Goal: Entertainment & Leisure: Browse casually

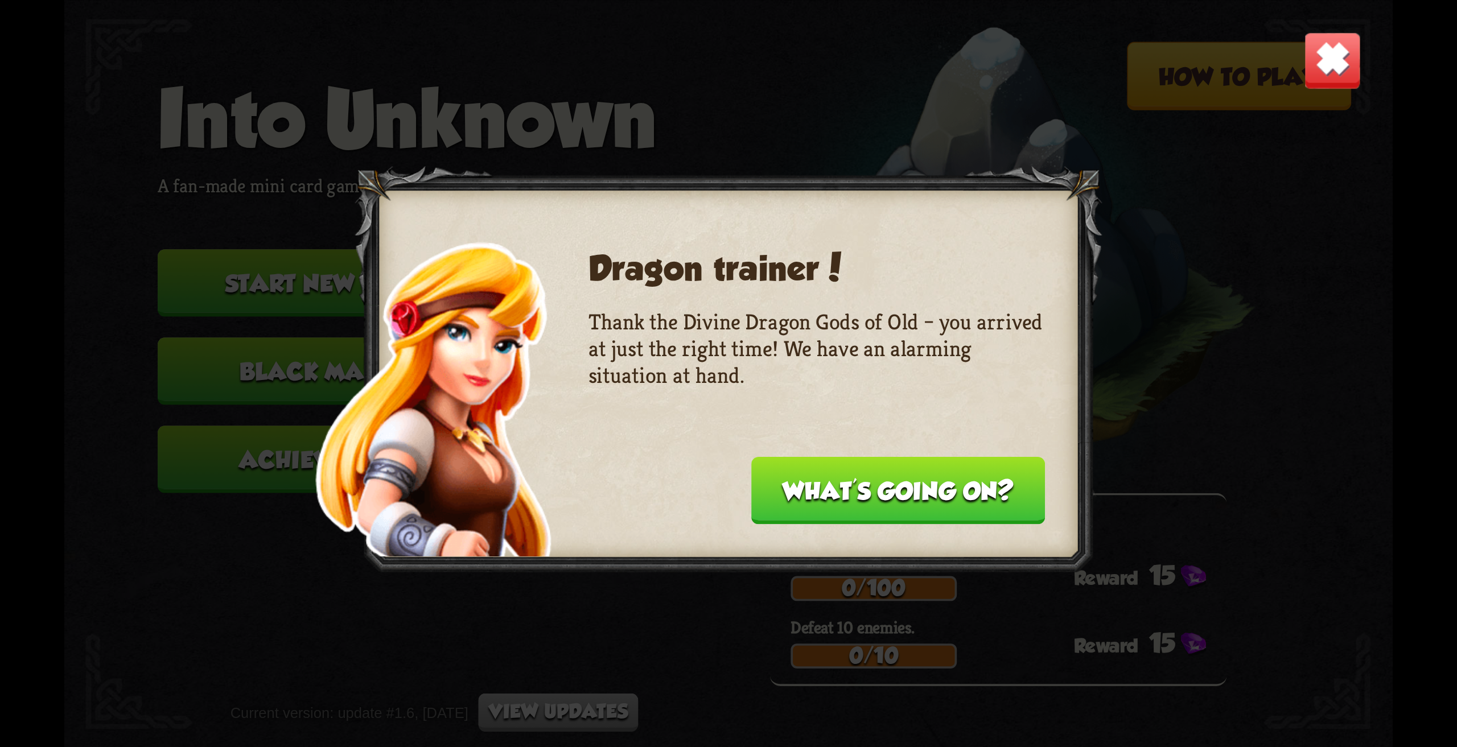
click at [859, 499] on button "What's going on?" at bounding box center [898, 490] width 294 height 68
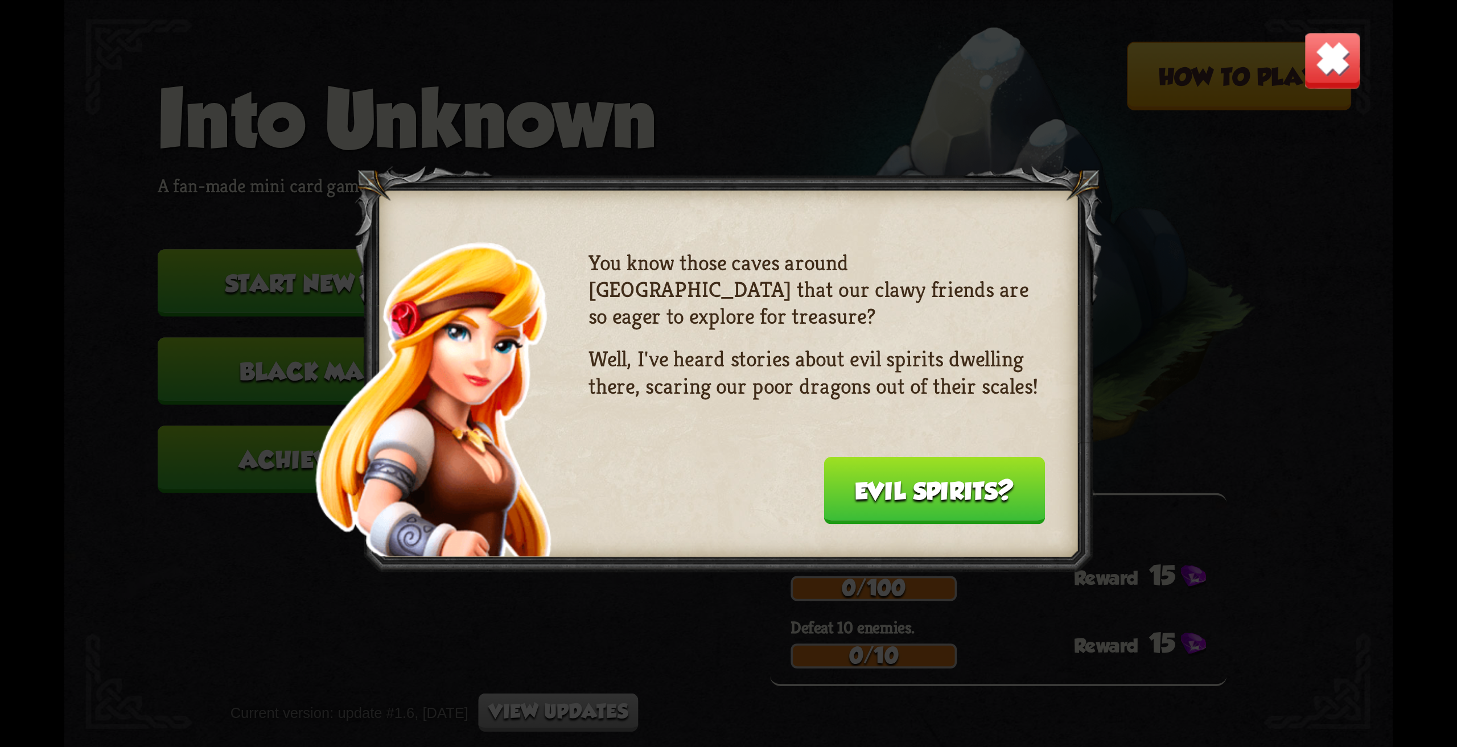
click at [859, 499] on button "Evil spirits?" at bounding box center [933, 490] width 221 height 68
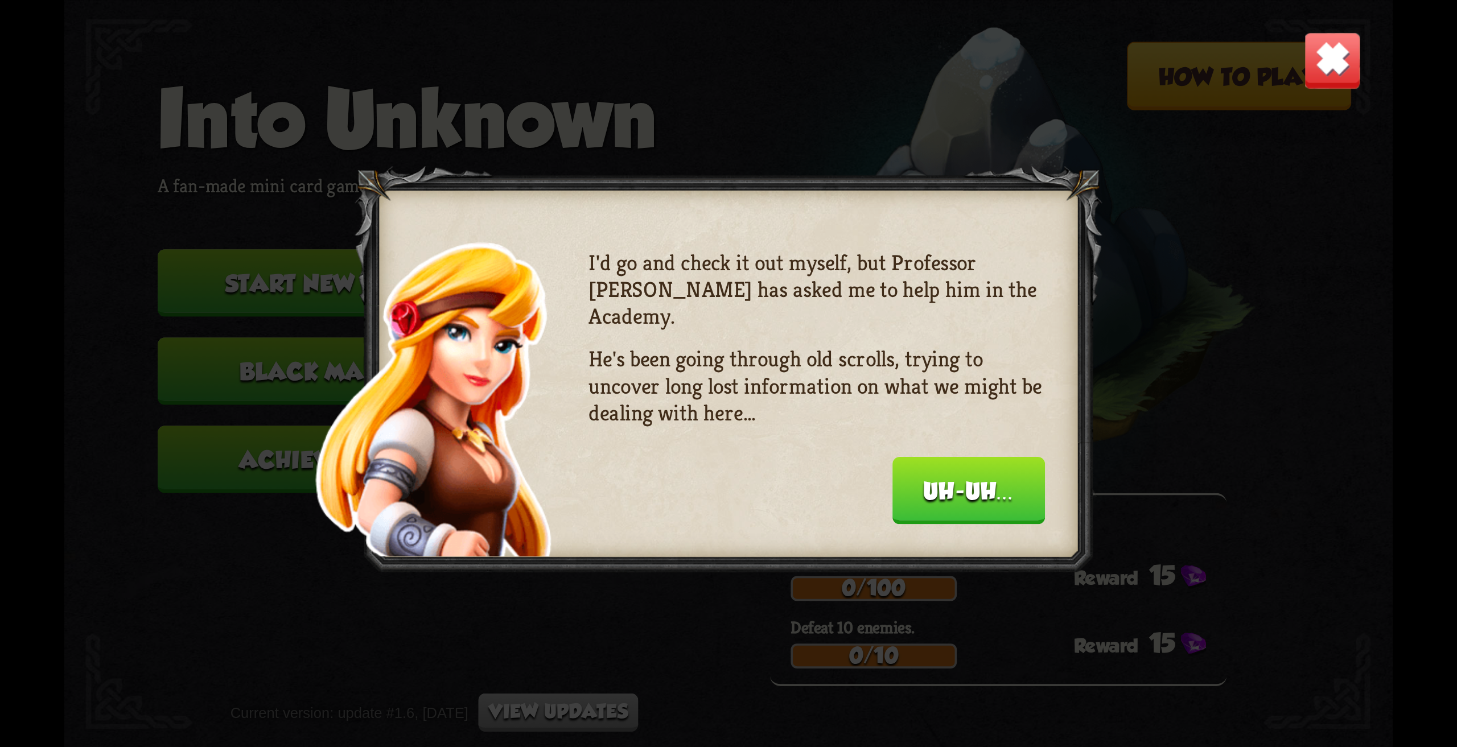
click at [859, 499] on div "I'd go and check it out myself, but Professor [PERSON_NAME] has asked me to hel…" at bounding box center [816, 384] width 456 height 270
click at [967, 506] on button "Uh-uh..." at bounding box center [968, 490] width 153 height 68
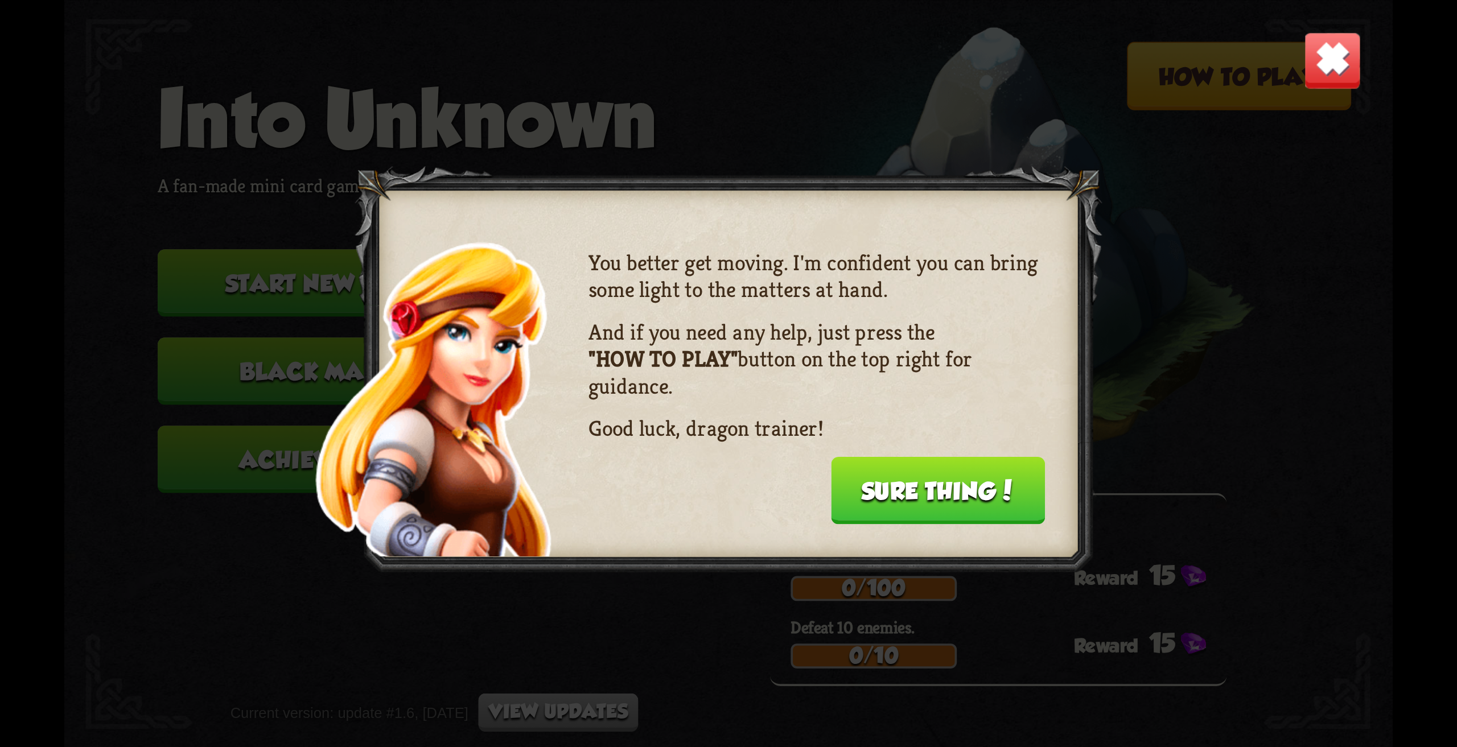
click at [908, 502] on button "Sure thing!" at bounding box center [938, 490] width 215 height 68
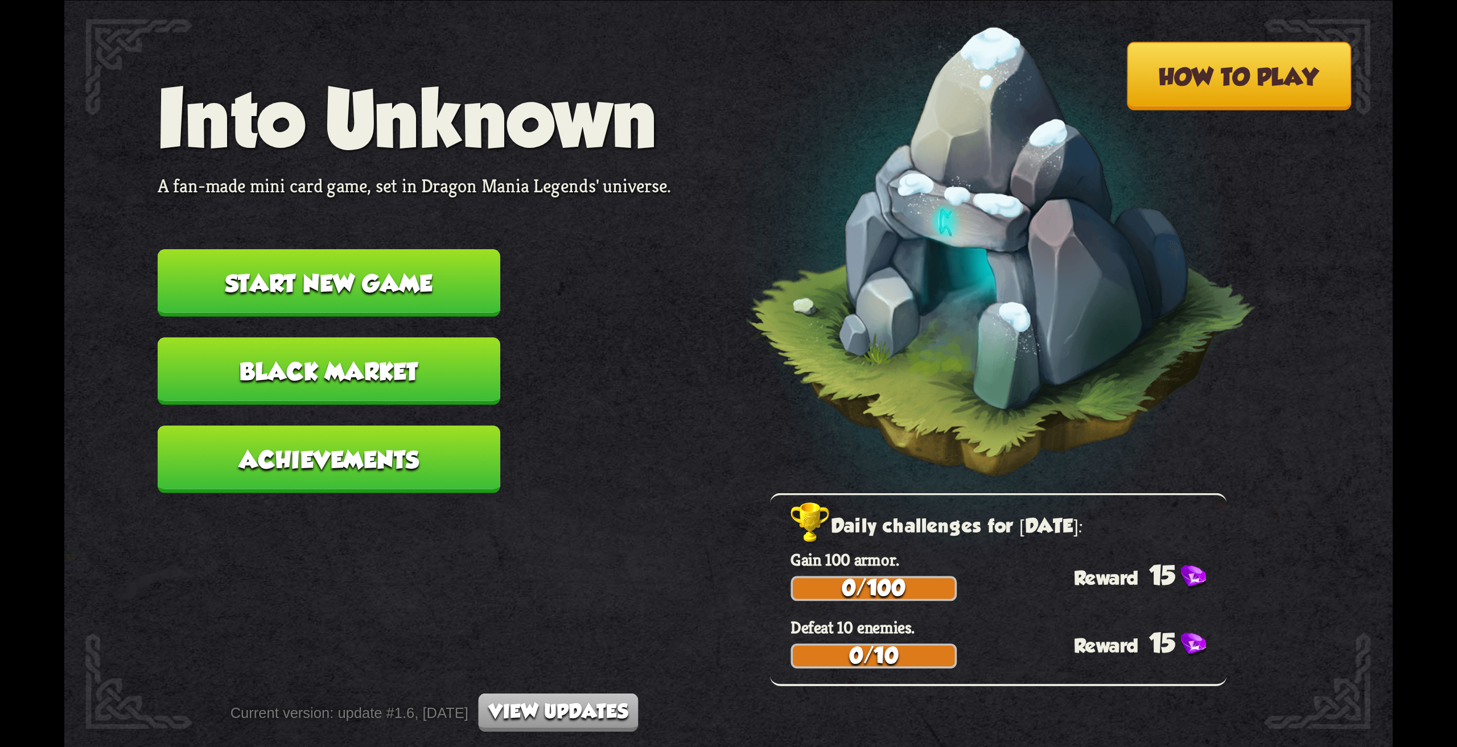
click at [440, 285] on button "Start new game" at bounding box center [329, 283] width 343 height 68
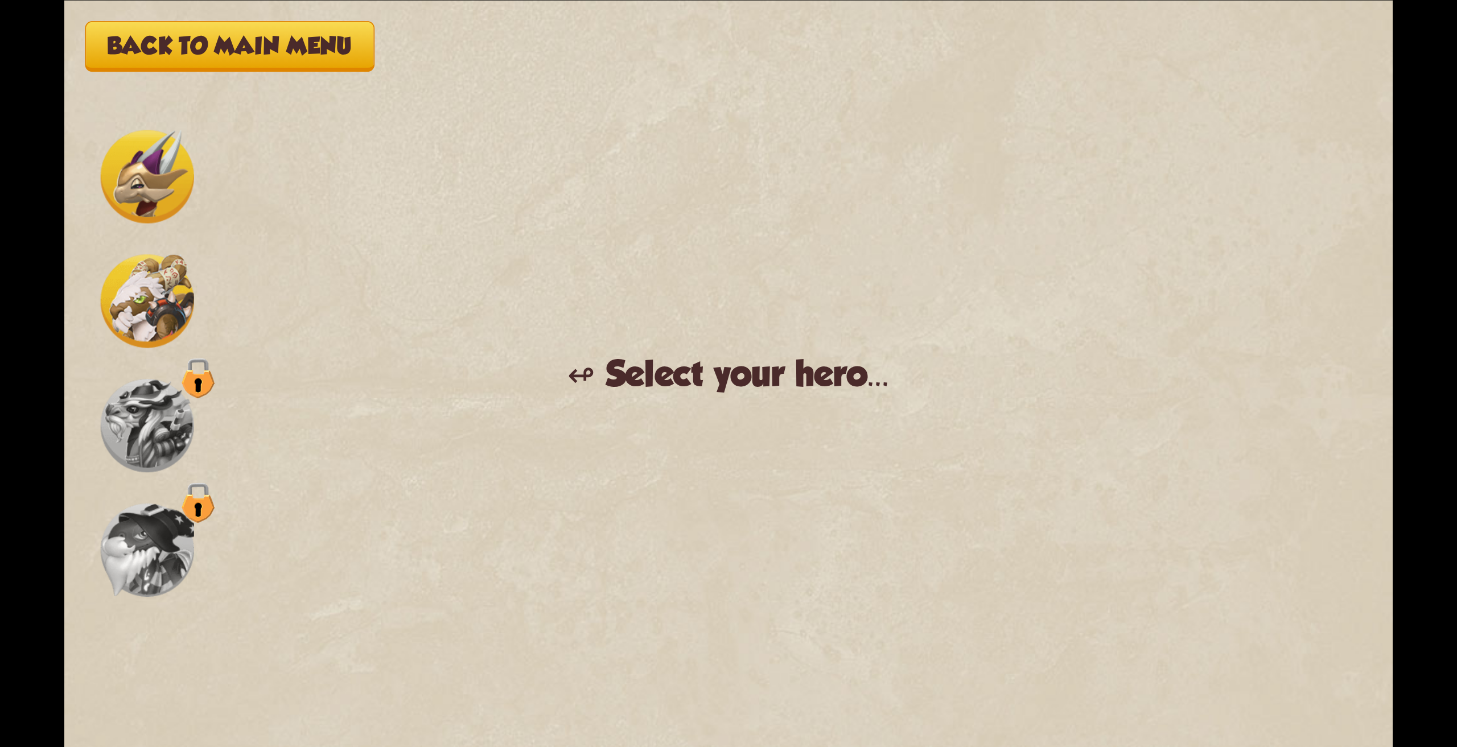
click at [133, 292] on img at bounding box center [147, 300] width 93 height 93
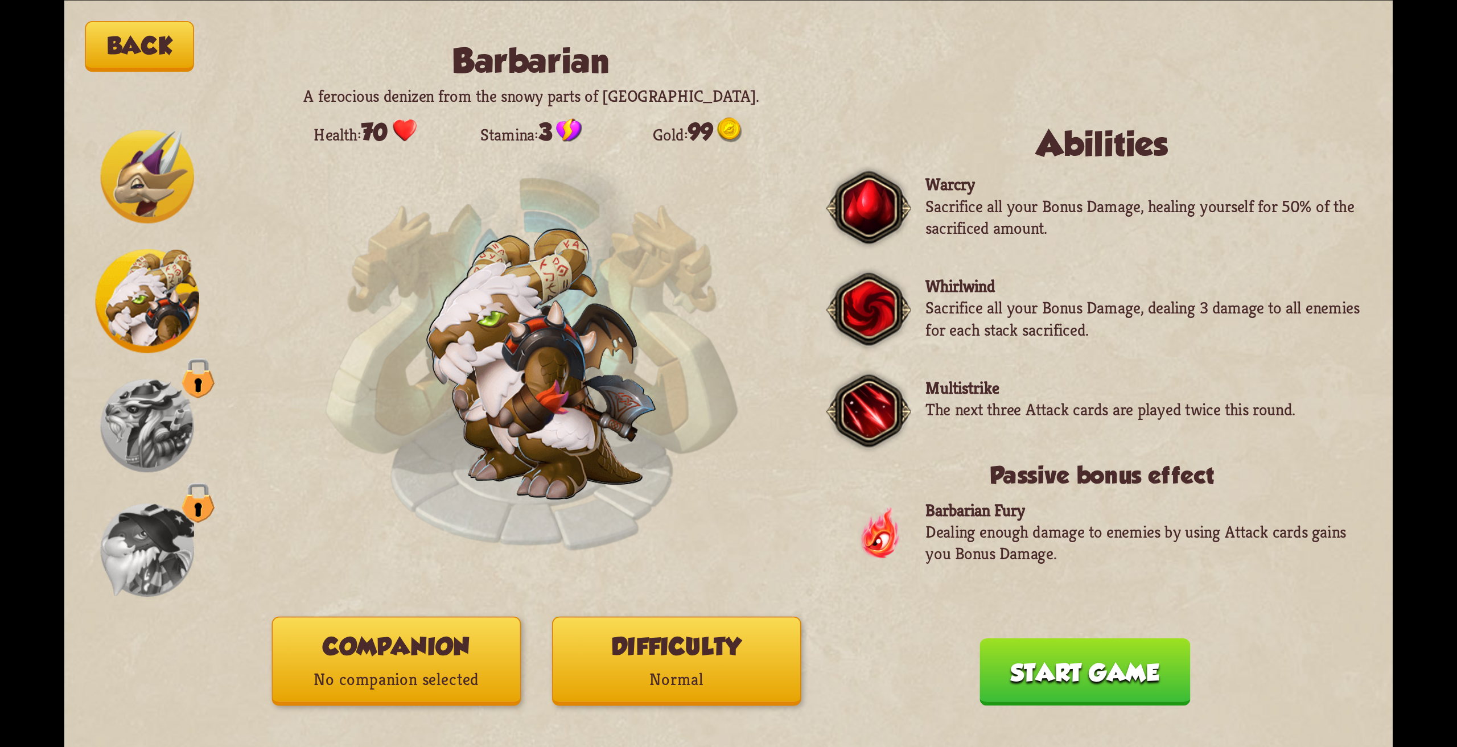
click at [150, 178] on img at bounding box center [147, 176] width 93 height 93
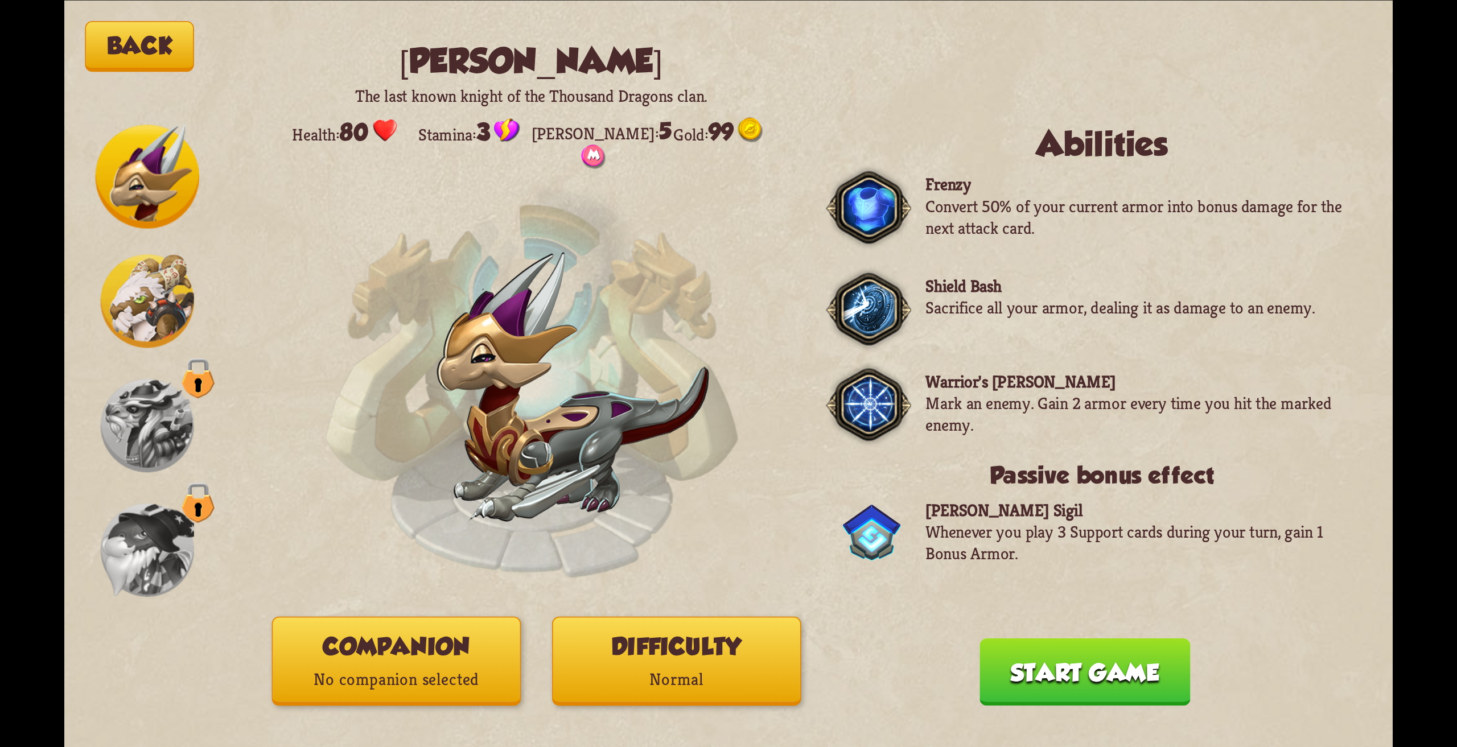
click at [146, 279] on img at bounding box center [147, 300] width 93 height 93
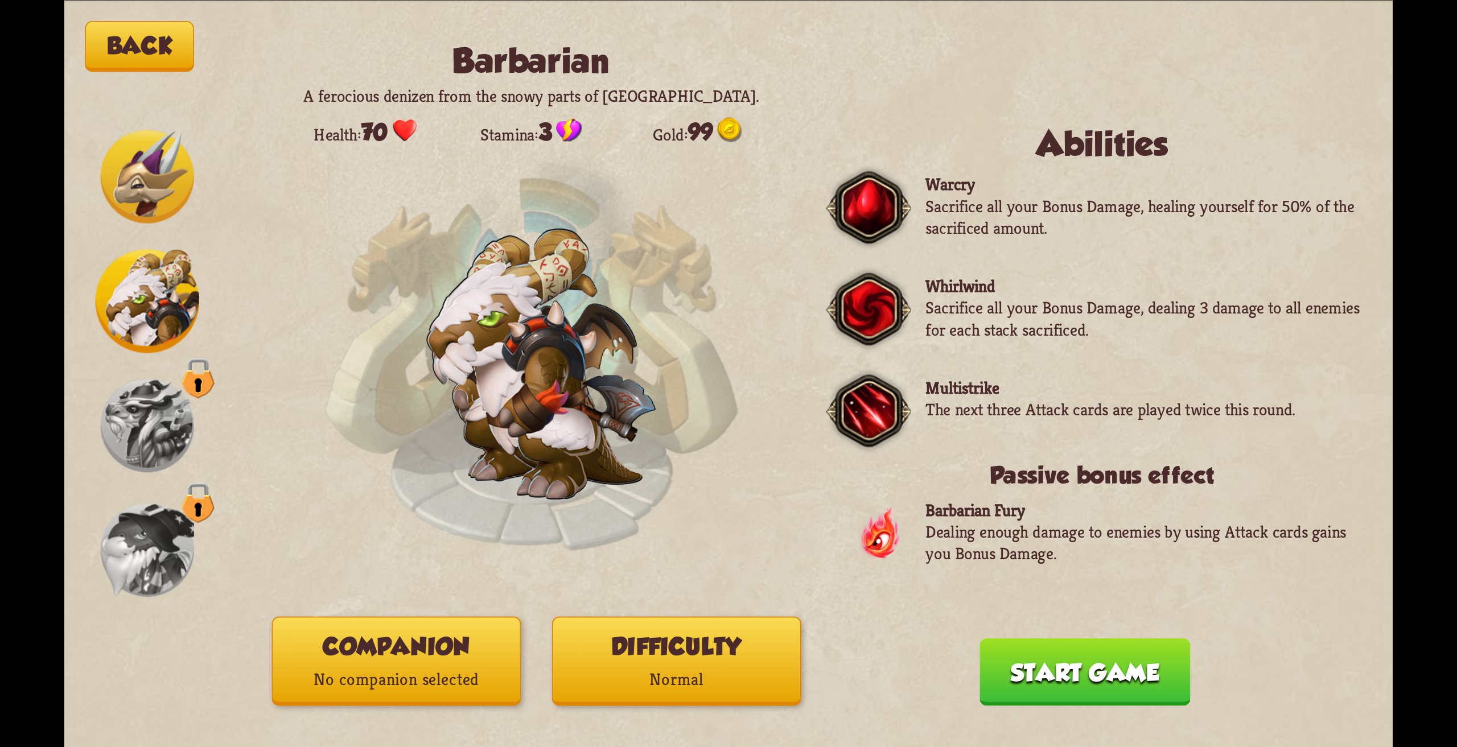
click at [155, 412] on img at bounding box center [147, 425] width 93 height 93
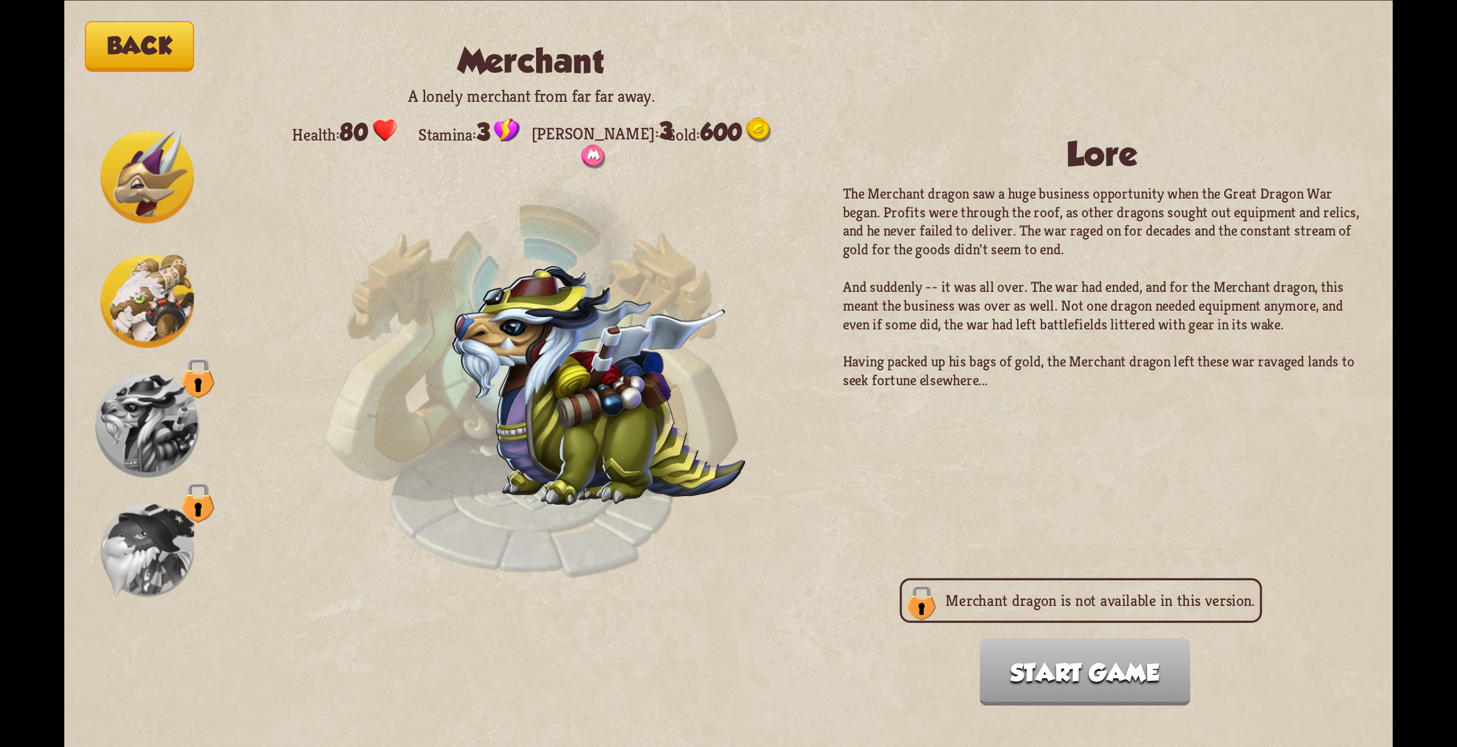
click at [150, 533] on img at bounding box center [147, 549] width 93 height 93
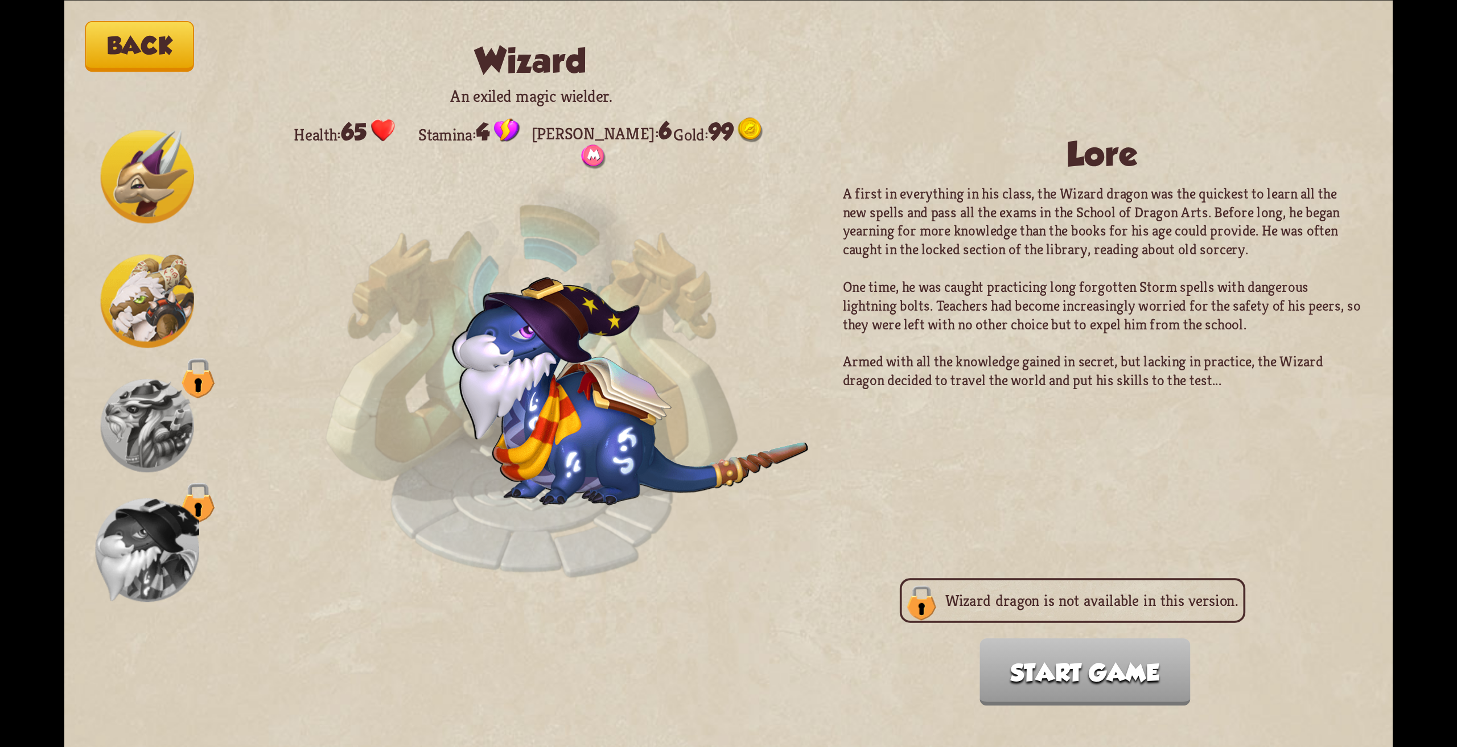
click at [131, 197] on img at bounding box center [147, 176] width 93 height 93
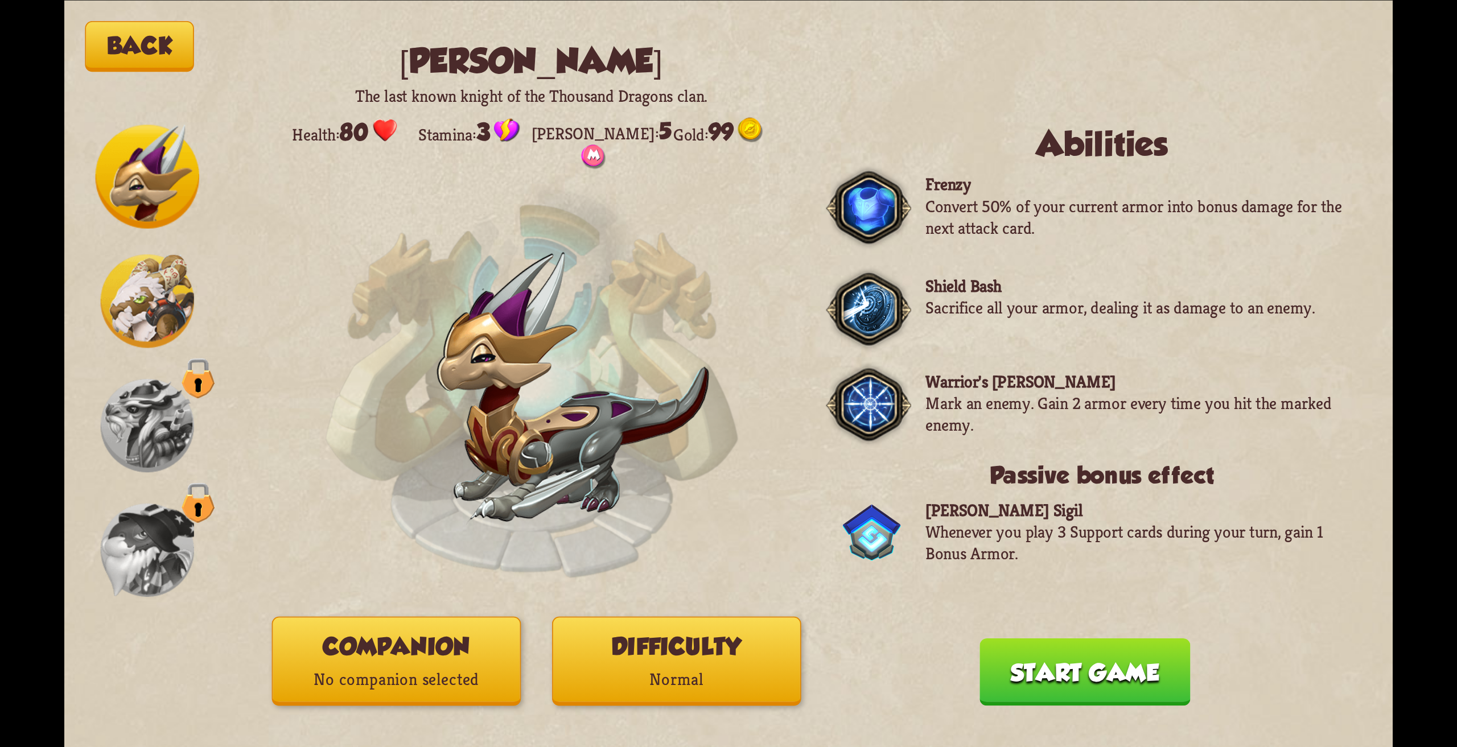
click at [438, 654] on button "Companion No companion selected" at bounding box center [396, 660] width 249 height 89
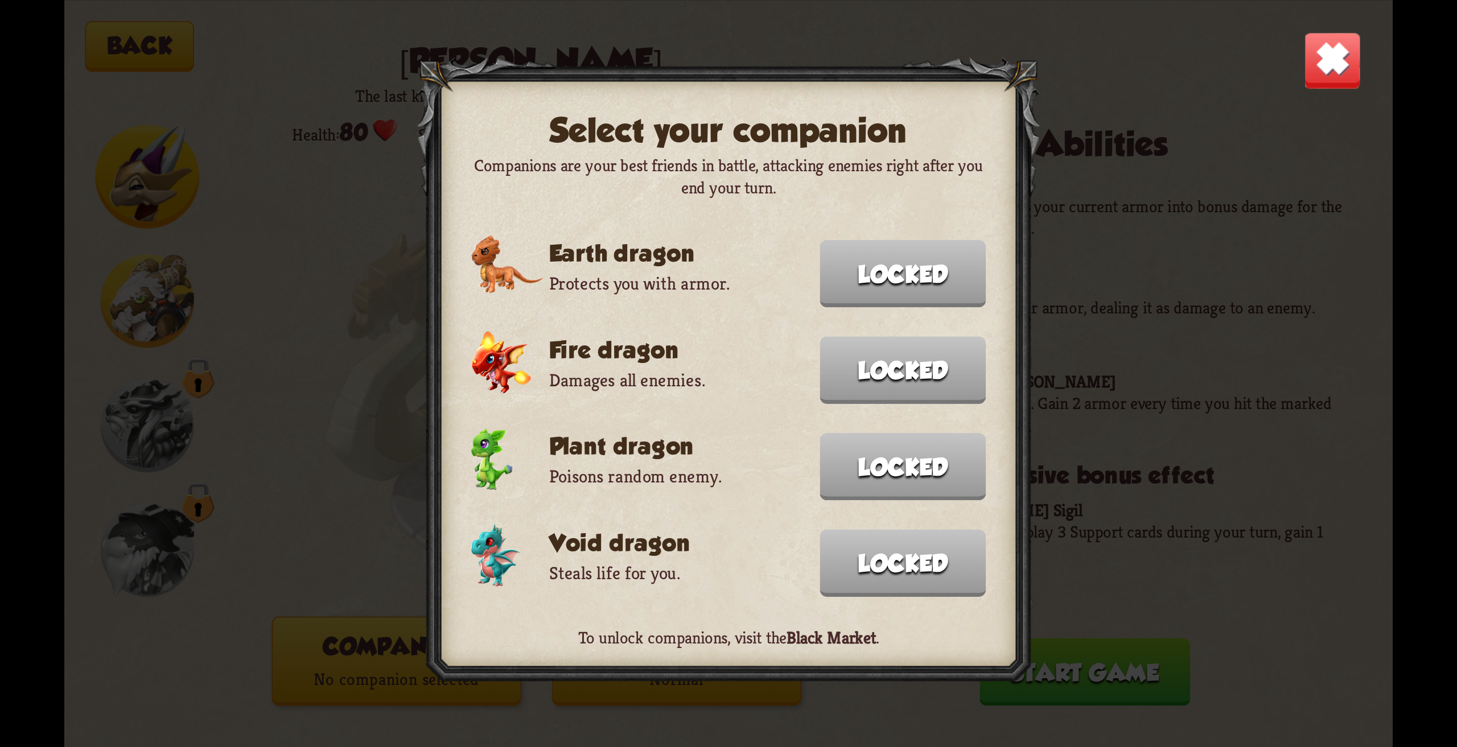
click at [1324, 81] on img at bounding box center [1332, 60] width 58 height 58
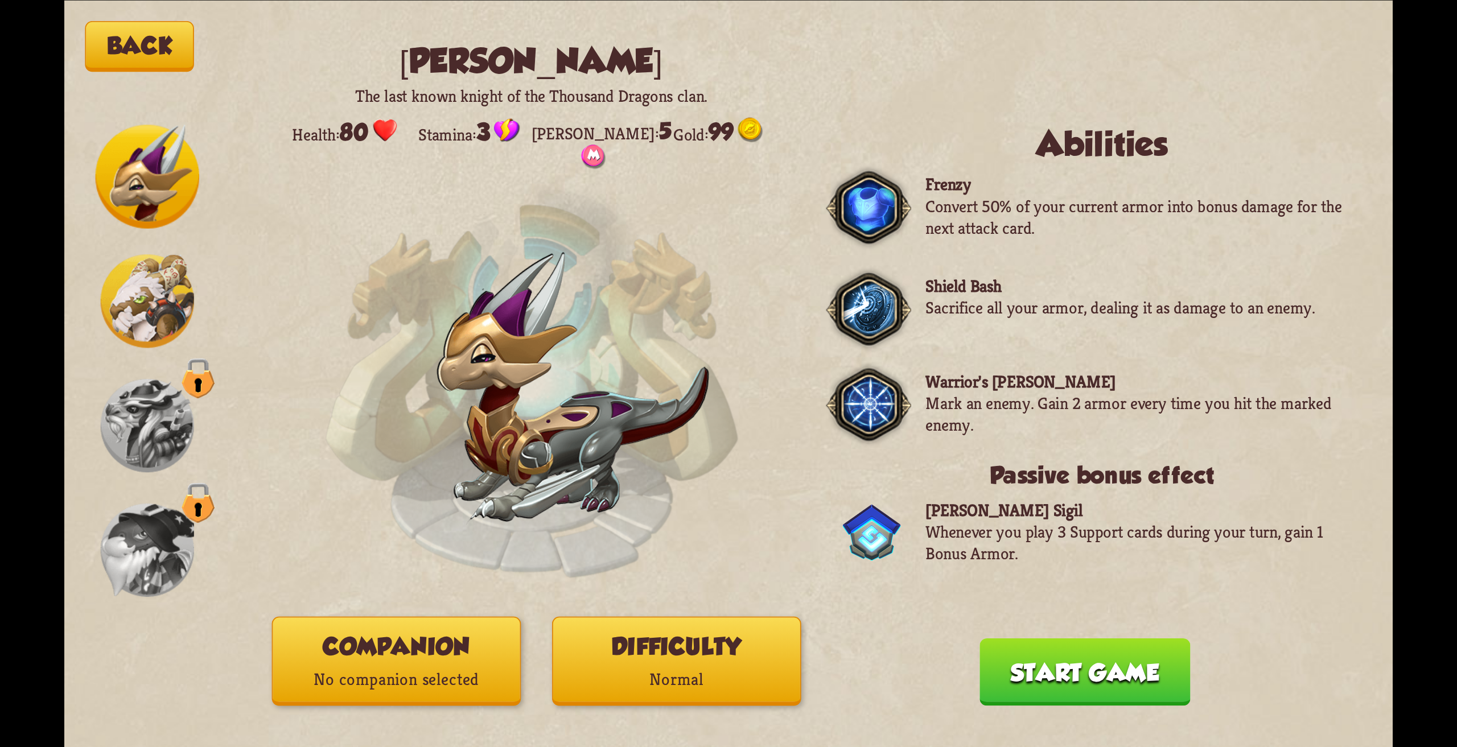
click at [721, 658] on button "Difficulty Normal" at bounding box center [676, 660] width 249 height 89
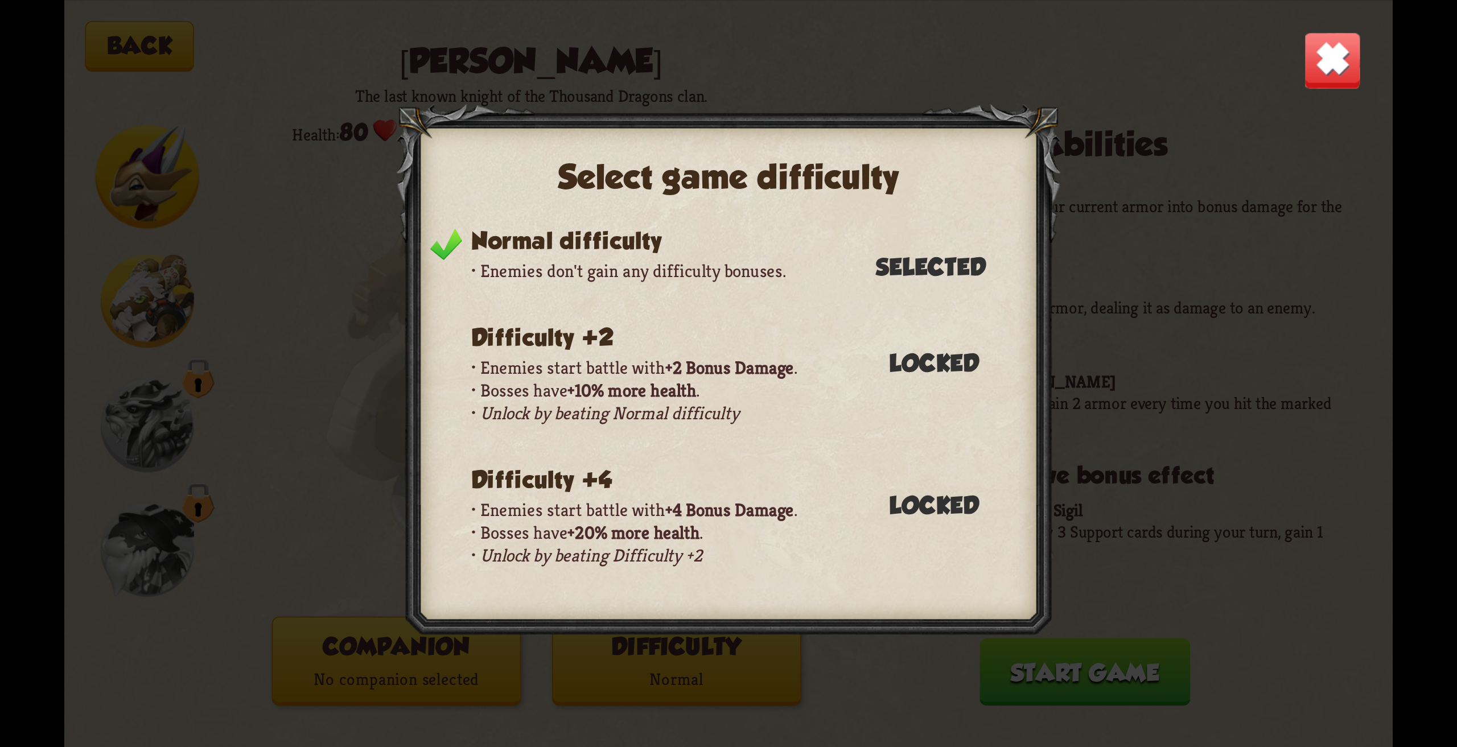
click at [1344, 60] on img at bounding box center [1332, 60] width 58 height 58
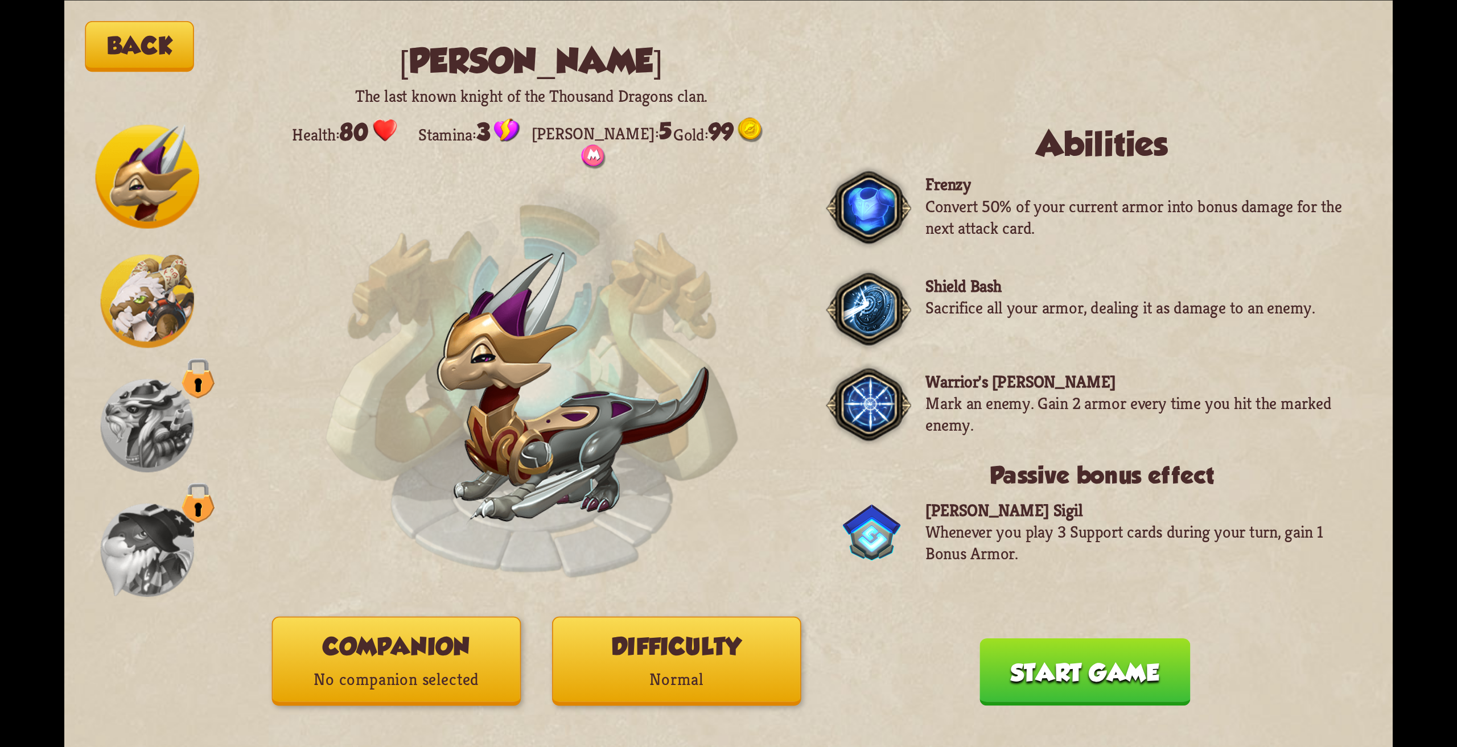
click at [1048, 686] on button "Start game" at bounding box center [1084, 672] width 211 height 68
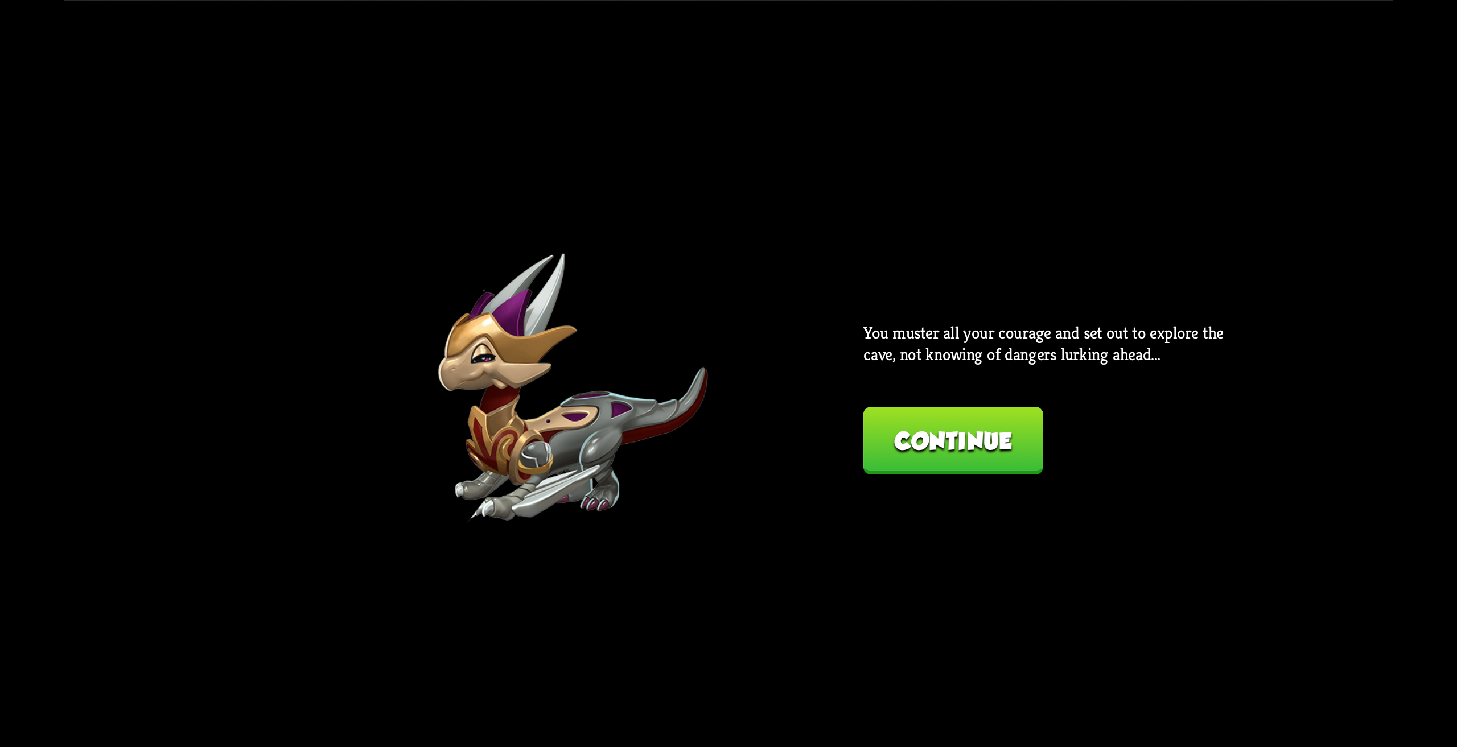
click at [995, 450] on button "Continue" at bounding box center [952, 441] width 179 height 68
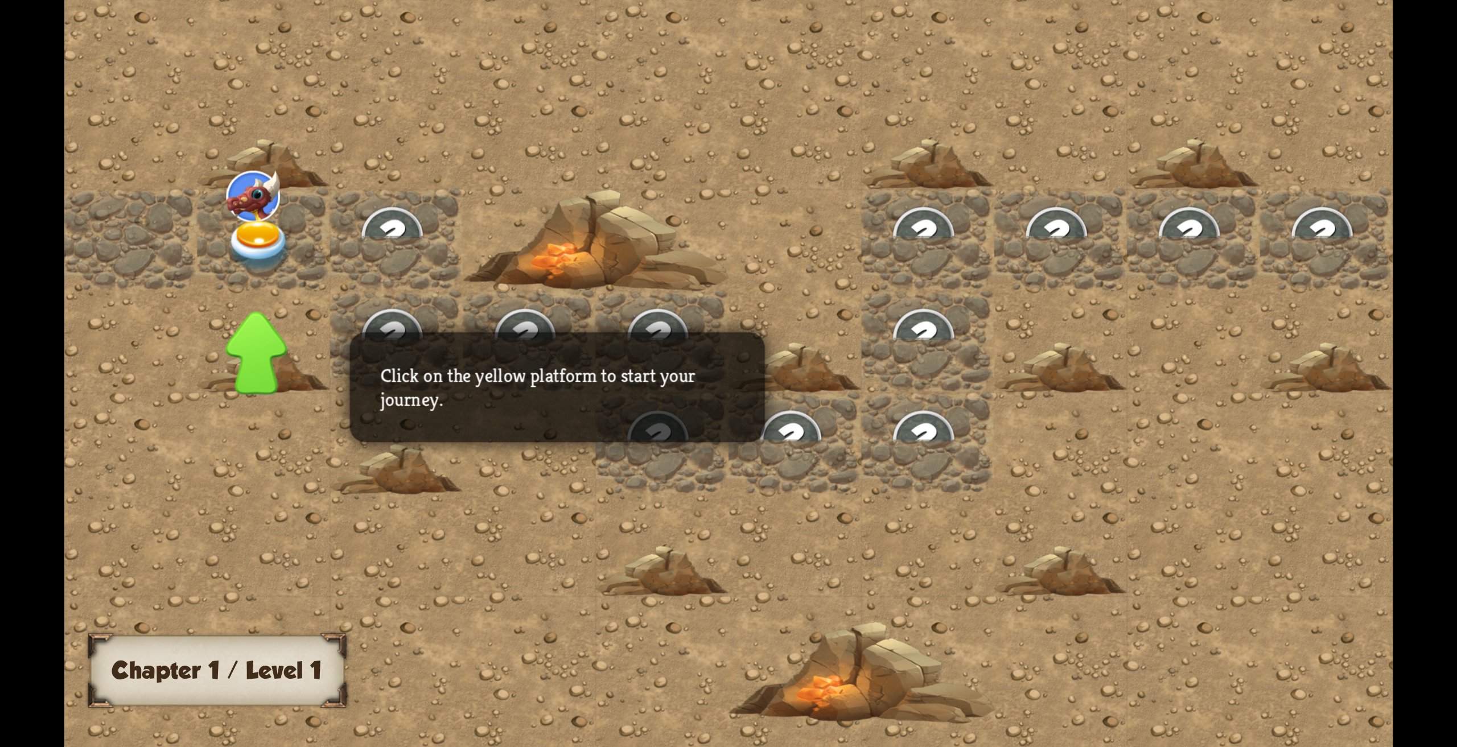
click at [986, 450] on div at bounding box center [927, 374] width 1726 height 776
click at [273, 252] on img at bounding box center [259, 246] width 67 height 52
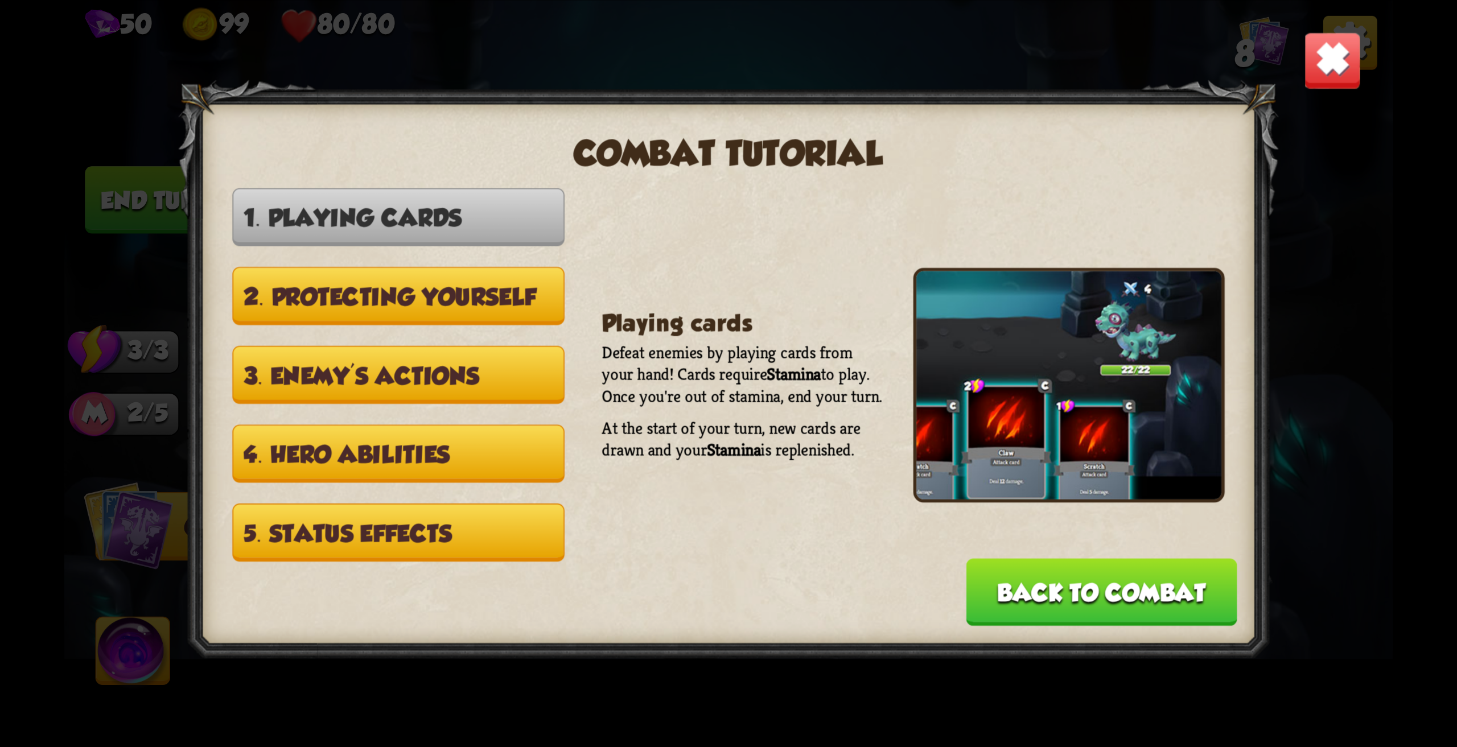
click at [415, 322] on button "2. Protecting yourself" at bounding box center [398, 296] width 332 height 58
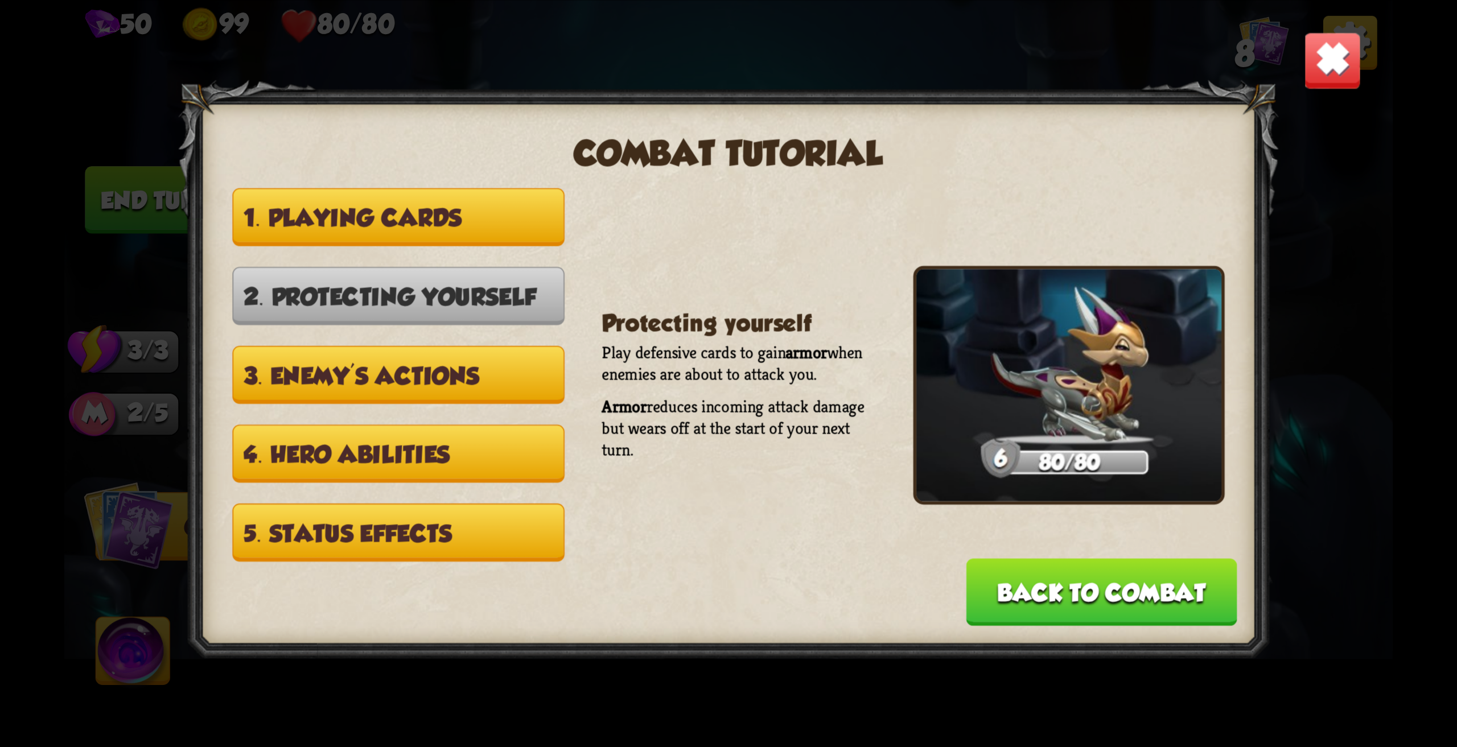
click at [477, 384] on button "3. Enemy's actions" at bounding box center [398, 374] width 332 height 58
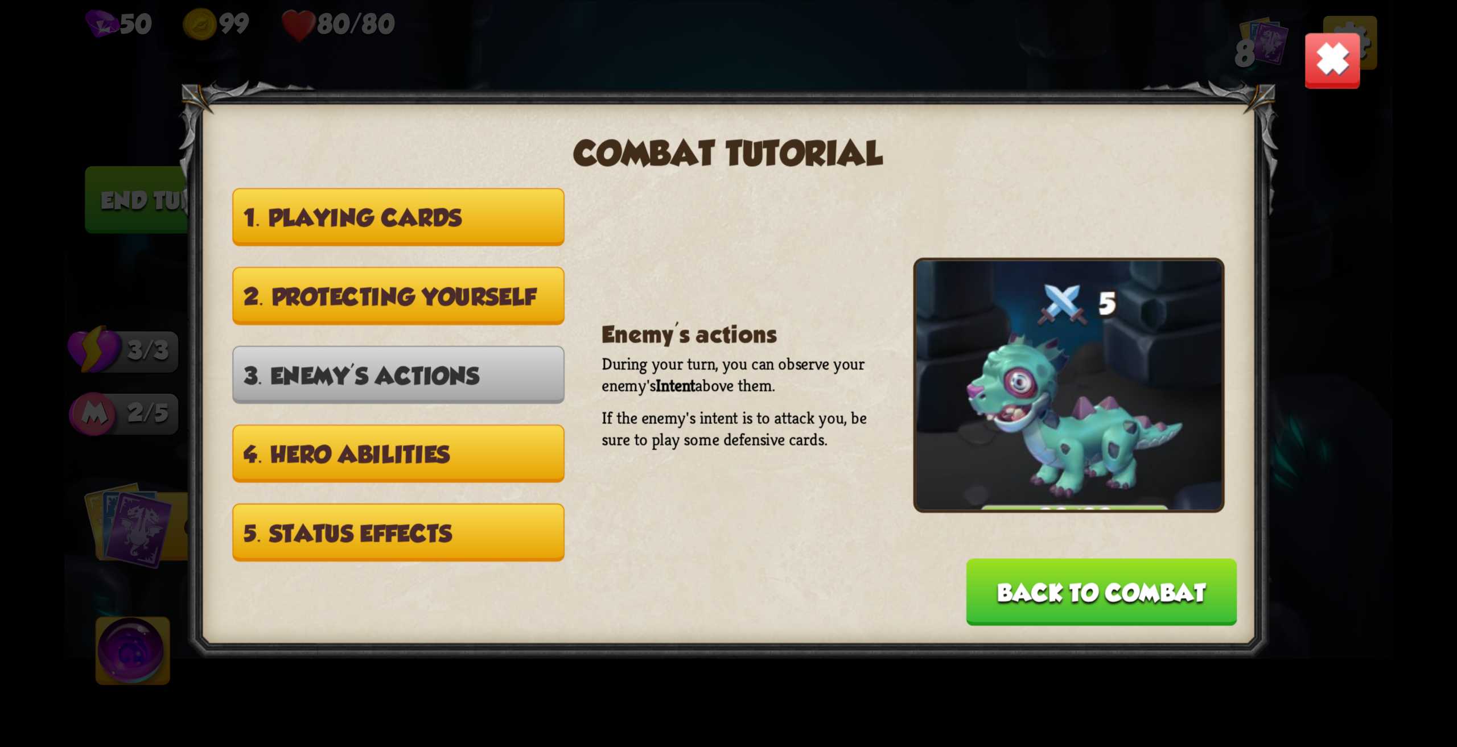
click at [505, 454] on button "4. Hero abilities" at bounding box center [398, 454] width 332 height 58
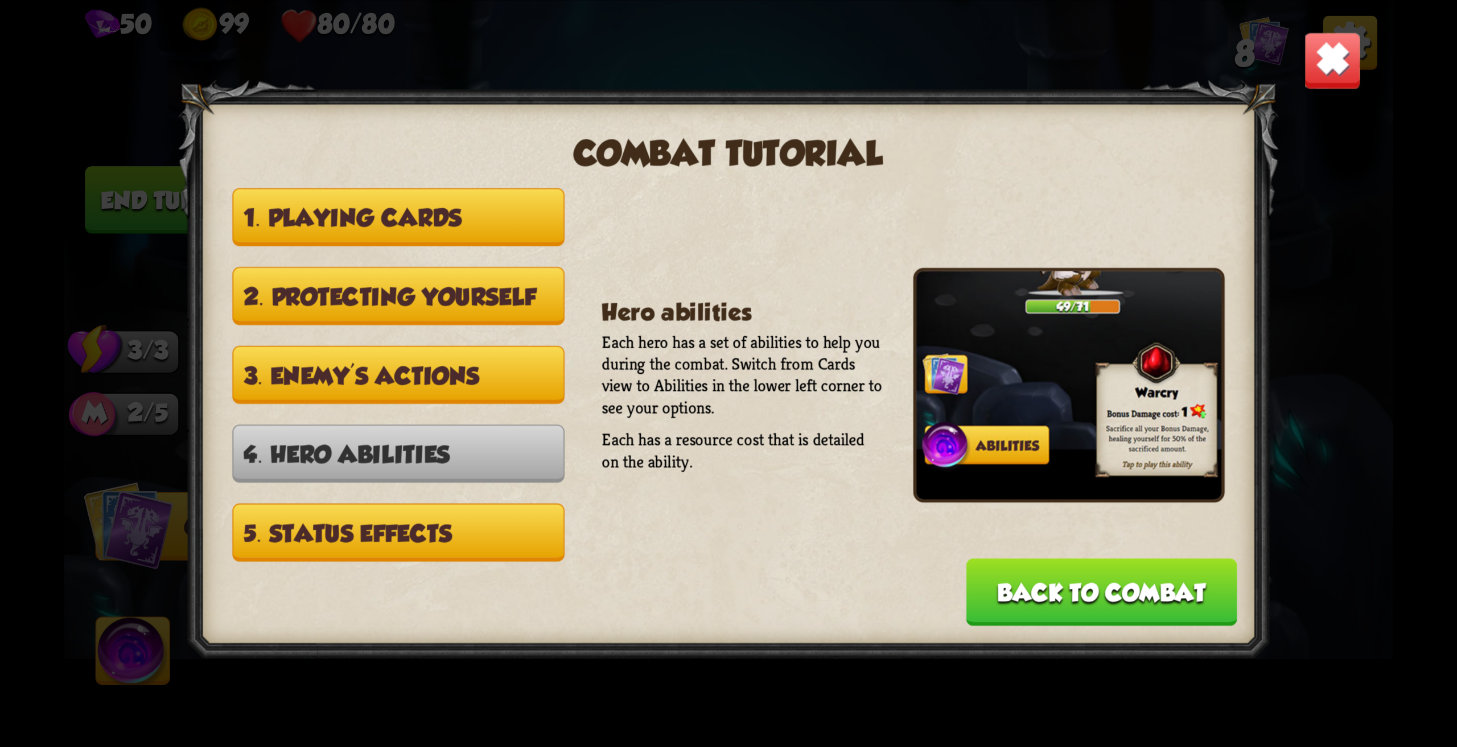
click at [516, 529] on button "5. Status effects" at bounding box center [398, 532] width 332 height 58
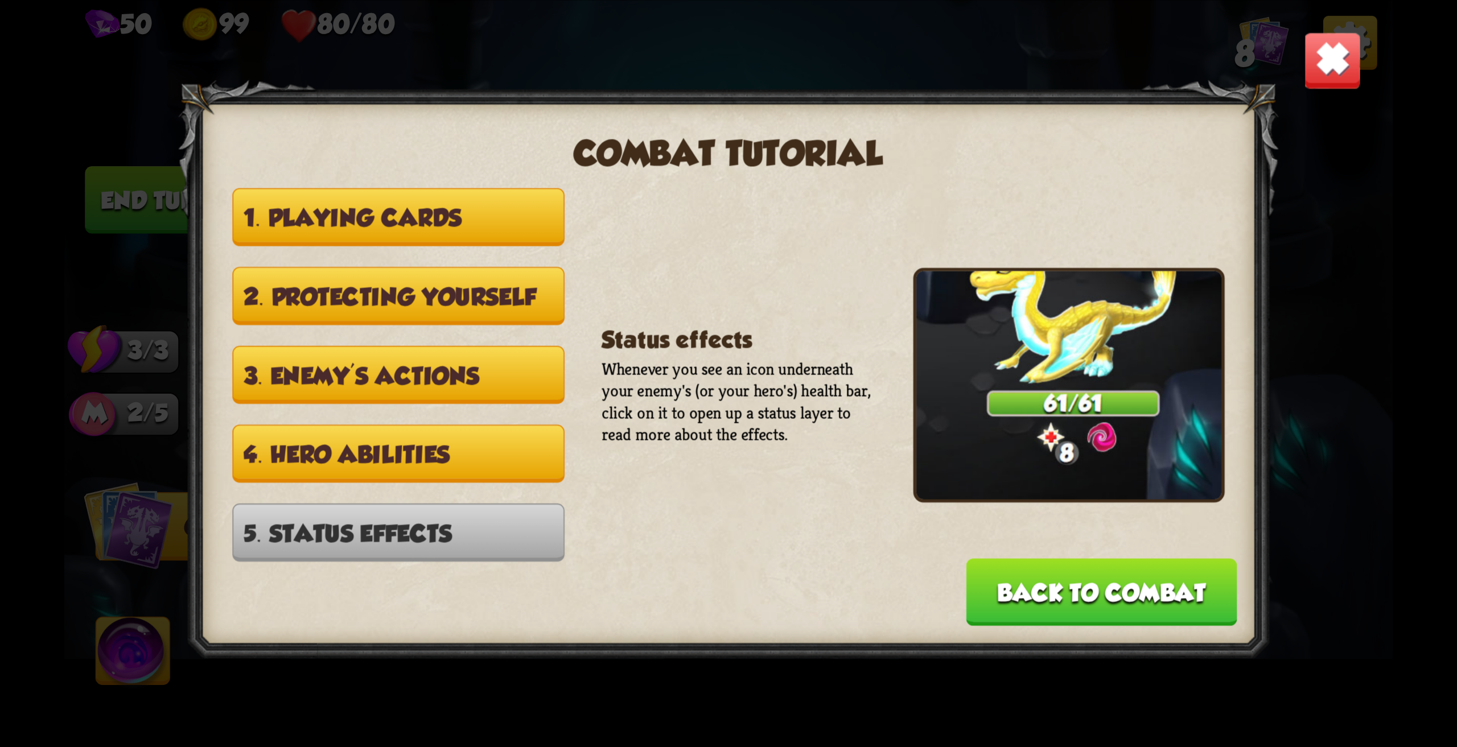
click at [1035, 595] on button "Back to combat" at bounding box center [1101, 592] width 271 height 68
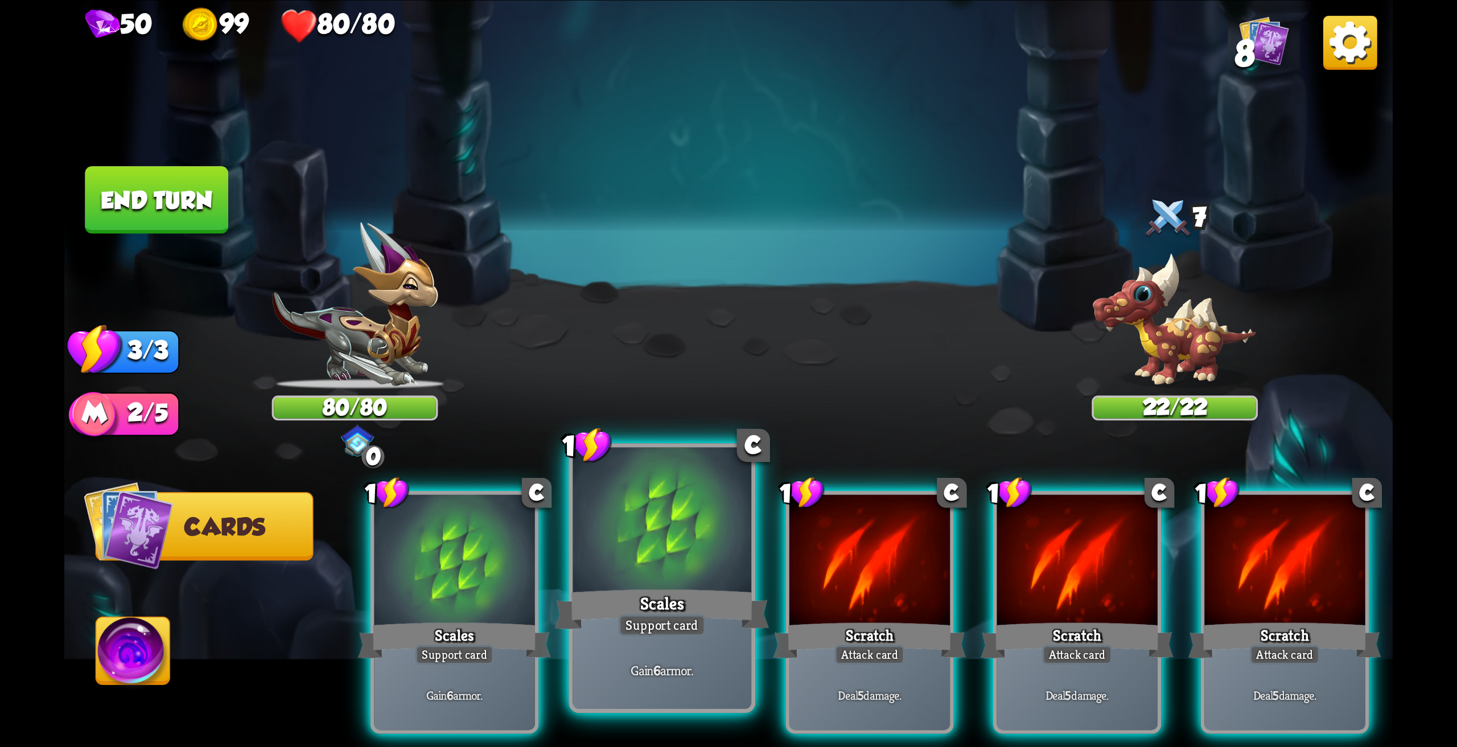
click at [675, 509] on div at bounding box center [661, 522] width 179 height 150
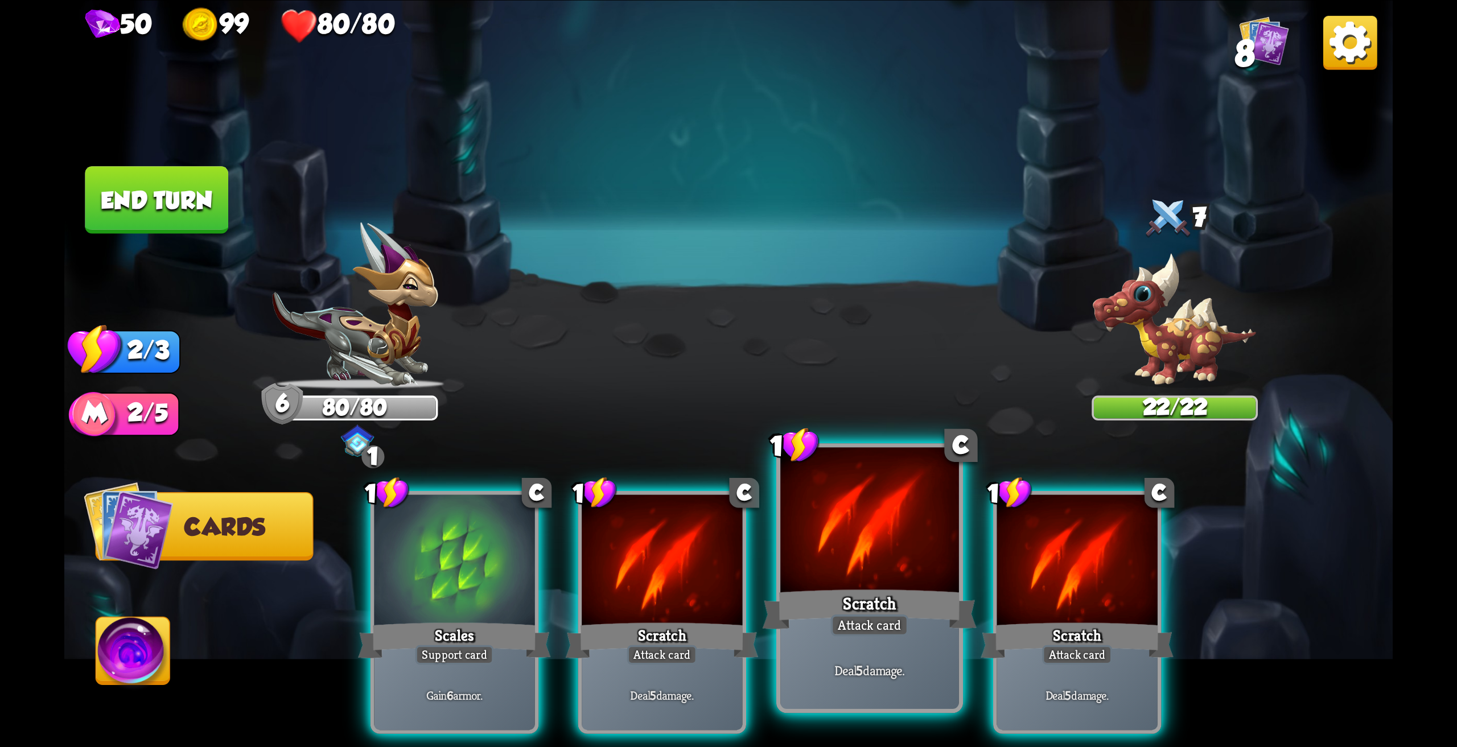
click at [844, 530] on div at bounding box center [869, 522] width 179 height 150
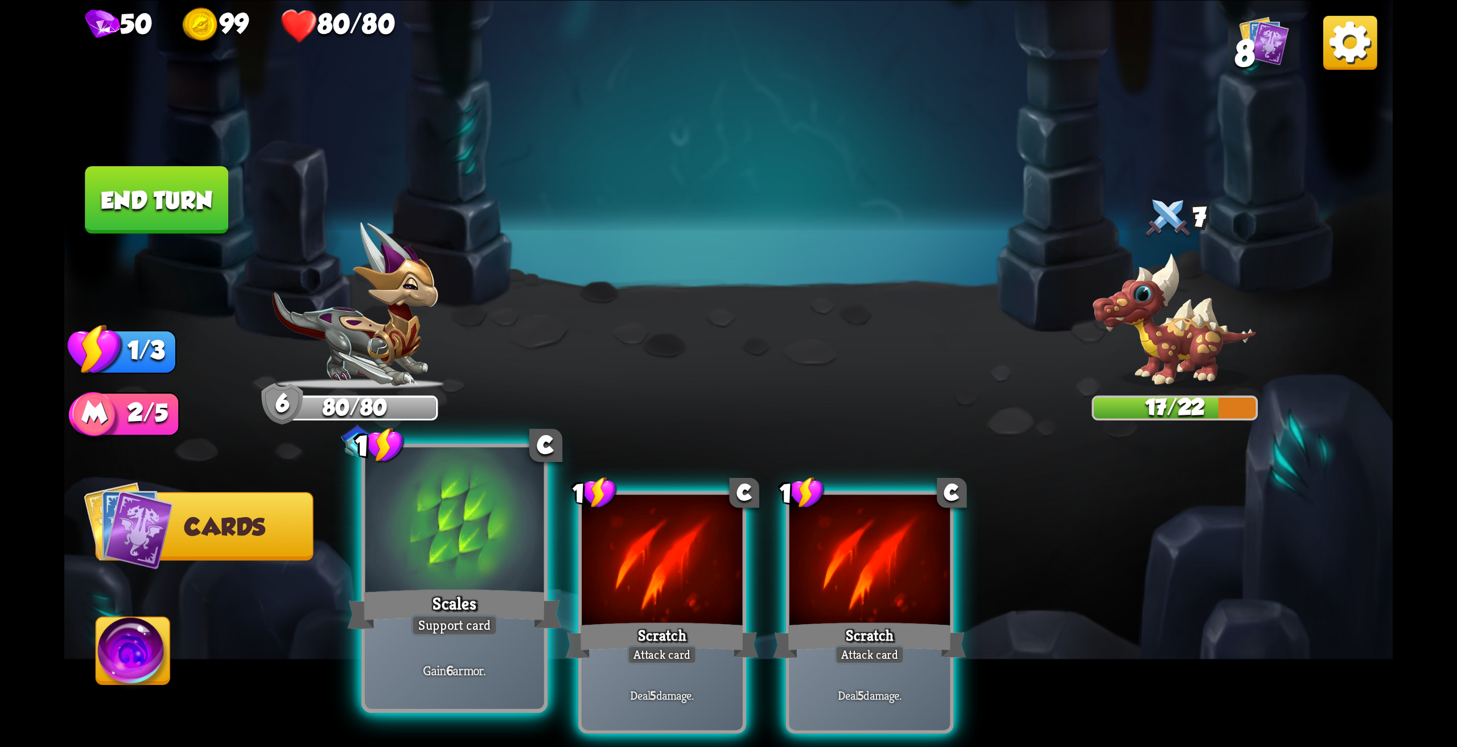
click at [455, 533] on div at bounding box center [454, 522] width 179 height 150
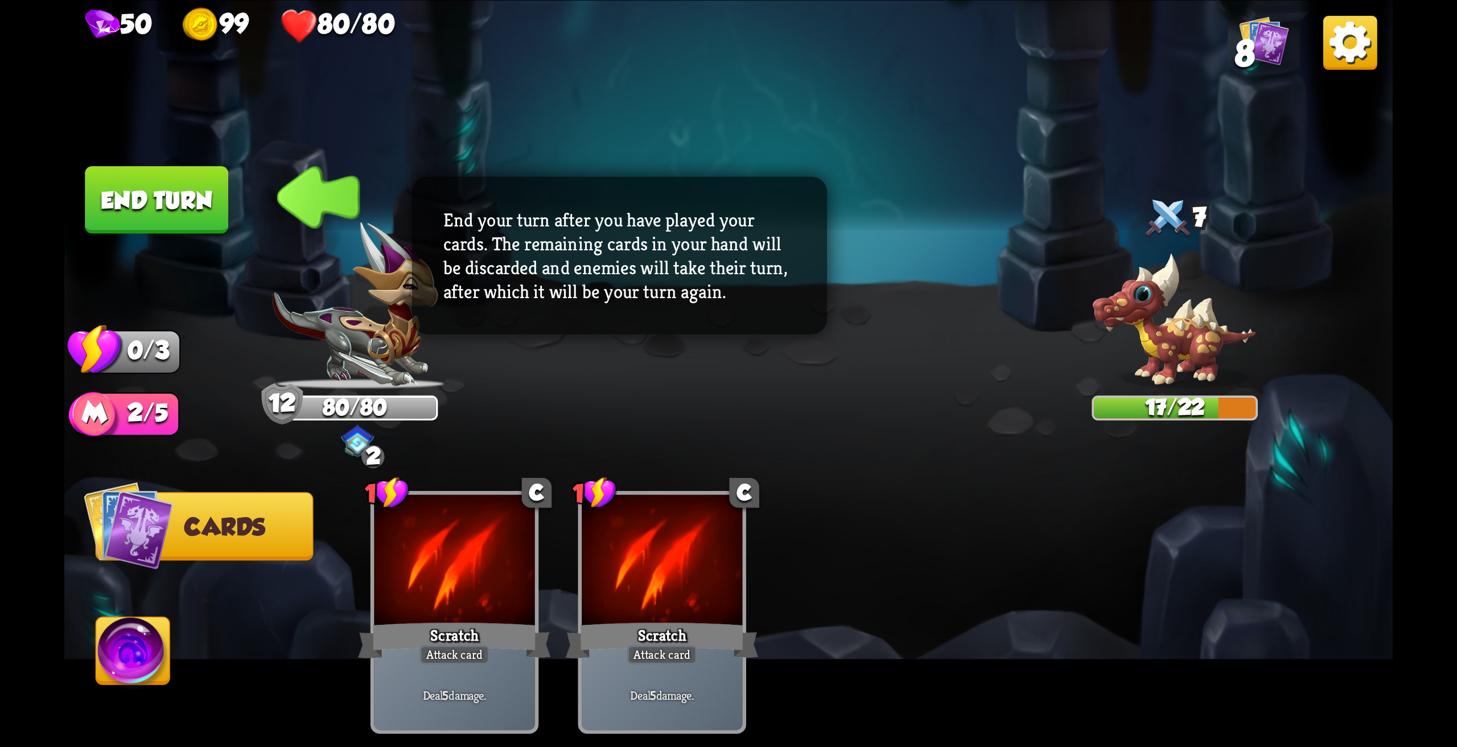
click at [175, 184] on button "End turn" at bounding box center [156, 200] width 143 height 68
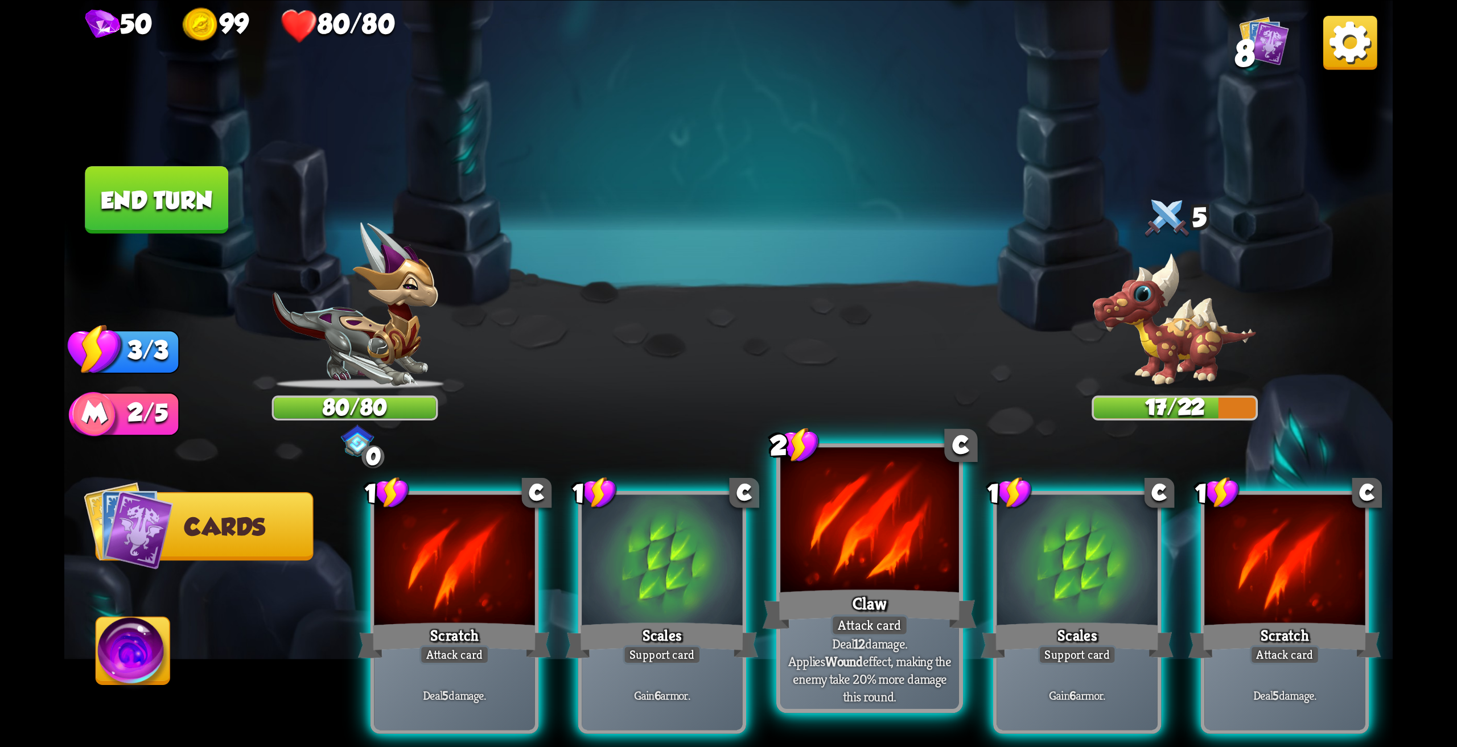
click at [868, 562] on div at bounding box center [869, 522] width 179 height 150
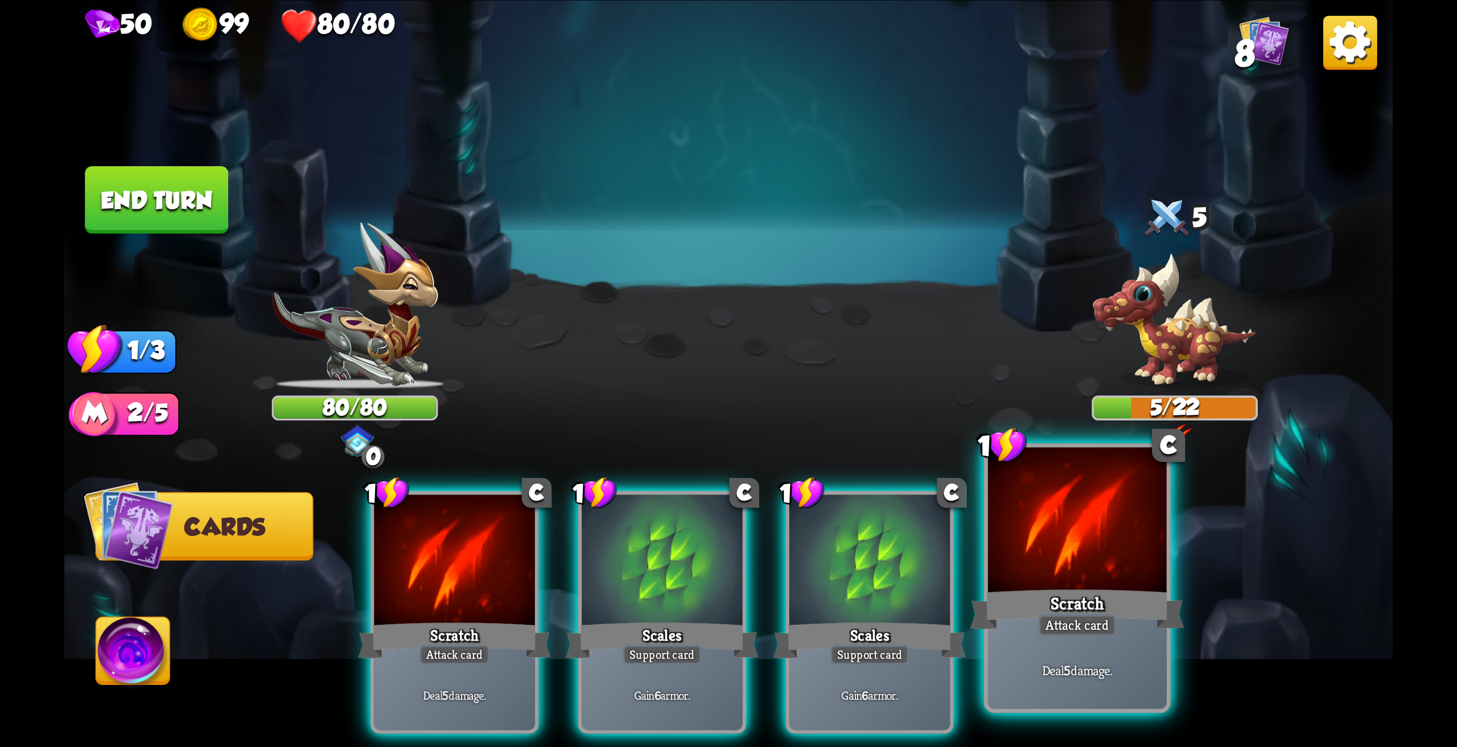
click at [1057, 533] on div at bounding box center [1077, 522] width 179 height 150
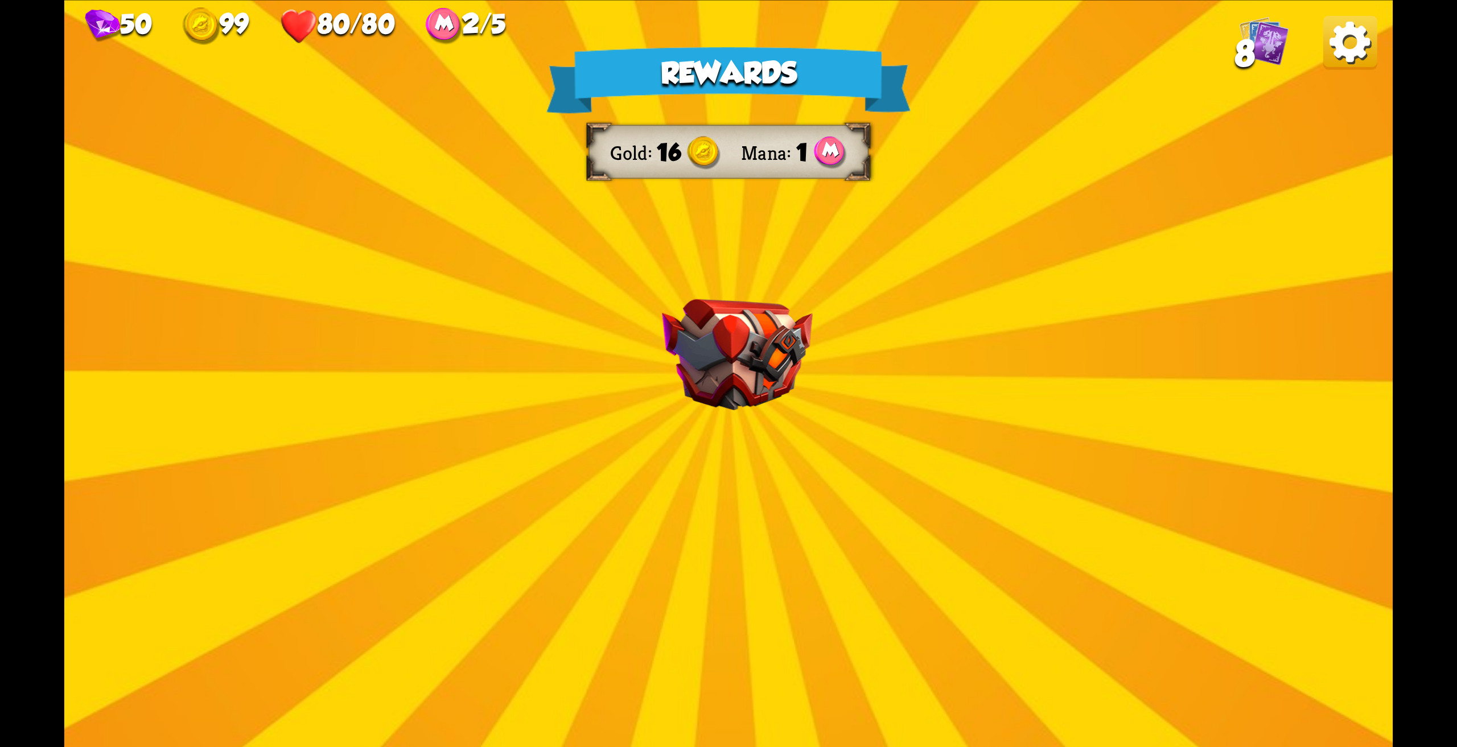
click at [755, 372] on img at bounding box center [737, 355] width 150 height 112
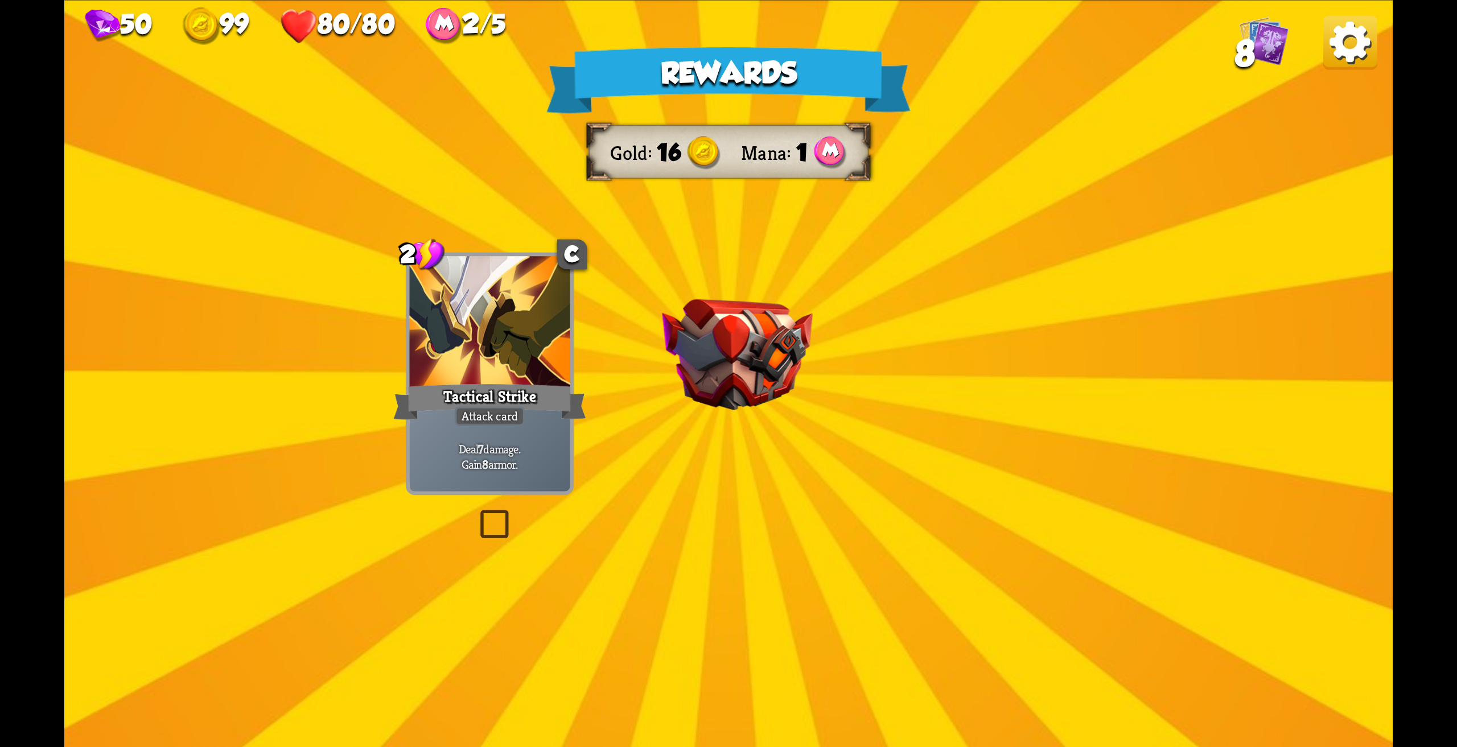
click at [752, 394] on img at bounding box center [737, 355] width 150 height 112
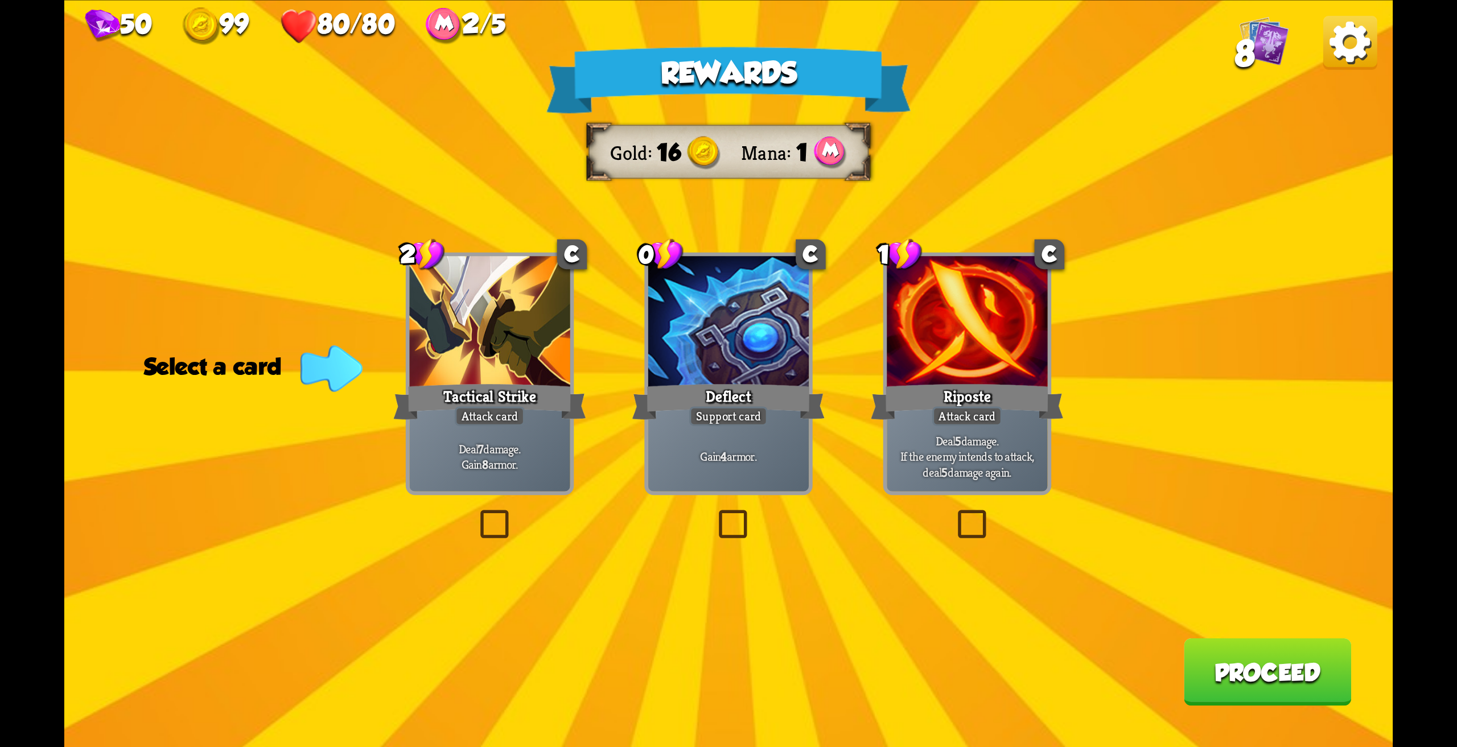
click at [721, 392] on div "Deflect" at bounding box center [728, 401] width 193 height 43
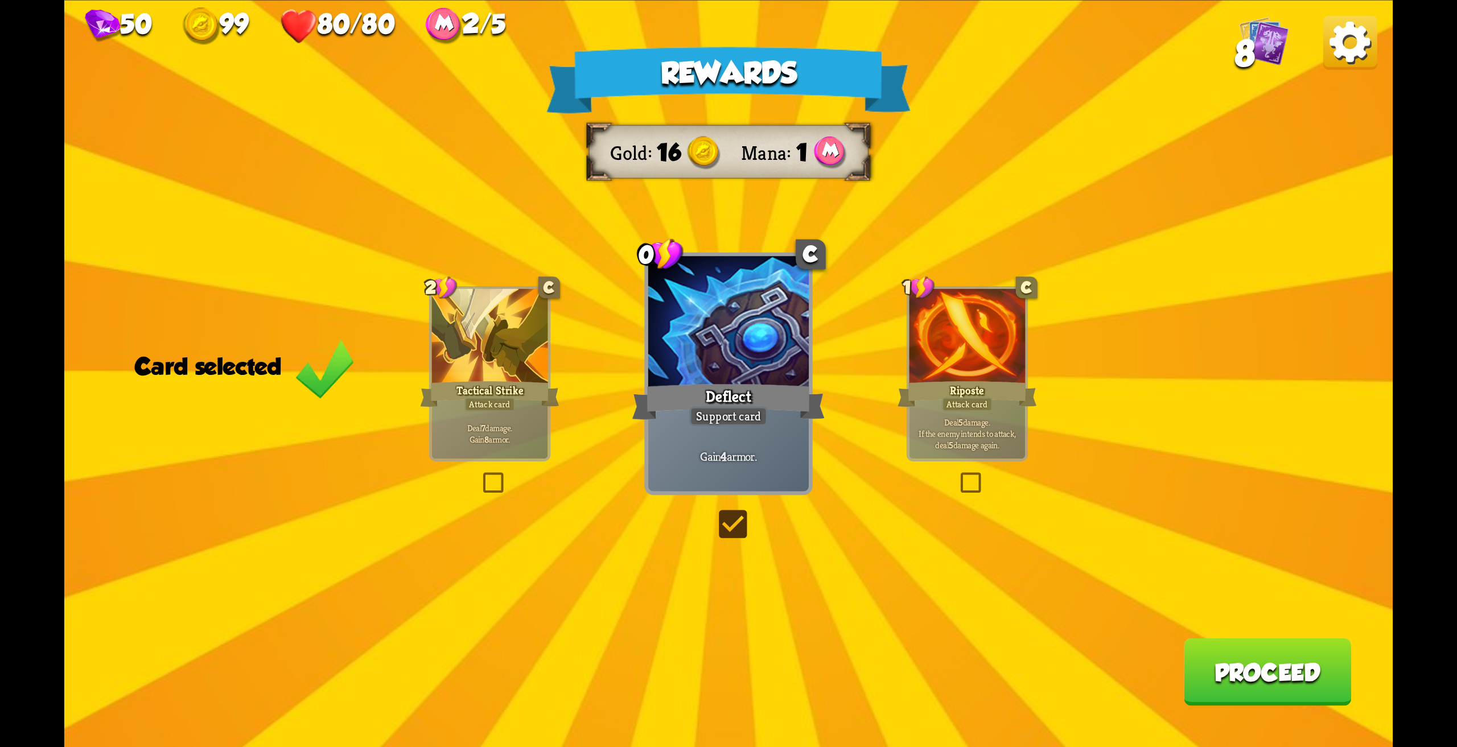
click at [1233, 669] on button "Proceed" at bounding box center [1268, 672] width 168 height 68
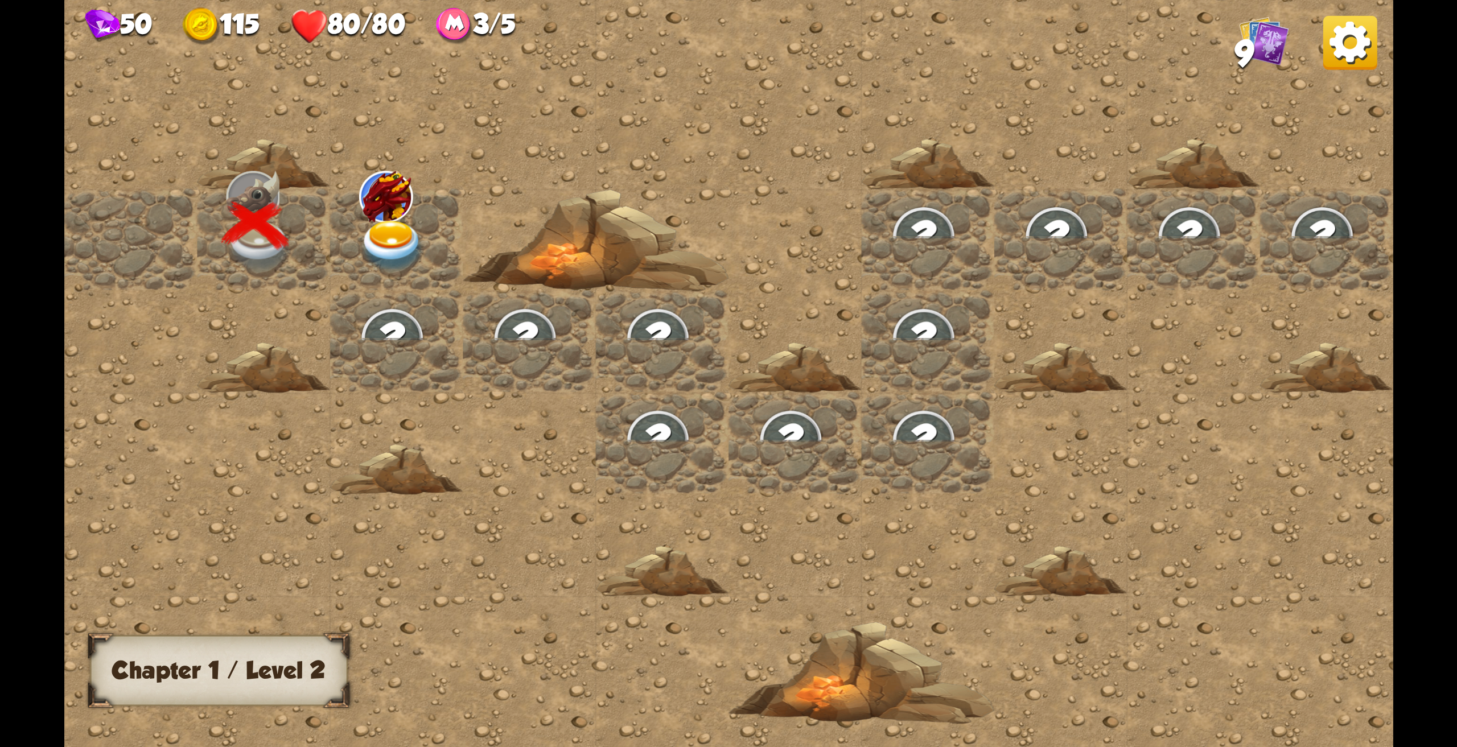
click at [401, 248] on img at bounding box center [392, 246] width 67 height 52
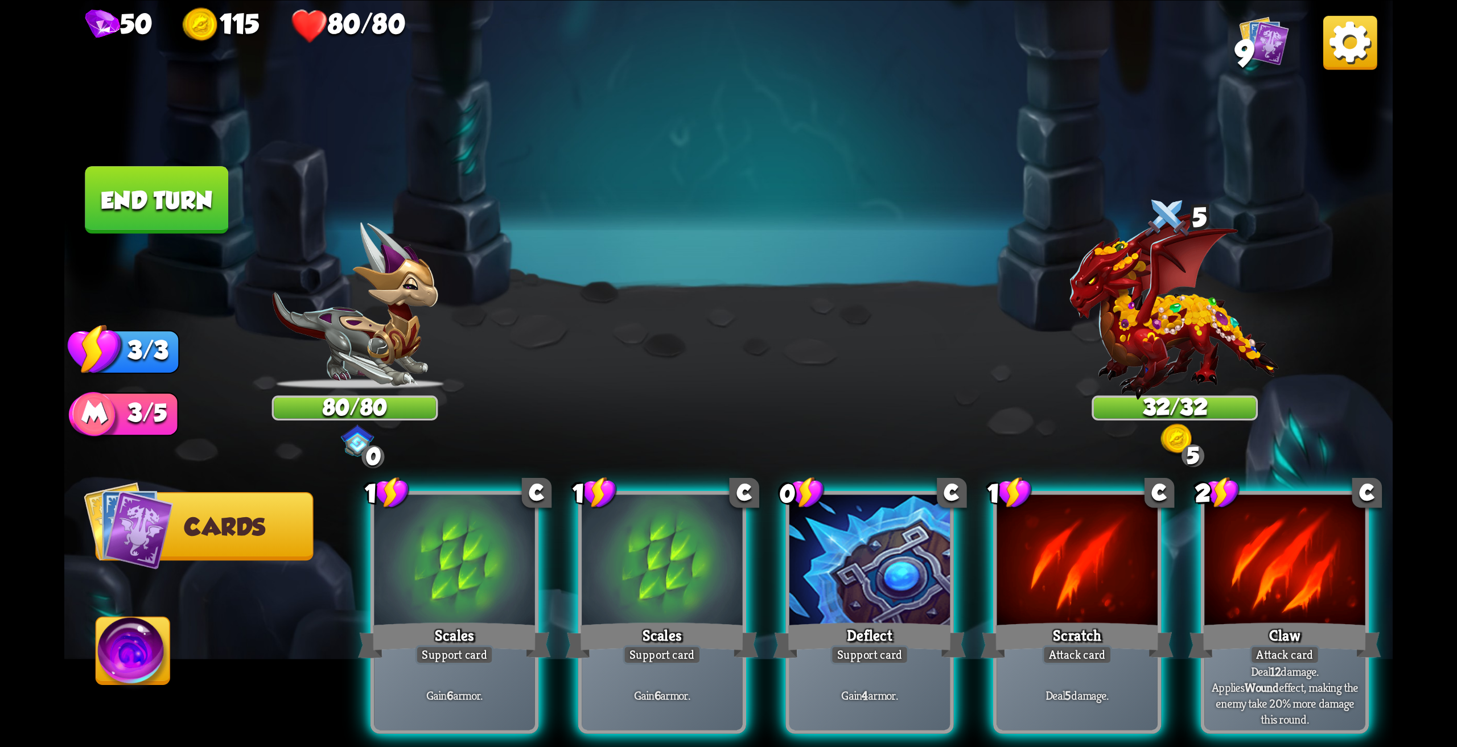
click at [1174, 440] on img at bounding box center [1177, 439] width 33 height 33
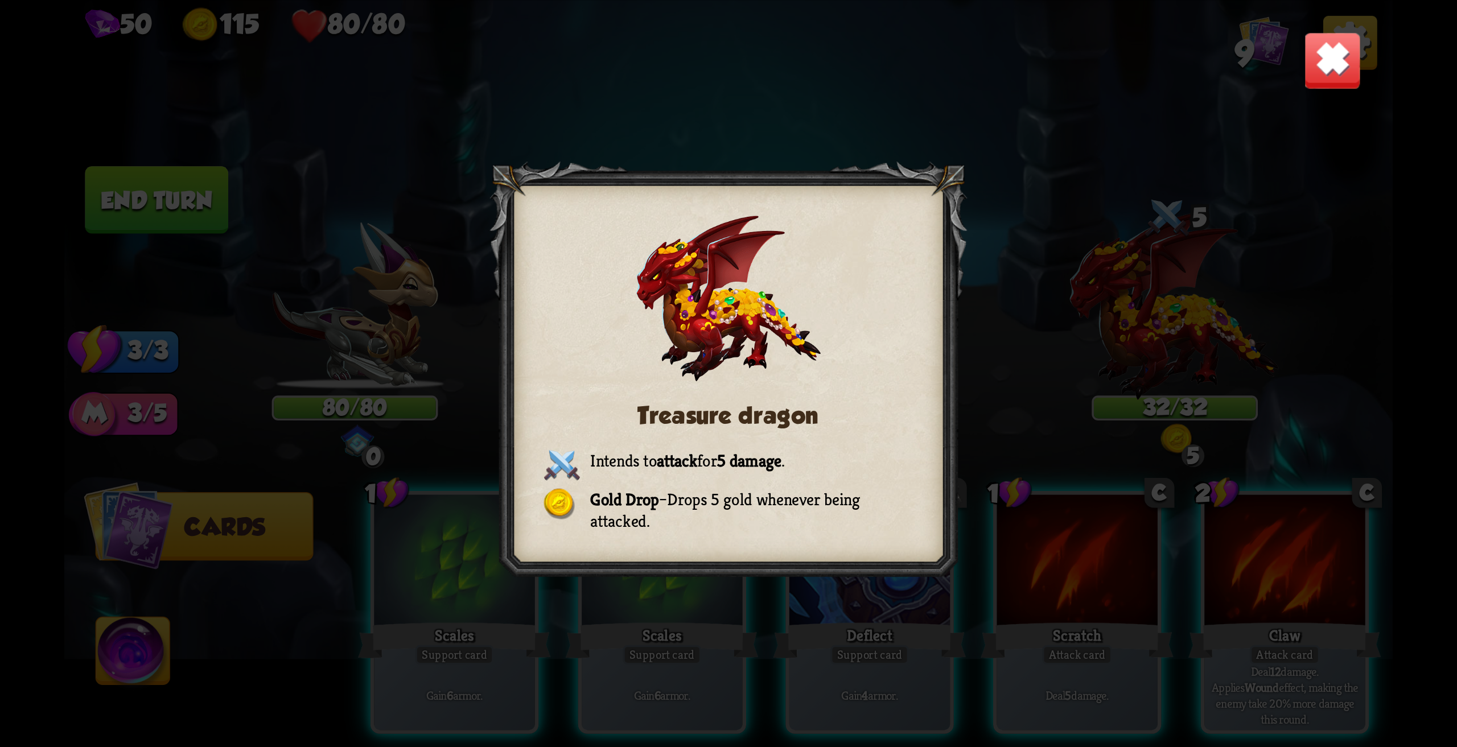
click at [1069, 431] on div "Treasure dragon Intends to attack for 5 damage . Gold Drop – Drops 5 gold whene…" at bounding box center [728, 373] width 1328 height 747
click at [1353, 66] on img at bounding box center [1332, 60] width 58 height 58
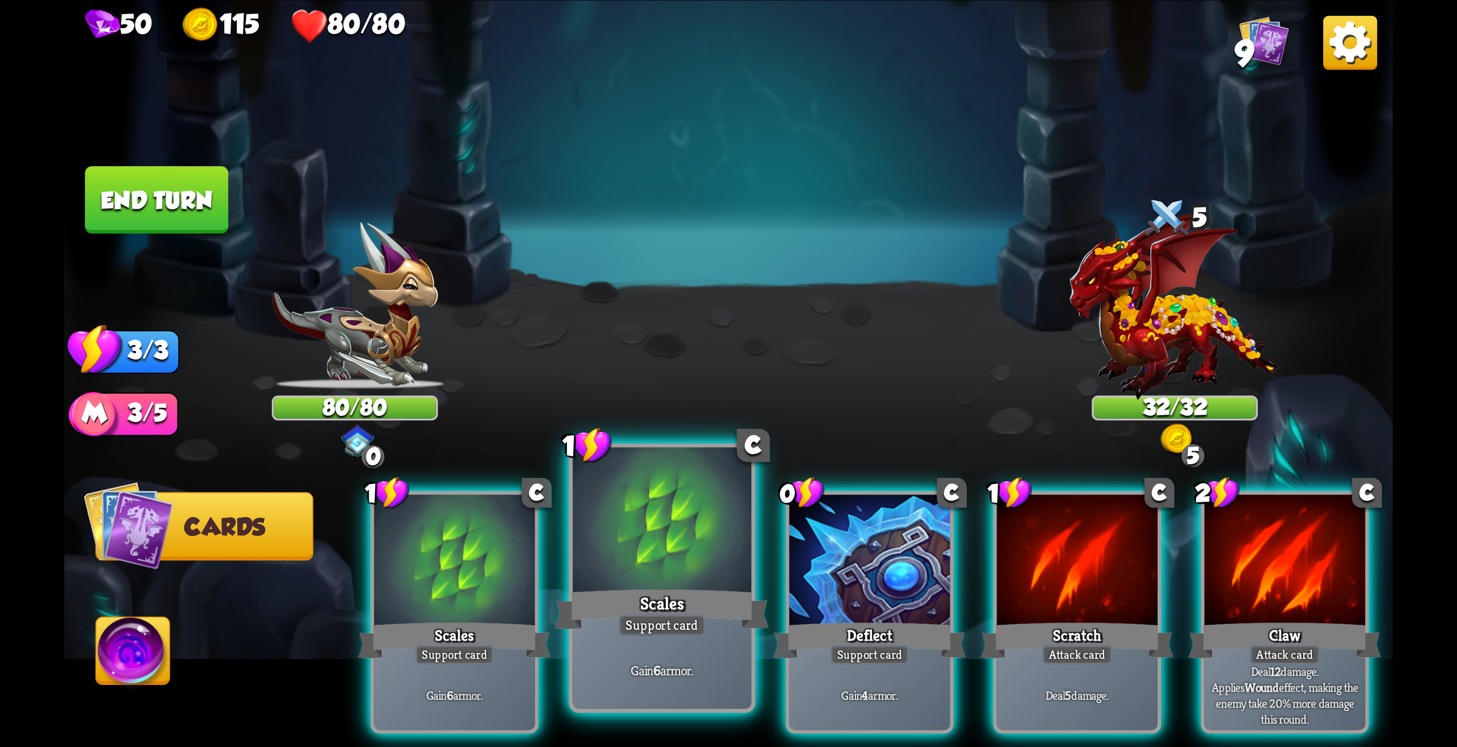
click at [679, 555] on div at bounding box center [661, 522] width 179 height 150
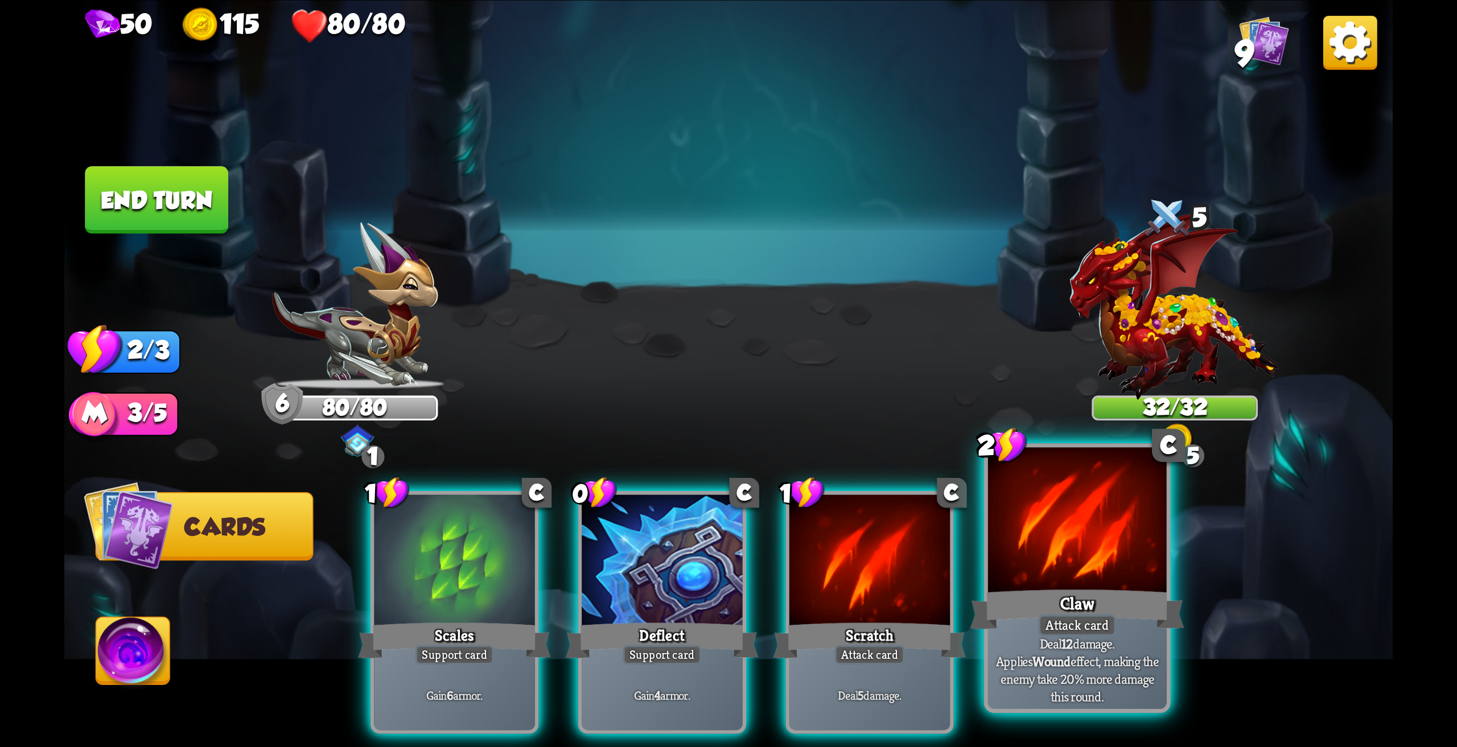
click at [1107, 569] on div at bounding box center [1077, 522] width 179 height 150
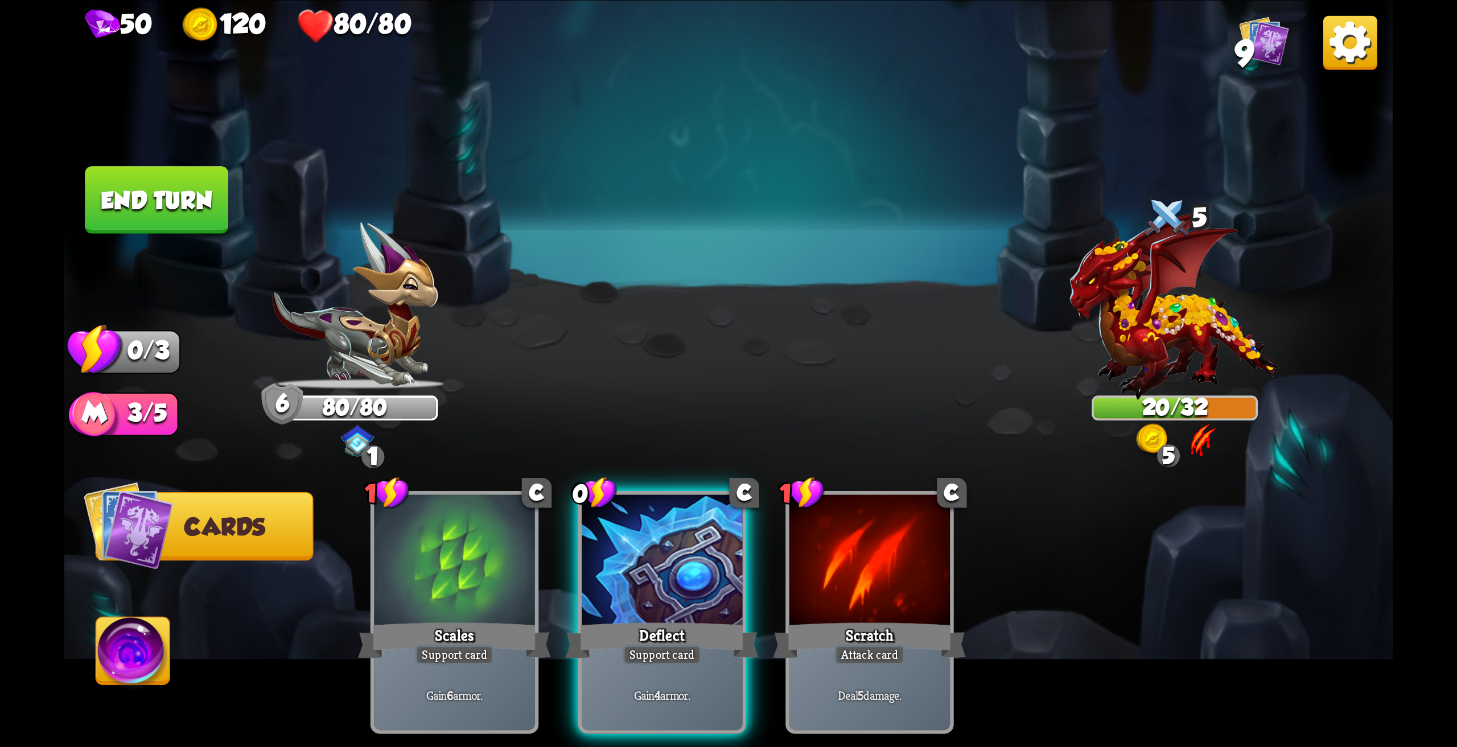
click at [139, 195] on button "End turn" at bounding box center [156, 200] width 143 height 68
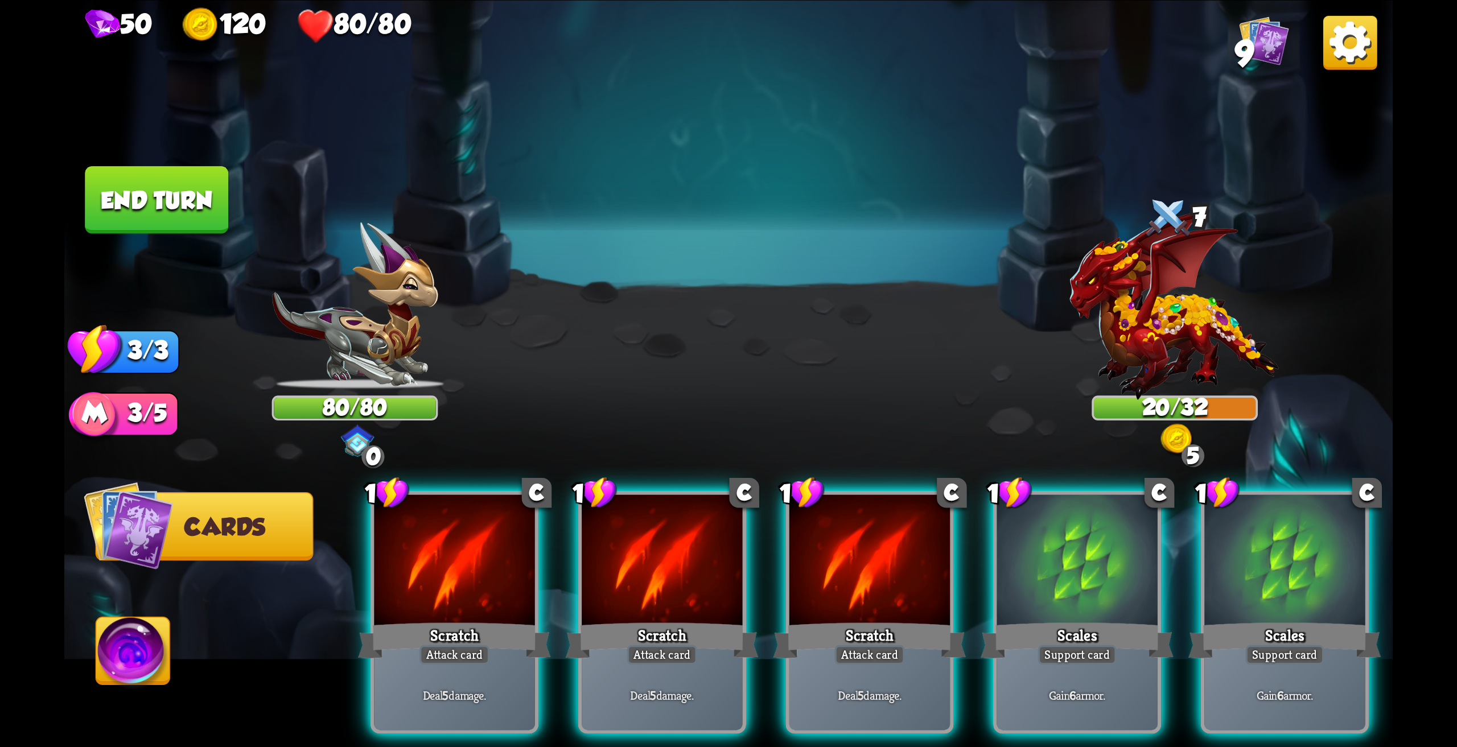
click at [220, 514] on button "Cards" at bounding box center [205, 526] width 218 height 68
click at [208, 531] on span "Cards" at bounding box center [224, 527] width 80 height 27
click at [188, 534] on span "Cards" at bounding box center [224, 527] width 80 height 27
click at [137, 649] on img at bounding box center [133, 654] width 74 height 75
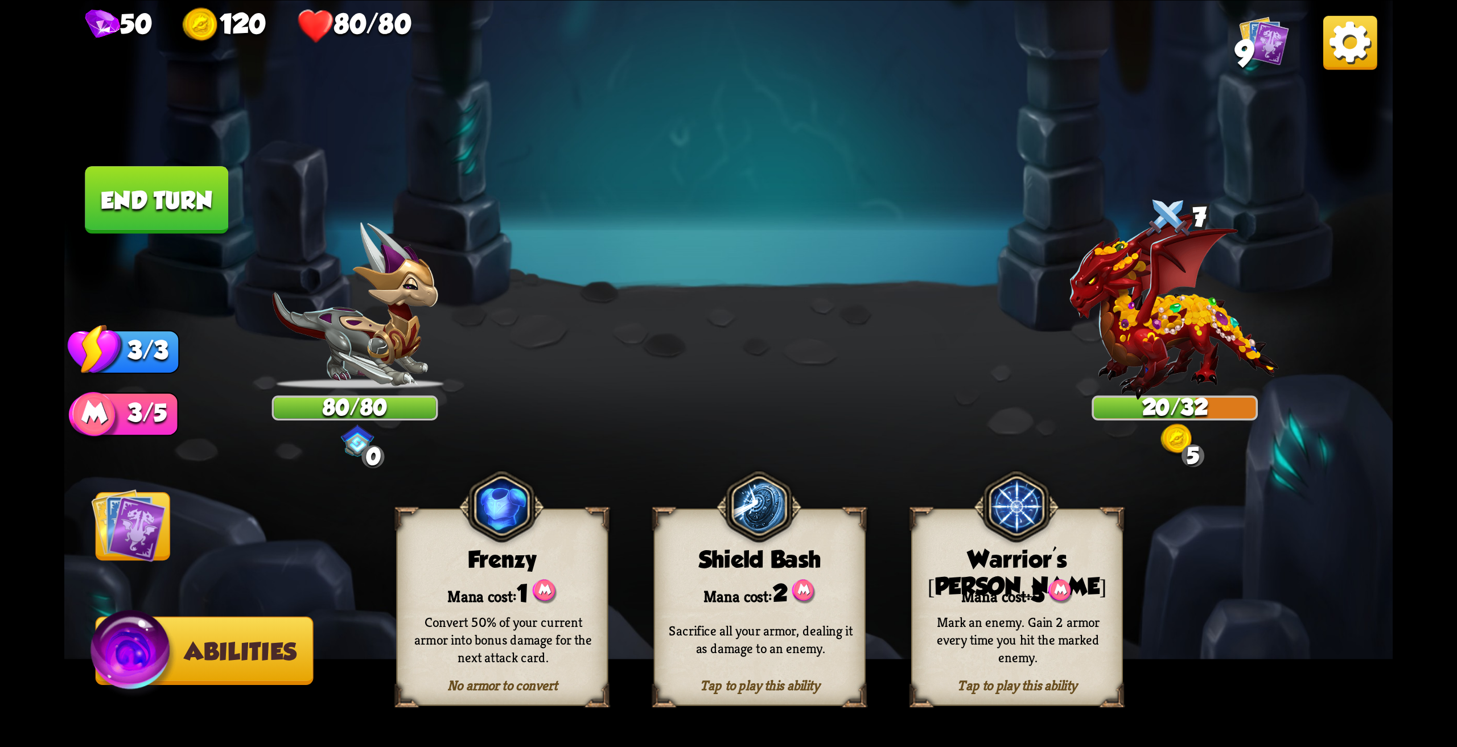
click at [151, 535] on img at bounding box center [128, 525] width 75 height 75
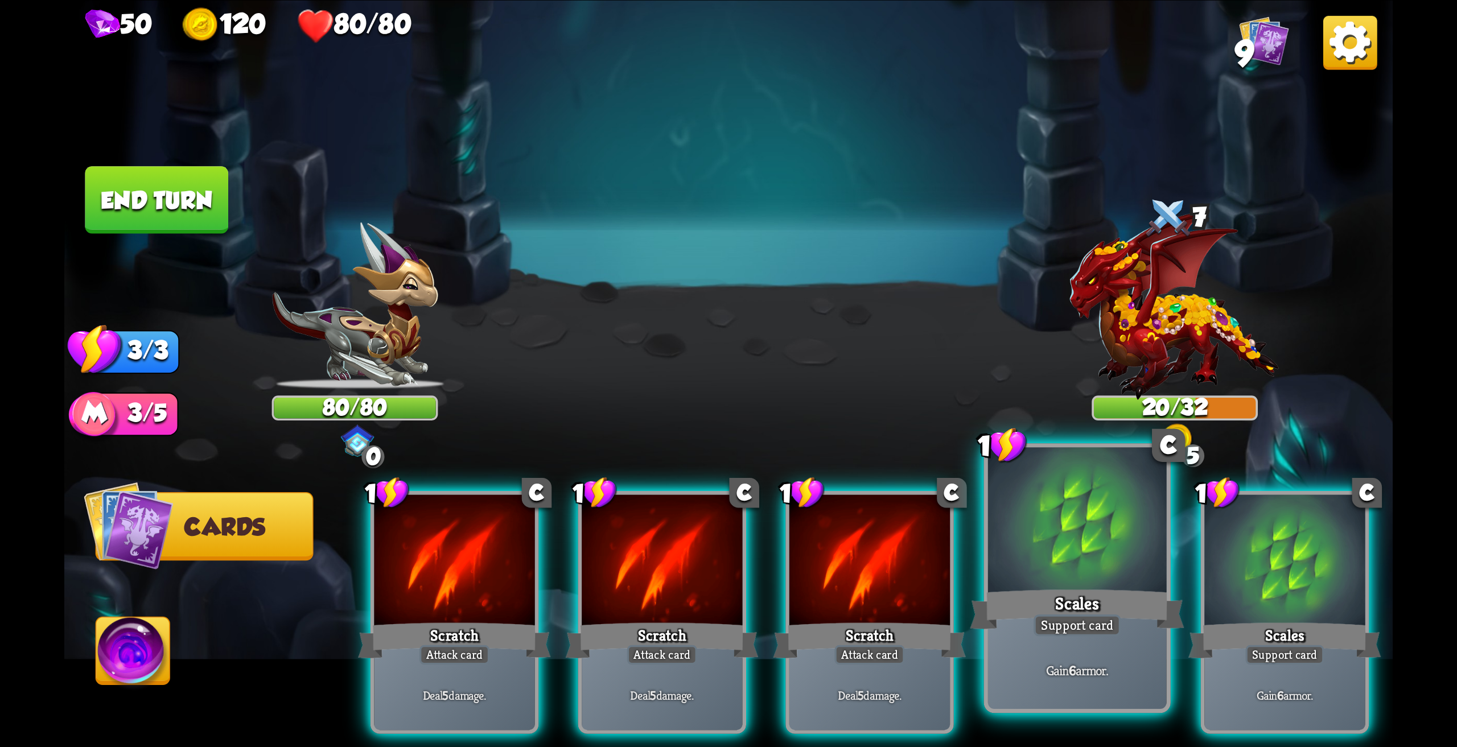
click at [1070, 557] on div at bounding box center [1077, 522] width 179 height 150
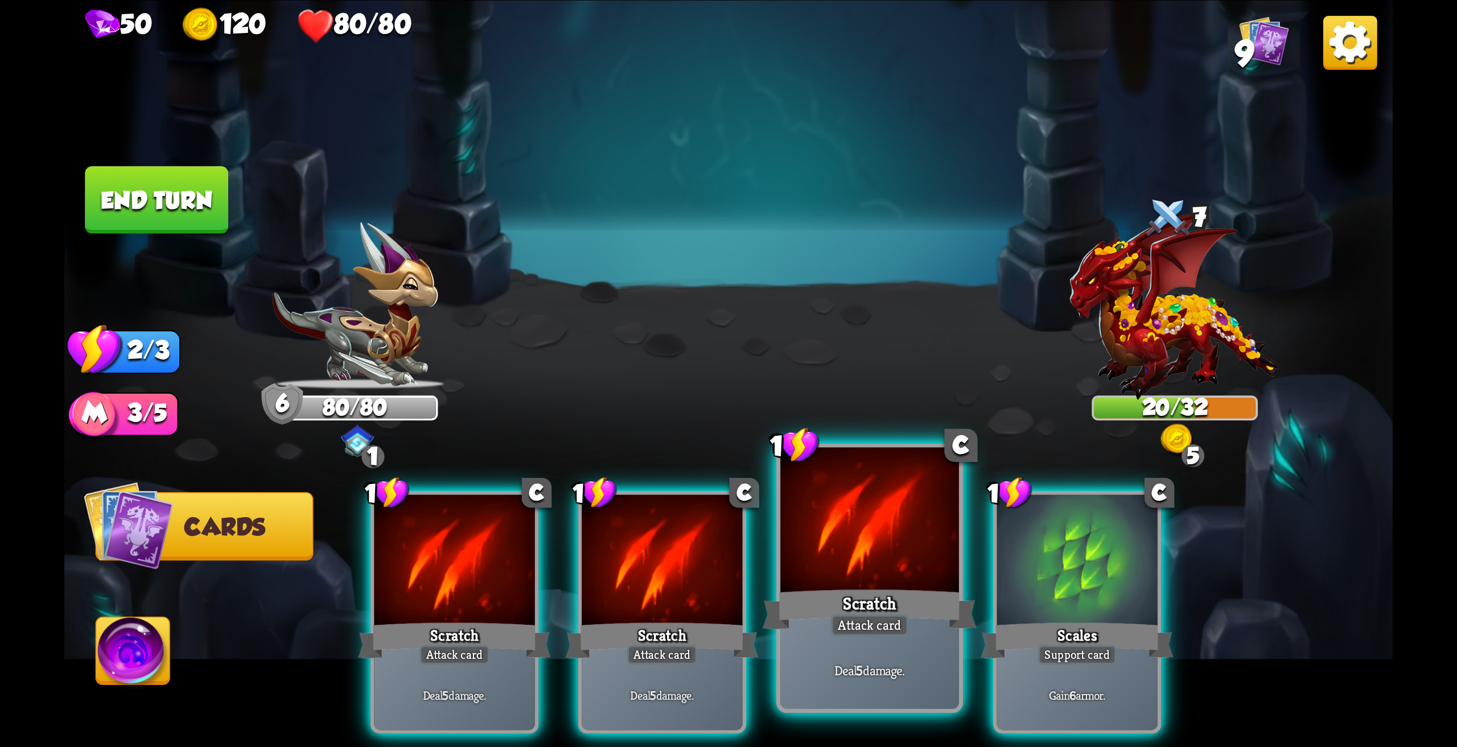
drag, startPoint x: 856, startPoint y: 564, endPoint x: 637, endPoint y: 563, distance: 219.1
click at [856, 565] on div at bounding box center [869, 522] width 179 height 150
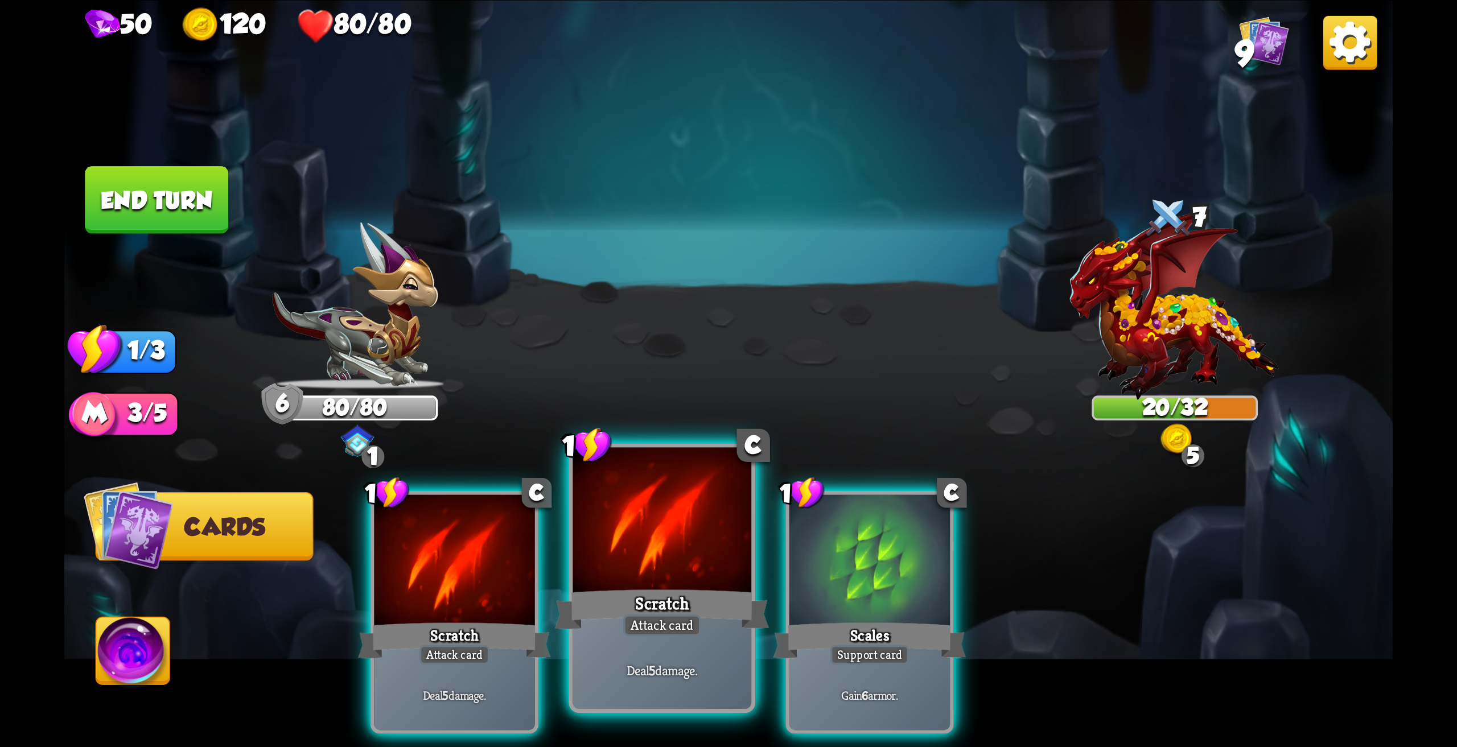
click at [623, 563] on div at bounding box center [661, 522] width 179 height 150
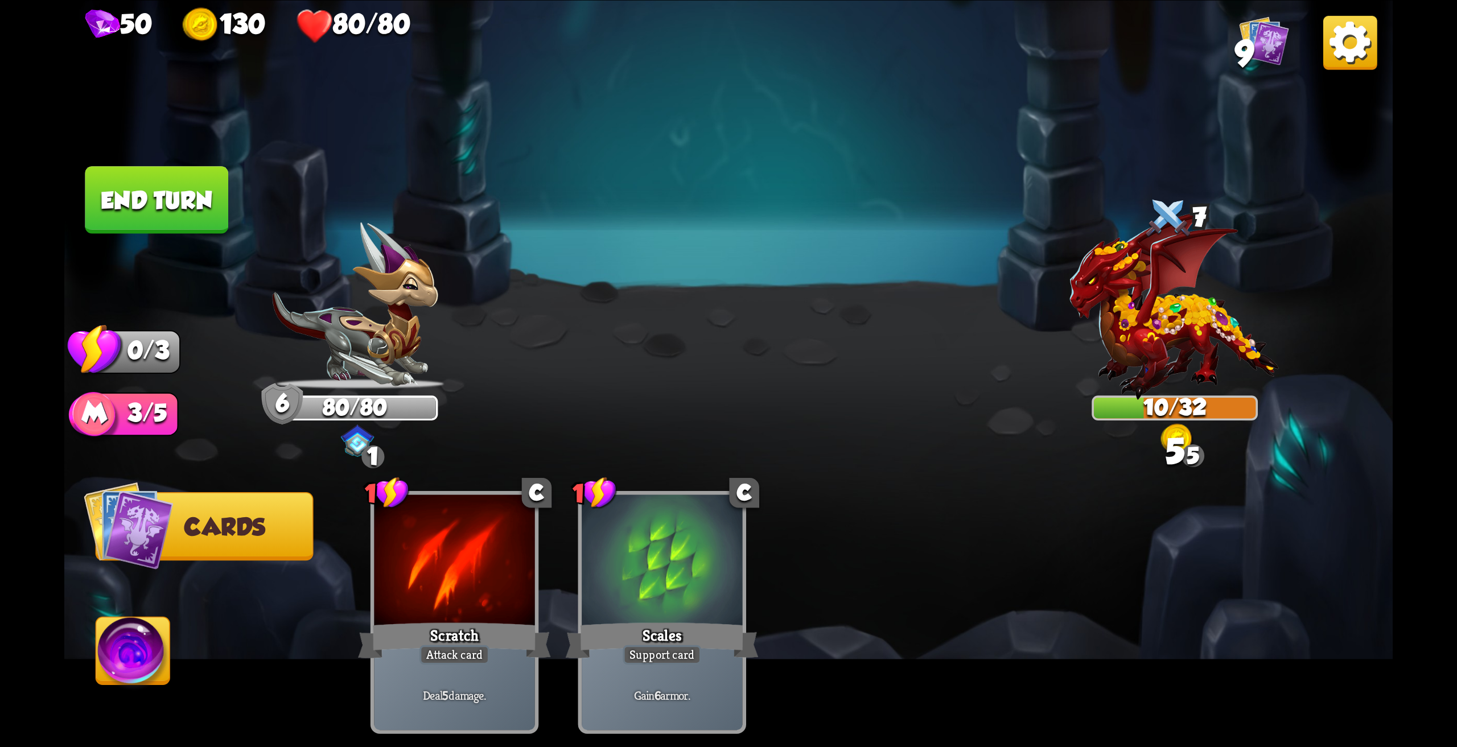
click at [189, 201] on button "End turn" at bounding box center [156, 200] width 143 height 68
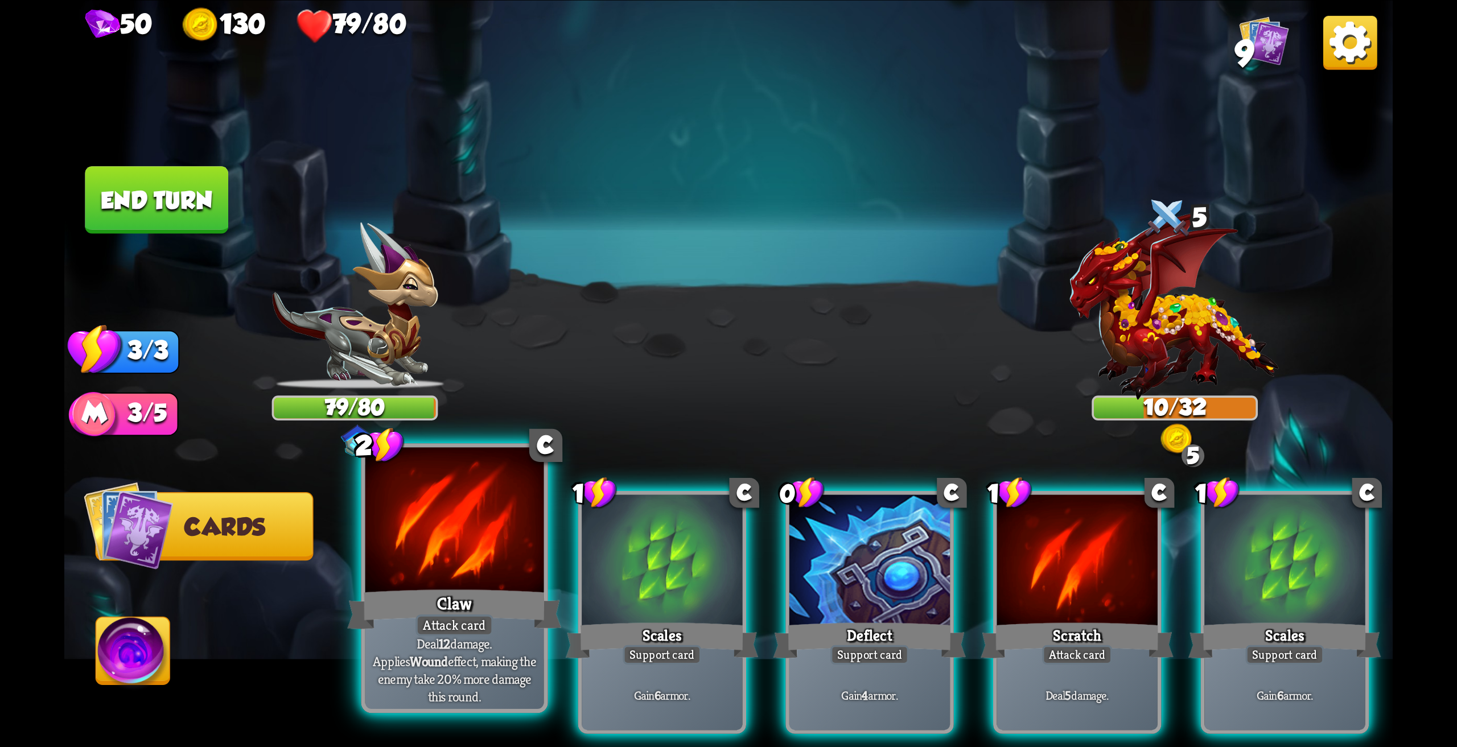
click at [423, 550] on div at bounding box center [454, 522] width 179 height 150
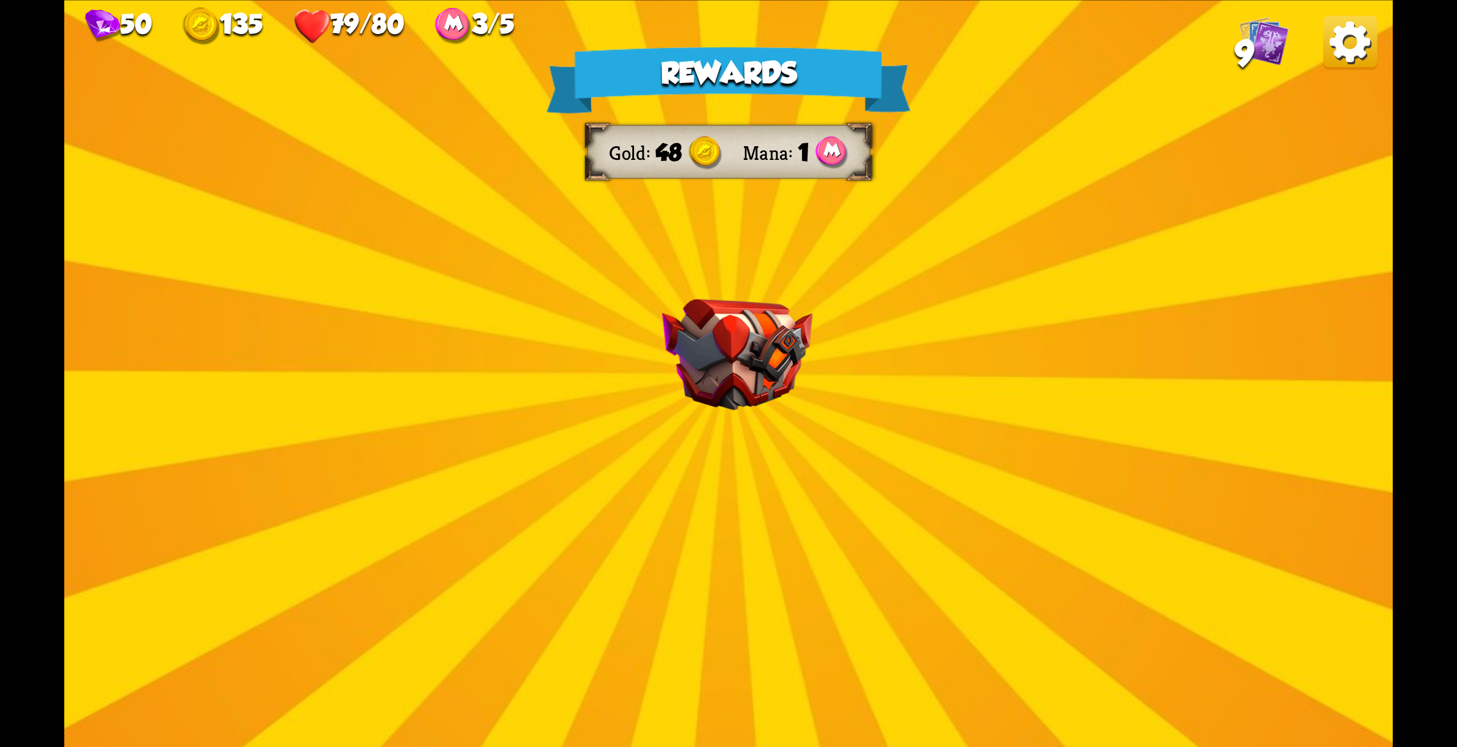
click at [788, 390] on img at bounding box center [737, 355] width 150 height 112
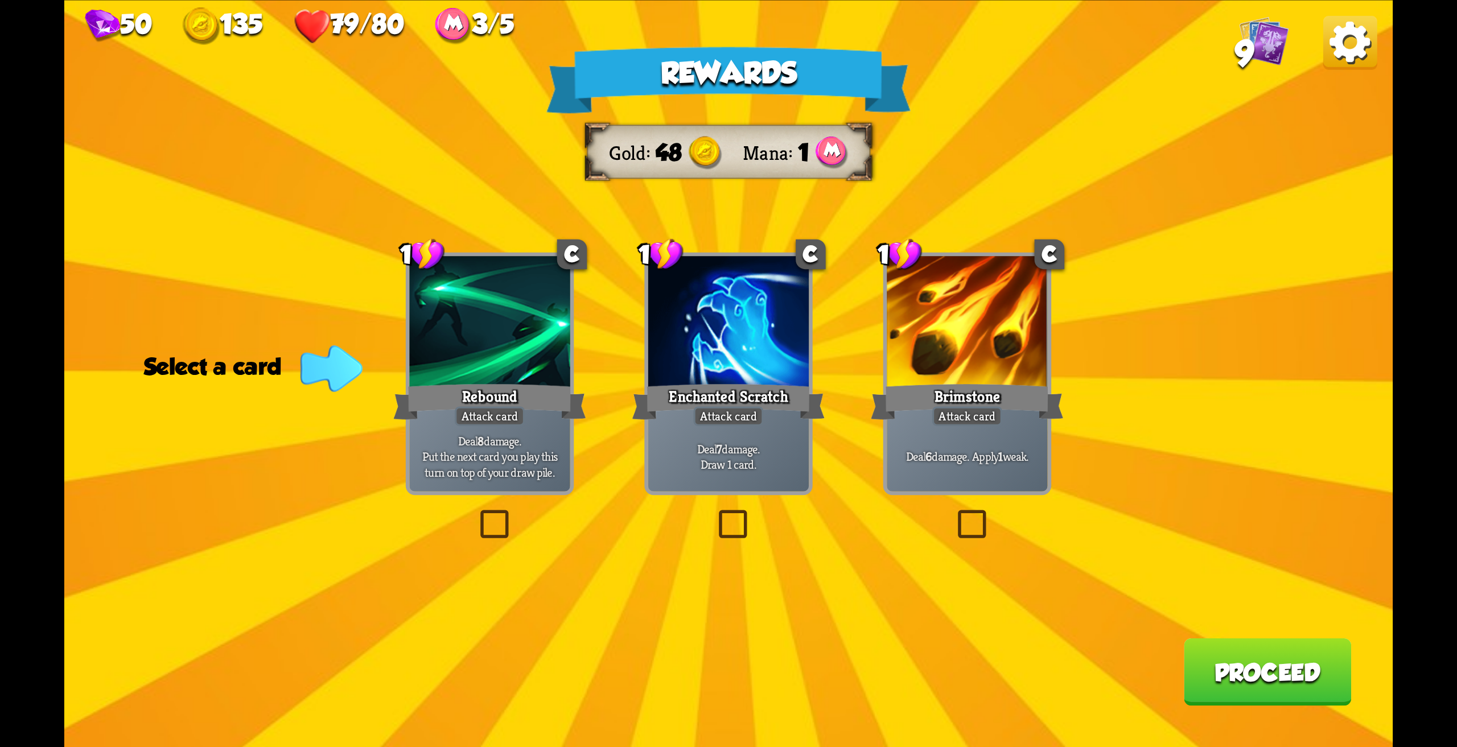
click at [1020, 399] on div "Brimstone" at bounding box center [967, 401] width 193 height 43
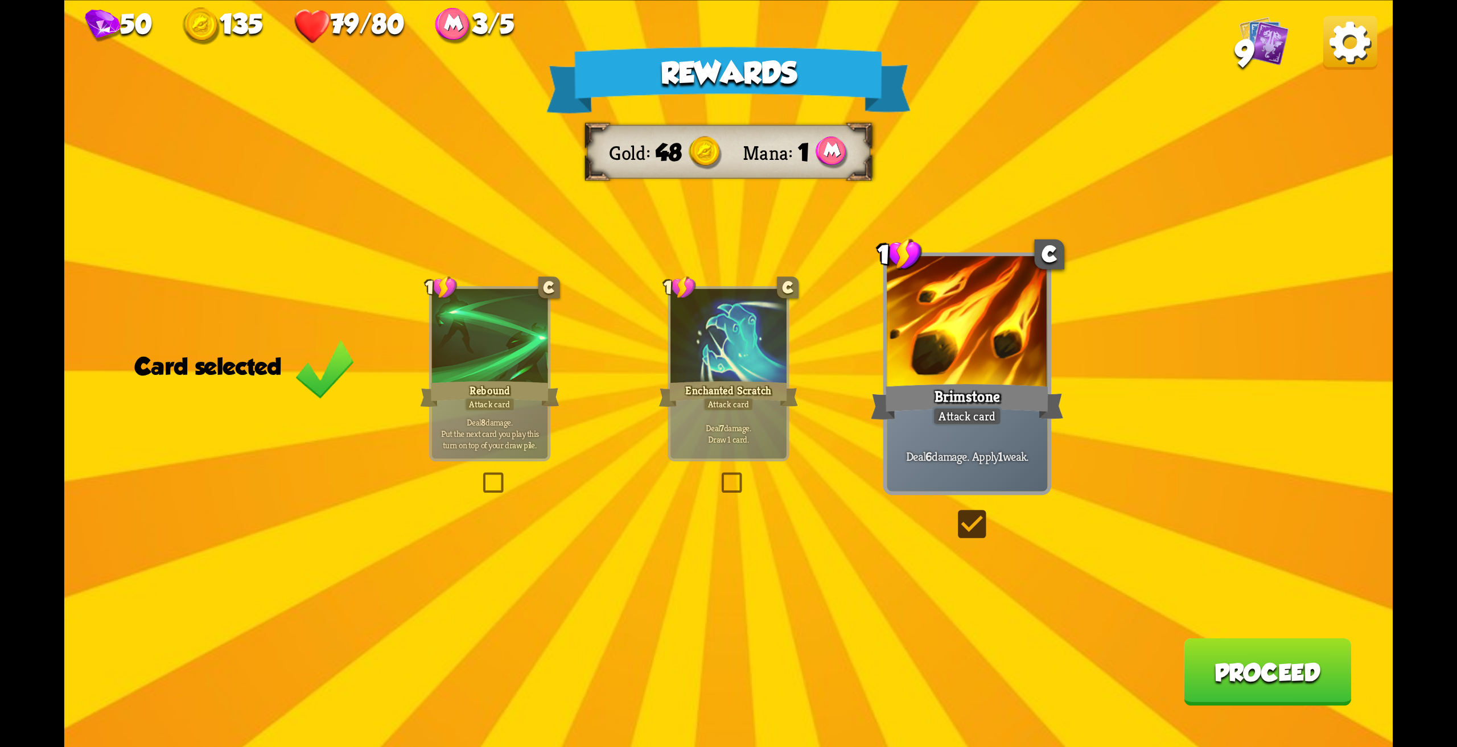
click at [1263, 679] on button "Proceed" at bounding box center [1268, 672] width 168 height 68
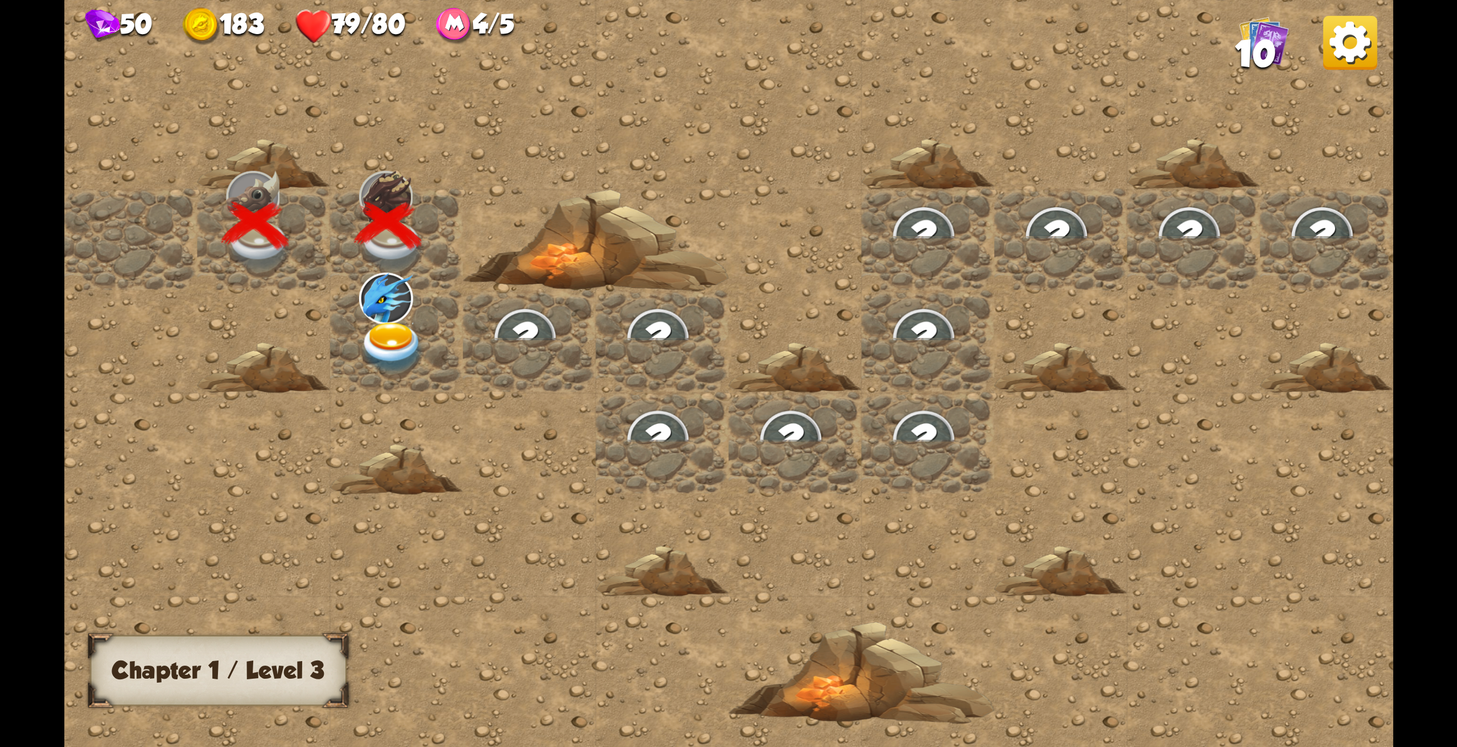
click at [370, 324] on img at bounding box center [392, 348] width 67 height 52
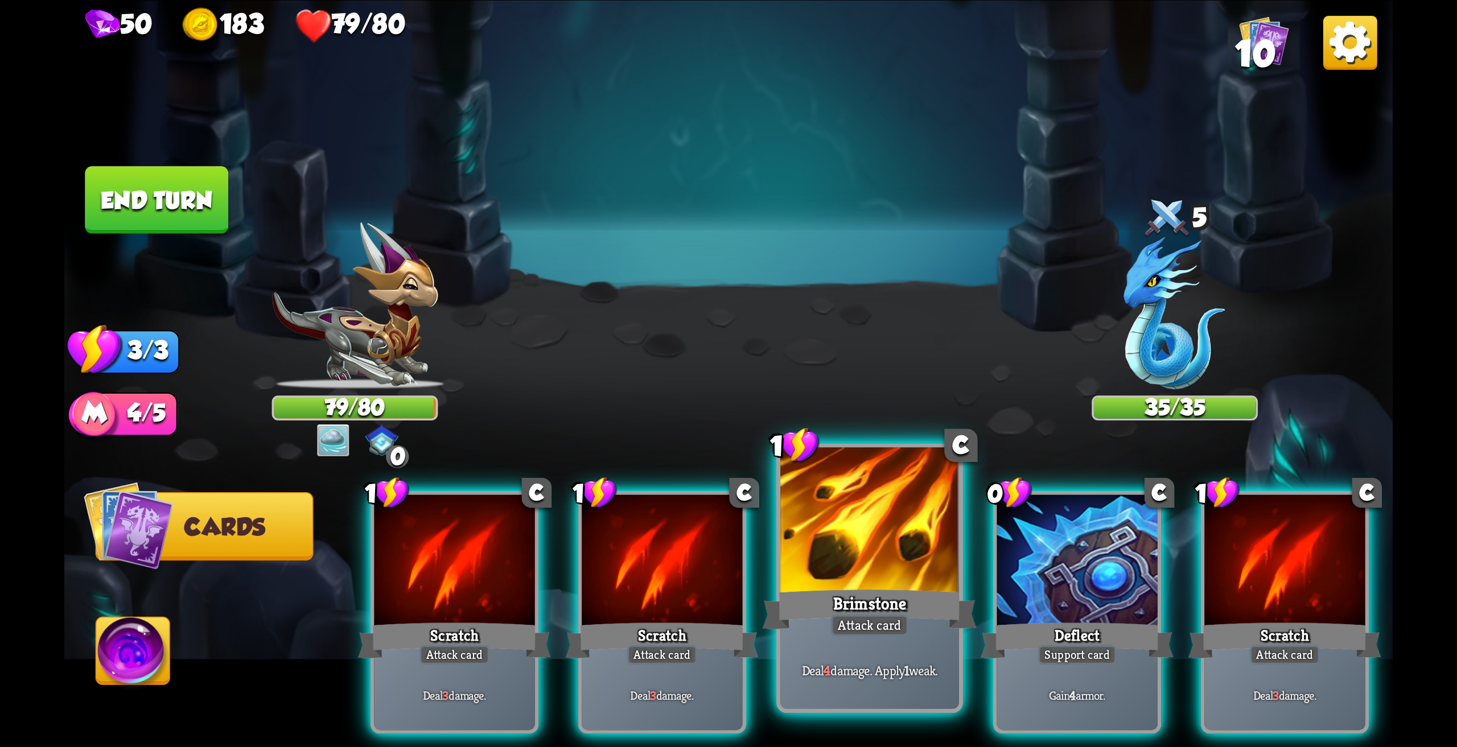
click at [863, 564] on div at bounding box center [869, 522] width 179 height 150
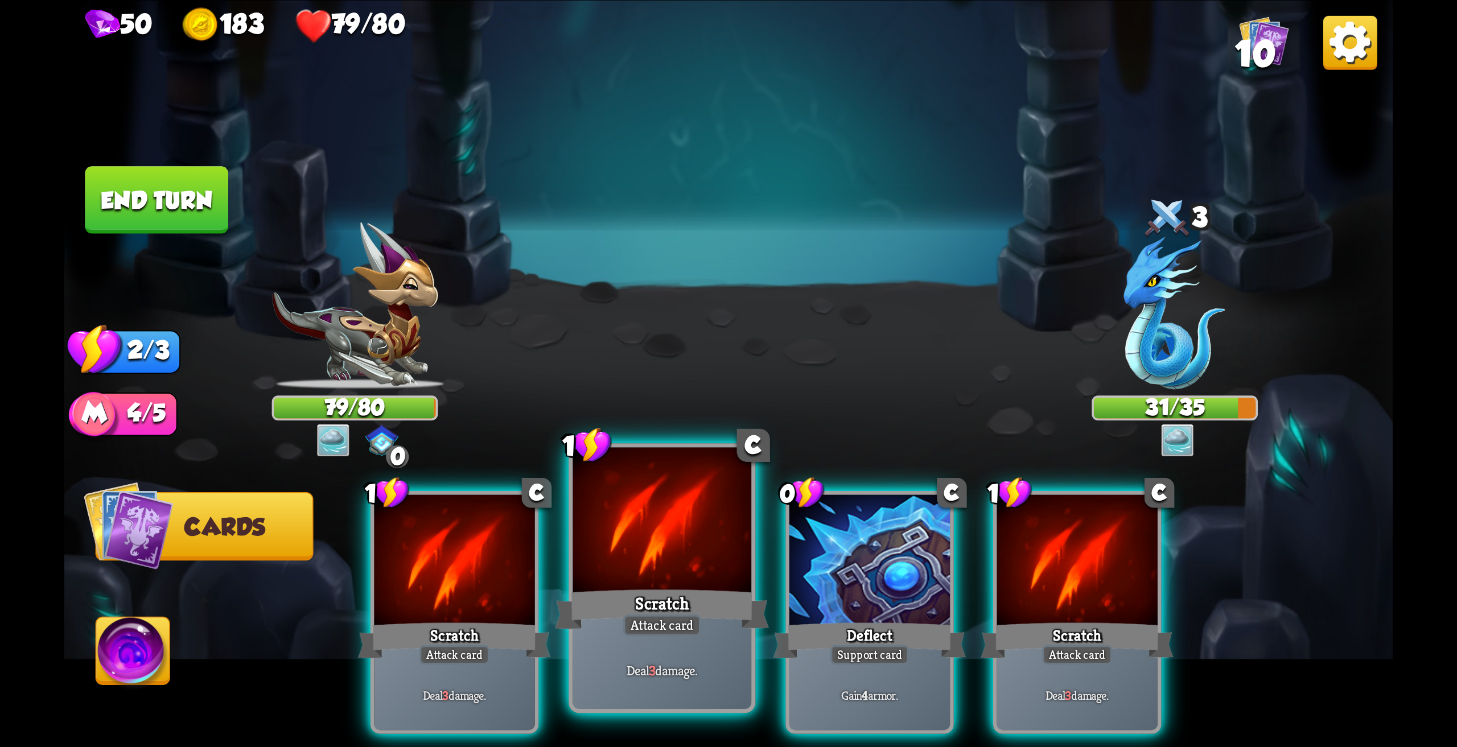
click at [670, 552] on div at bounding box center [661, 522] width 179 height 150
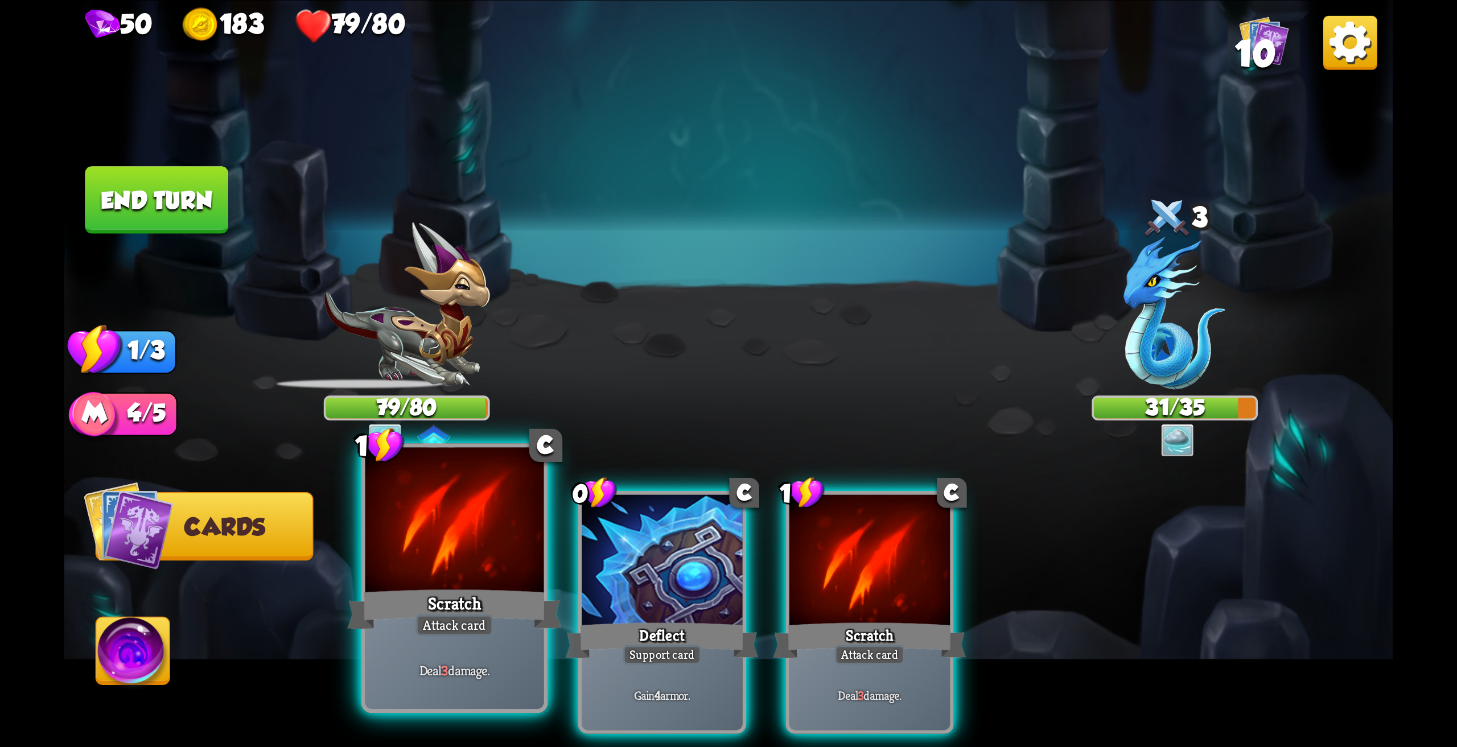
click at [463, 578] on div at bounding box center [454, 522] width 179 height 150
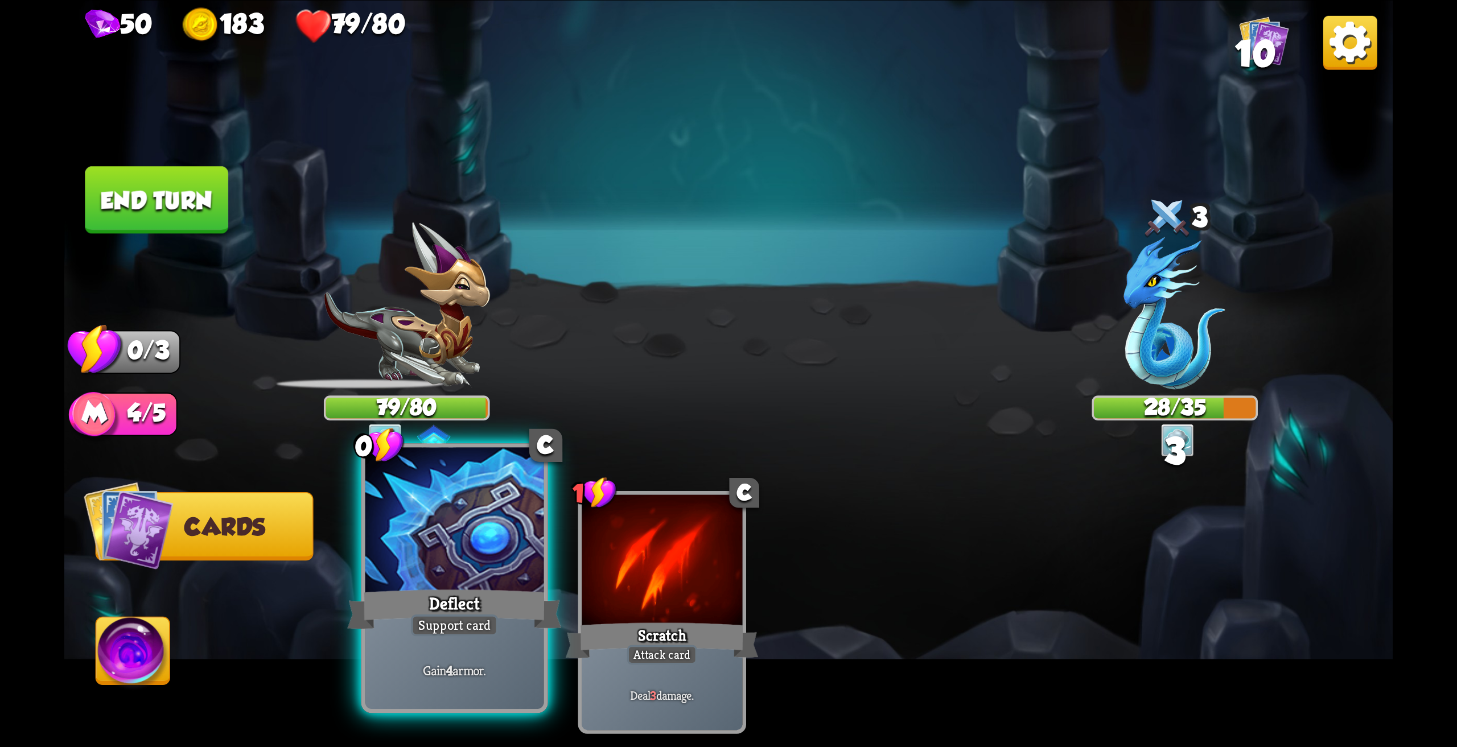
click at [468, 577] on div at bounding box center [454, 522] width 179 height 150
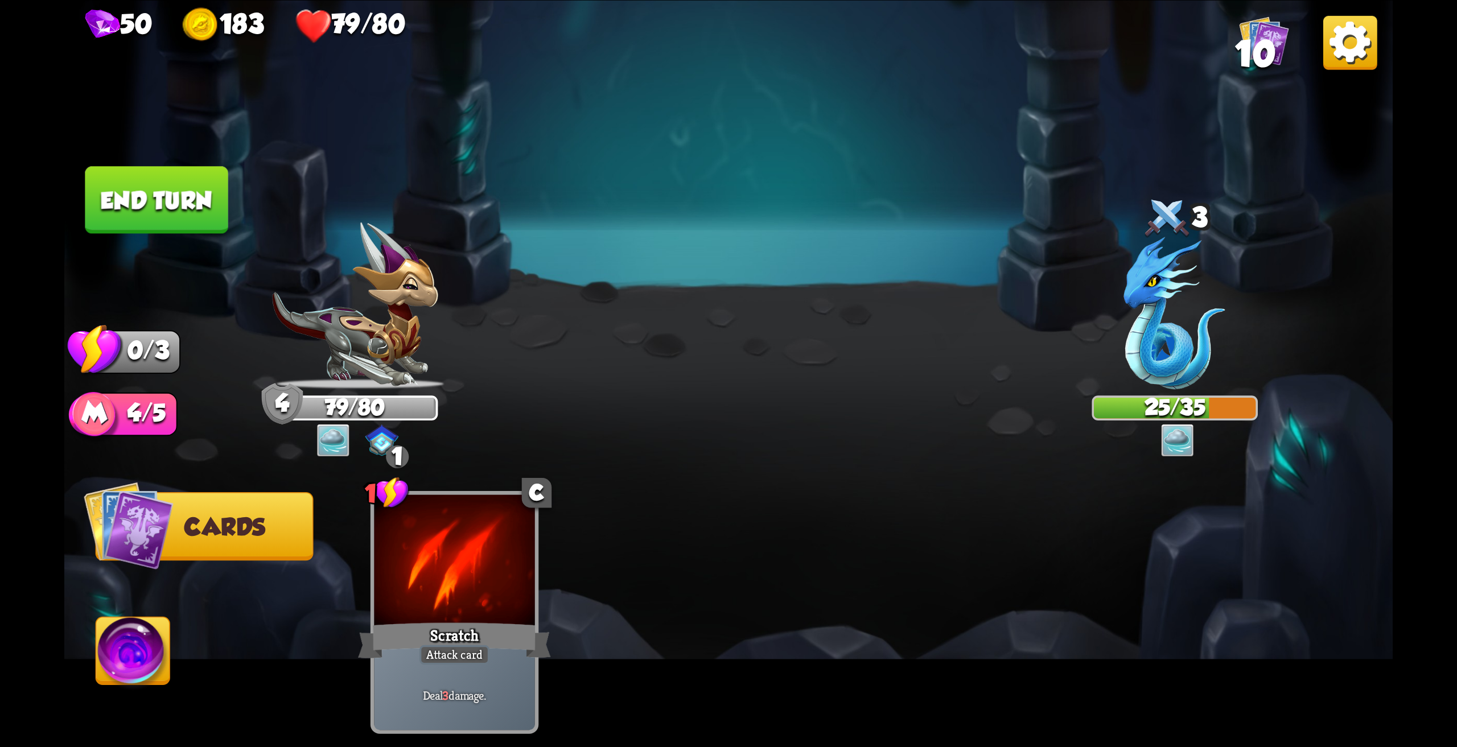
click at [192, 214] on button "End turn" at bounding box center [156, 200] width 143 height 68
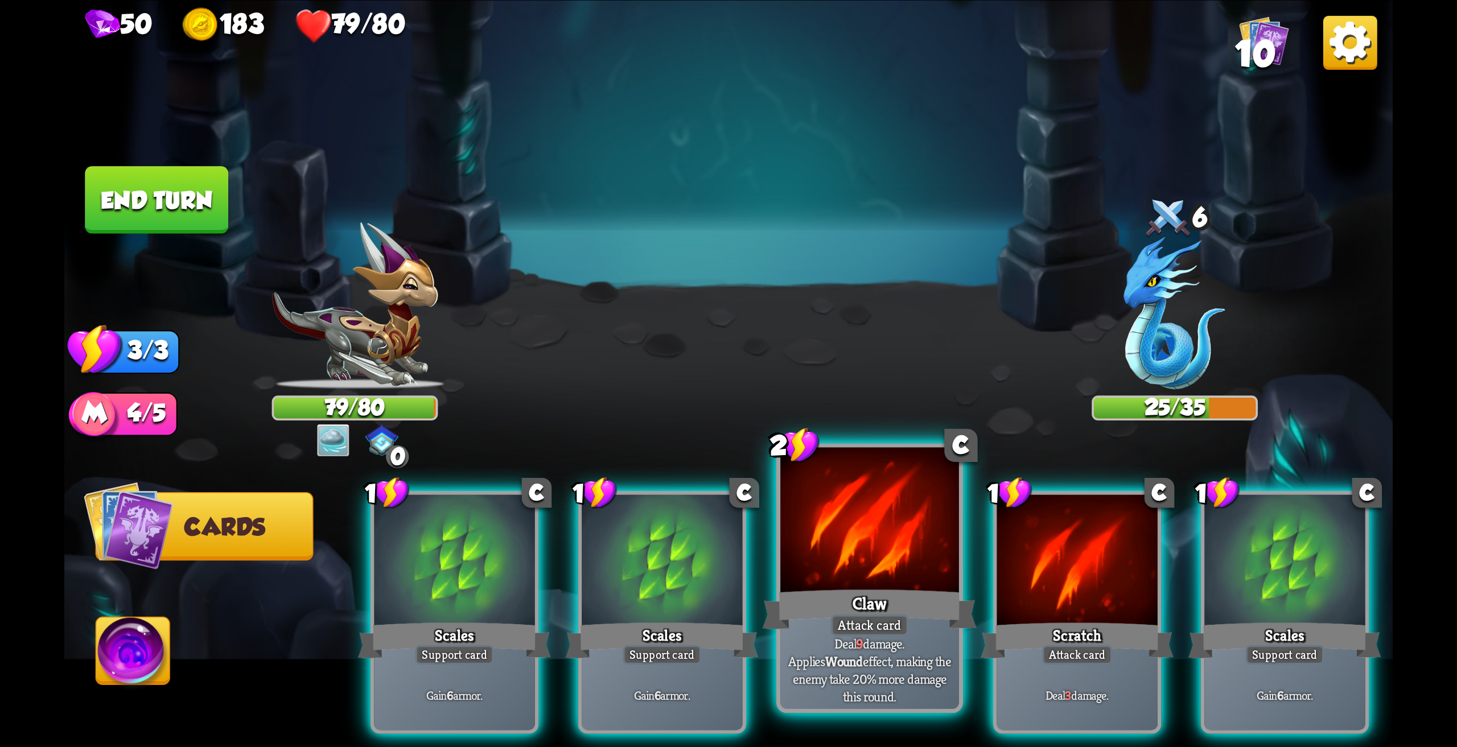
click at [854, 567] on div at bounding box center [869, 522] width 179 height 150
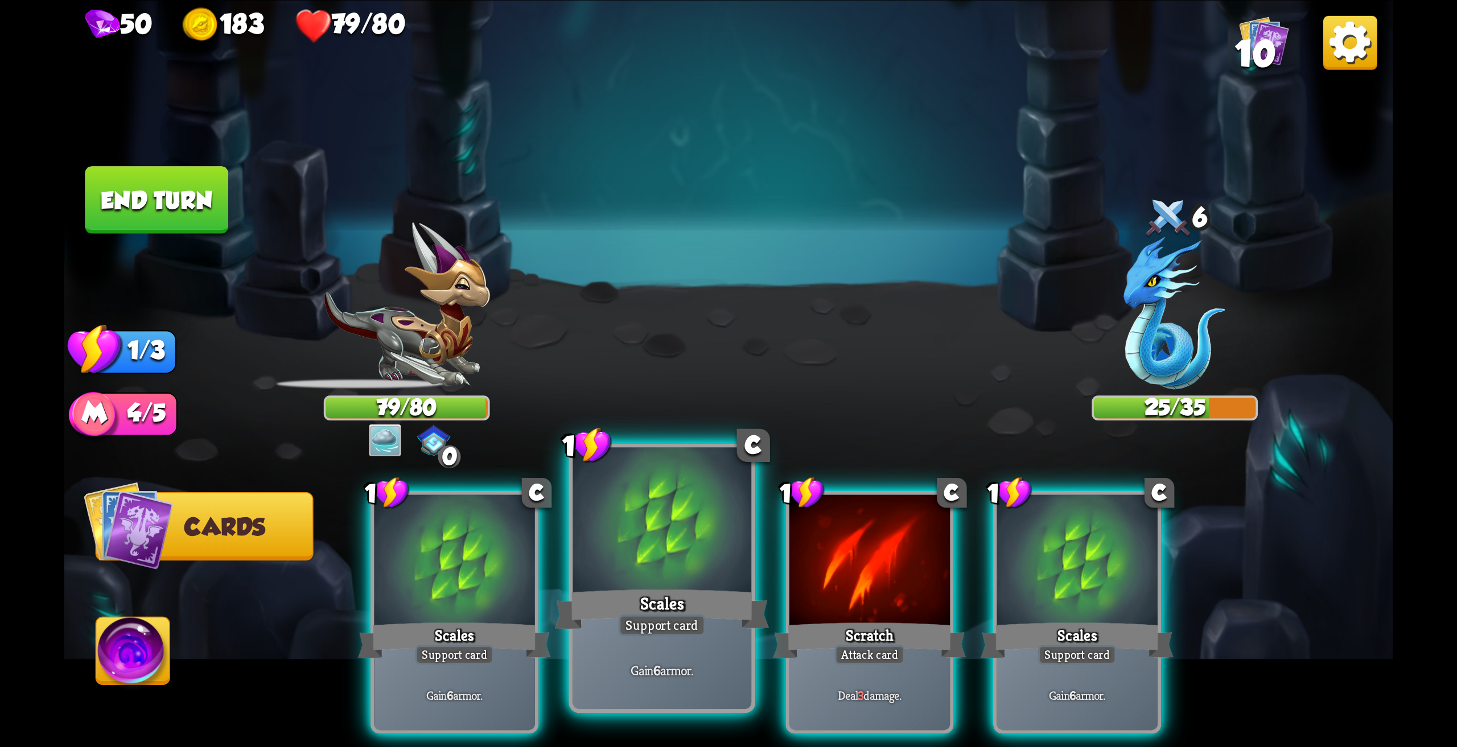
click at [630, 573] on div at bounding box center [661, 522] width 179 height 150
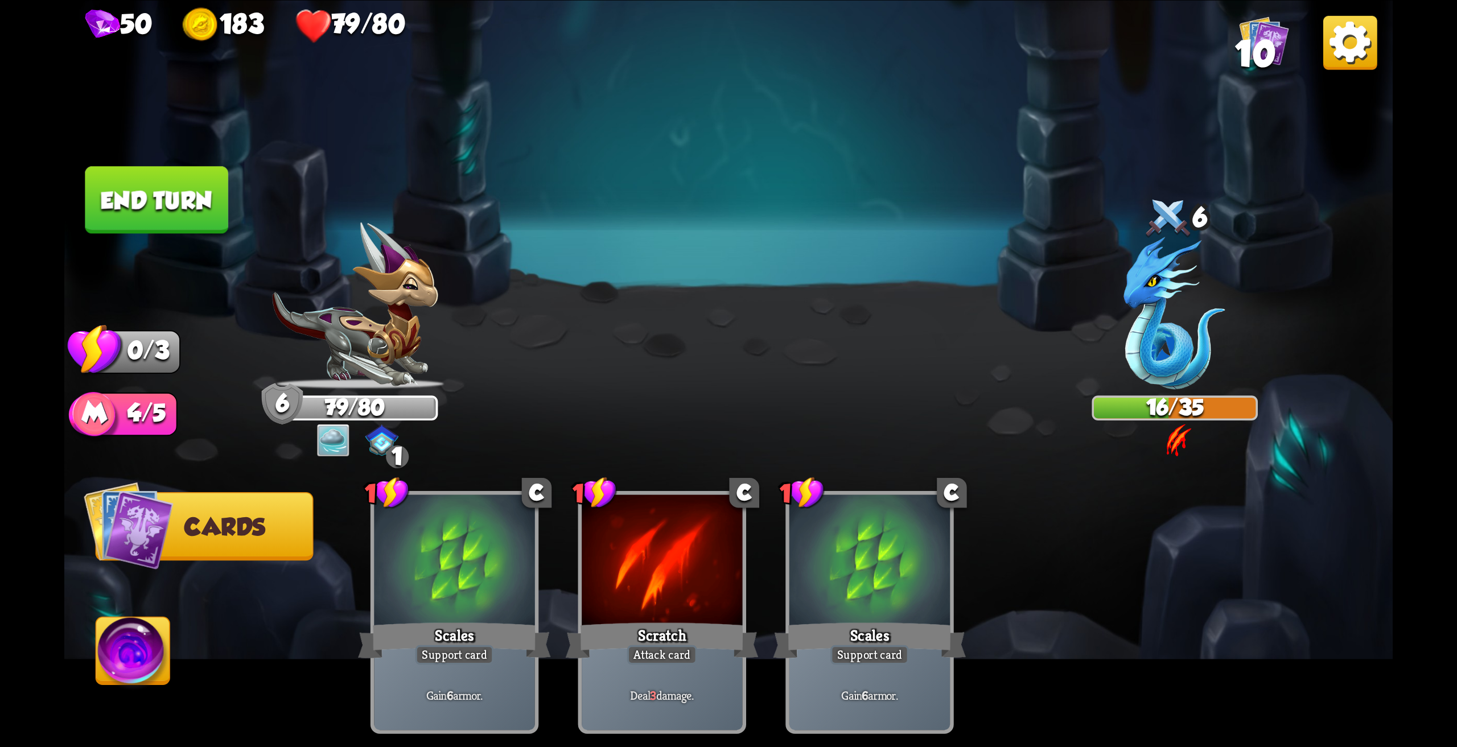
click at [187, 205] on button "End turn" at bounding box center [156, 200] width 143 height 68
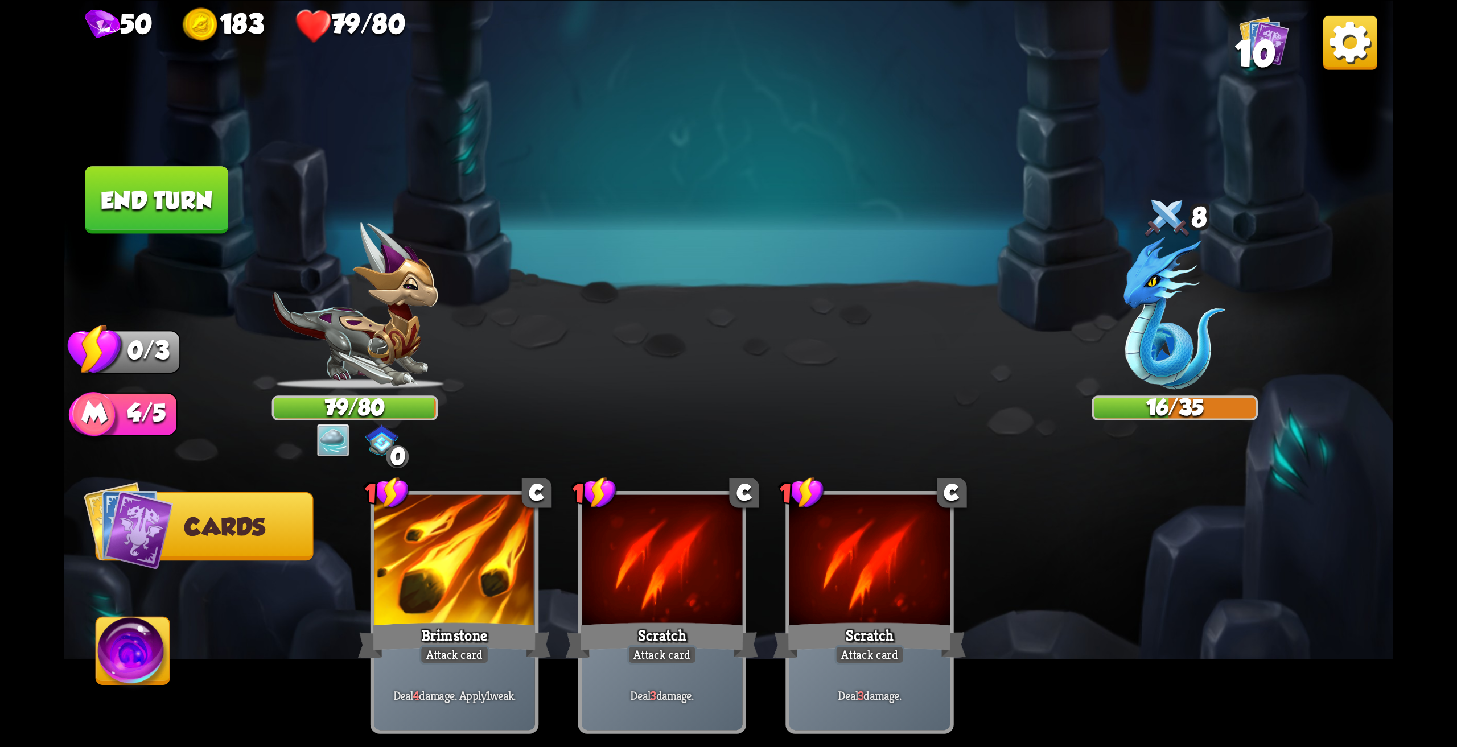
click at [139, 651] on img at bounding box center [133, 654] width 74 height 75
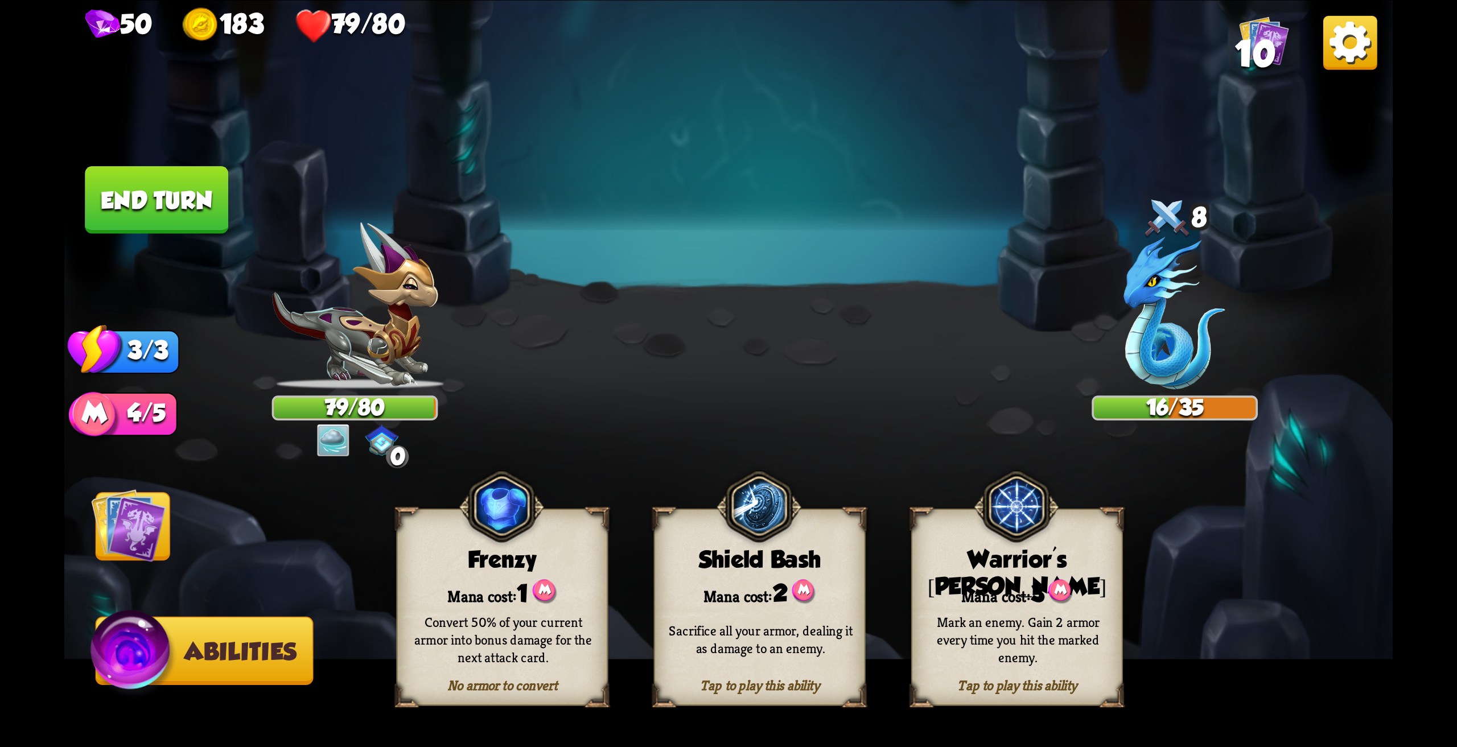
click at [143, 520] on img at bounding box center [128, 525] width 75 height 75
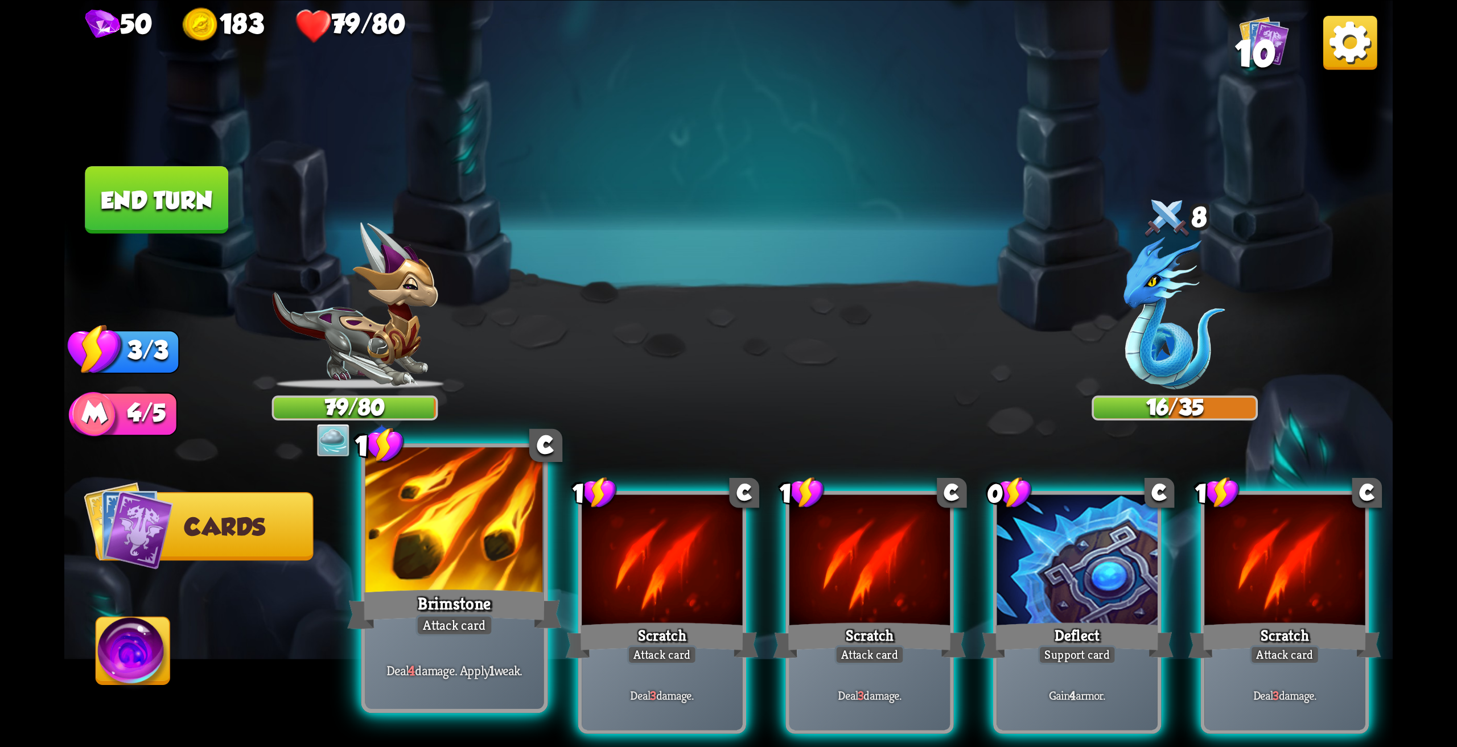
click at [452, 555] on div at bounding box center [454, 522] width 179 height 150
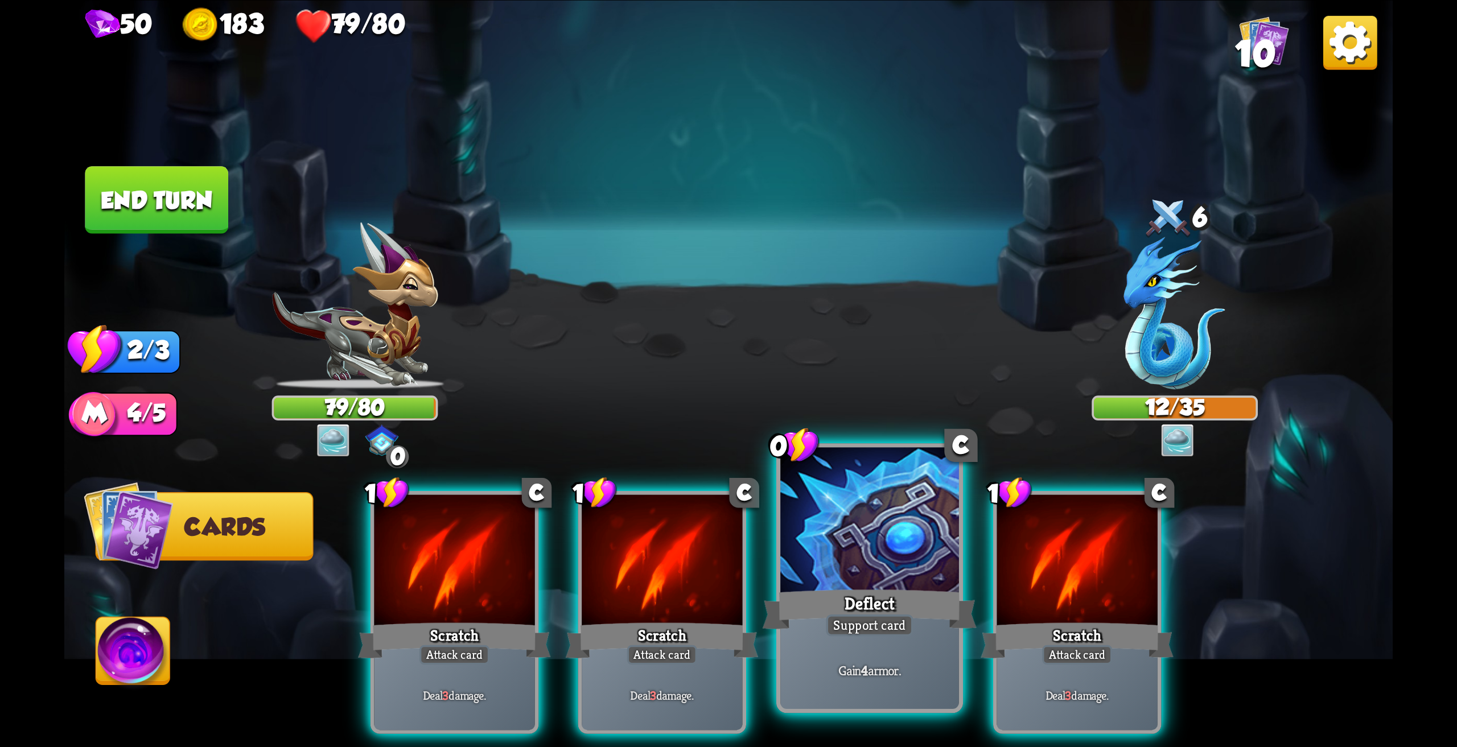
click at [873, 546] on div at bounding box center [869, 522] width 179 height 150
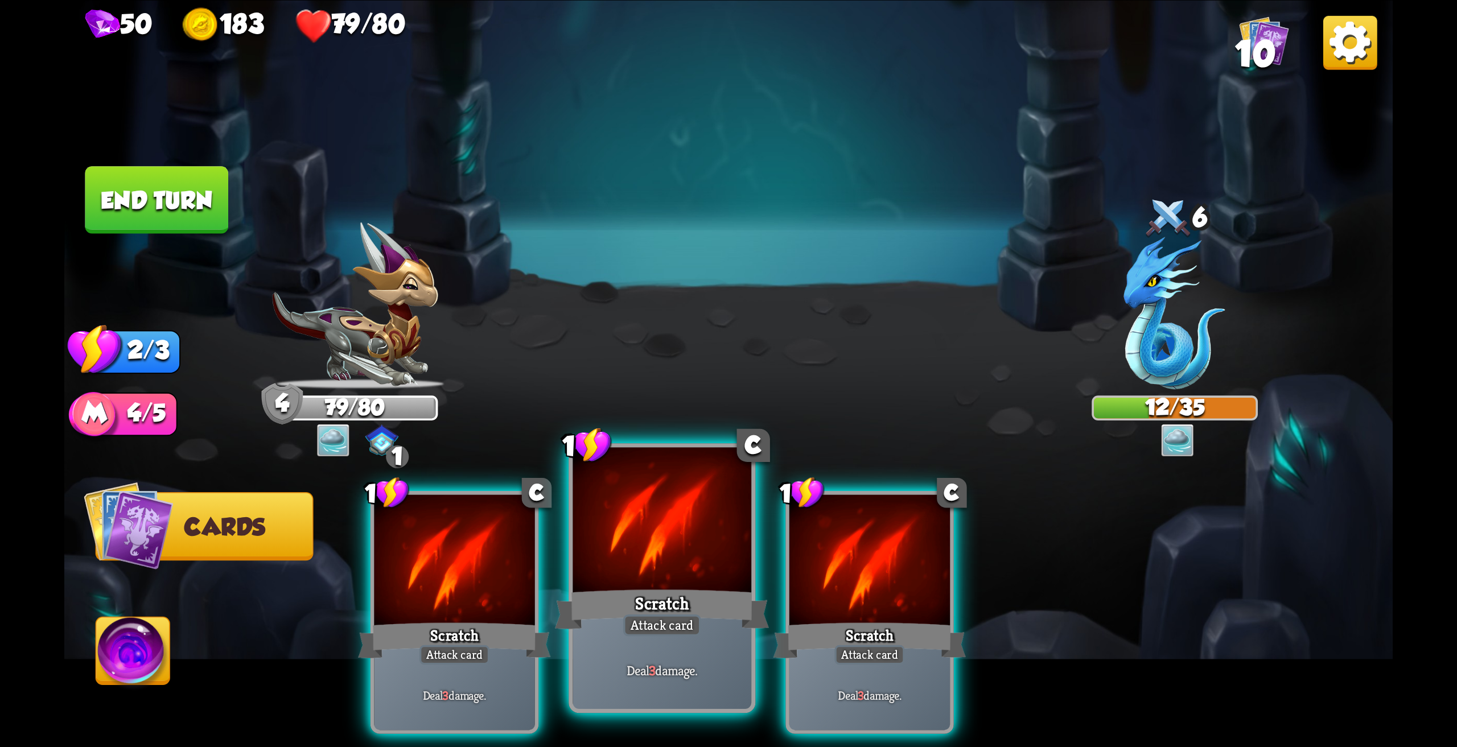
click at [685, 566] on div at bounding box center [661, 522] width 179 height 150
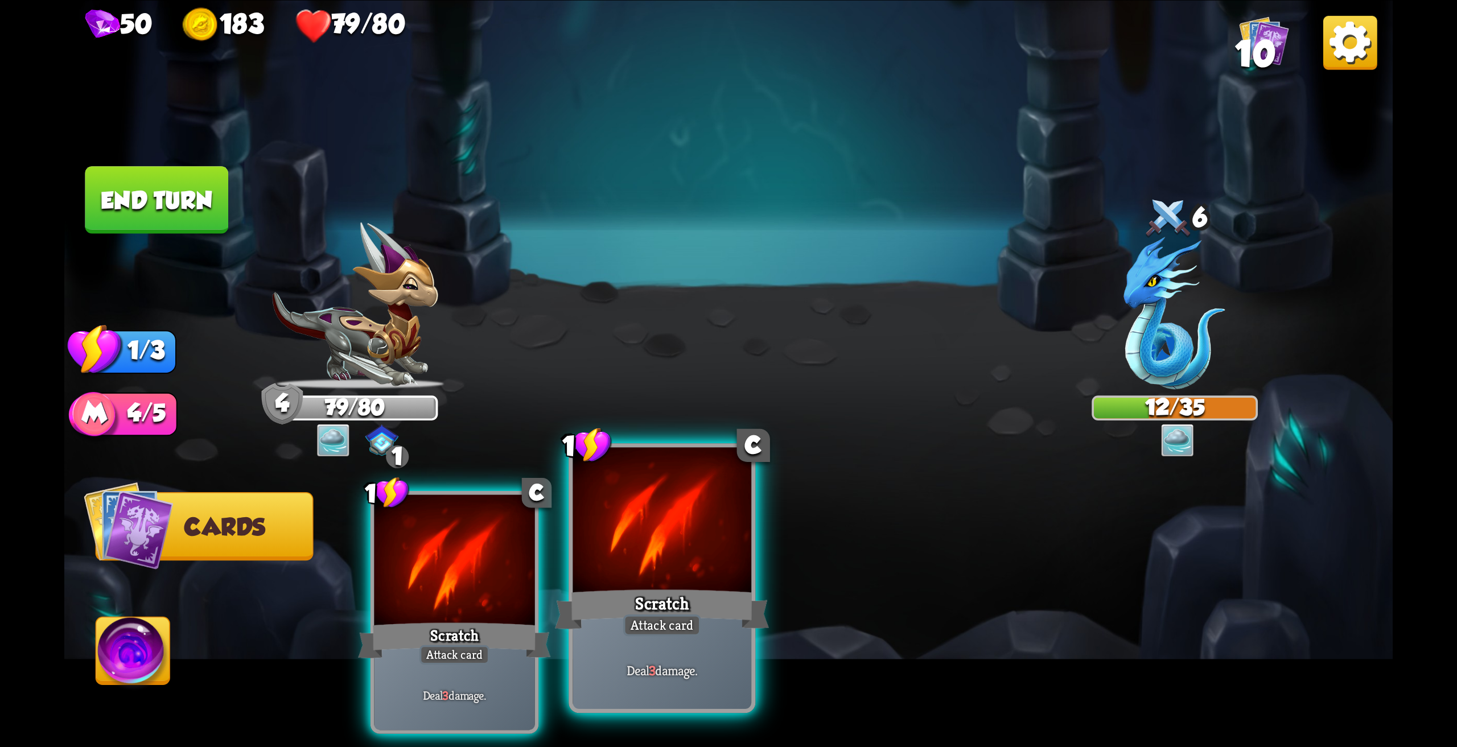
click at [685, 566] on div at bounding box center [661, 522] width 179 height 150
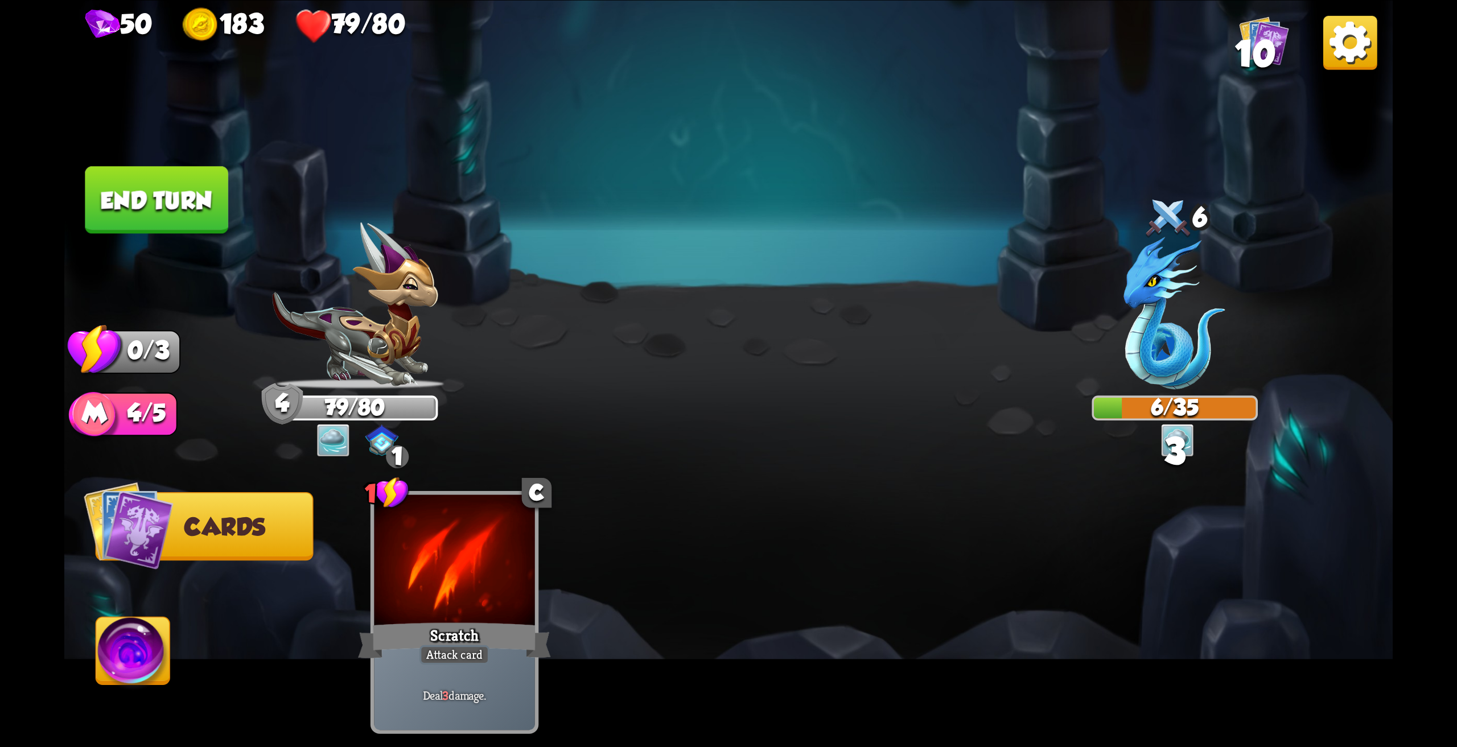
click at [116, 644] on img at bounding box center [133, 654] width 74 height 75
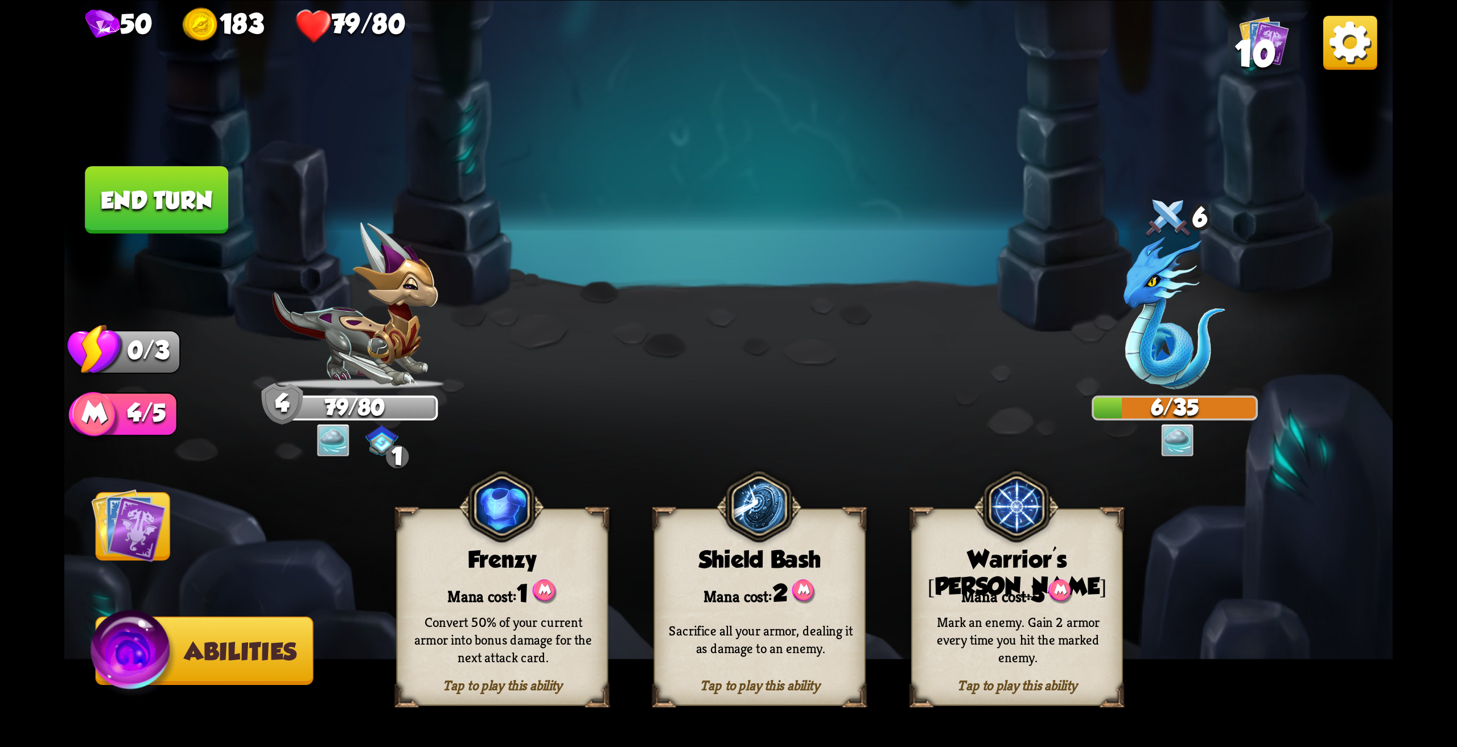
click at [142, 531] on img at bounding box center [128, 525] width 75 height 75
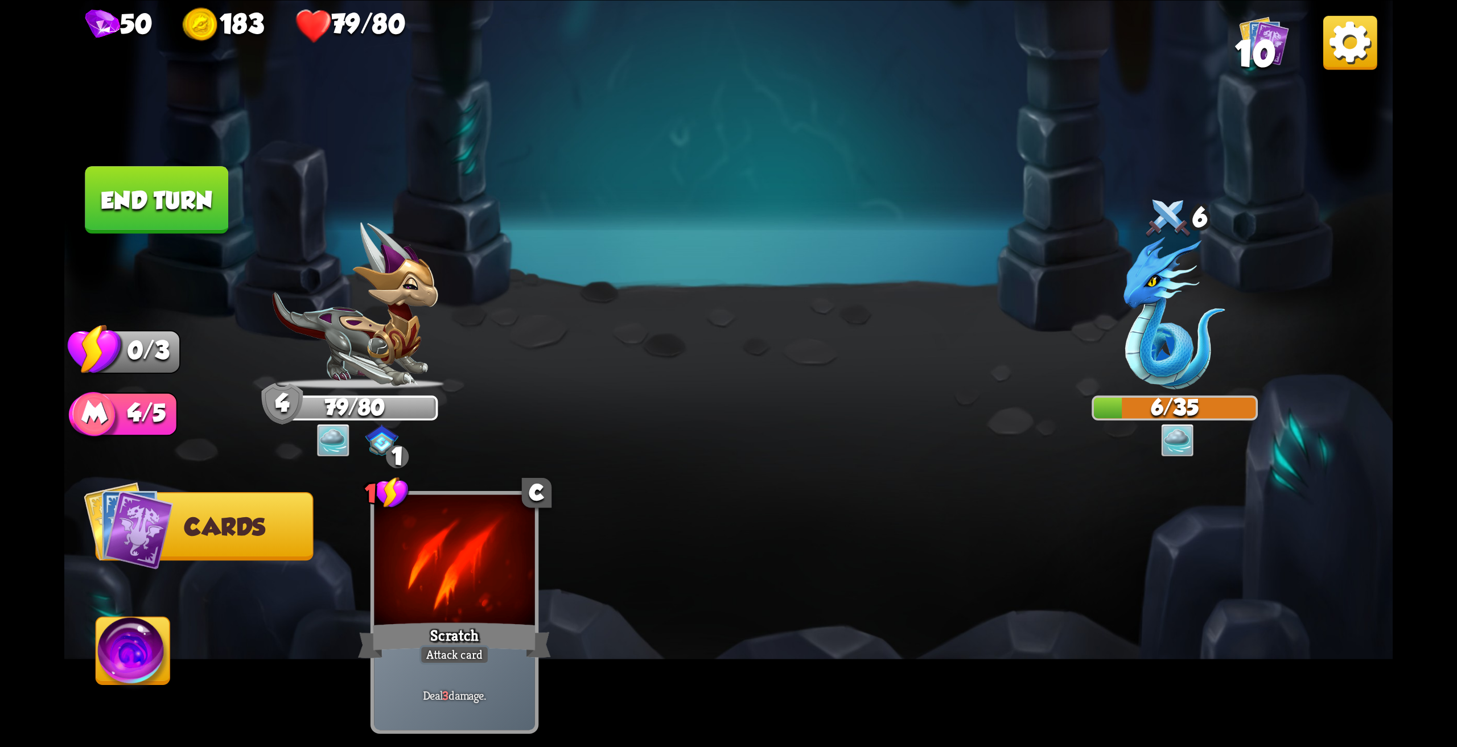
click at [144, 236] on img at bounding box center [728, 373] width 1328 height 747
click at [172, 219] on button "End turn" at bounding box center [156, 200] width 143 height 68
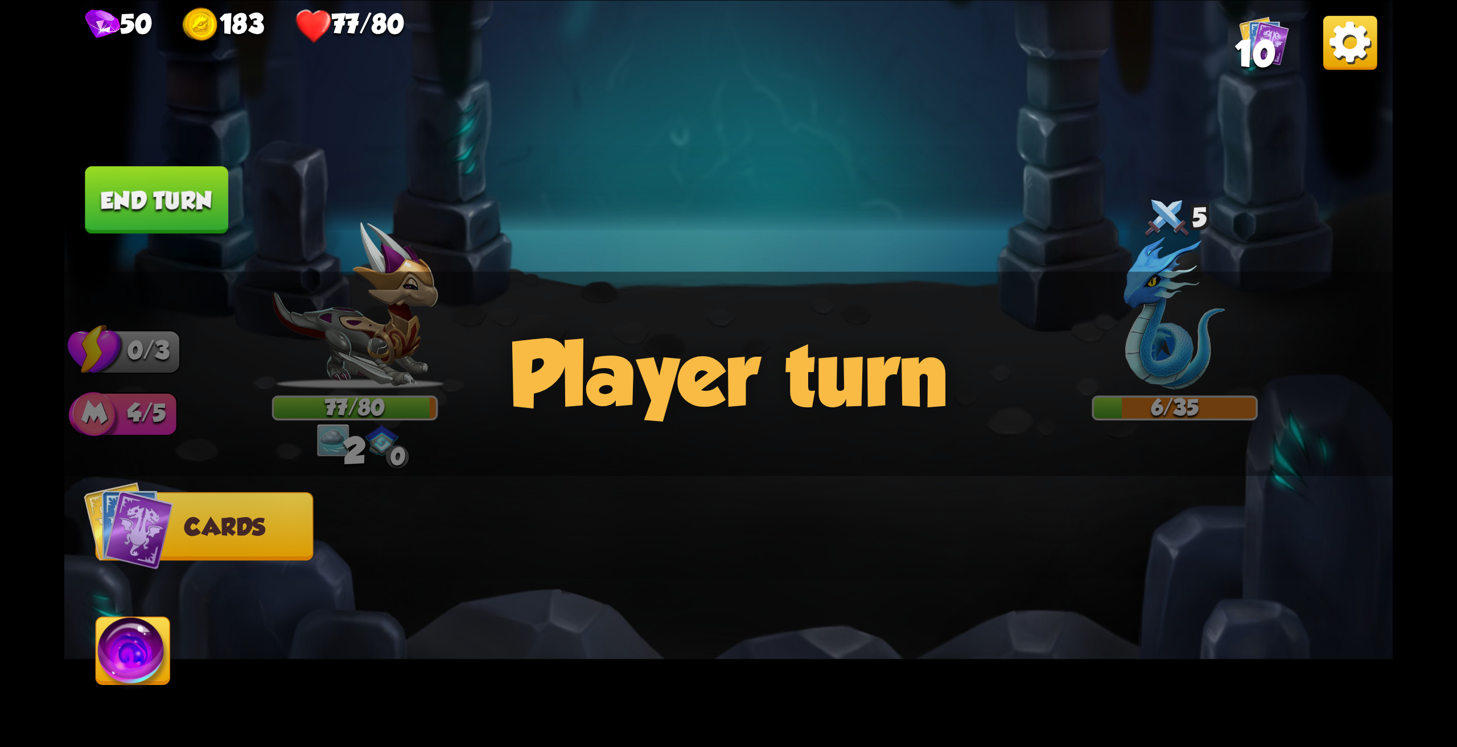
click at [378, 441] on div "Player turn" at bounding box center [728, 373] width 1328 height 204
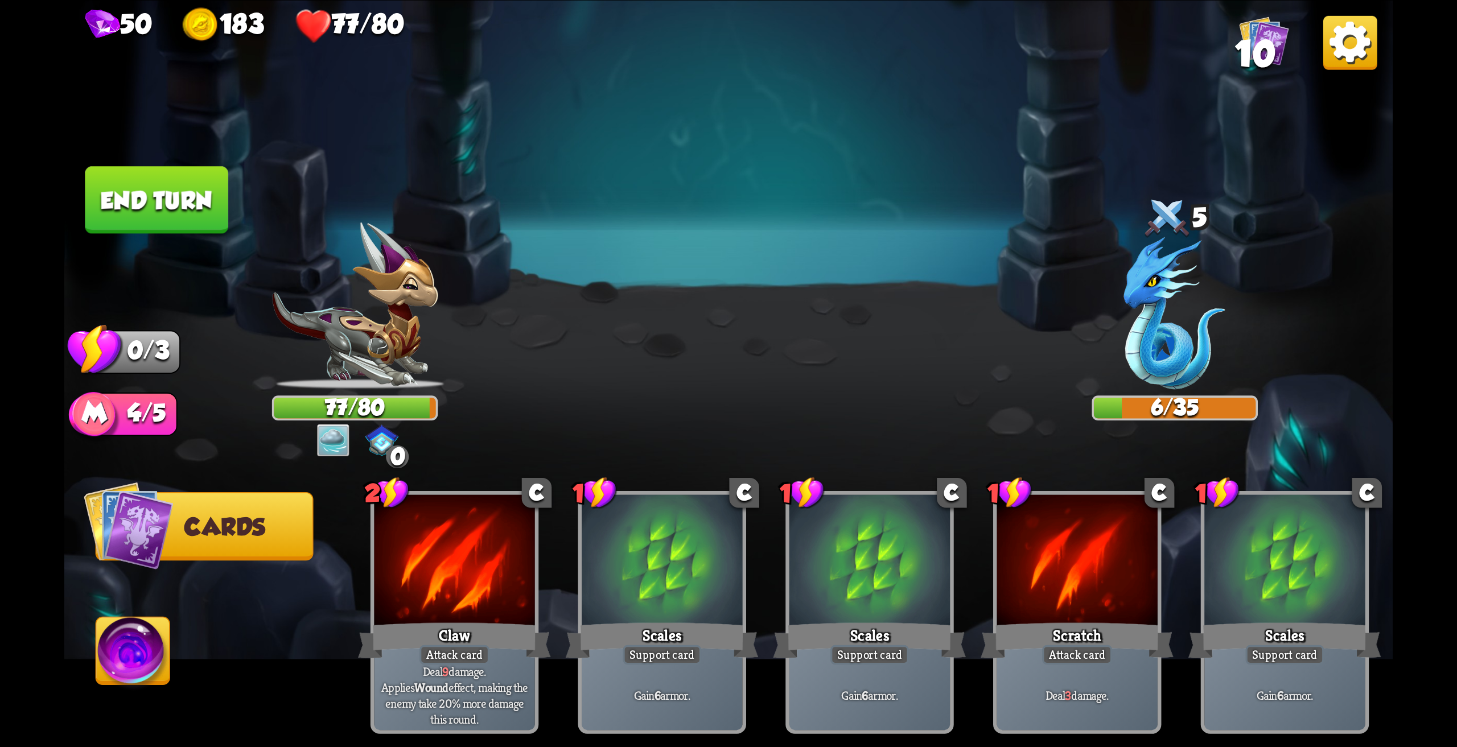
click at [373, 349] on div "Player turn" at bounding box center [728, 373] width 1328 height 204
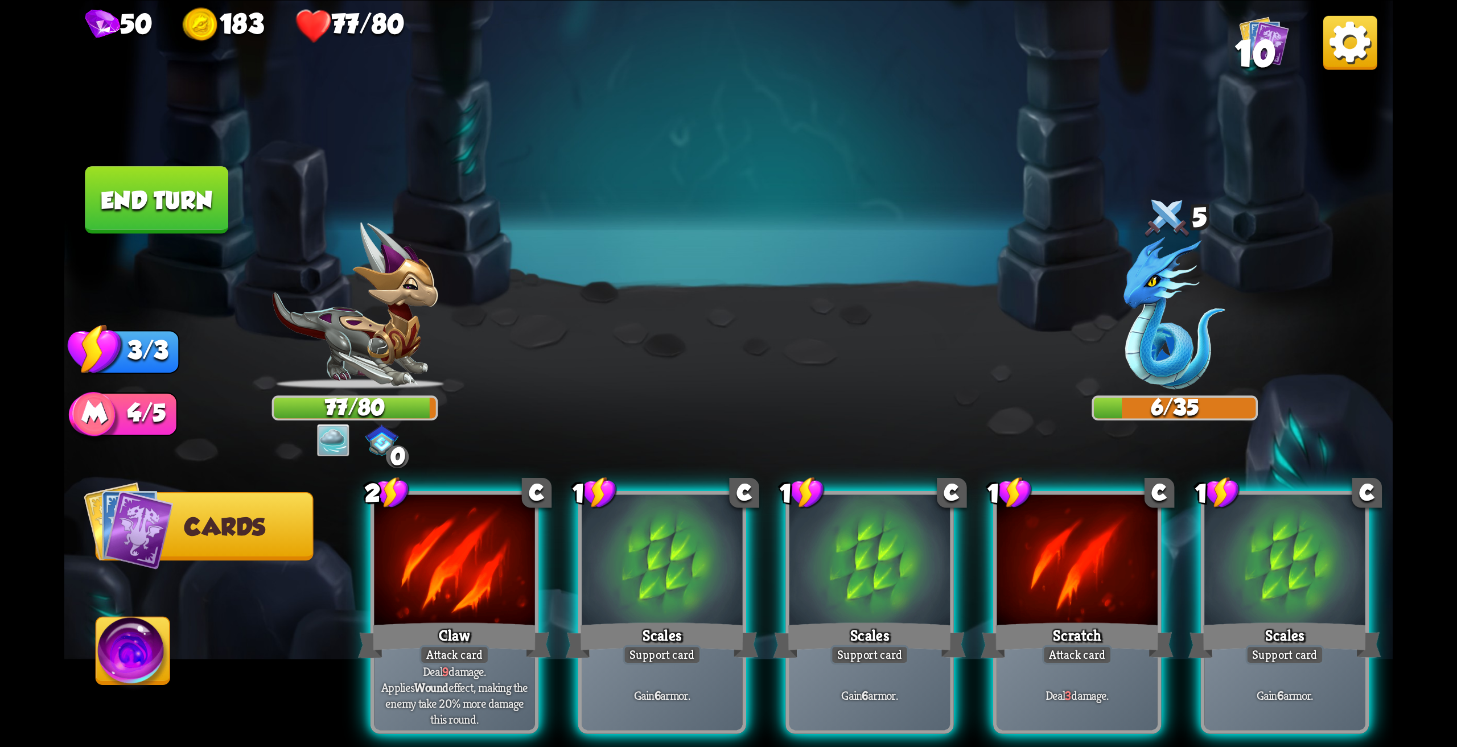
click at [373, 349] on img at bounding box center [355, 305] width 166 height 167
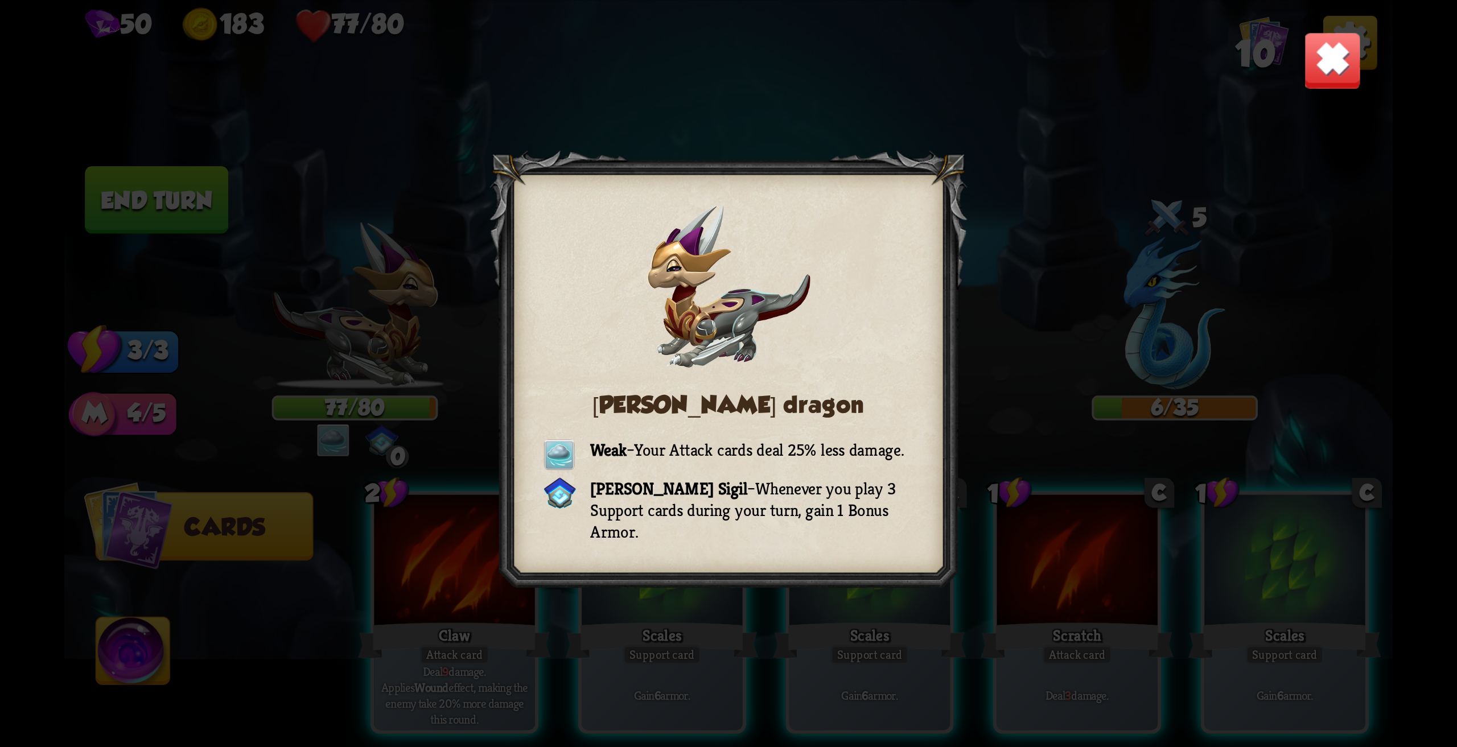
click at [1341, 72] on img at bounding box center [1332, 60] width 58 height 58
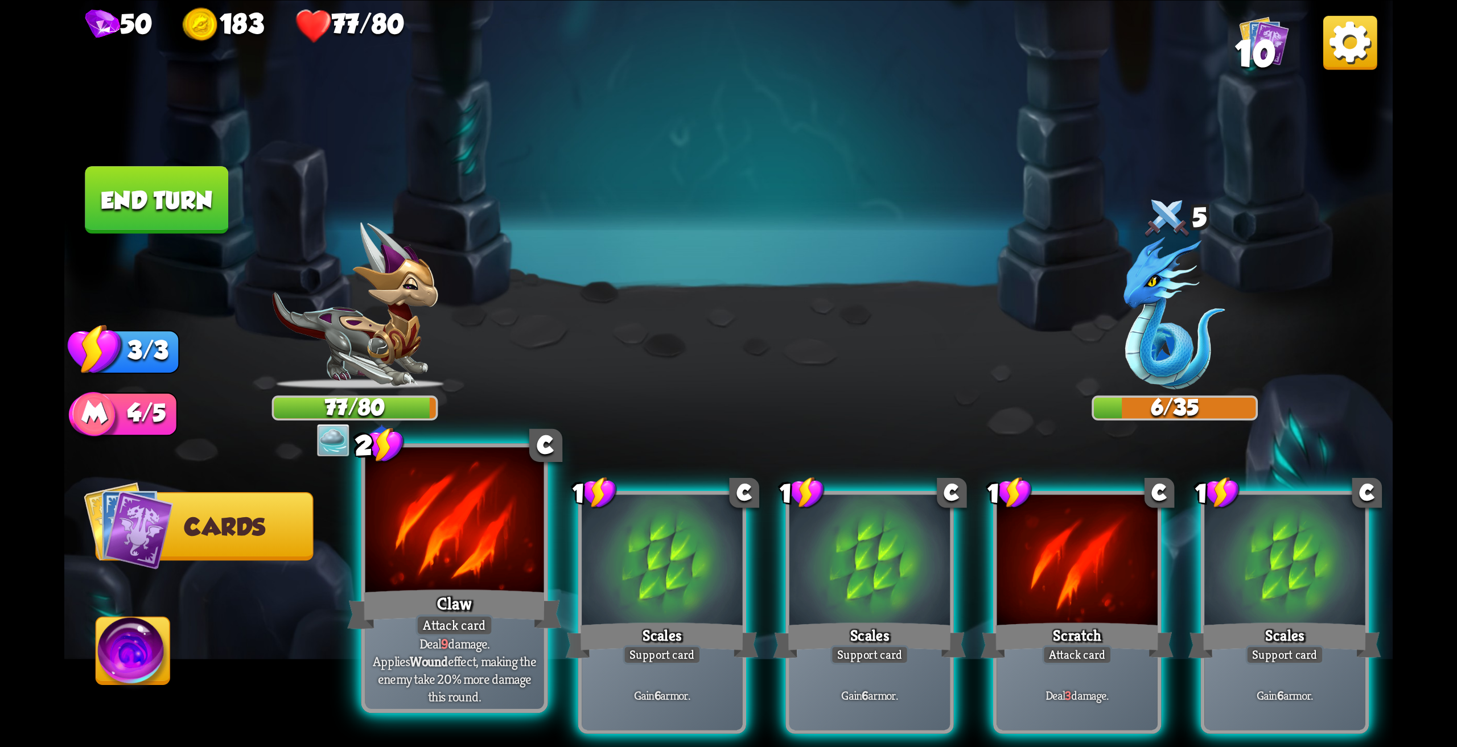
click at [452, 570] on div at bounding box center [454, 522] width 179 height 150
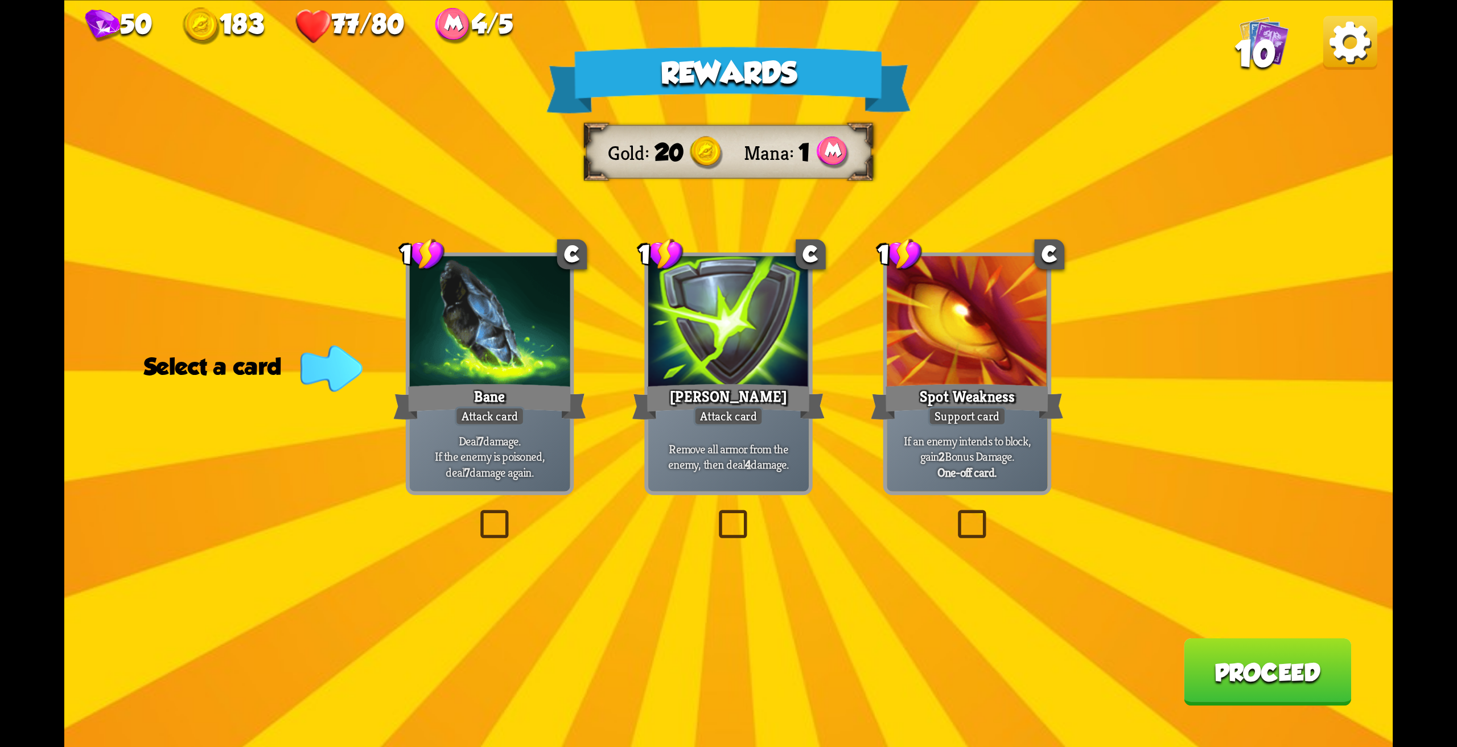
click at [743, 370] on div at bounding box center [728, 323] width 160 height 135
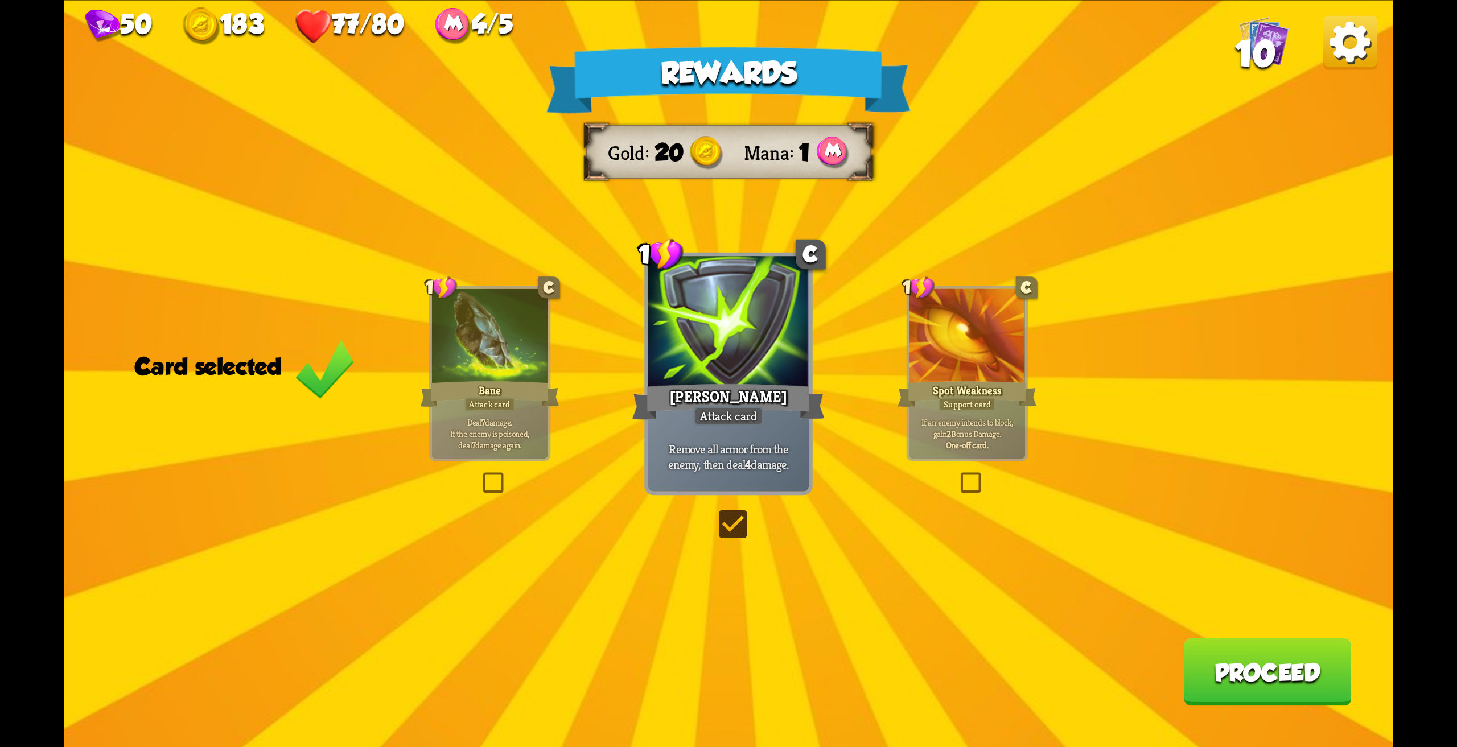
click at [1293, 683] on button "Proceed" at bounding box center [1268, 672] width 168 height 68
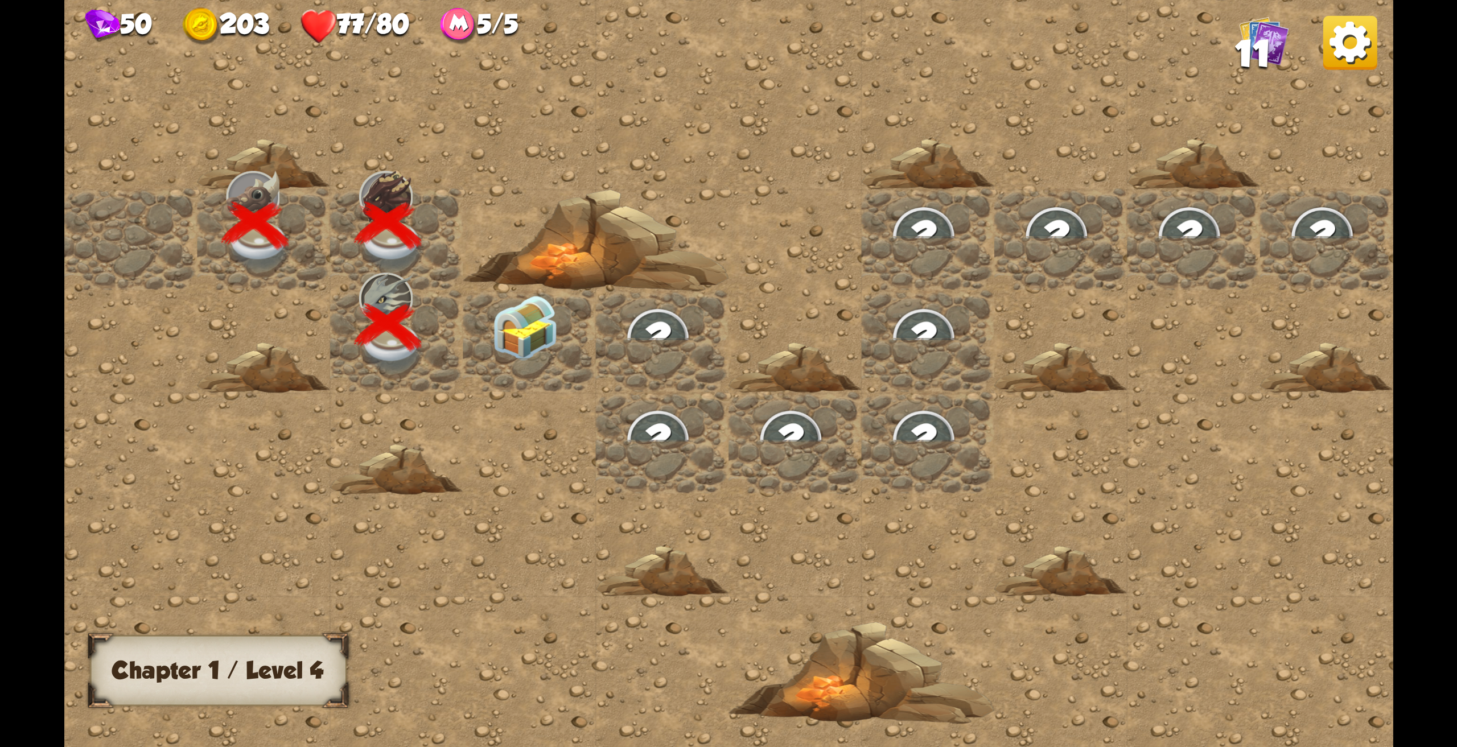
click at [533, 327] on img at bounding box center [525, 328] width 67 height 66
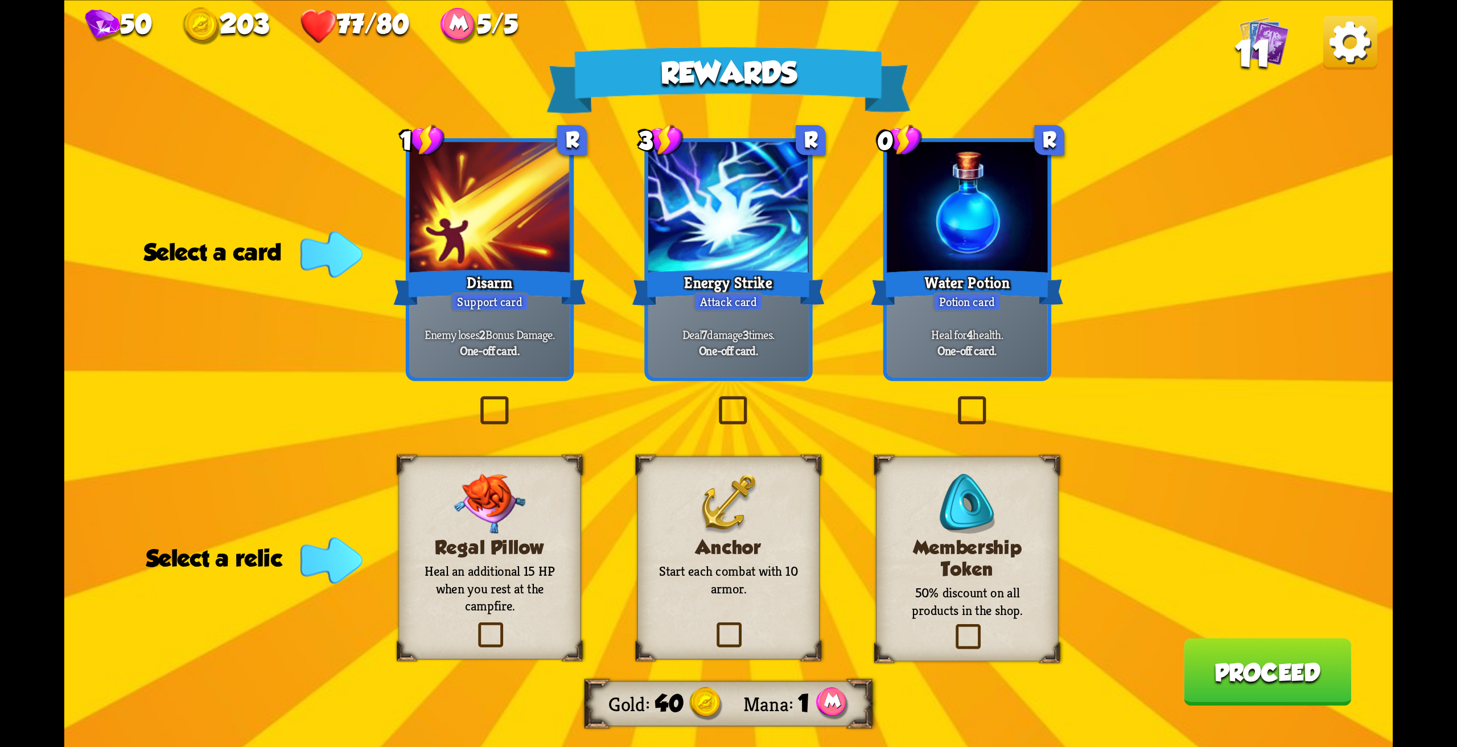
click at [749, 549] on h3 "Anchor" at bounding box center [728, 548] width 148 height 22
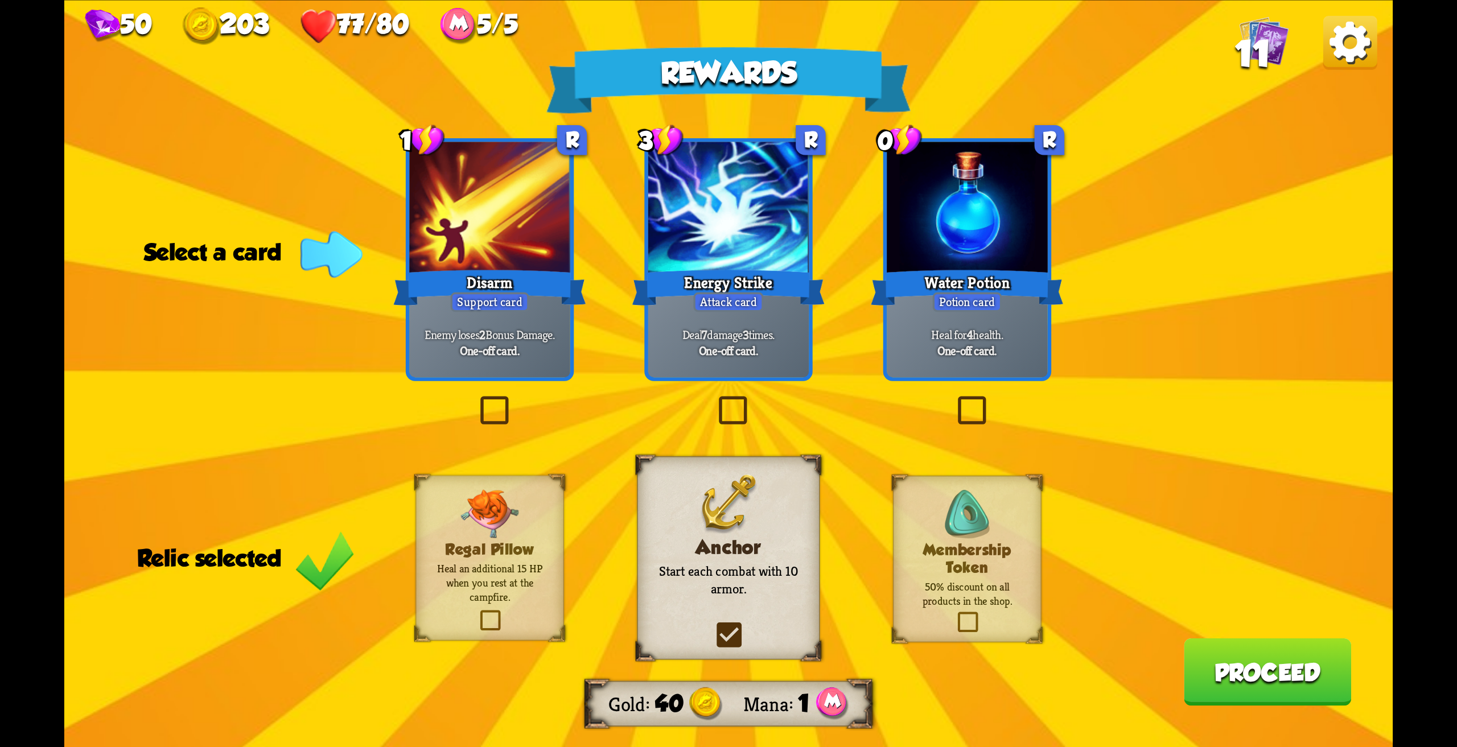
click at [958, 286] on div "Water Potion" at bounding box center [967, 287] width 193 height 43
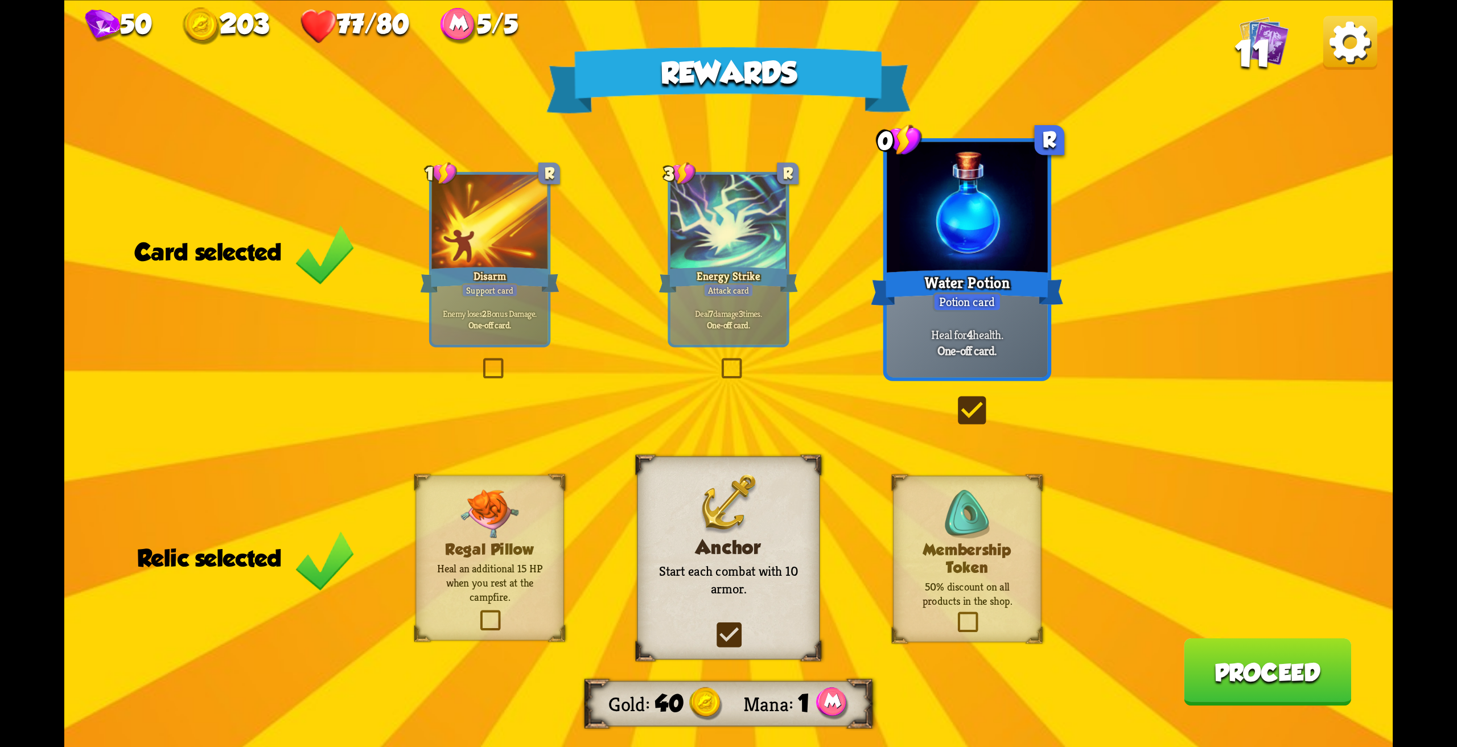
click at [1277, 685] on button "Proceed" at bounding box center [1268, 672] width 168 height 68
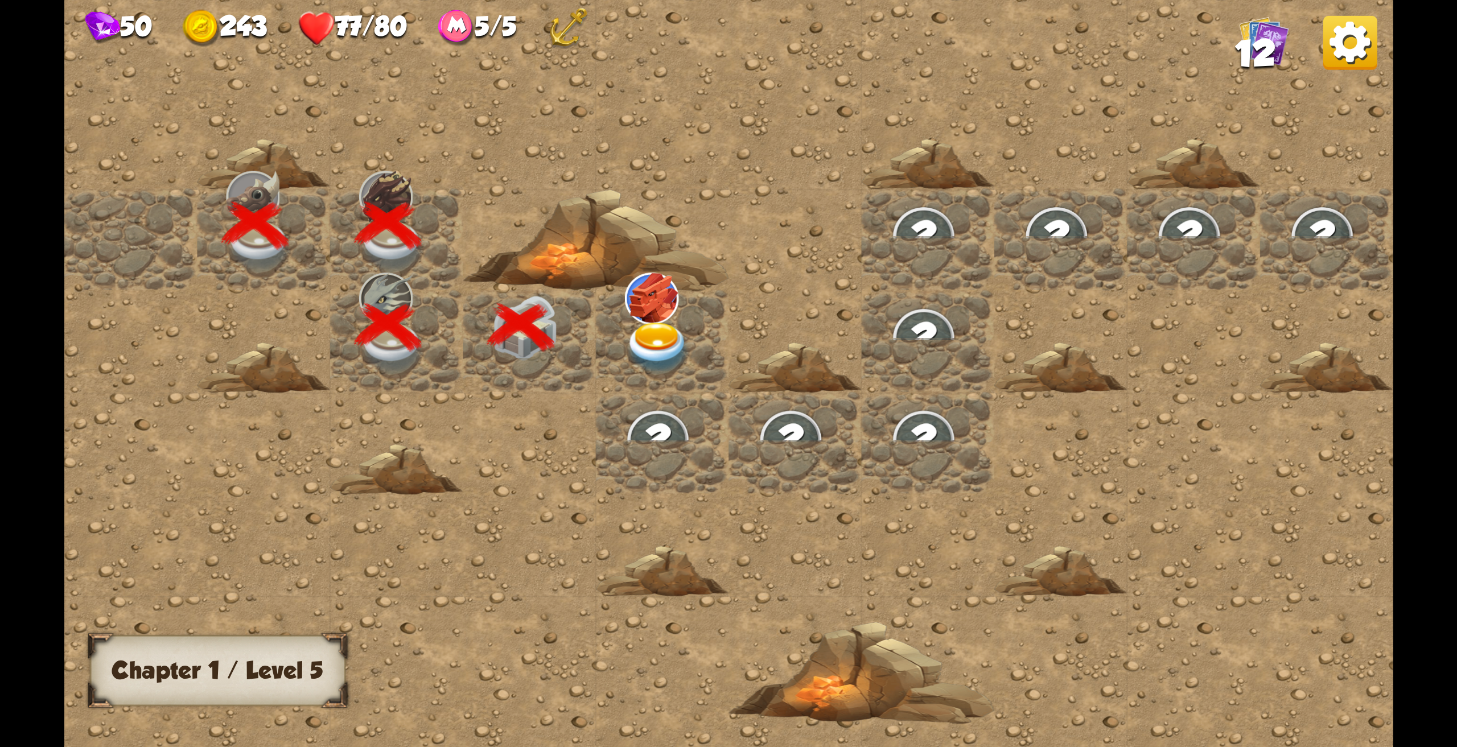
click at [672, 331] on img at bounding box center [658, 348] width 67 height 52
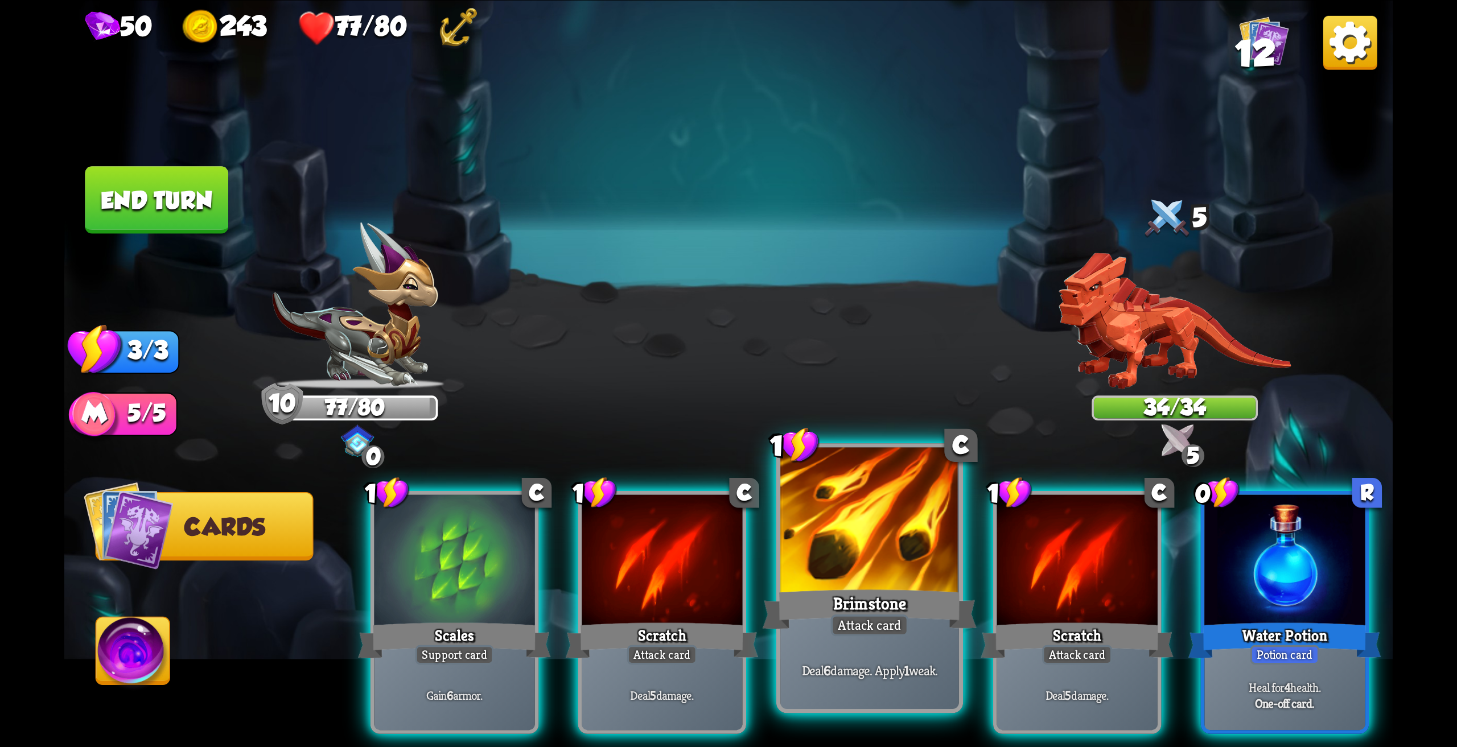
click at [886, 565] on div at bounding box center [869, 522] width 179 height 150
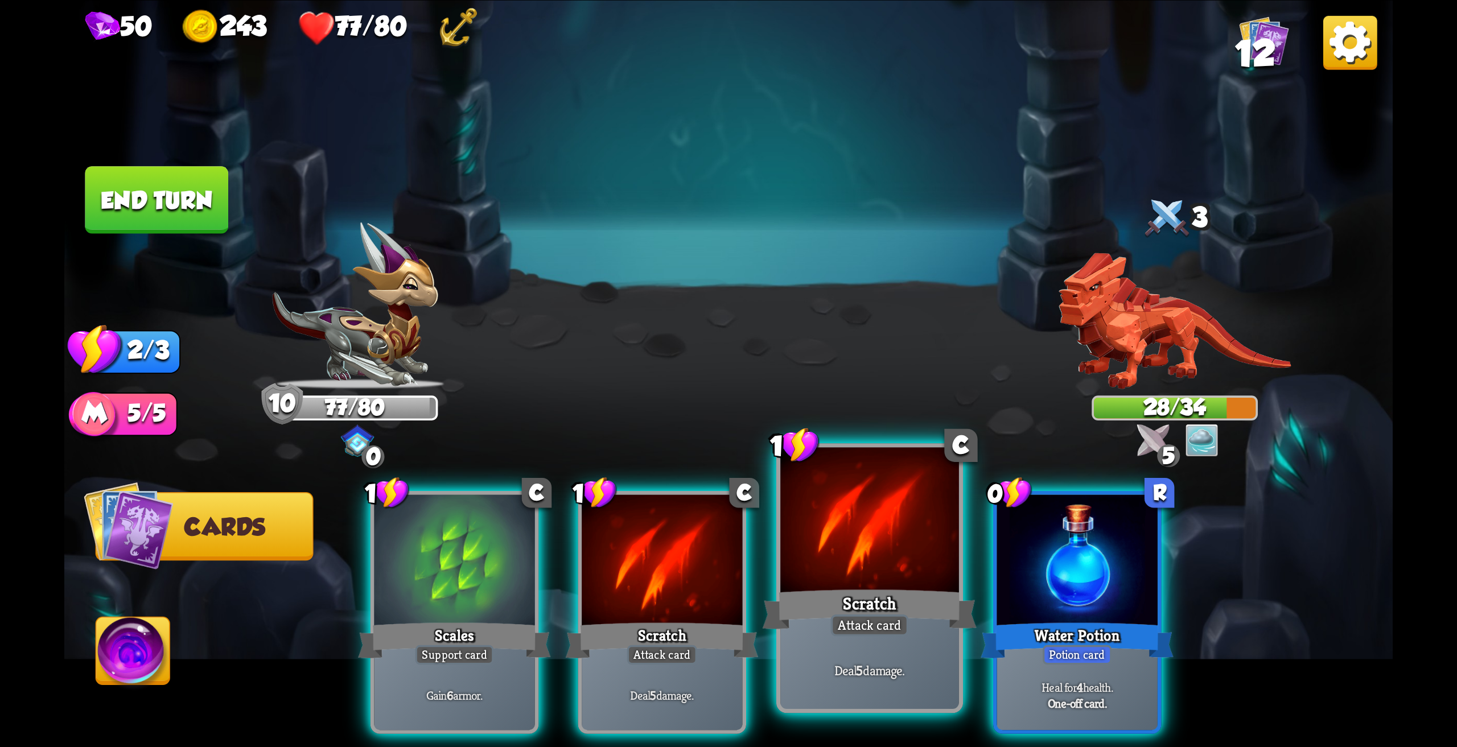
click at [831, 558] on div at bounding box center [869, 522] width 179 height 150
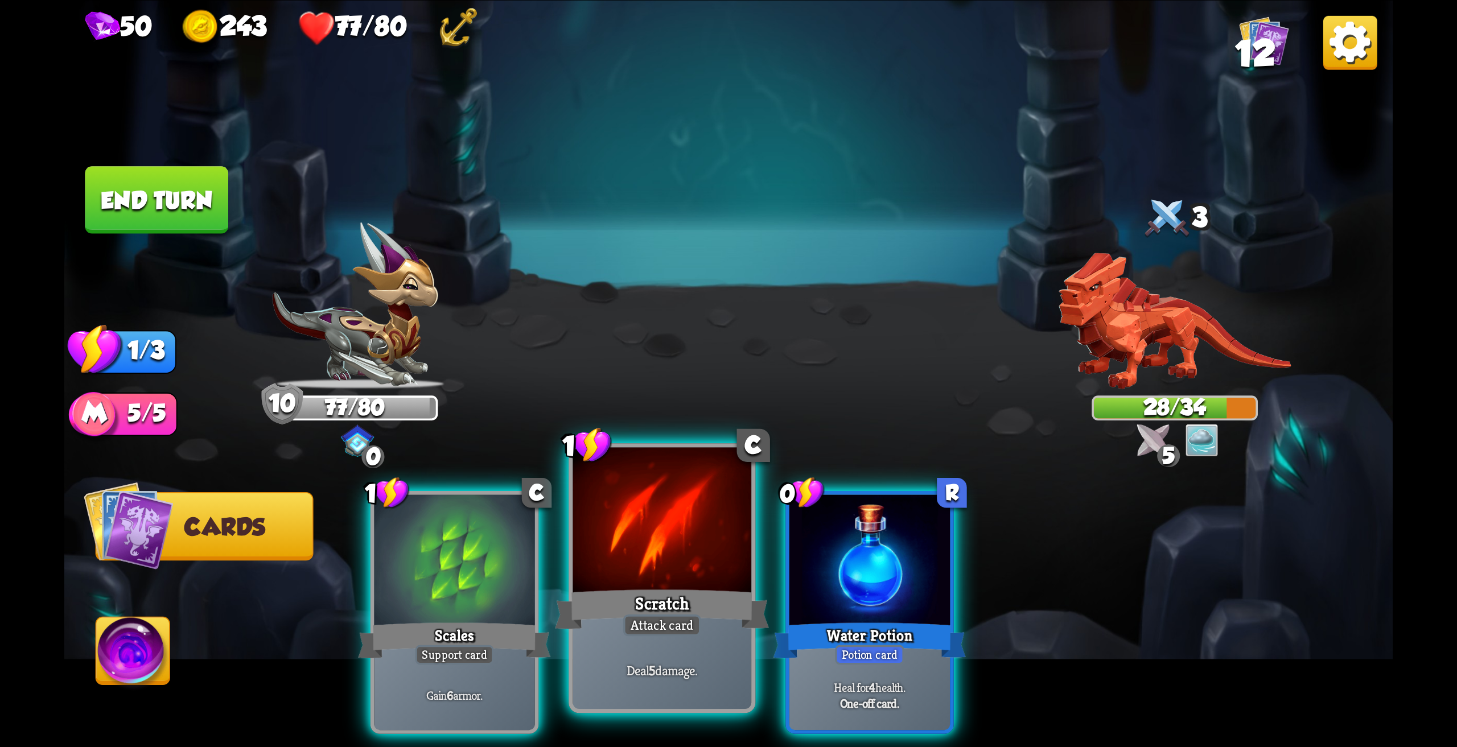
click at [634, 589] on div "Scratch" at bounding box center [662, 610] width 214 height 48
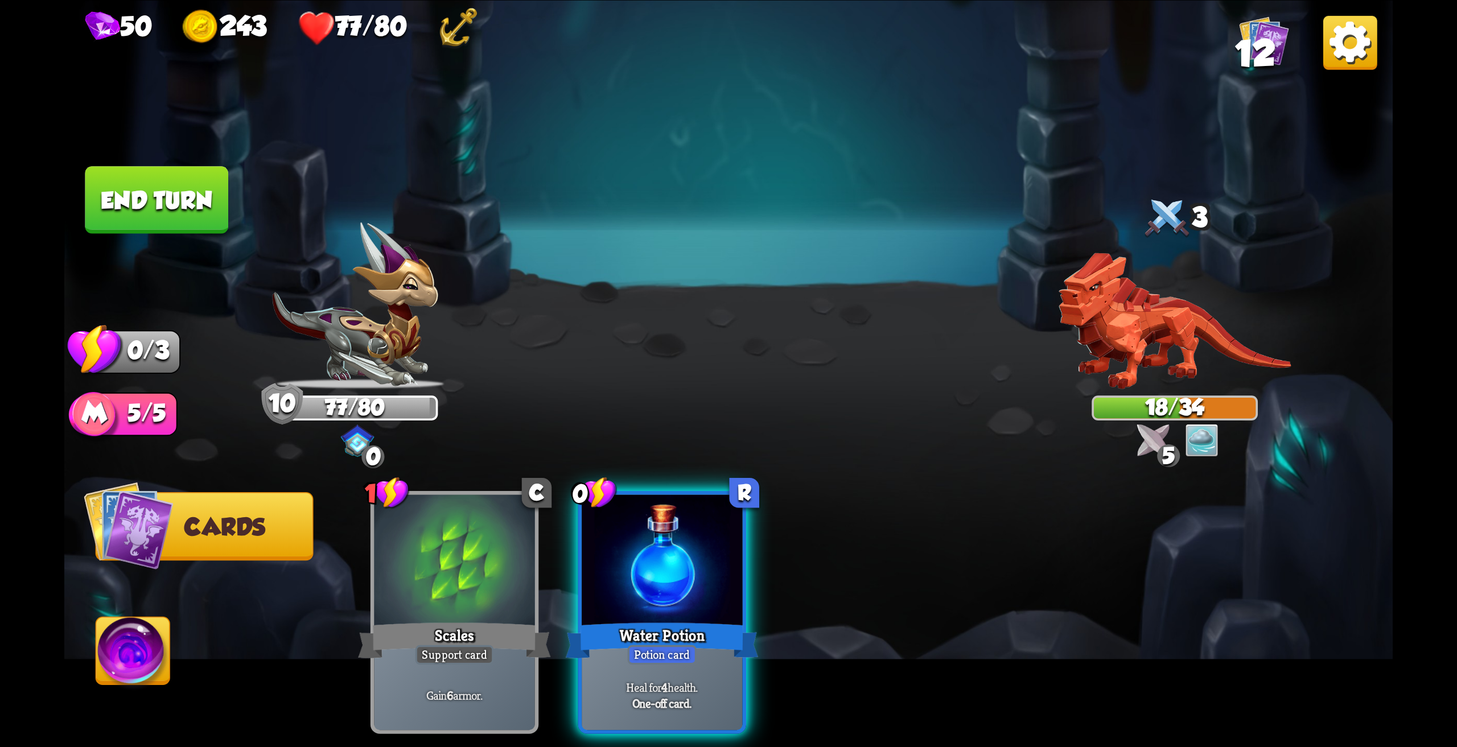
click at [173, 190] on button "End turn" at bounding box center [156, 200] width 143 height 68
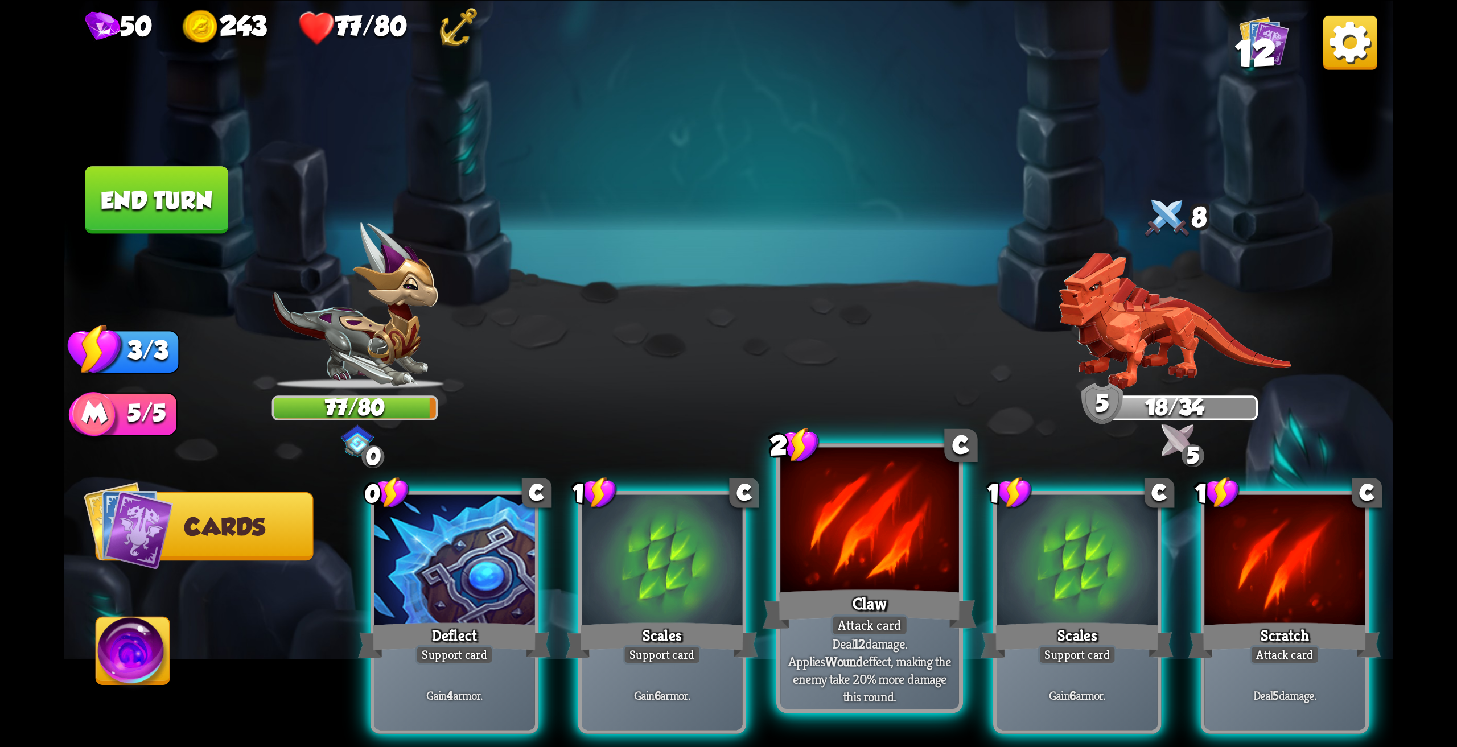
click at [836, 533] on div at bounding box center [869, 522] width 179 height 150
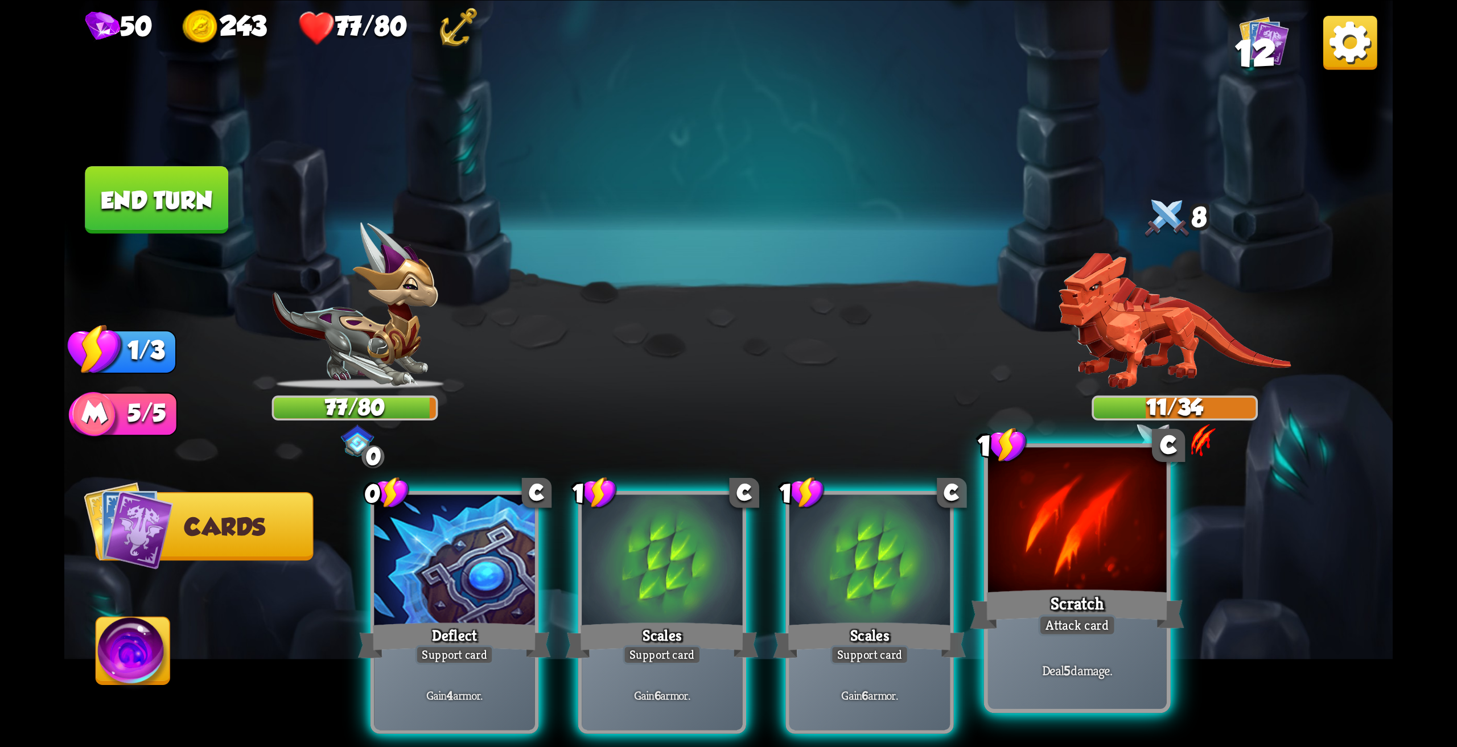
click at [1061, 563] on div at bounding box center [1077, 522] width 179 height 150
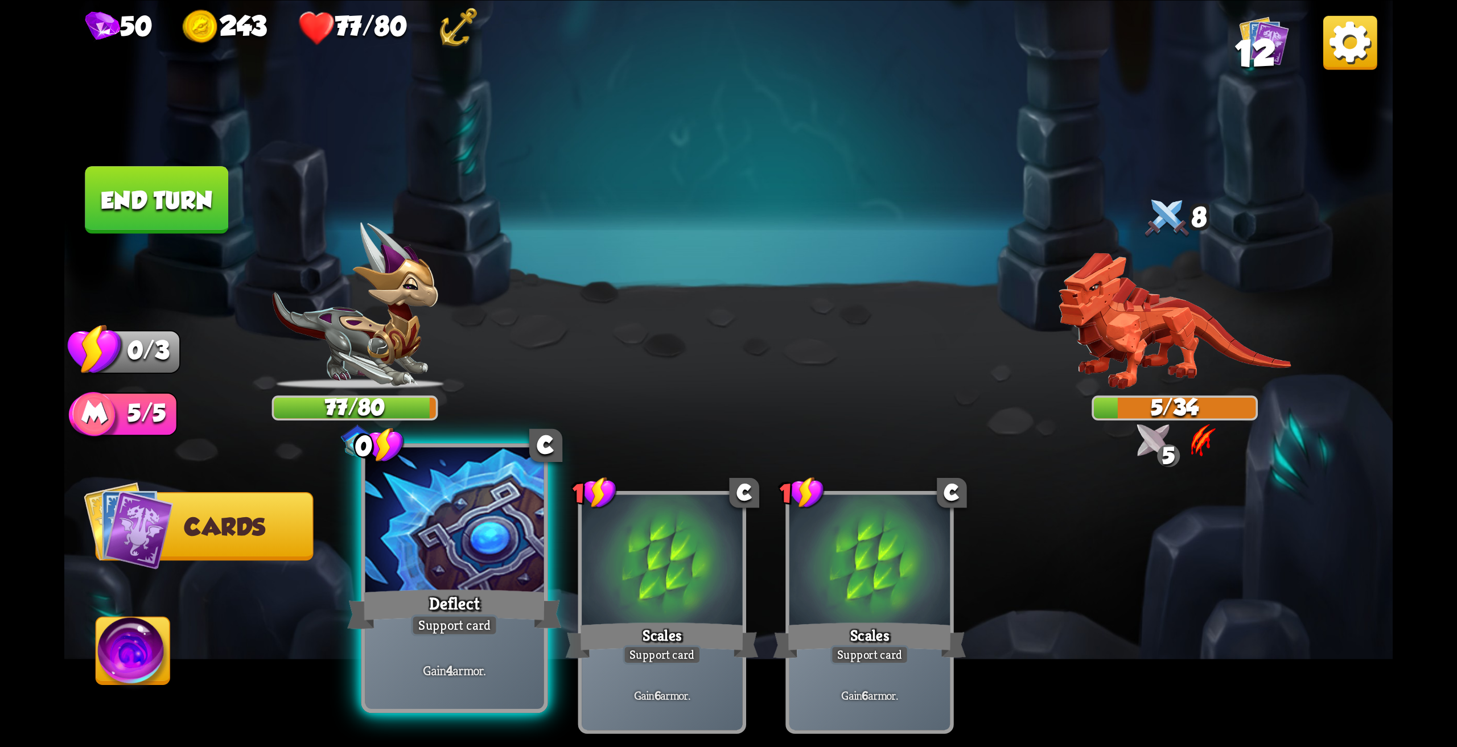
click at [443, 550] on div at bounding box center [454, 522] width 179 height 150
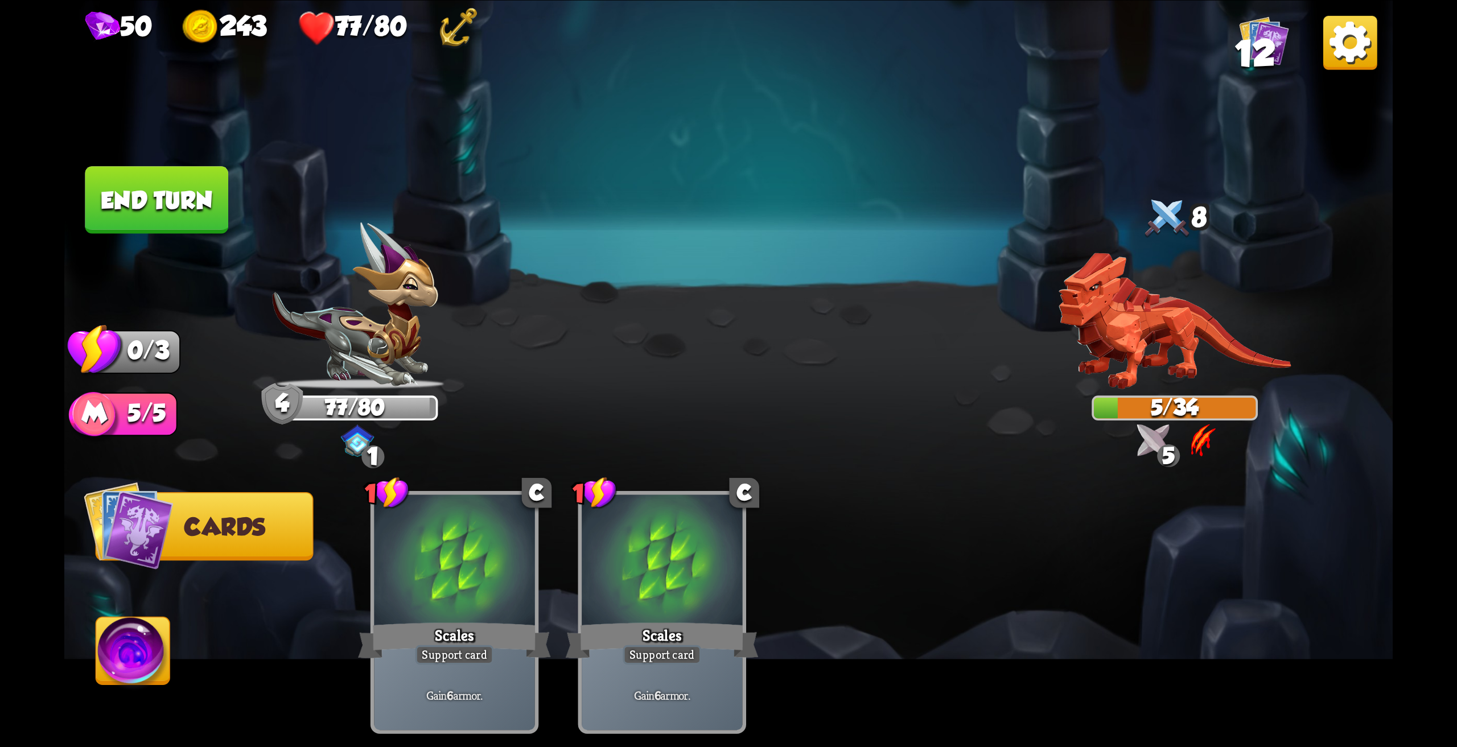
click at [130, 642] on img at bounding box center [133, 654] width 74 height 75
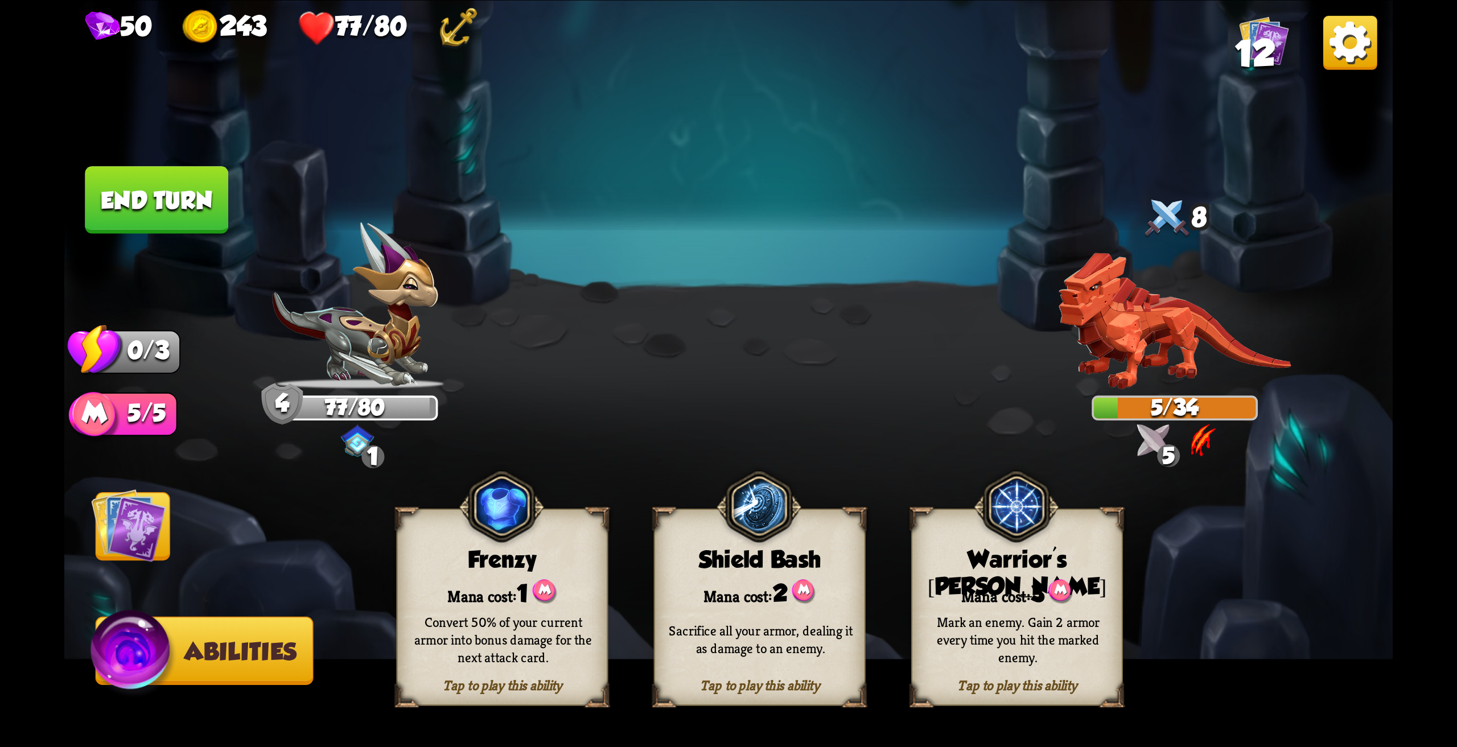
click at [1020, 597] on div "Mana cost: 3" at bounding box center [1016, 592] width 209 height 30
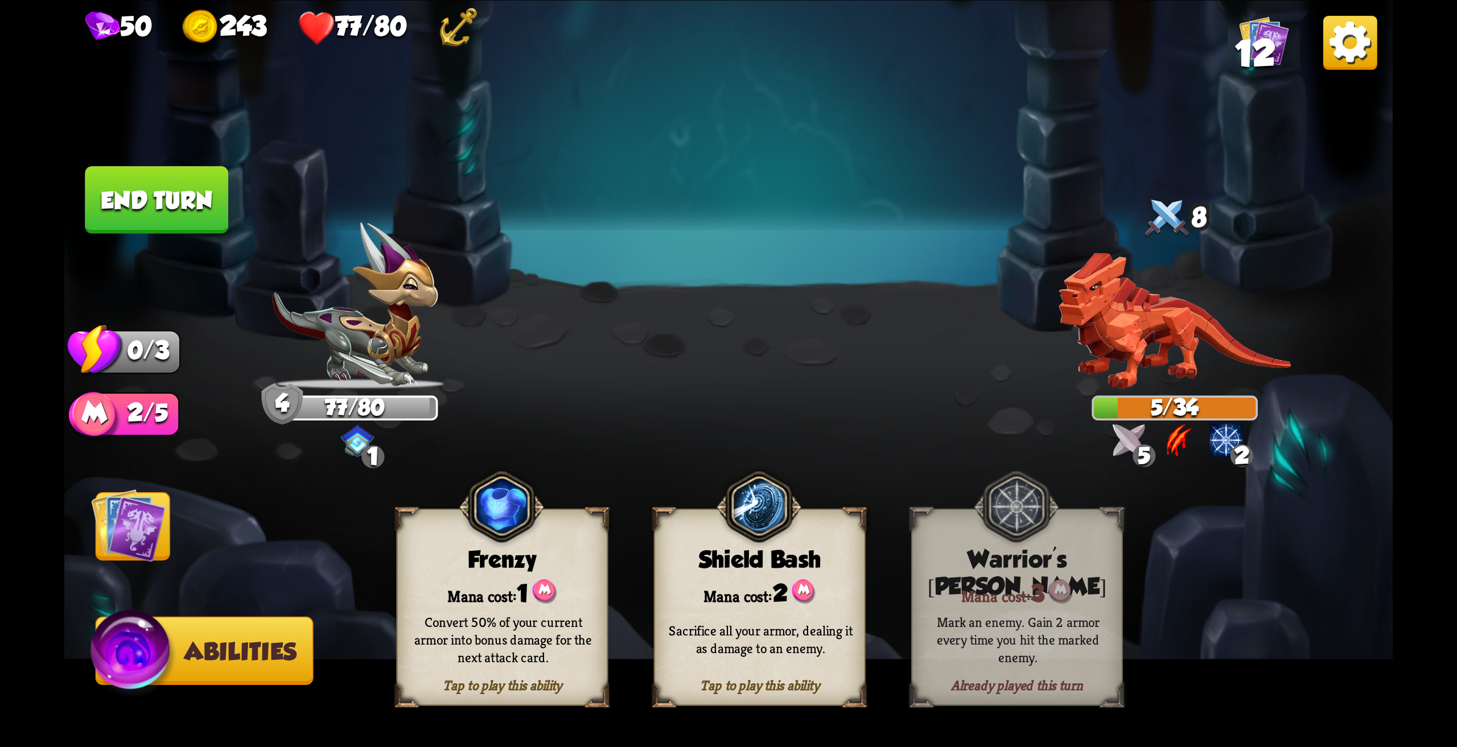
click at [170, 225] on button "End turn" at bounding box center [156, 200] width 143 height 68
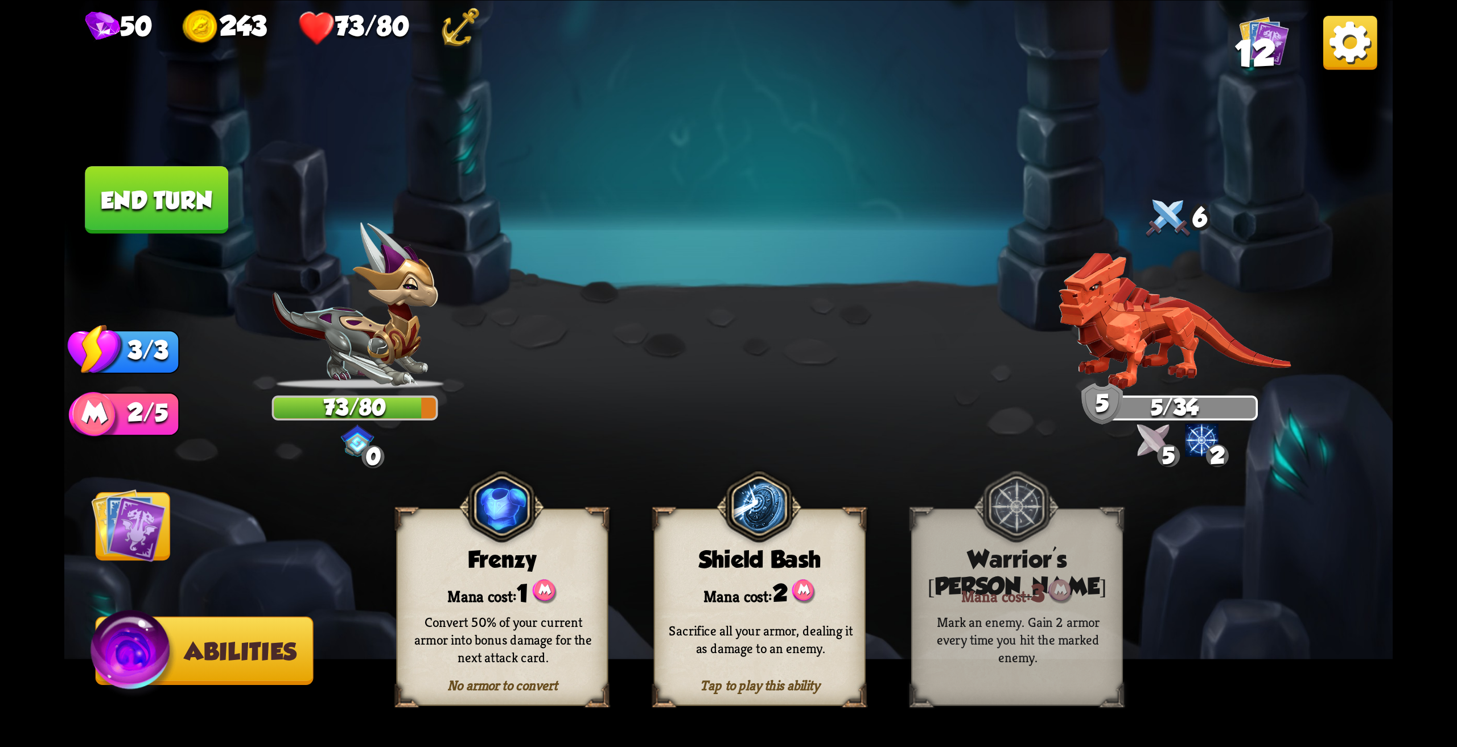
click at [138, 534] on img at bounding box center [128, 525] width 75 height 75
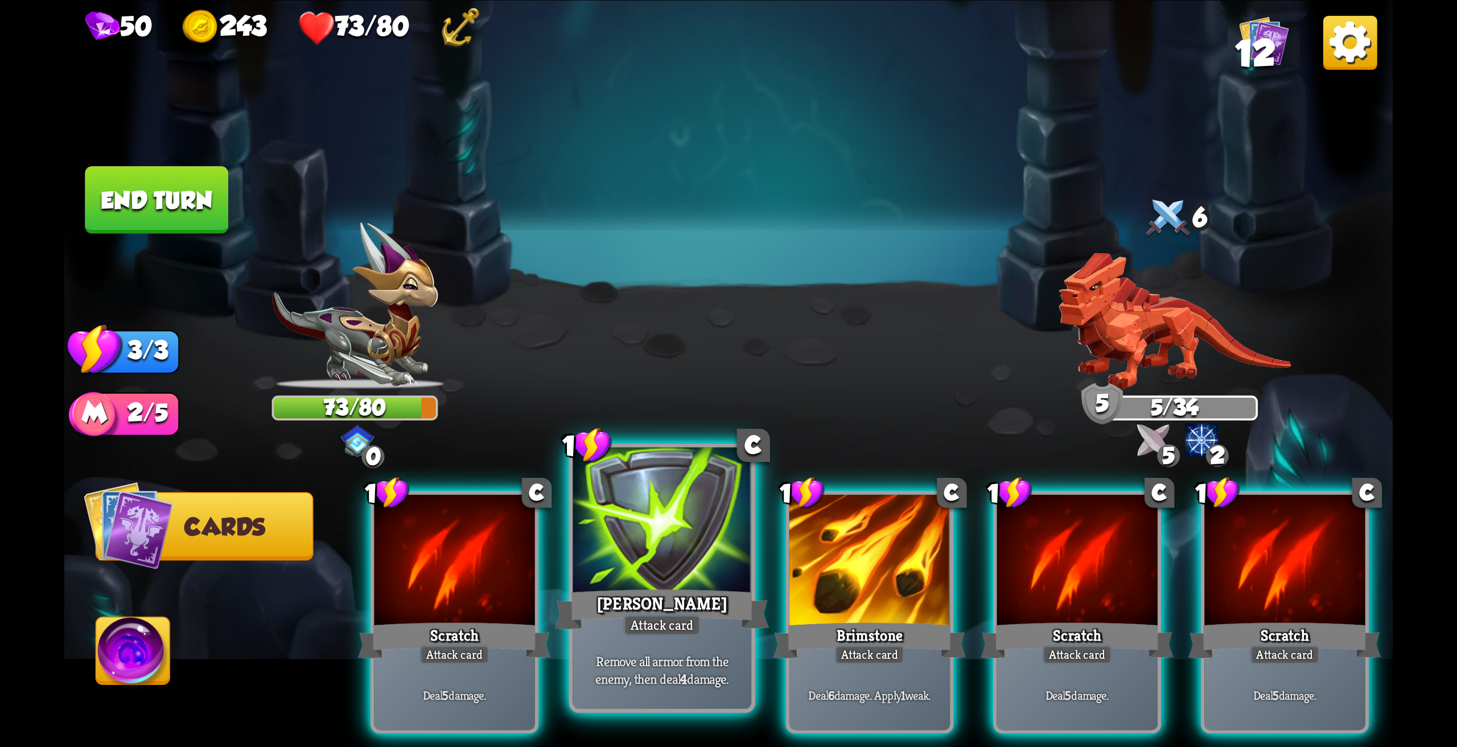
click at [663, 573] on div at bounding box center [661, 522] width 179 height 150
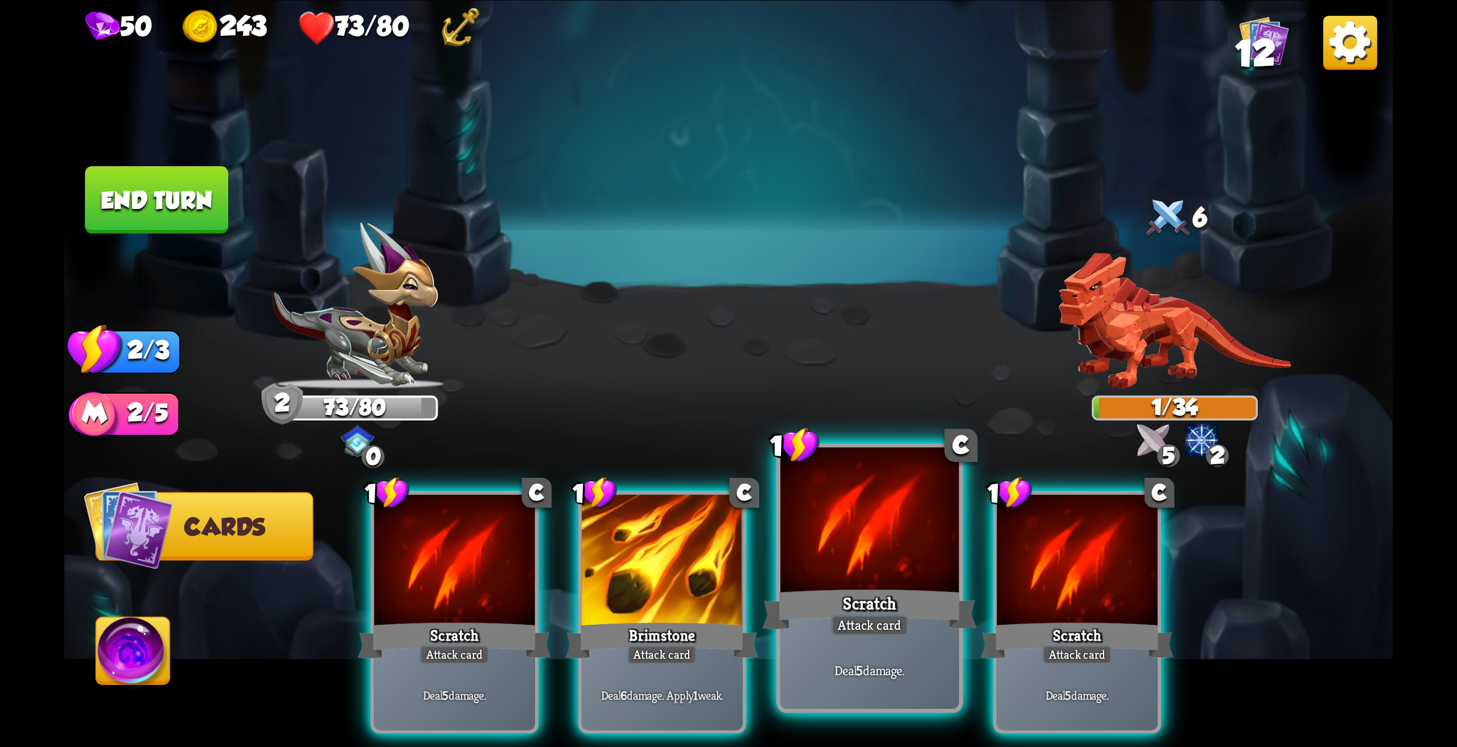
click at [843, 526] on div at bounding box center [869, 522] width 179 height 150
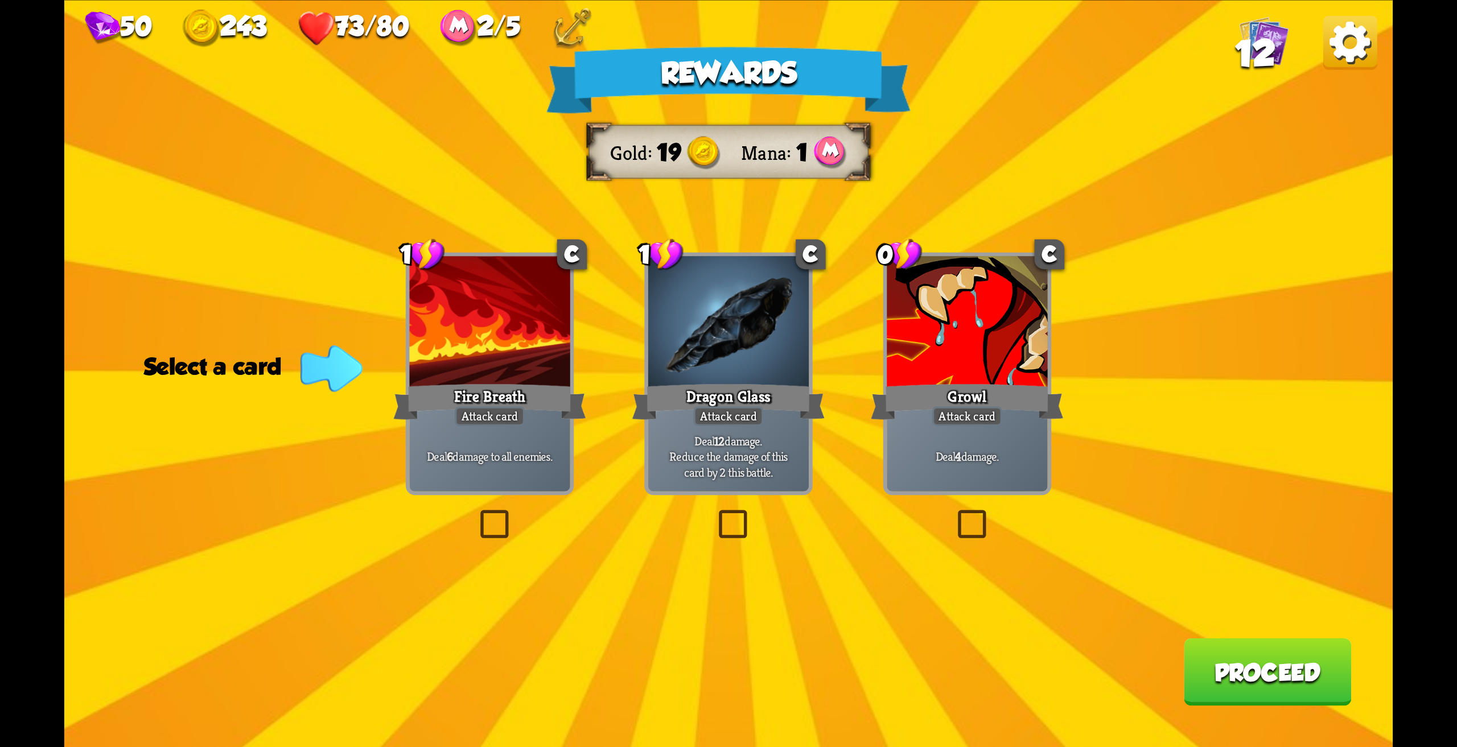
click at [449, 388] on div "Fire Breath" at bounding box center [489, 401] width 193 height 43
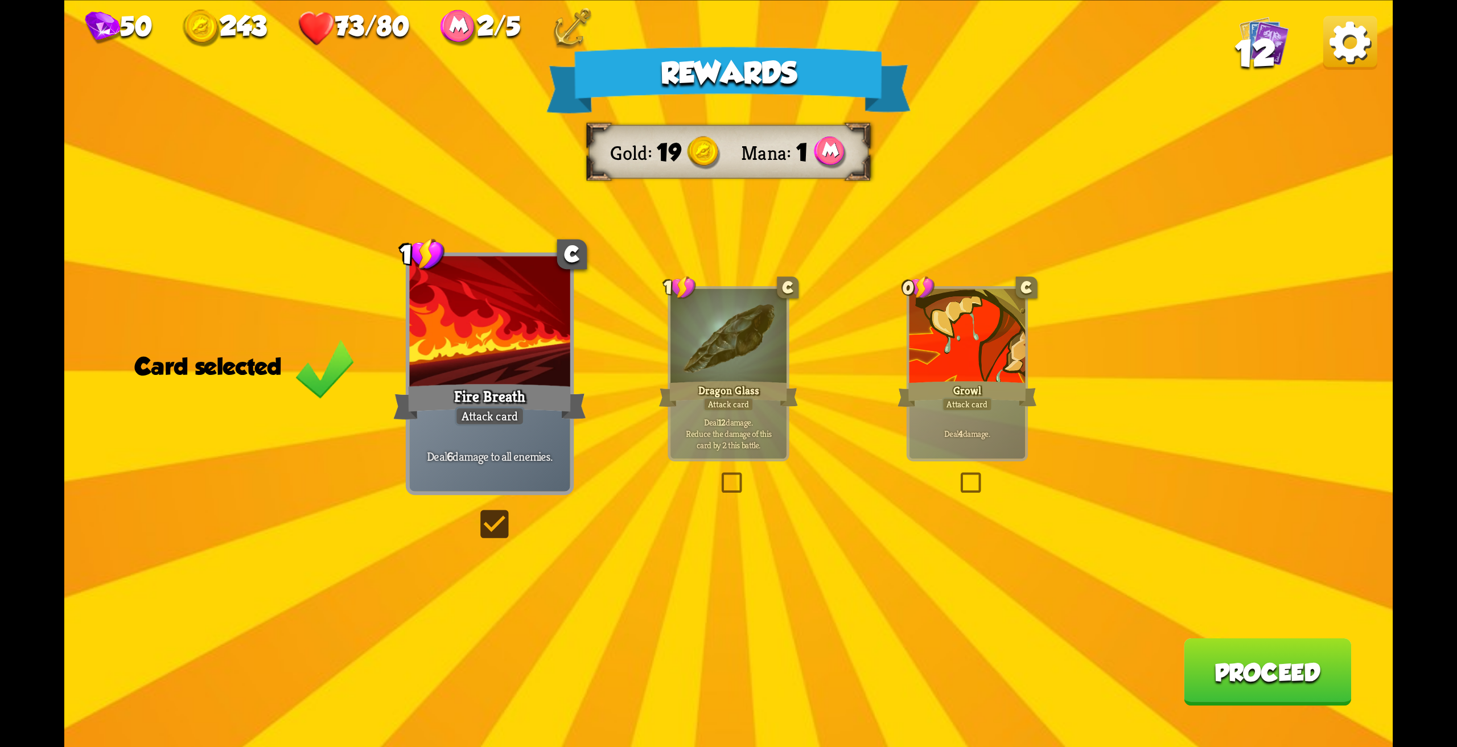
click at [1210, 666] on button "Proceed" at bounding box center [1268, 672] width 168 height 68
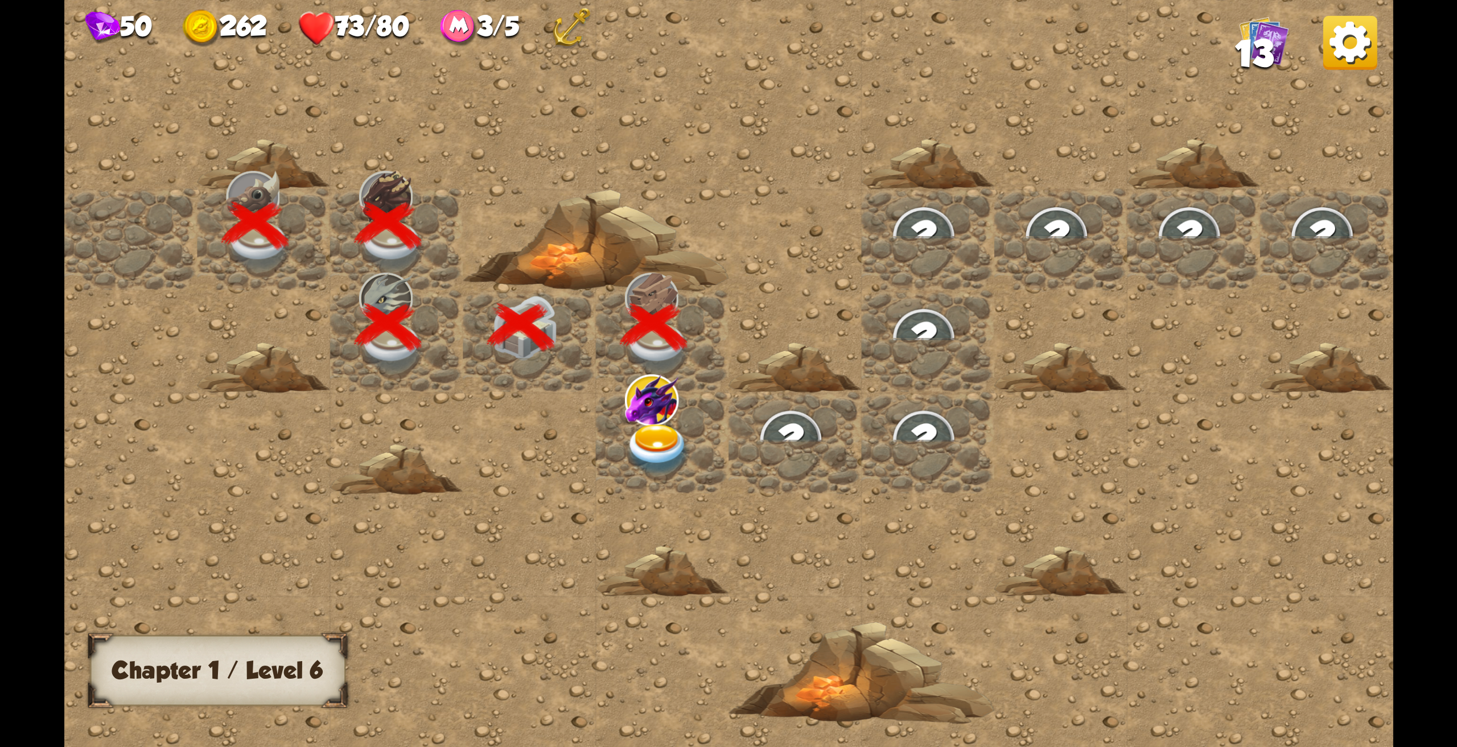
click at [640, 443] on img at bounding box center [658, 449] width 67 height 52
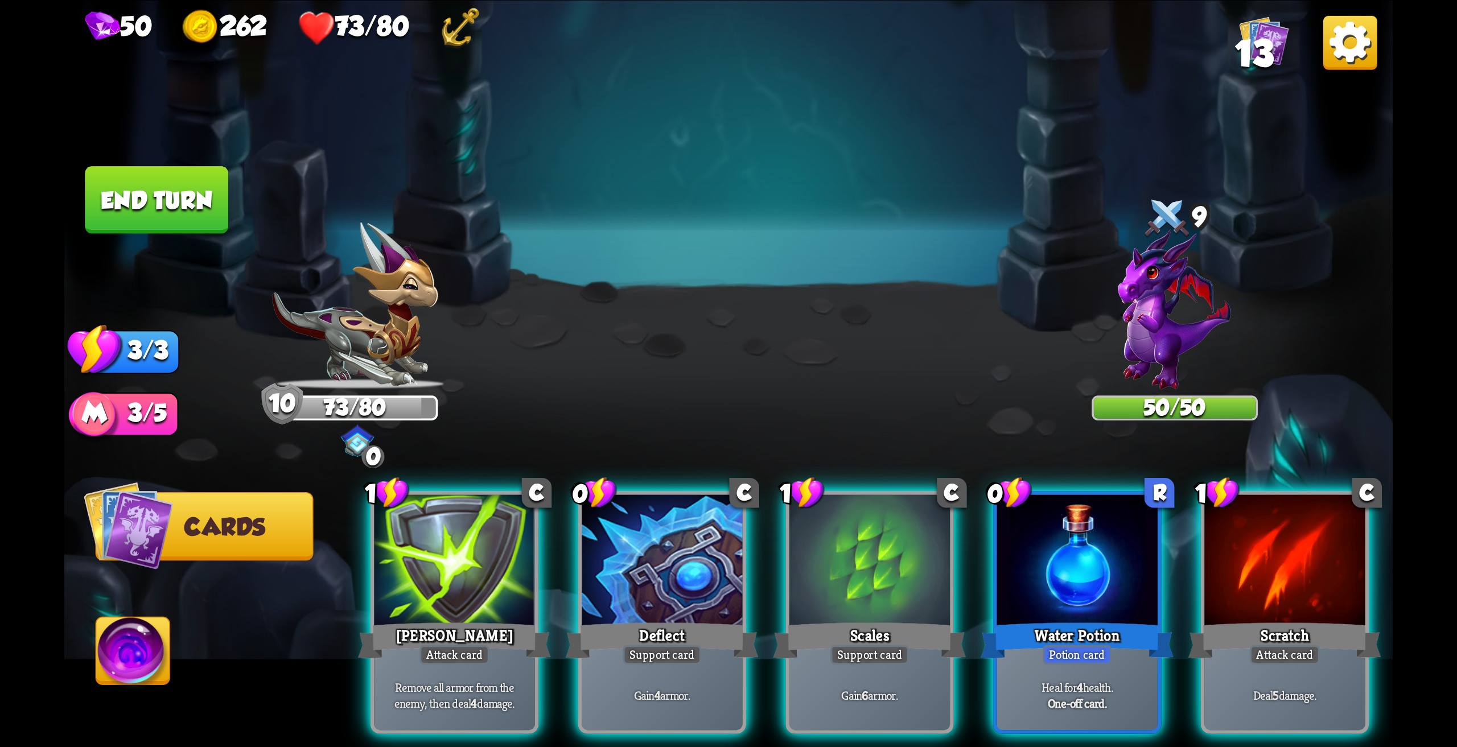
click at [145, 648] on img at bounding box center [133, 654] width 74 height 75
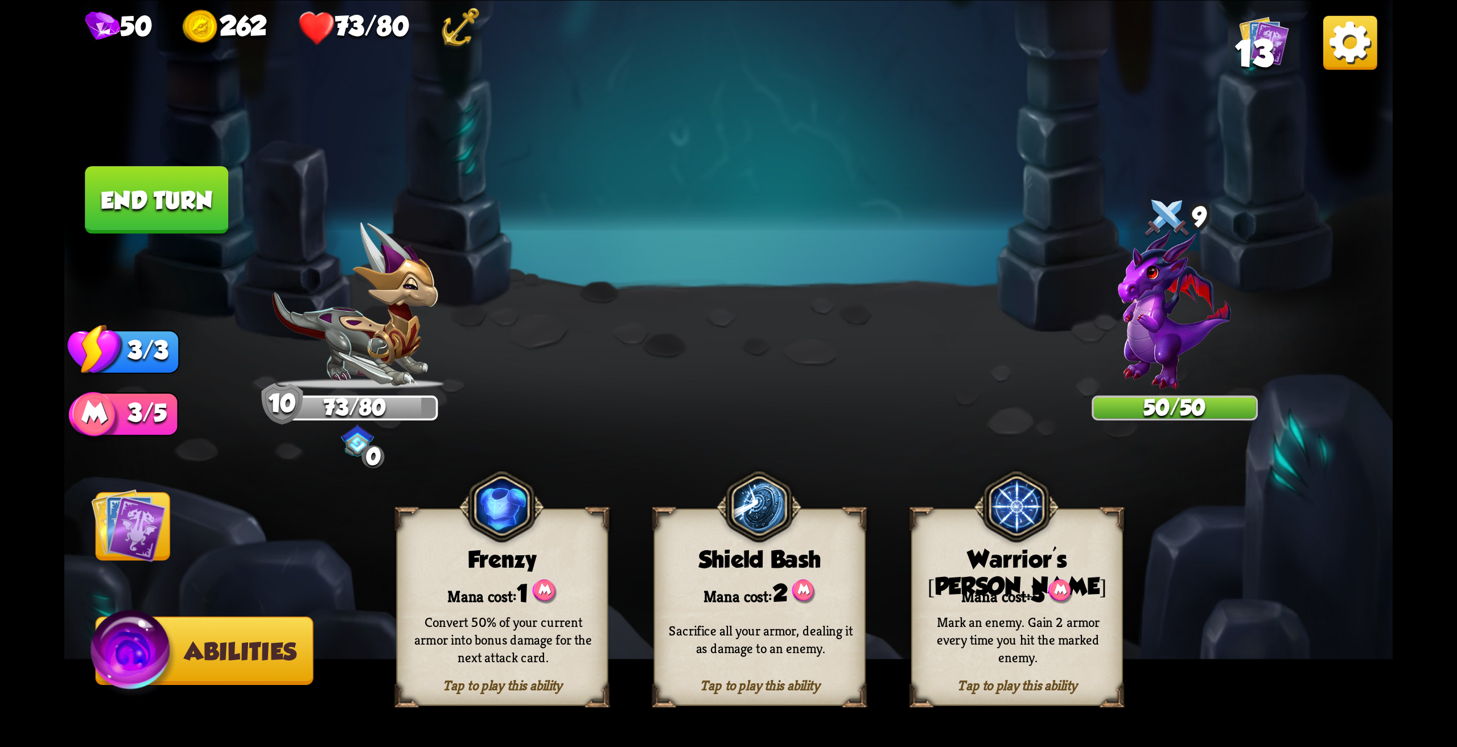
drag, startPoint x: 509, startPoint y: 619, endPoint x: 431, endPoint y: 621, distance: 78.0
click at [509, 619] on div "Convert 50% of your current armor into bonus damage for the next attack card." at bounding box center [503, 639] width 191 height 53
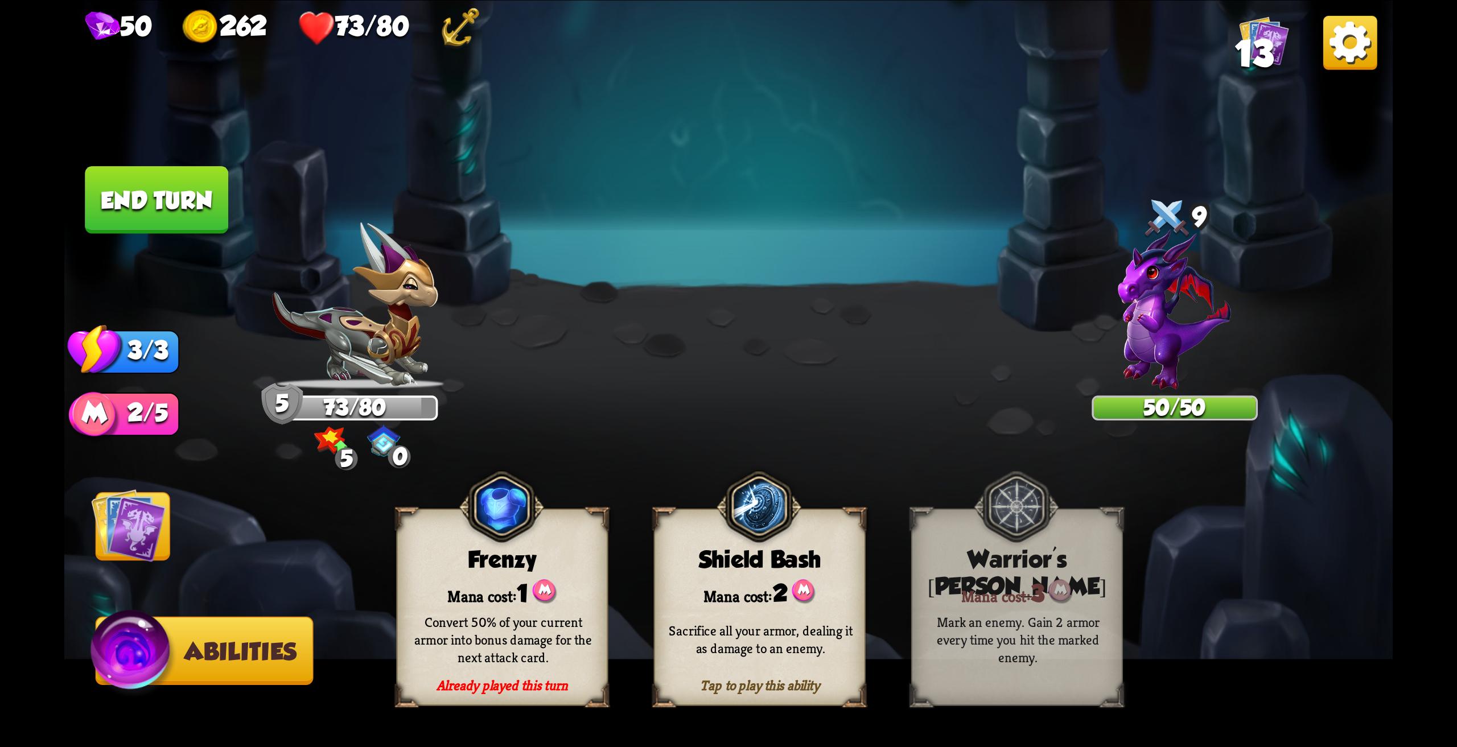
click at [149, 525] on img at bounding box center [128, 525] width 75 height 75
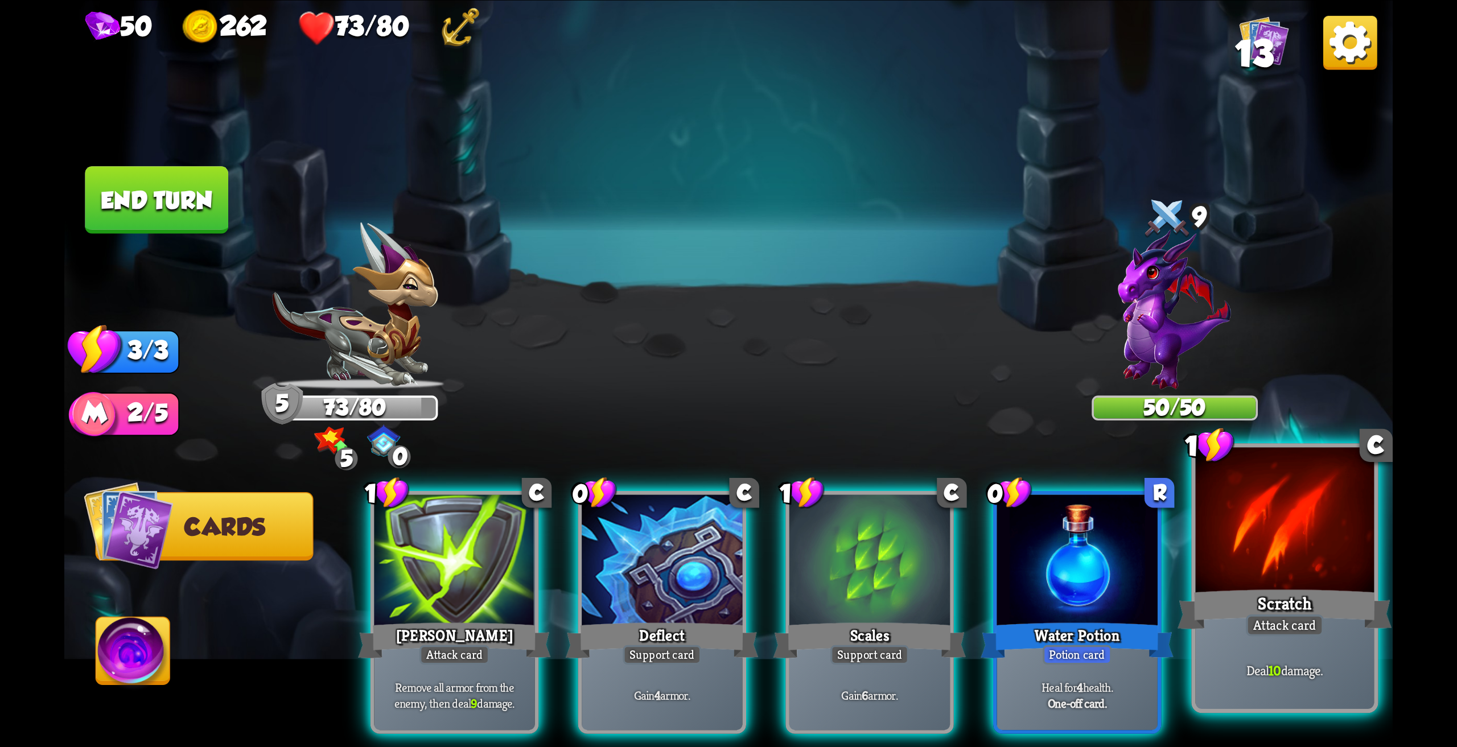
click at [1258, 543] on div at bounding box center [1285, 522] width 179 height 150
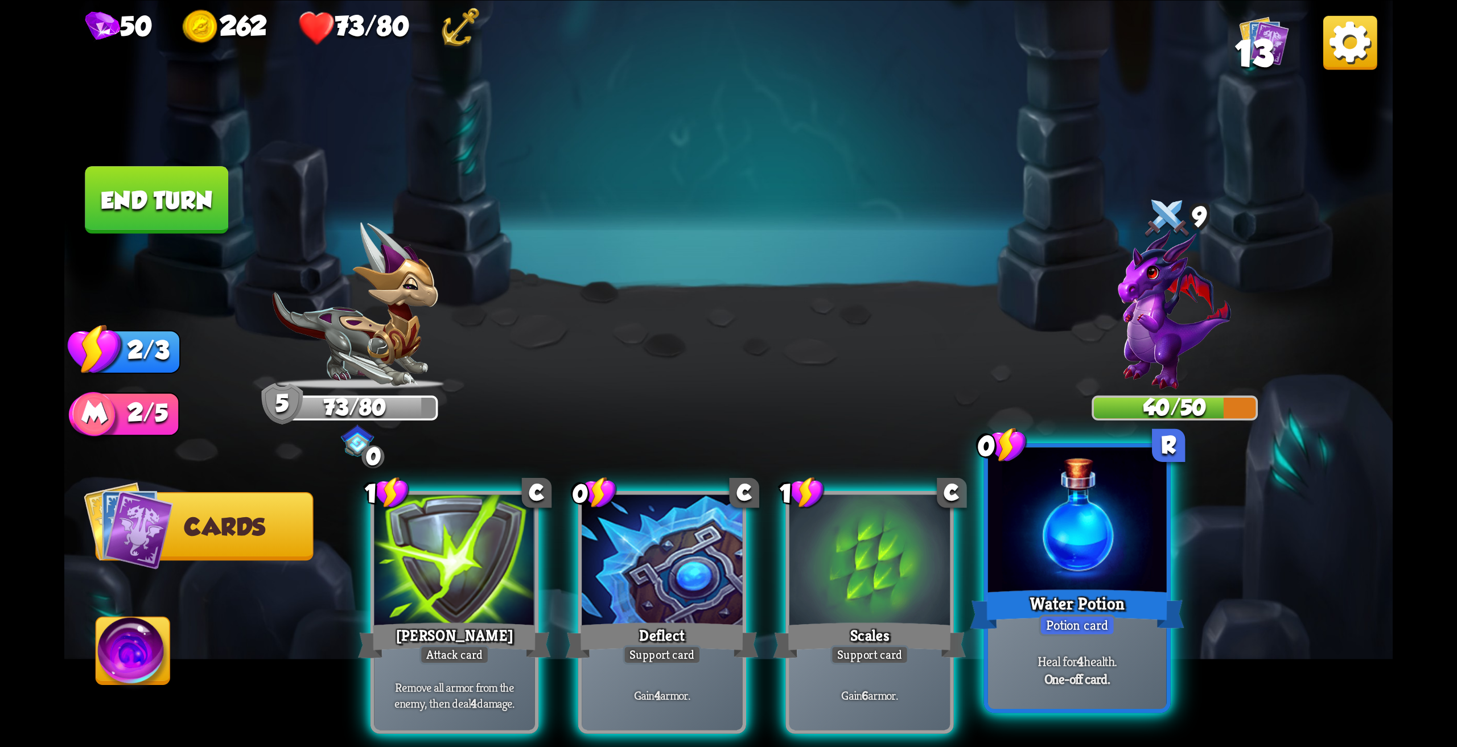
click at [1082, 565] on div at bounding box center [1077, 522] width 179 height 150
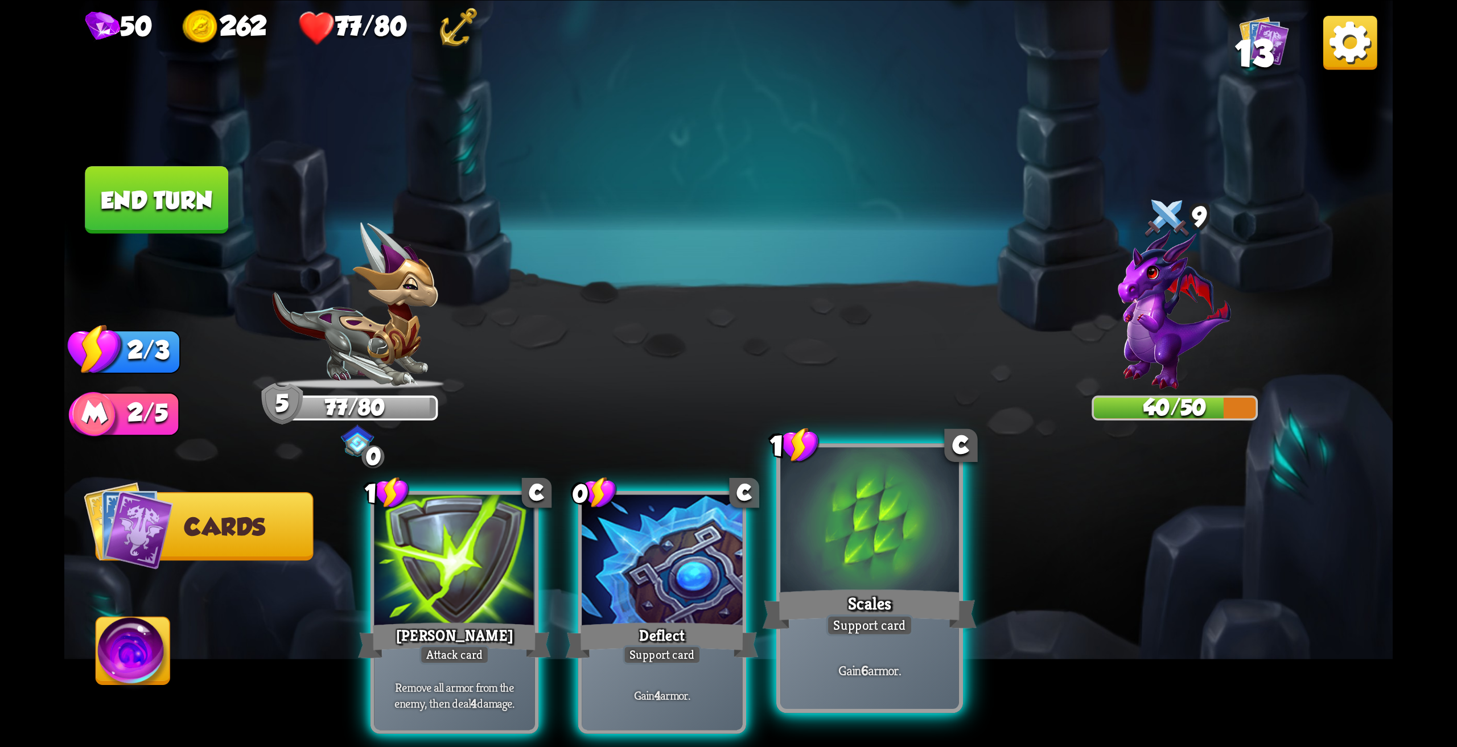
click at [892, 554] on div at bounding box center [869, 522] width 179 height 150
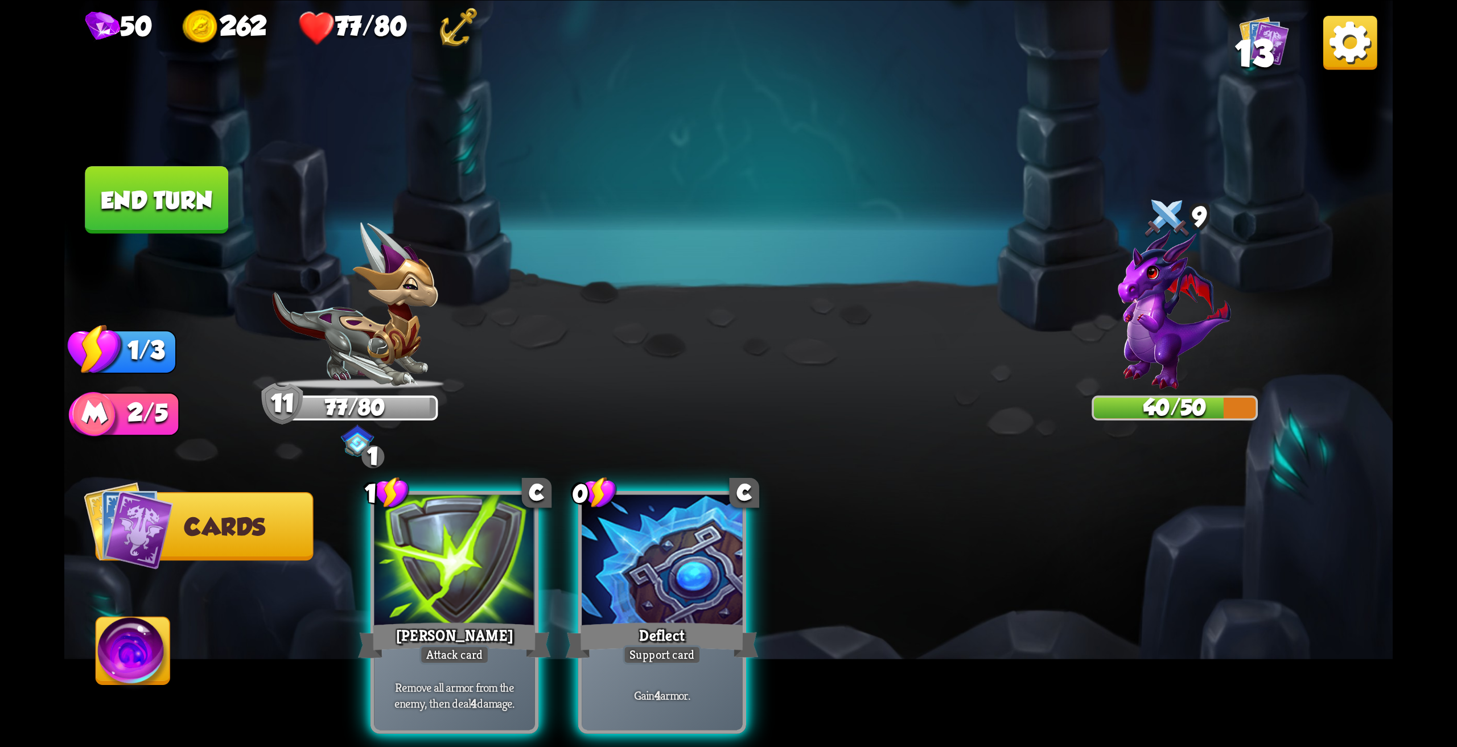
click at [178, 203] on button "End turn" at bounding box center [156, 200] width 143 height 68
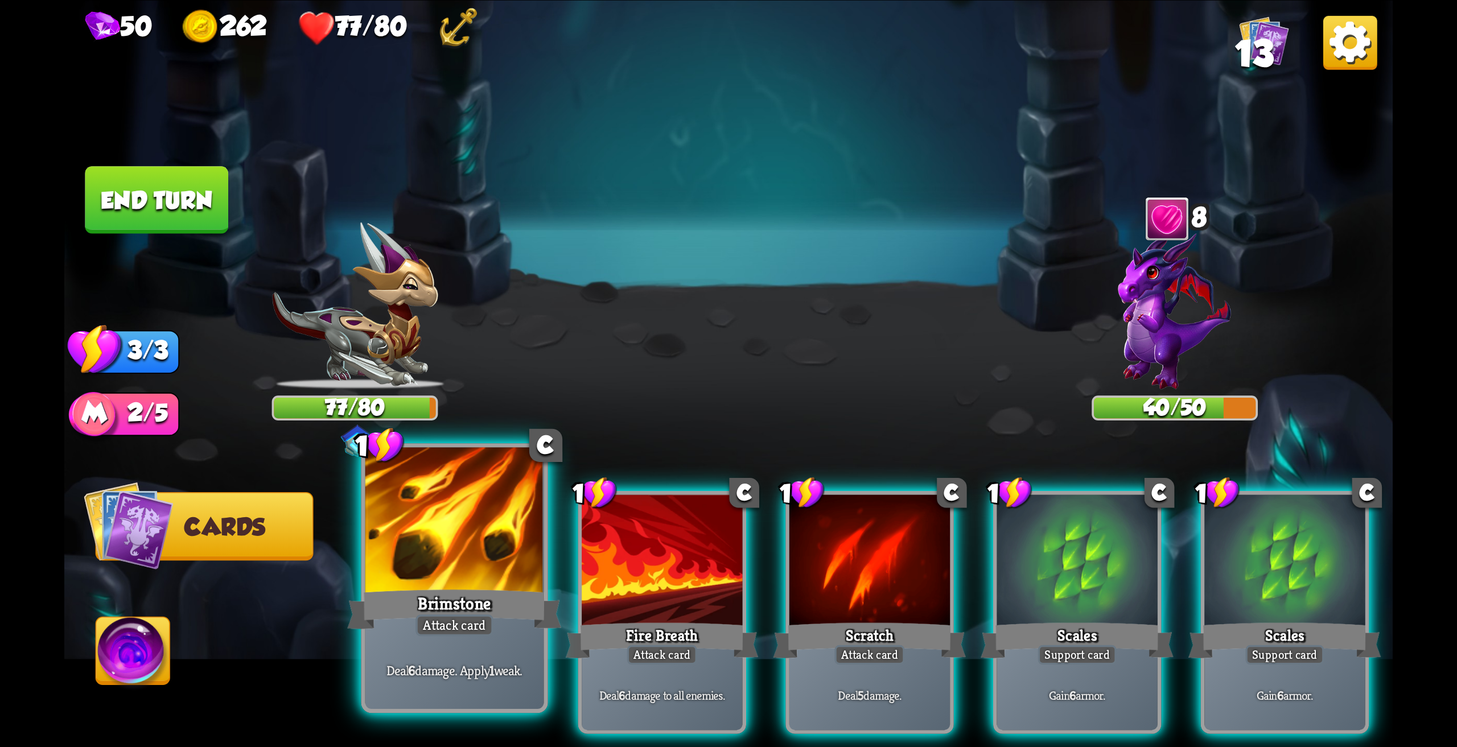
click at [479, 559] on div at bounding box center [454, 522] width 179 height 150
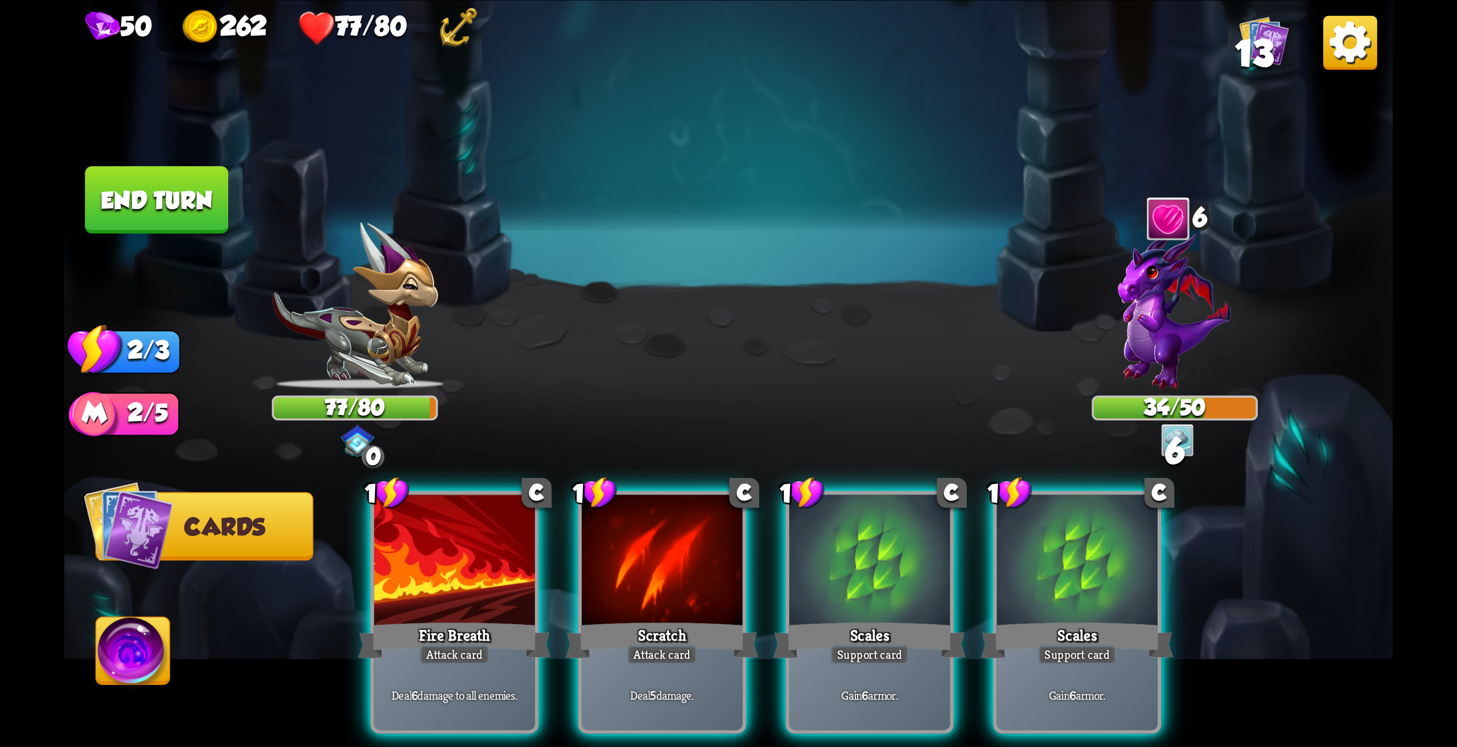
click at [1175, 307] on img at bounding box center [1174, 309] width 113 height 160
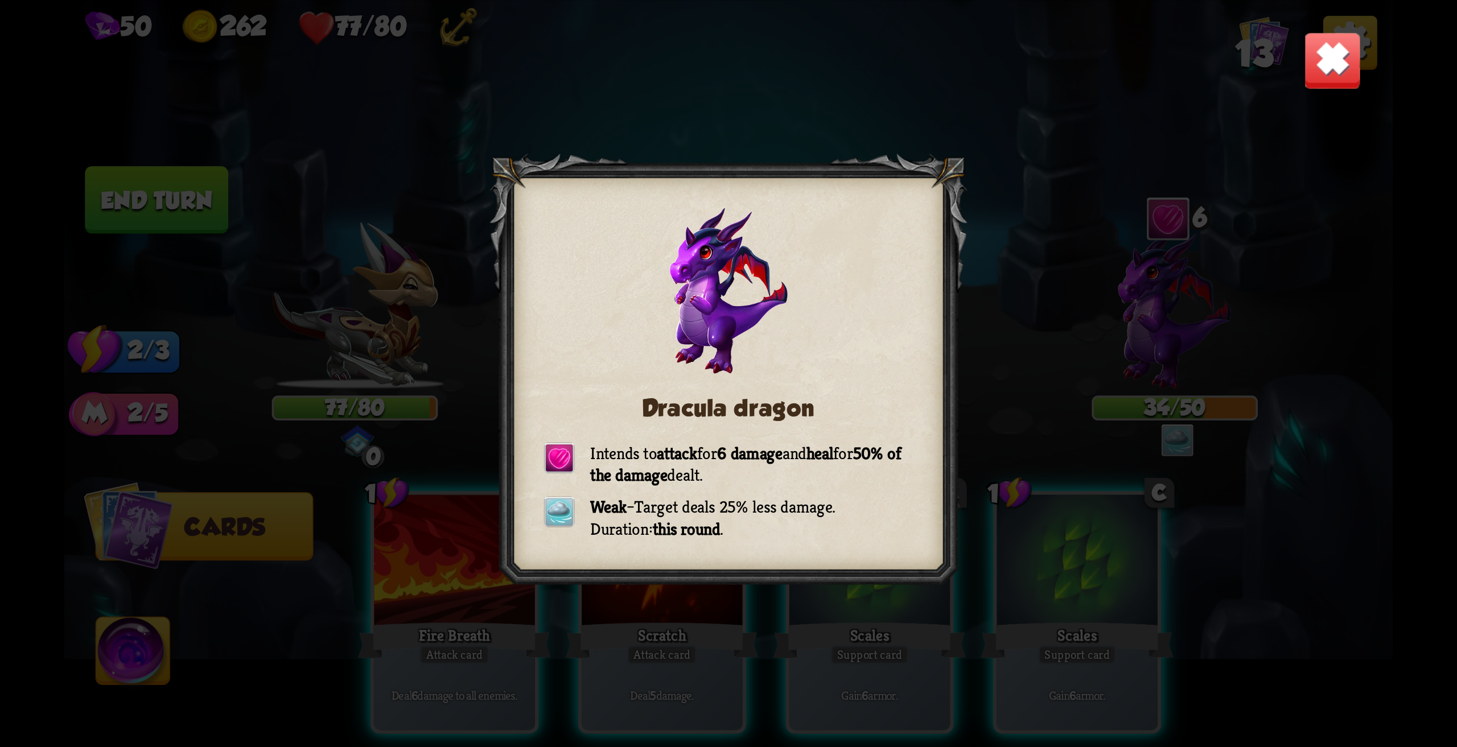
click at [1322, 74] on img at bounding box center [1332, 60] width 58 height 58
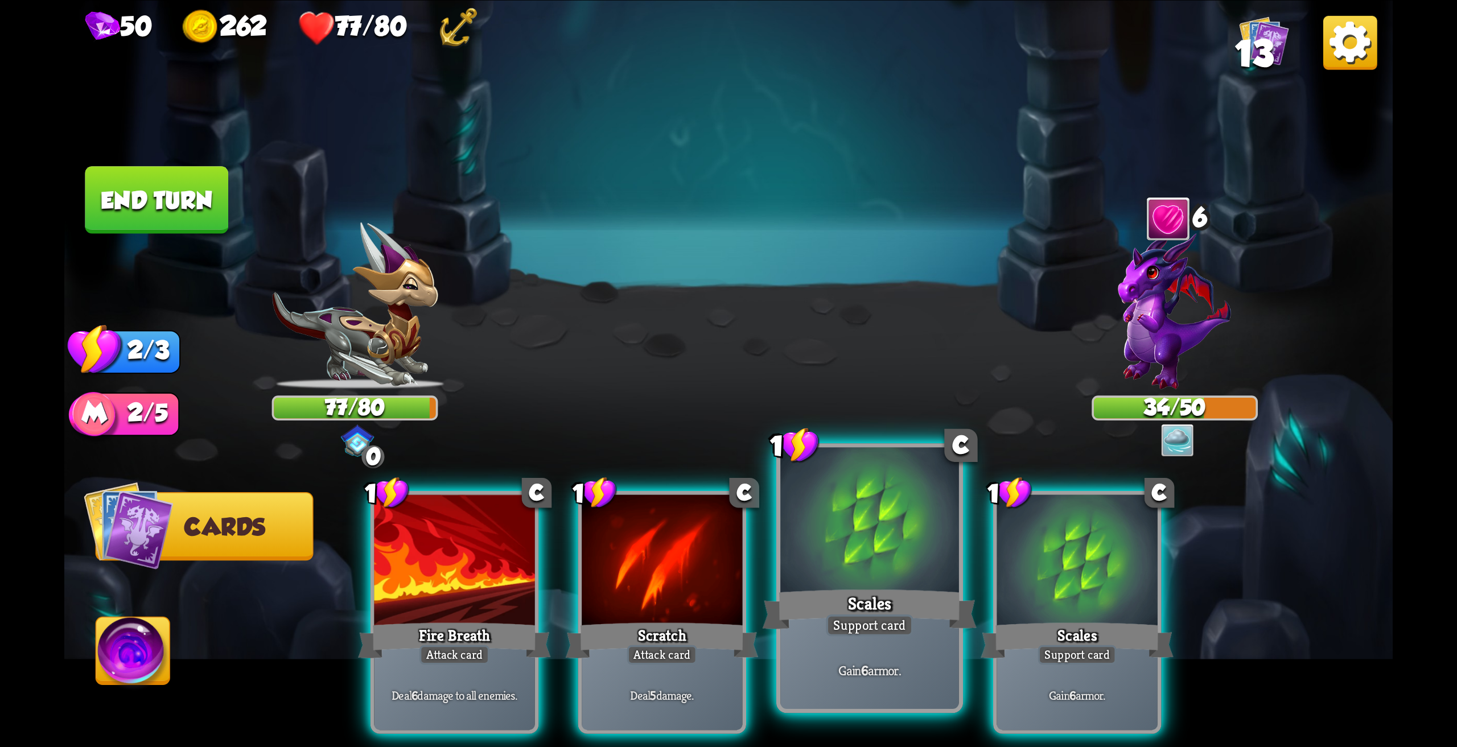
click at [858, 545] on div at bounding box center [869, 522] width 179 height 150
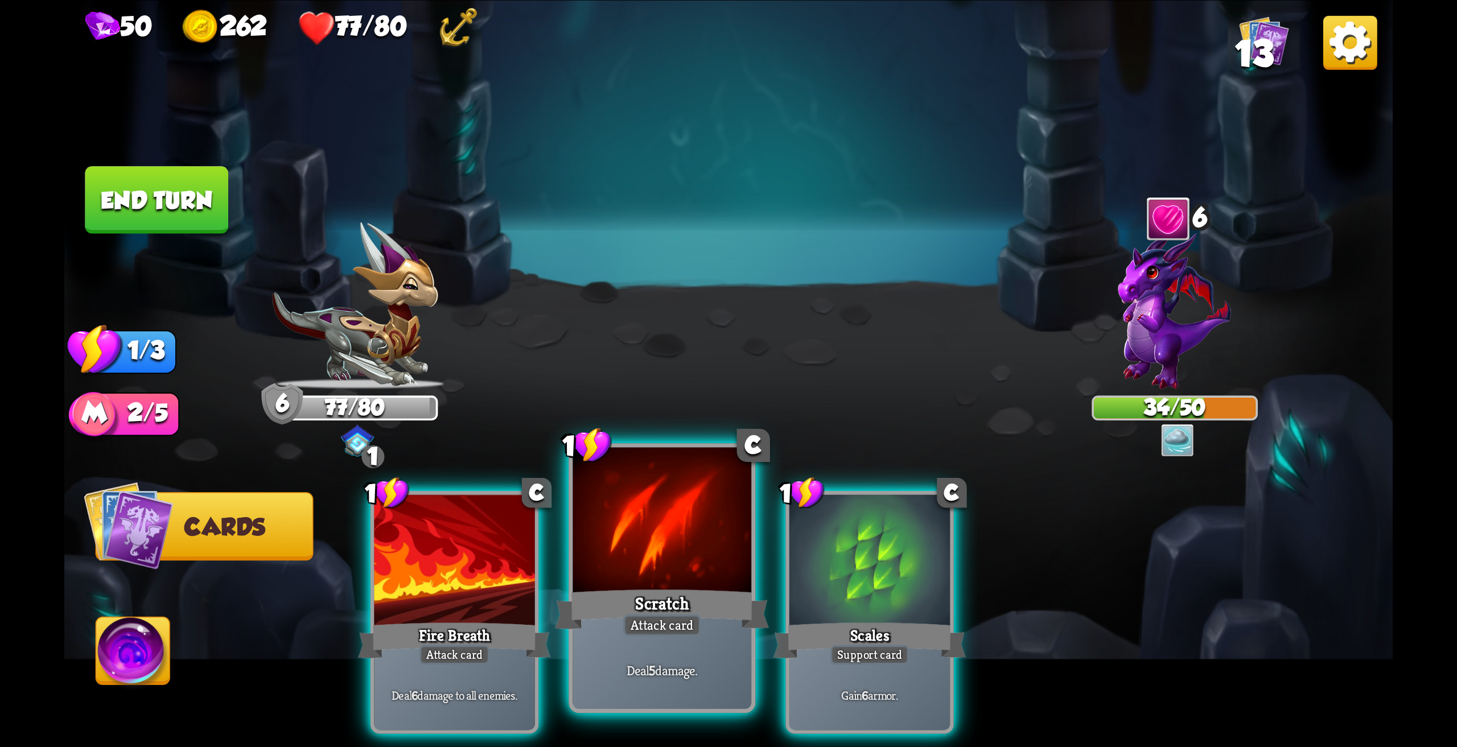
click at [643, 564] on div at bounding box center [661, 522] width 179 height 150
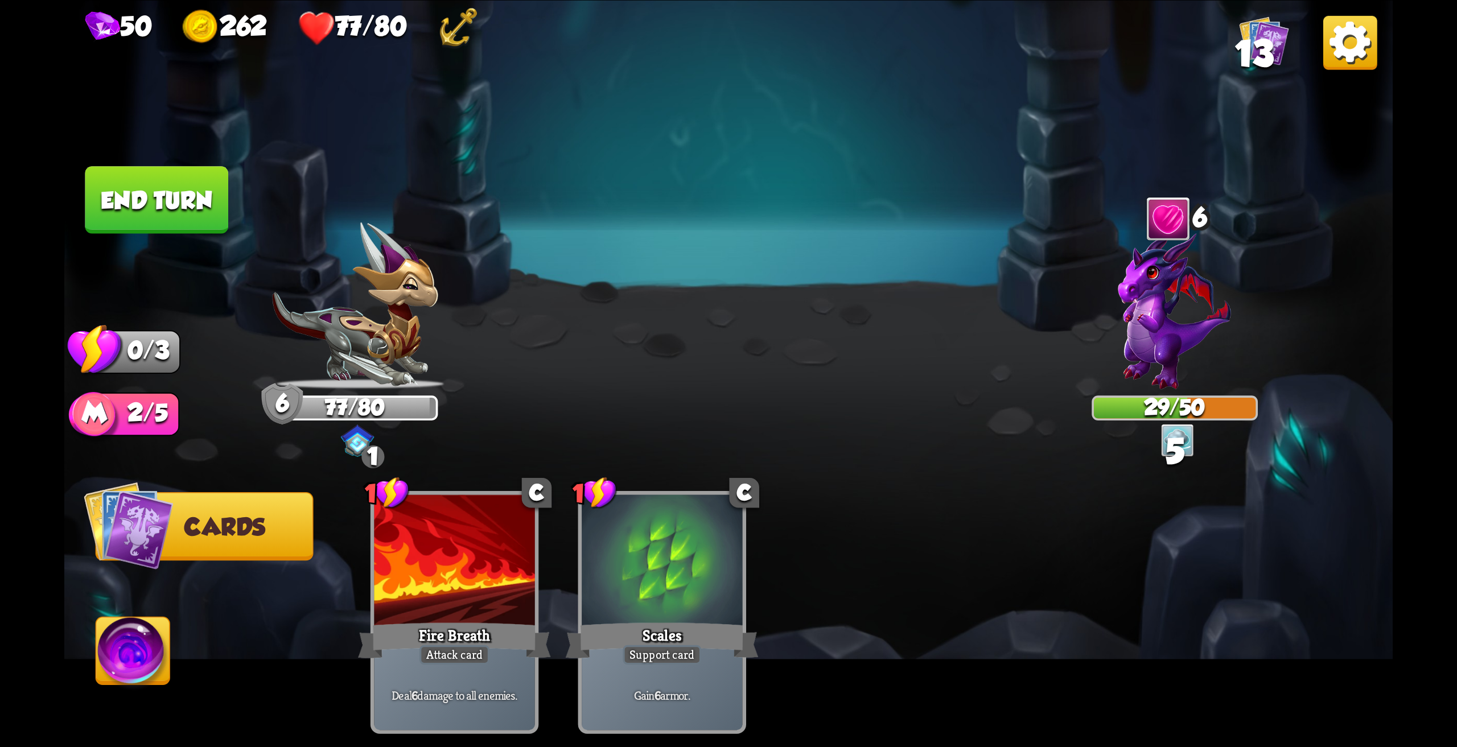
click at [191, 205] on button "End turn" at bounding box center [156, 200] width 143 height 68
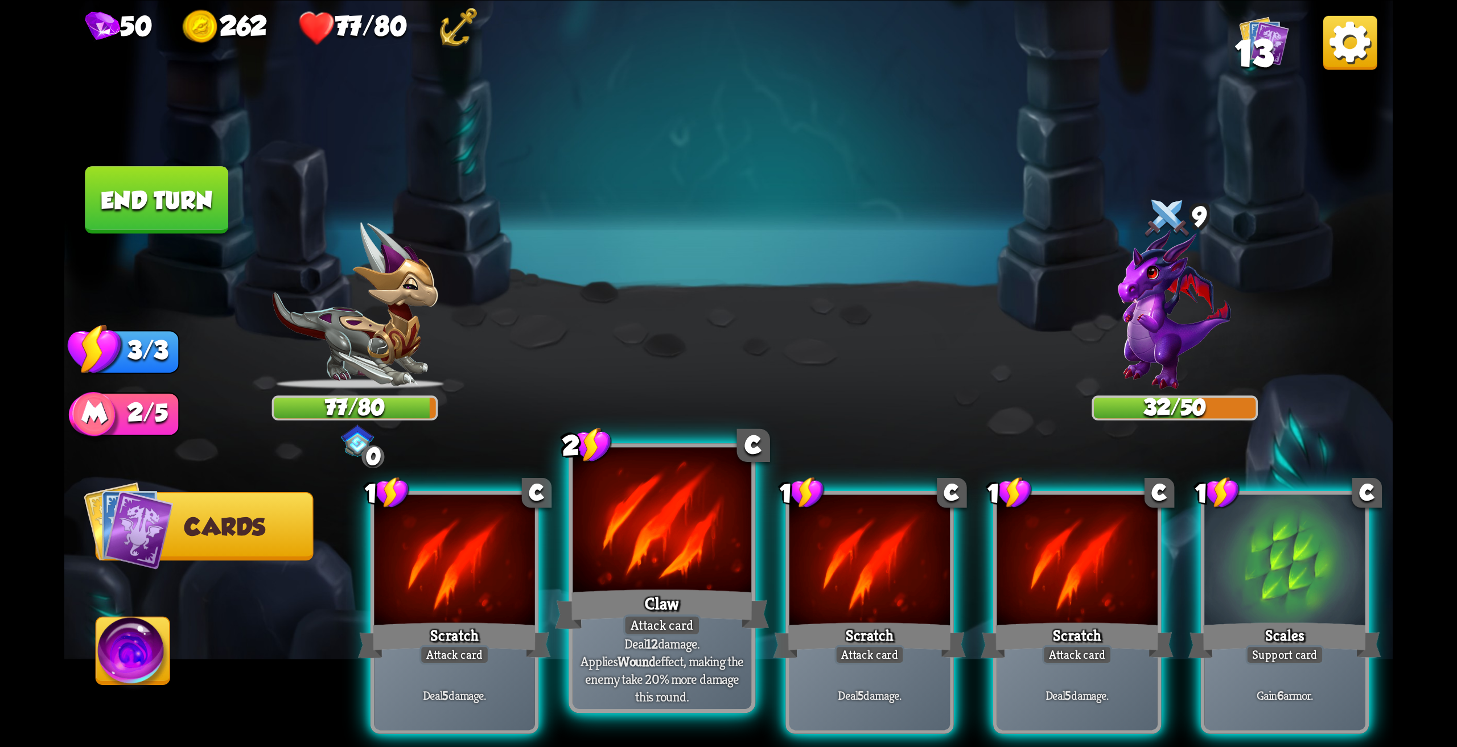
click at [649, 584] on div at bounding box center [661, 522] width 179 height 150
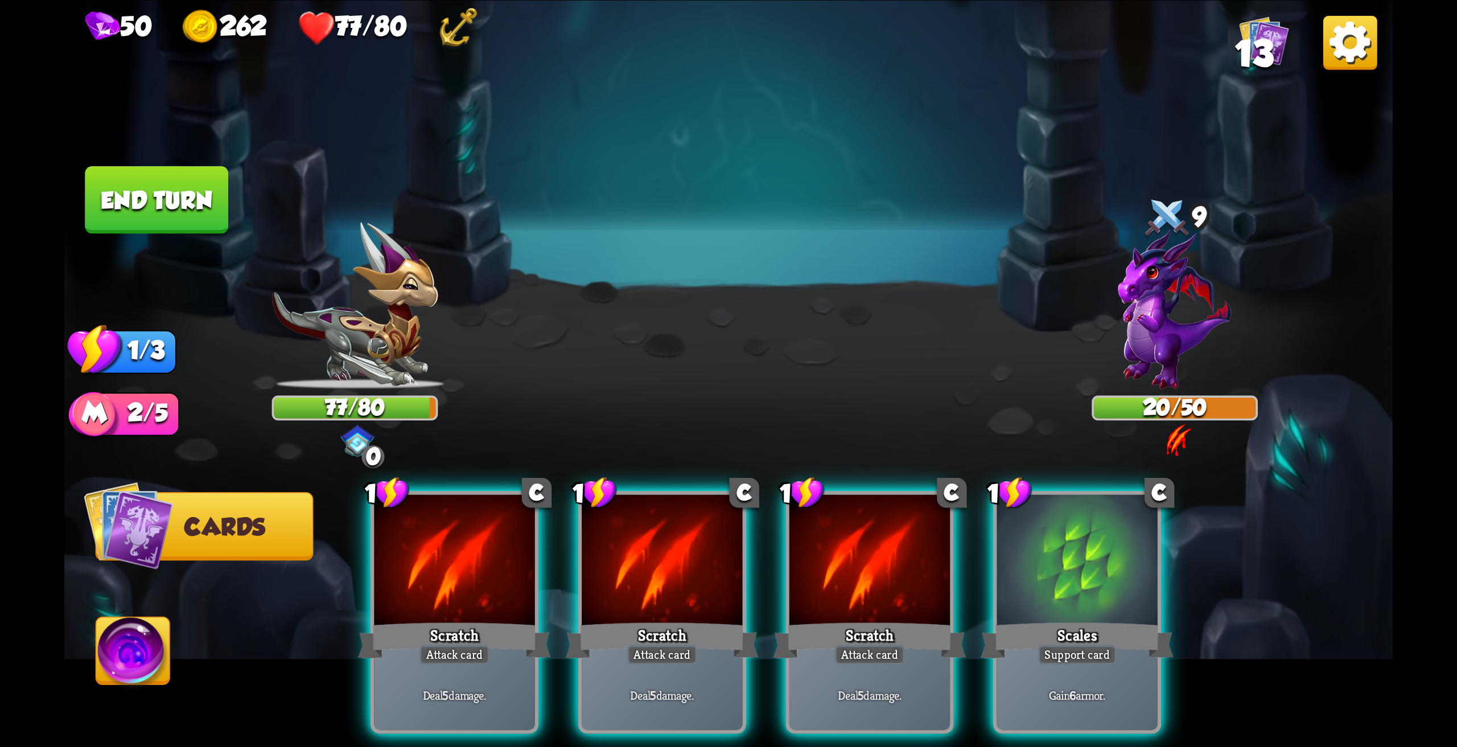
click at [1185, 439] on img at bounding box center [1177, 439] width 33 height 33
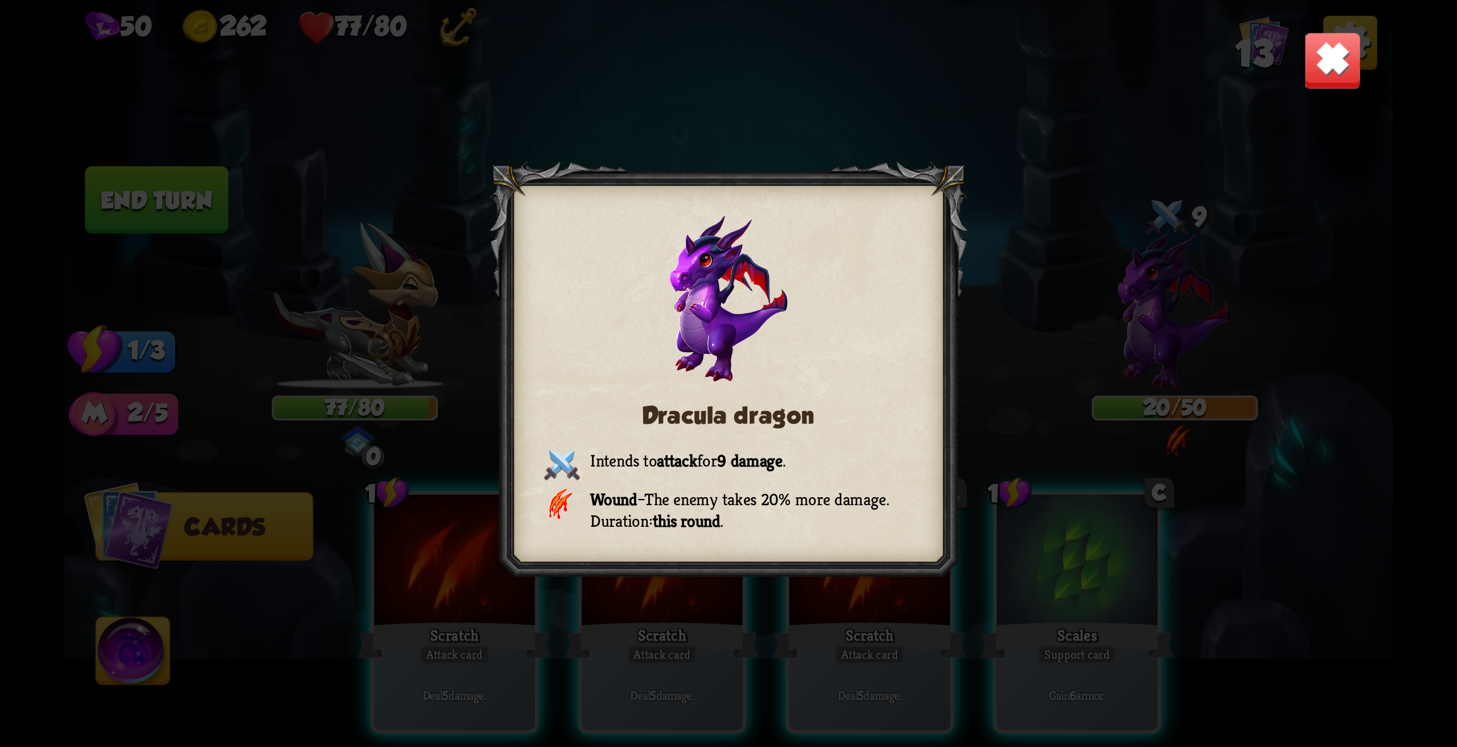
click at [1357, 64] on img at bounding box center [1332, 60] width 58 height 58
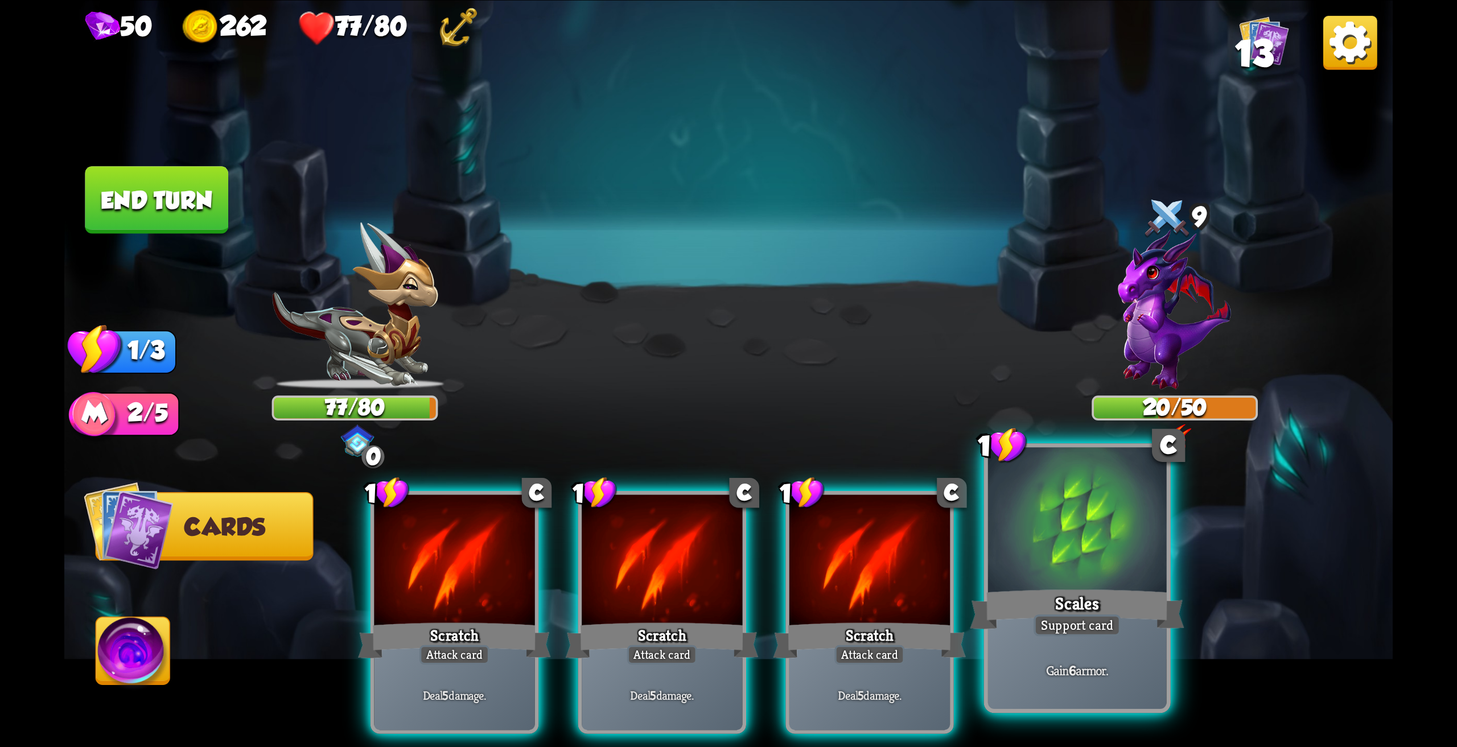
click at [1064, 583] on div at bounding box center [1077, 522] width 179 height 150
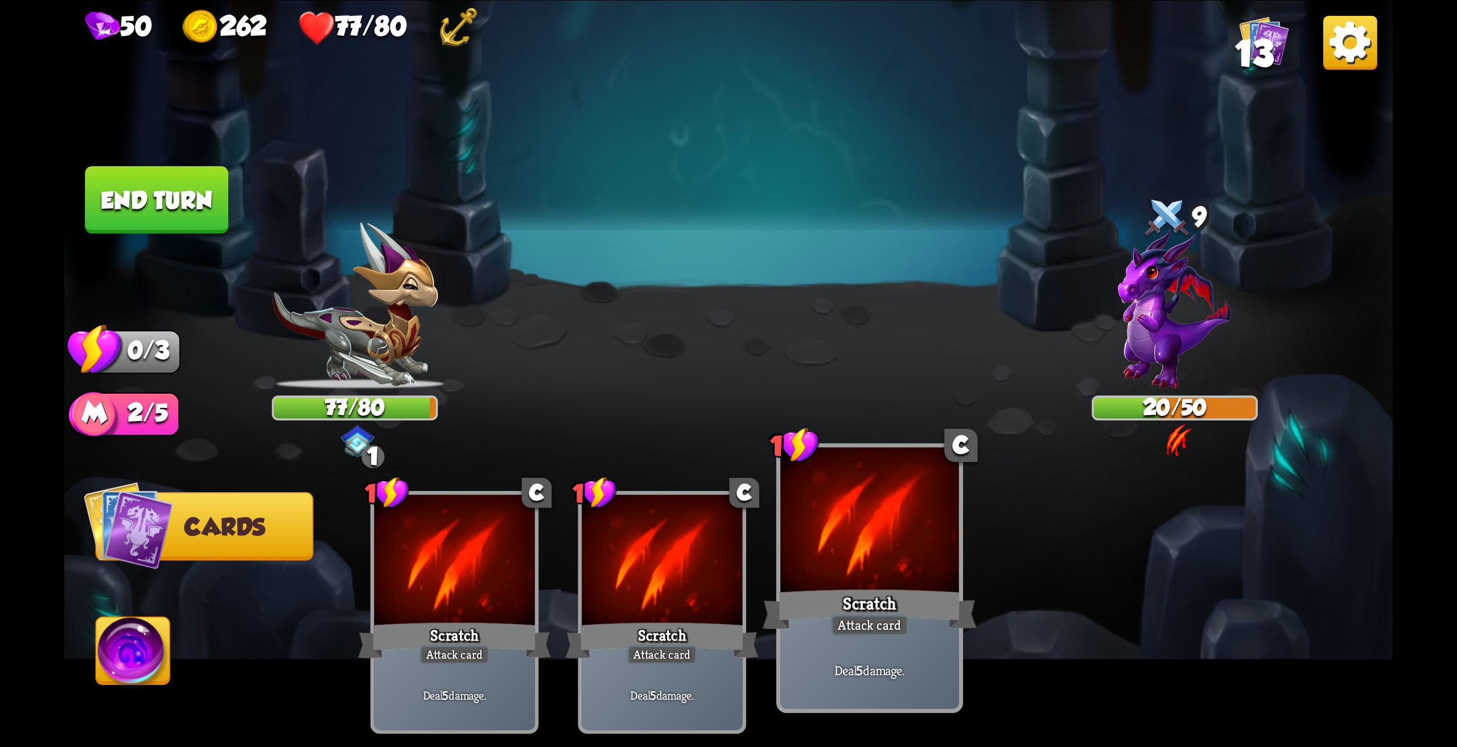
click at [920, 566] on div at bounding box center [869, 522] width 179 height 150
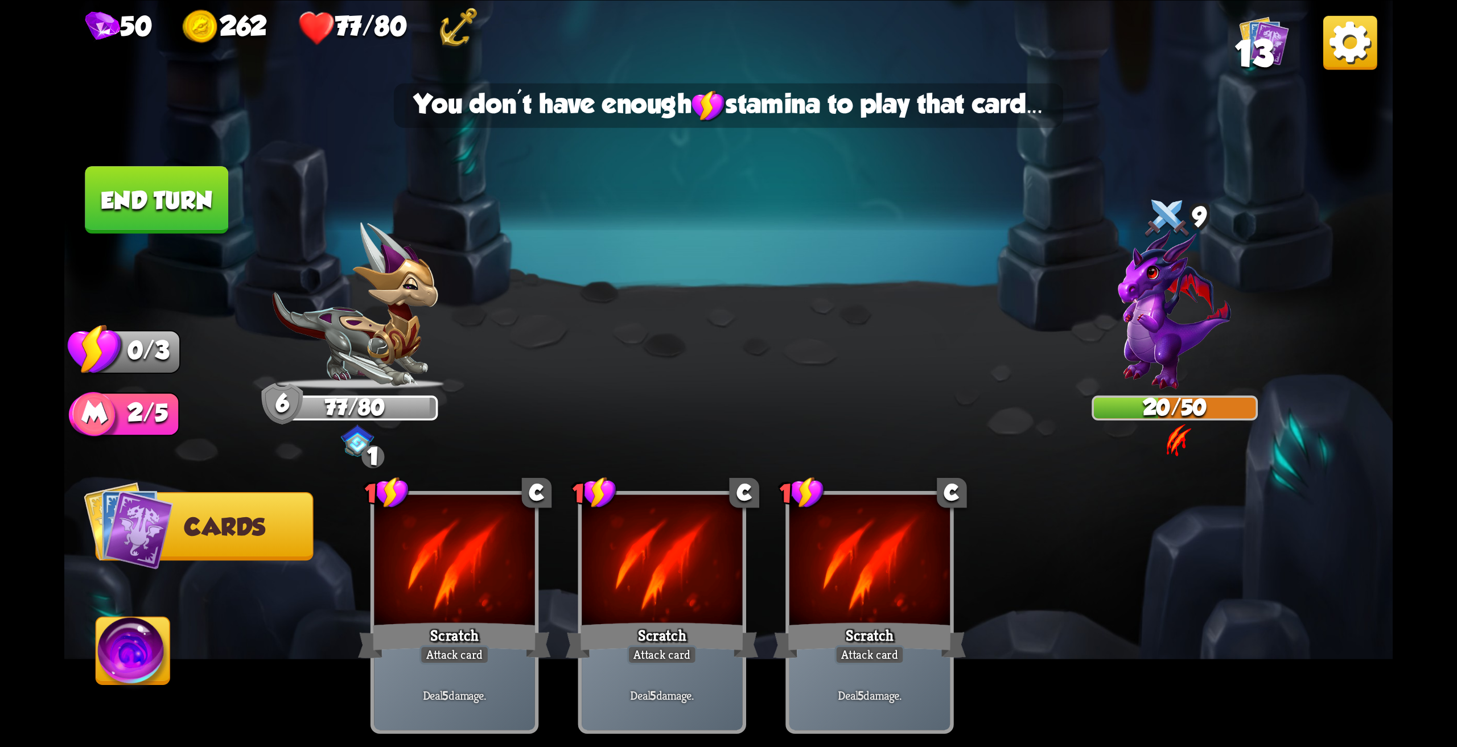
click at [158, 199] on button "End turn" at bounding box center [156, 200] width 143 height 68
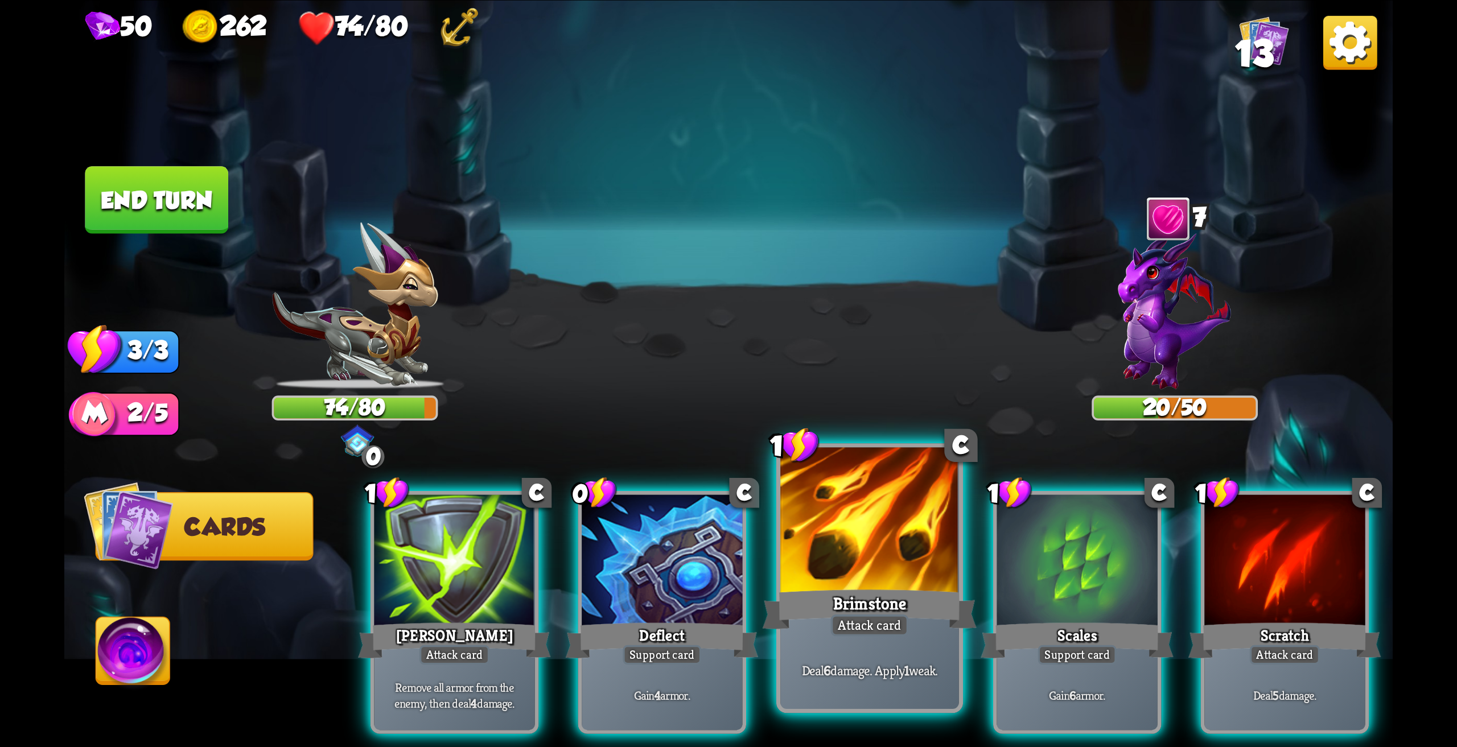
click at [846, 551] on div at bounding box center [869, 522] width 179 height 150
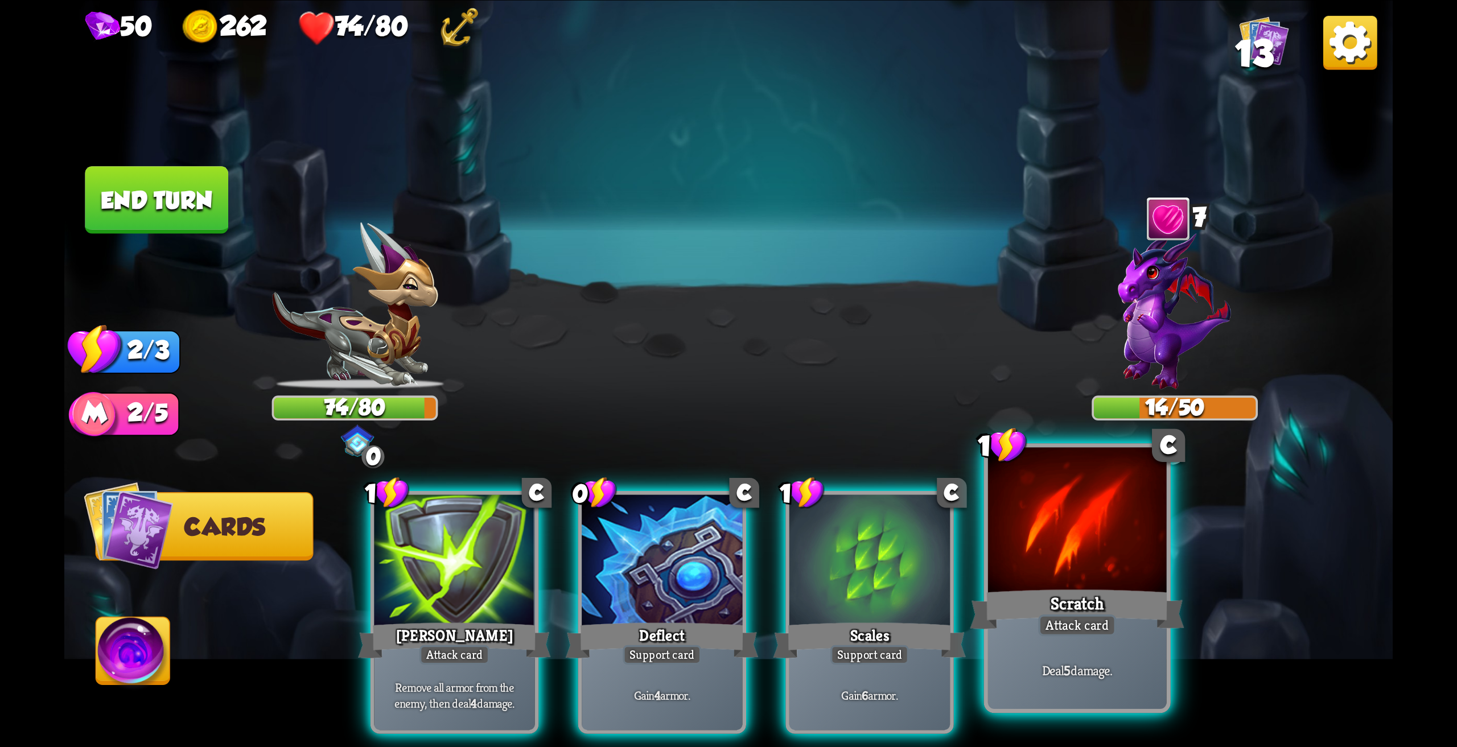
click at [1068, 613] on div "Scratch" at bounding box center [1077, 610] width 214 height 48
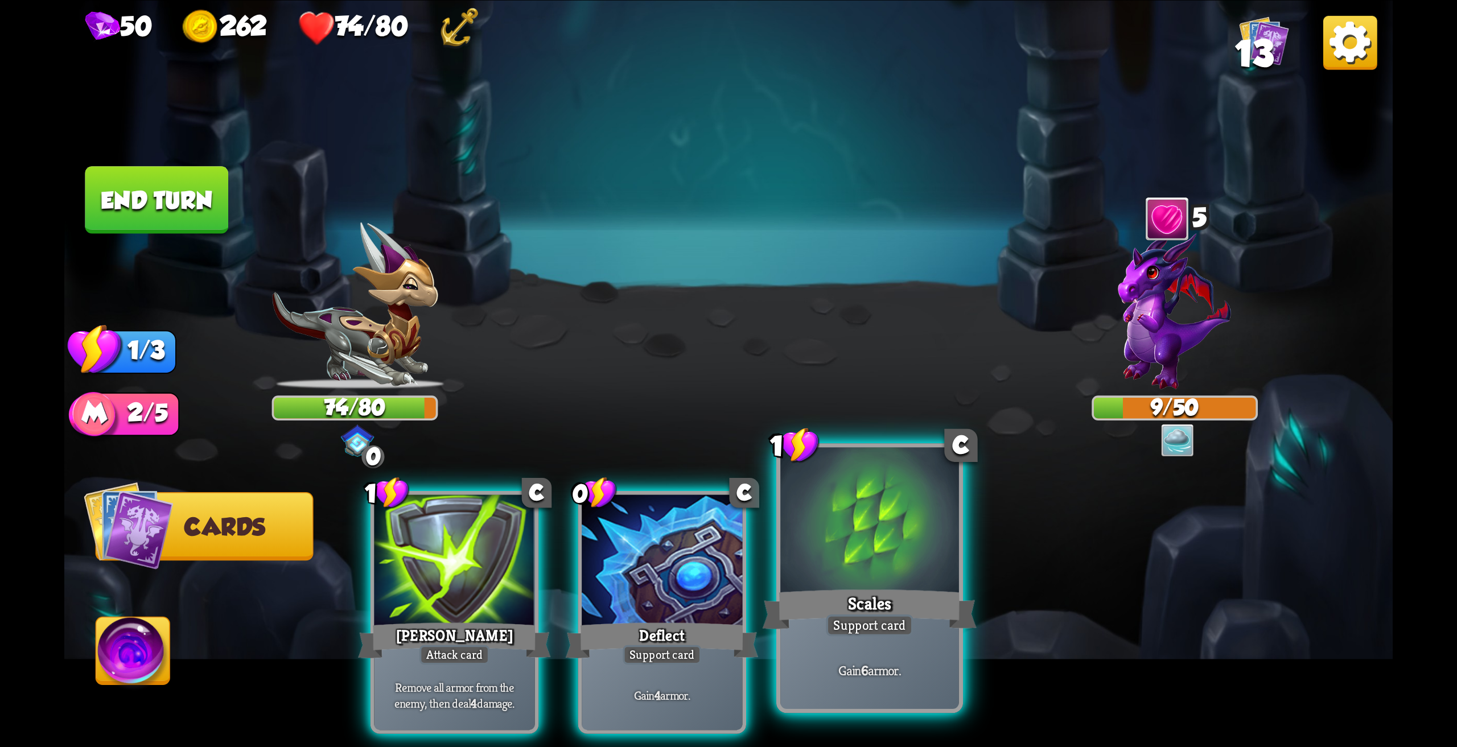
click at [888, 569] on div at bounding box center [869, 522] width 179 height 150
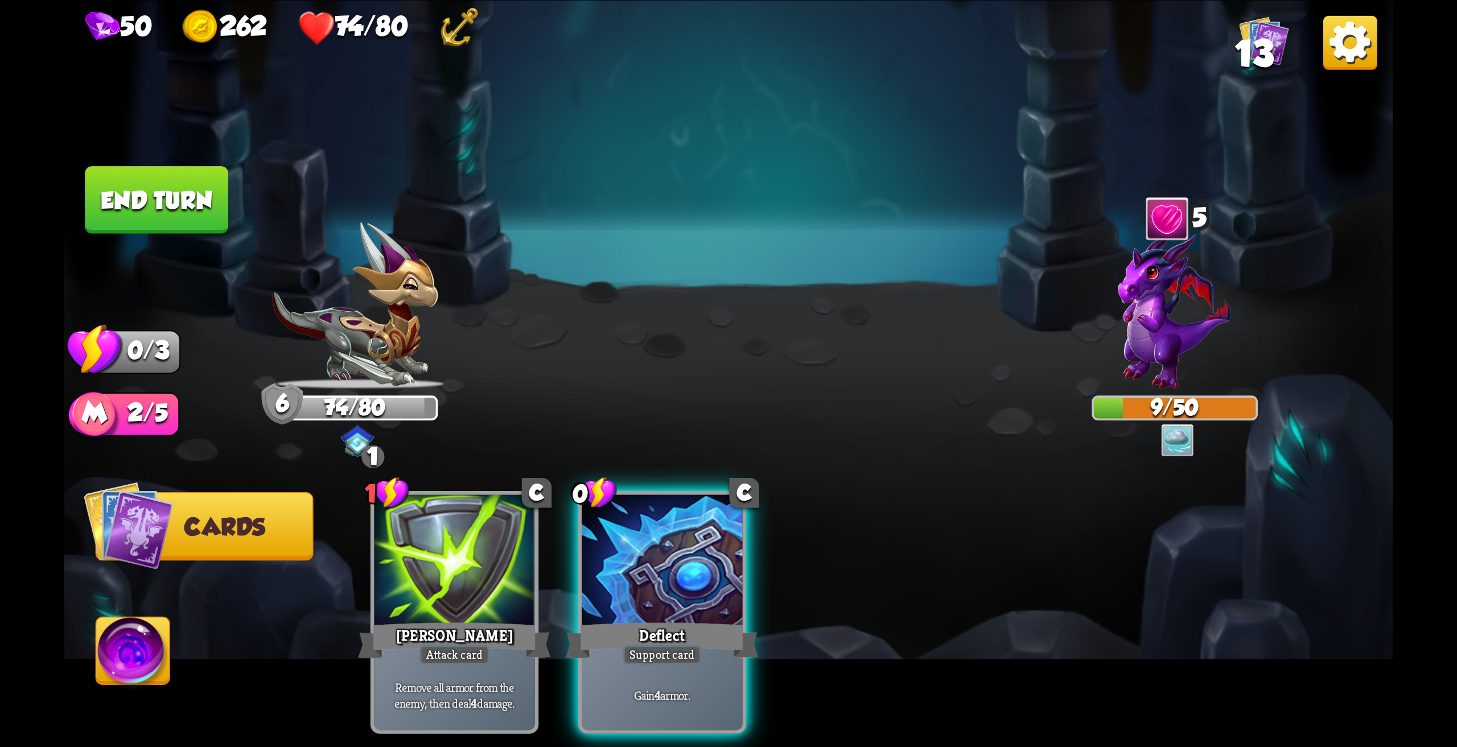
click at [184, 197] on button "End turn" at bounding box center [156, 200] width 143 height 68
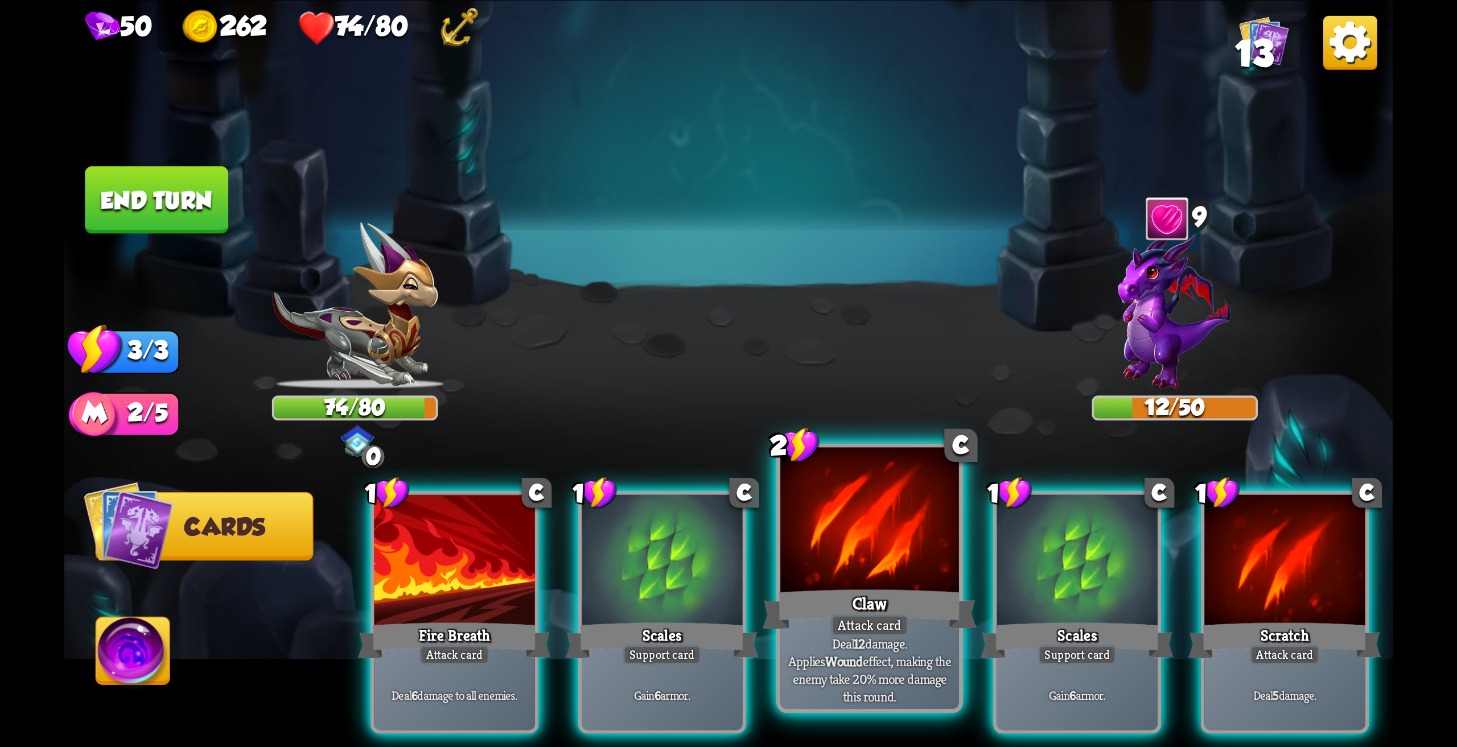
click at [865, 571] on div at bounding box center [869, 522] width 179 height 150
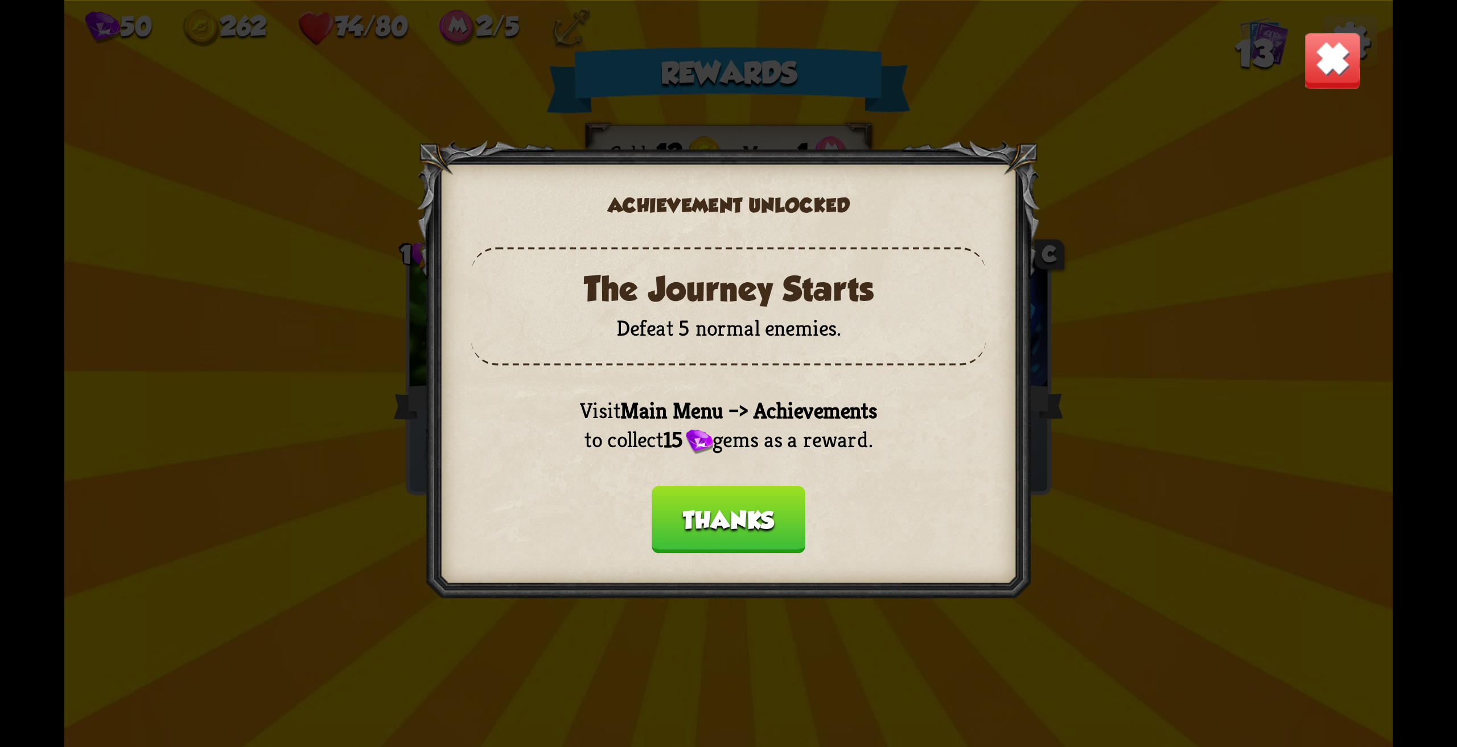
click at [767, 508] on button "Thanks" at bounding box center [729, 519] width 154 height 68
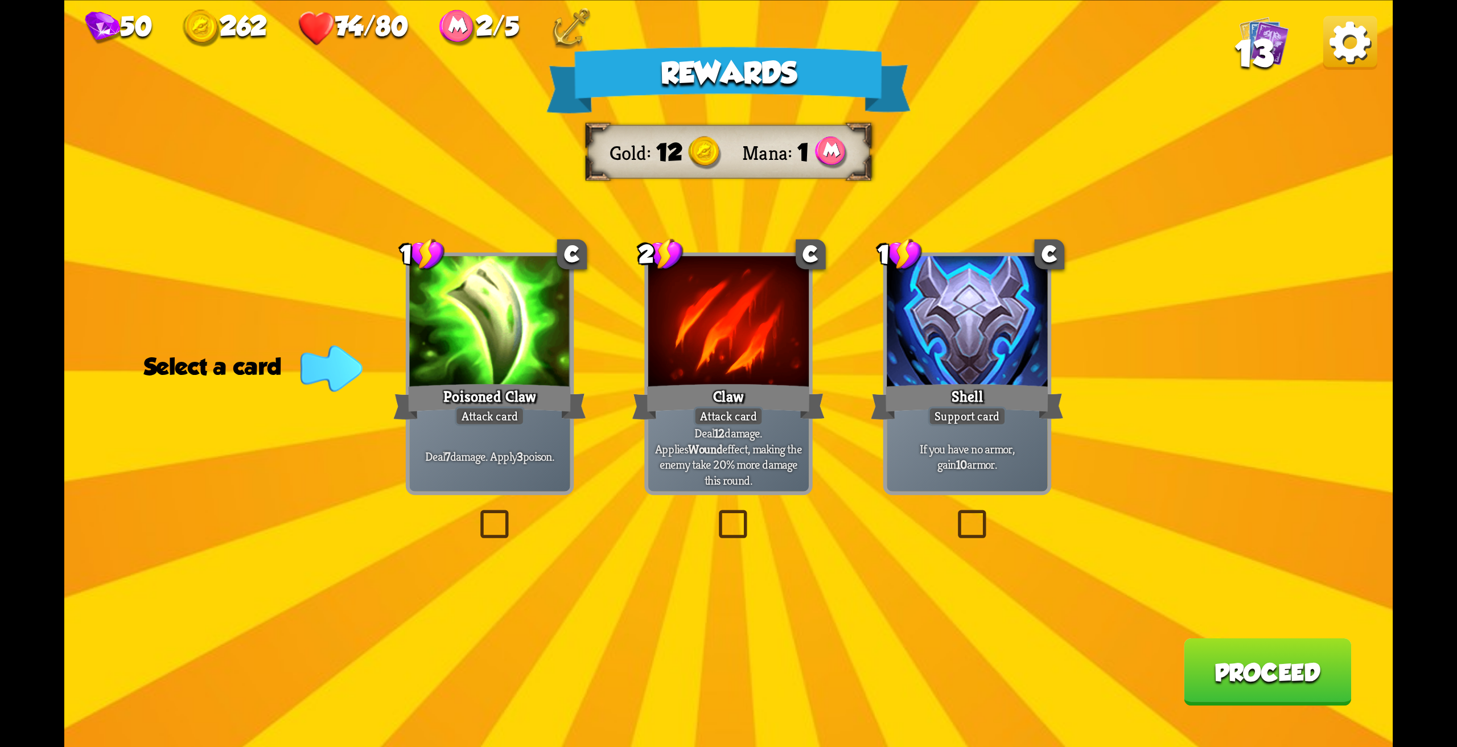
click at [1003, 443] on p "If you have no armor, gain 10 armor." at bounding box center [967, 456] width 153 height 32
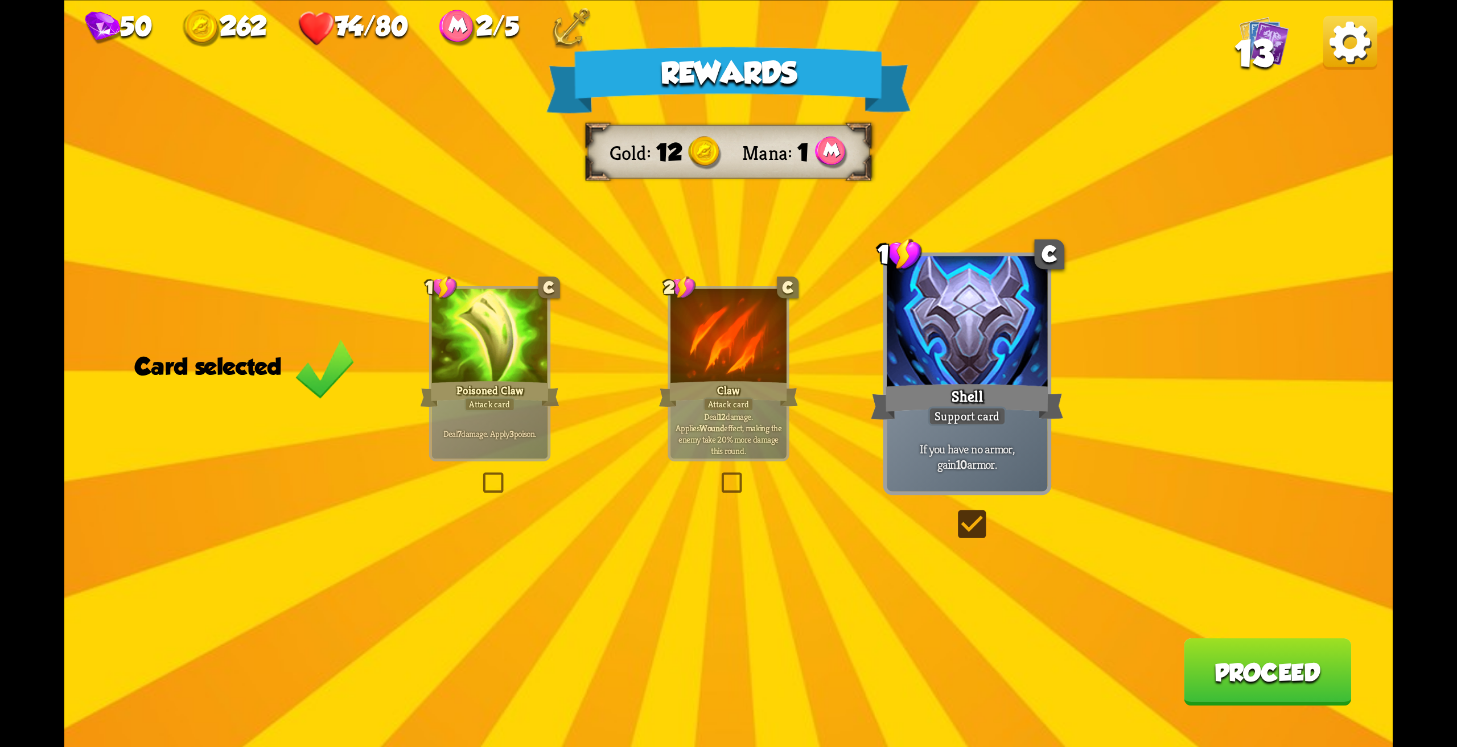
click at [1242, 678] on button "Proceed" at bounding box center [1268, 672] width 168 height 68
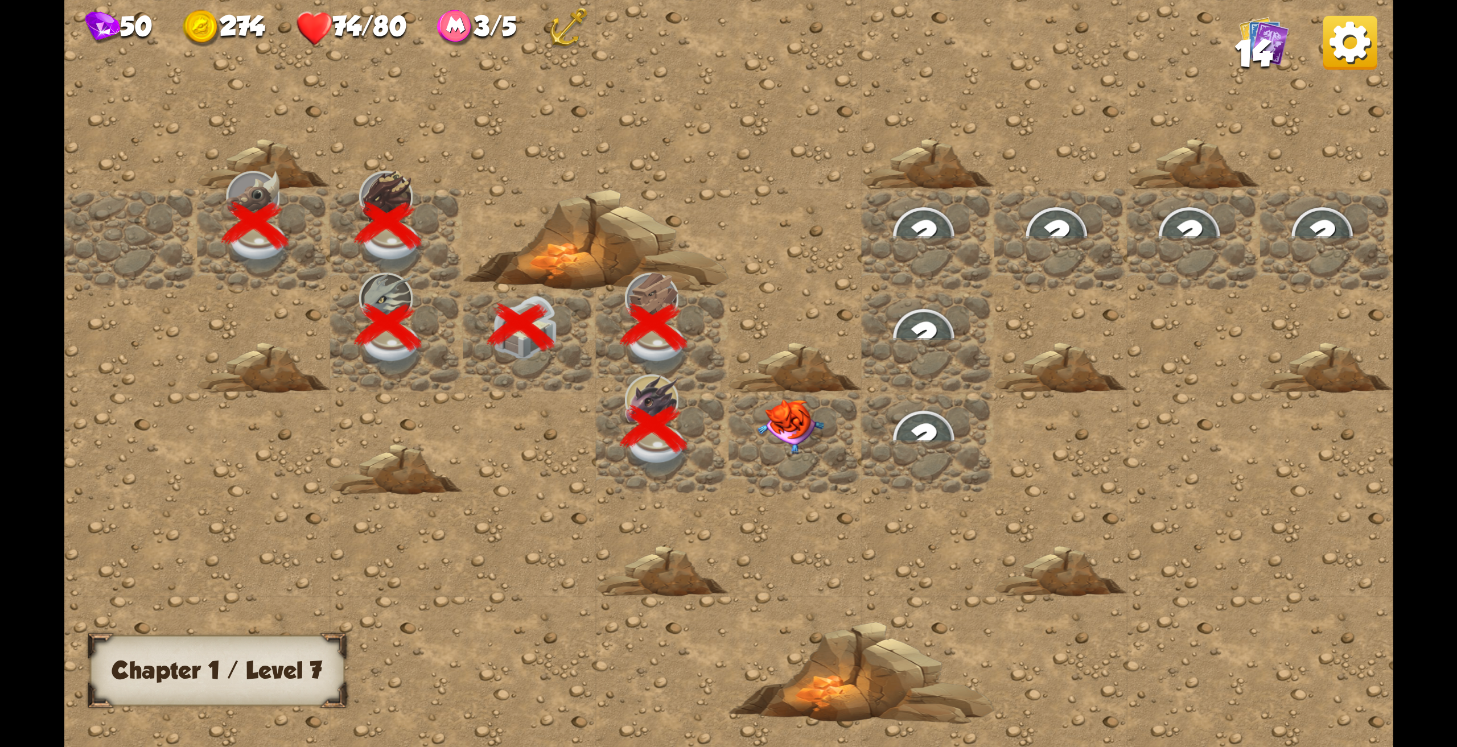
click at [780, 426] on img at bounding box center [790, 426] width 67 height 55
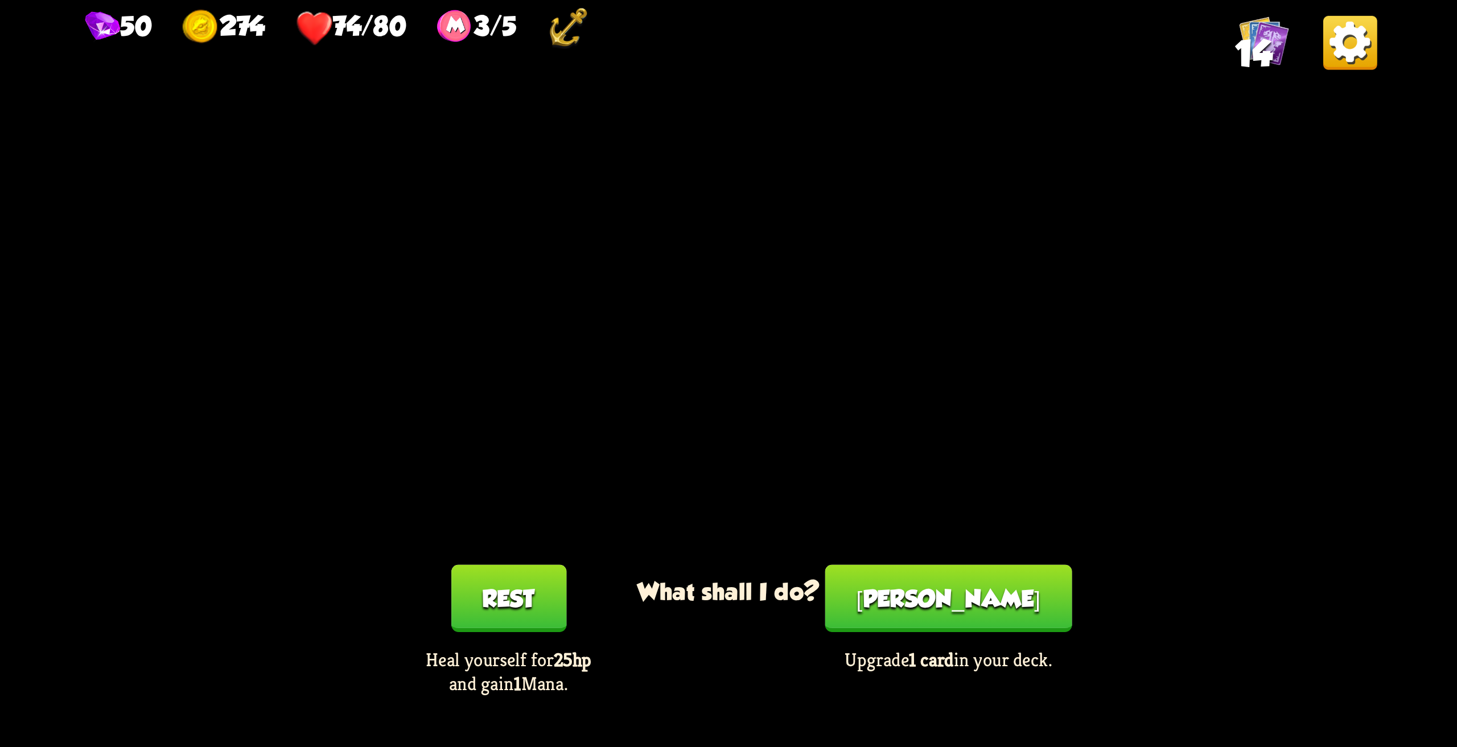
click at [1015, 587] on div "[PERSON_NAME] Upgrade 1 card in your deck." at bounding box center [948, 629] width 266 height 131
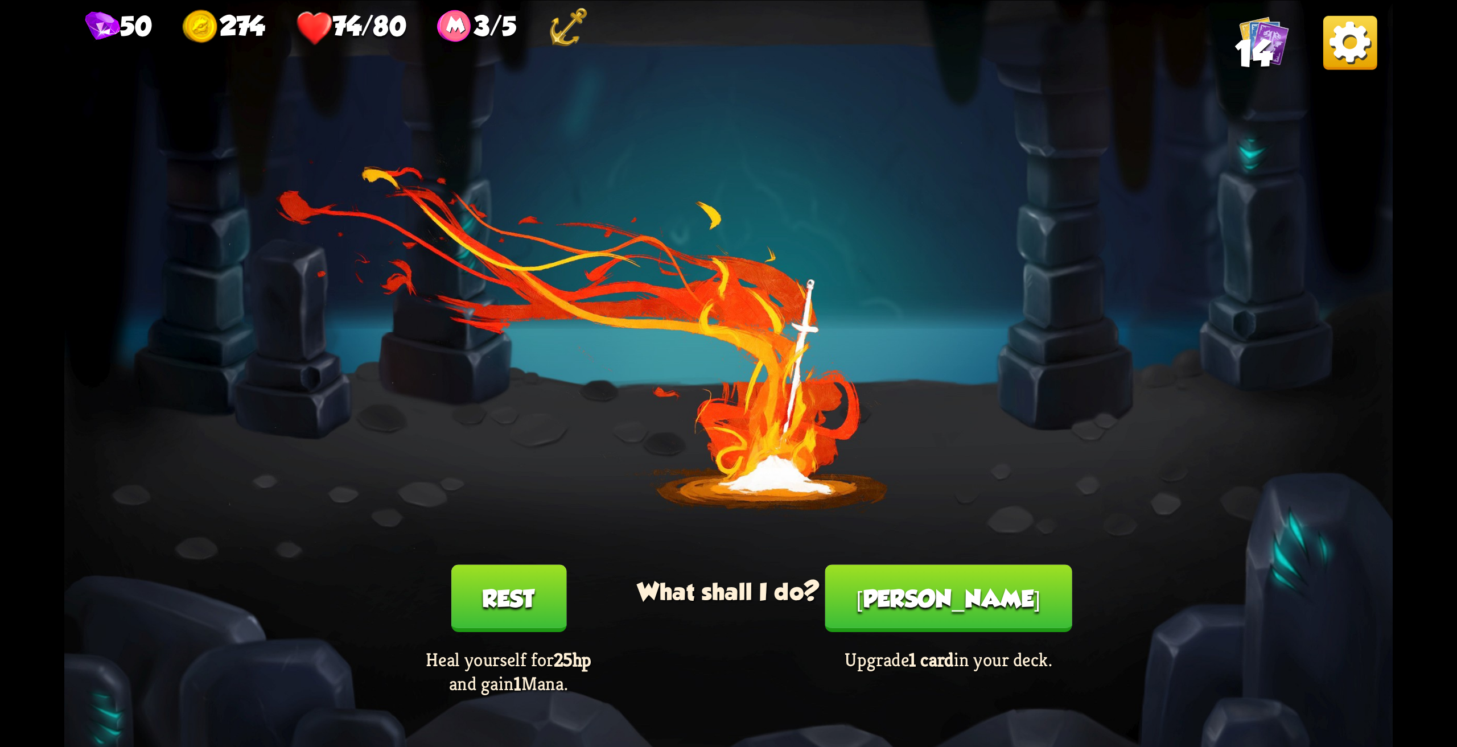
click at [972, 600] on button "[PERSON_NAME]" at bounding box center [948, 598] width 247 height 68
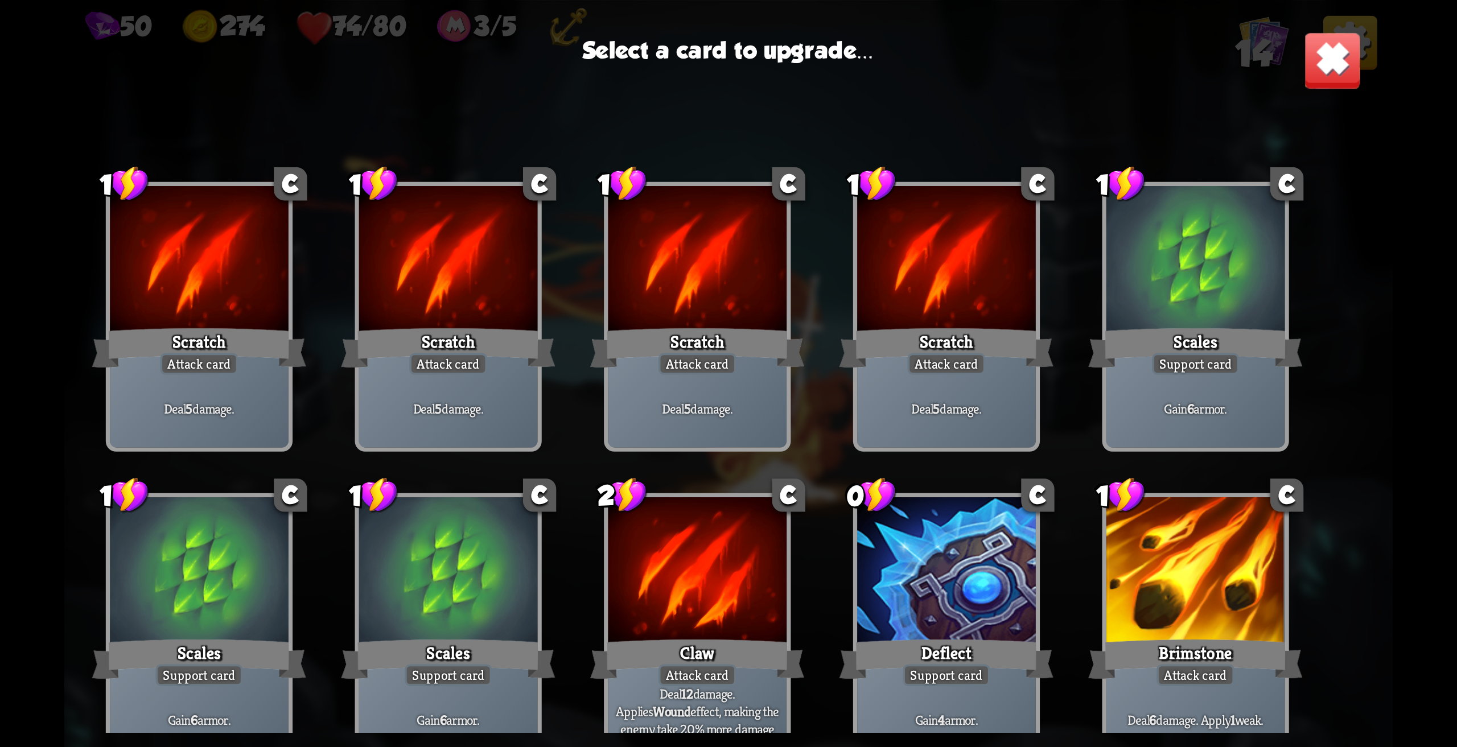
click at [956, 319] on div at bounding box center [946, 261] width 179 height 150
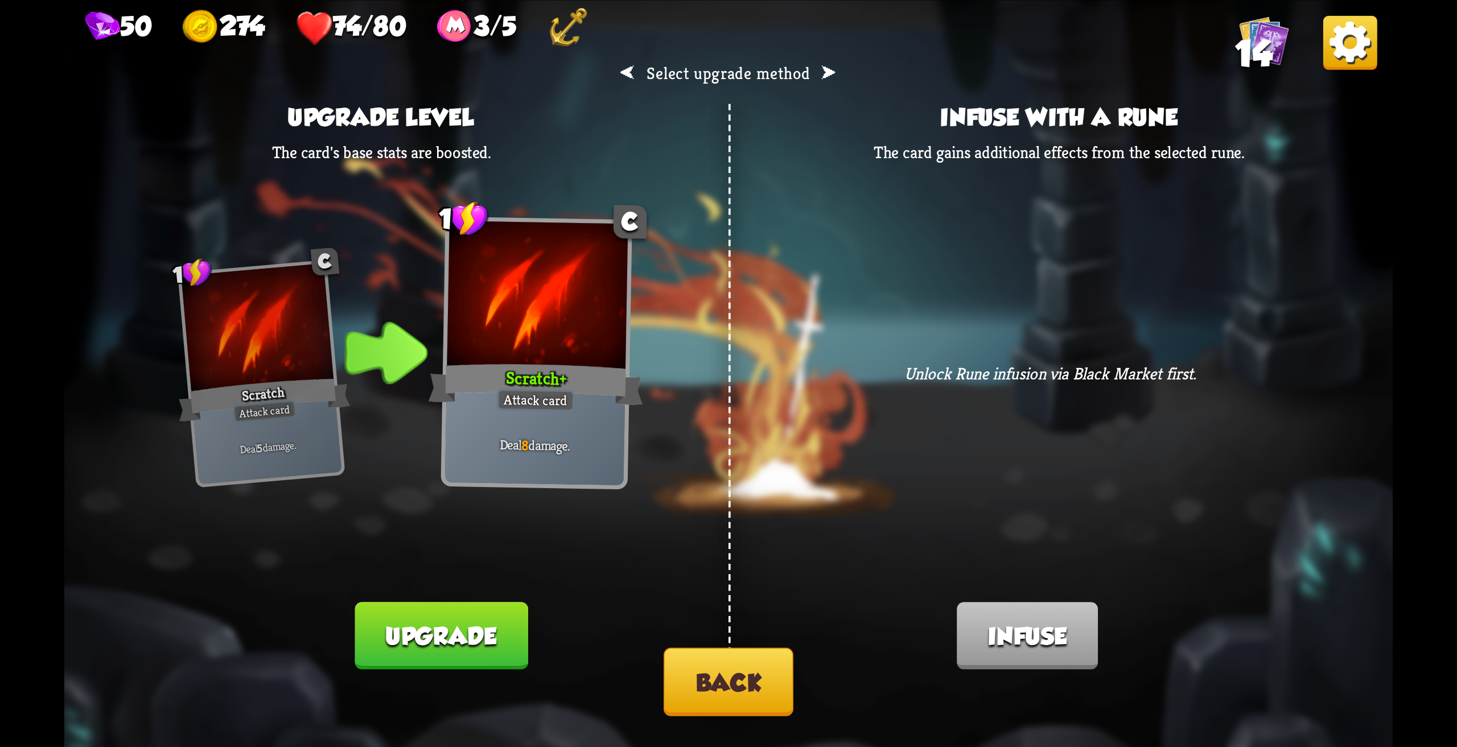
click at [465, 629] on button "Upgrade" at bounding box center [441, 636] width 173 height 68
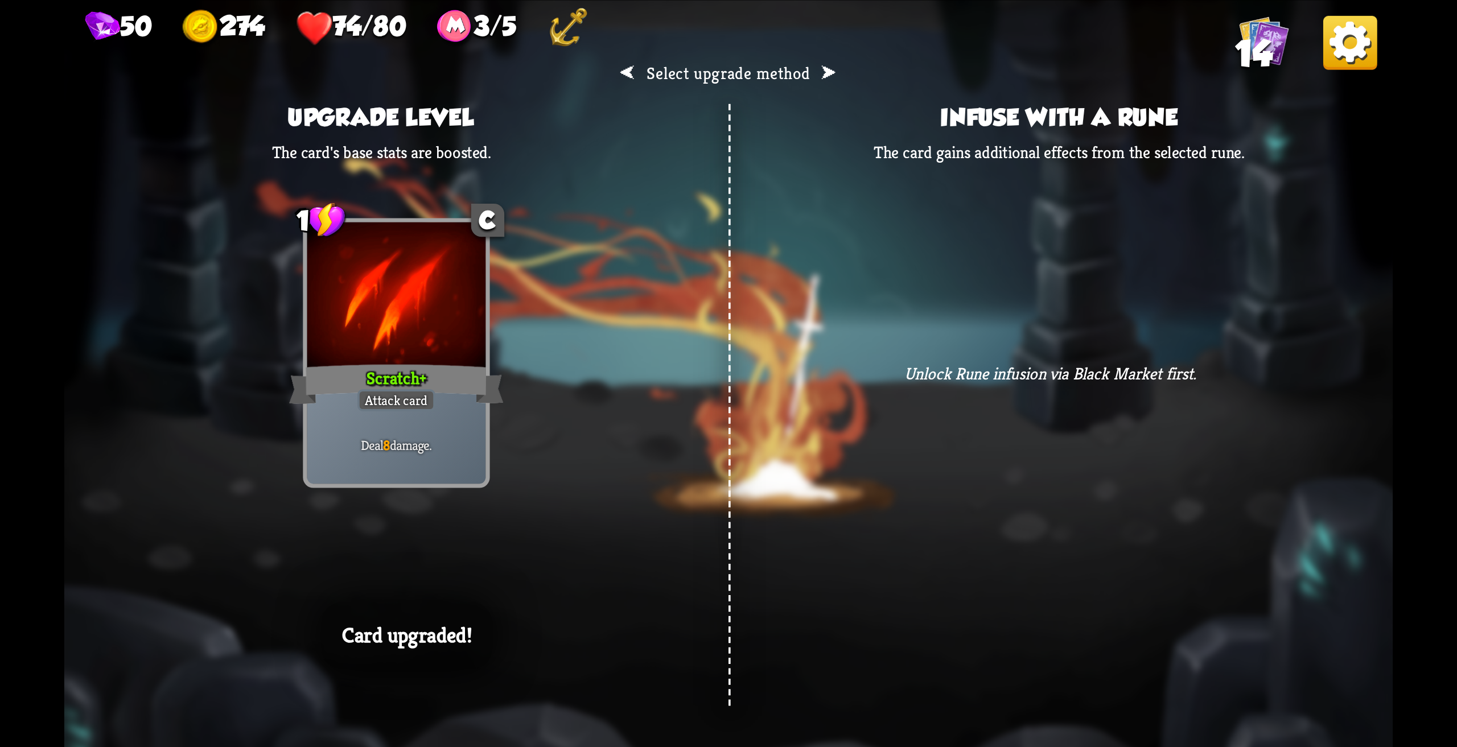
click at [623, 528] on div "⮜ Select upgrade method ⮞ Upgrade level The card's base stats are boosted. 1 C …" at bounding box center [728, 373] width 1328 height 747
click at [346, 558] on div "⮜ Select upgrade method ⮞ Upgrade level The card's base stats are boosted. 1 C …" at bounding box center [728, 373] width 1328 height 747
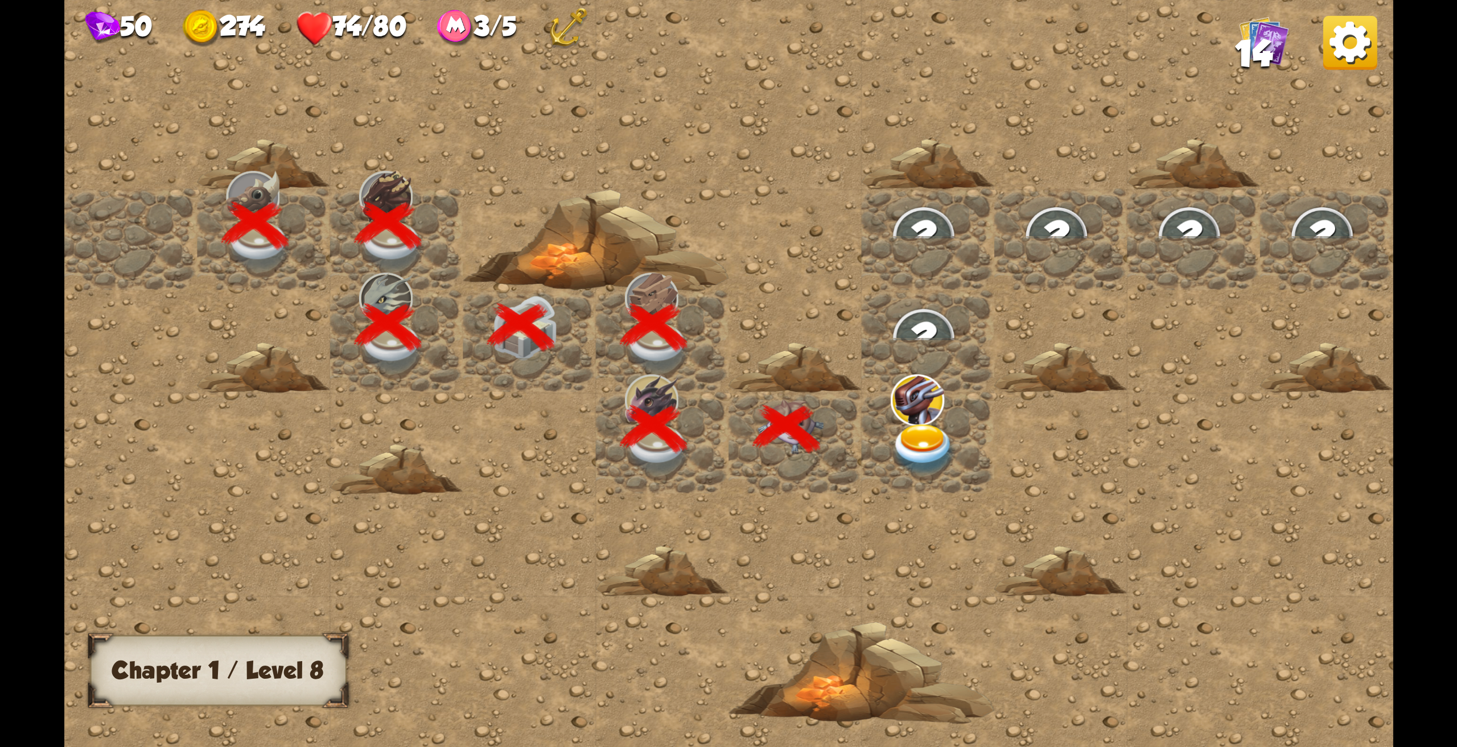
click at [924, 441] on img at bounding box center [923, 449] width 67 height 52
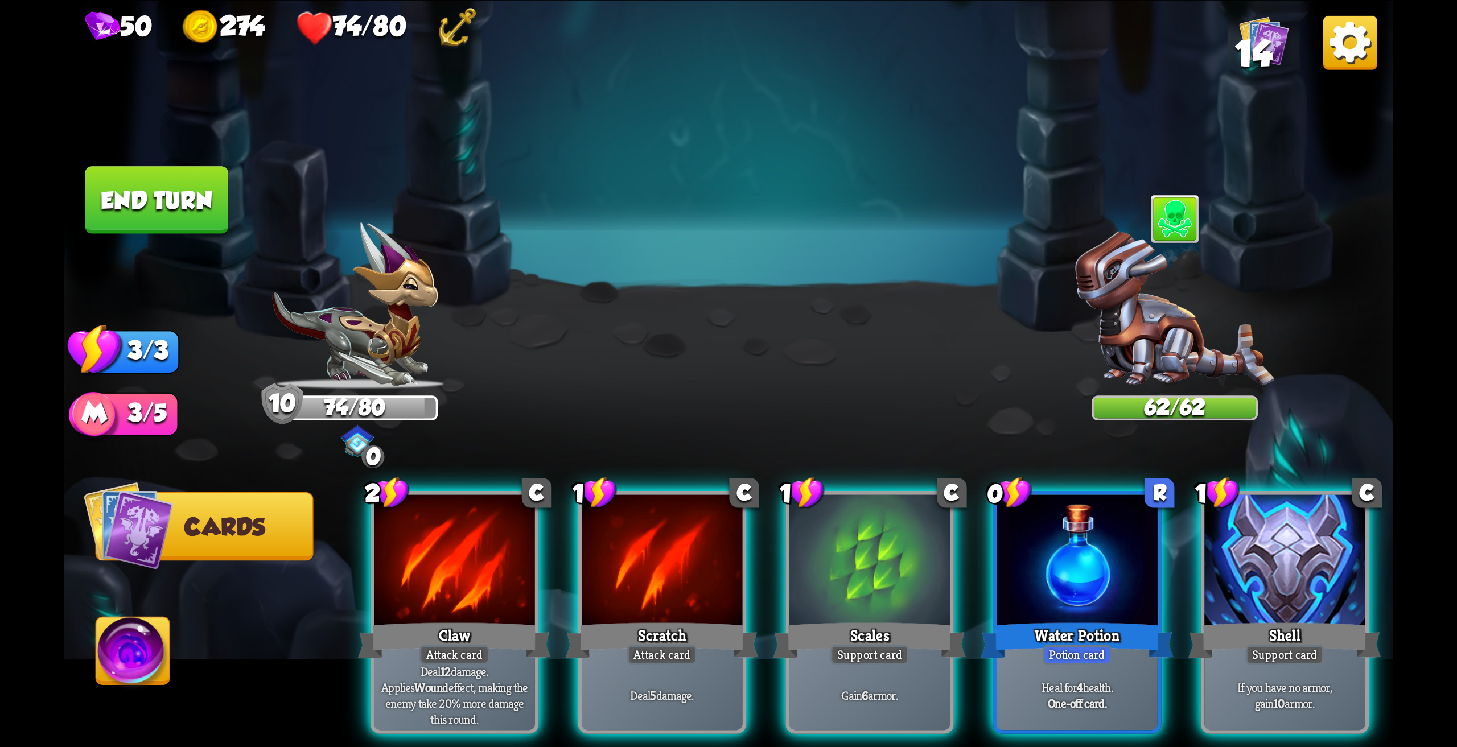
click at [1185, 226] on div at bounding box center [1174, 219] width 50 height 54
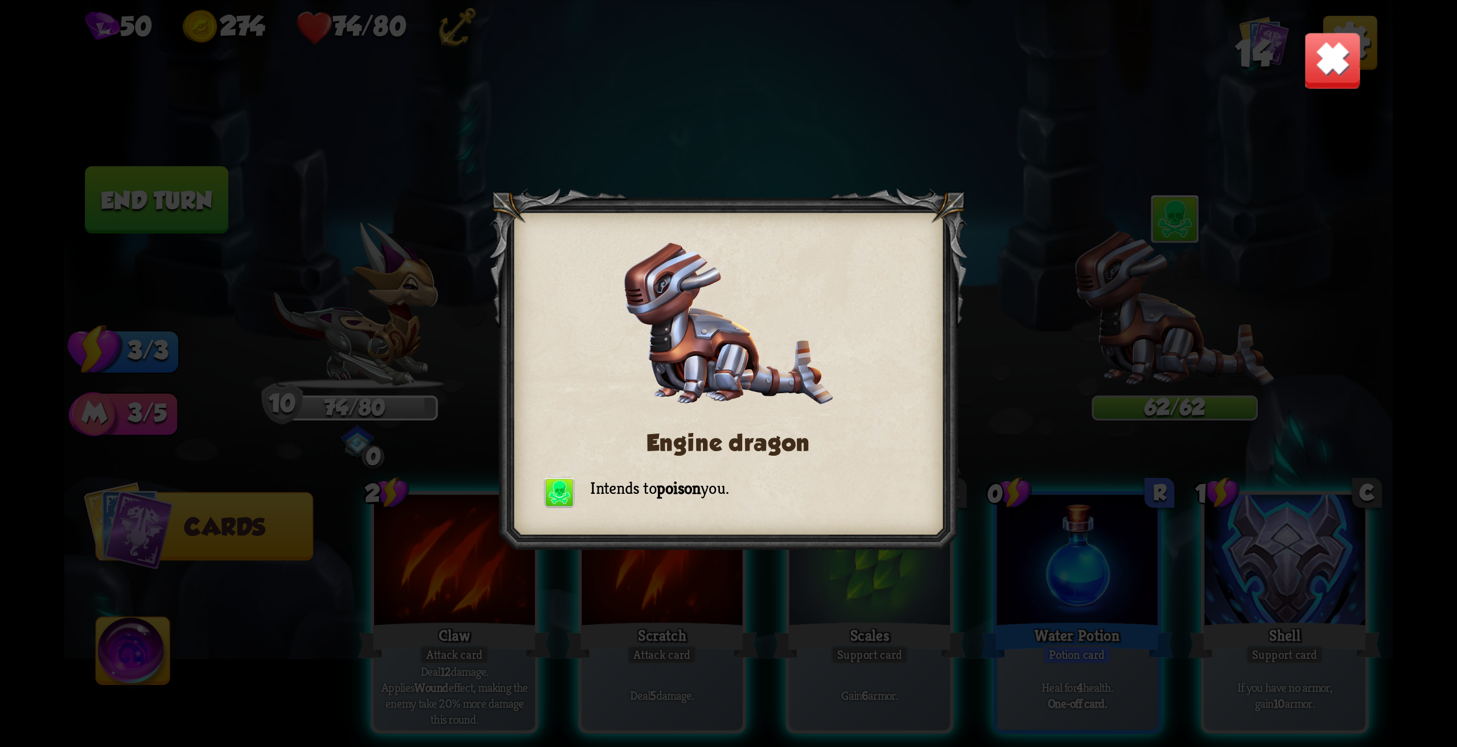
click at [1349, 69] on img at bounding box center [1332, 60] width 58 height 58
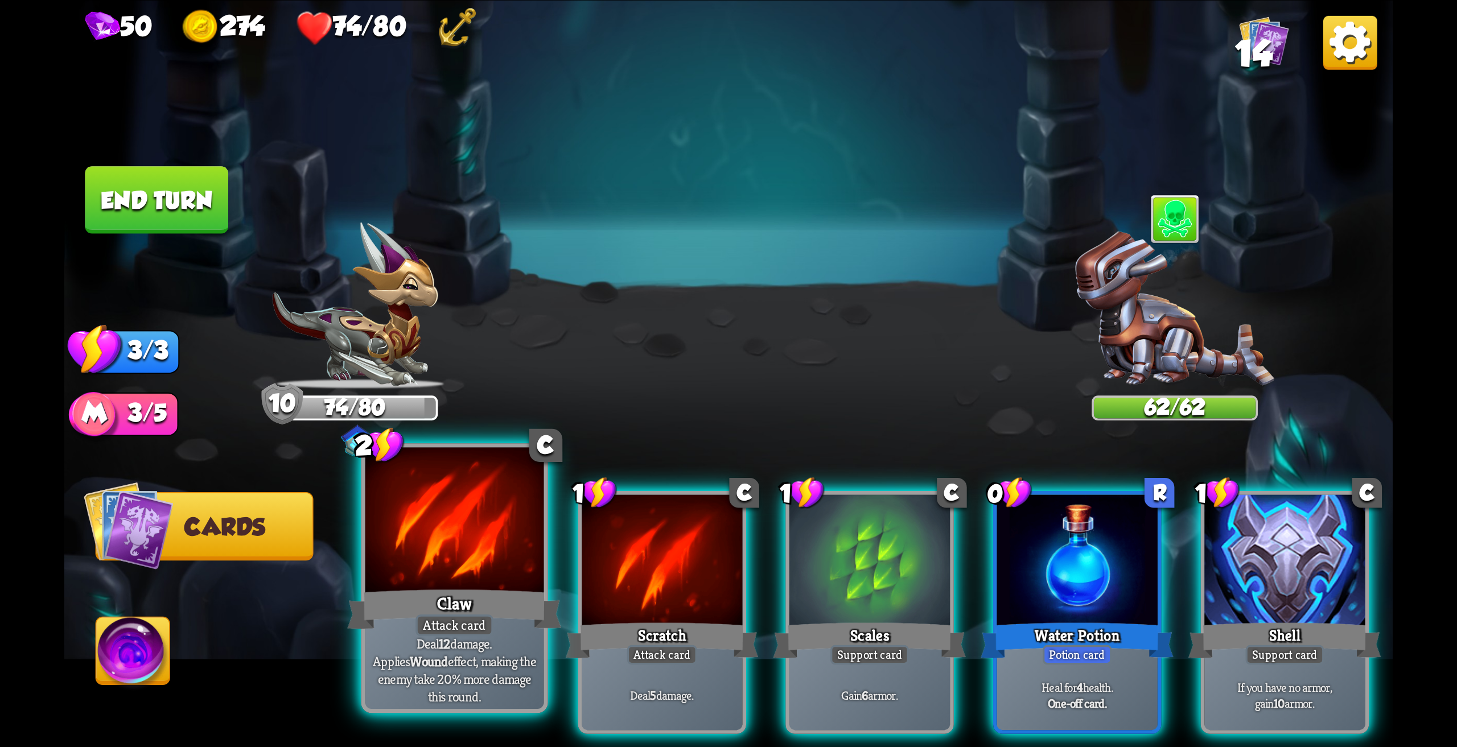
click at [477, 586] on div "Claw" at bounding box center [454, 610] width 214 height 48
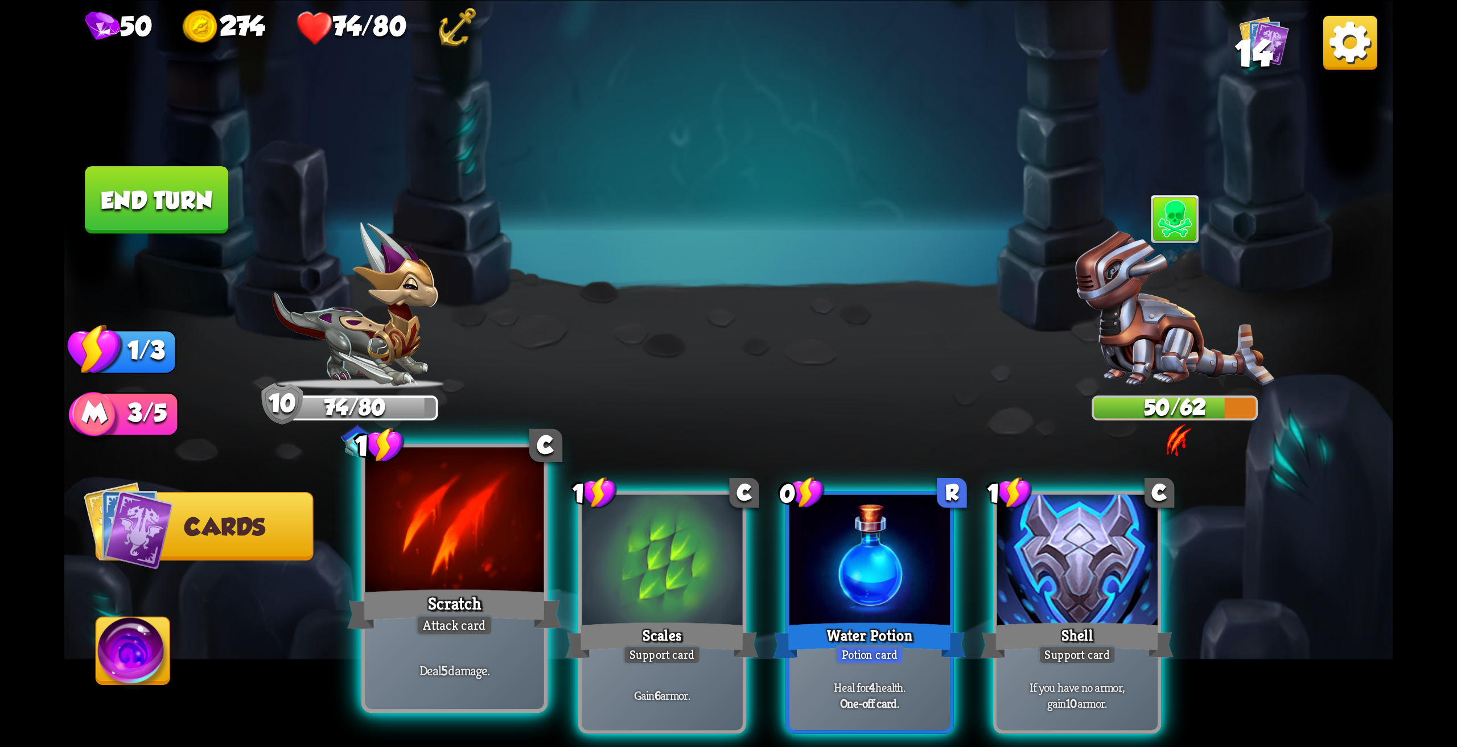
click at [456, 561] on div at bounding box center [454, 522] width 179 height 150
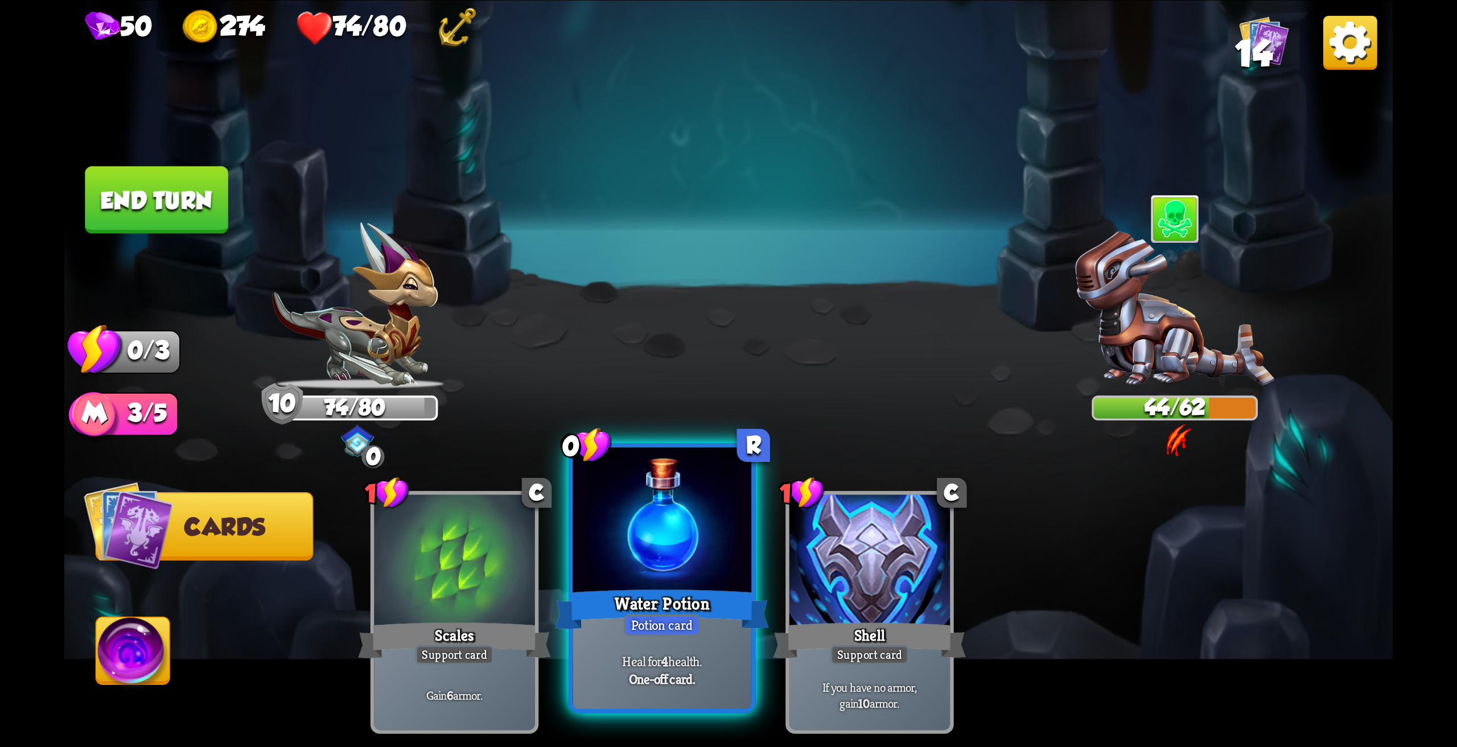
click at [644, 553] on div at bounding box center [661, 522] width 179 height 150
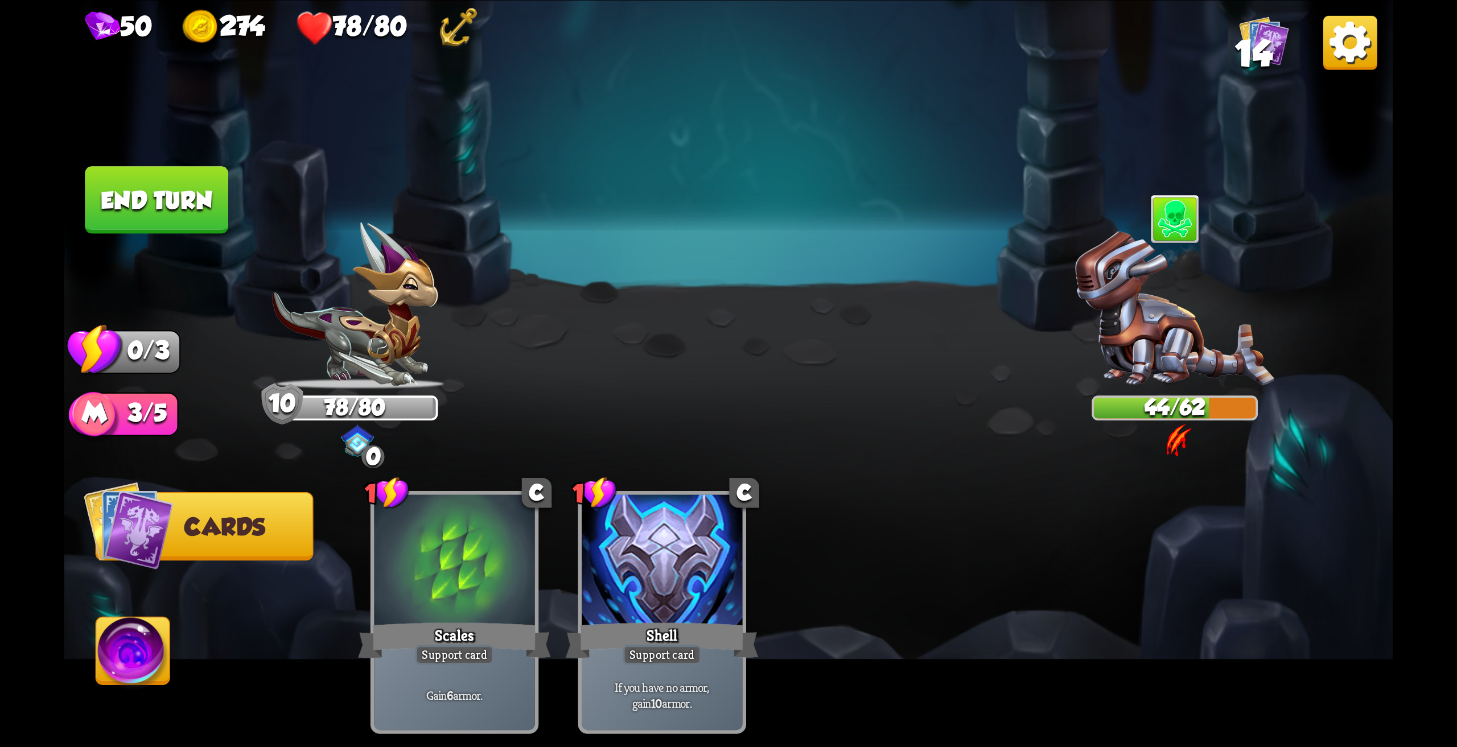
click at [186, 212] on button "End turn" at bounding box center [156, 200] width 143 height 68
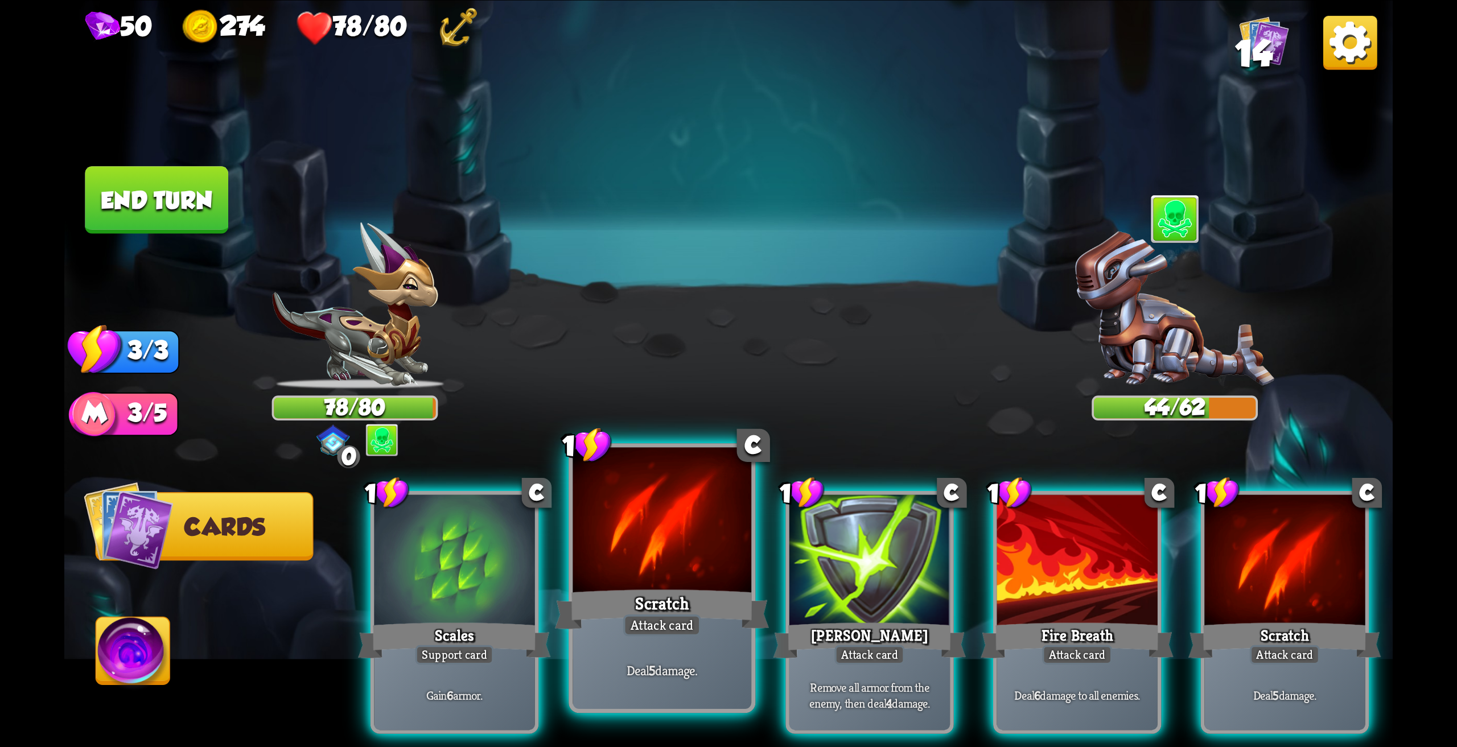
click at [671, 555] on div at bounding box center [661, 522] width 179 height 150
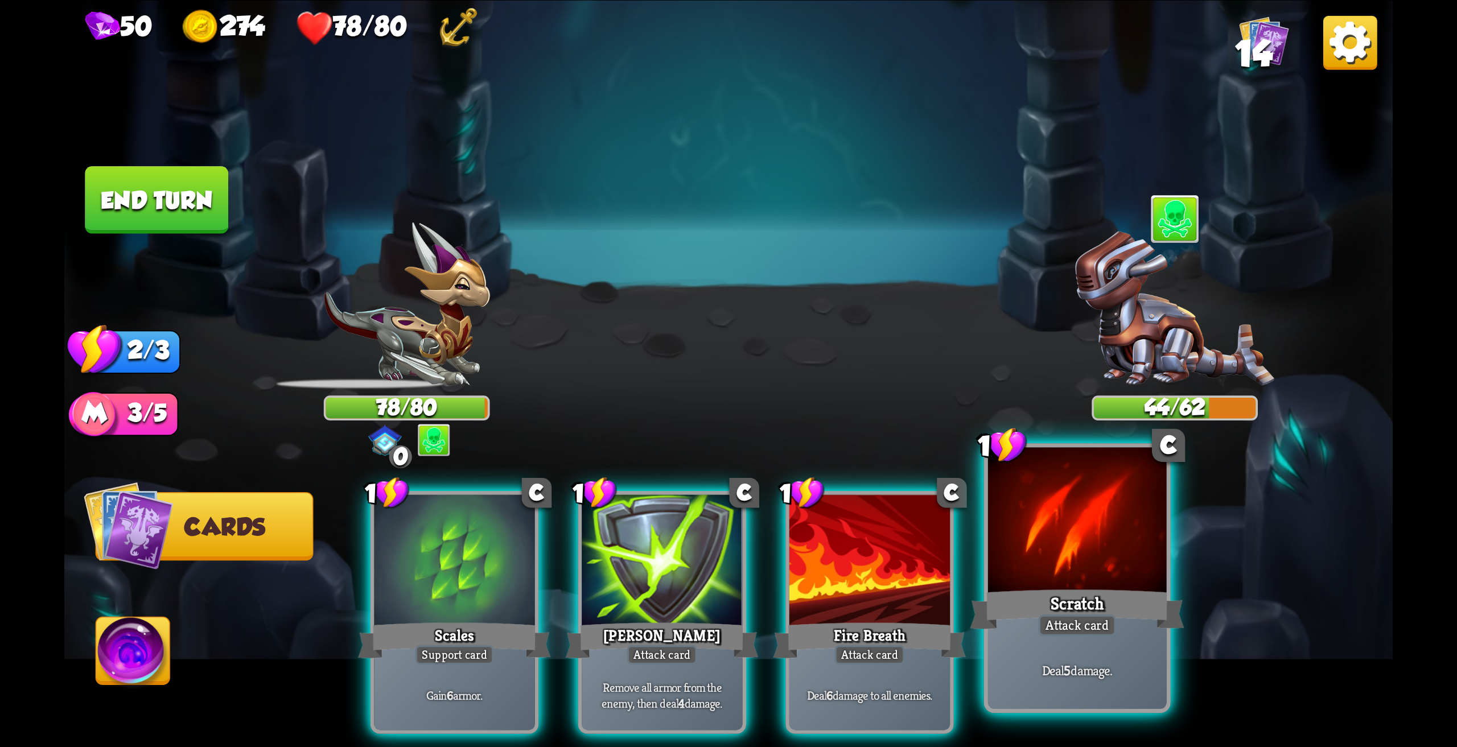
drag, startPoint x: 1056, startPoint y: 580, endPoint x: 856, endPoint y: 538, distance: 204.7
click at [1056, 580] on div at bounding box center [1077, 522] width 179 height 150
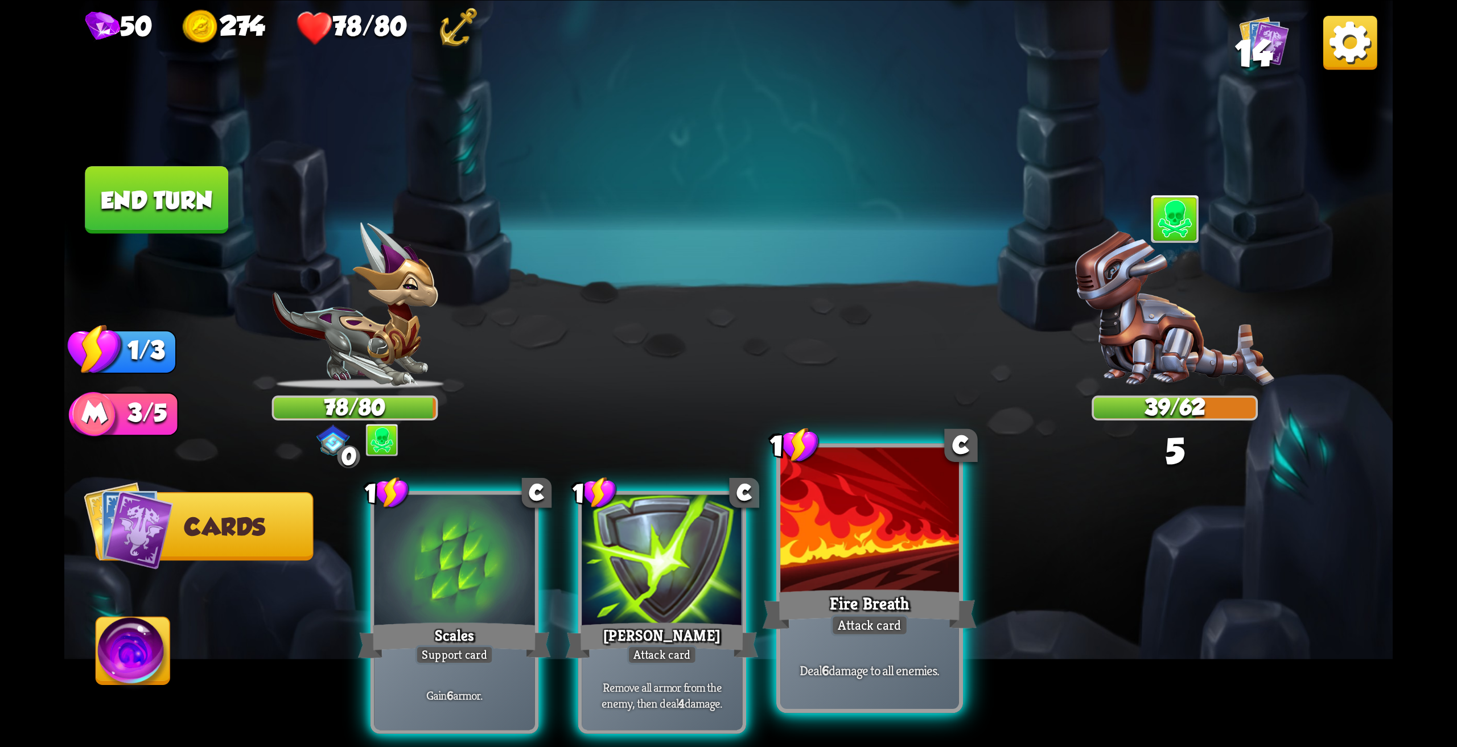
click at [822, 555] on div at bounding box center [869, 522] width 179 height 150
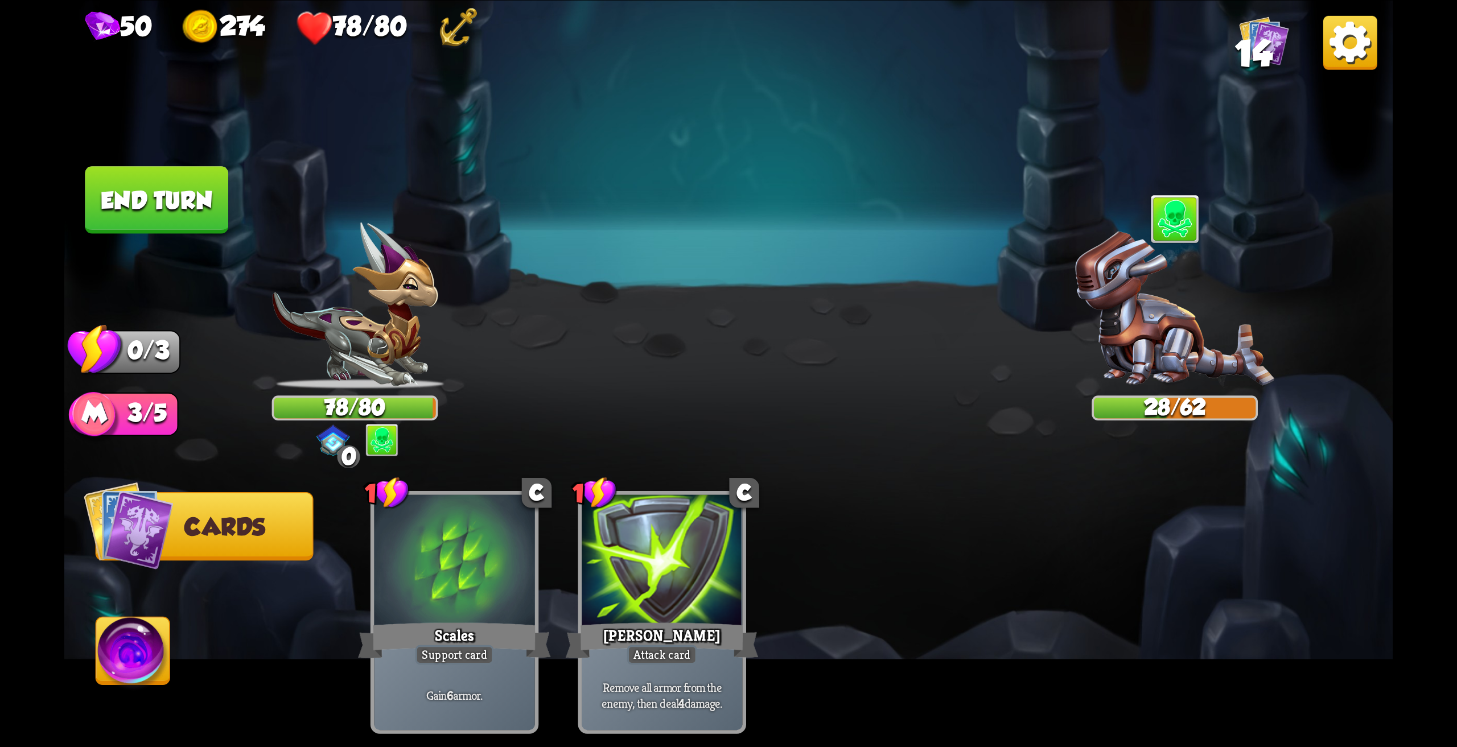
click at [184, 209] on button "End turn" at bounding box center [156, 200] width 143 height 68
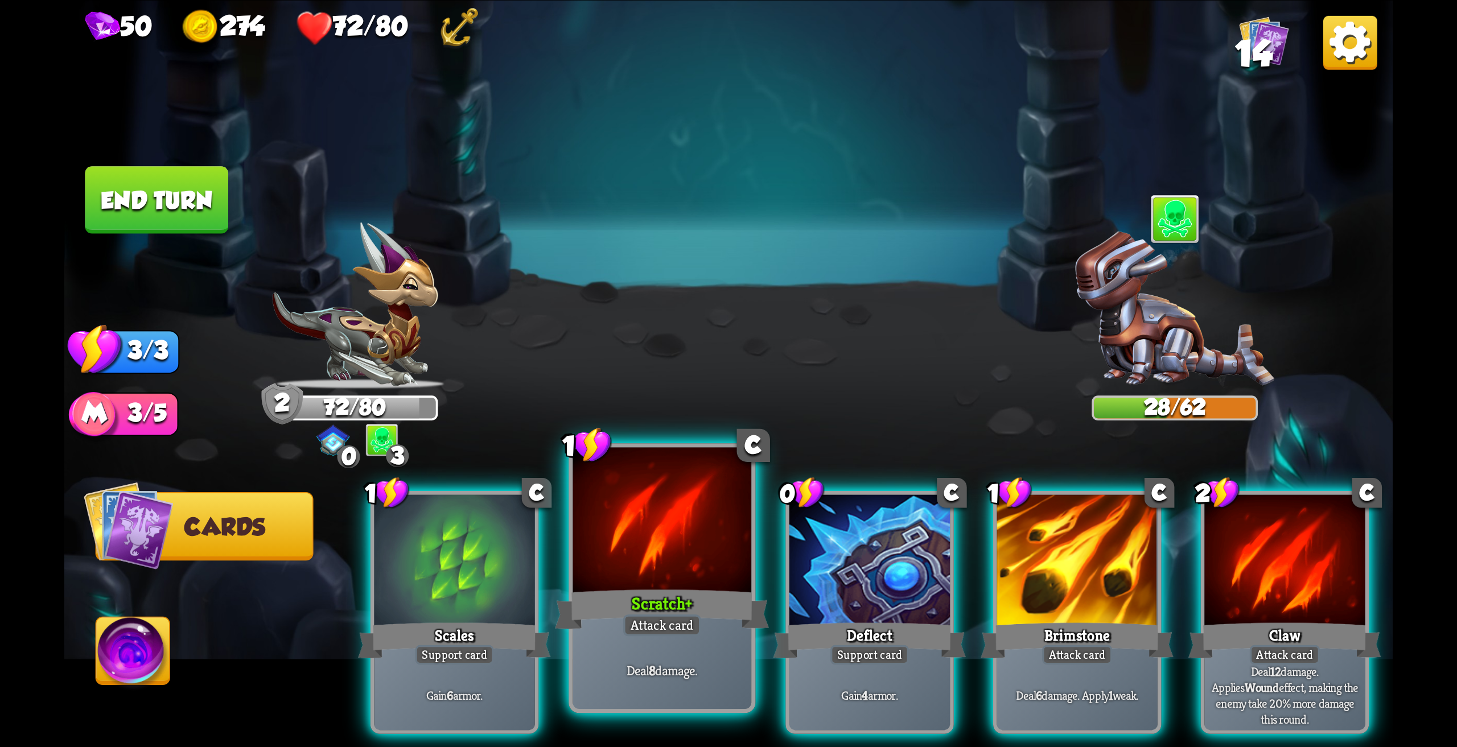
click at [658, 575] on div at bounding box center [661, 522] width 179 height 150
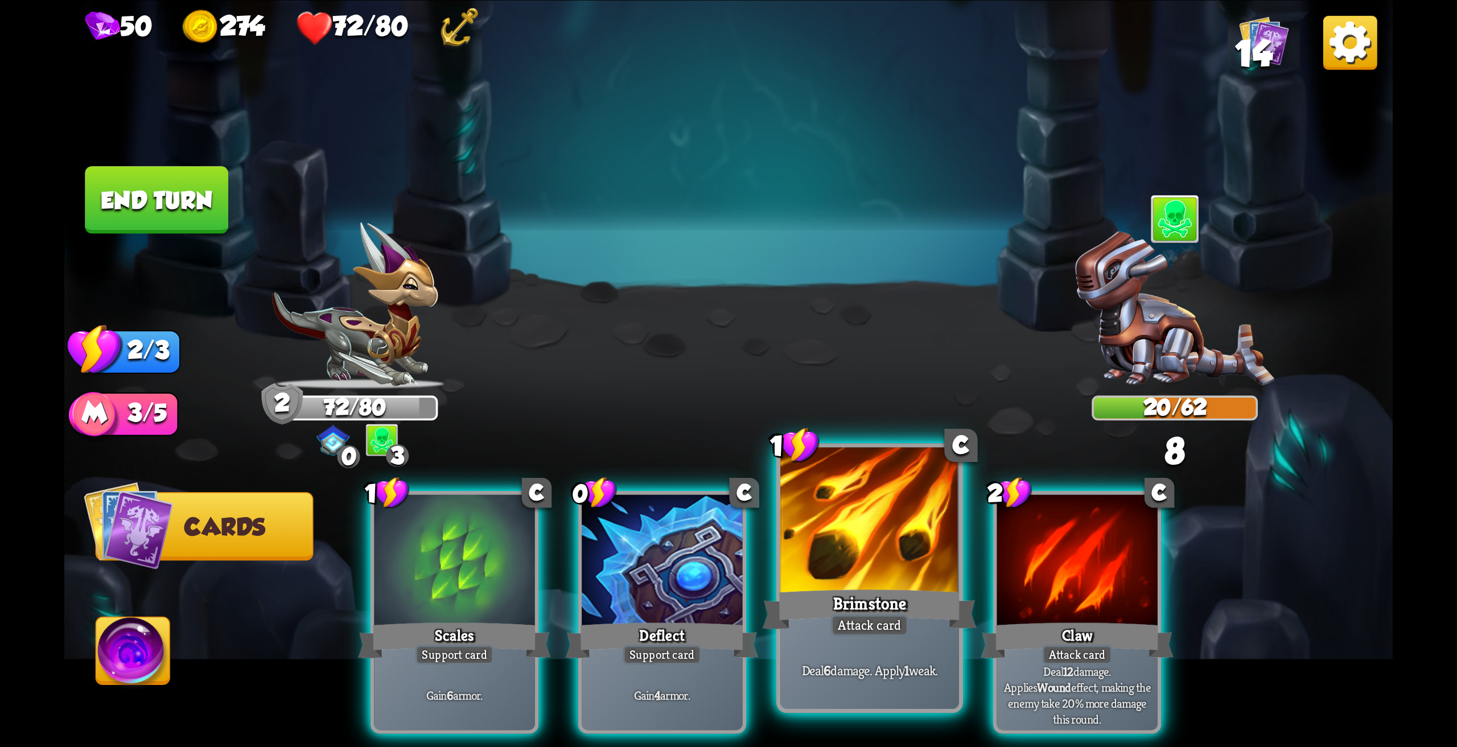
click at [860, 547] on div at bounding box center [869, 522] width 179 height 150
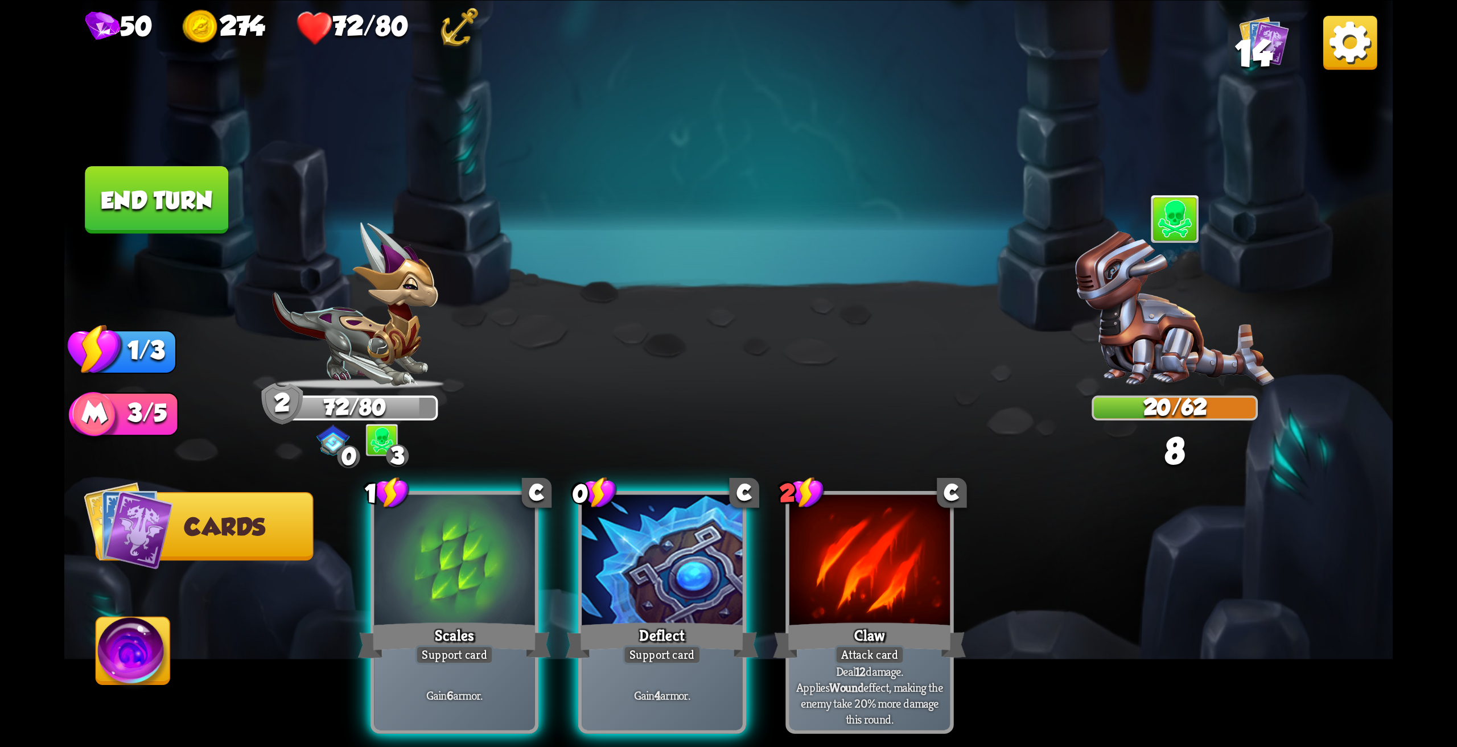
click at [860, 547] on div at bounding box center [869, 561] width 160 height 135
click at [145, 645] on img at bounding box center [133, 654] width 74 height 75
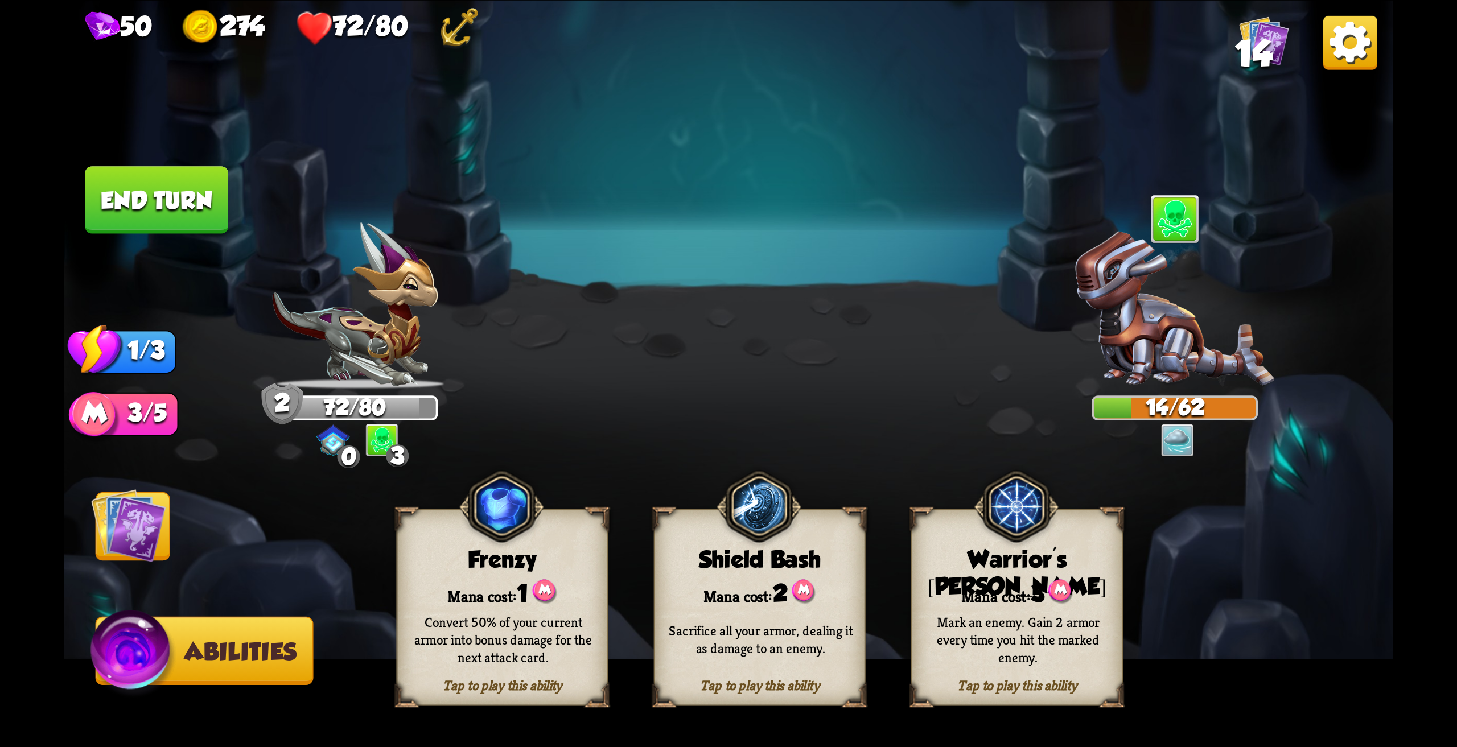
click at [181, 177] on button "End turn" at bounding box center [156, 200] width 143 height 68
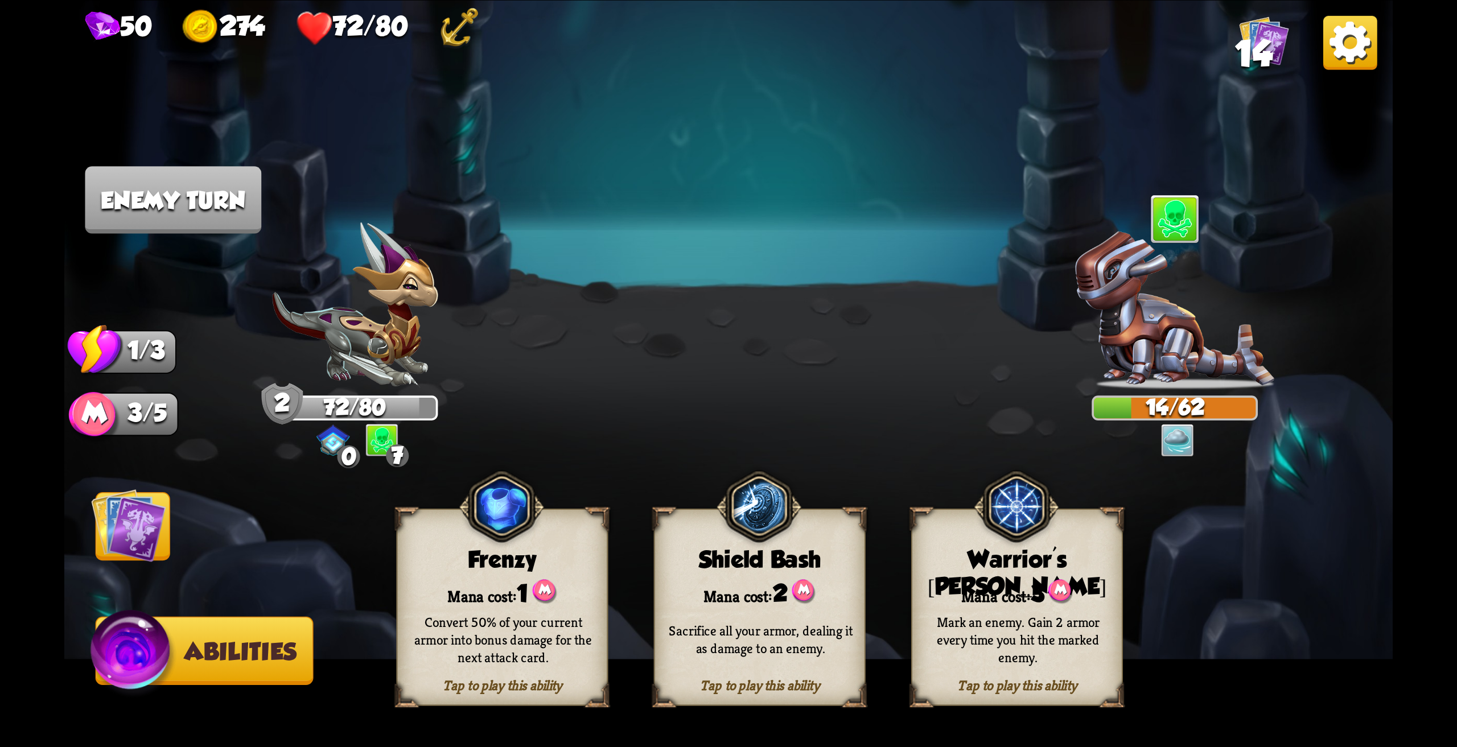
drag, startPoint x: 150, startPoint y: 520, endPoint x: 322, endPoint y: 487, distance: 175.7
click at [150, 521] on img at bounding box center [128, 525] width 75 height 75
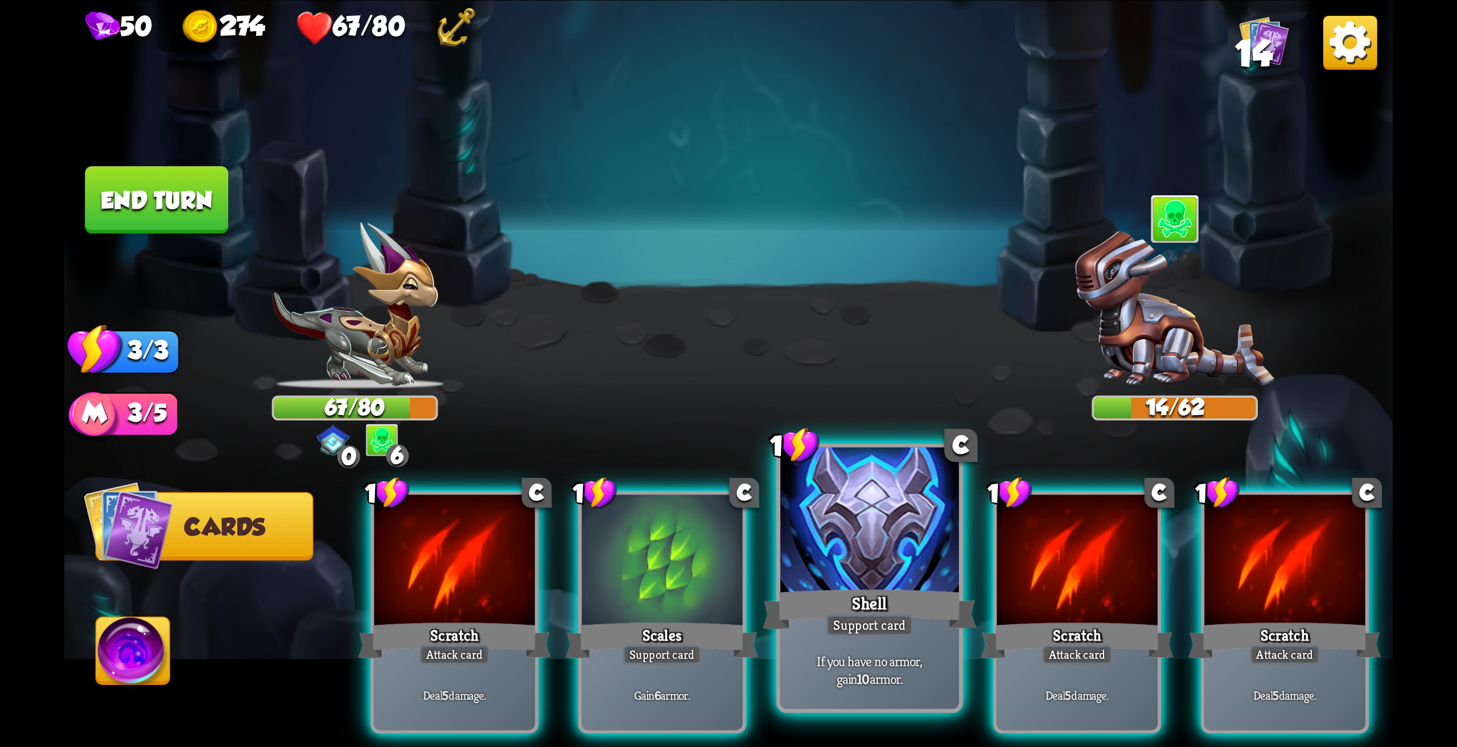
click at [833, 525] on div at bounding box center [869, 522] width 179 height 150
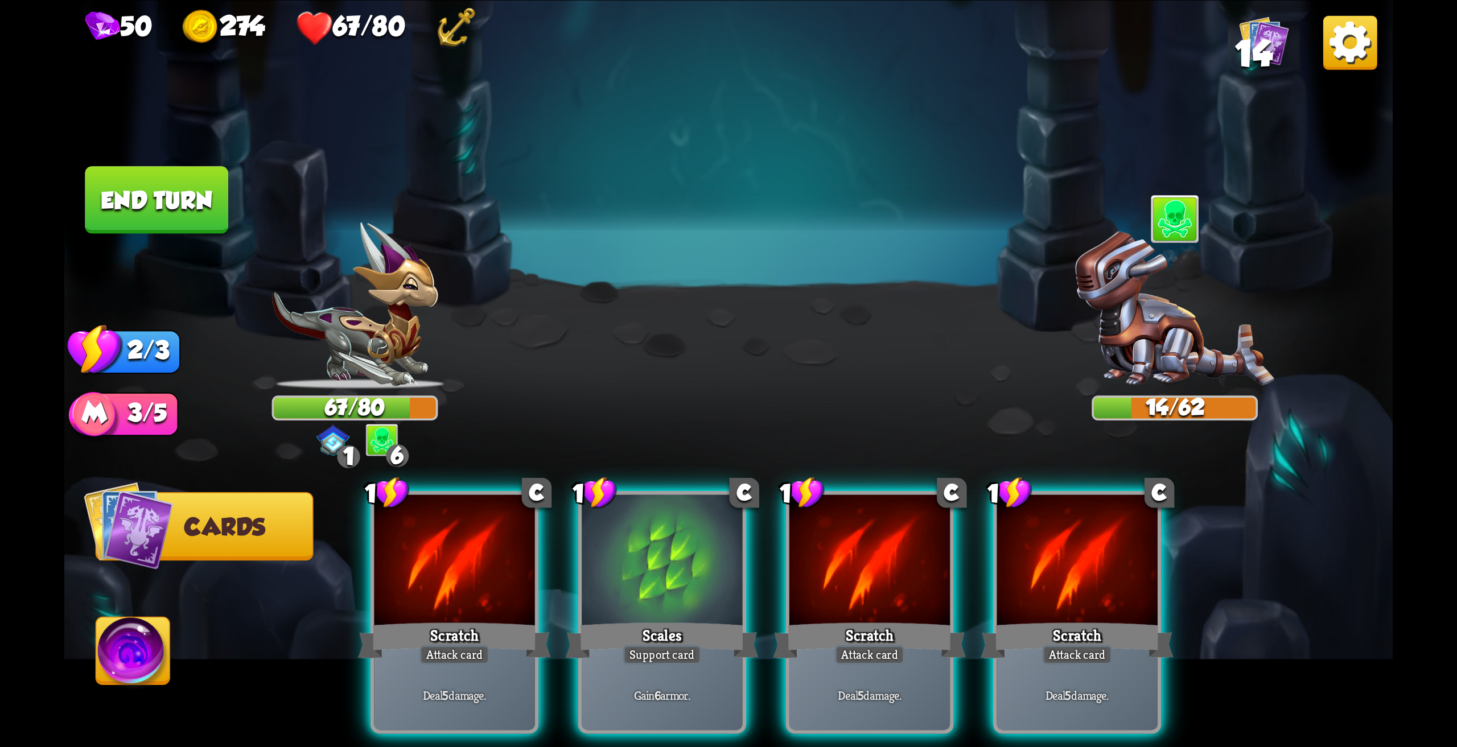
drag, startPoint x: 187, startPoint y: 641, endPoint x: 131, endPoint y: 652, distance: 56.8
click at [180, 644] on span "Abilities" at bounding box center [152, 651] width 112 height 27
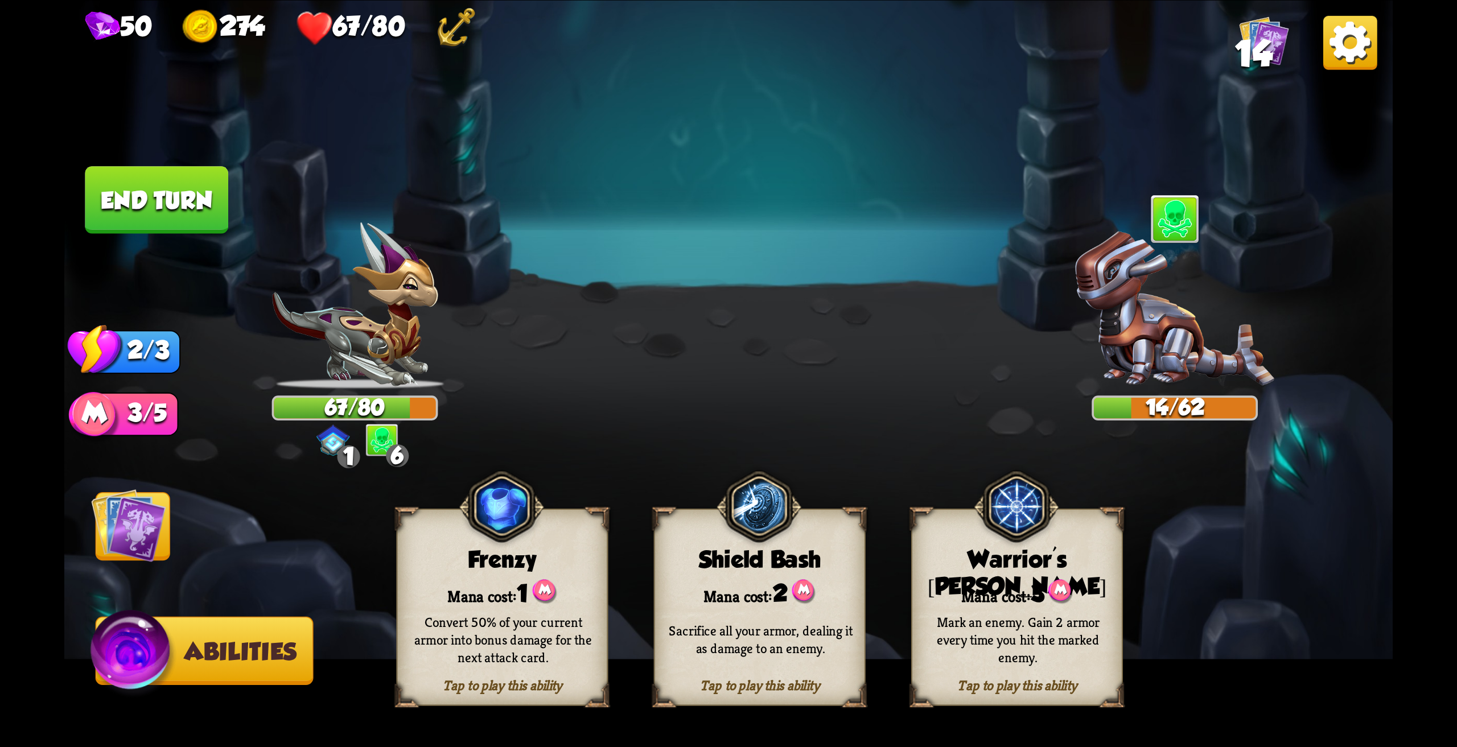
click at [129, 653] on img at bounding box center [133, 655] width 88 height 90
click at [133, 525] on img at bounding box center [128, 525] width 75 height 75
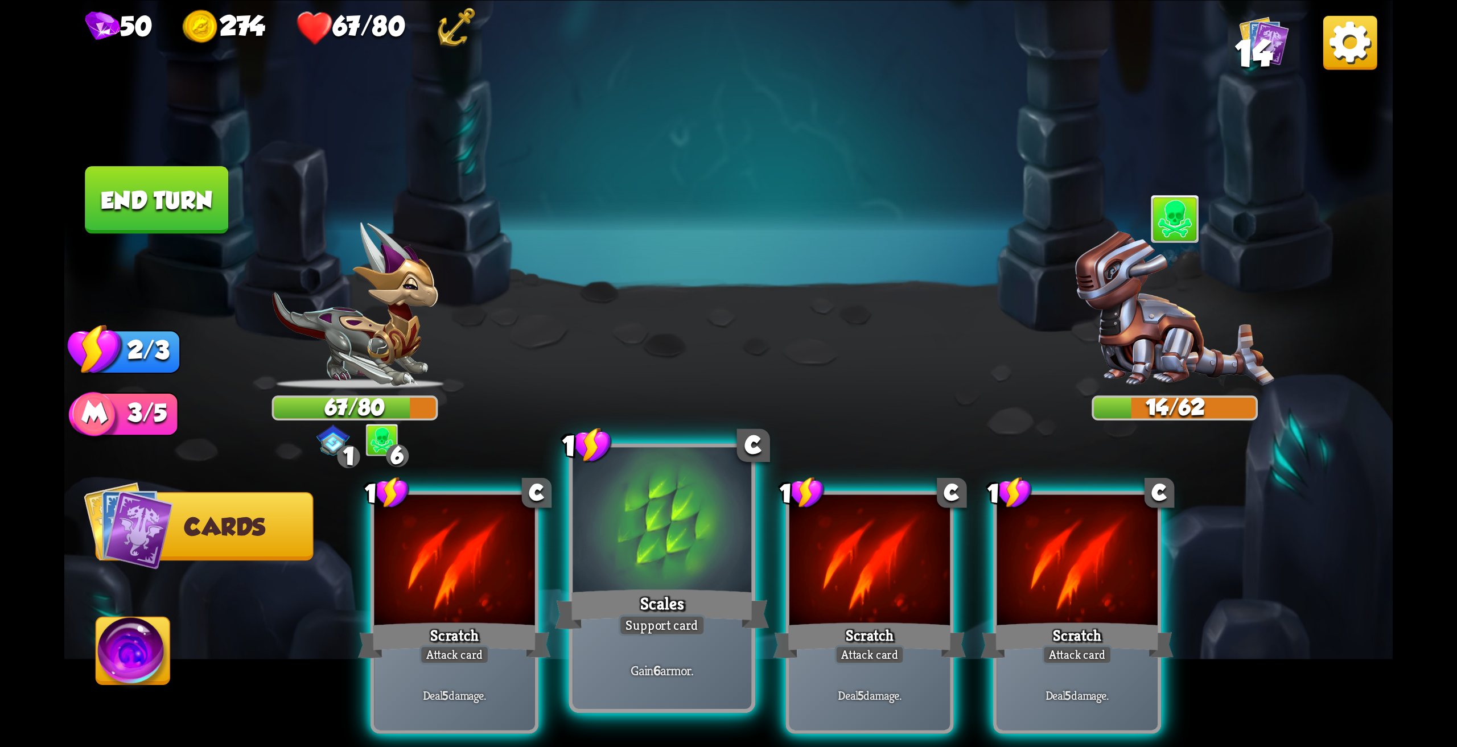
click at [661, 584] on div at bounding box center [661, 522] width 179 height 150
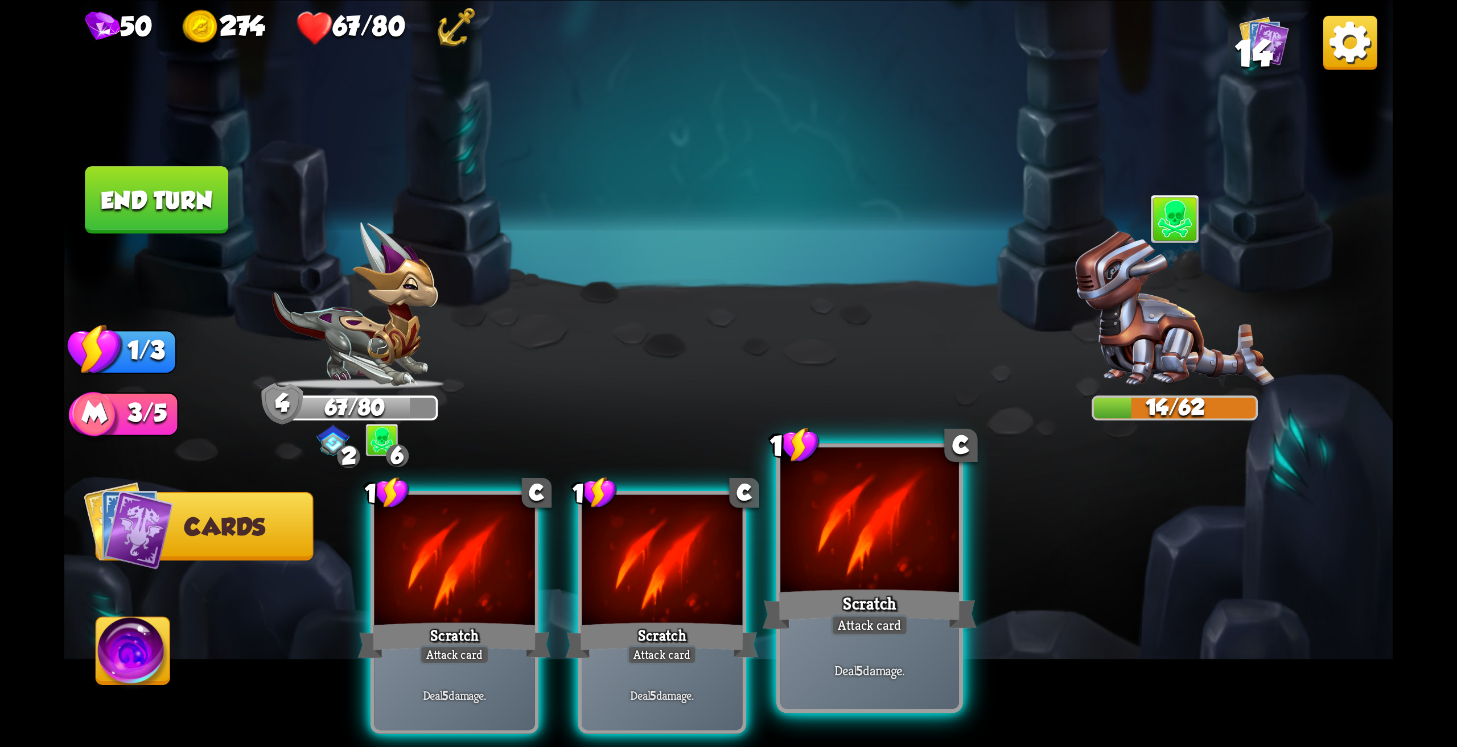
click at [870, 578] on div at bounding box center [869, 522] width 179 height 150
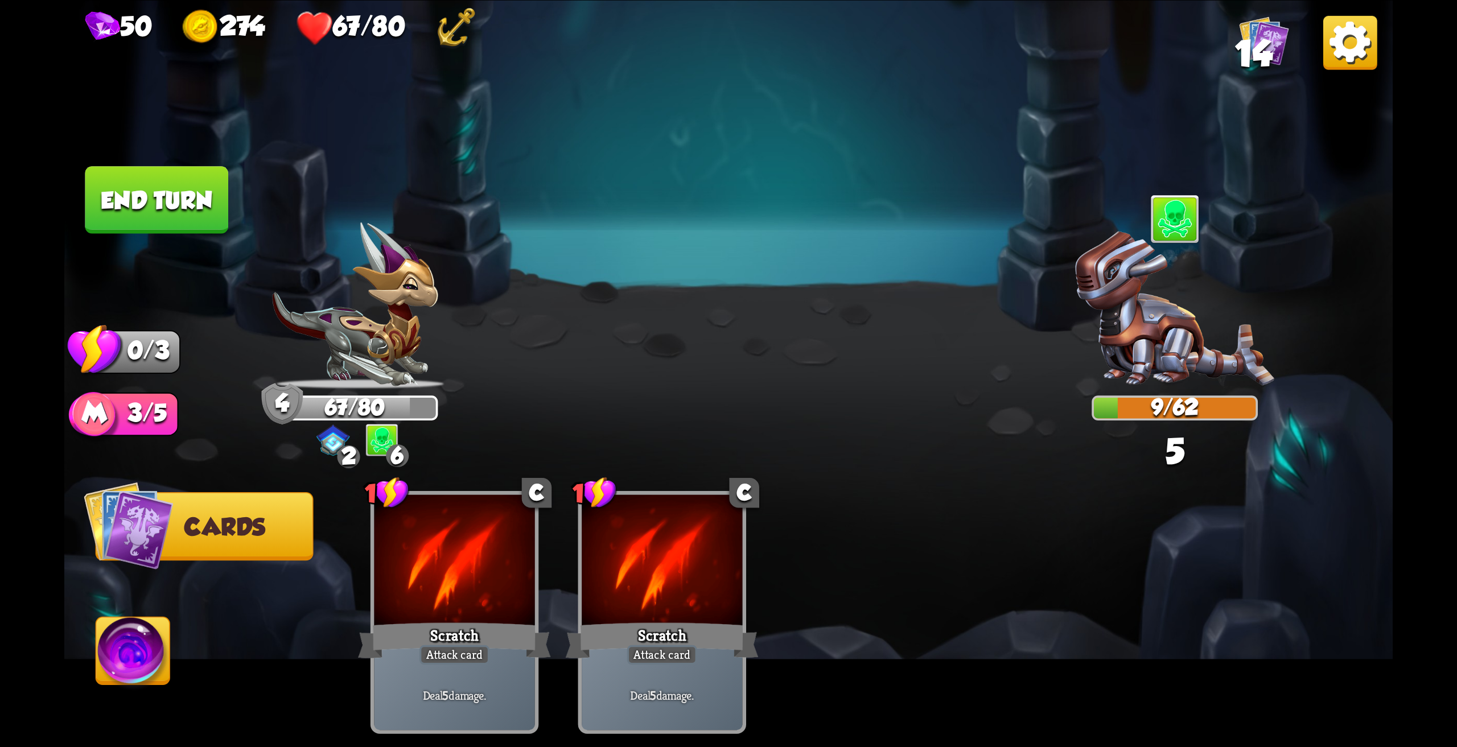
click at [151, 200] on button "End turn" at bounding box center [156, 200] width 143 height 68
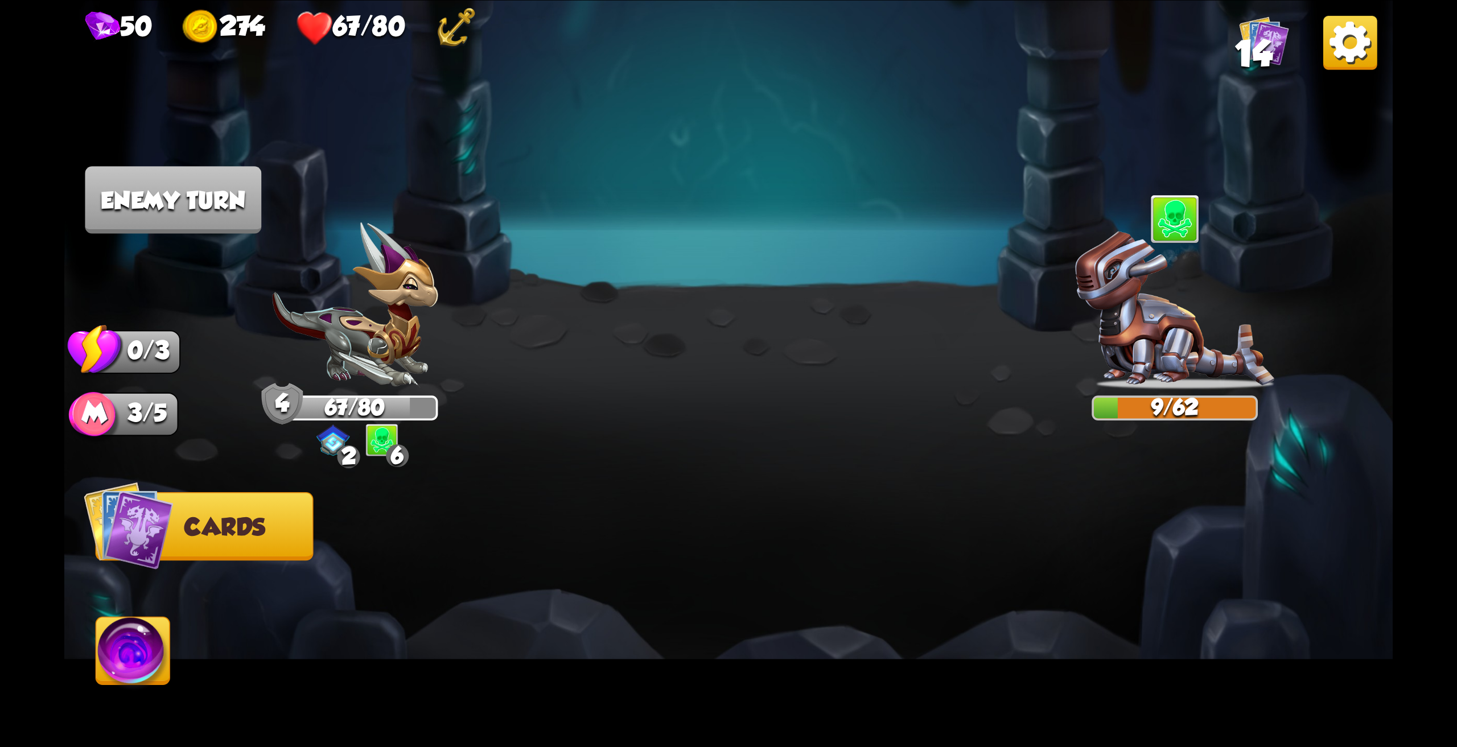
click at [327, 447] on img at bounding box center [332, 440] width 33 height 32
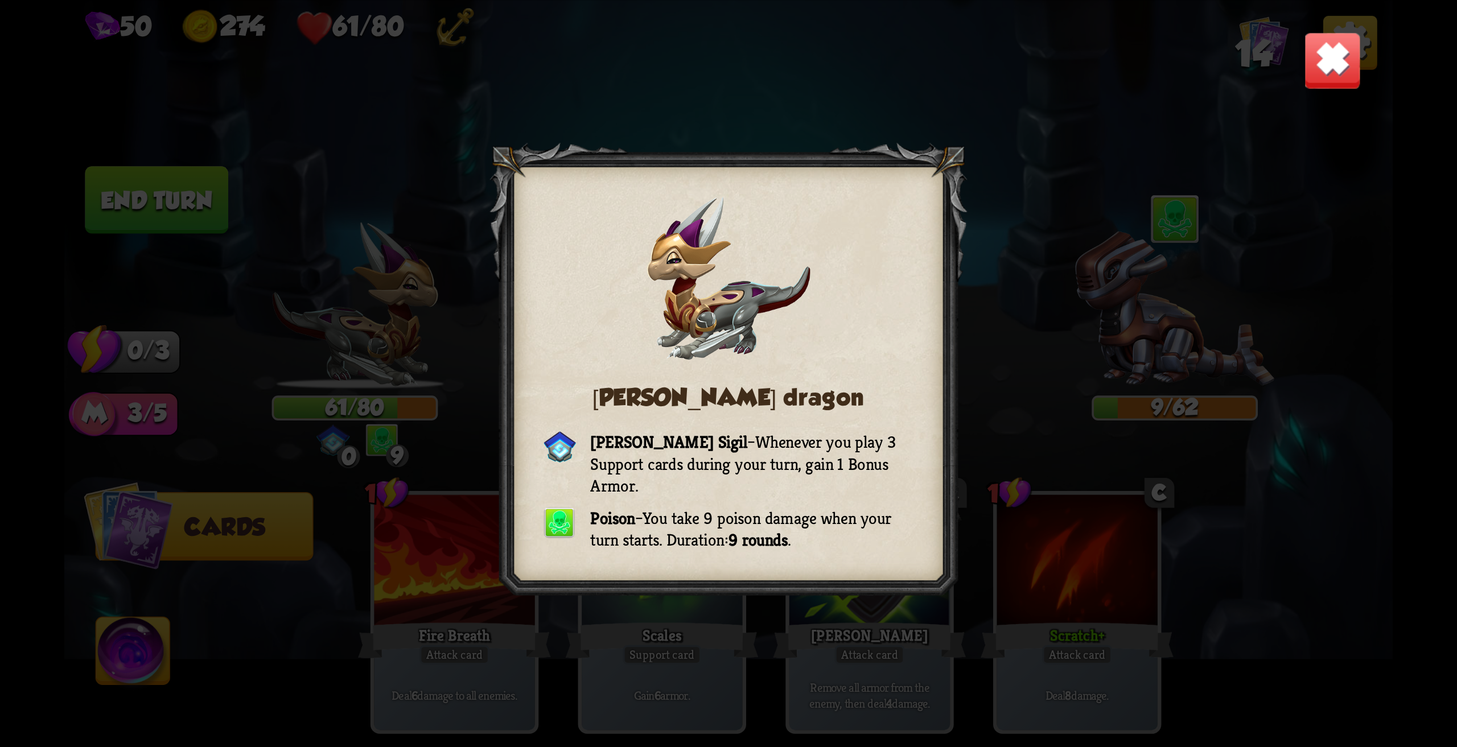
click at [1347, 61] on img at bounding box center [1332, 60] width 58 height 58
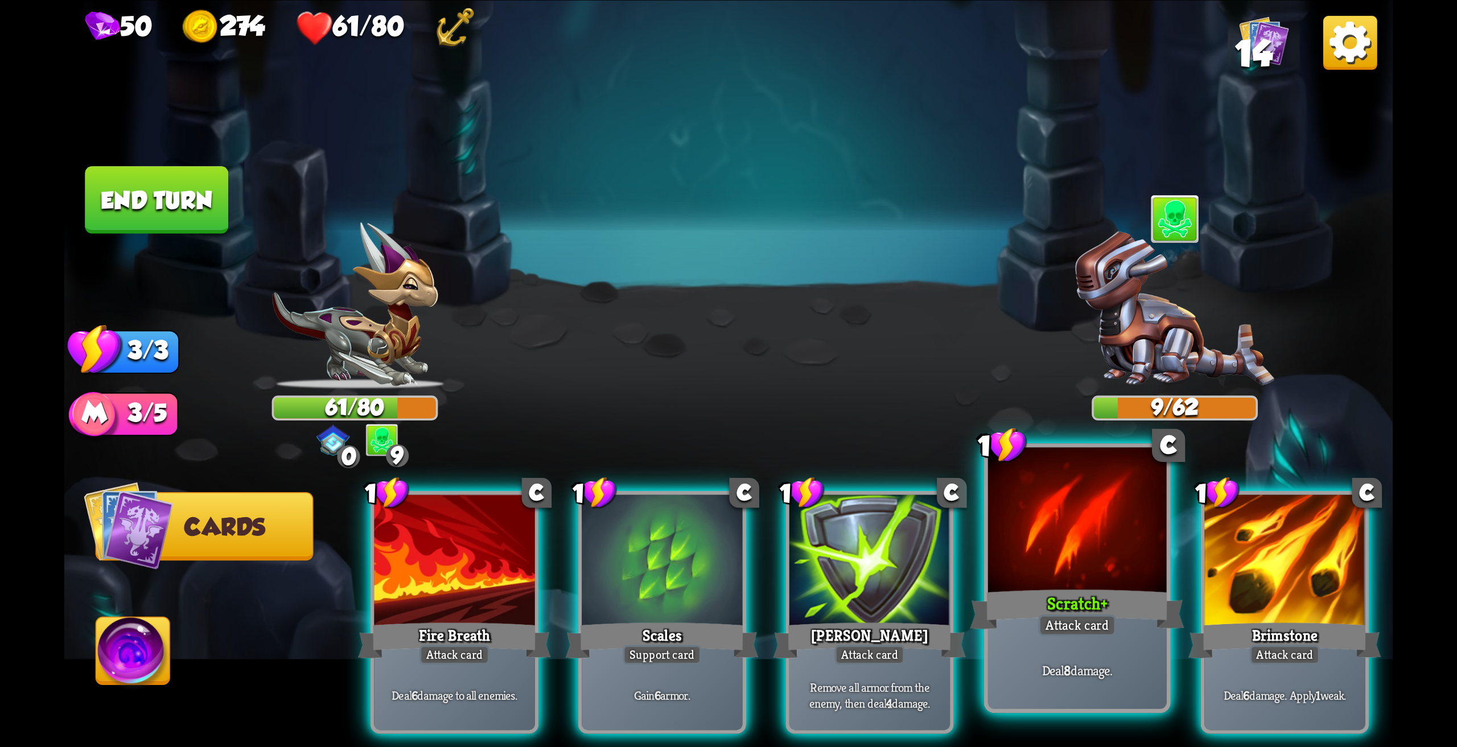
click at [1077, 588] on div "Scratch +" at bounding box center [1077, 610] width 214 height 48
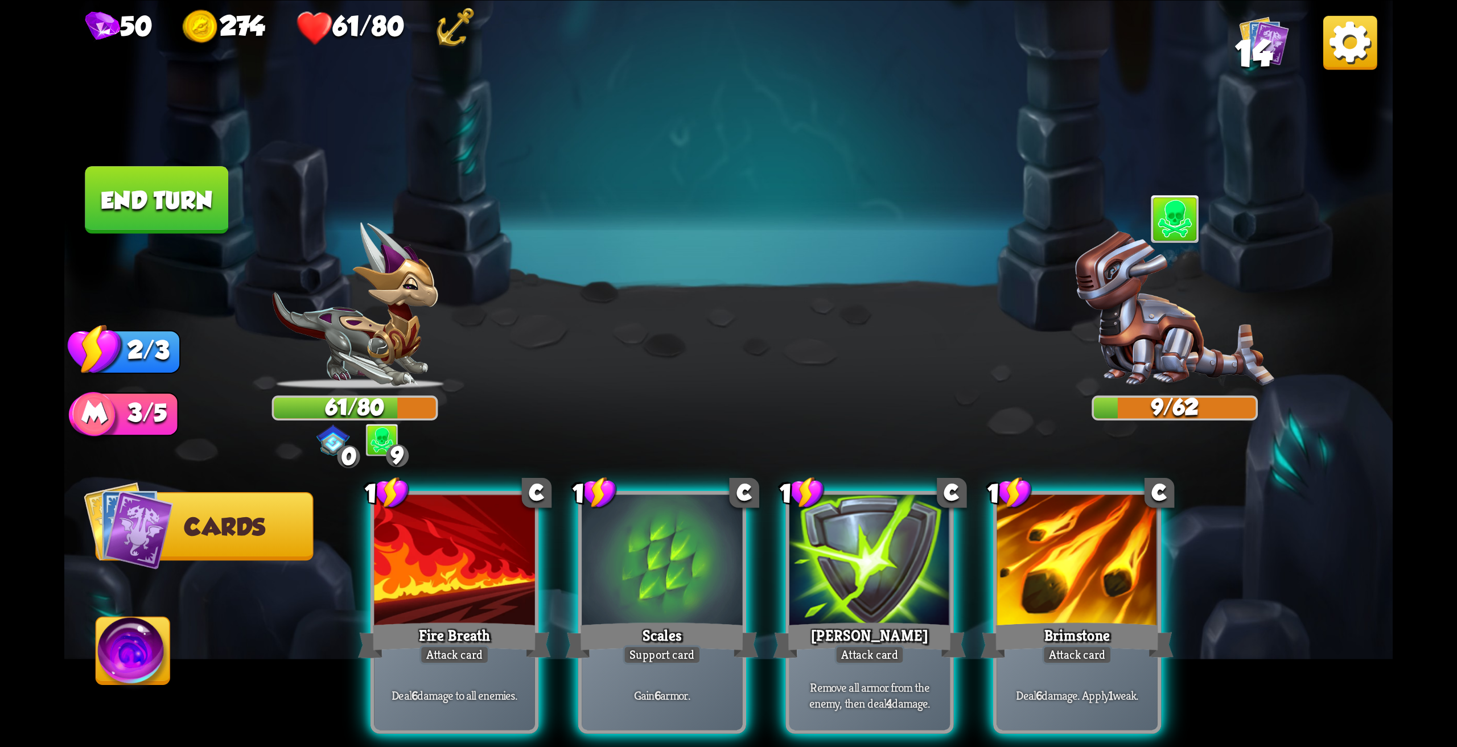
click at [1101, 619] on div "Brimstone" at bounding box center [1076, 640] width 193 height 43
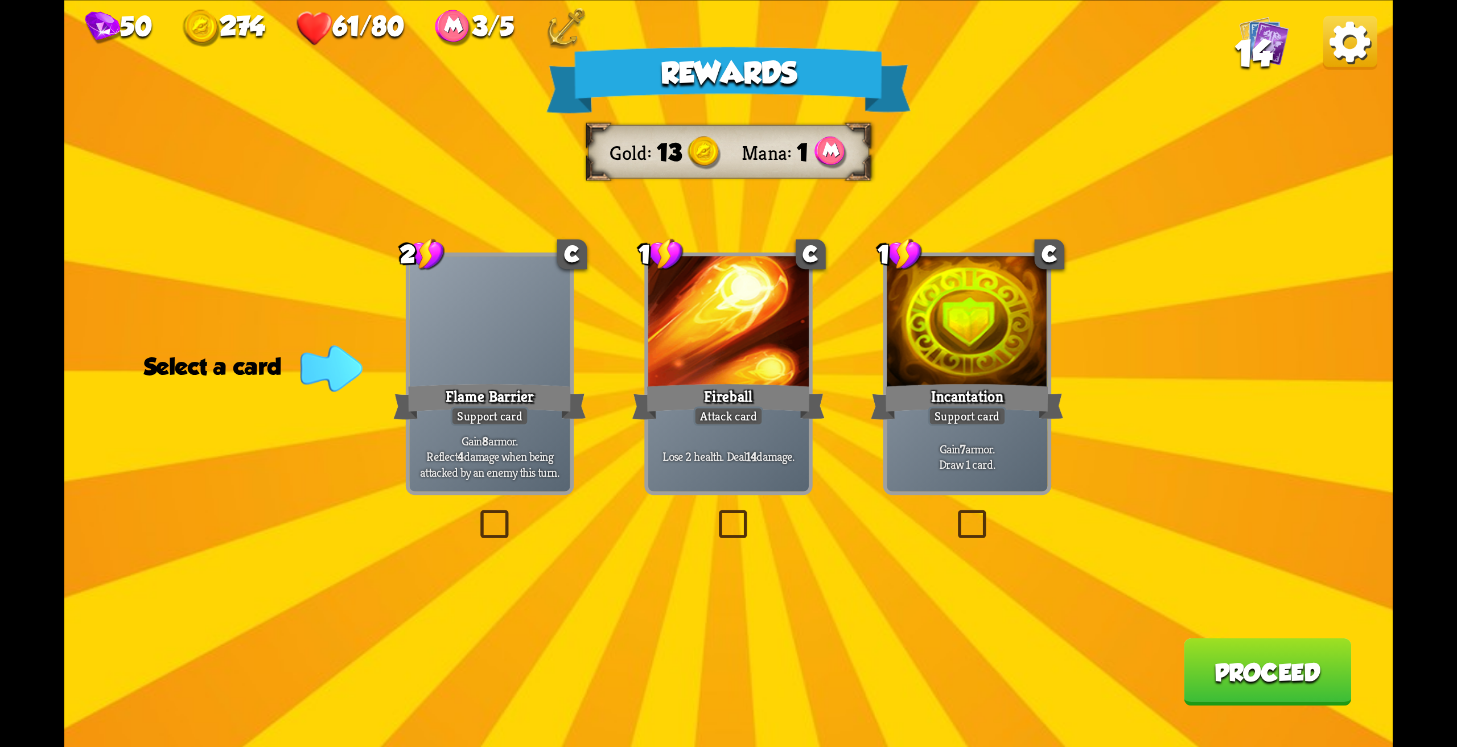
click at [489, 409] on div "Support card" at bounding box center [490, 415] width 79 height 19
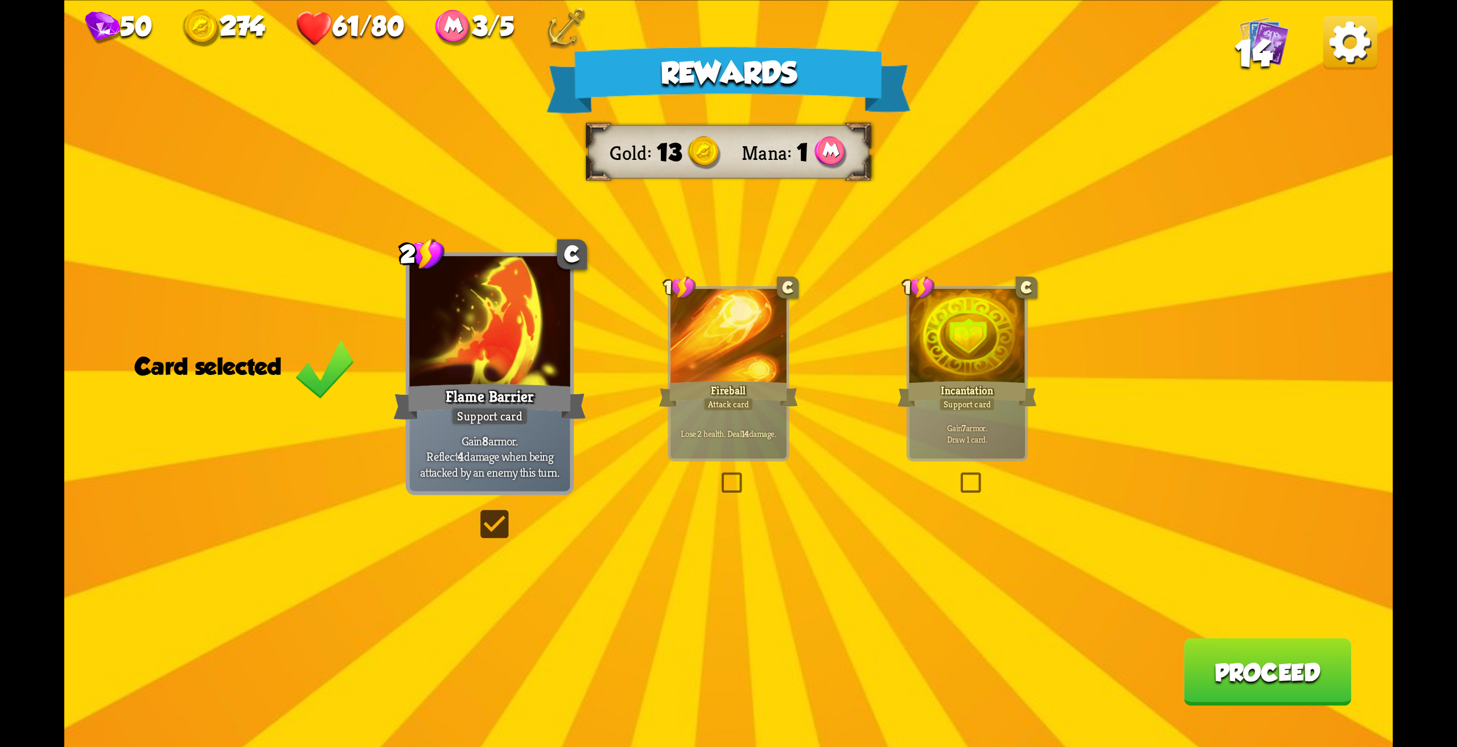
click at [1247, 654] on button "Proceed" at bounding box center [1268, 672] width 168 height 68
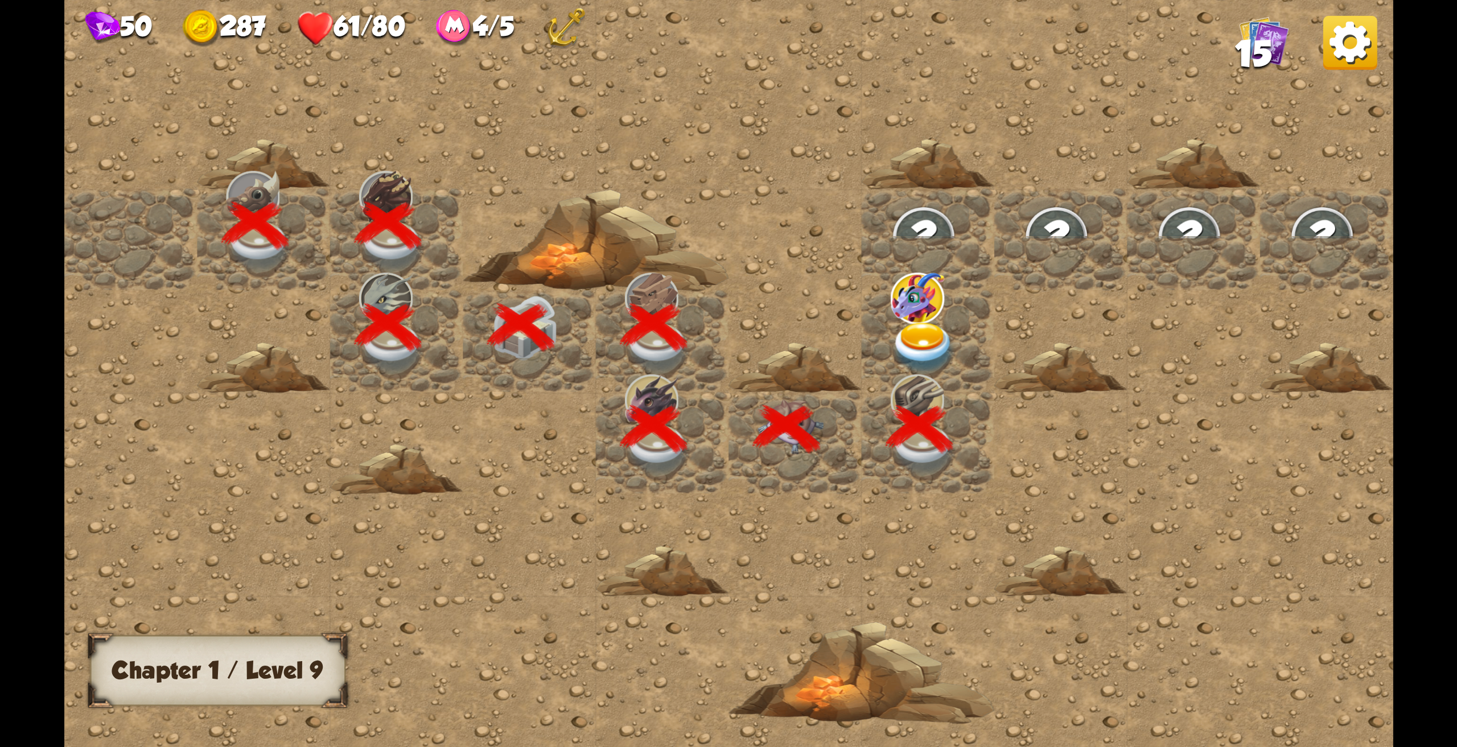
click at [917, 322] on img at bounding box center [923, 348] width 67 height 52
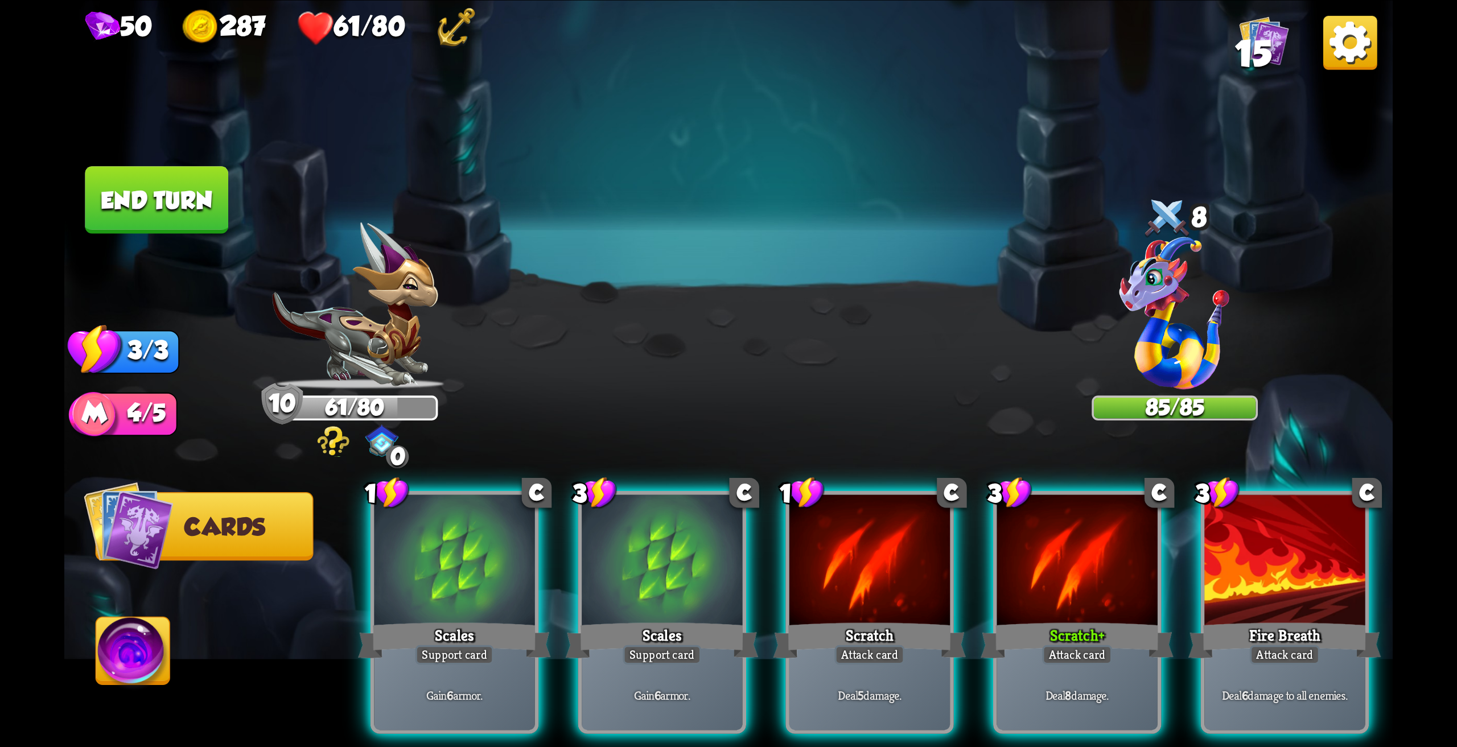
click at [342, 444] on img at bounding box center [332, 440] width 33 height 31
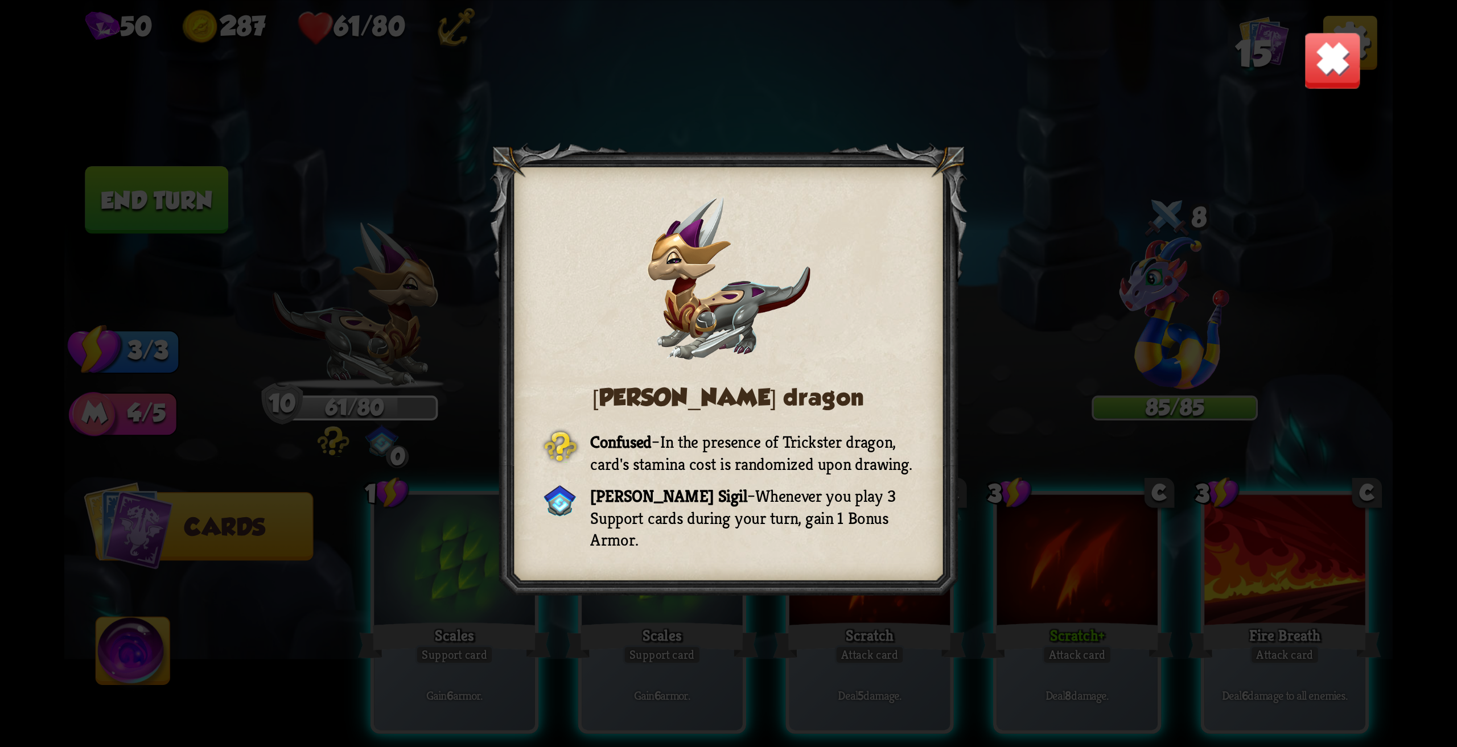
click at [1352, 65] on img at bounding box center [1332, 60] width 58 height 58
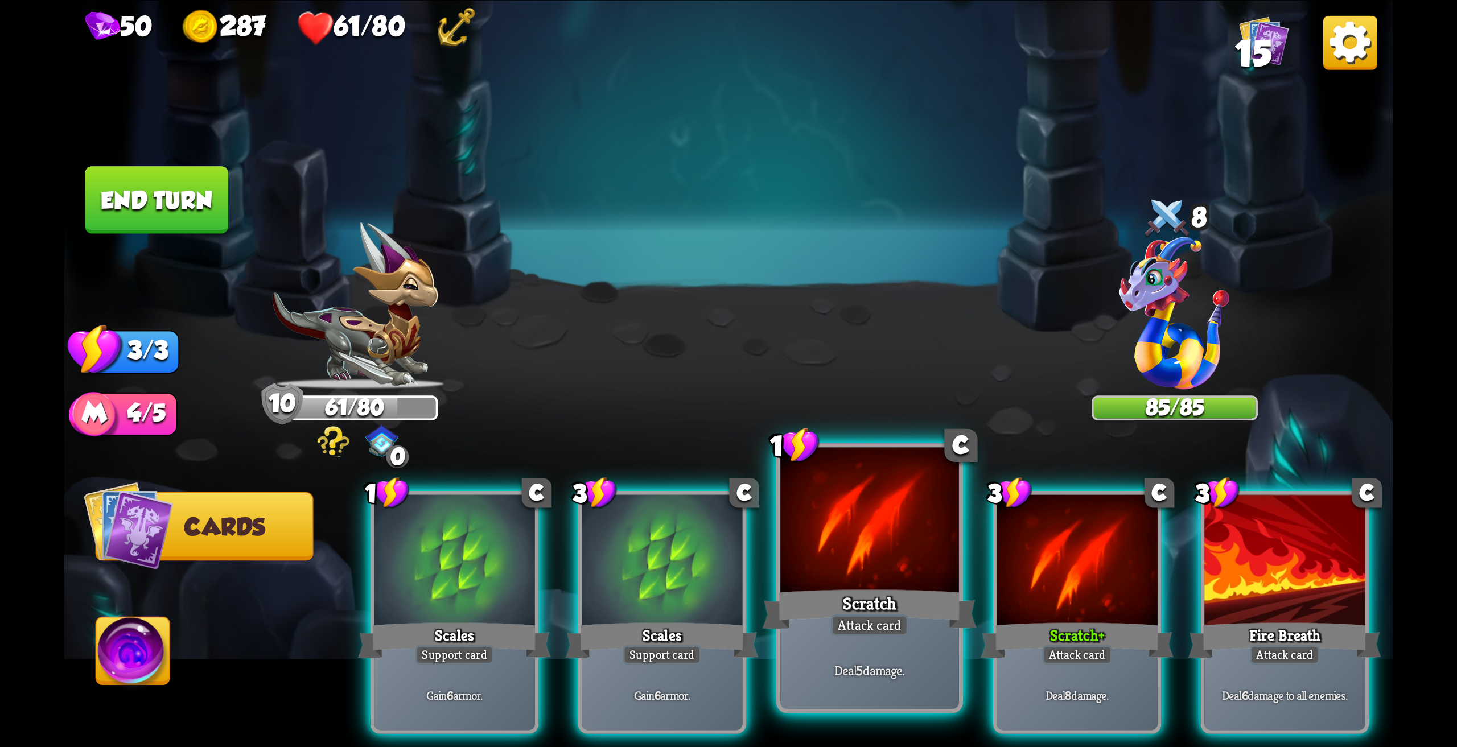
click at [892, 570] on div at bounding box center [869, 522] width 179 height 150
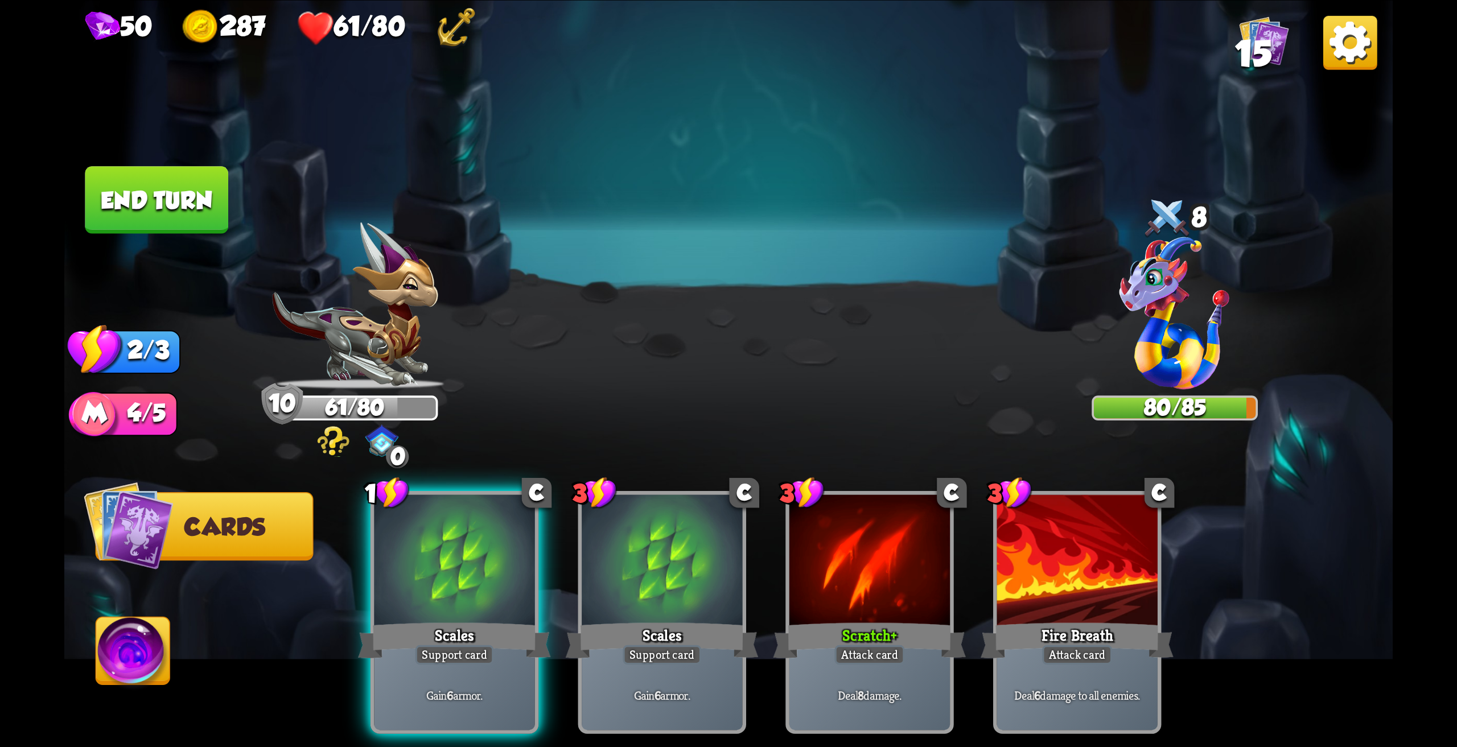
click at [142, 651] on img at bounding box center [133, 654] width 74 height 75
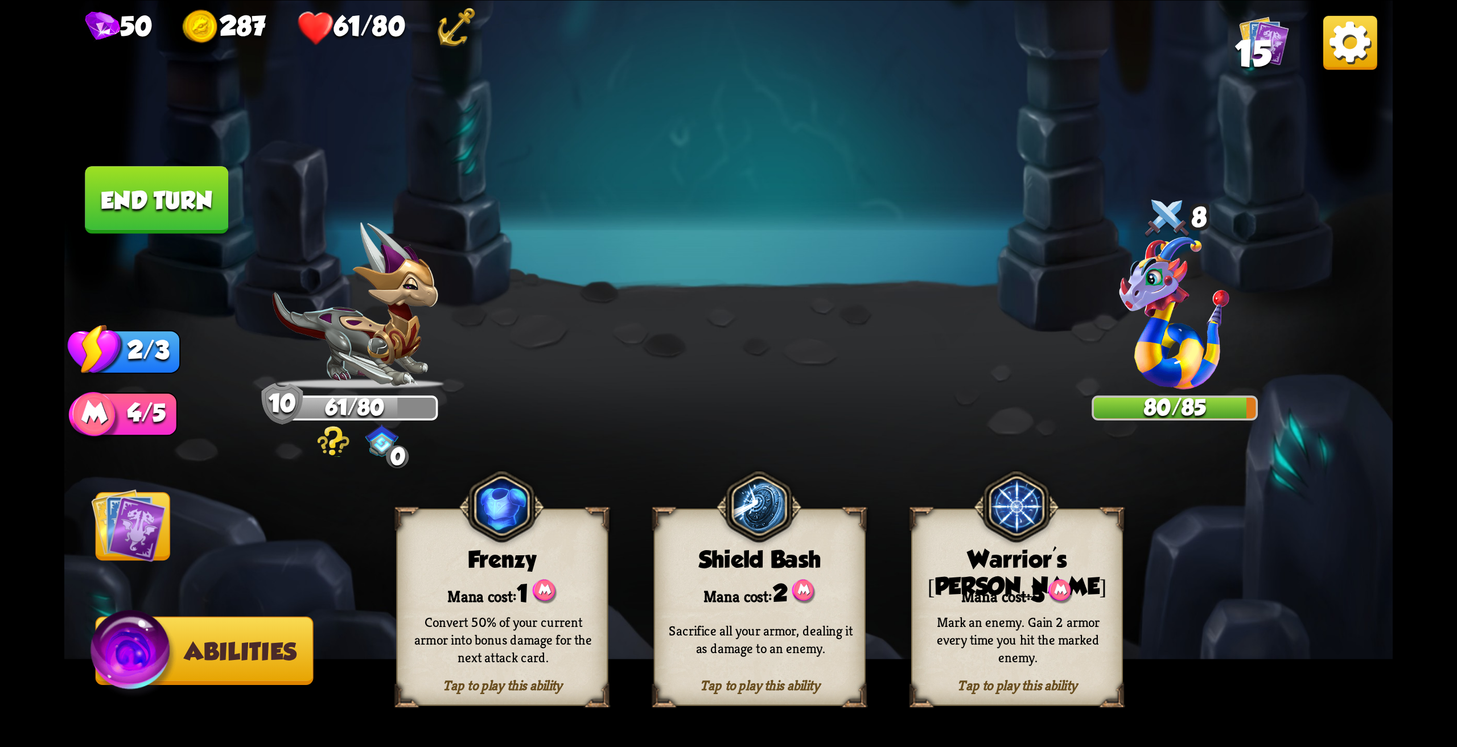
click at [995, 612] on div "Mark an enemy. Gain 2 armor every time you hit the marked enemy." at bounding box center [1018, 638] width 212 height 83
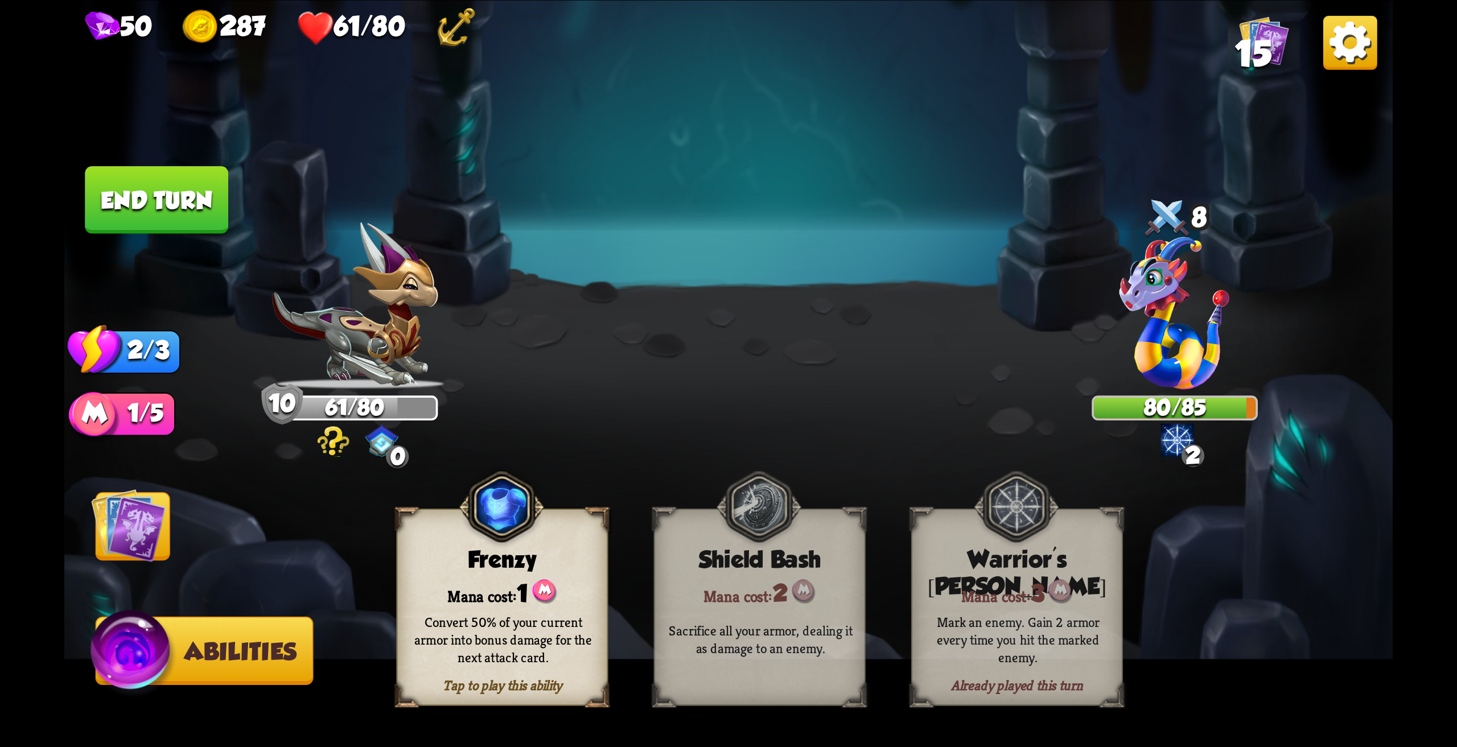
click at [143, 509] on img at bounding box center [128, 525] width 75 height 75
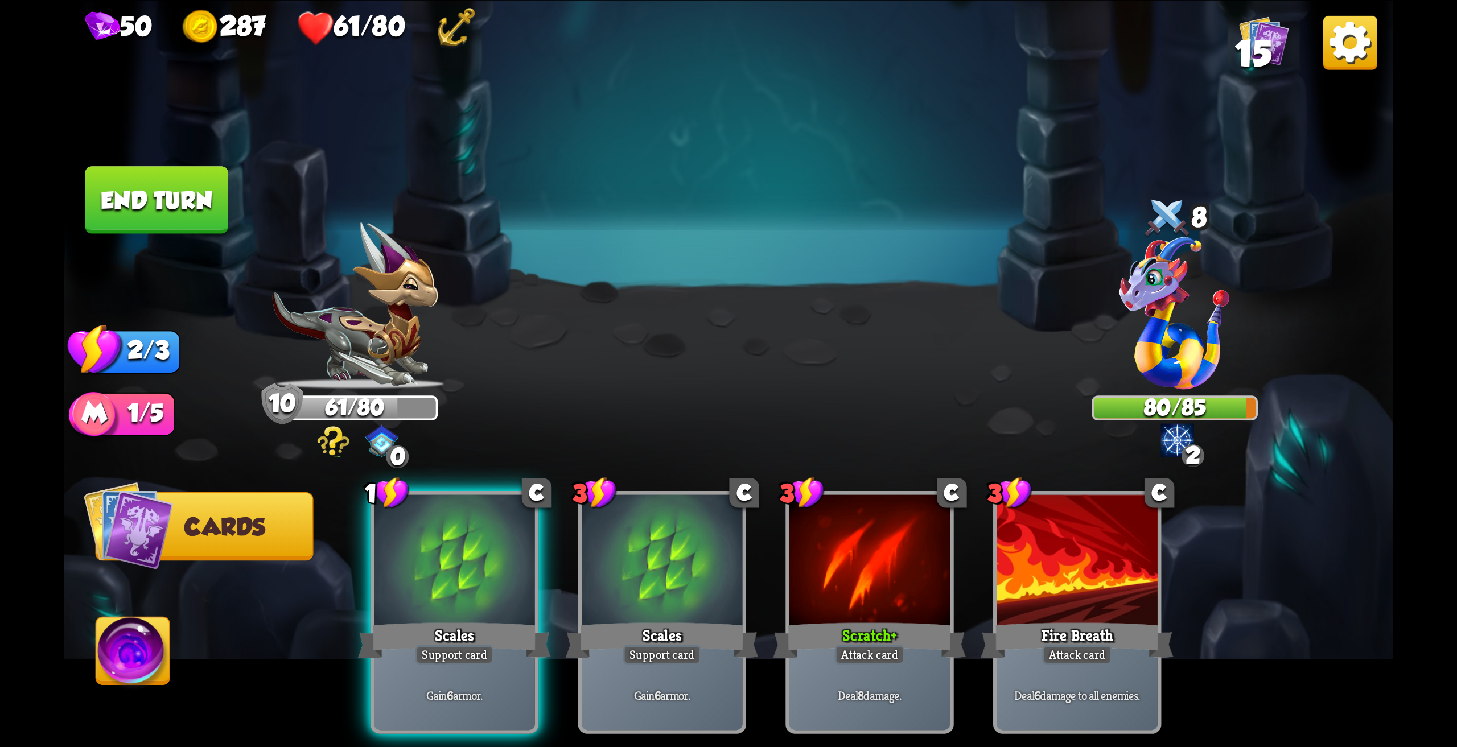
click at [144, 205] on button "End turn" at bounding box center [156, 200] width 143 height 68
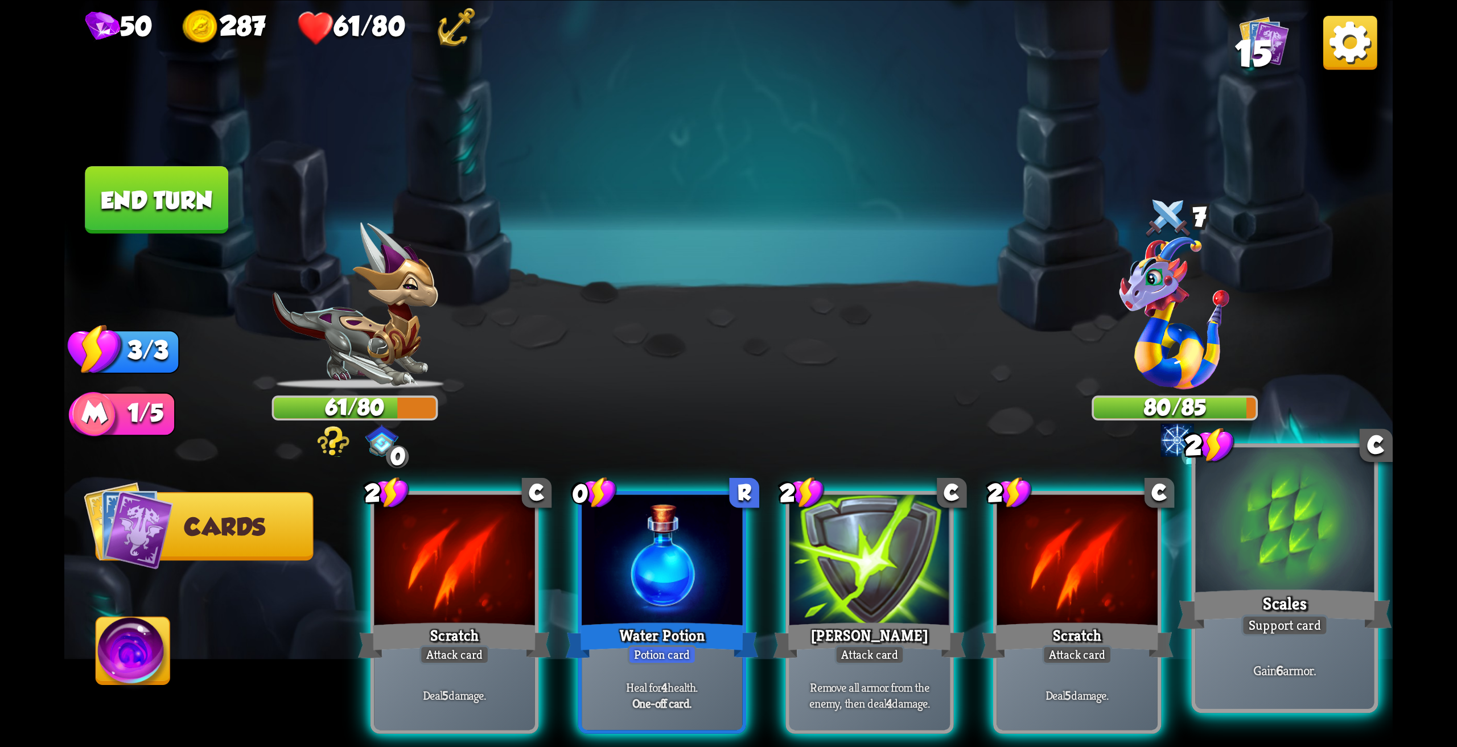
click at [1290, 551] on div at bounding box center [1285, 522] width 179 height 150
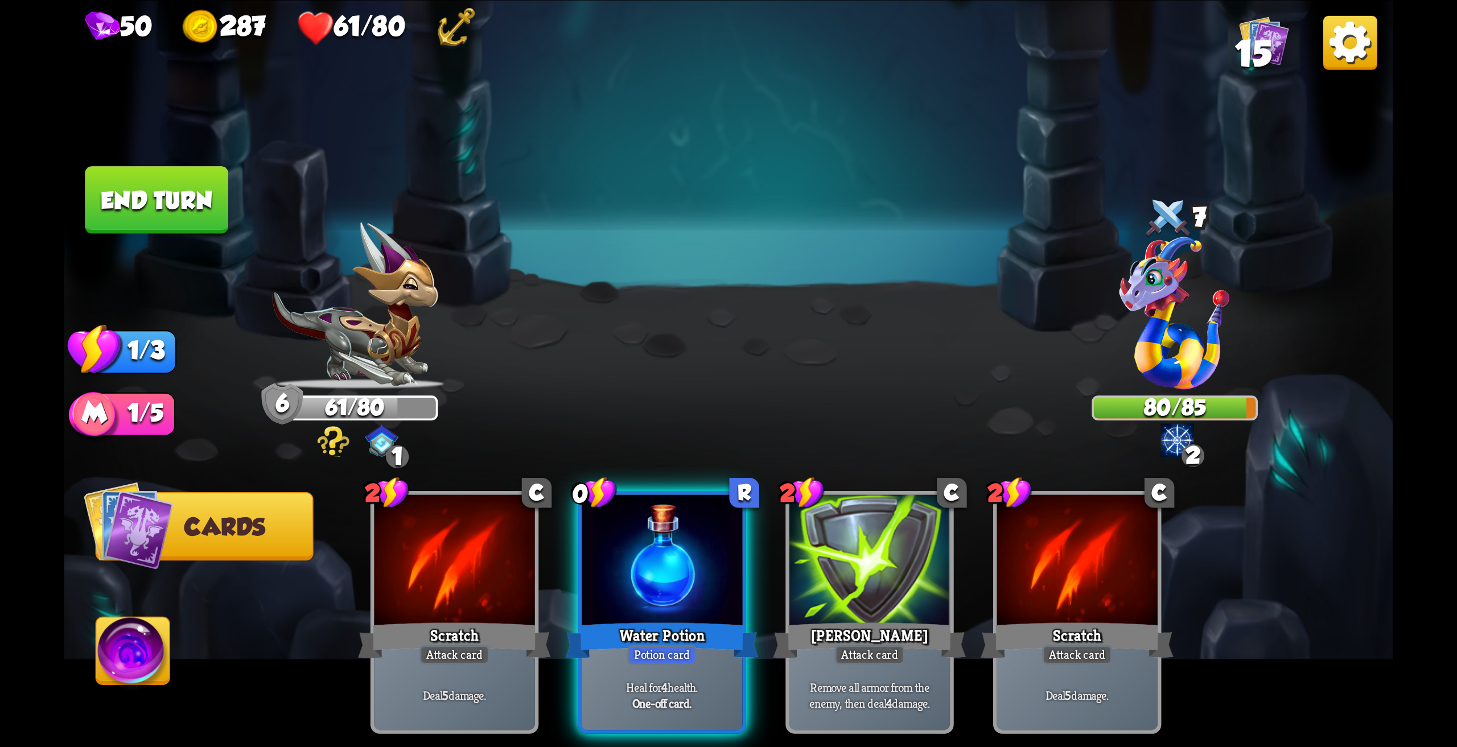
click at [172, 209] on button "End turn" at bounding box center [156, 200] width 143 height 68
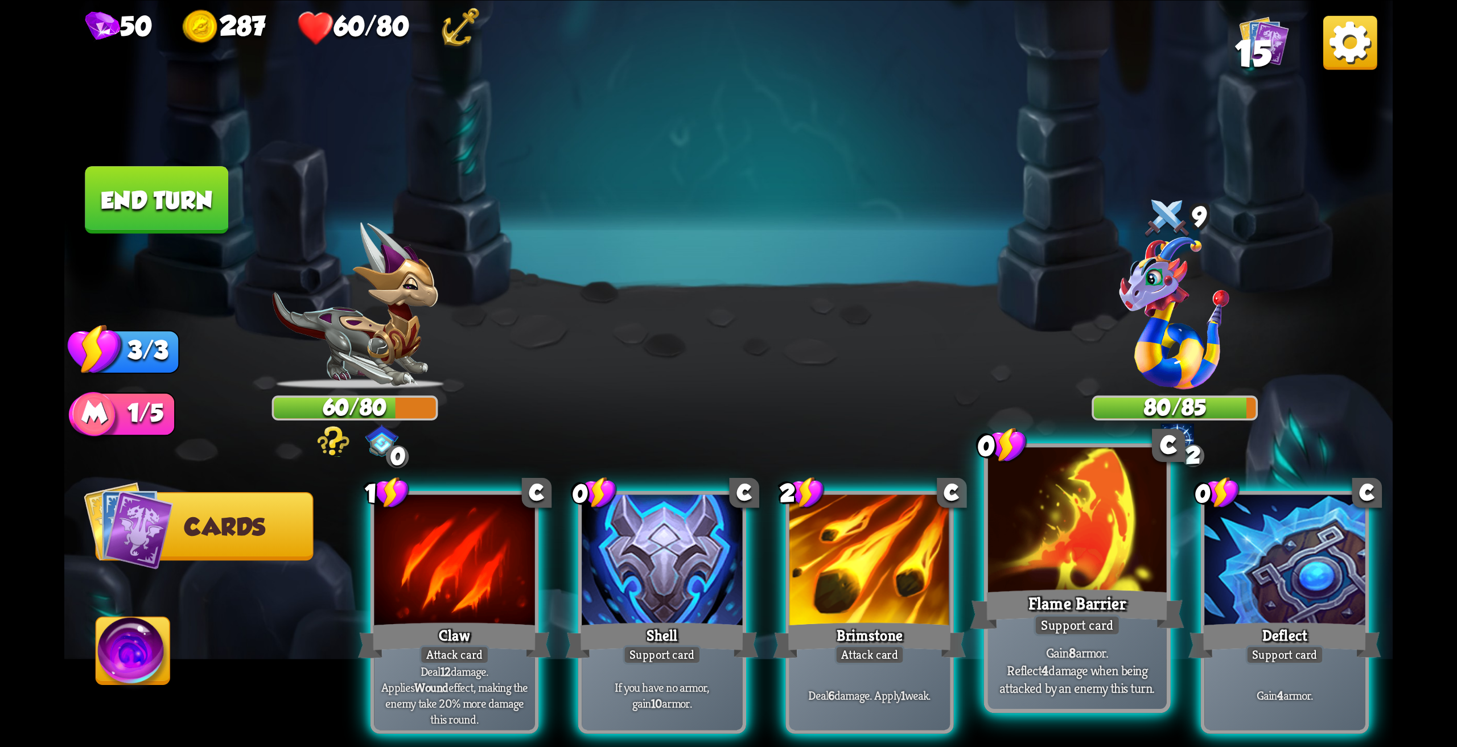
click at [1029, 557] on div at bounding box center [1077, 522] width 179 height 150
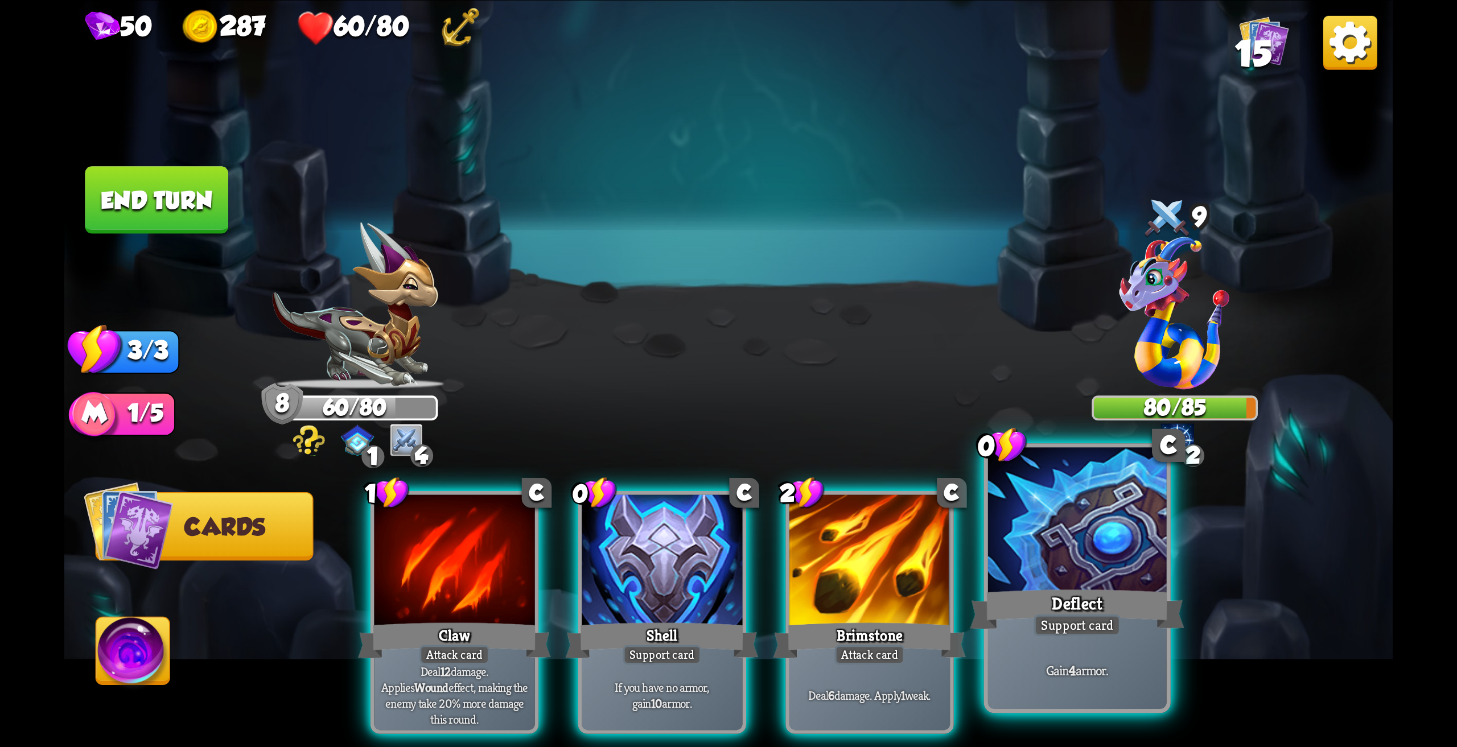
click at [1058, 572] on div at bounding box center [1077, 522] width 179 height 150
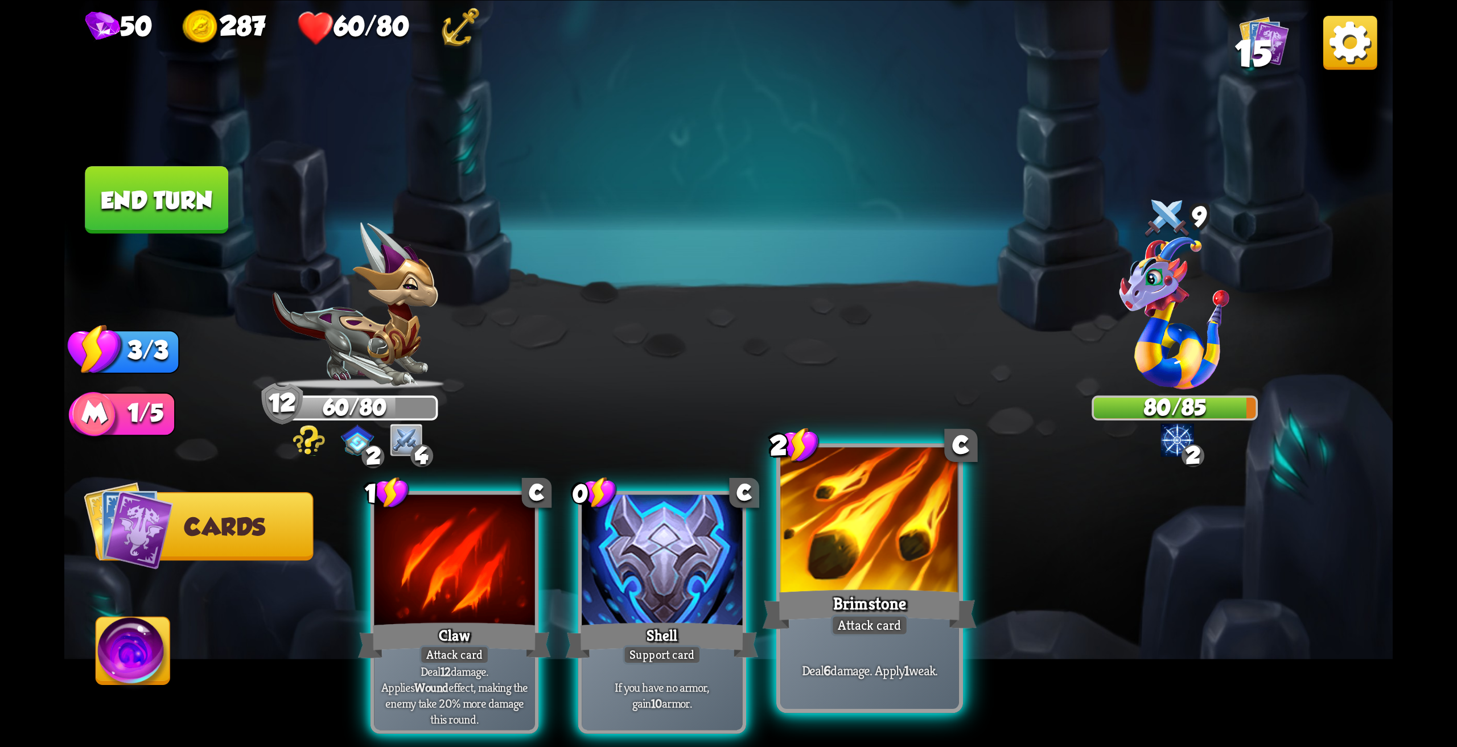
click at [907, 562] on div at bounding box center [869, 522] width 179 height 150
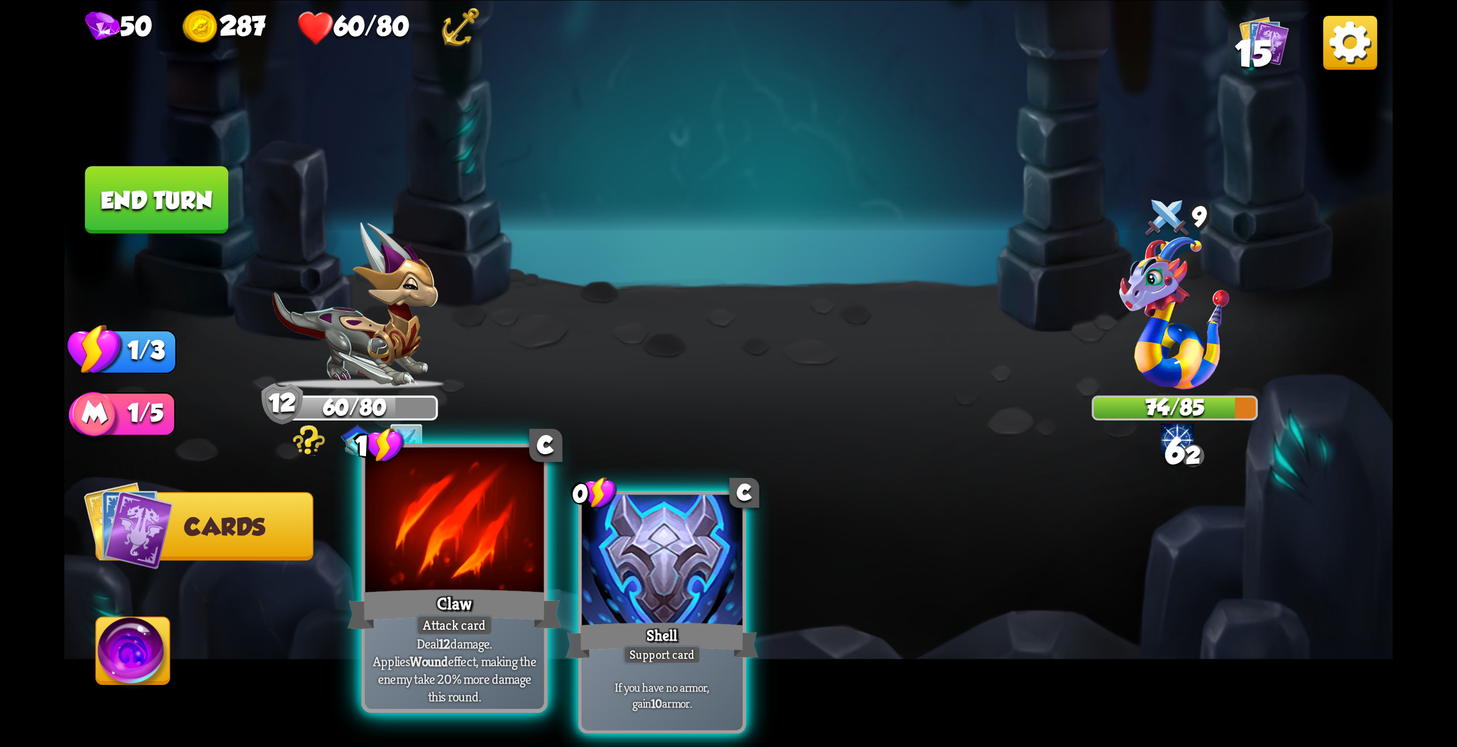
click at [446, 584] on div at bounding box center [454, 522] width 179 height 150
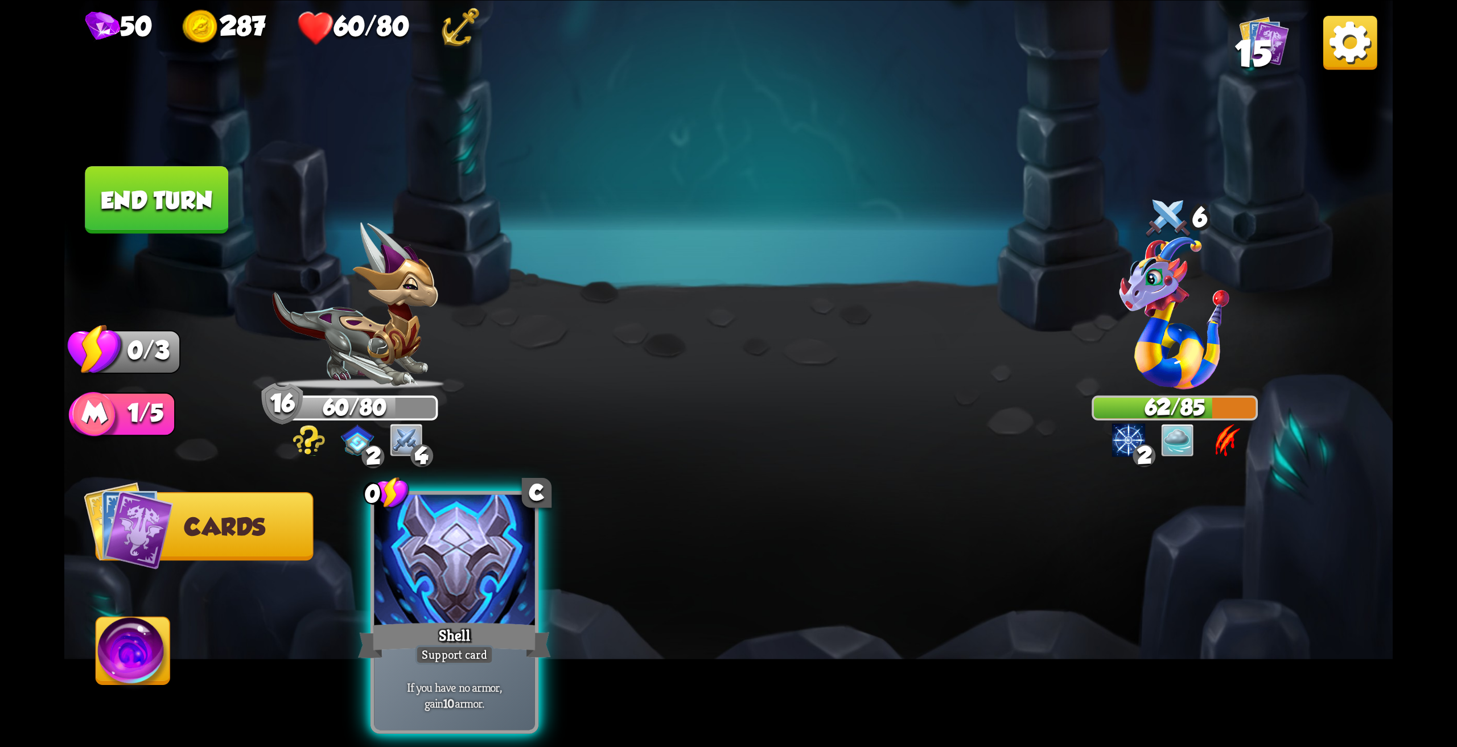
click at [167, 199] on button "End turn" at bounding box center [156, 200] width 143 height 68
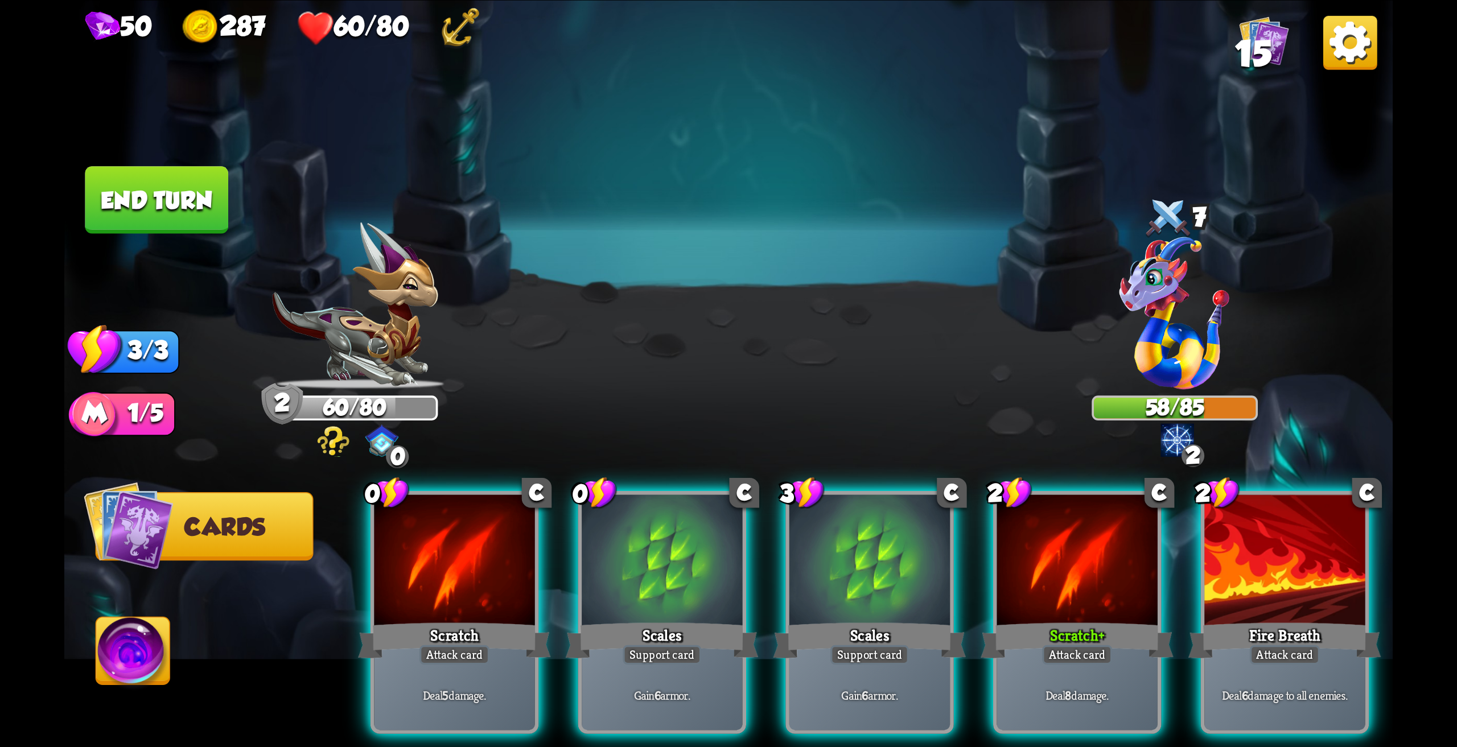
click at [141, 638] on img at bounding box center [133, 654] width 74 height 75
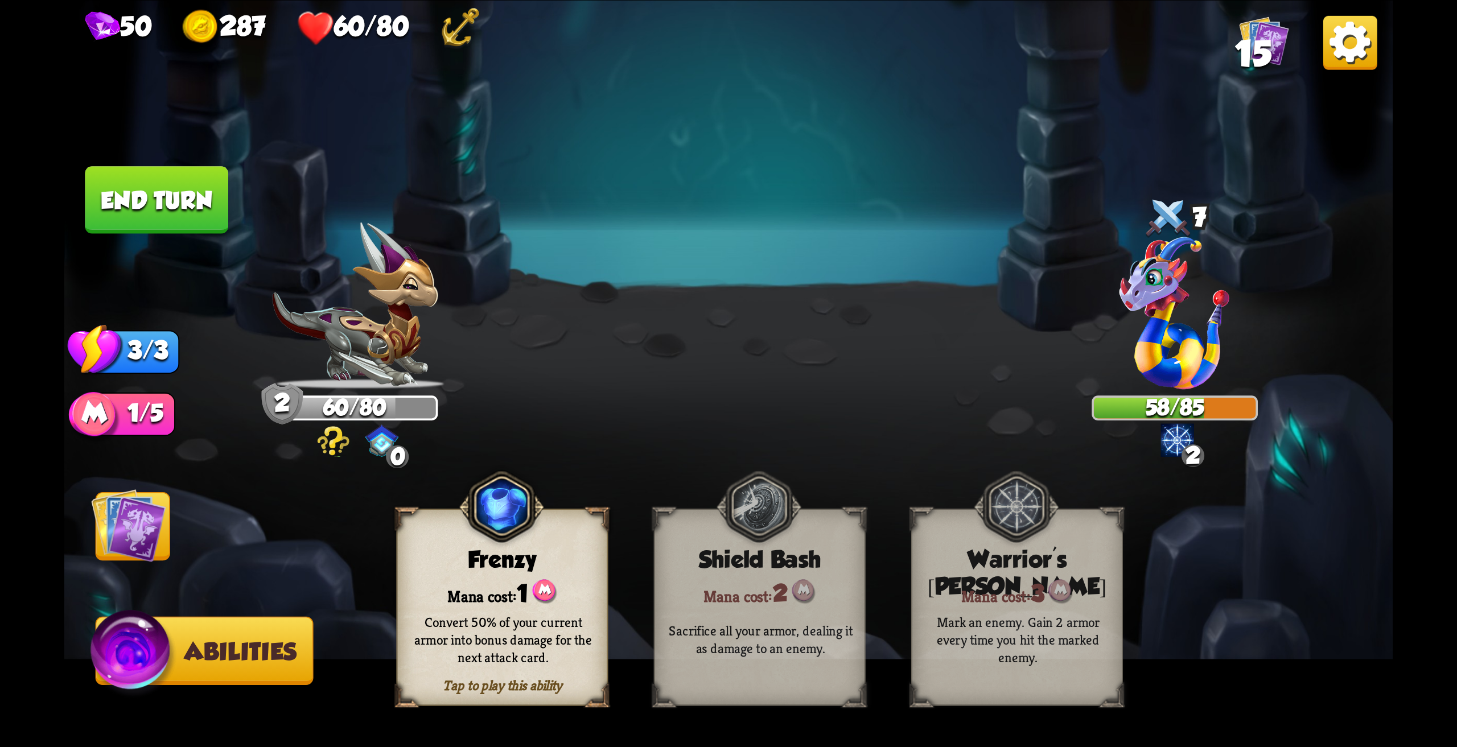
click at [142, 530] on img at bounding box center [128, 525] width 75 height 75
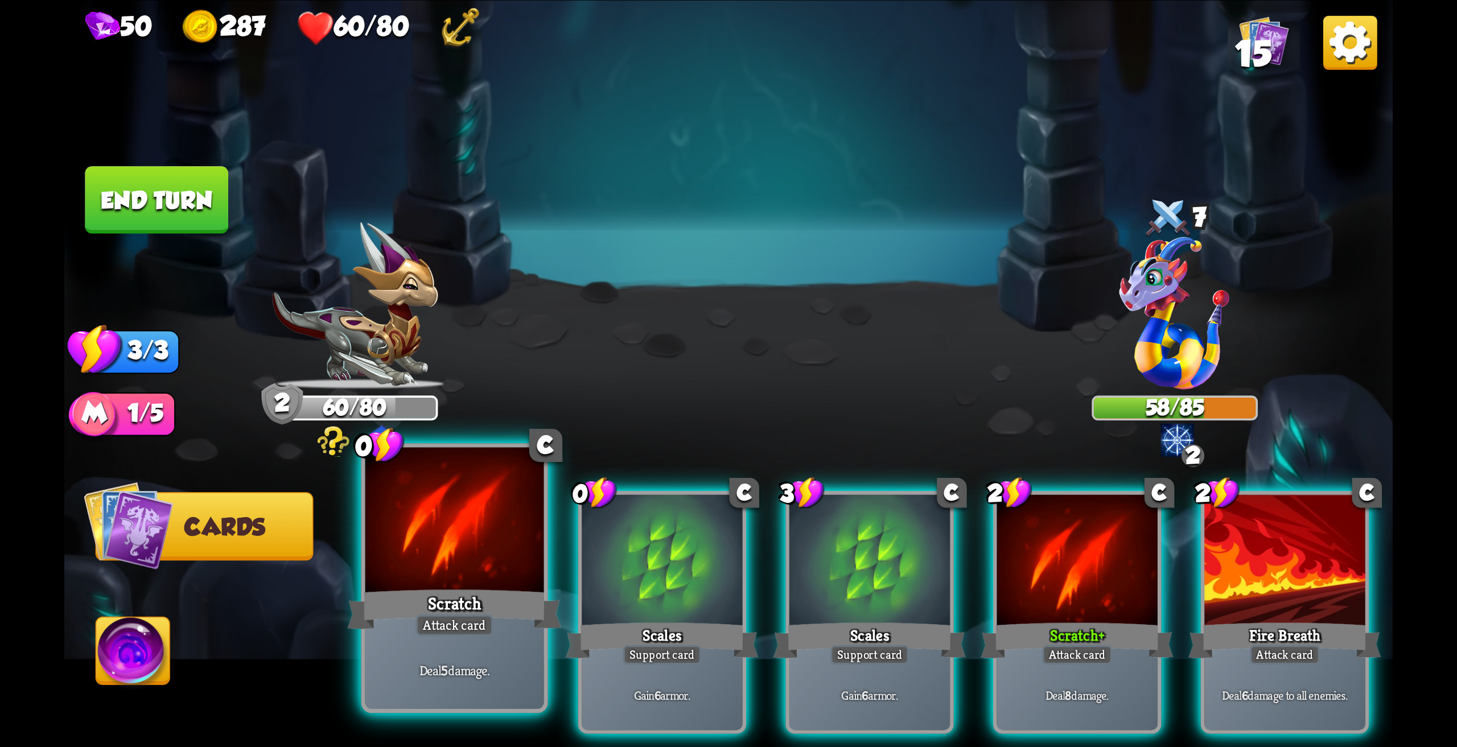
click at [473, 587] on div "Scratch" at bounding box center [454, 610] width 214 height 48
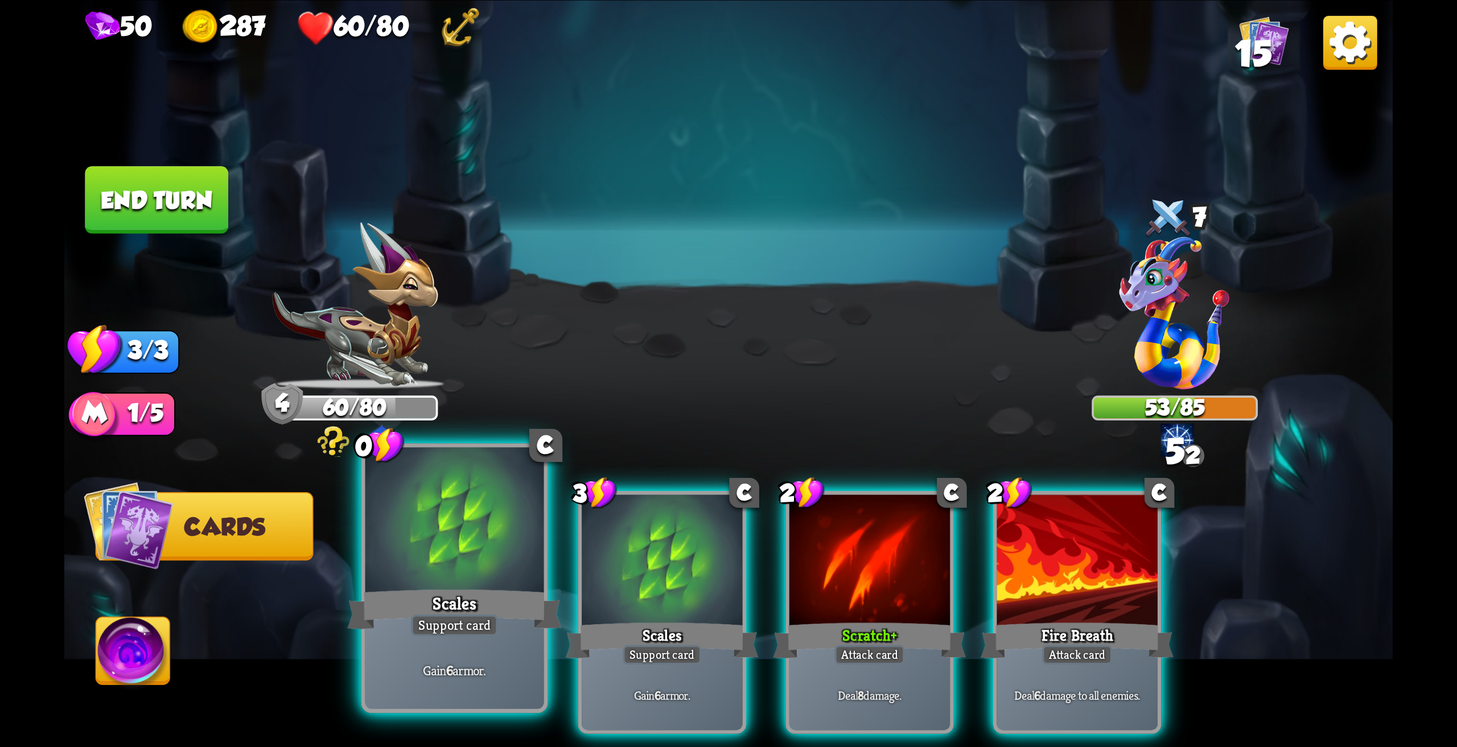
drag, startPoint x: 444, startPoint y: 580, endPoint x: 448, endPoint y: 568, distance: 12.1
click at [444, 579] on div at bounding box center [454, 522] width 179 height 150
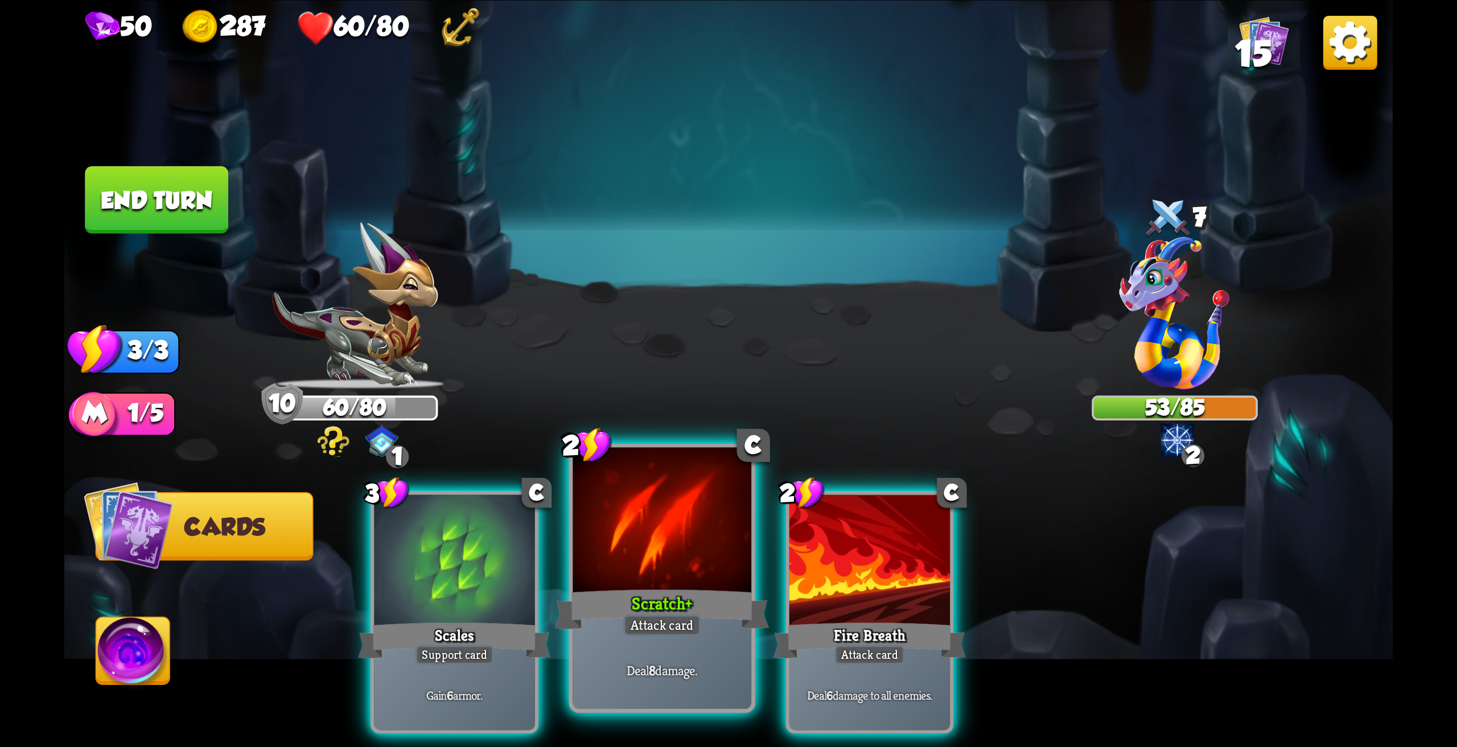
click at [671, 539] on div at bounding box center [661, 522] width 179 height 150
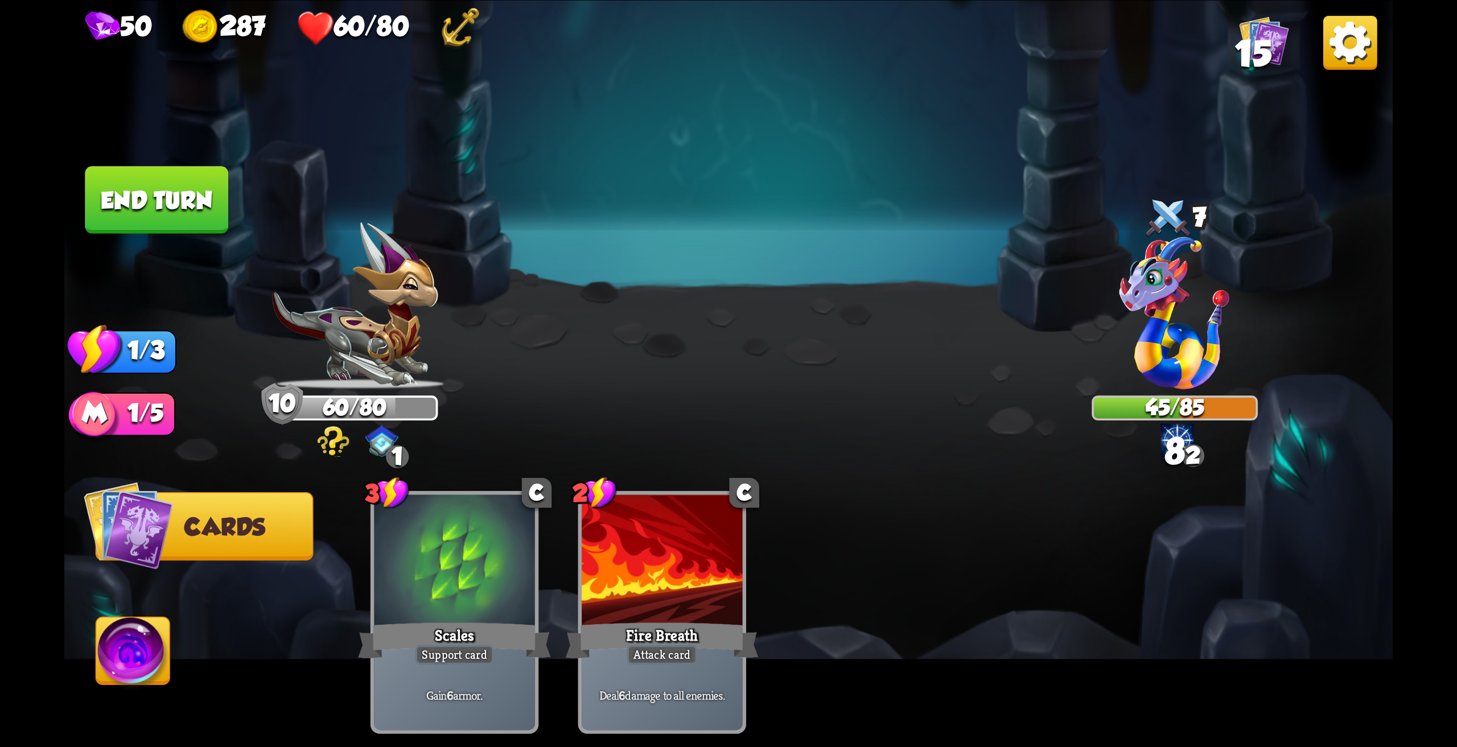
click at [186, 200] on button "End turn" at bounding box center [156, 200] width 143 height 68
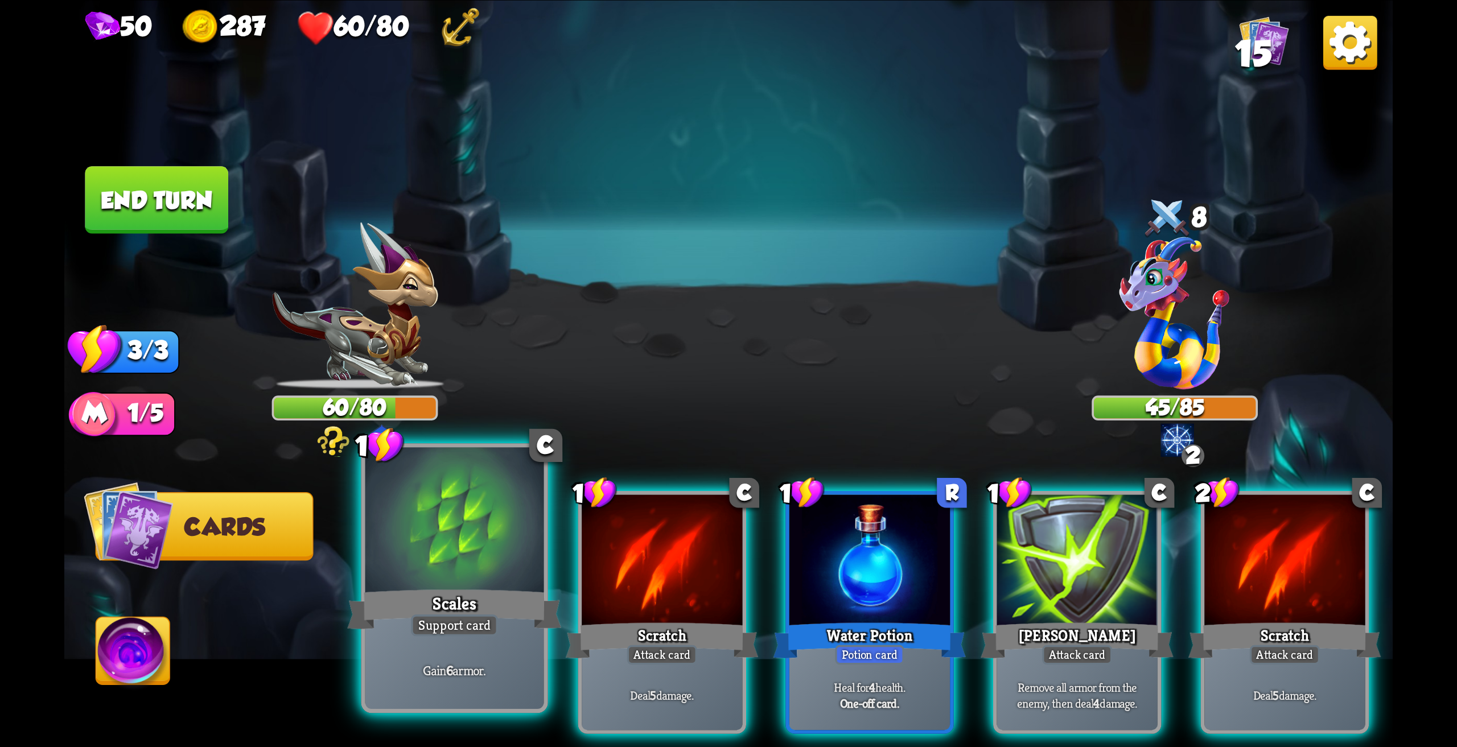
click at [441, 538] on div at bounding box center [454, 522] width 179 height 150
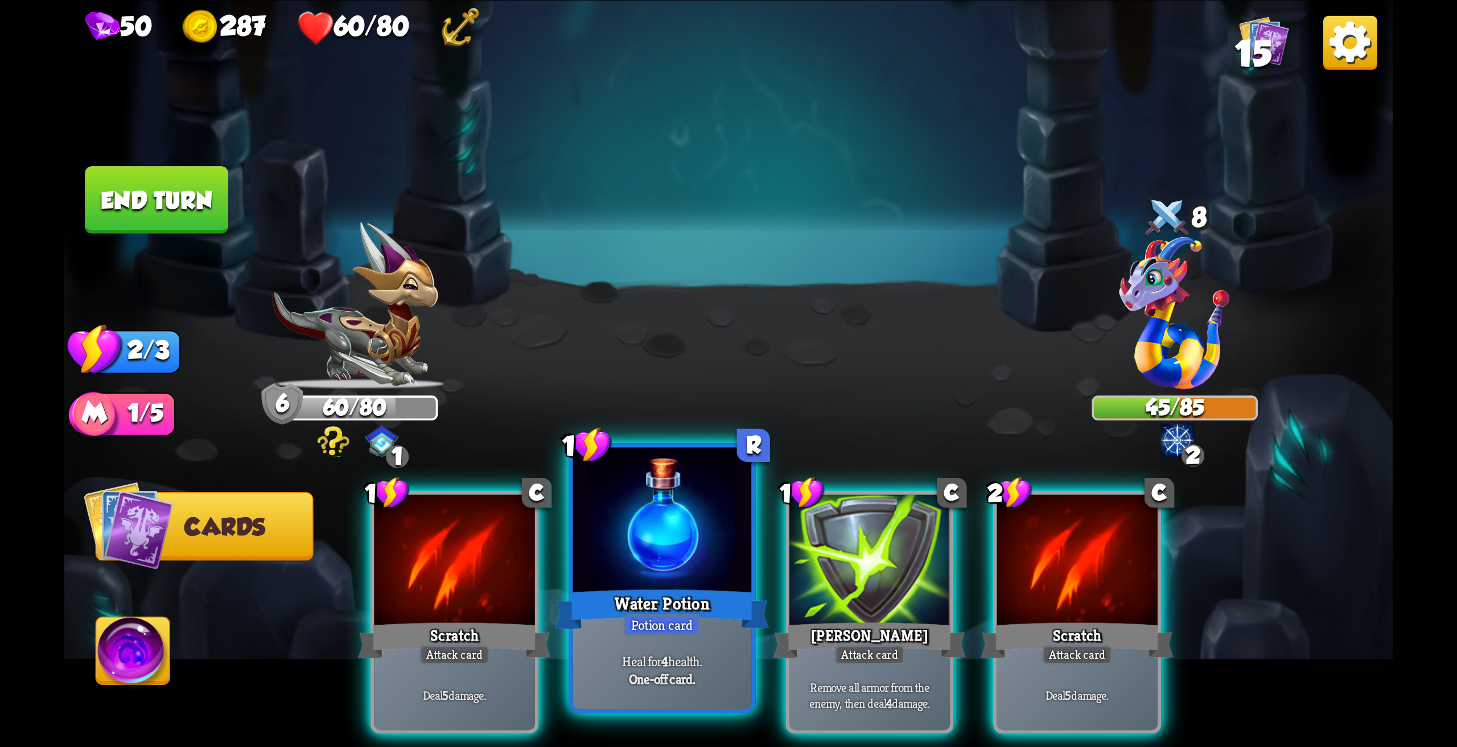
click at [661, 583] on div at bounding box center [661, 522] width 179 height 150
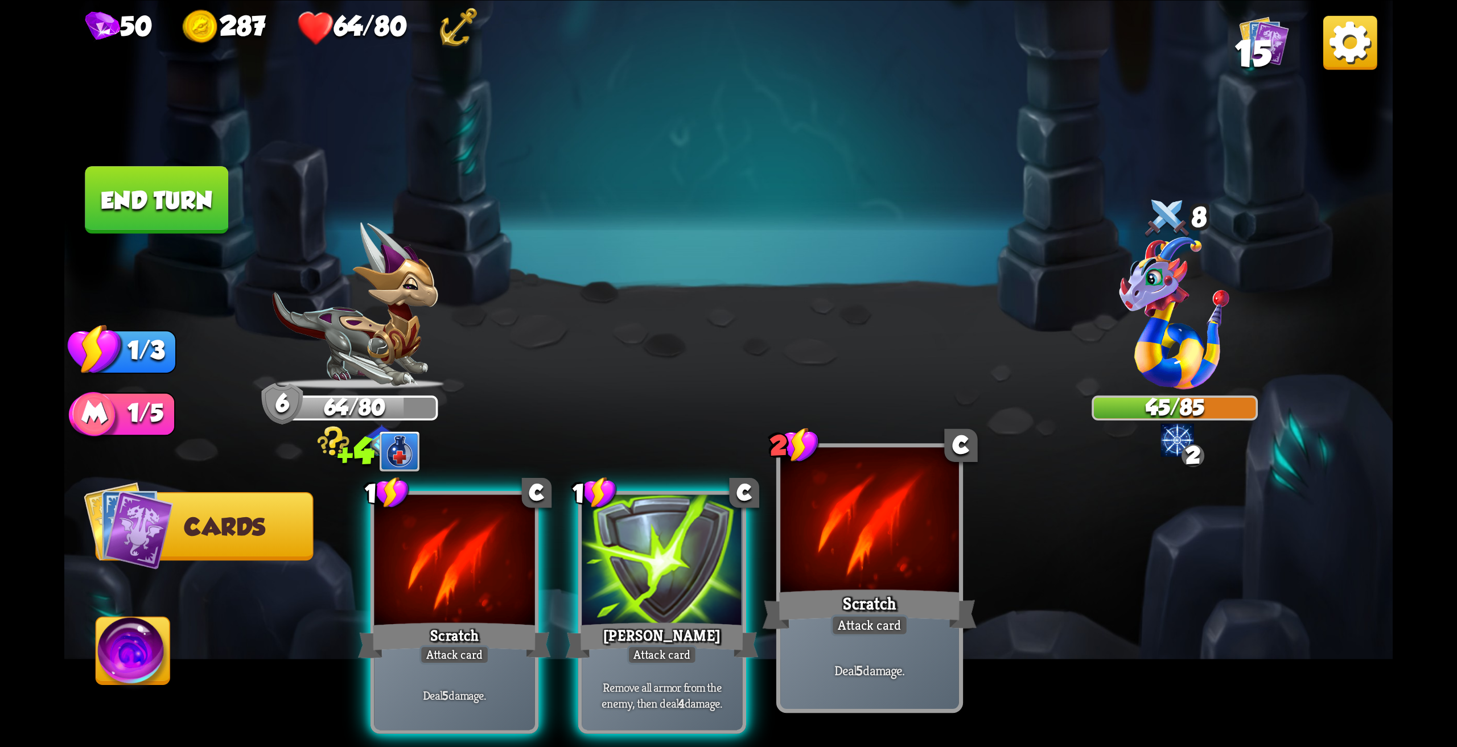
click at [918, 520] on div at bounding box center [869, 522] width 179 height 150
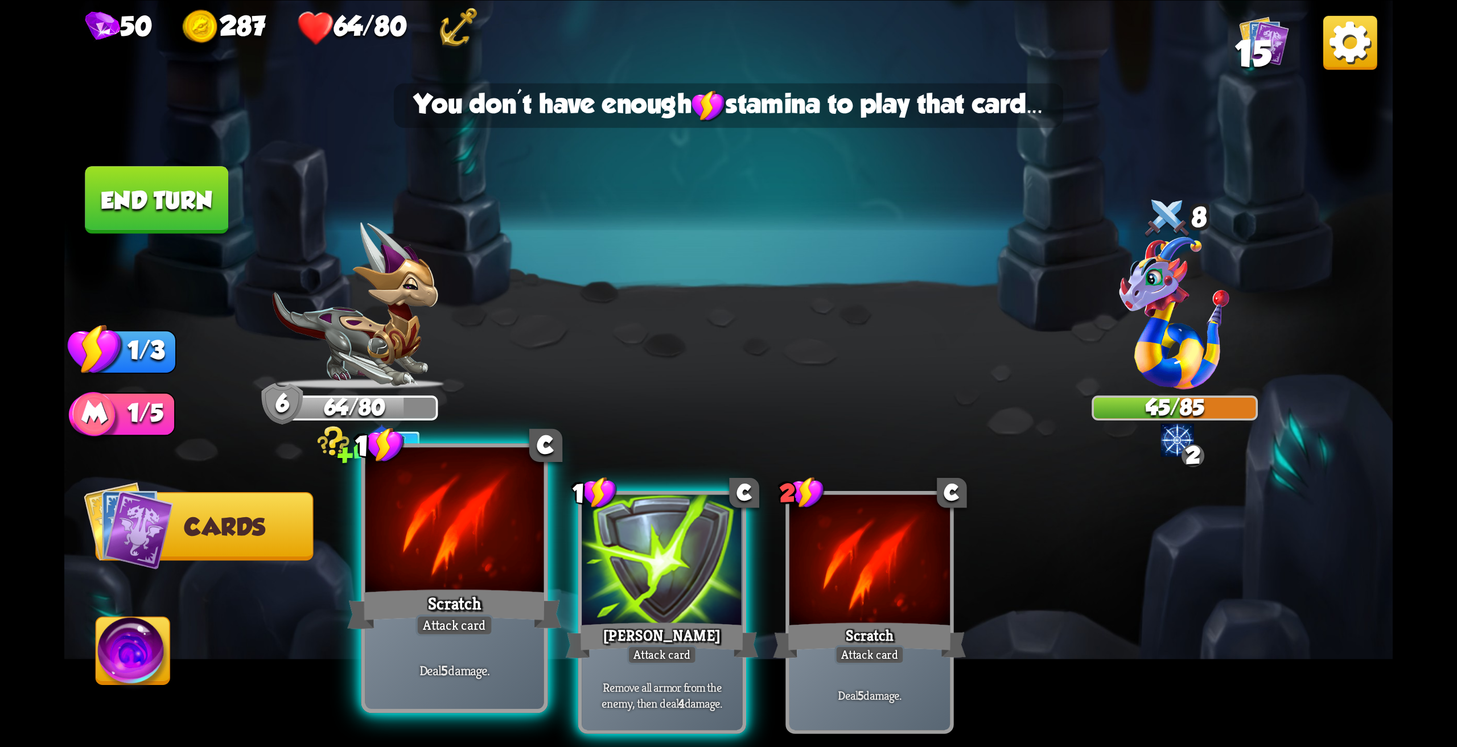
click at [456, 574] on div at bounding box center [454, 522] width 179 height 150
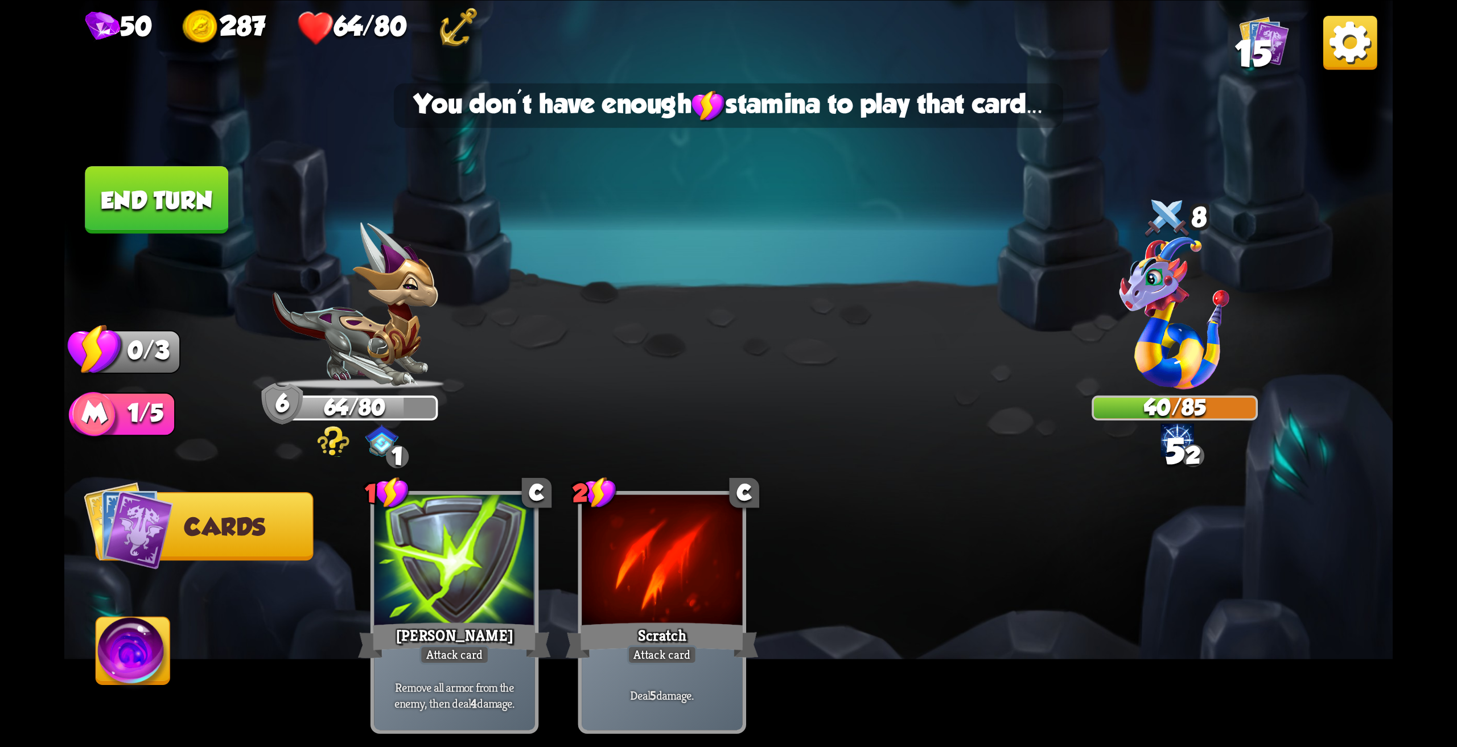
click at [207, 180] on button "End turn" at bounding box center [156, 200] width 143 height 68
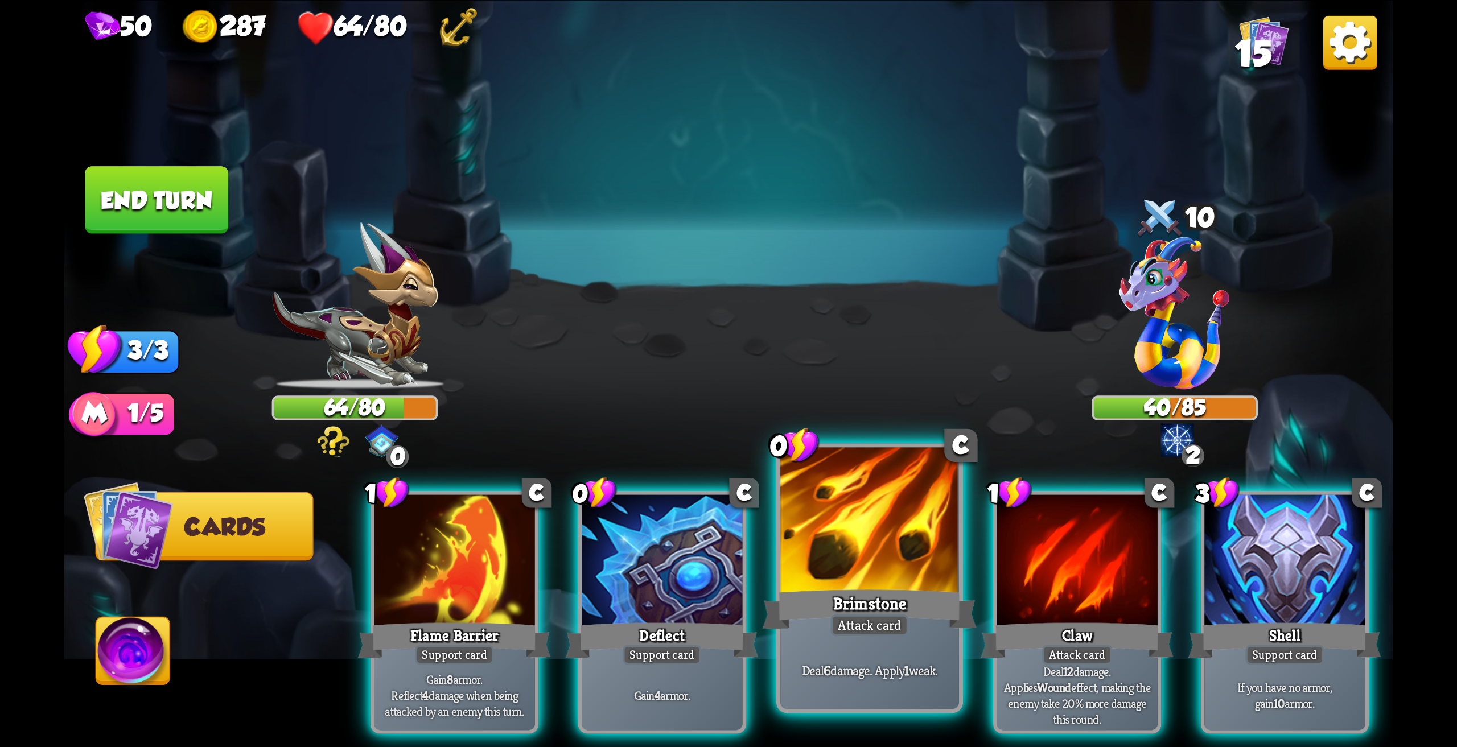
click at [873, 578] on div at bounding box center [869, 522] width 179 height 150
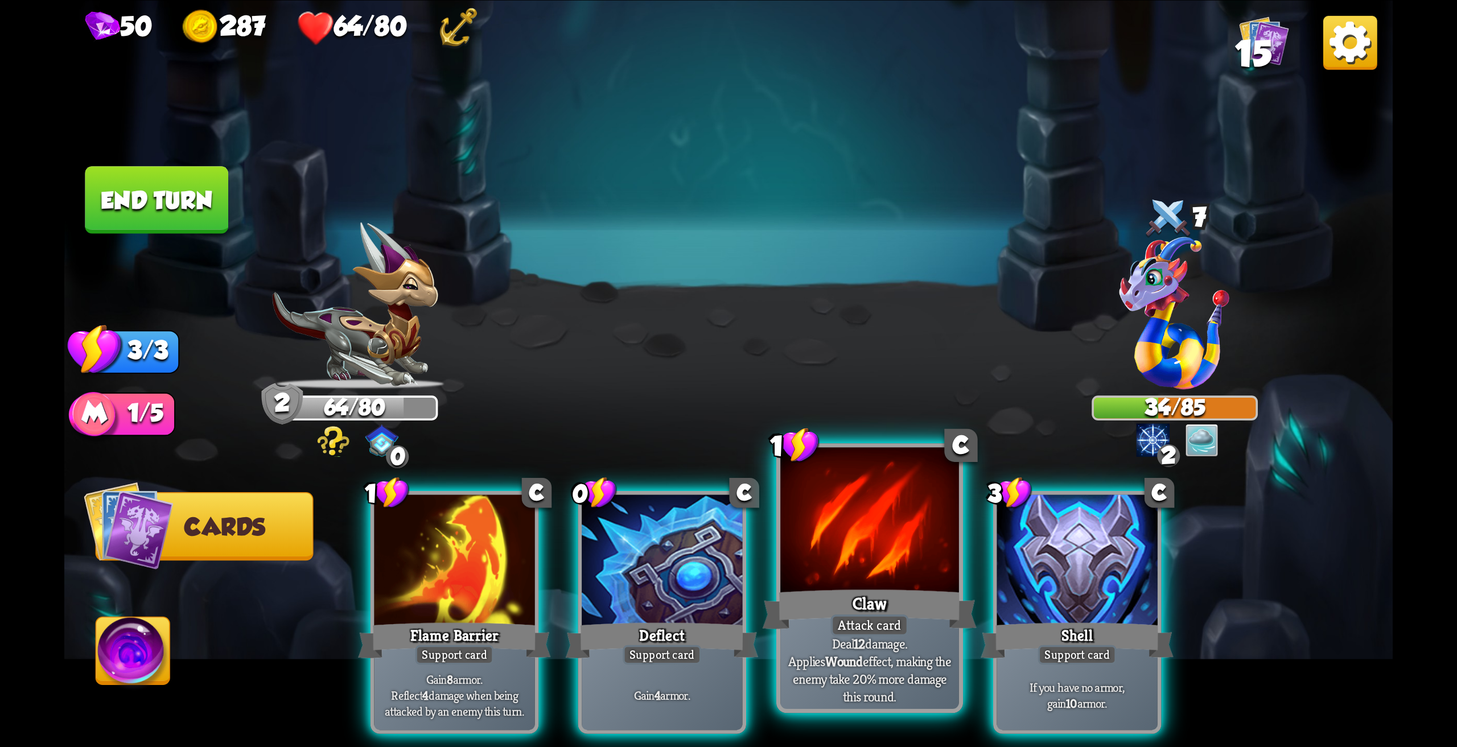
click at [848, 531] on div at bounding box center [869, 522] width 179 height 150
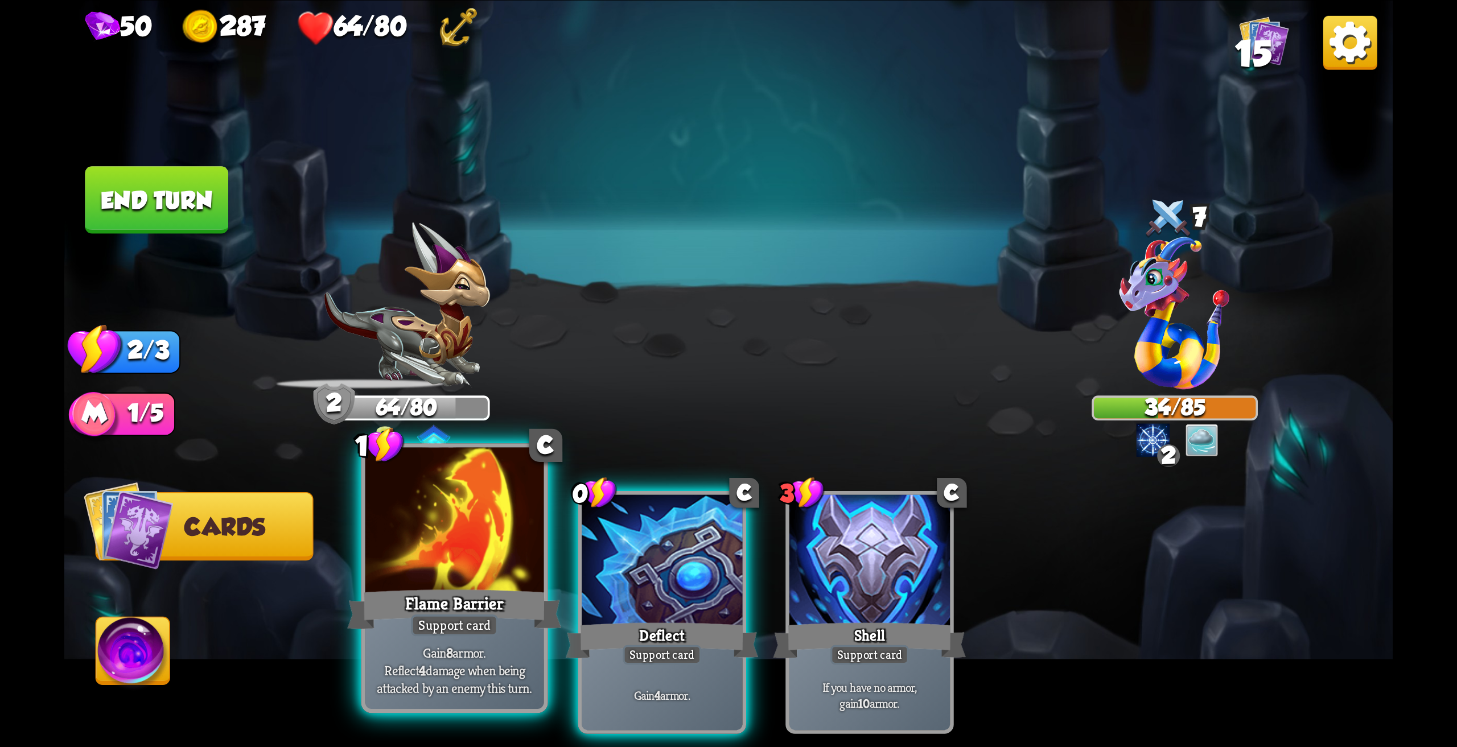
click at [454, 576] on div at bounding box center [454, 522] width 179 height 150
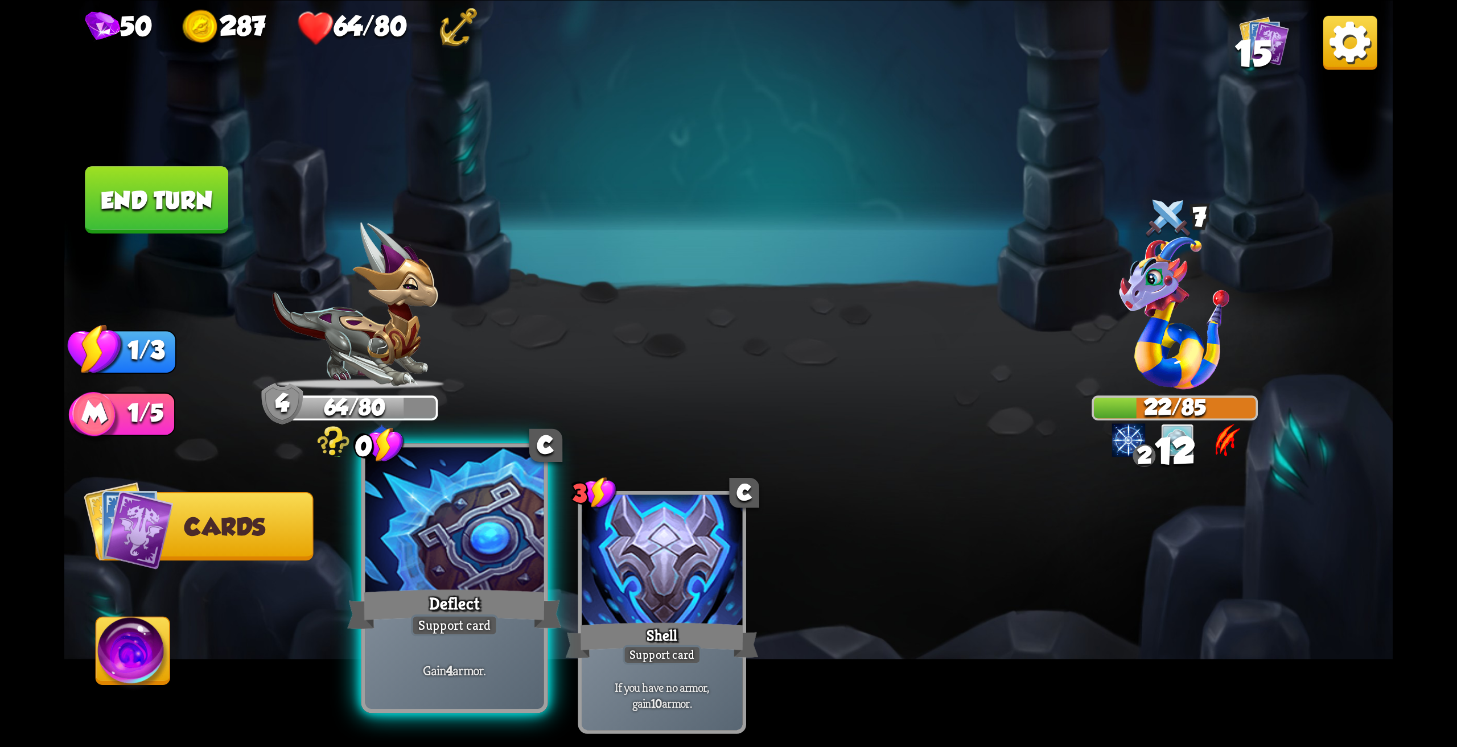
click at [449, 562] on div at bounding box center [454, 522] width 179 height 150
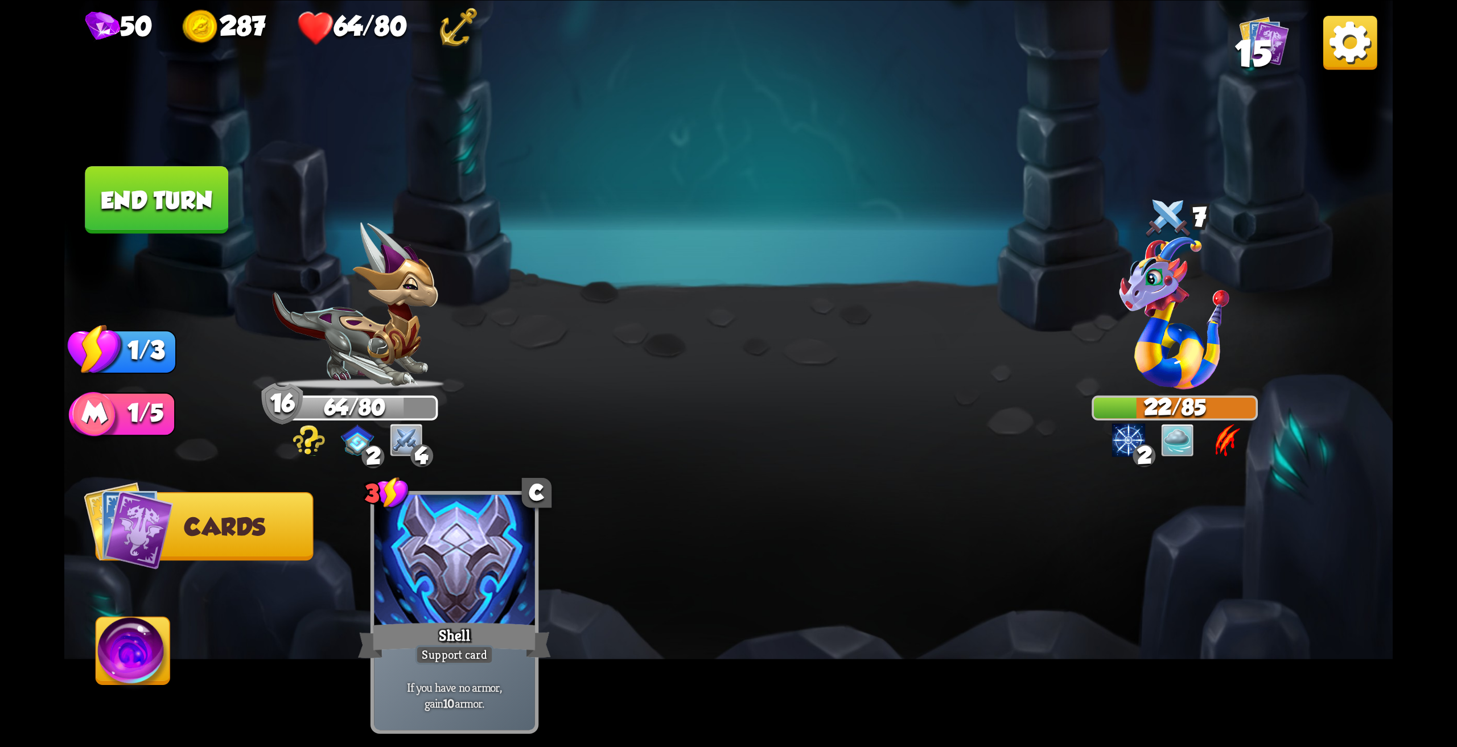
click at [147, 665] on img at bounding box center [133, 654] width 74 height 75
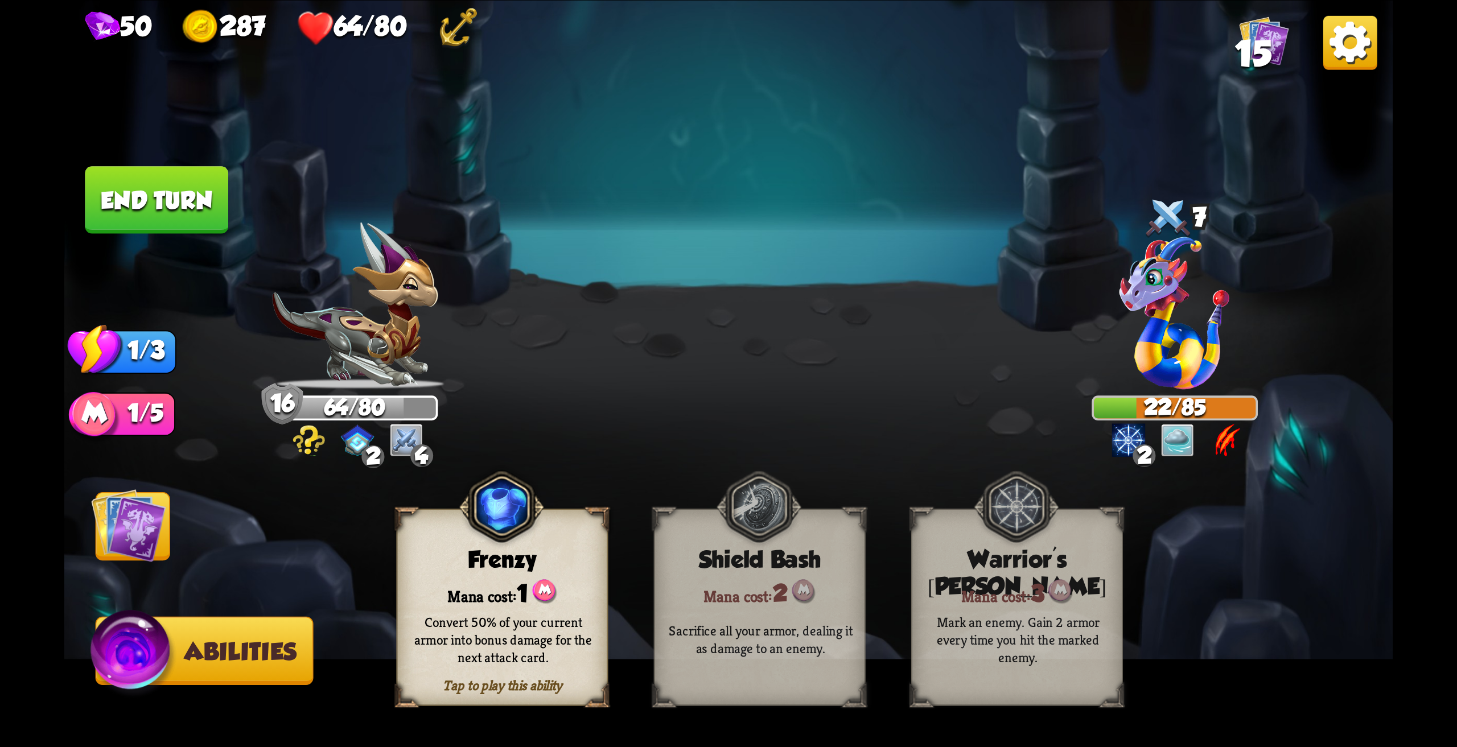
click at [172, 221] on button "End turn" at bounding box center [156, 200] width 143 height 68
click at [135, 537] on img at bounding box center [128, 525] width 75 height 75
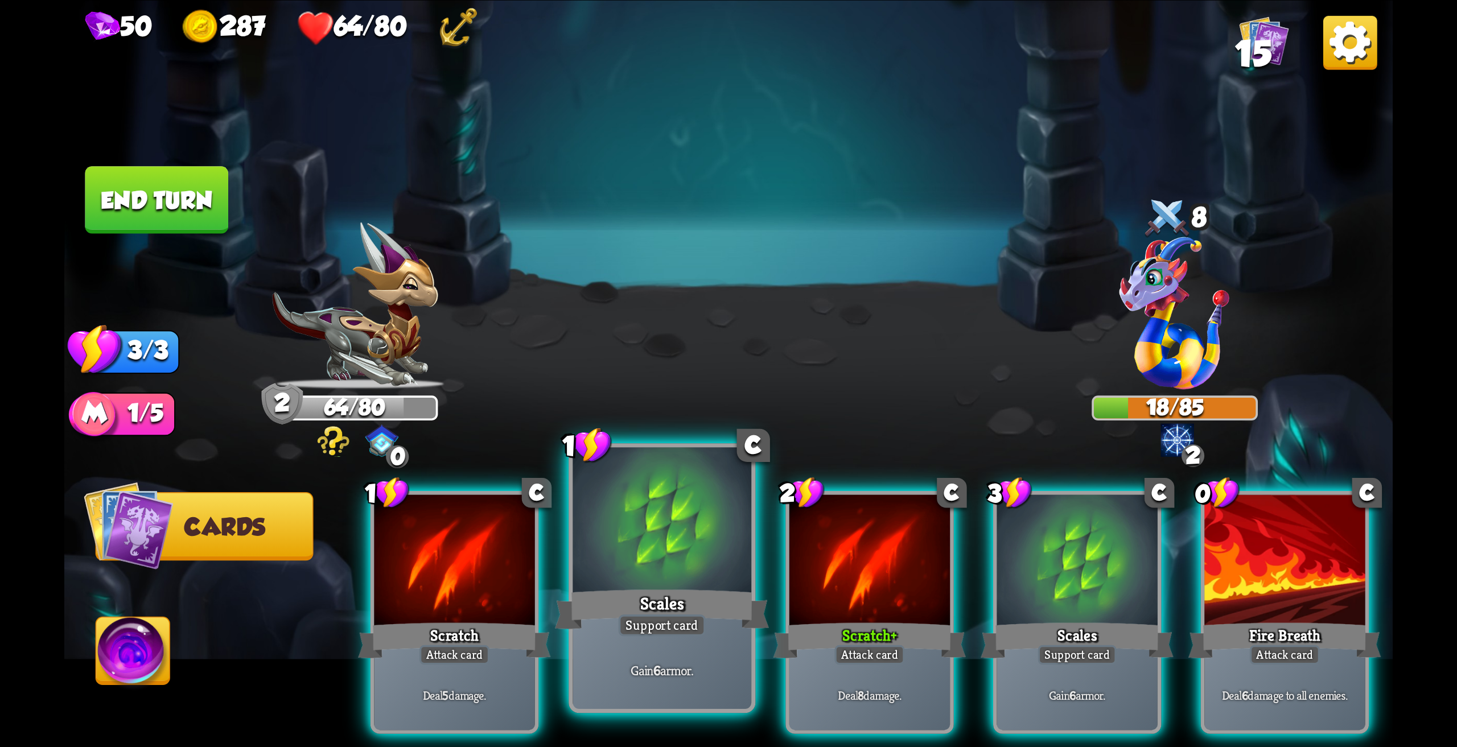
click at [638, 566] on div at bounding box center [661, 522] width 179 height 150
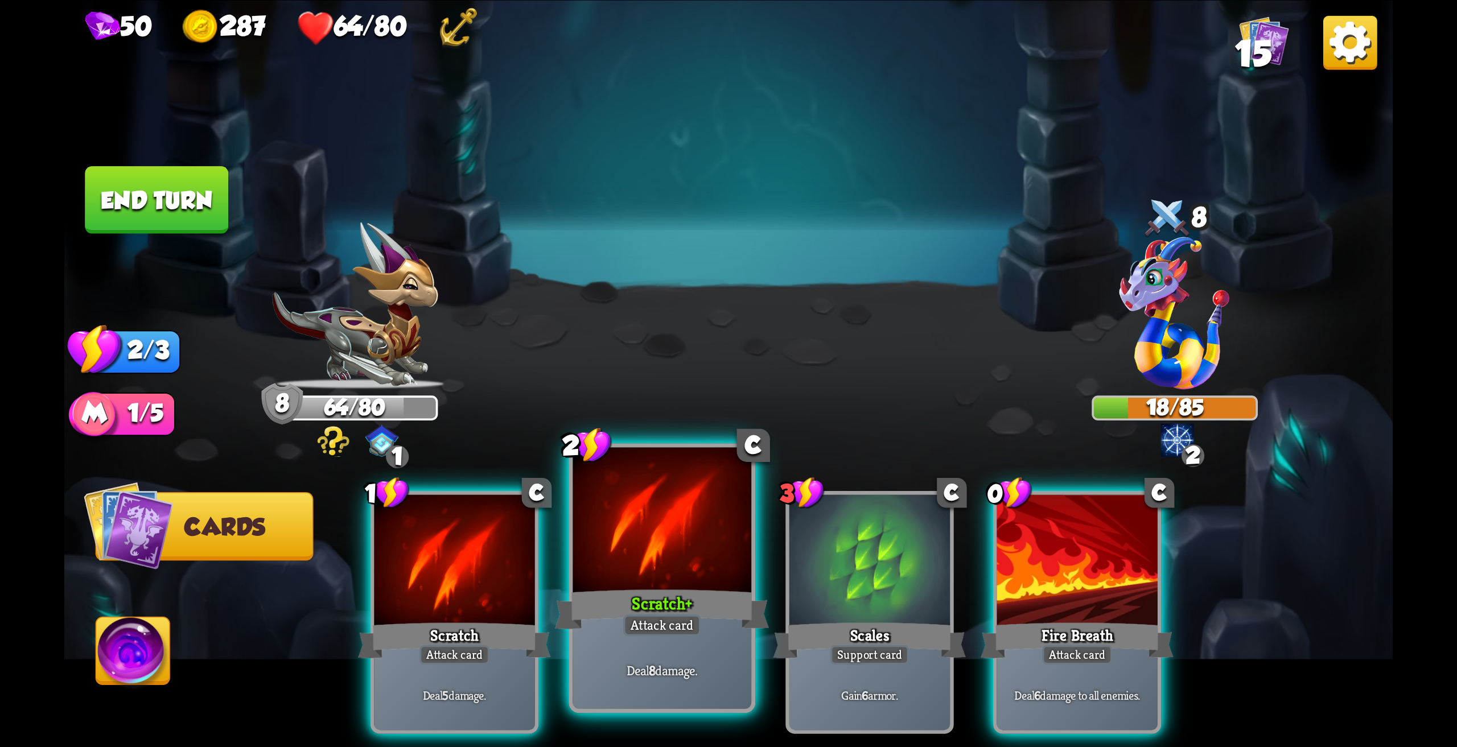
click at [641, 564] on div at bounding box center [661, 522] width 179 height 150
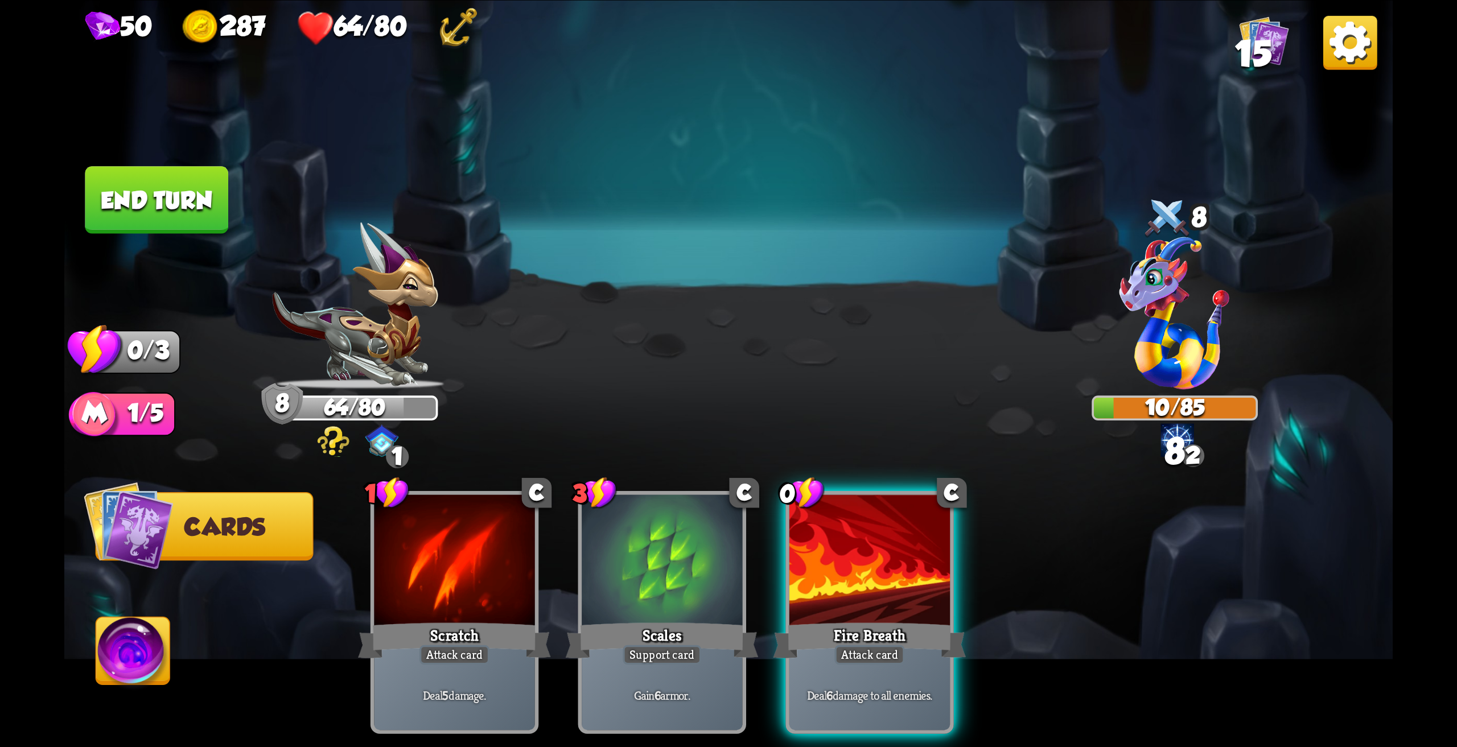
click at [133, 195] on button "End turn" at bounding box center [156, 200] width 143 height 68
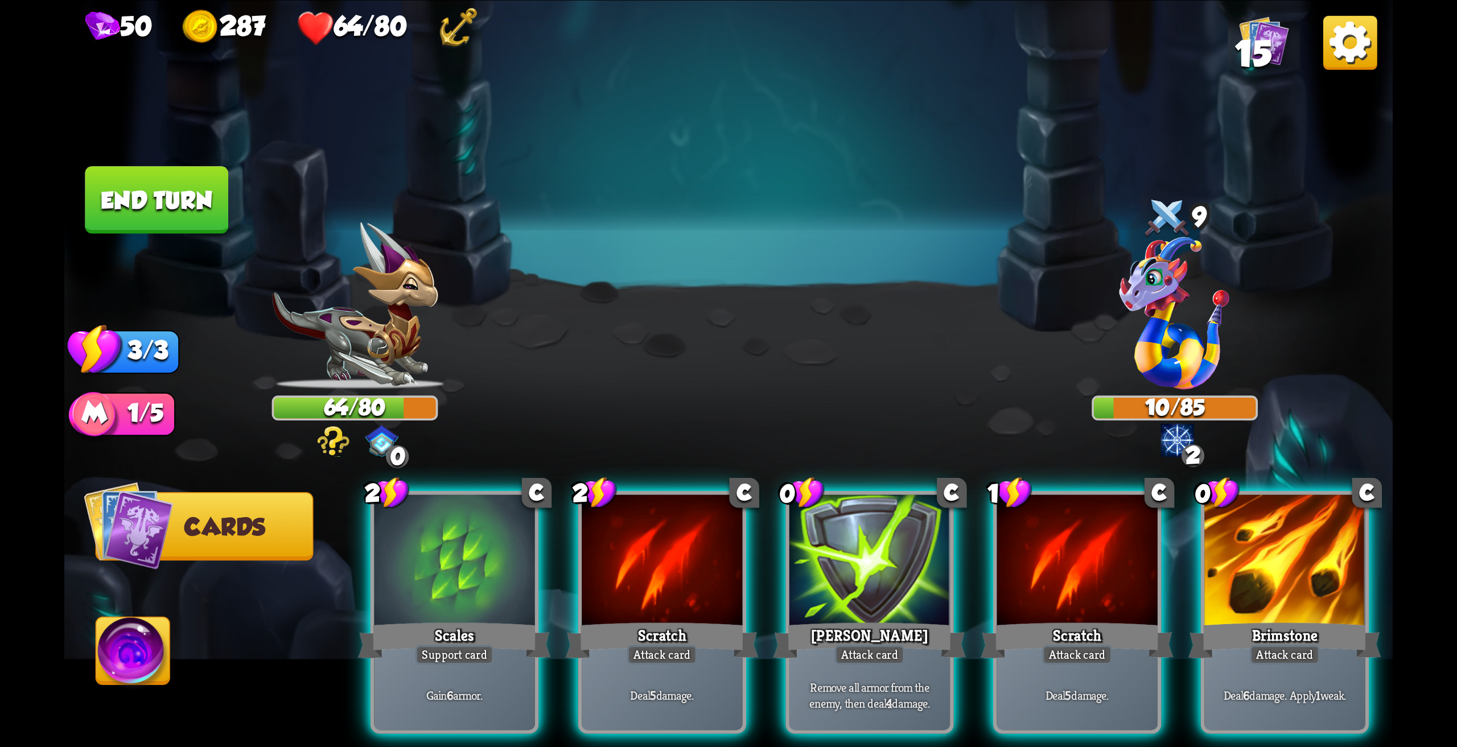
click at [1302, 553] on div at bounding box center [1284, 561] width 160 height 135
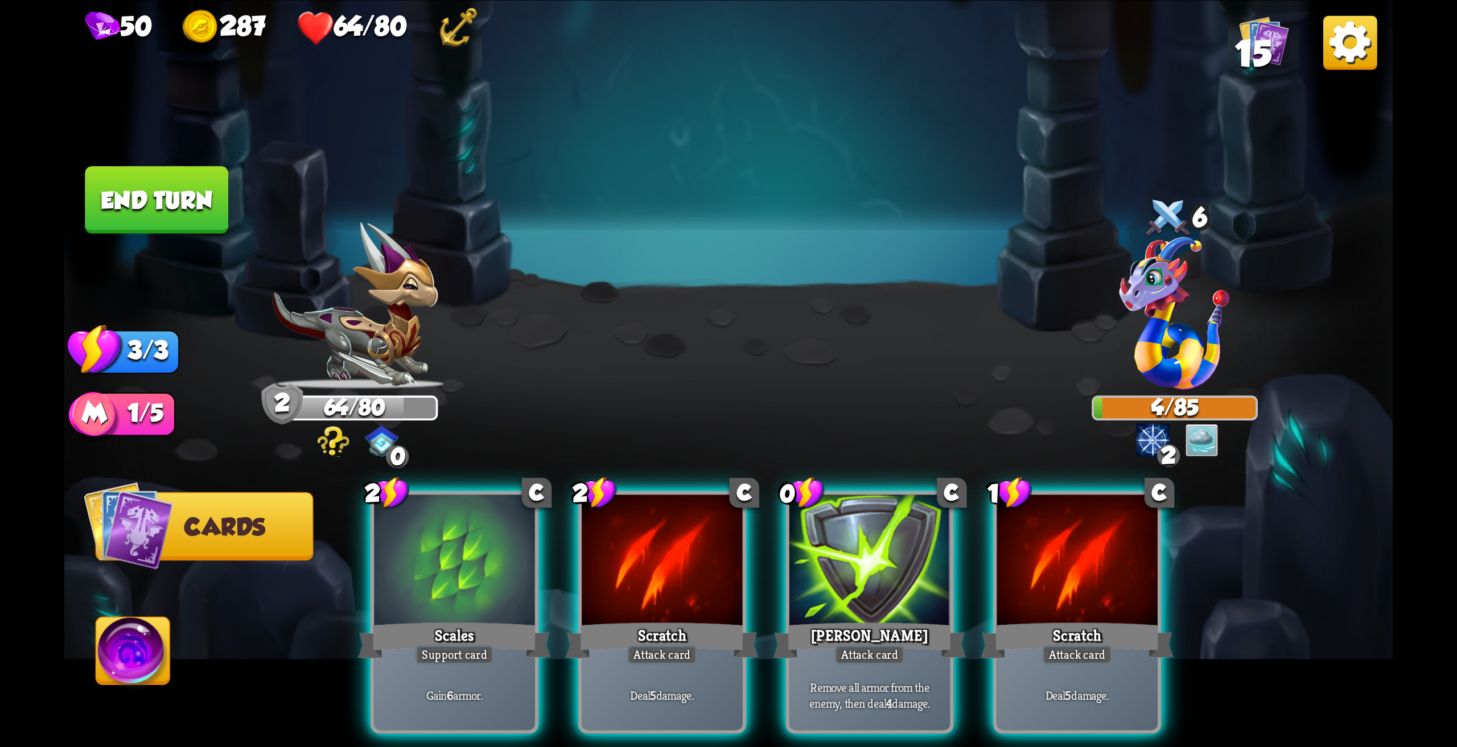
drag, startPoint x: 1070, startPoint y: 530, endPoint x: 947, endPoint y: 346, distance: 221.6
click at [1069, 529] on div at bounding box center [1077, 561] width 160 height 135
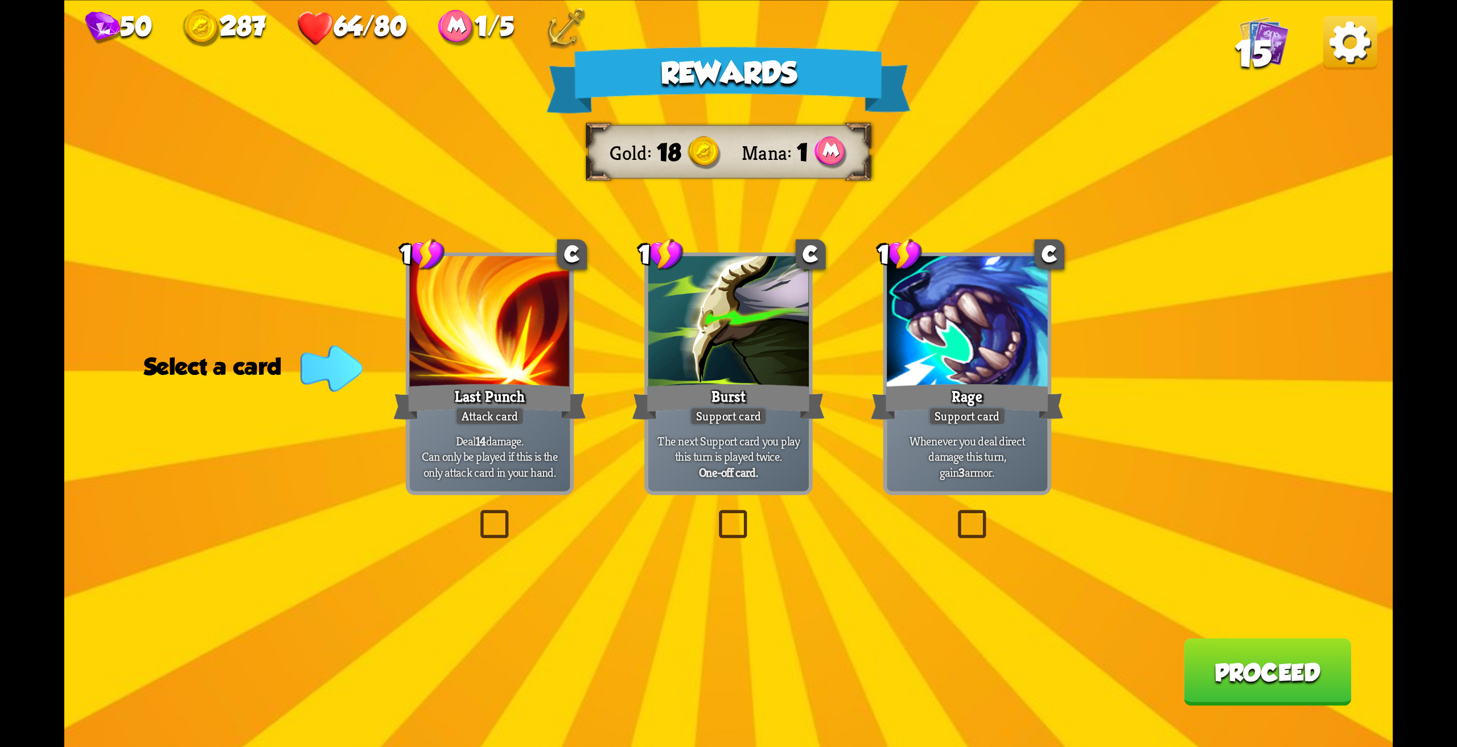
click at [967, 421] on div "Support card" at bounding box center [967, 415] width 79 height 19
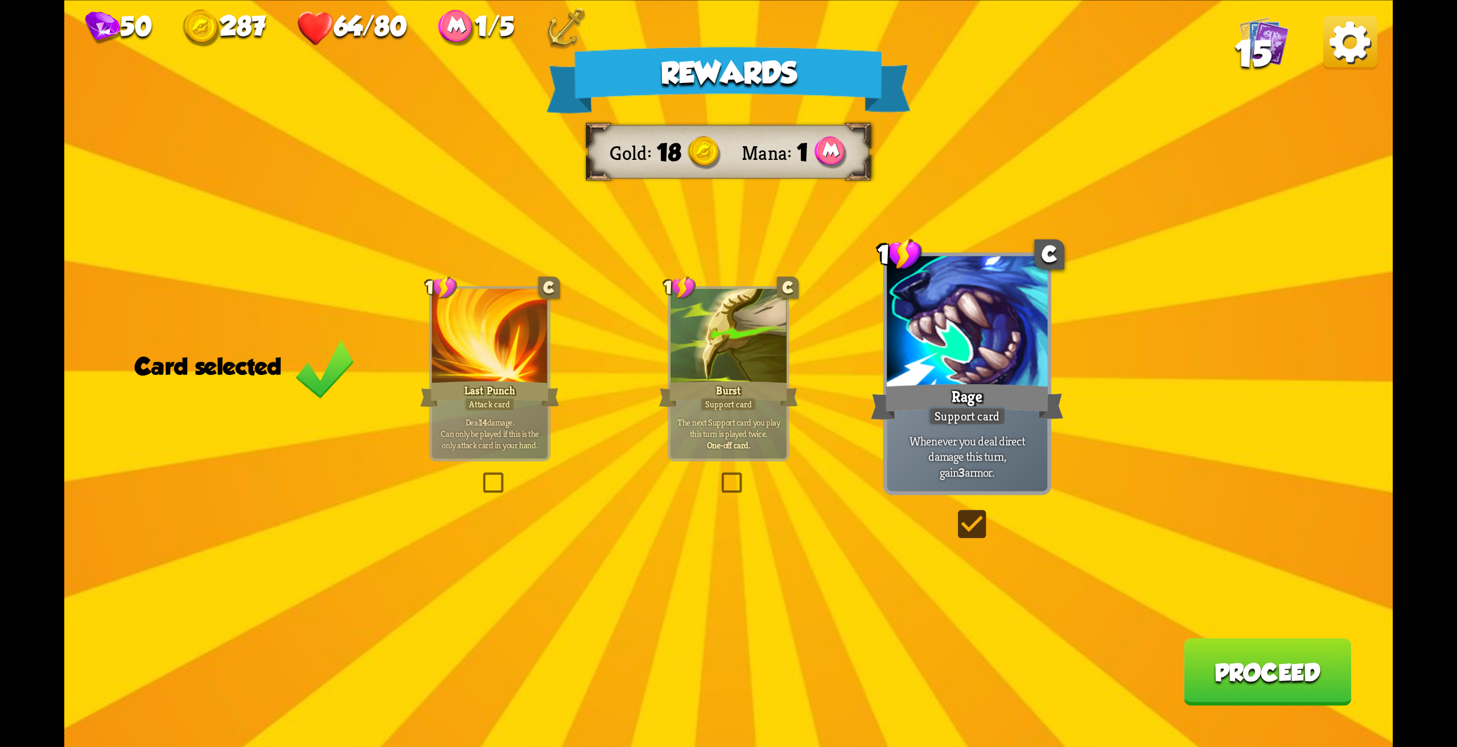
click at [1266, 695] on button "Proceed" at bounding box center [1268, 672] width 168 height 68
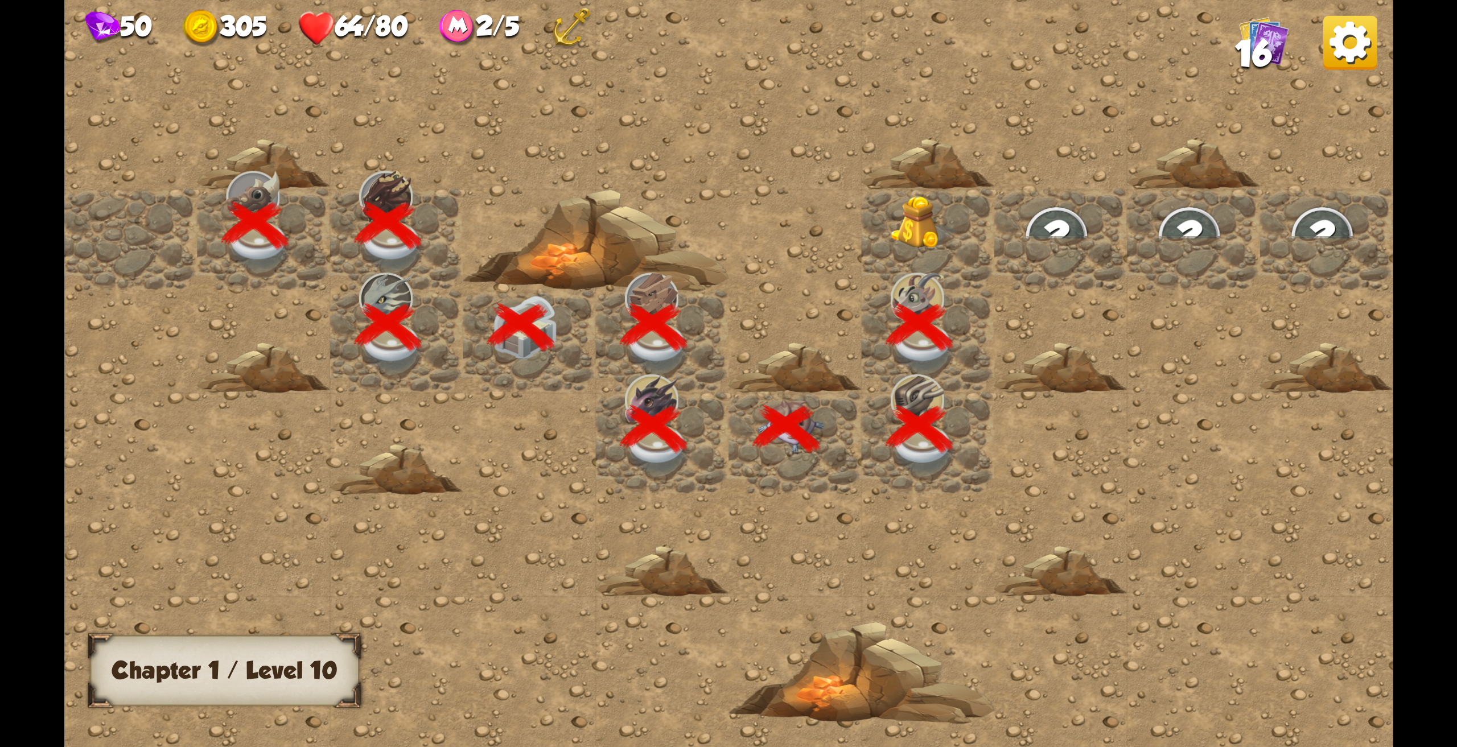
click at [914, 232] on img at bounding box center [923, 223] width 67 height 54
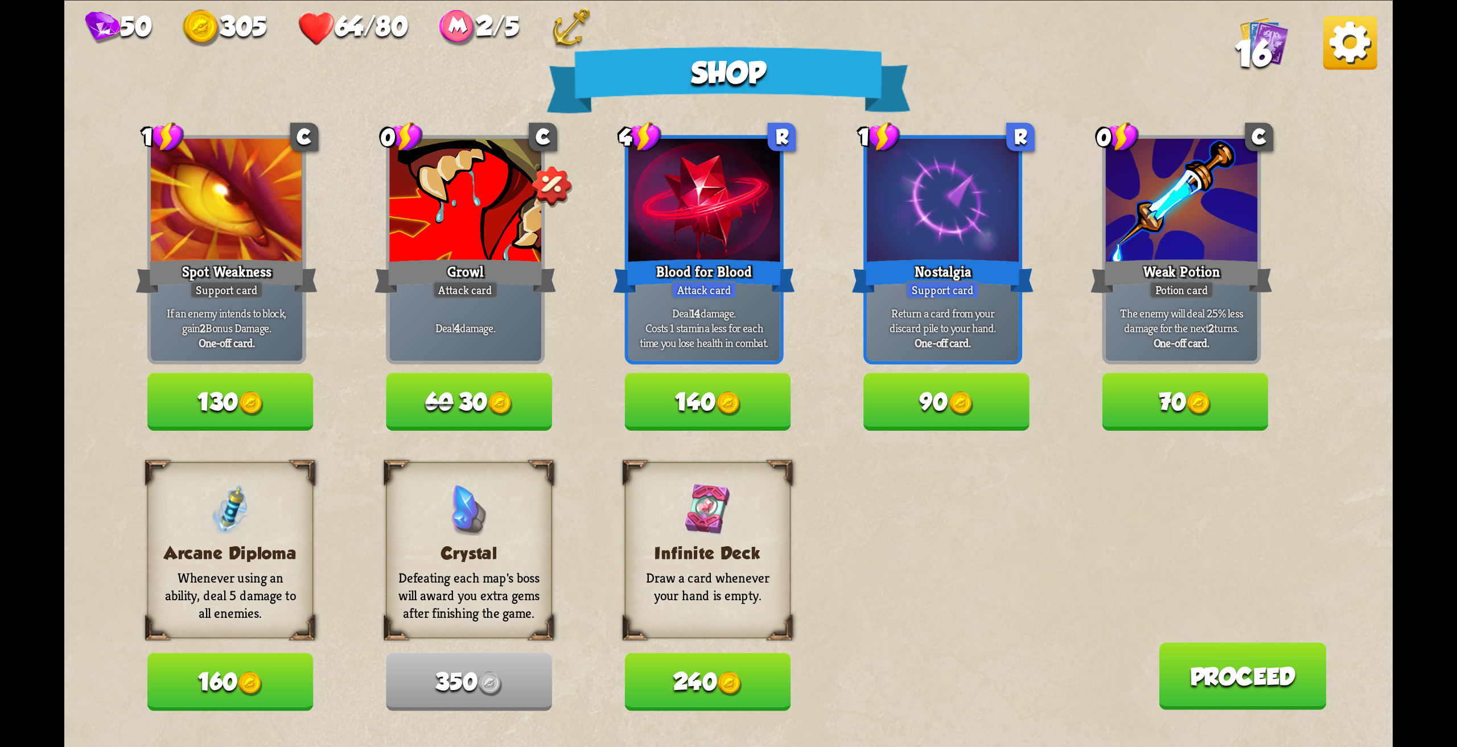
click at [498, 401] on img at bounding box center [500, 404] width 25 height 25
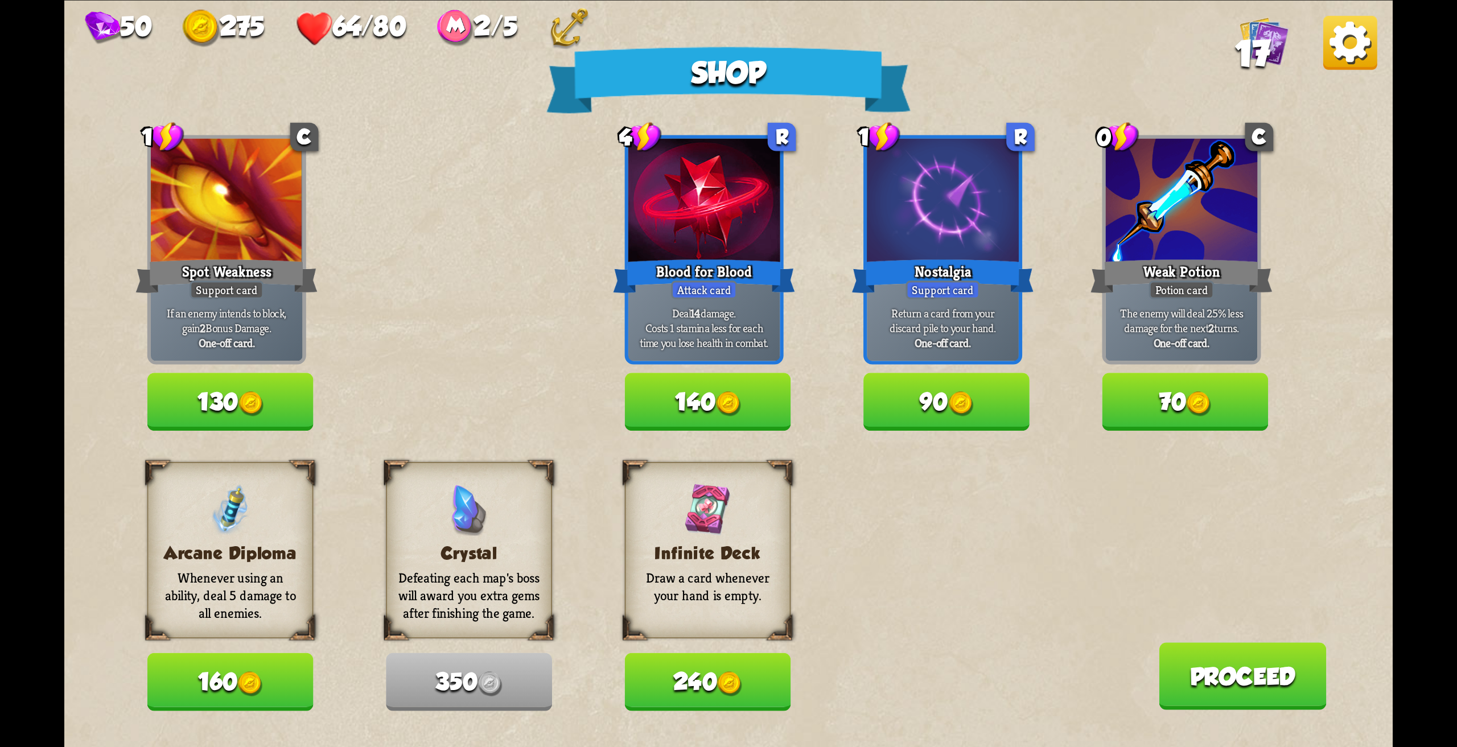
click at [1187, 403] on button "70" at bounding box center [1185, 401] width 166 height 57
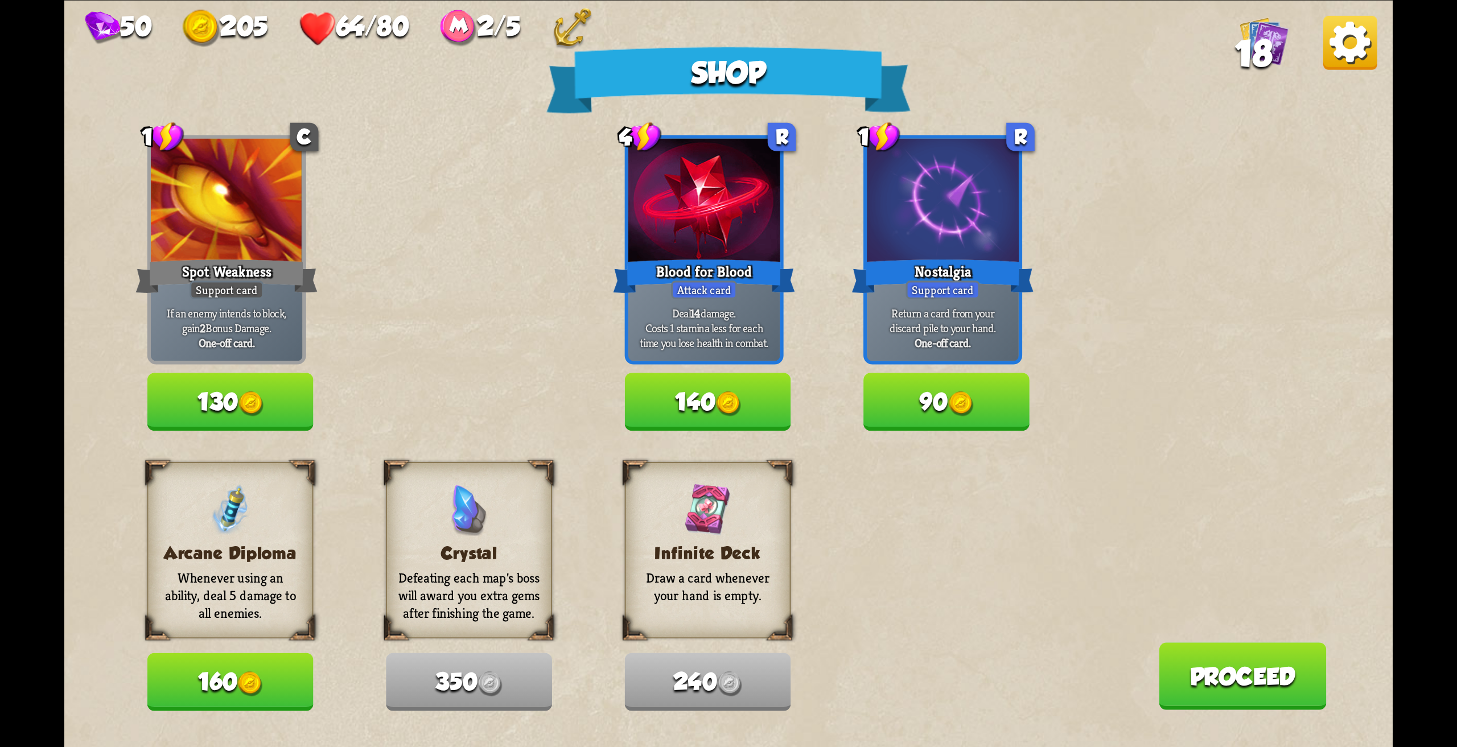
click at [714, 409] on button "140" at bounding box center [708, 401] width 166 height 57
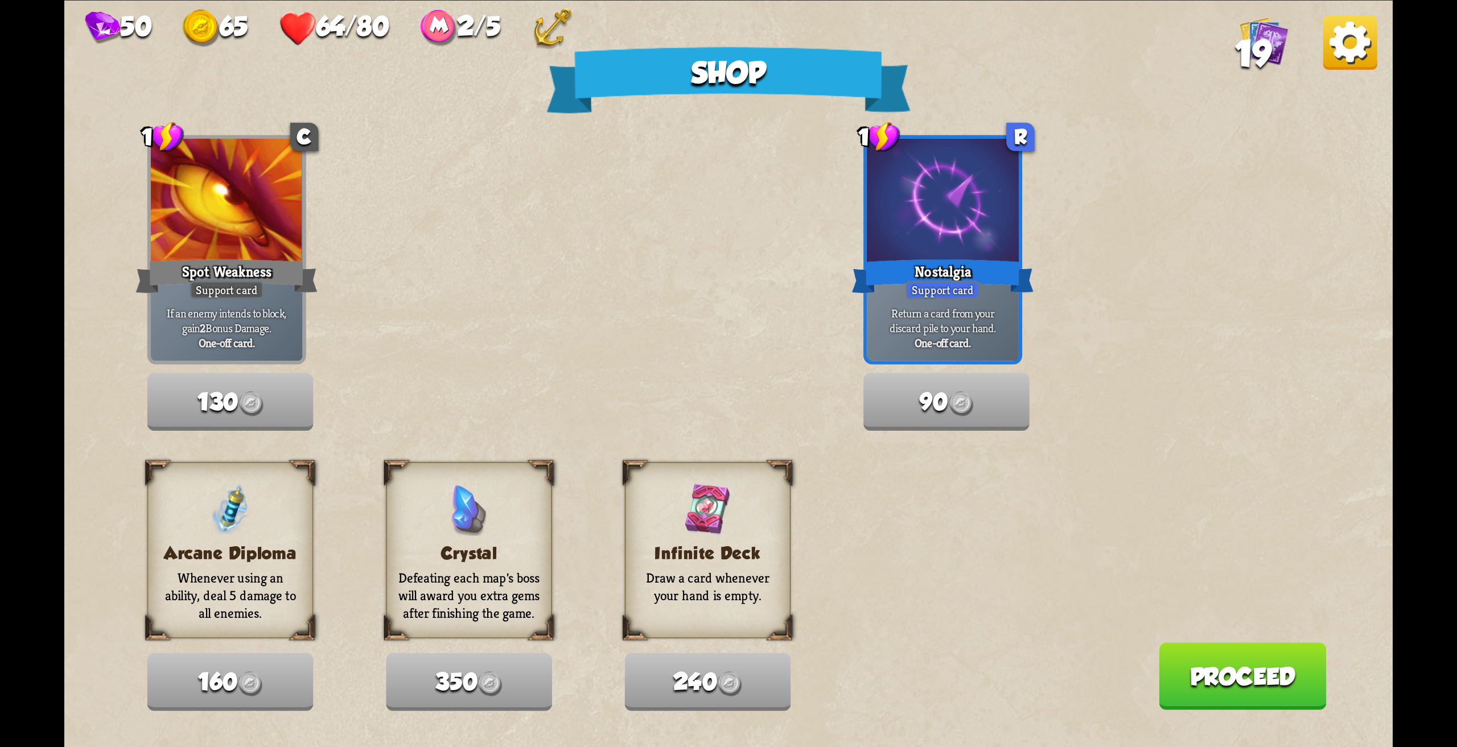
click at [1217, 677] on button "Proceed" at bounding box center [1243, 676] width 168 height 68
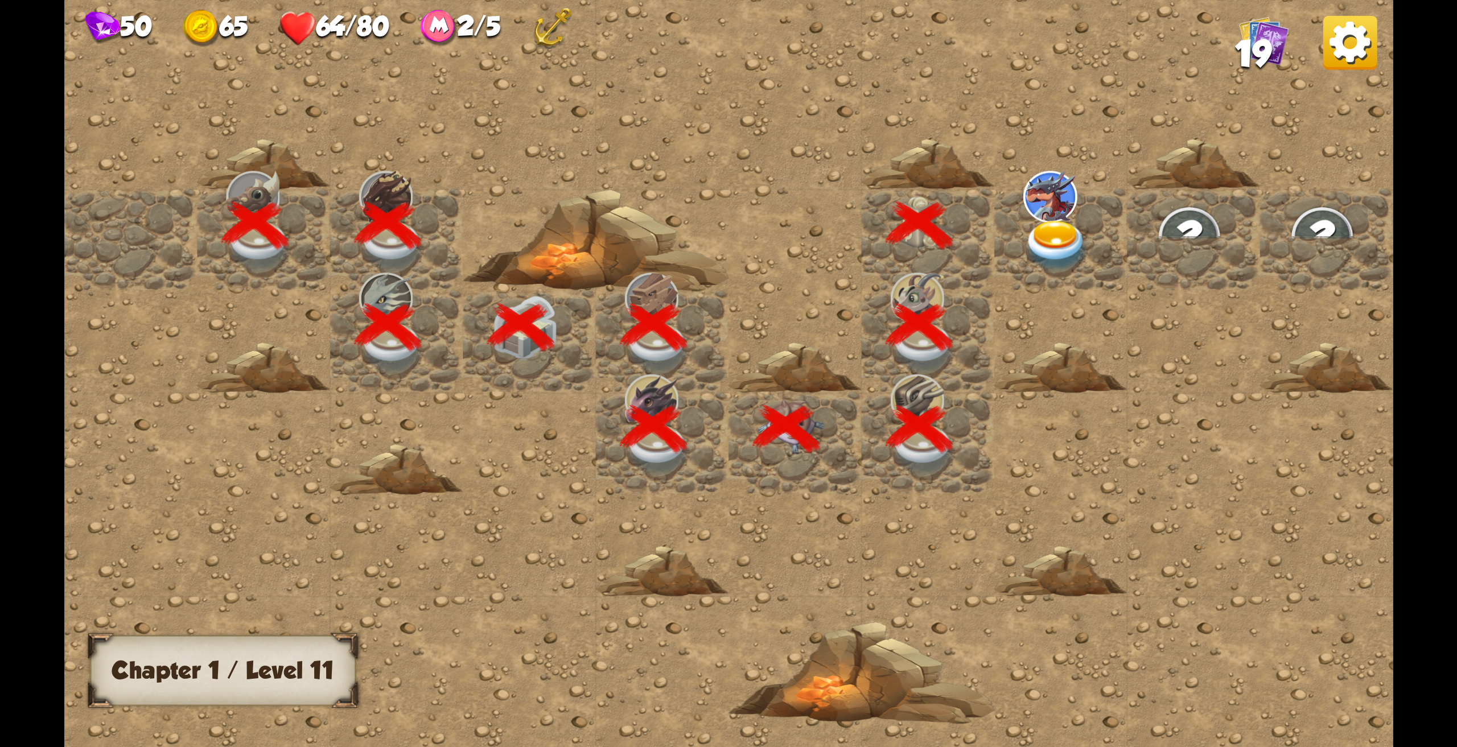
scroll to position [0, 219]
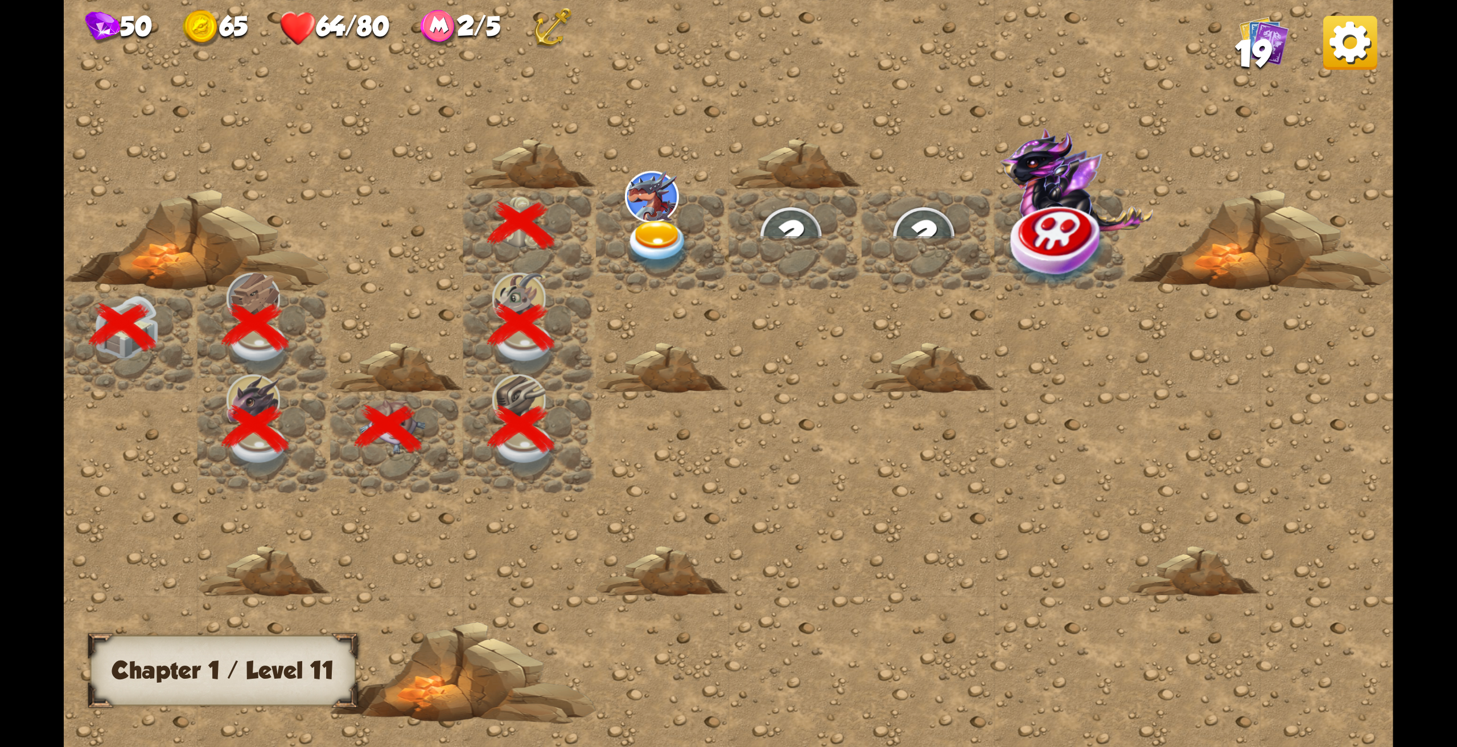
click at [672, 246] on img at bounding box center [658, 246] width 67 height 52
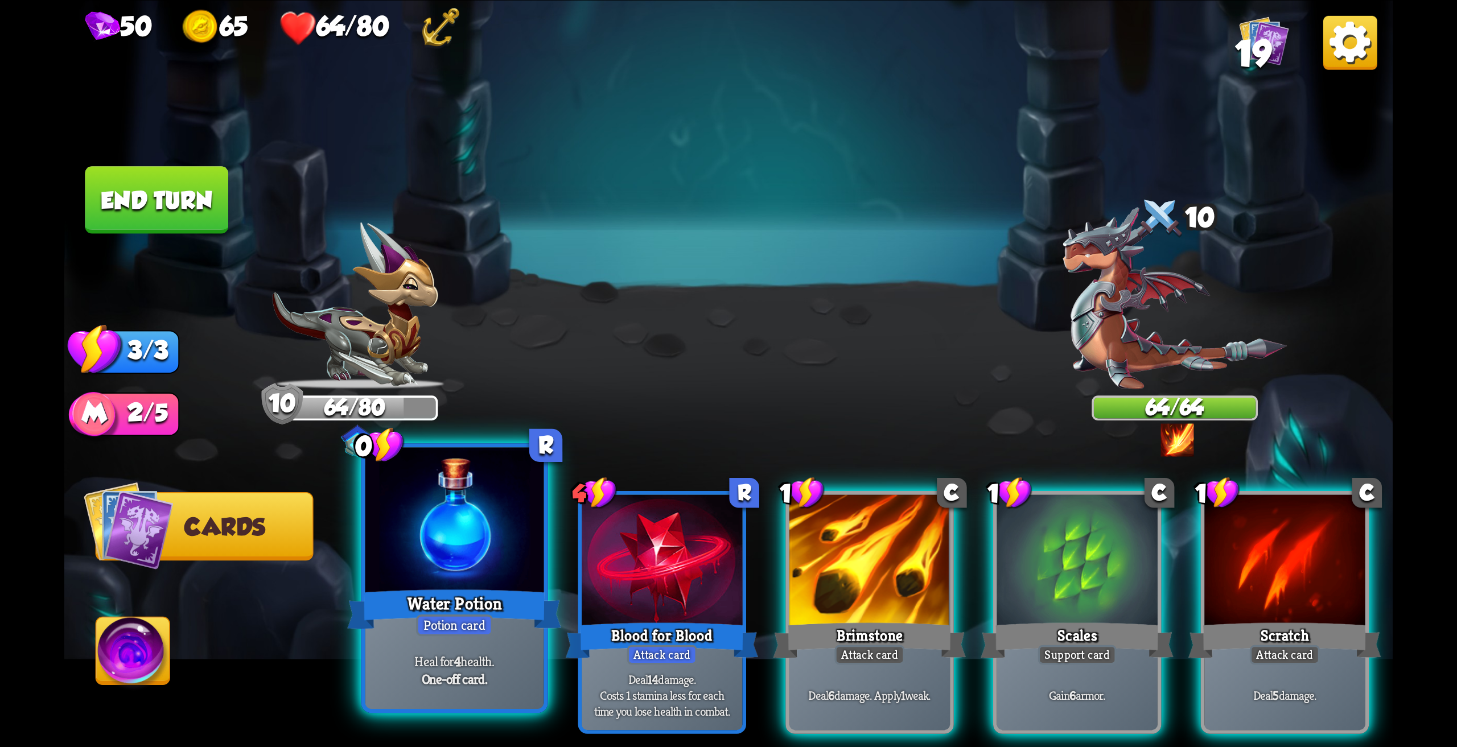
click at [443, 578] on div at bounding box center [454, 522] width 179 height 150
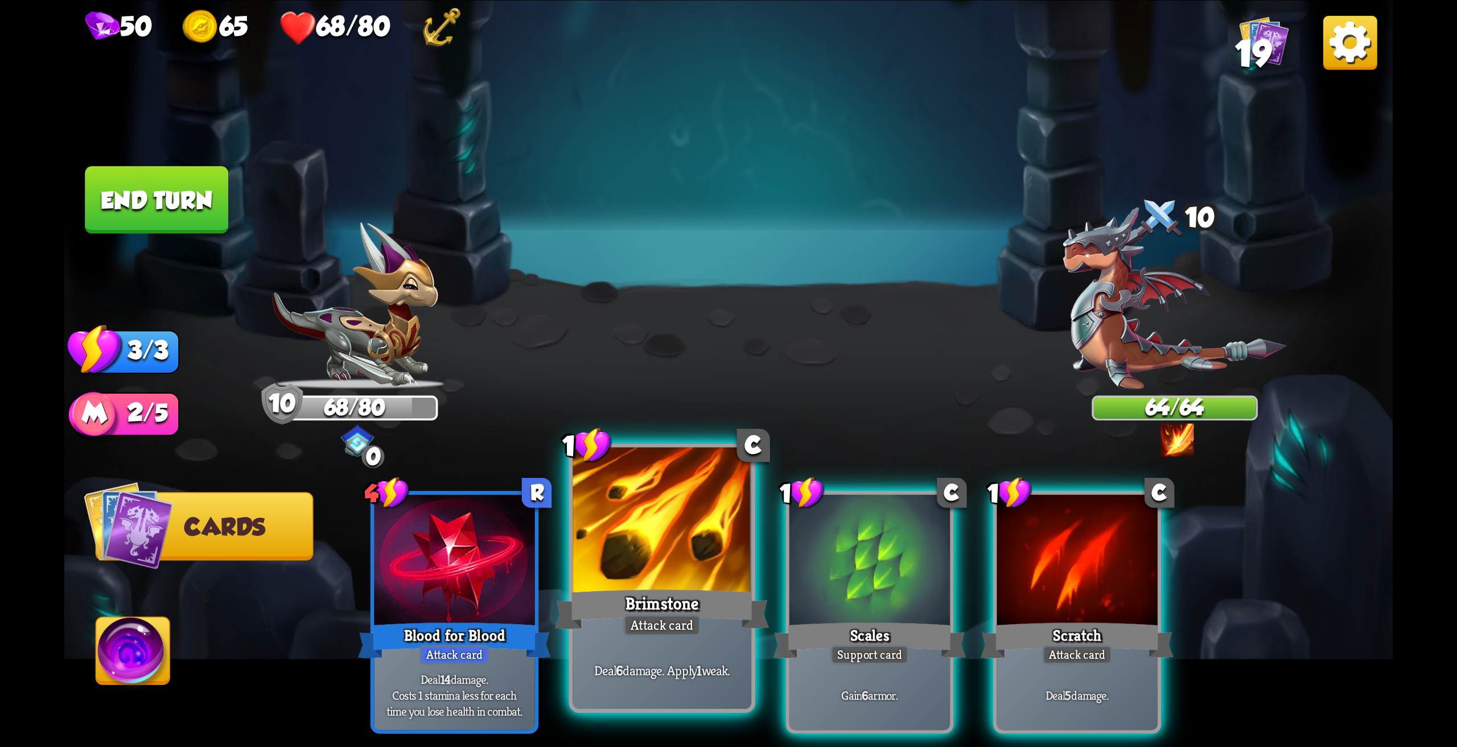
click at [671, 516] on div at bounding box center [661, 522] width 179 height 150
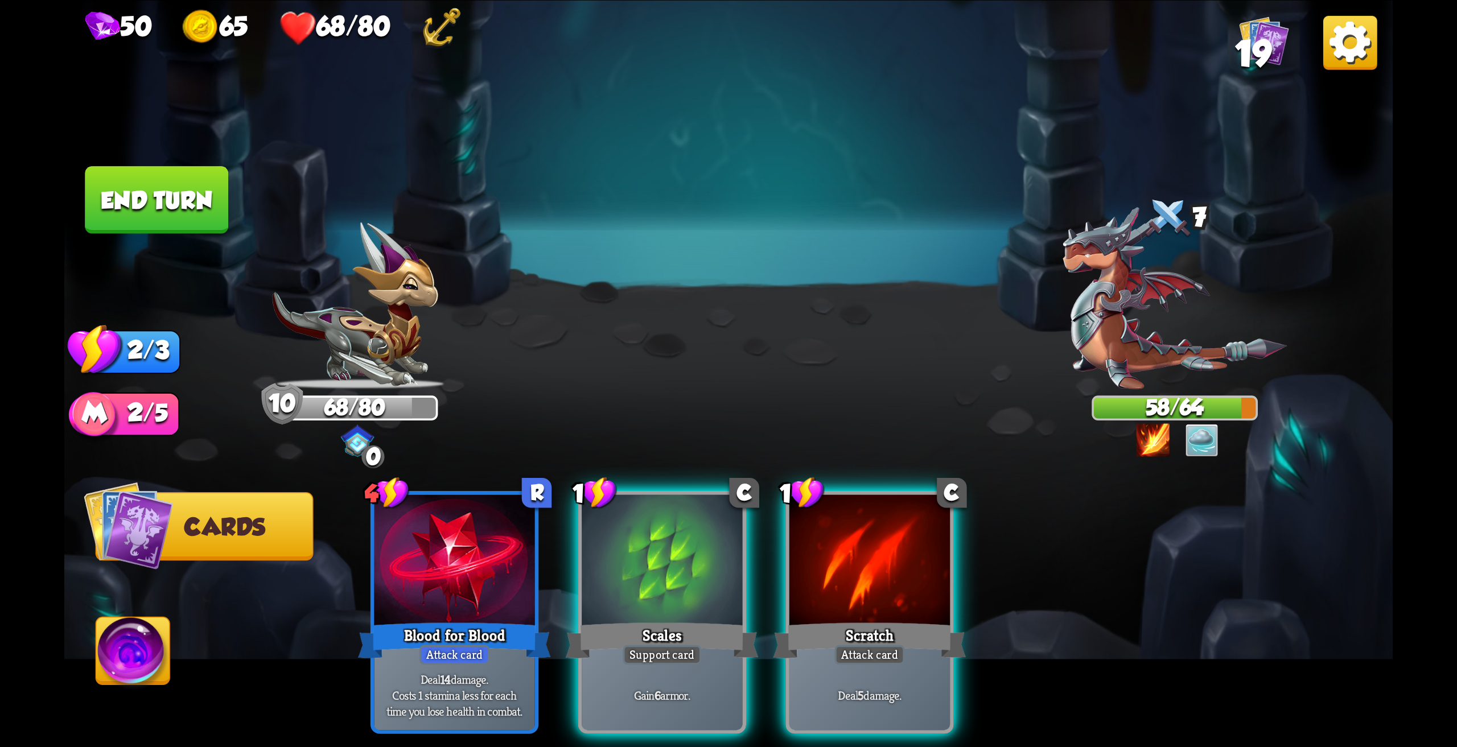
click at [1153, 450] on img at bounding box center [1152, 439] width 33 height 33
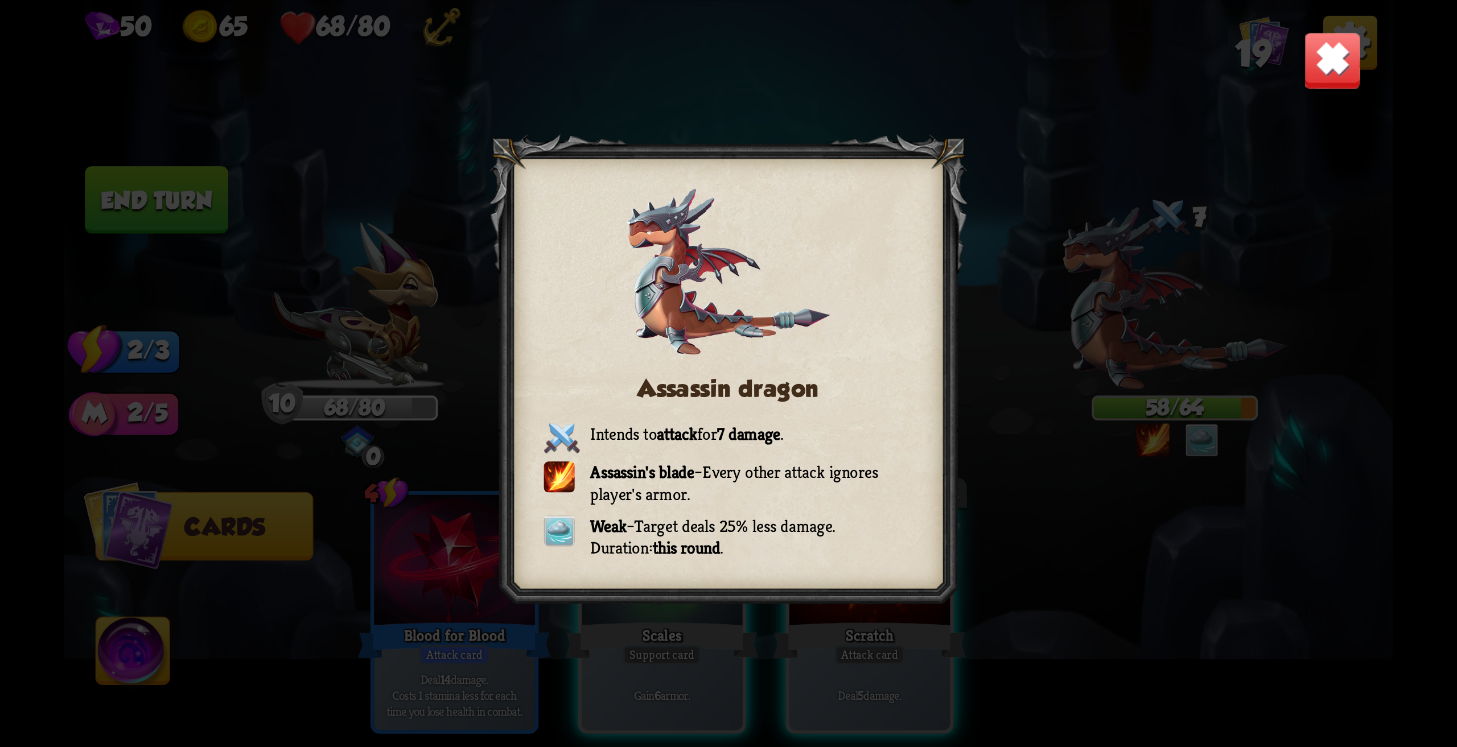
click at [1342, 75] on img at bounding box center [1332, 60] width 58 height 58
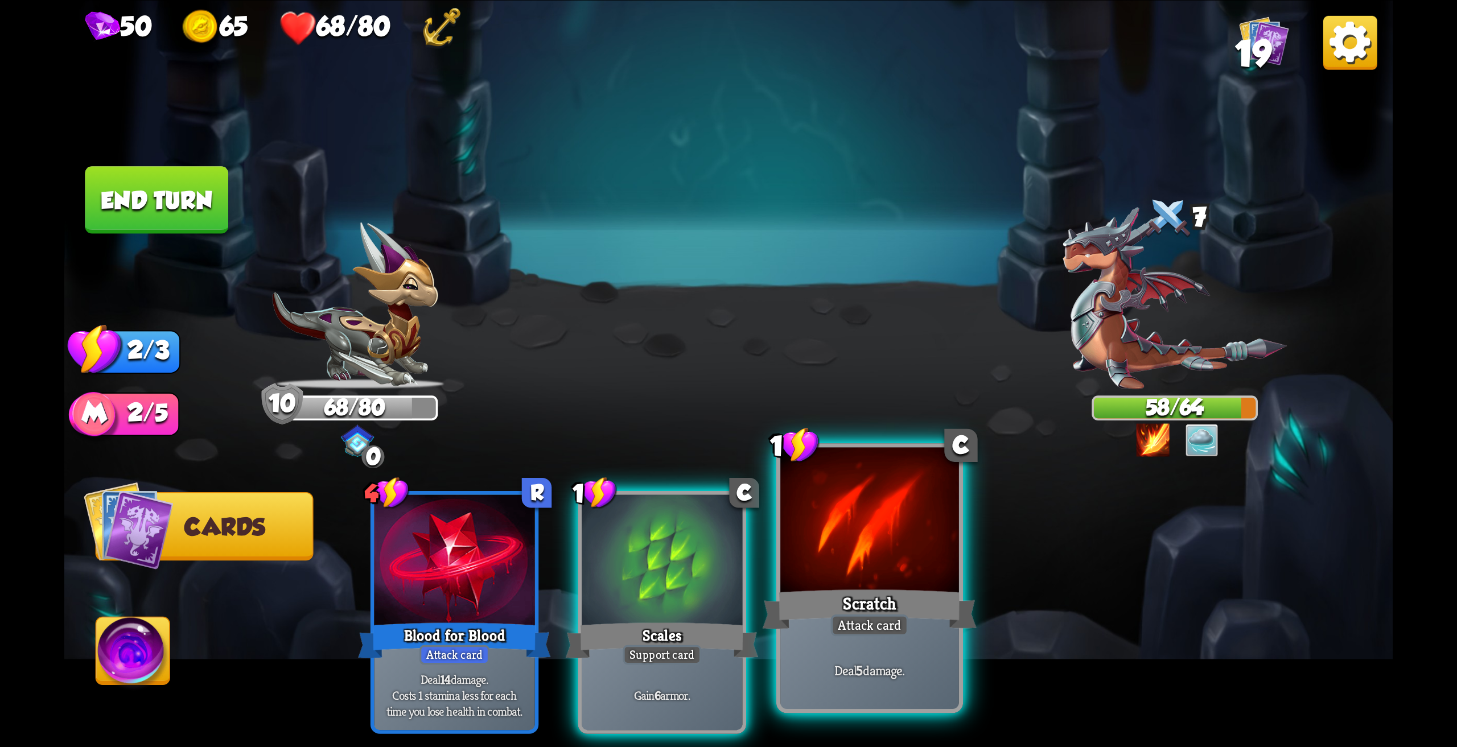
click at [914, 552] on div at bounding box center [869, 522] width 179 height 150
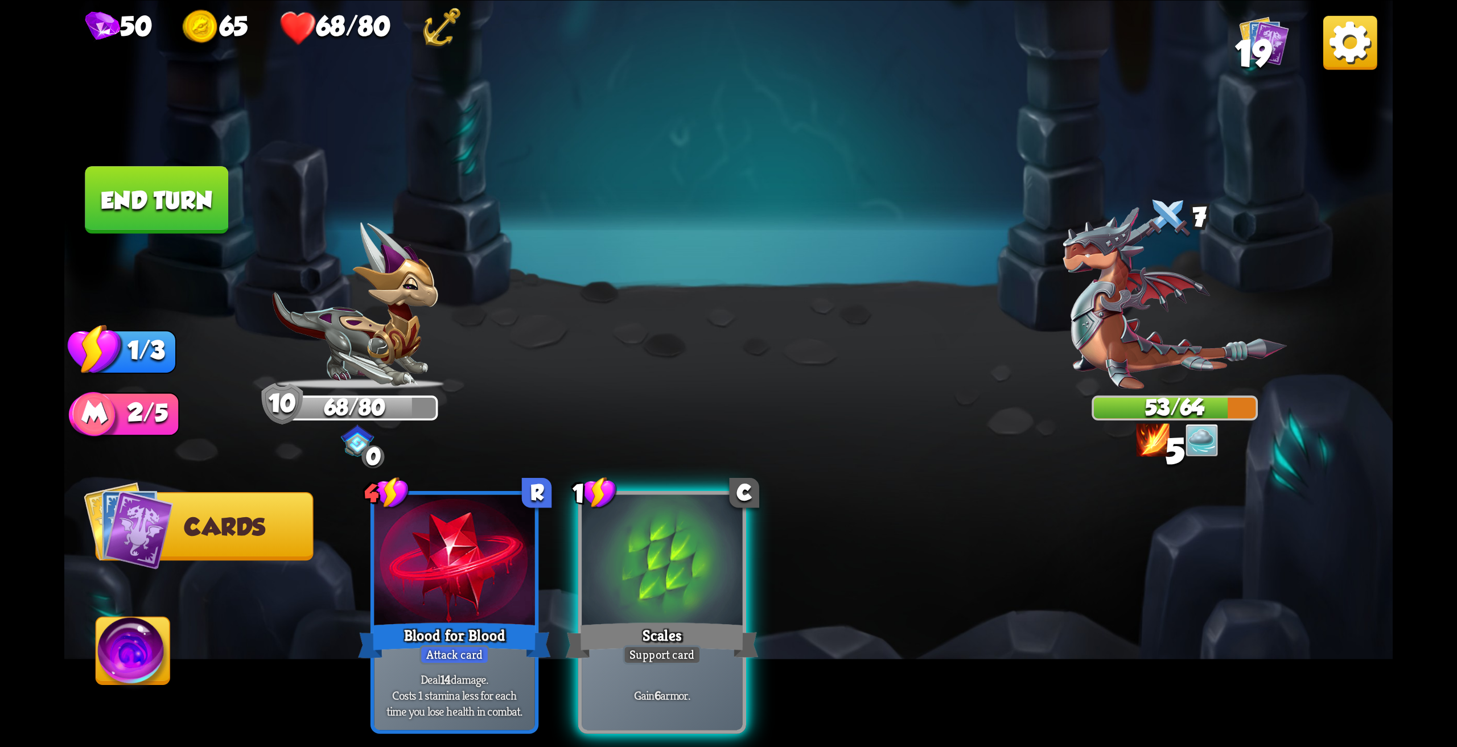
click at [179, 203] on button "End turn" at bounding box center [156, 200] width 143 height 68
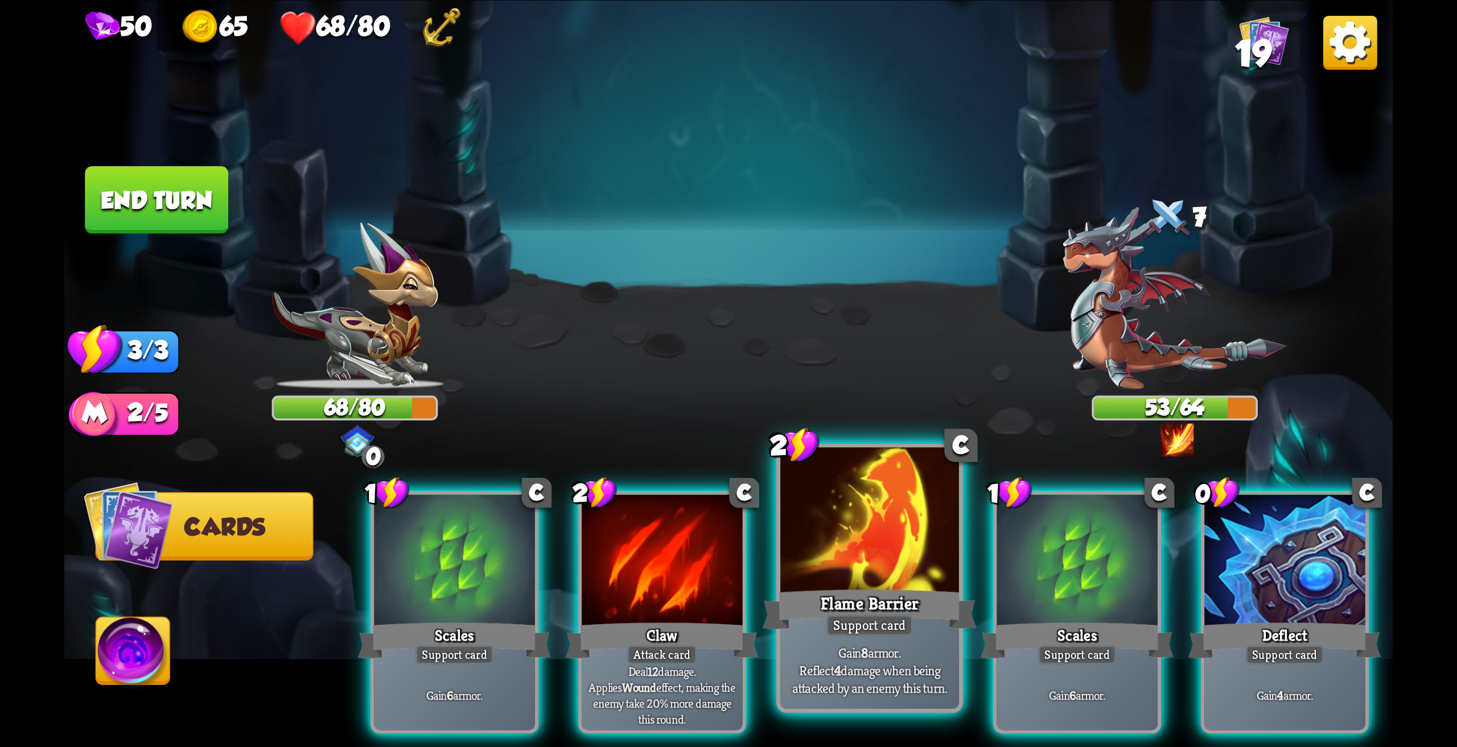
click at [843, 522] on div at bounding box center [869, 522] width 179 height 150
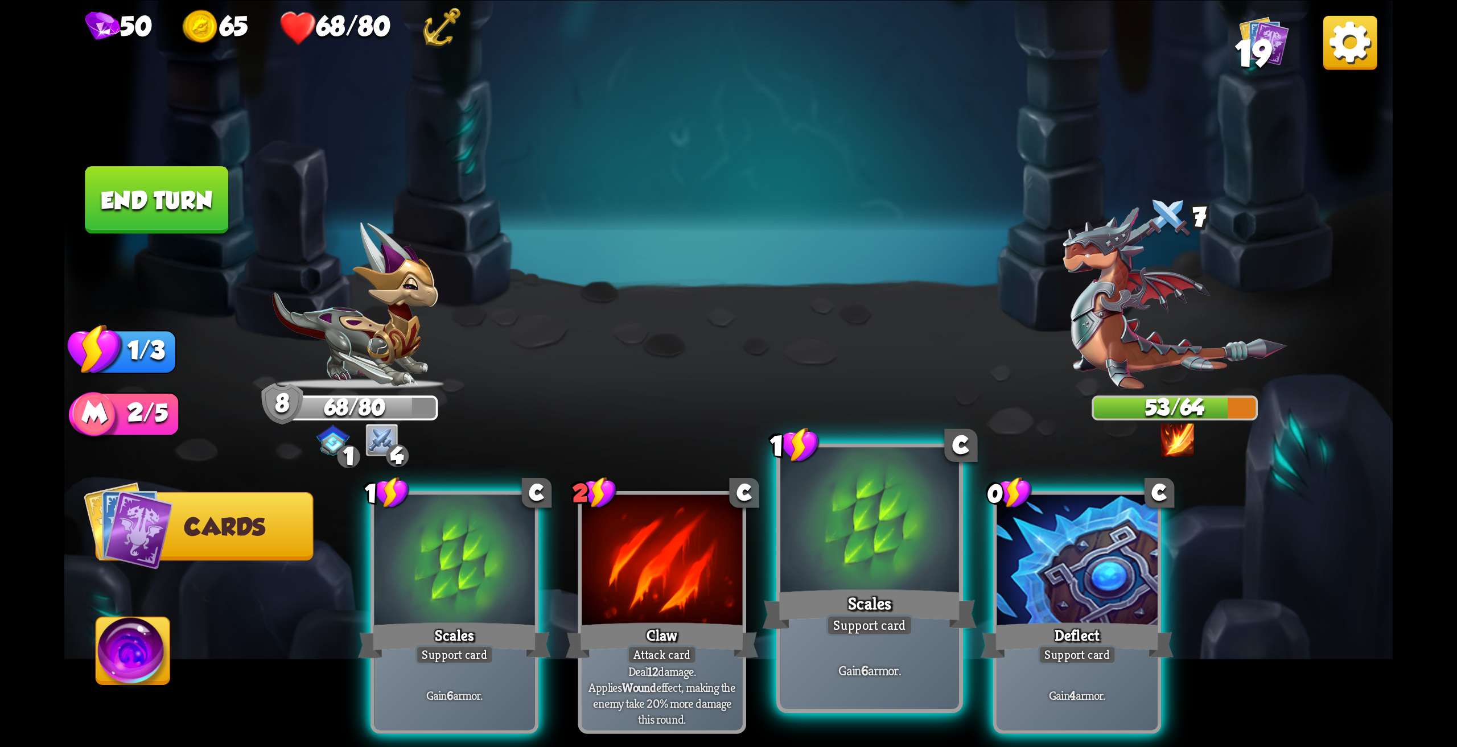
click at [853, 575] on div at bounding box center [869, 522] width 179 height 150
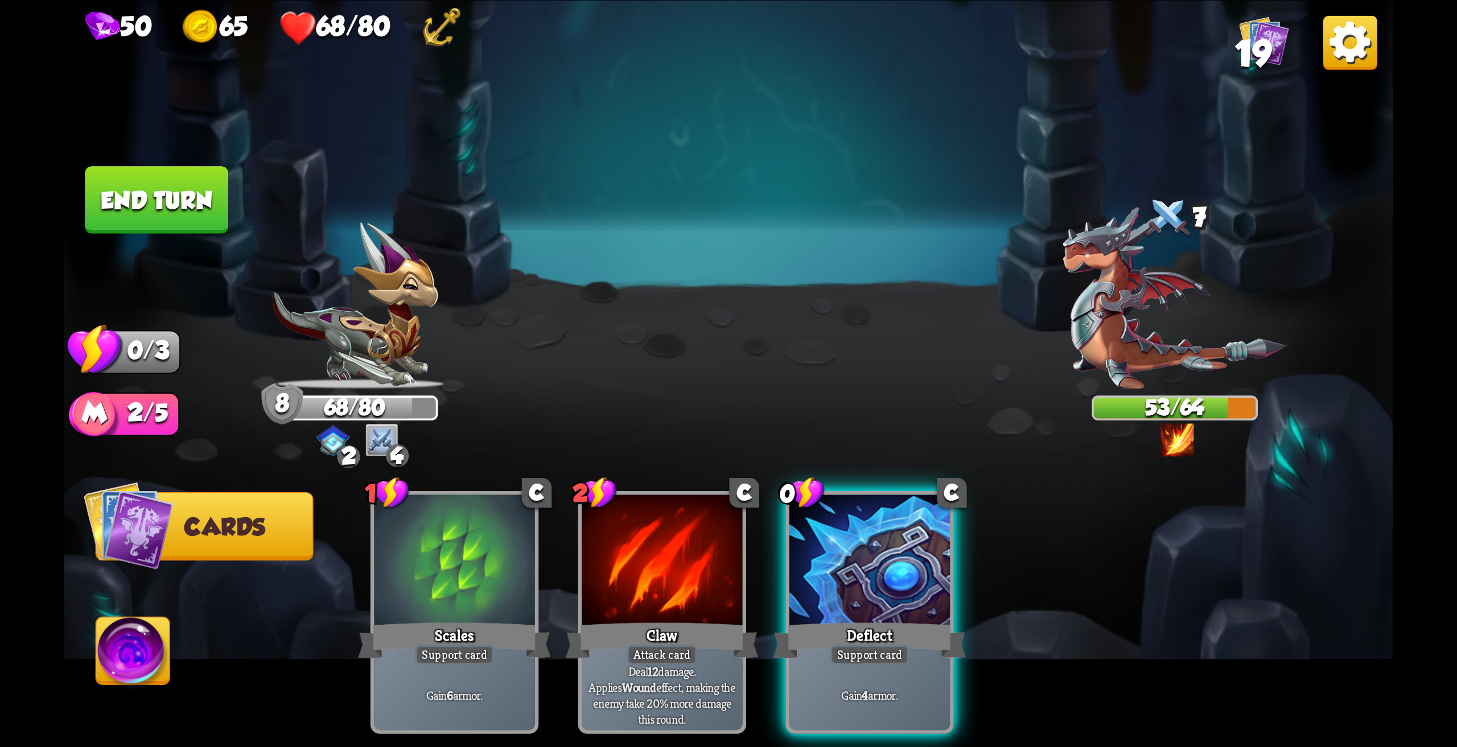
click at [207, 195] on button "End turn" at bounding box center [156, 200] width 143 height 68
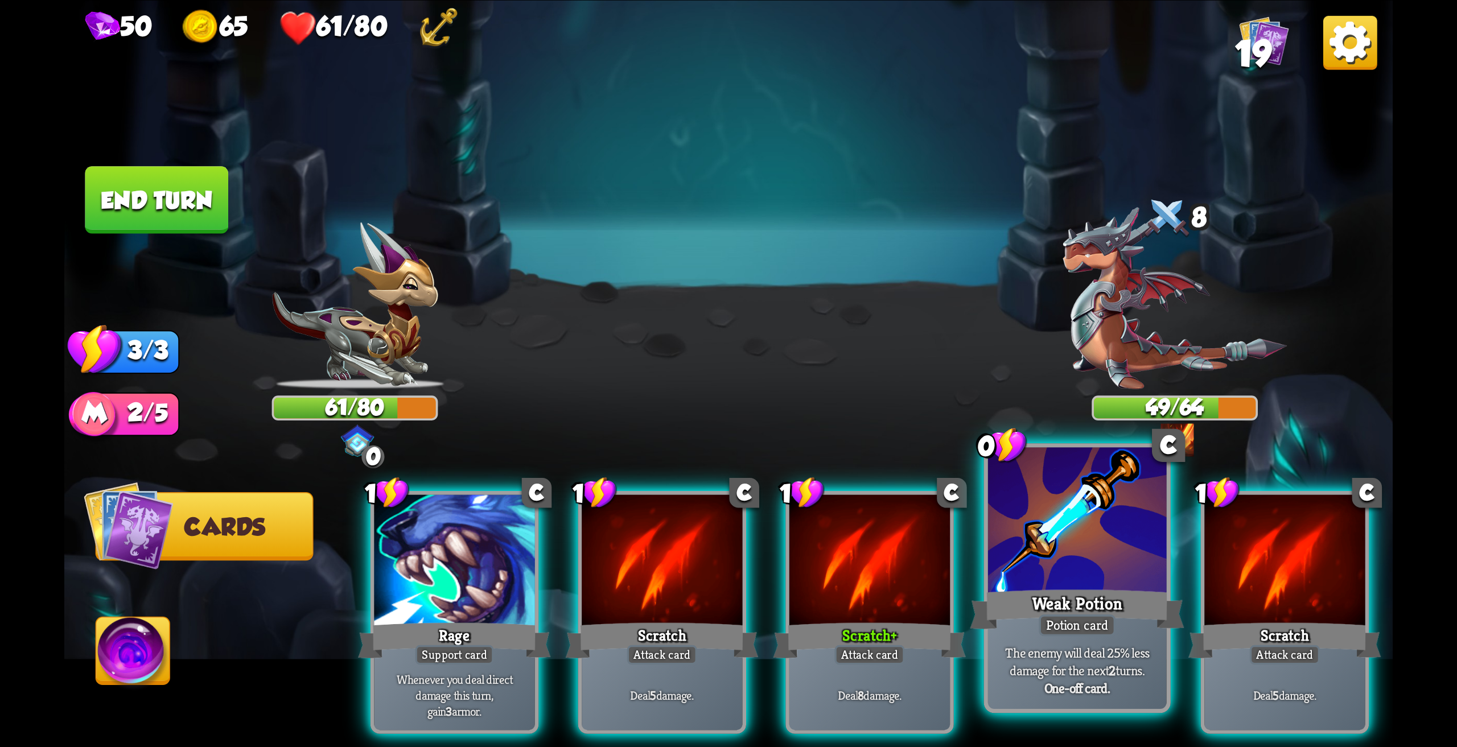
click at [1049, 545] on div at bounding box center [1077, 522] width 179 height 150
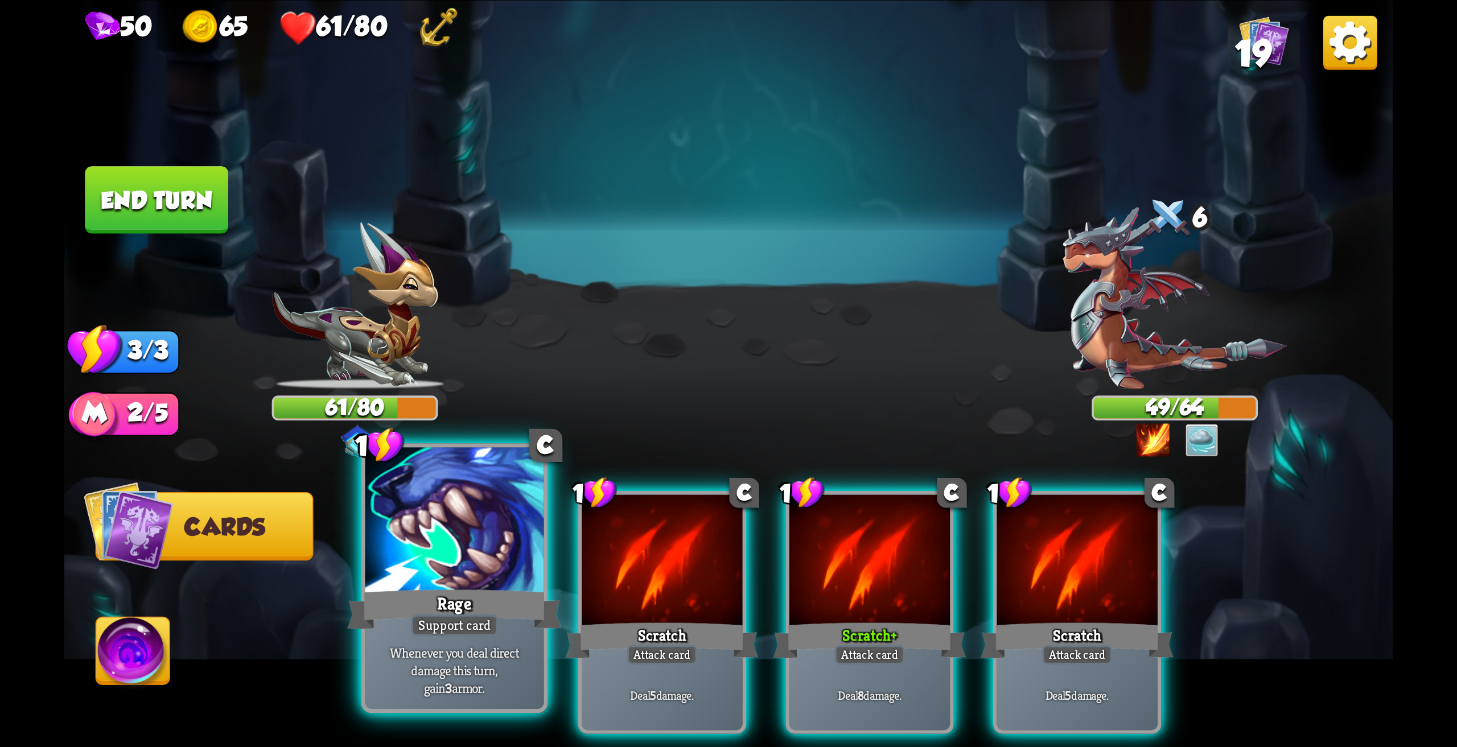
click at [425, 585] on div at bounding box center [454, 522] width 179 height 150
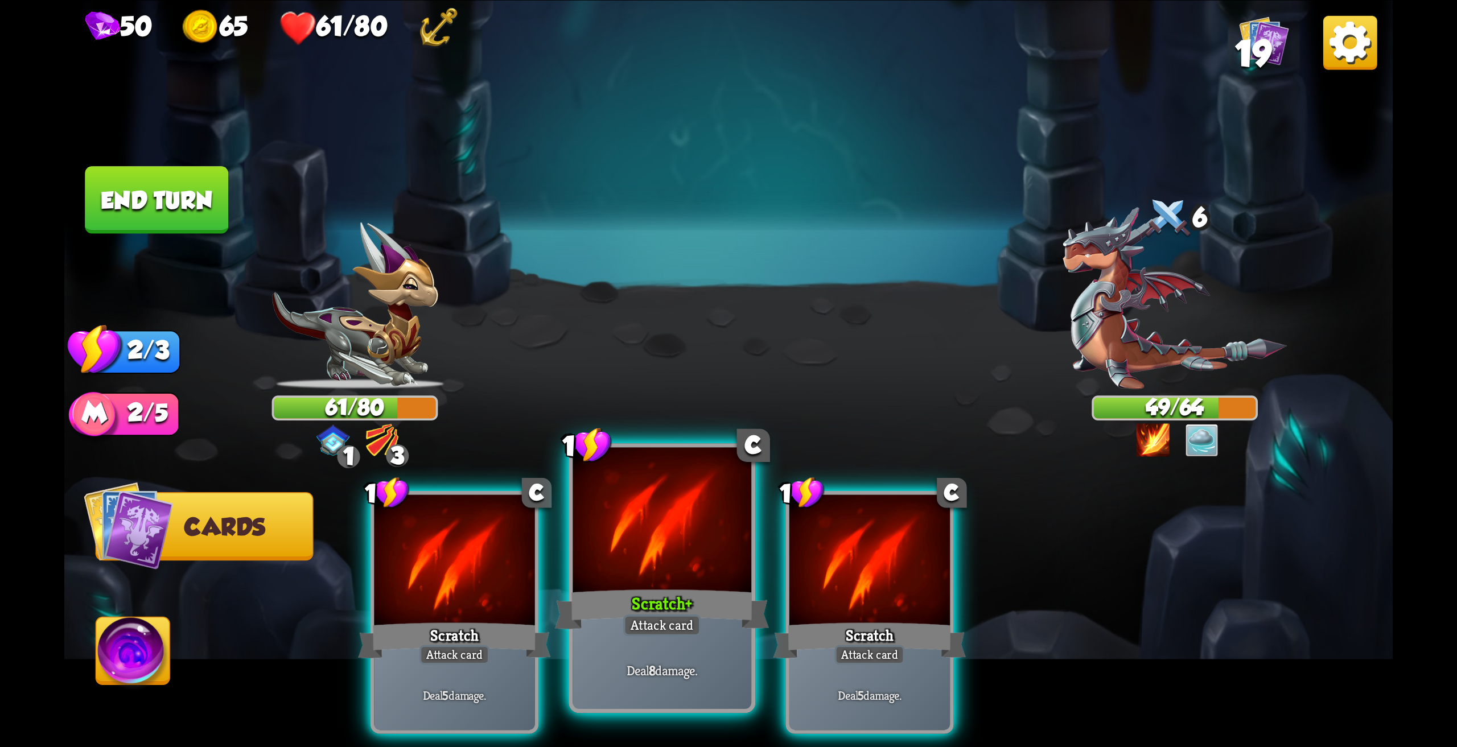
click at [617, 574] on div at bounding box center [661, 522] width 179 height 150
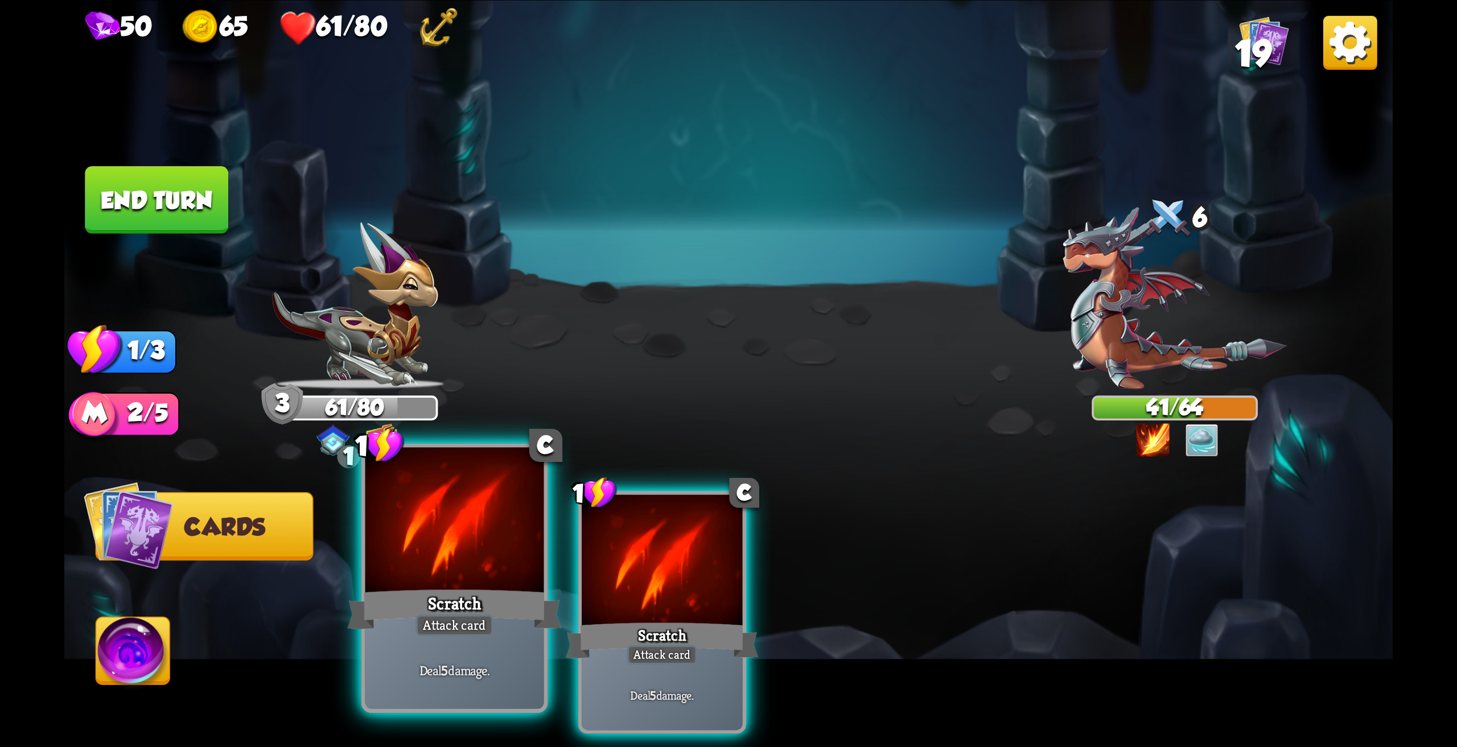
click at [520, 563] on div at bounding box center [454, 522] width 179 height 150
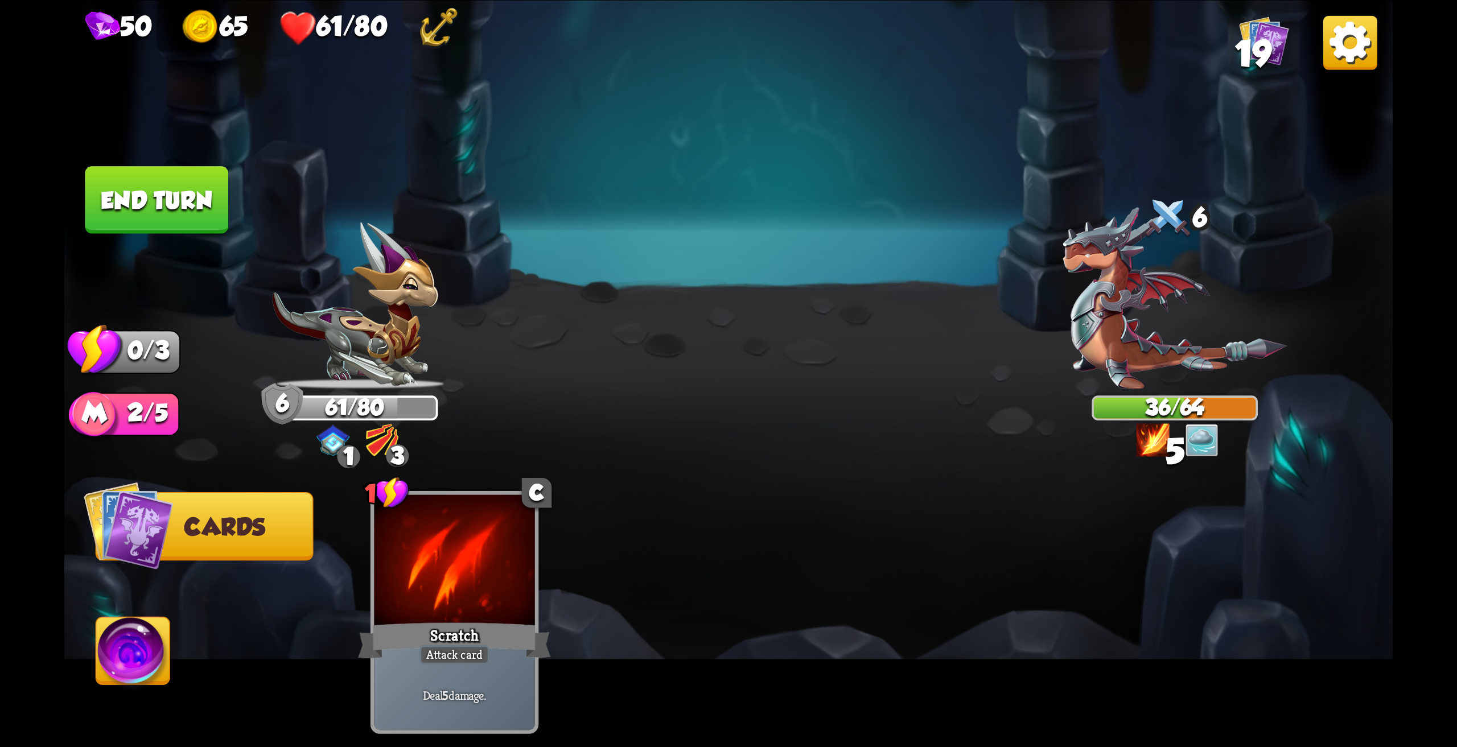
click at [175, 211] on button "End turn" at bounding box center [156, 200] width 143 height 68
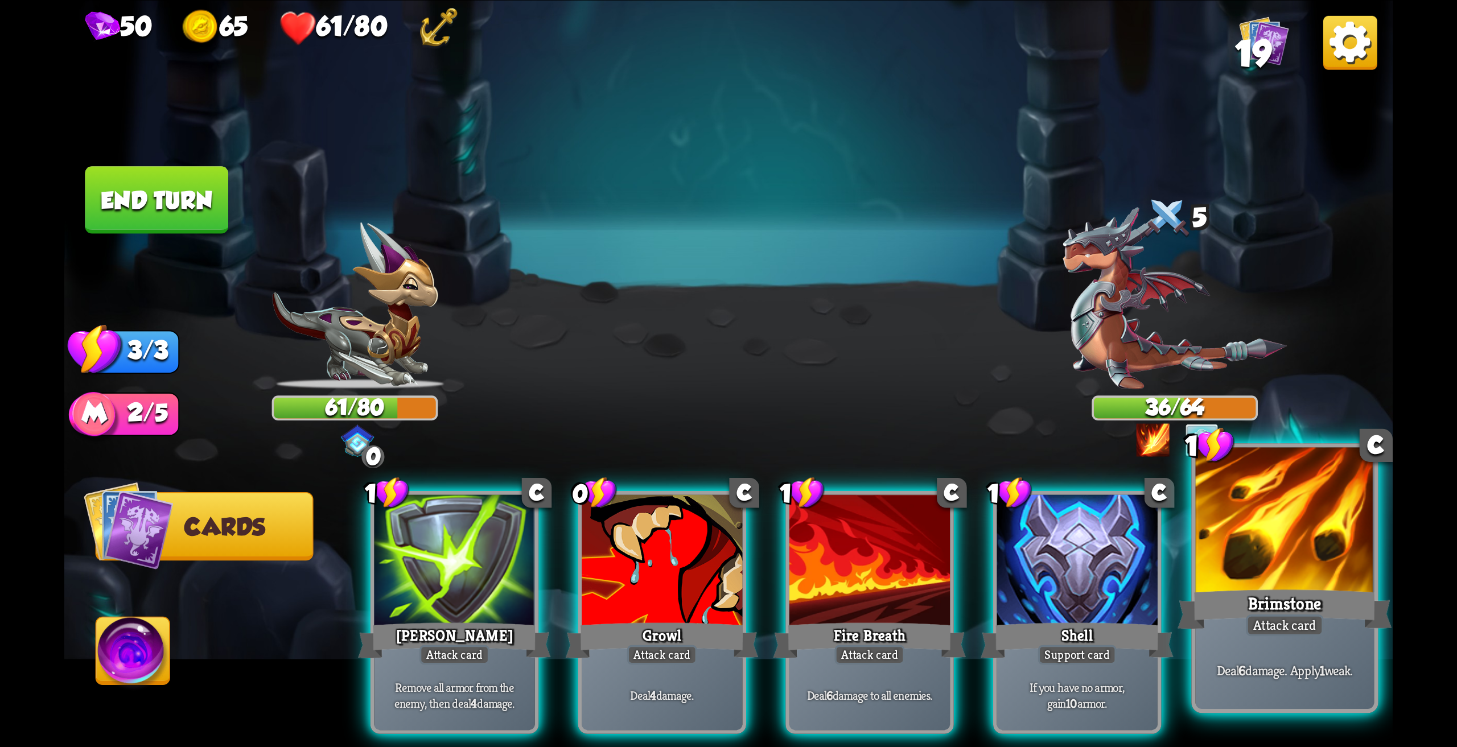
click at [1285, 574] on div at bounding box center [1285, 522] width 179 height 150
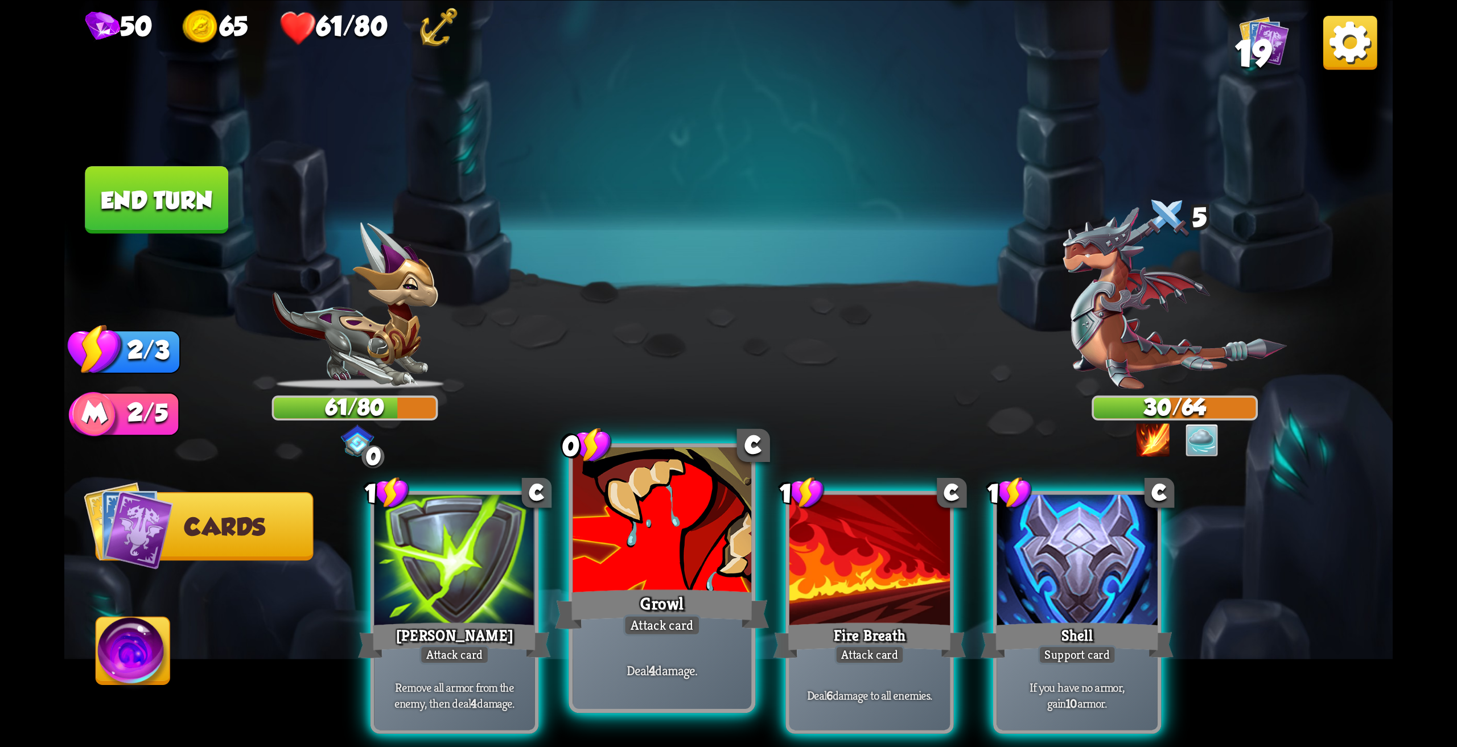
click at [709, 521] on div at bounding box center [661, 522] width 179 height 150
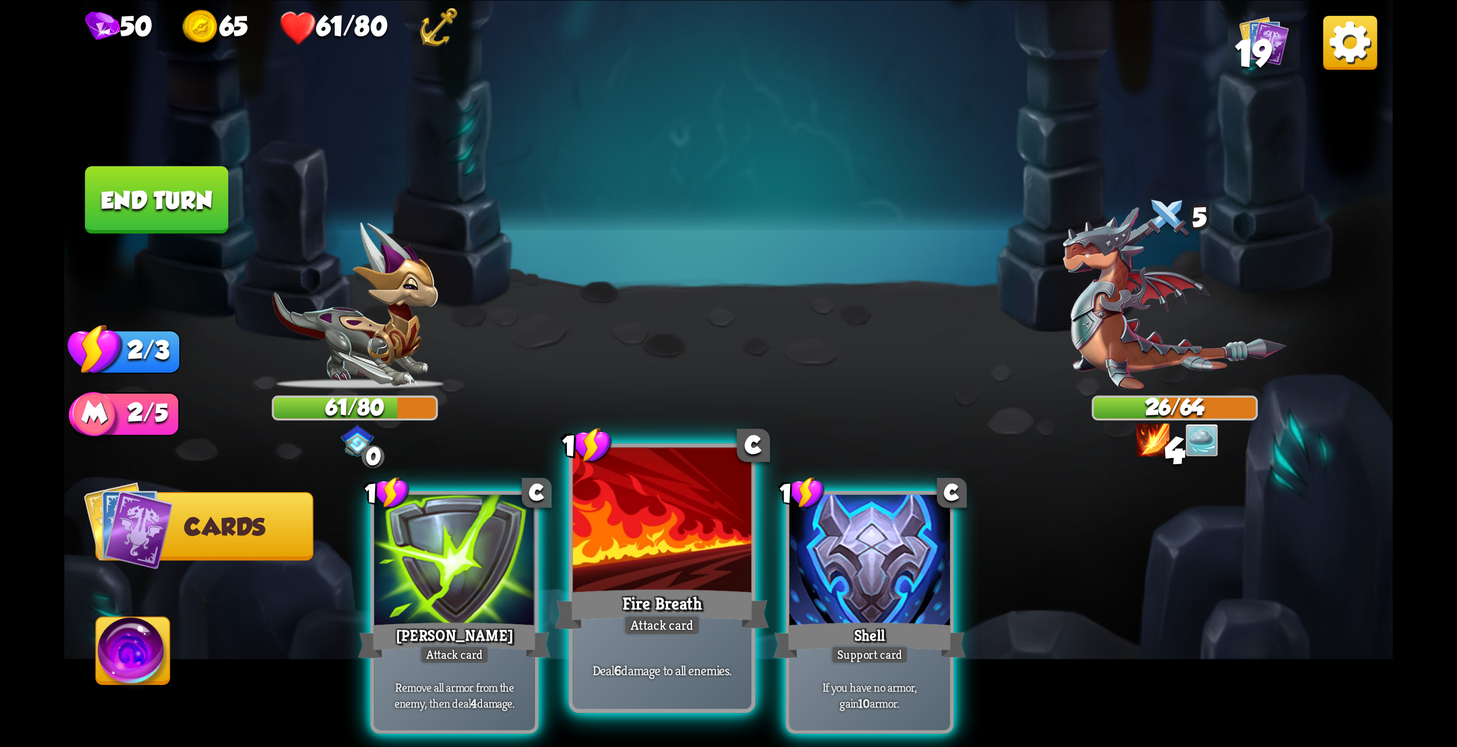
click at [680, 527] on div at bounding box center [661, 522] width 179 height 150
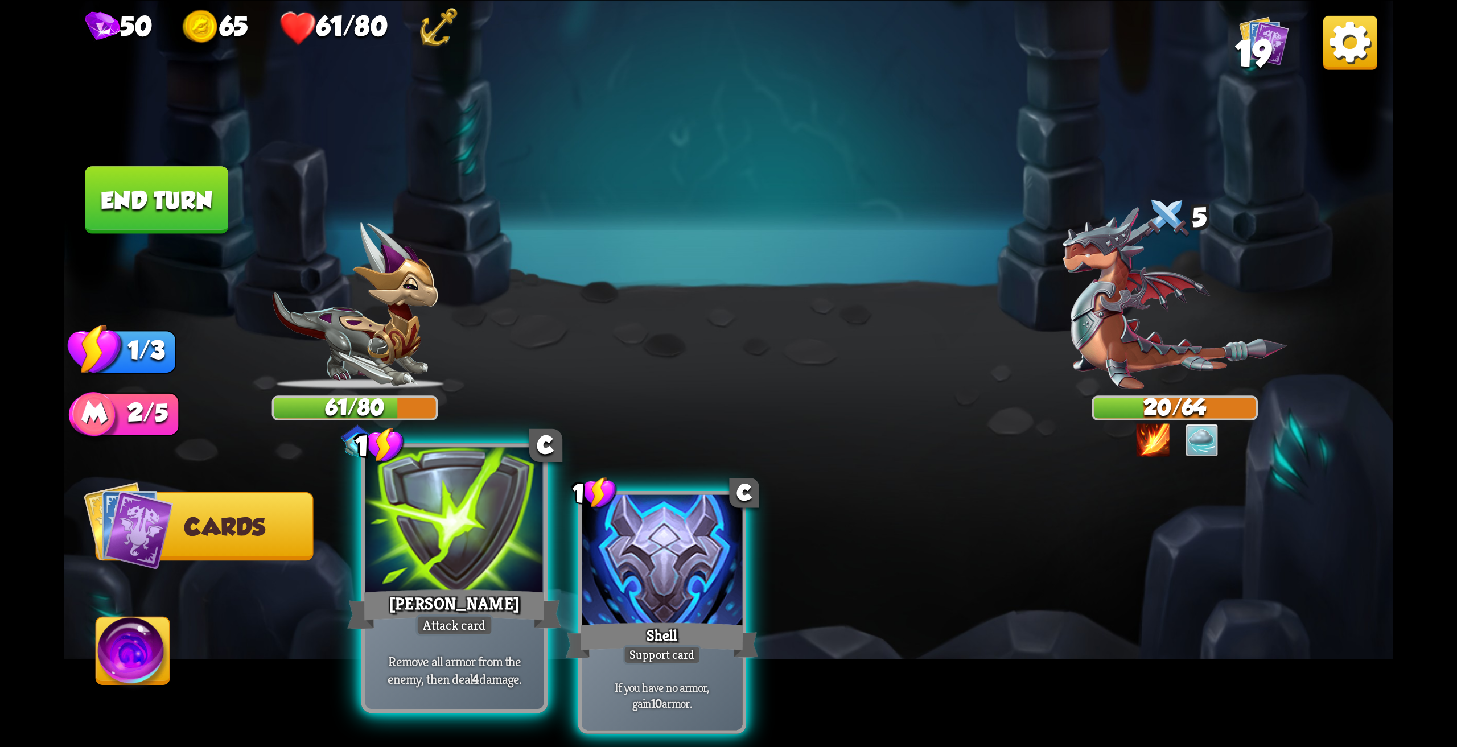
click at [460, 564] on div at bounding box center [454, 522] width 179 height 150
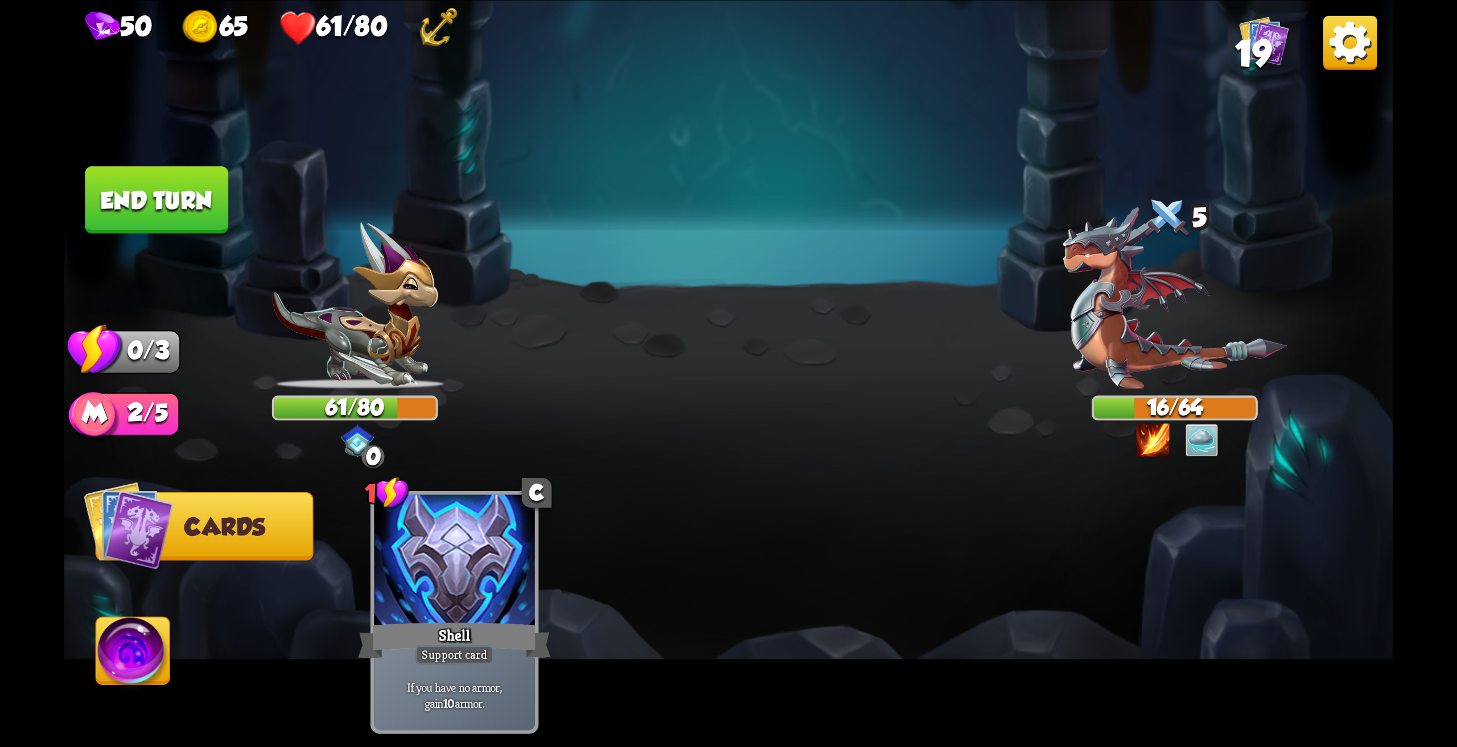
click at [138, 189] on button "End turn" at bounding box center [156, 200] width 143 height 68
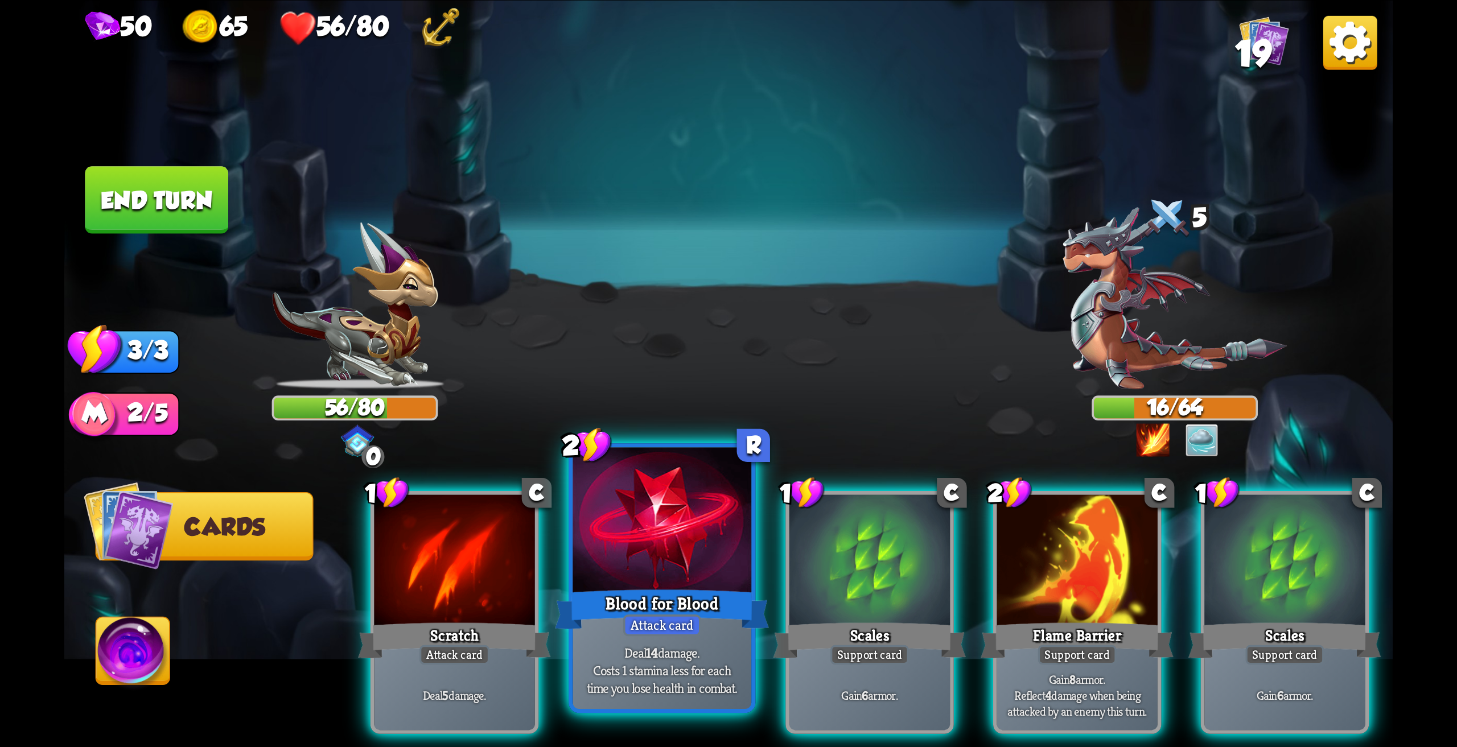
click at [656, 541] on div at bounding box center [661, 522] width 179 height 150
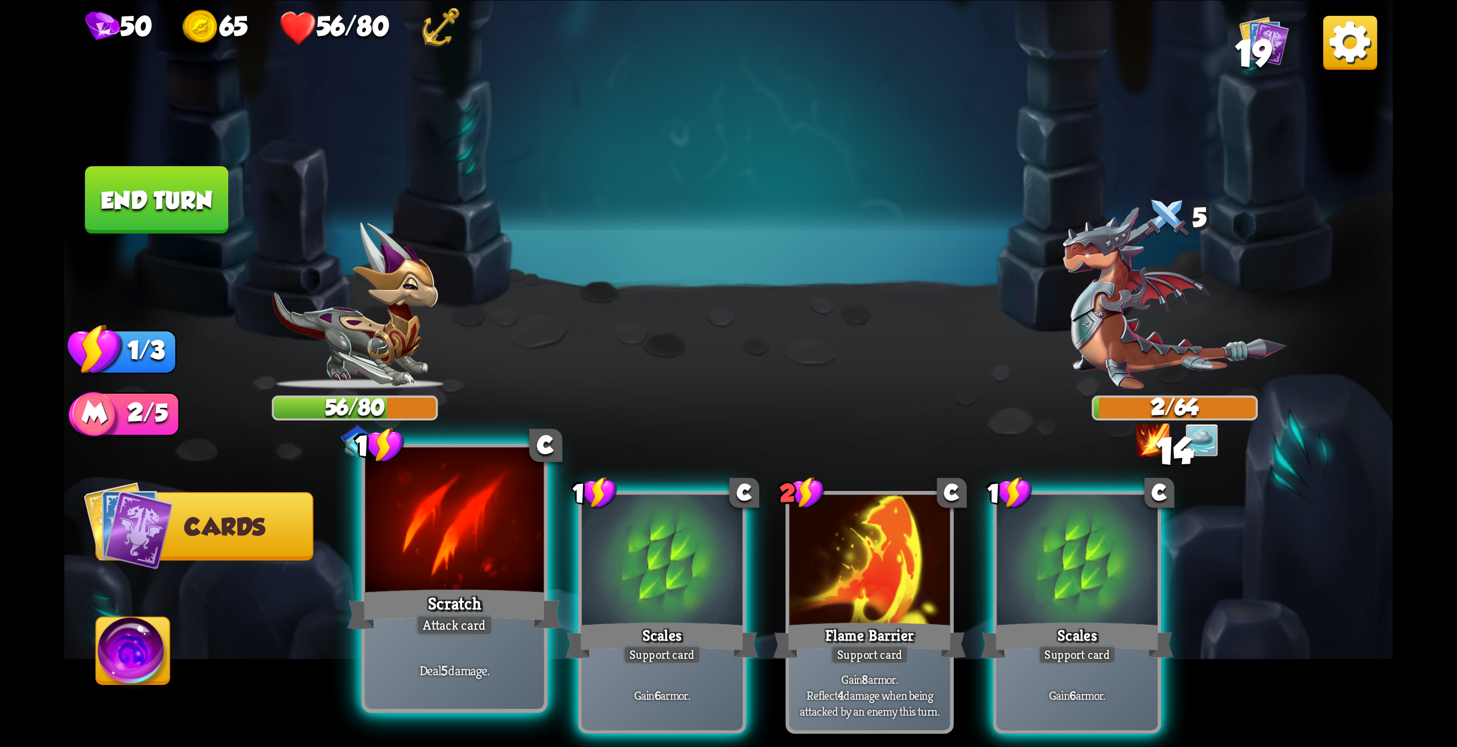
click at [440, 573] on div at bounding box center [454, 522] width 179 height 150
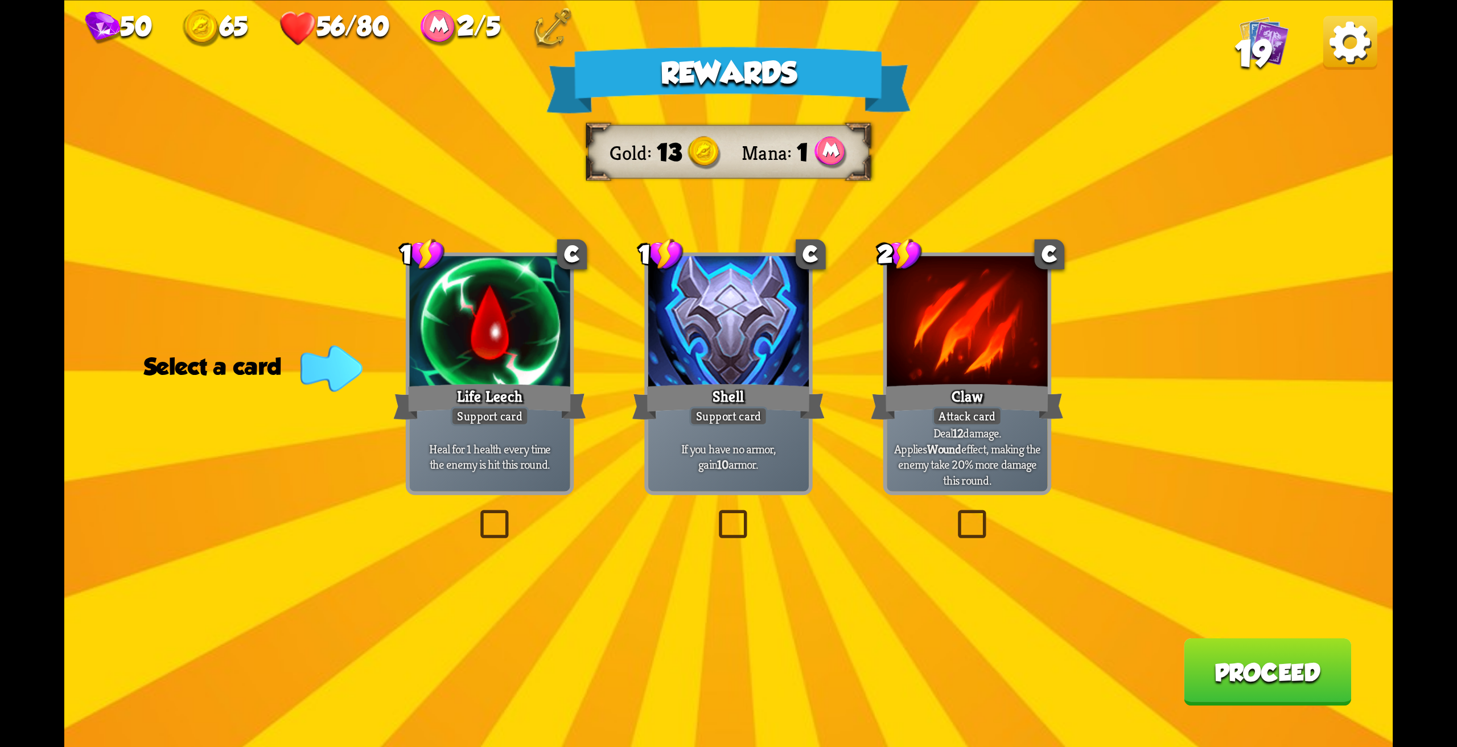
click at [985, 369] on div at bounding box center [967, 323] width 160 height 135
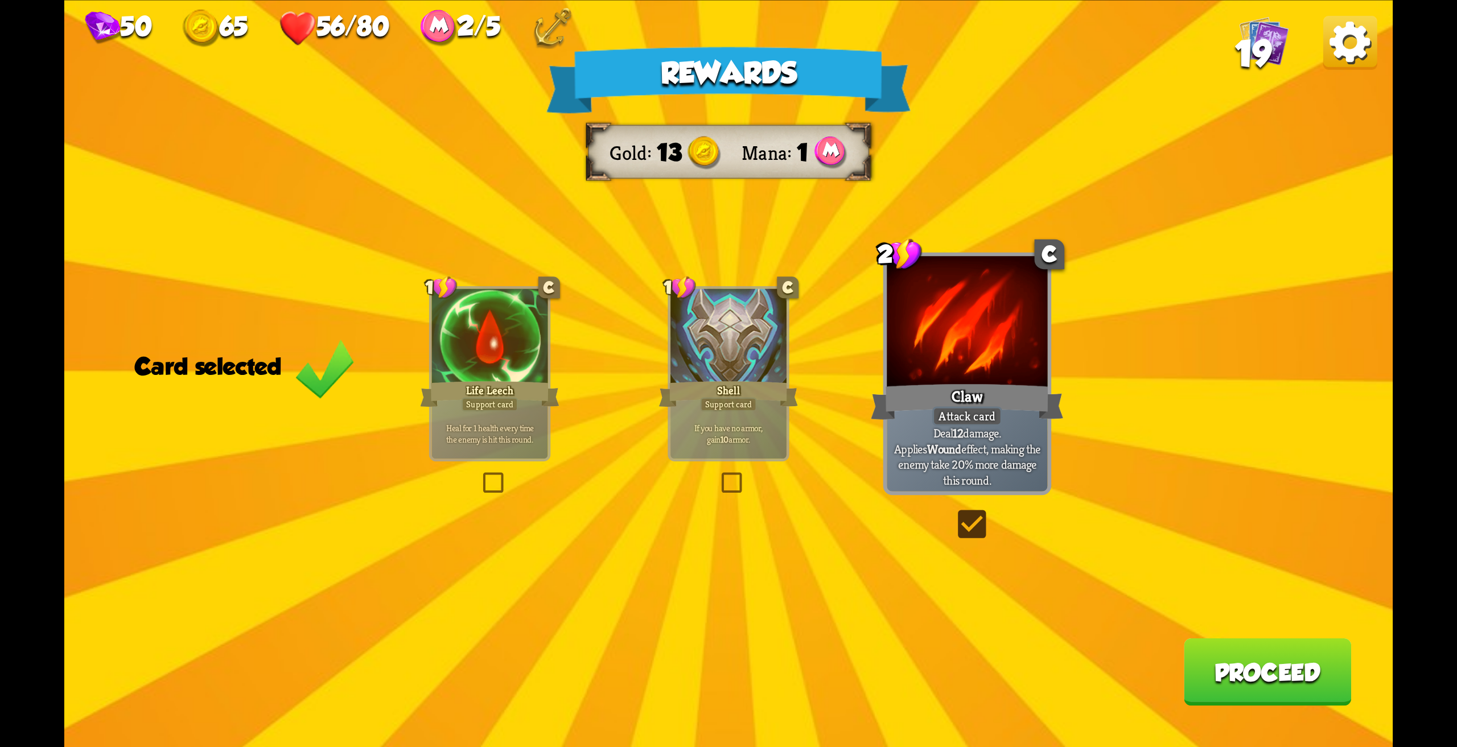
click at [1204, 656] on button "Proceed" at bounding box center [1268, 672] width 168 height 68
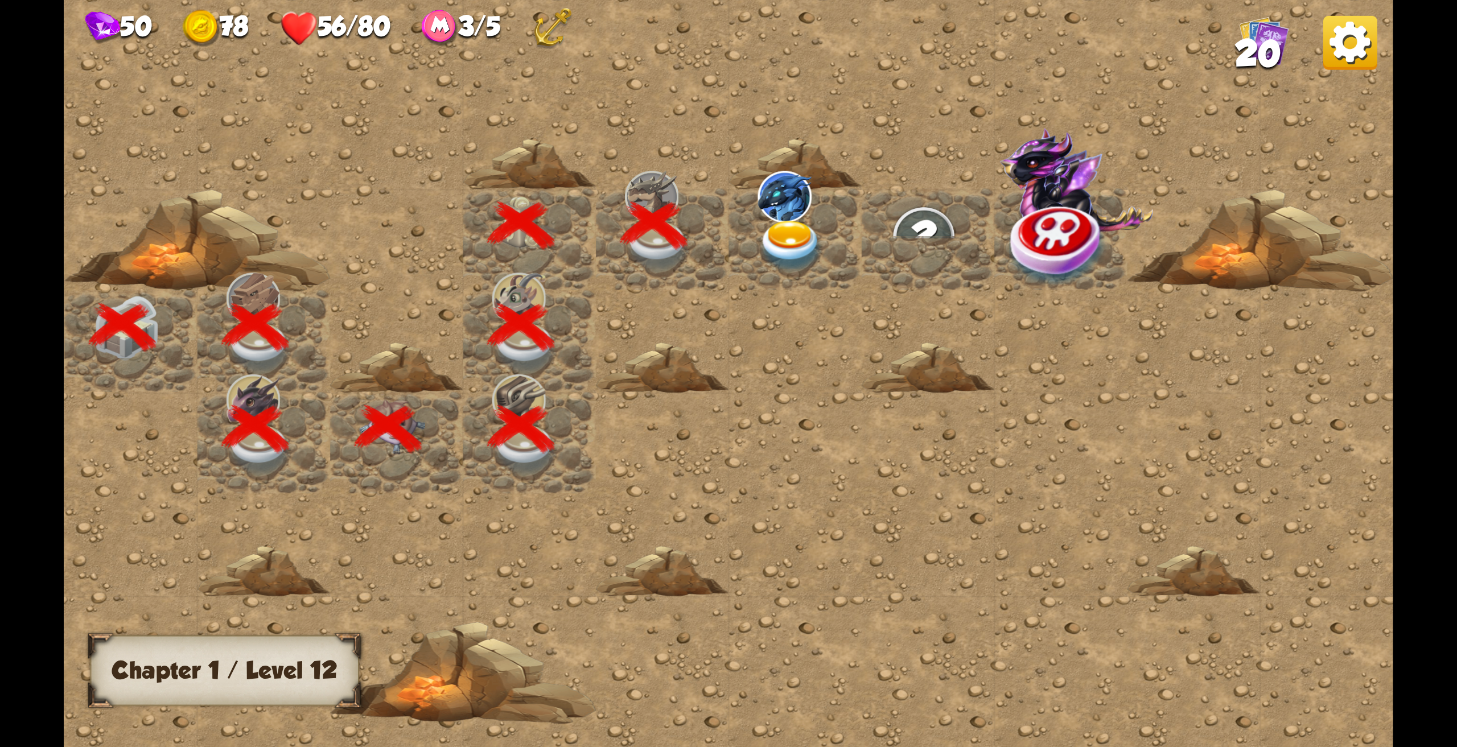
click at [770, 231] on img at bounding box center [790, 246] width 67 height 52
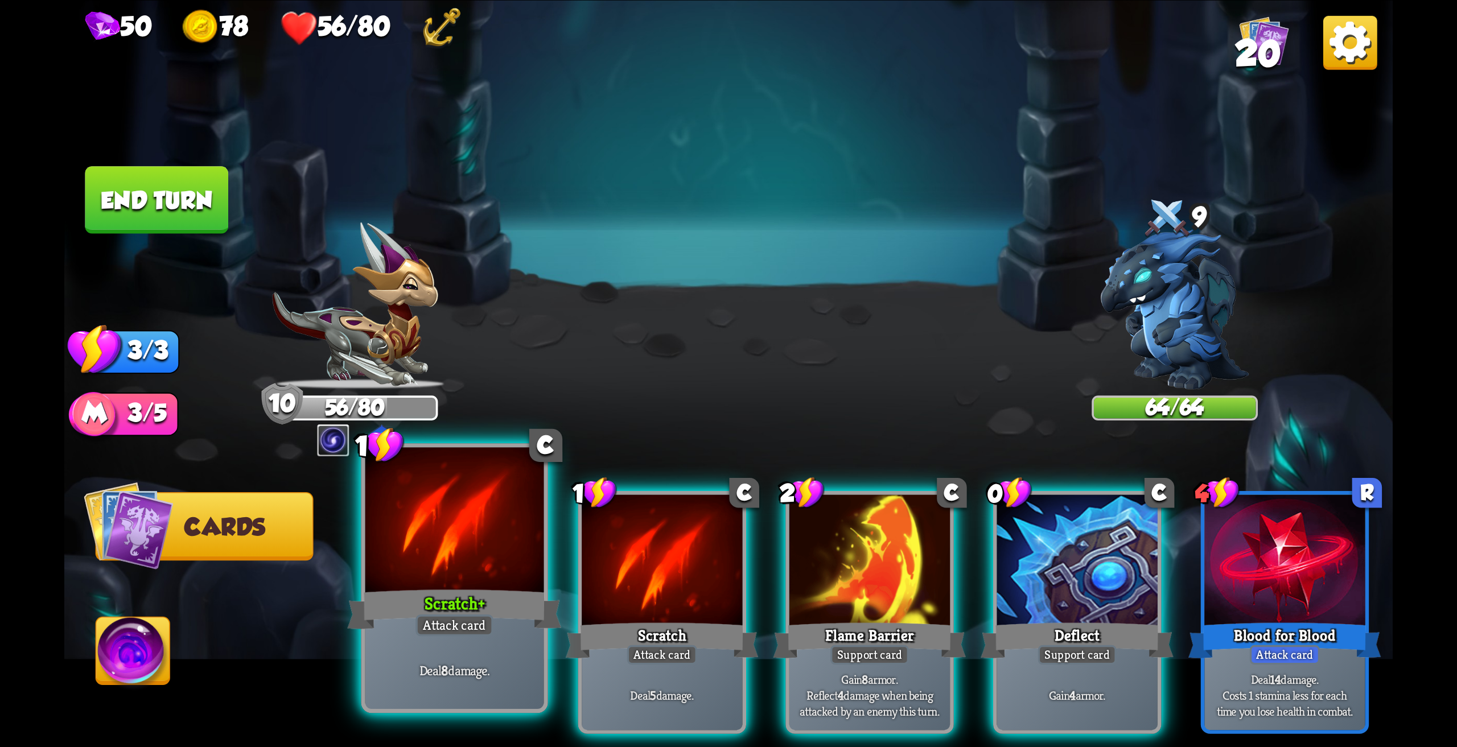
click at [461, 601] on div "Scratch +" at bounding box center [454, 610] width 214 height 48
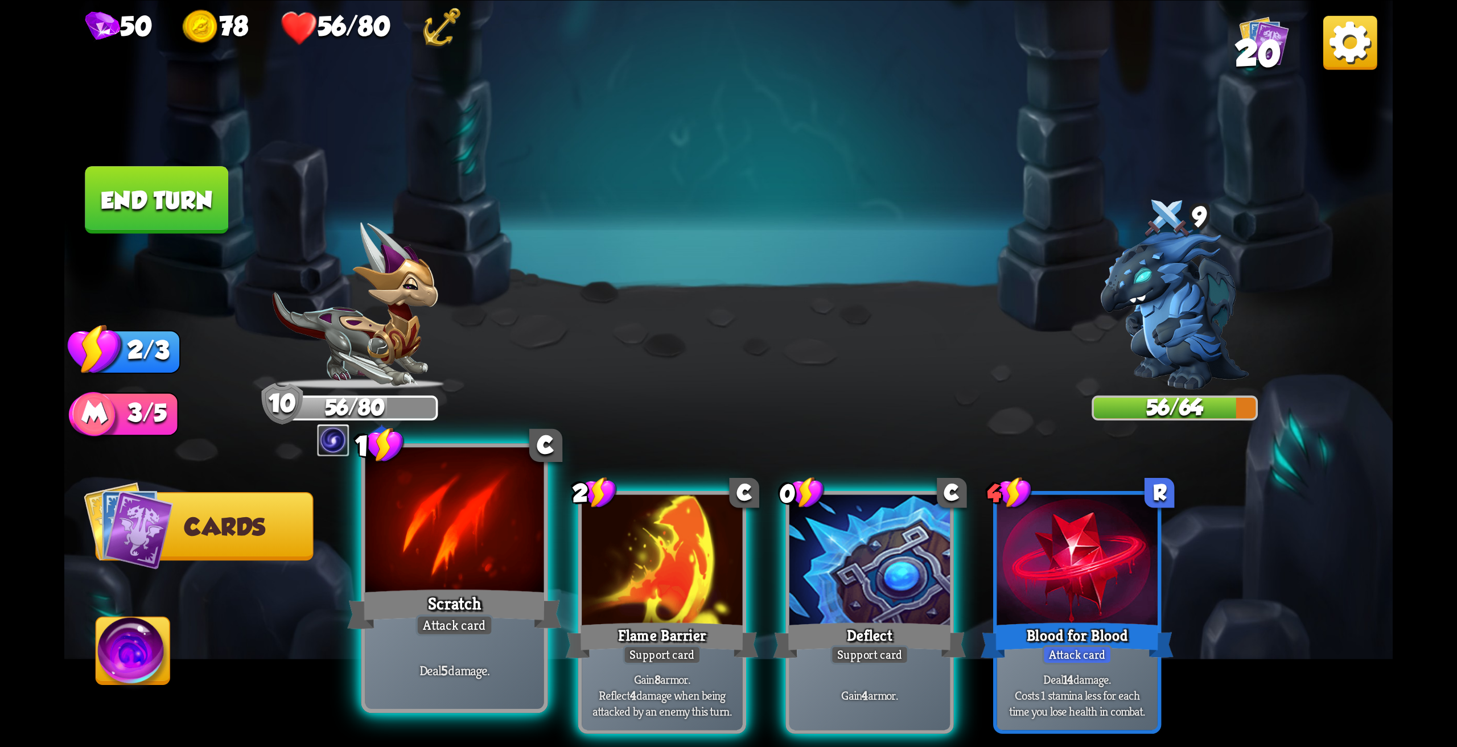
click at [450, 566] on div at bounding box center [454, 522] width 179 height 150
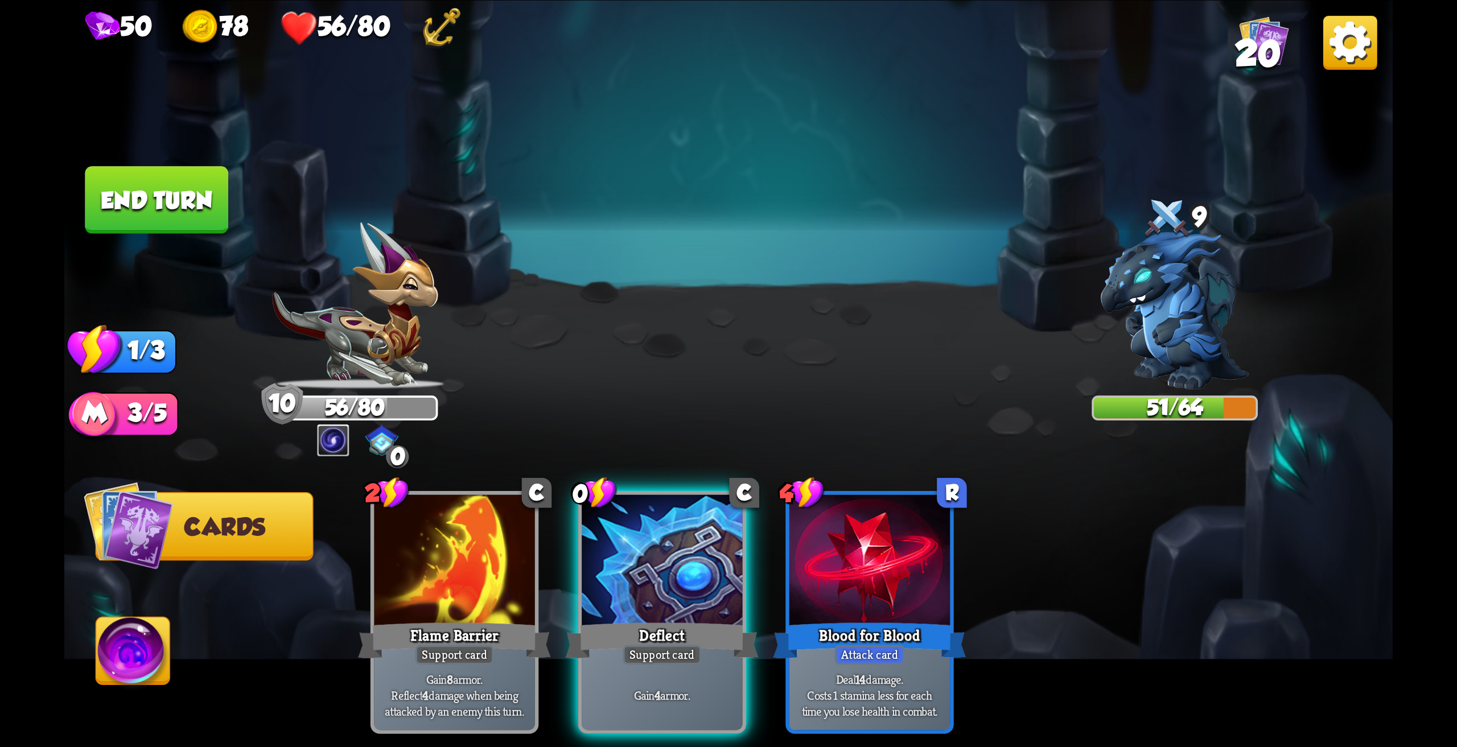
click at [179, 199] on button "End turn" at bounding box center [156, 200] width 143 height 68
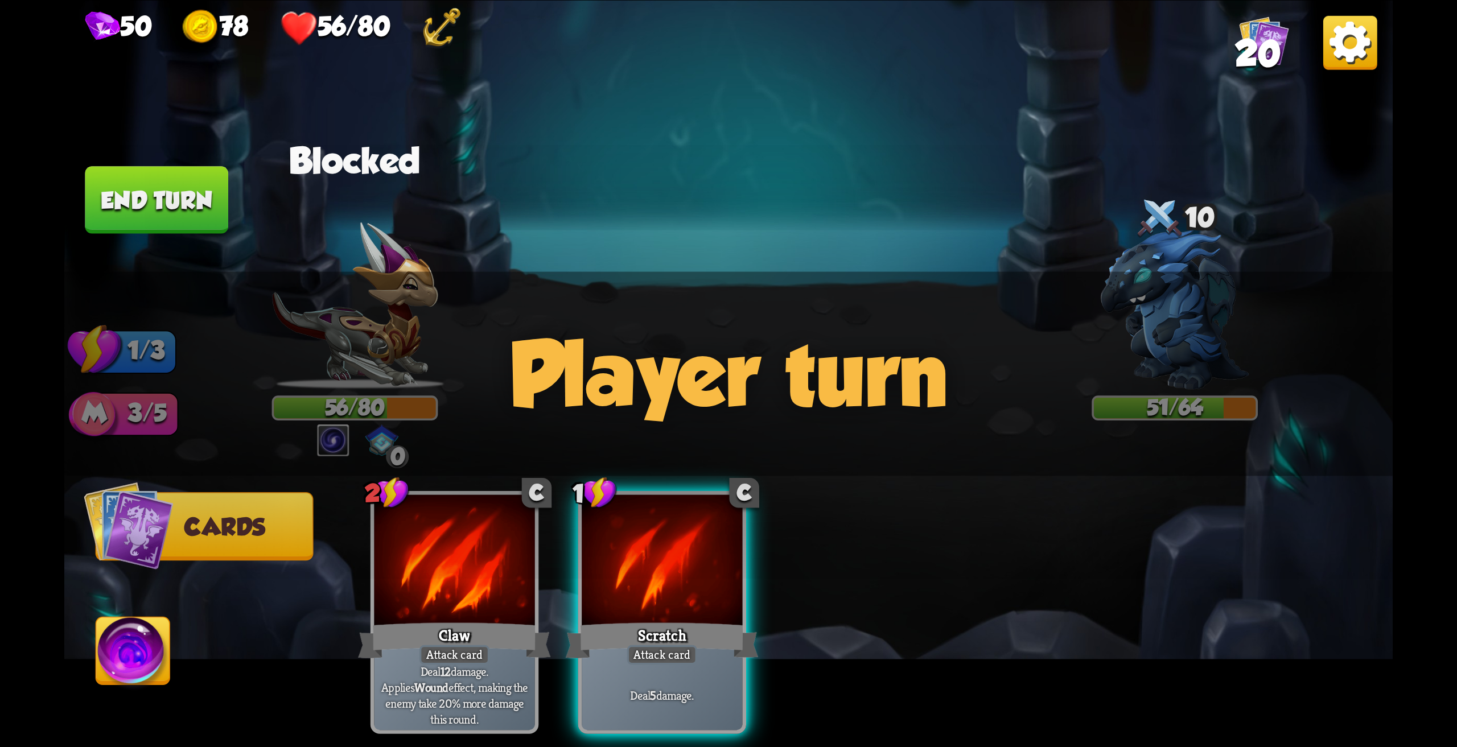
click at [1270, 49] on span "20" at bounding box center [1258, 53] width 46 height 40
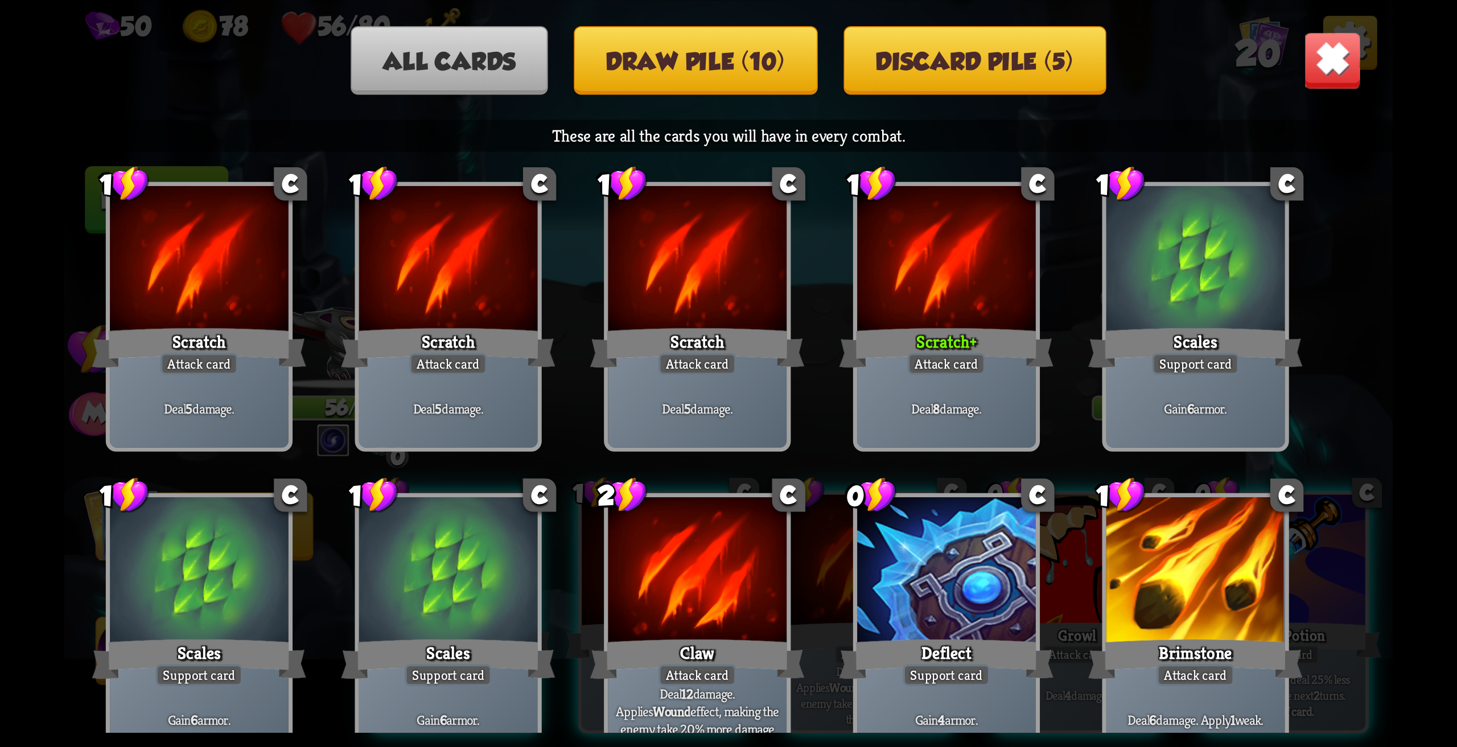
click at [1336, 54] on img at bounding box center [1332, 60] width 58 height 58
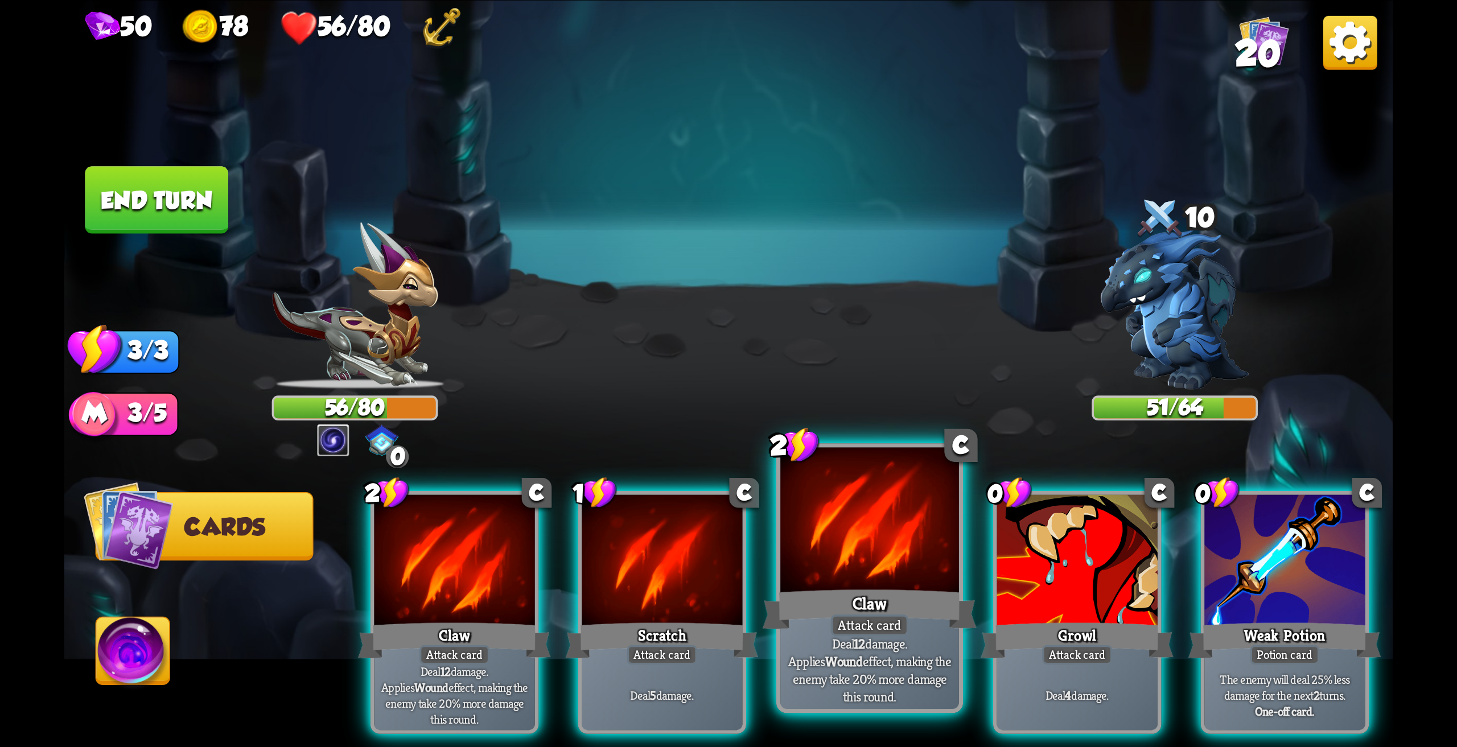
click at [869, 579] on div at bounding box center [869, 522] width 179 height 150
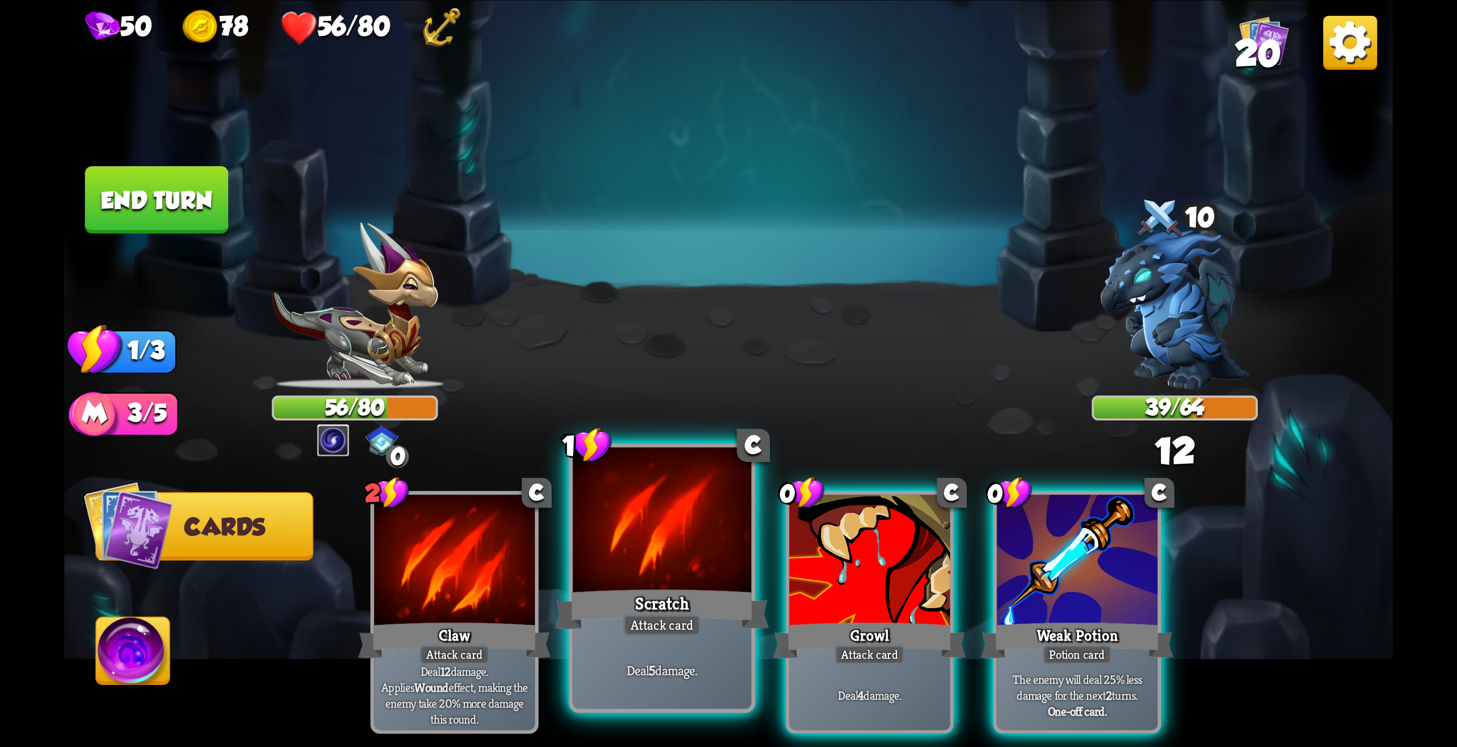
click at [612, 574] on div at bounding box center [661, 522] width 179 height 150
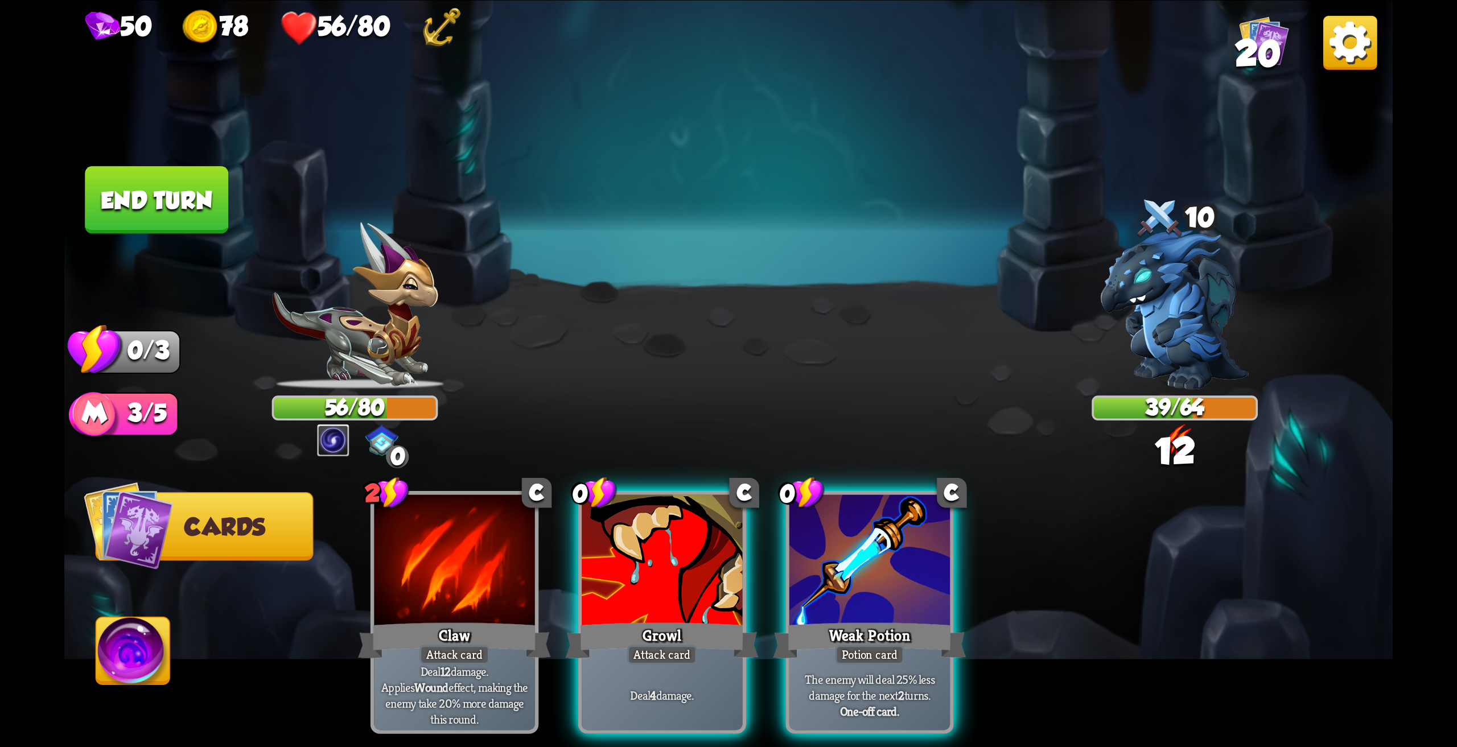
click at [621, 571] on div at bounding box center [662, 561] width 160 height 135
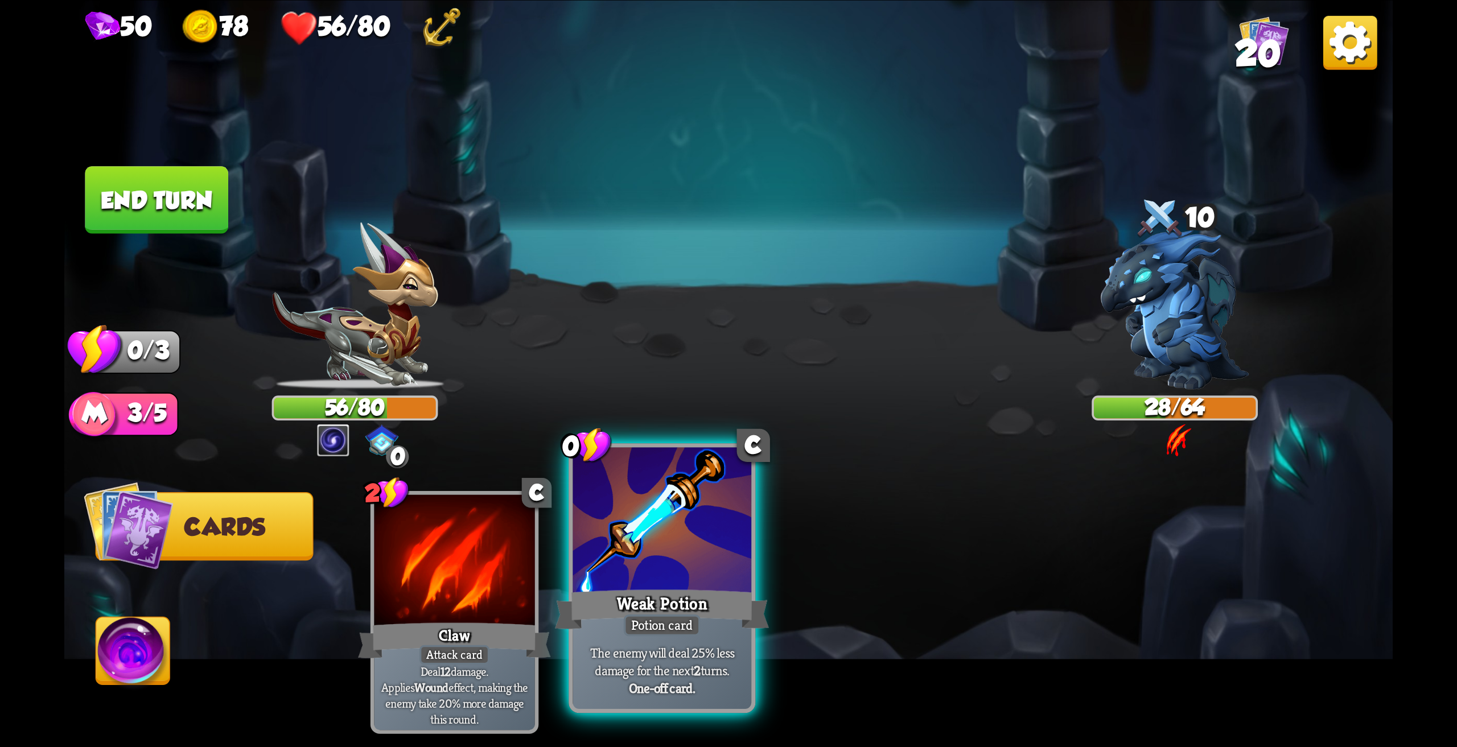
click at [679, 555] on div at bounding box center [661, 522] width 179 height 150
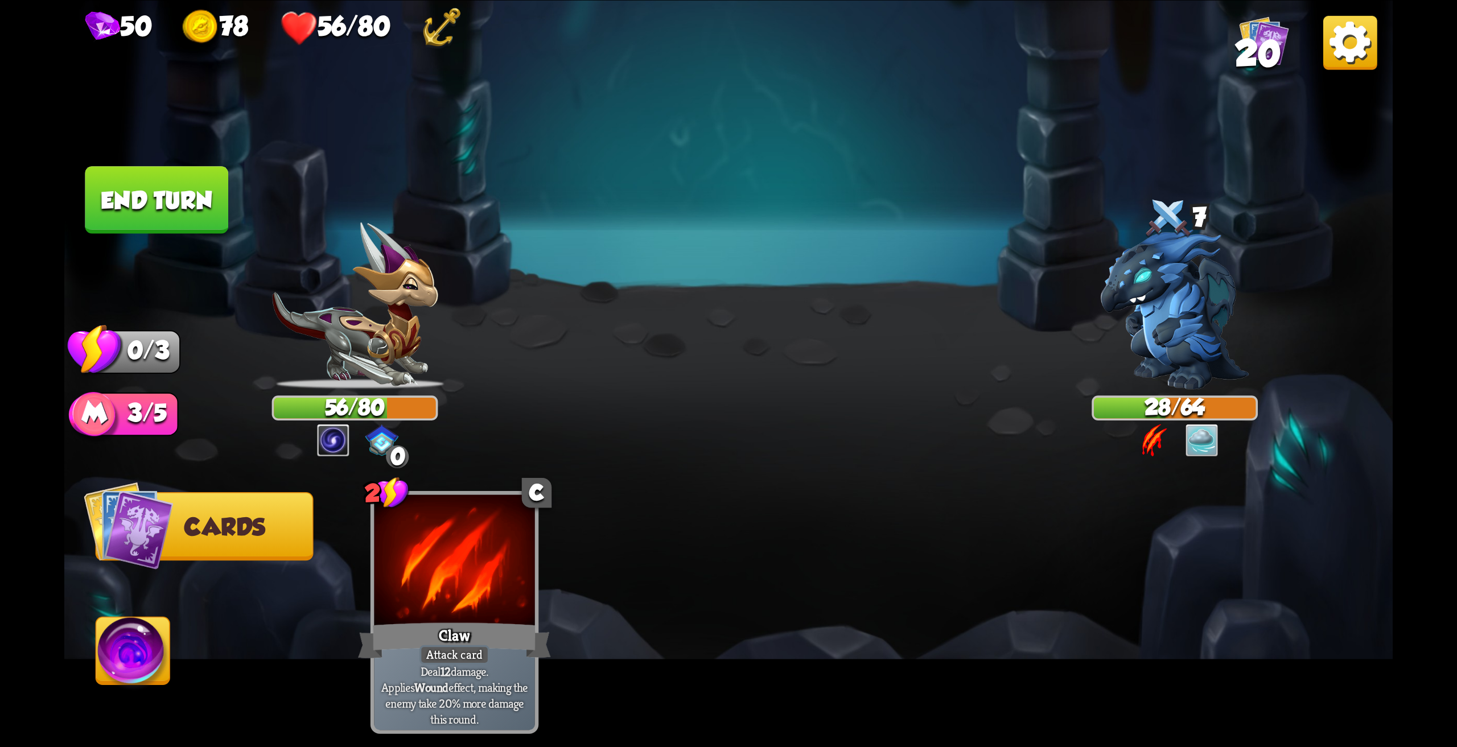
click at [124, 647] on img at bounding box center [133, 654] width 74 height 75
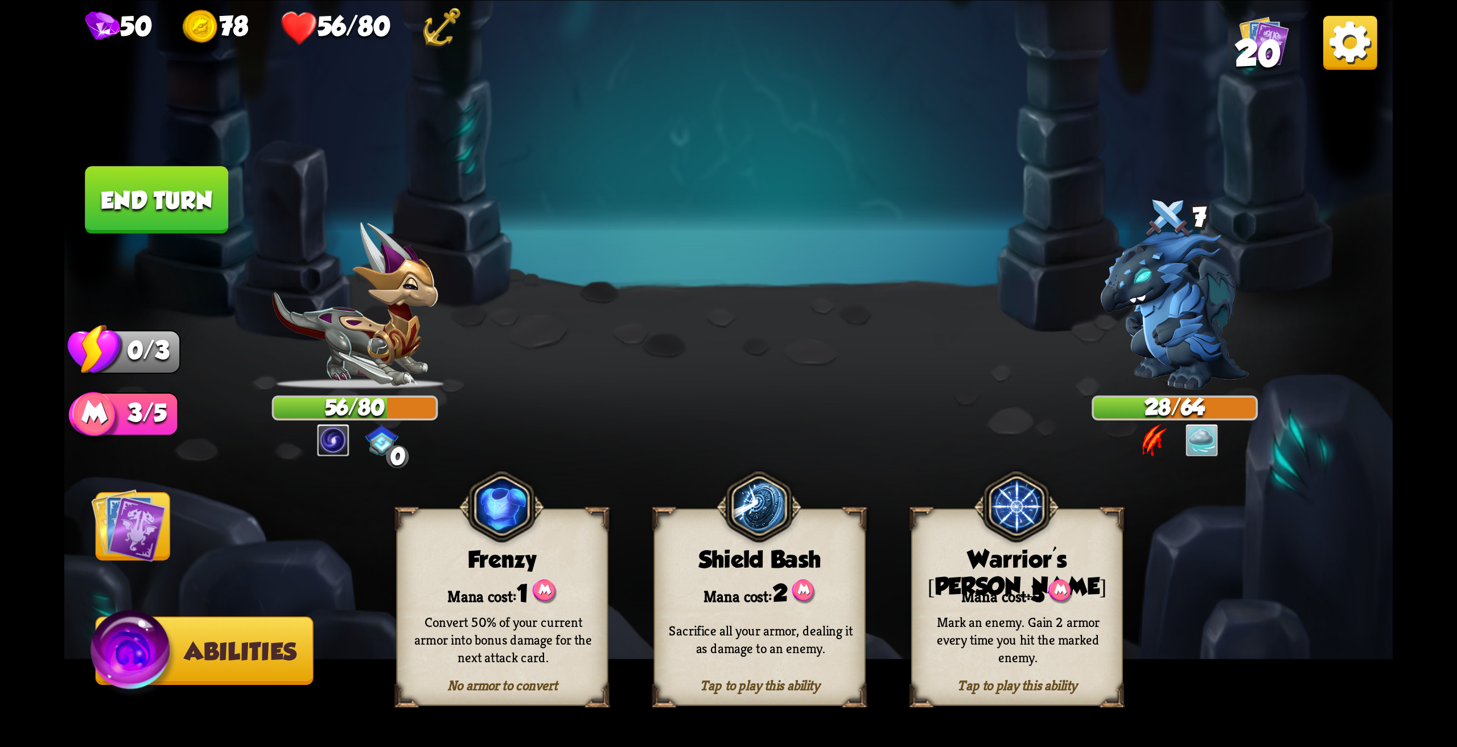
click at [195, 193] on button "End turn" at bounding box center [156, 200] width 143 height 68
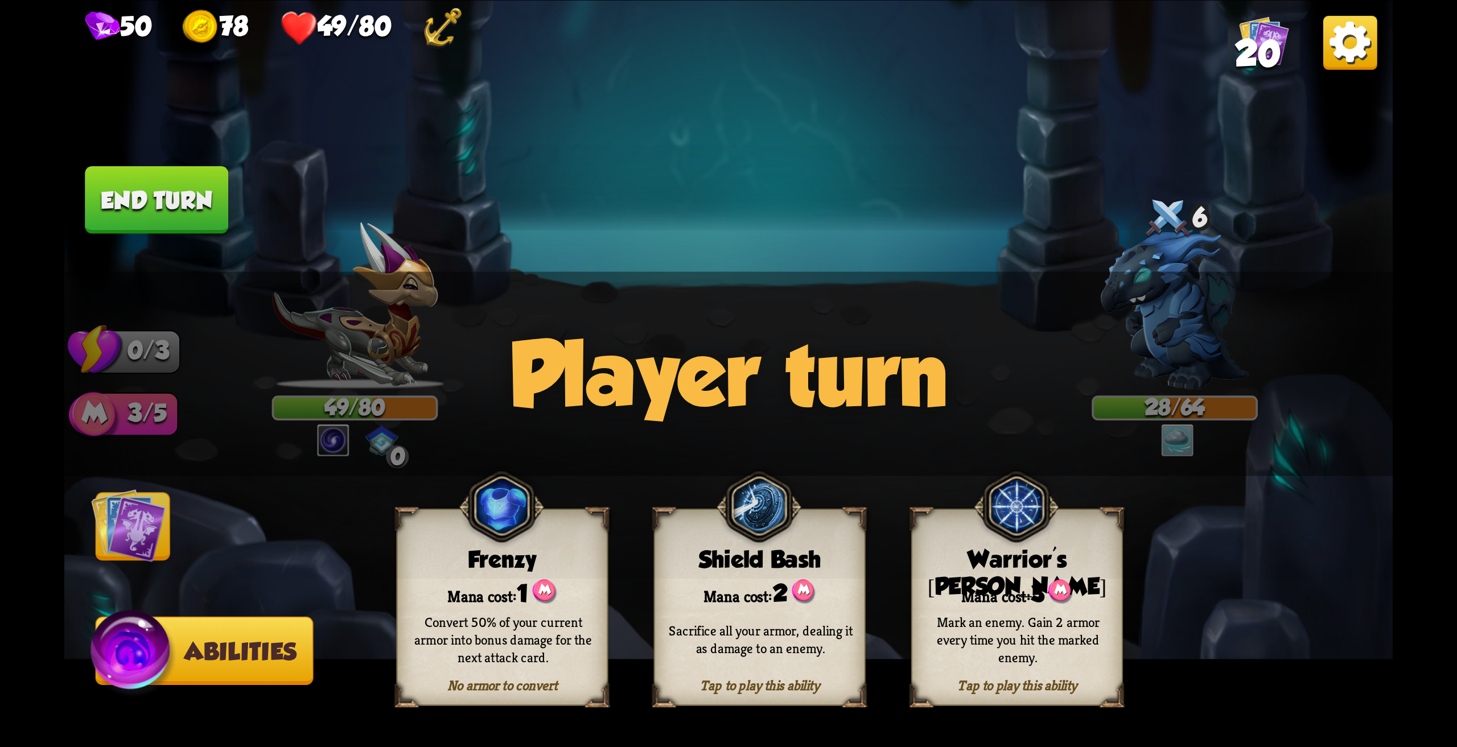
click at [1021, 600] on div "Mark an enemy. Gain 2 armor every time you hit the marked enemy." at bounding box center [1018, 638] width 212 height 83
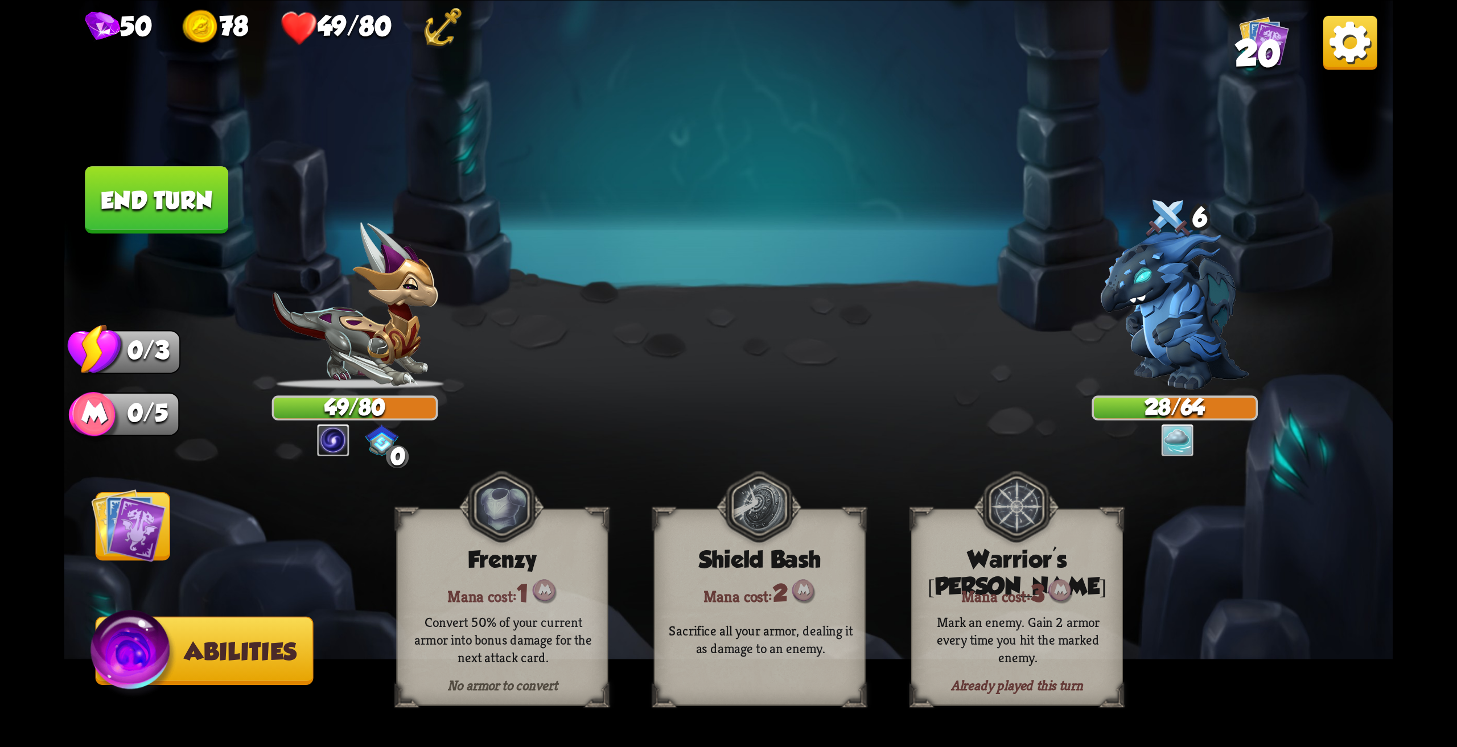
click at [138, 536] on img at bounding box center [128, 525] width 75 height 75
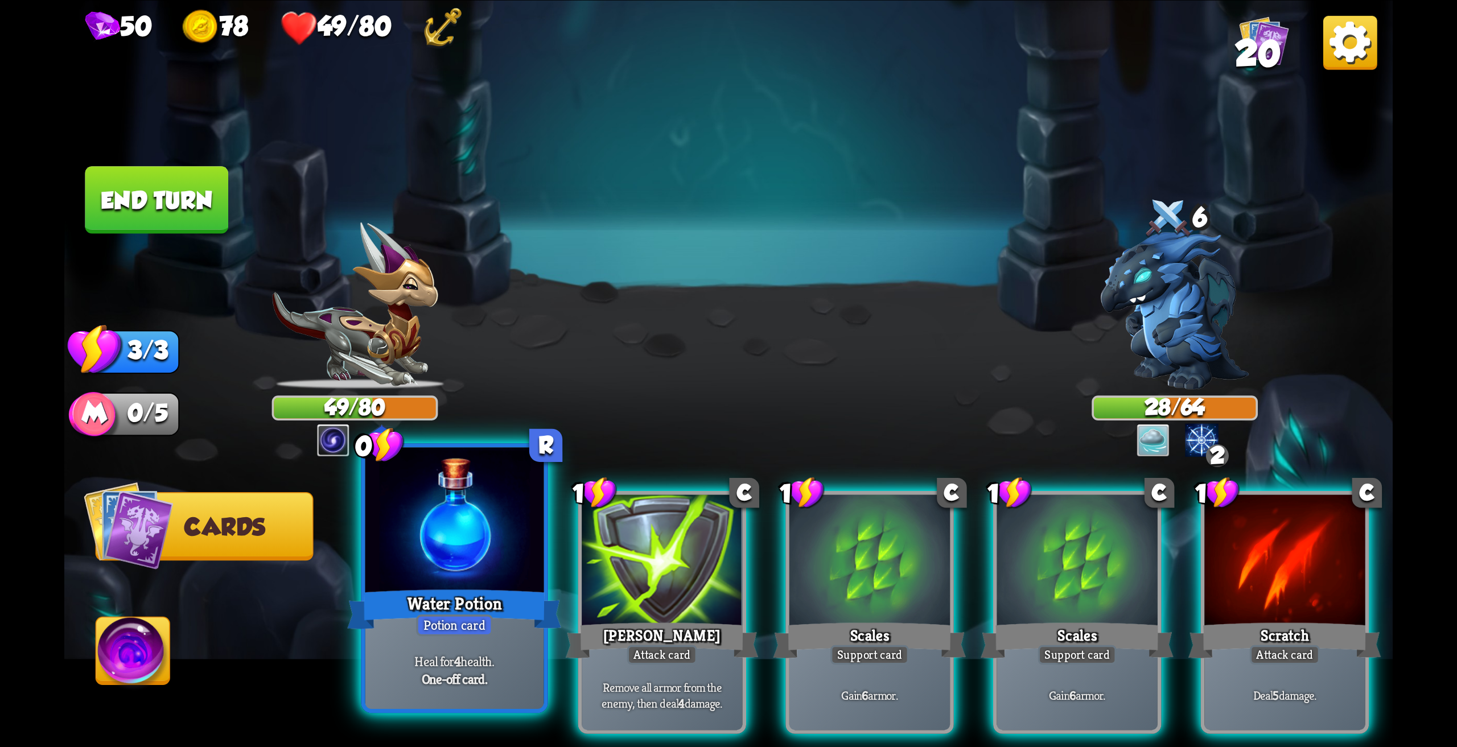
click at [474, 567] on div at bounding box center [454, 522] width 179 height 150
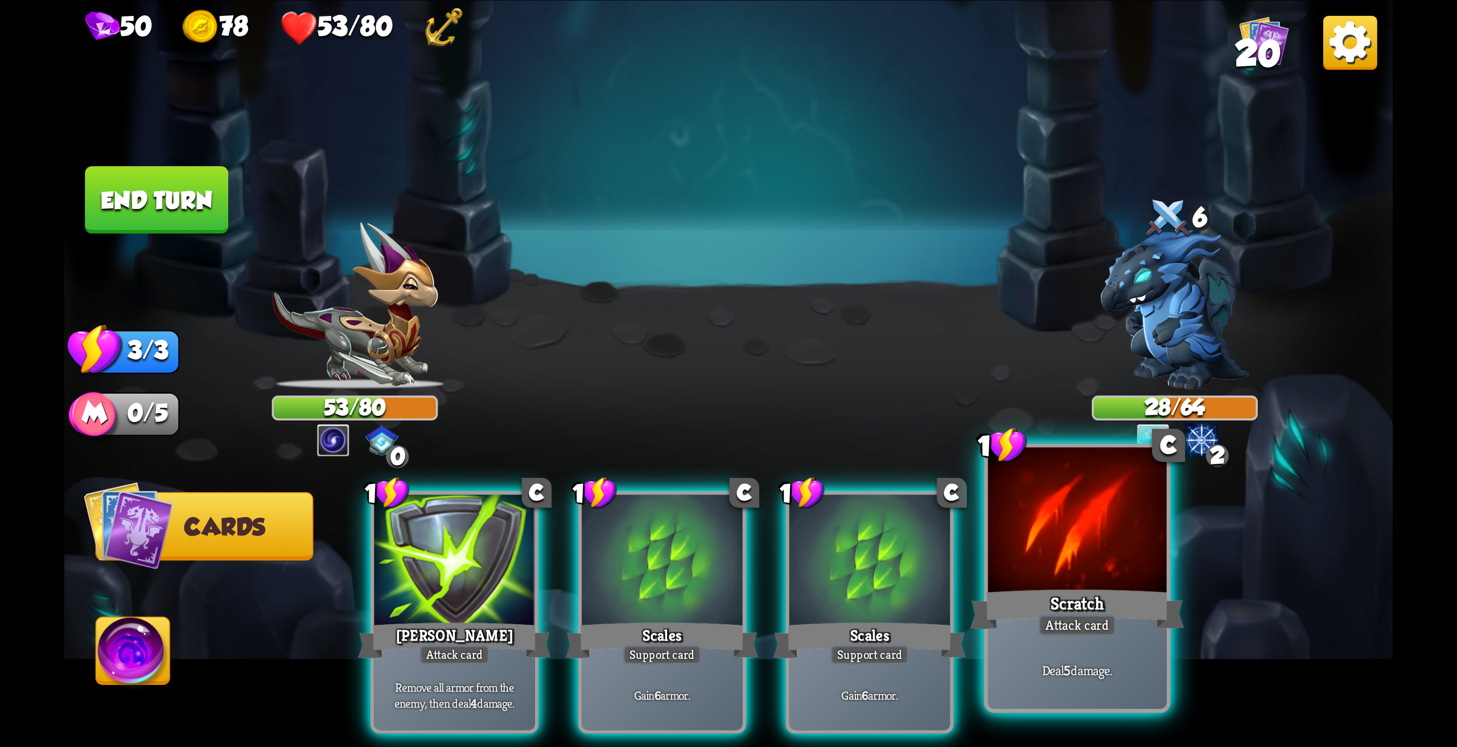
click at [1066, 569] on div at bounding box center [1077, 522] width 179 height 150
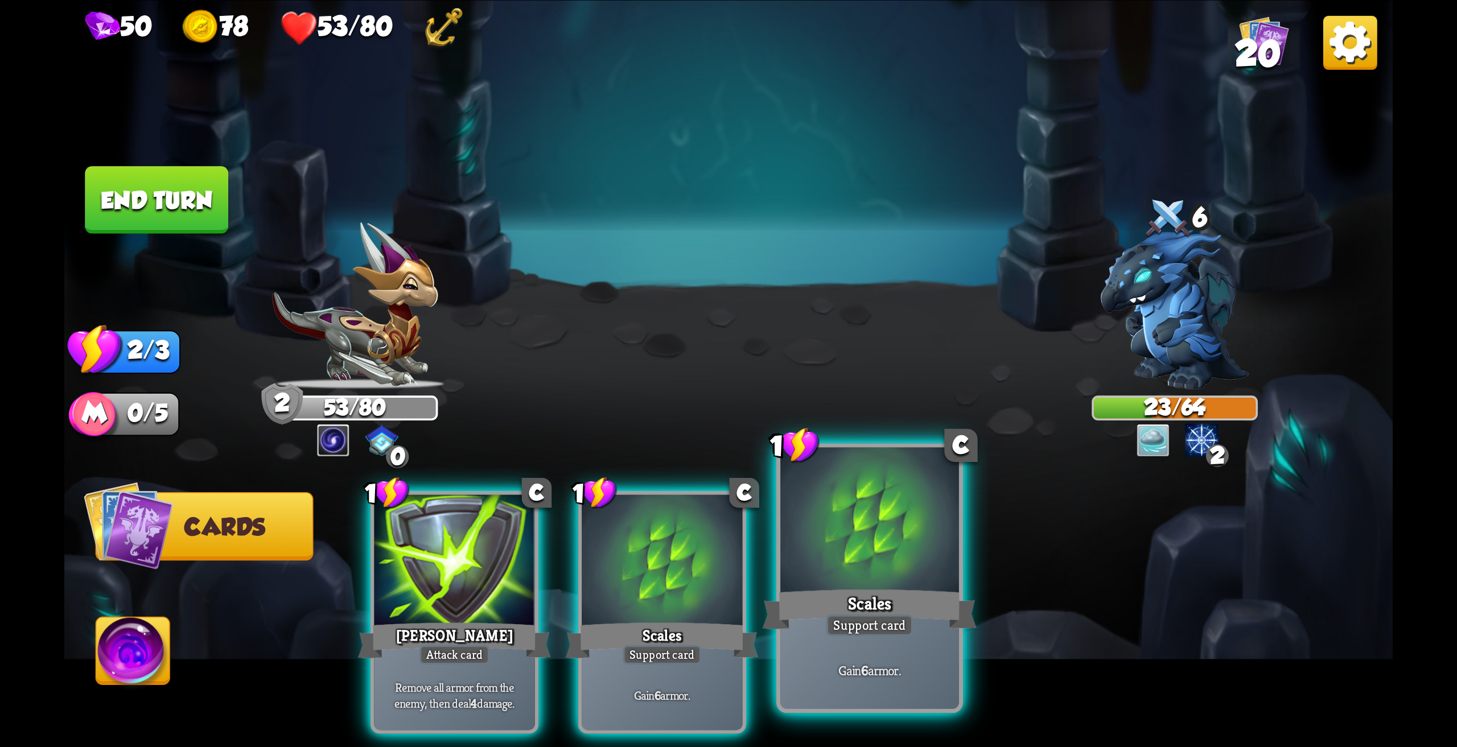
click at [871, 539] on div at bounding box center [869, 522] width 179 height 150
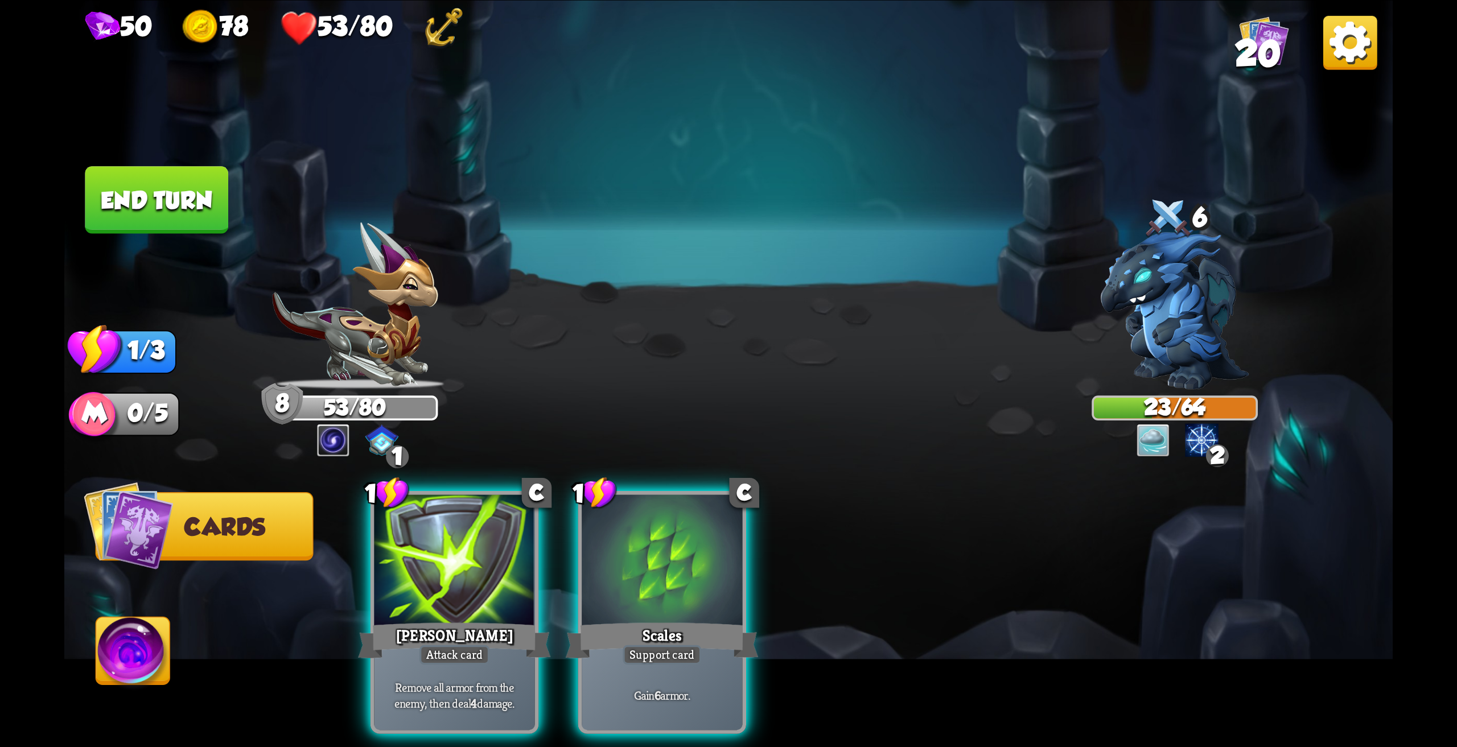
click at [191, 199] on button "End turn" at bounding box center [156, 200] width 143 height 68
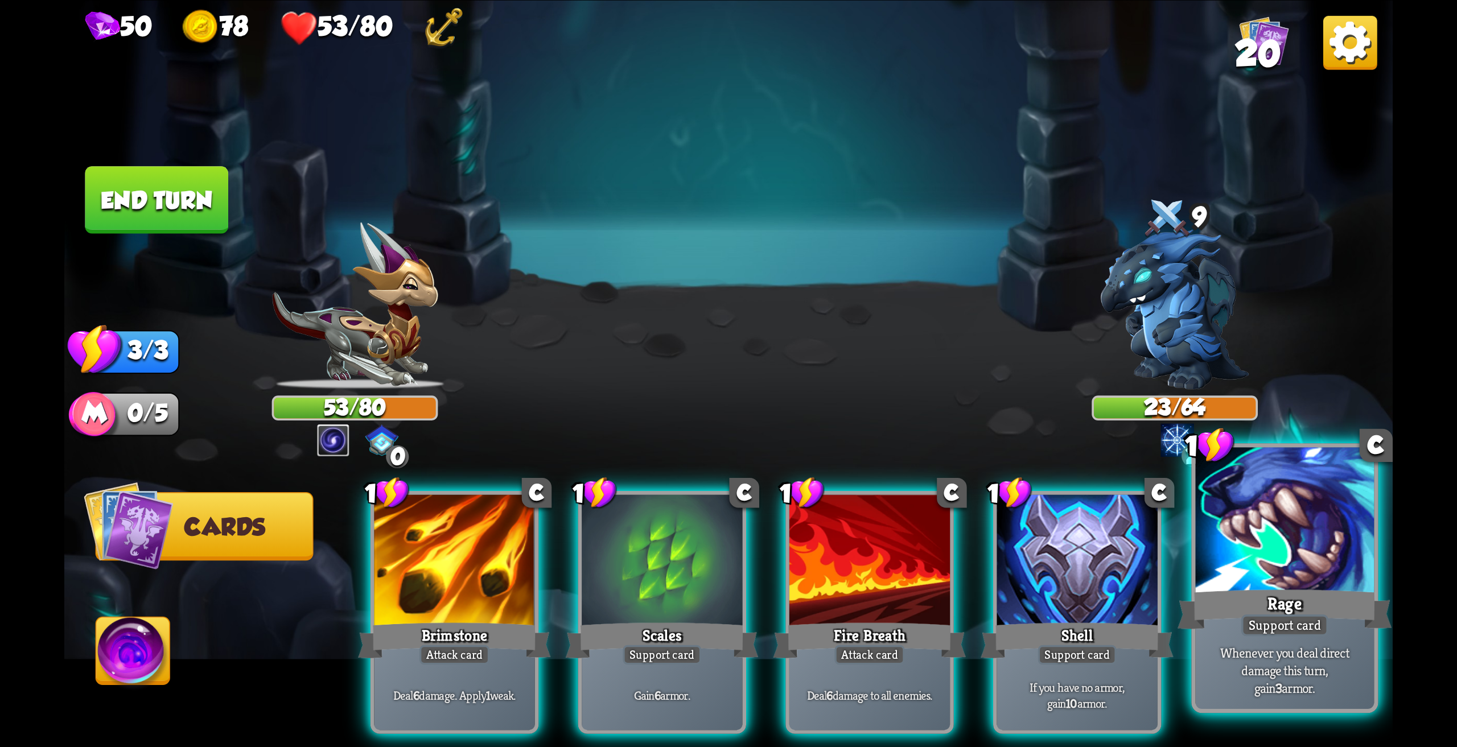
click at [1318, 576] on div at bounding box center [1285, 522] width 179 height 150
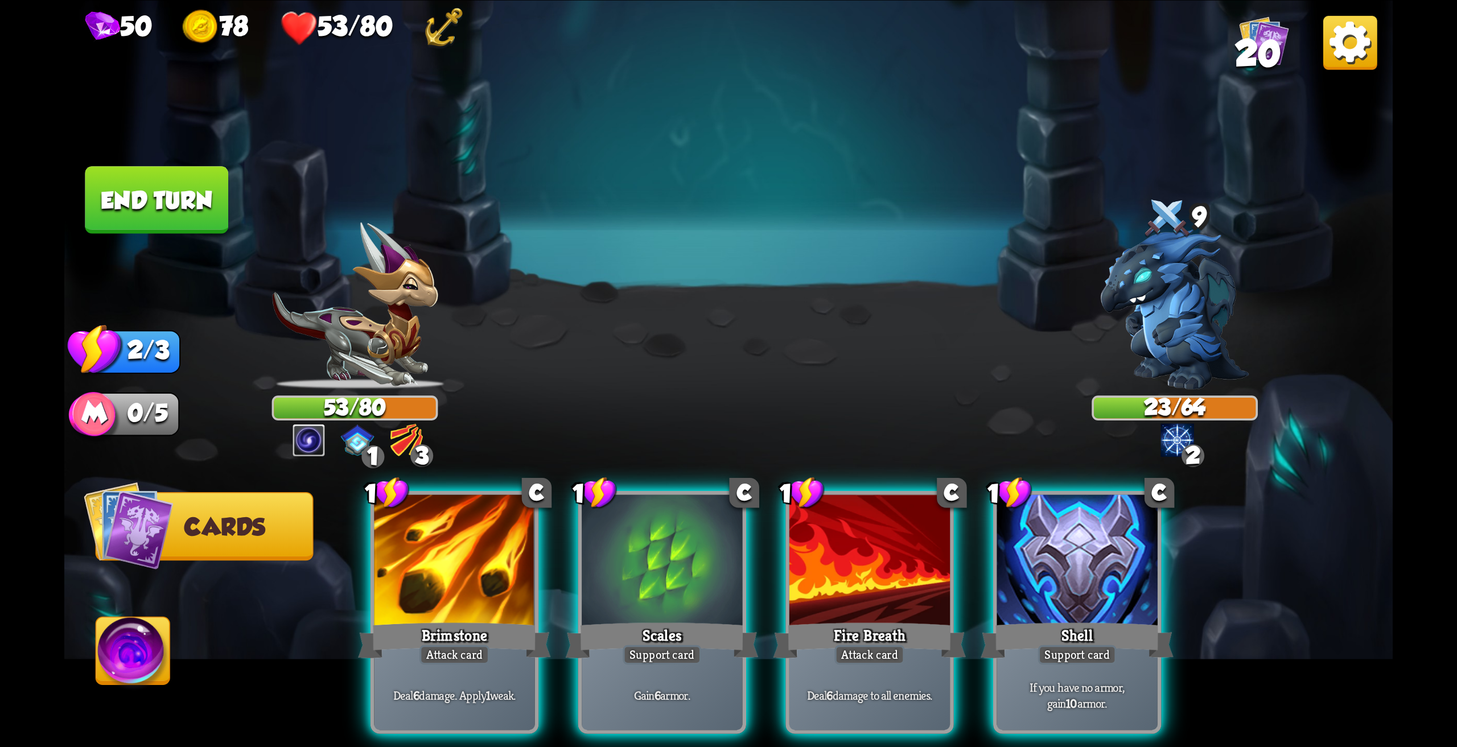
drag, startPoint x: 411, startPoint y: 525, endPoint x: 588, endPoint y: 384, distance: 226.4
click at [411, 525] on div at bounding box center [454, 561] width 160 height 135
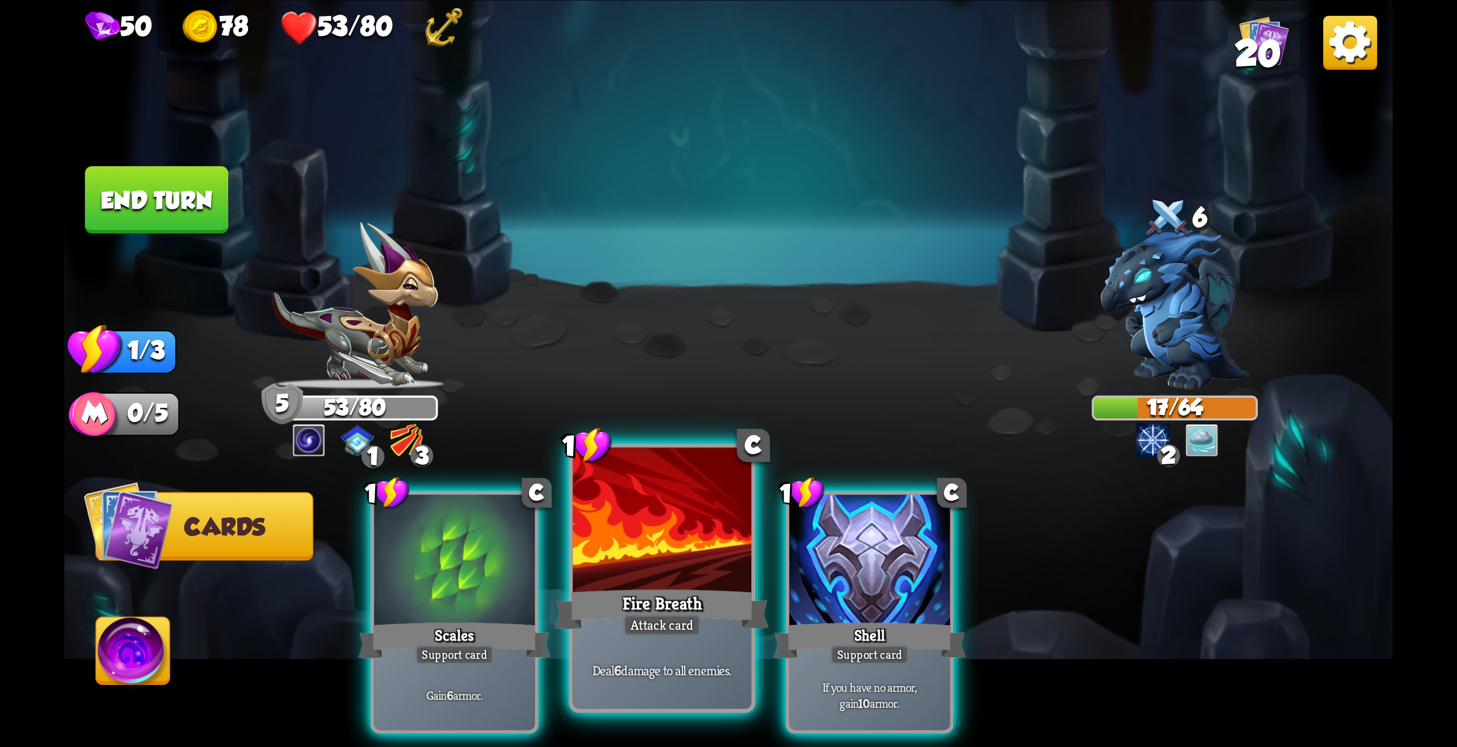
click at [662, 553] on div at bounding box center [661, 522] width 179 height 150
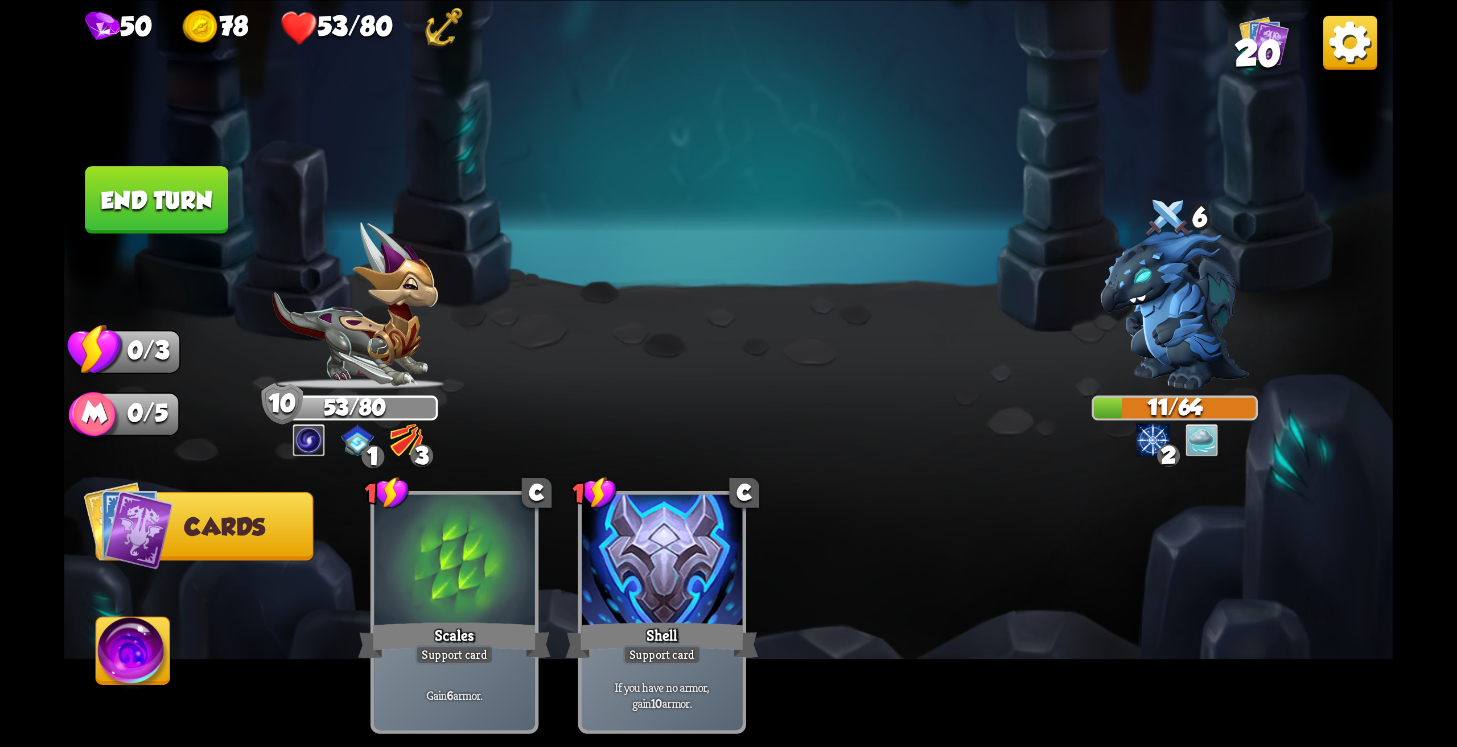
click at [197, 213] on button "End turn" at bounding box center [156, 200] width 143 height 68
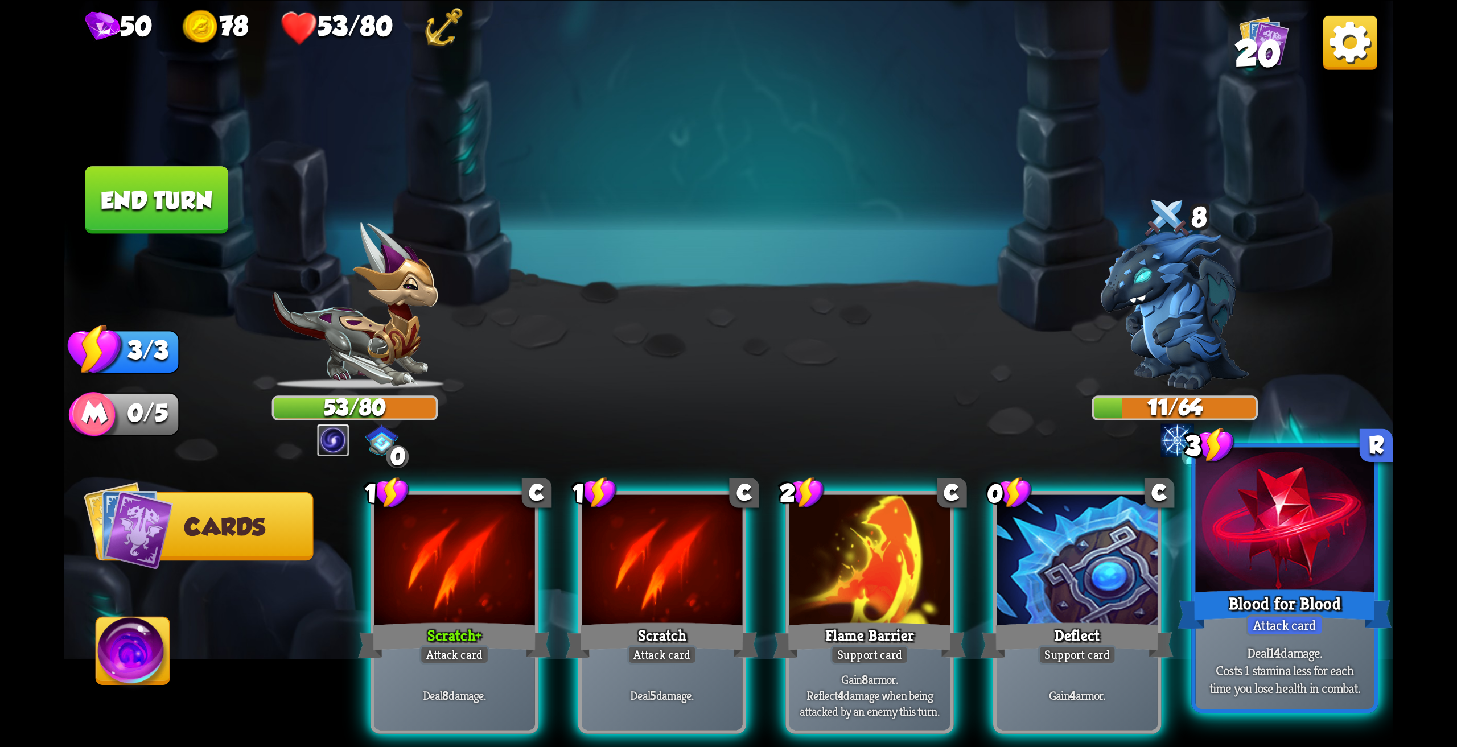
click at [1301, 531] on div at bounding box center [1285, 522] width 179 height 150
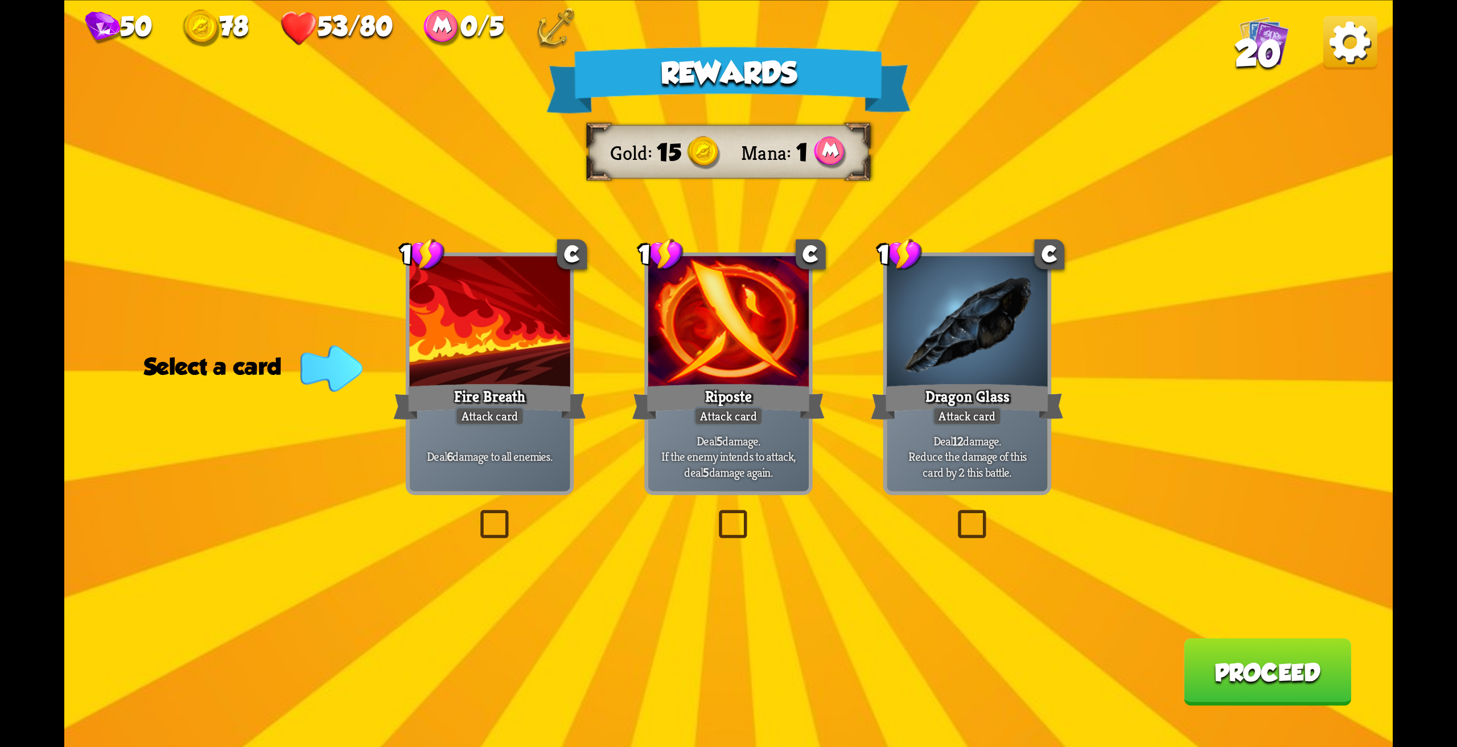
click at [734, 405] on div "Riposte" at bounding box center [728, 401] width 193 height 43
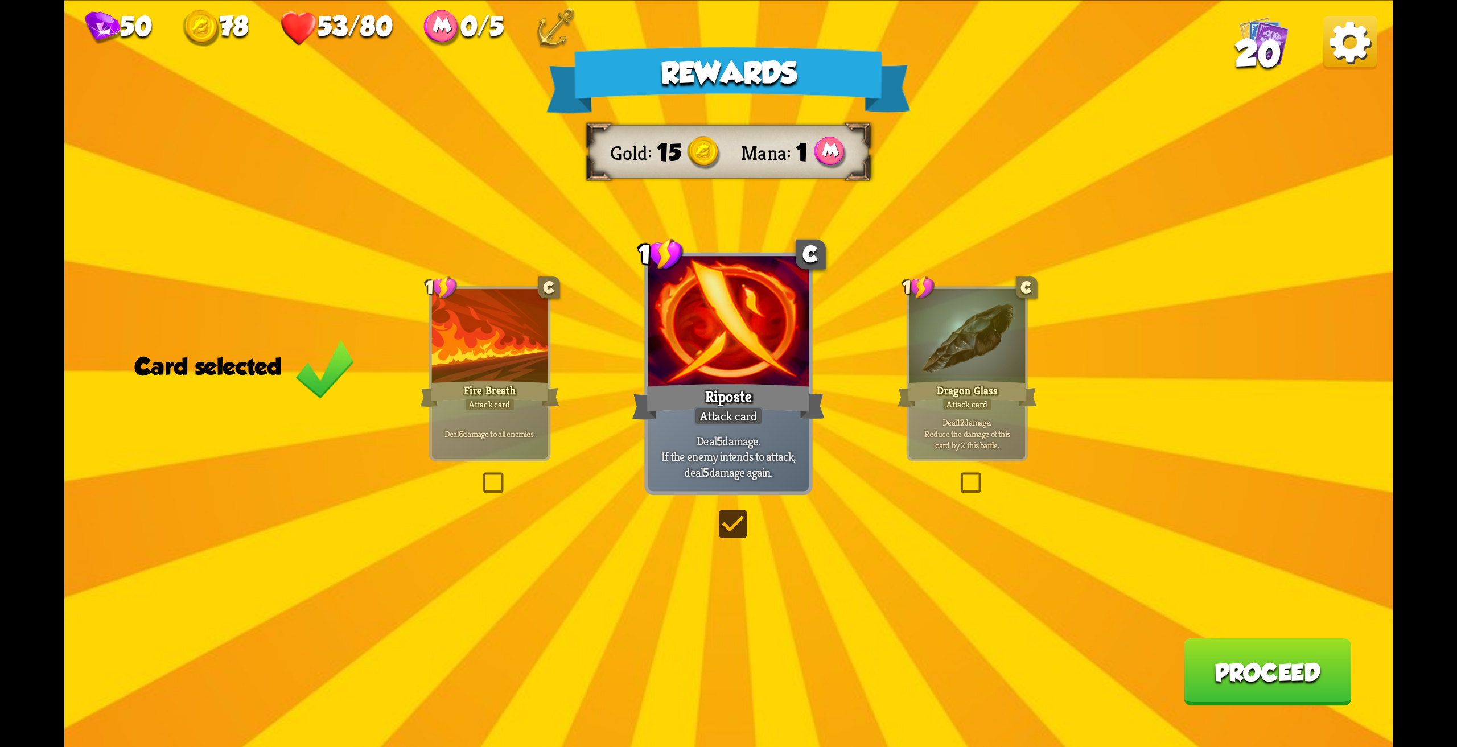
click at [1280, 679] on button "Proceed" at bounding box center [1268, 672] width 168 height 68
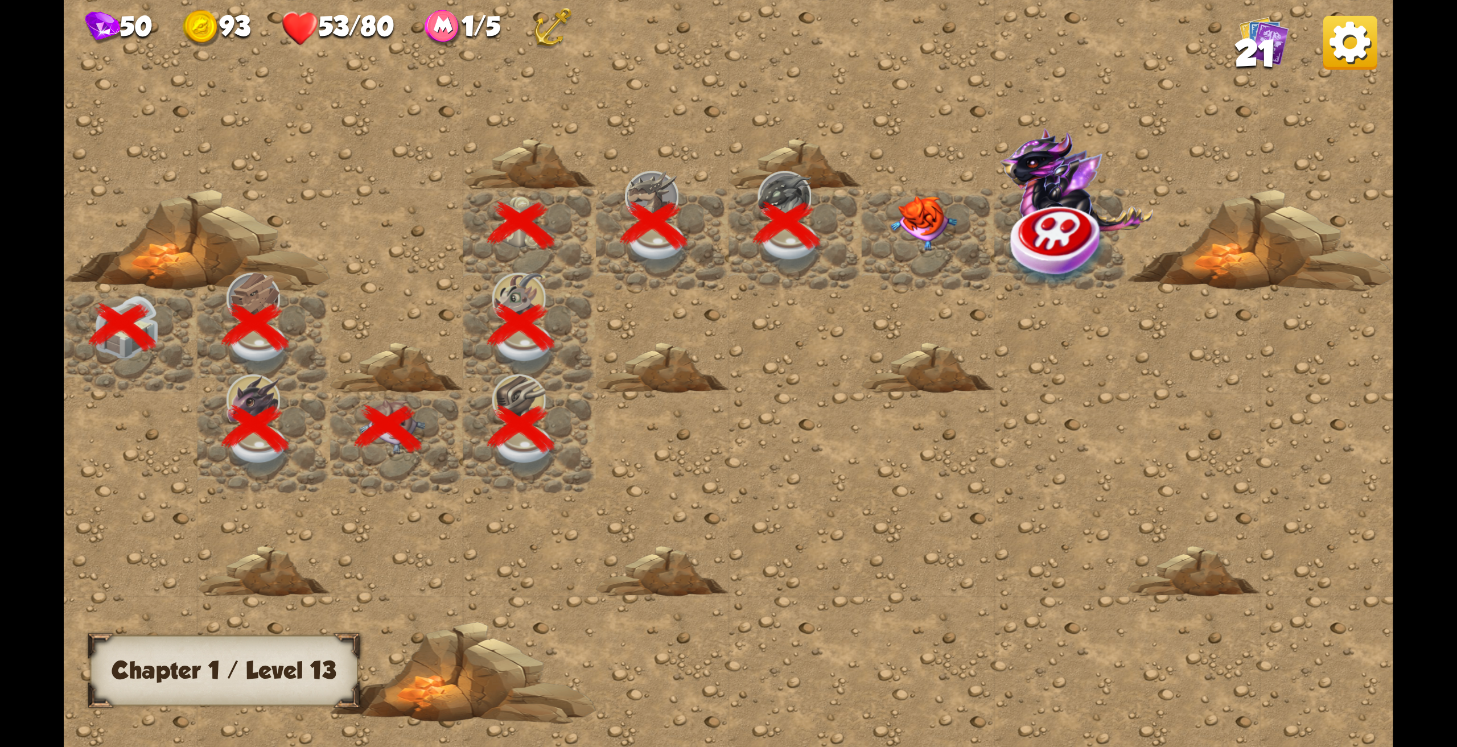
click at [894, 220] on img at bounding box center [923, 222] width 67 height 55
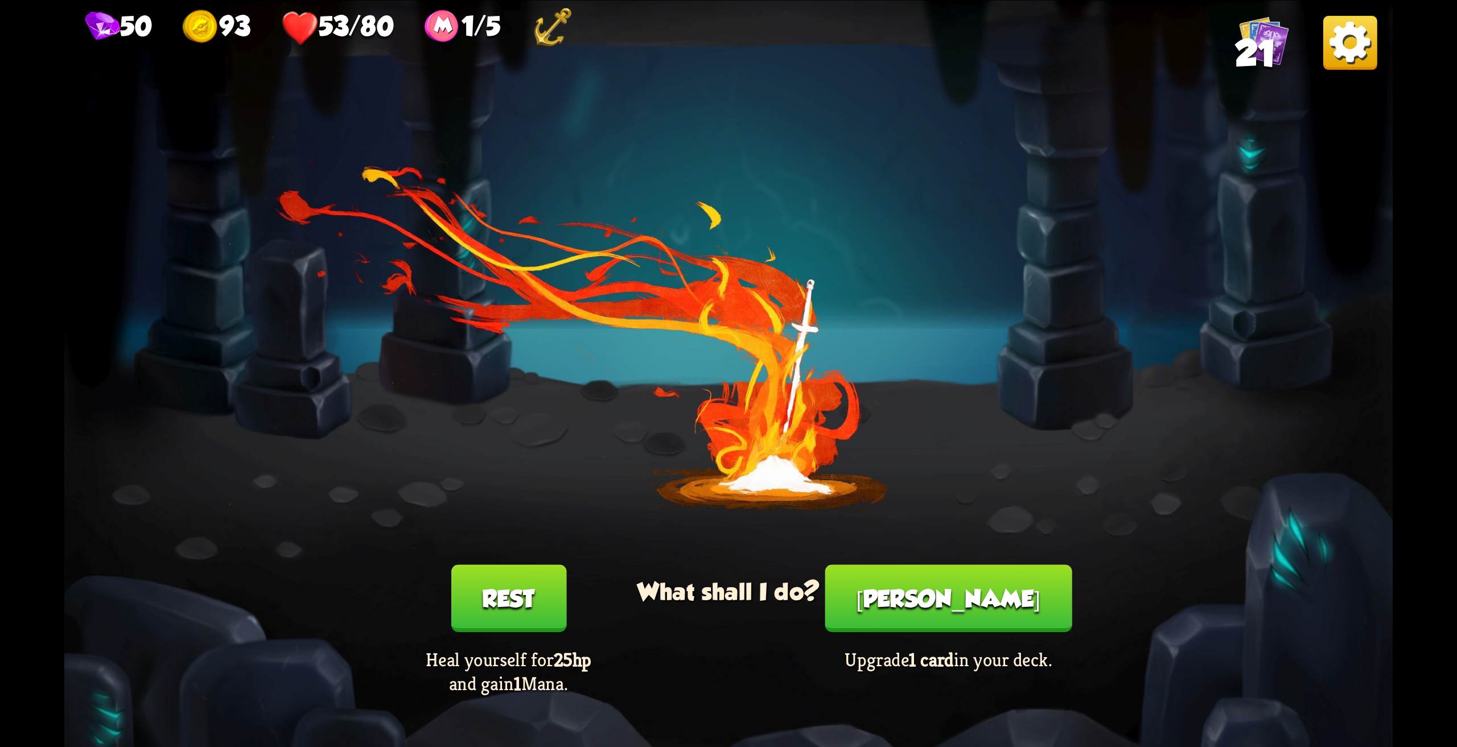
click at [512, 591] on button "Rest" at bounding box center [508, 598] width 115 height 68
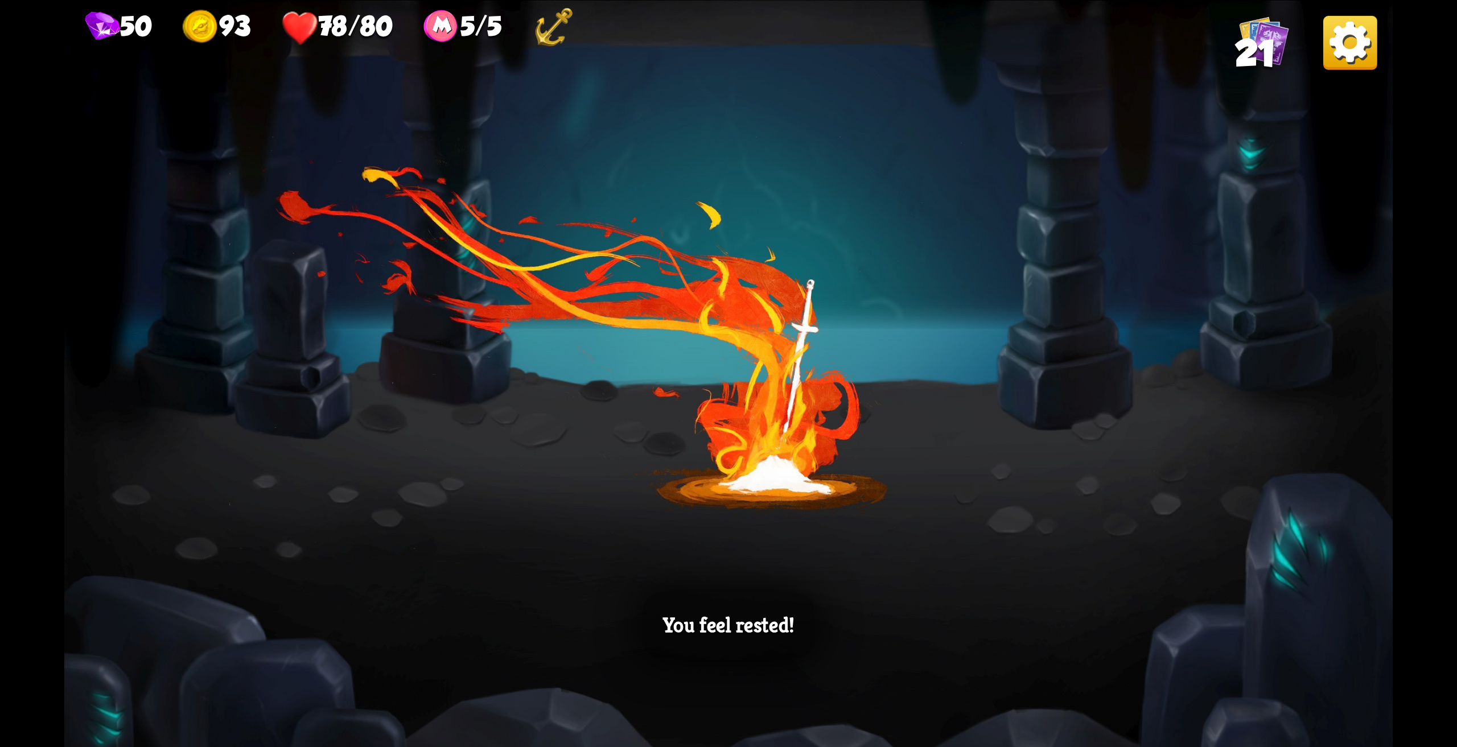
click at [741, 468] on div "You feel rested!" at bounding box center [728, 373] width 1328 height 747
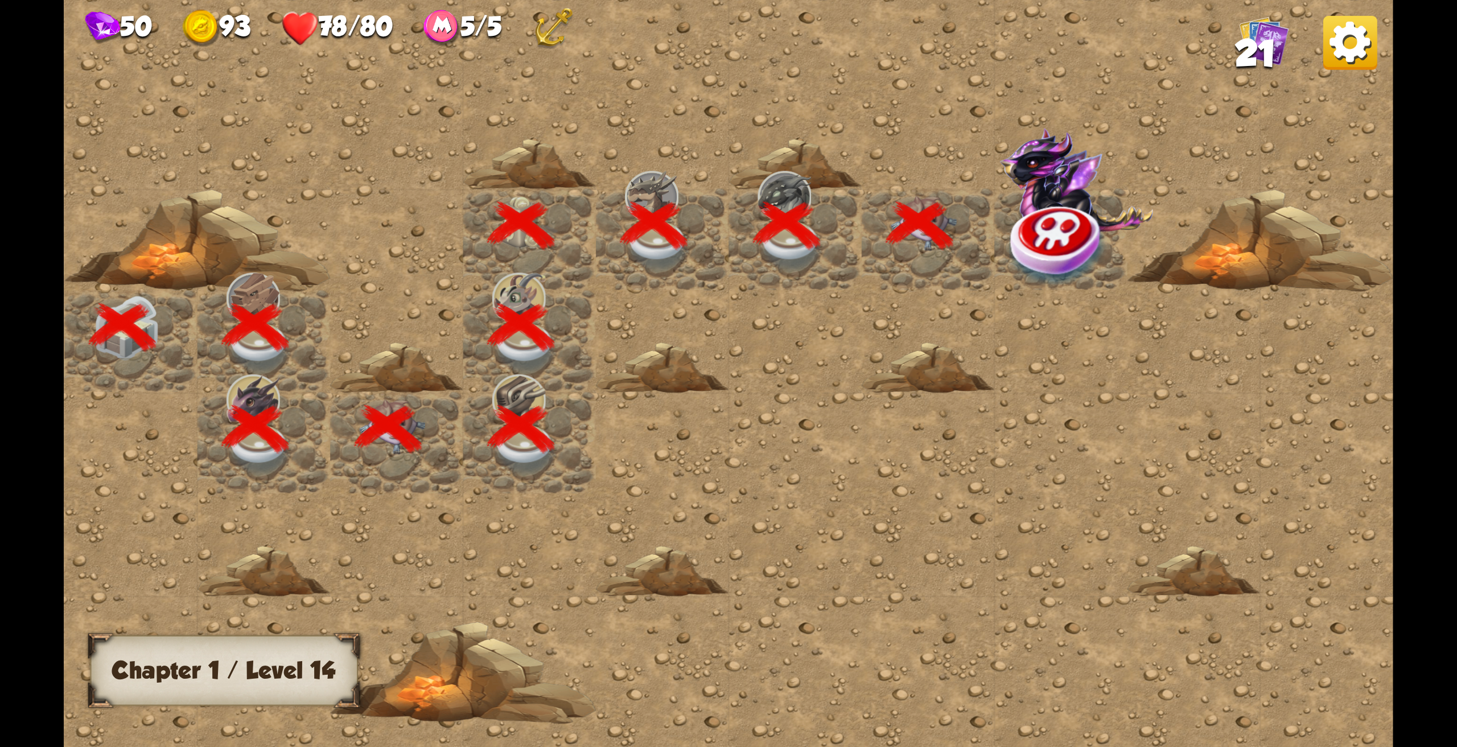
click at [1042, 235] on img at bounding box center [1058, 244] width 100 height 86
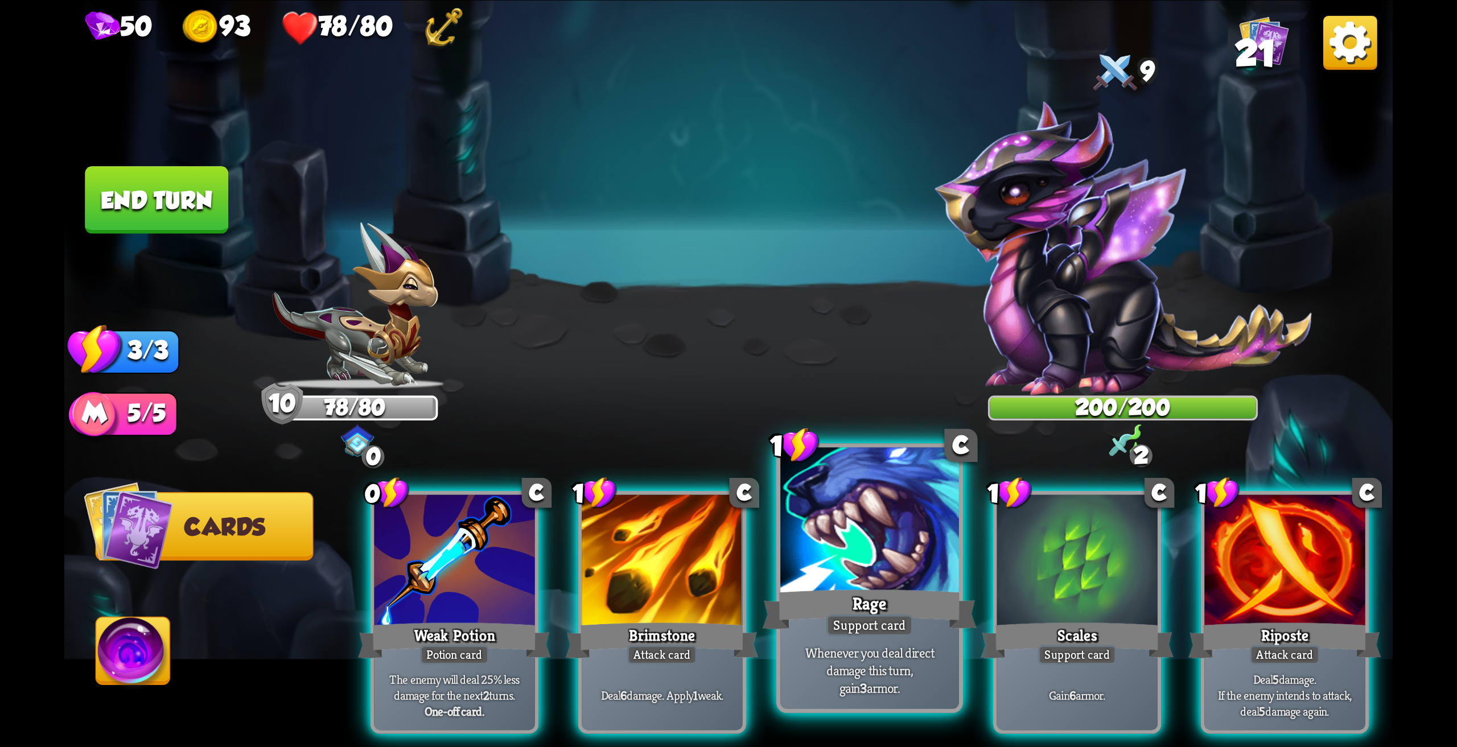
click at [842, 534] on div at bounding box center [869, 522] width 179 height 150
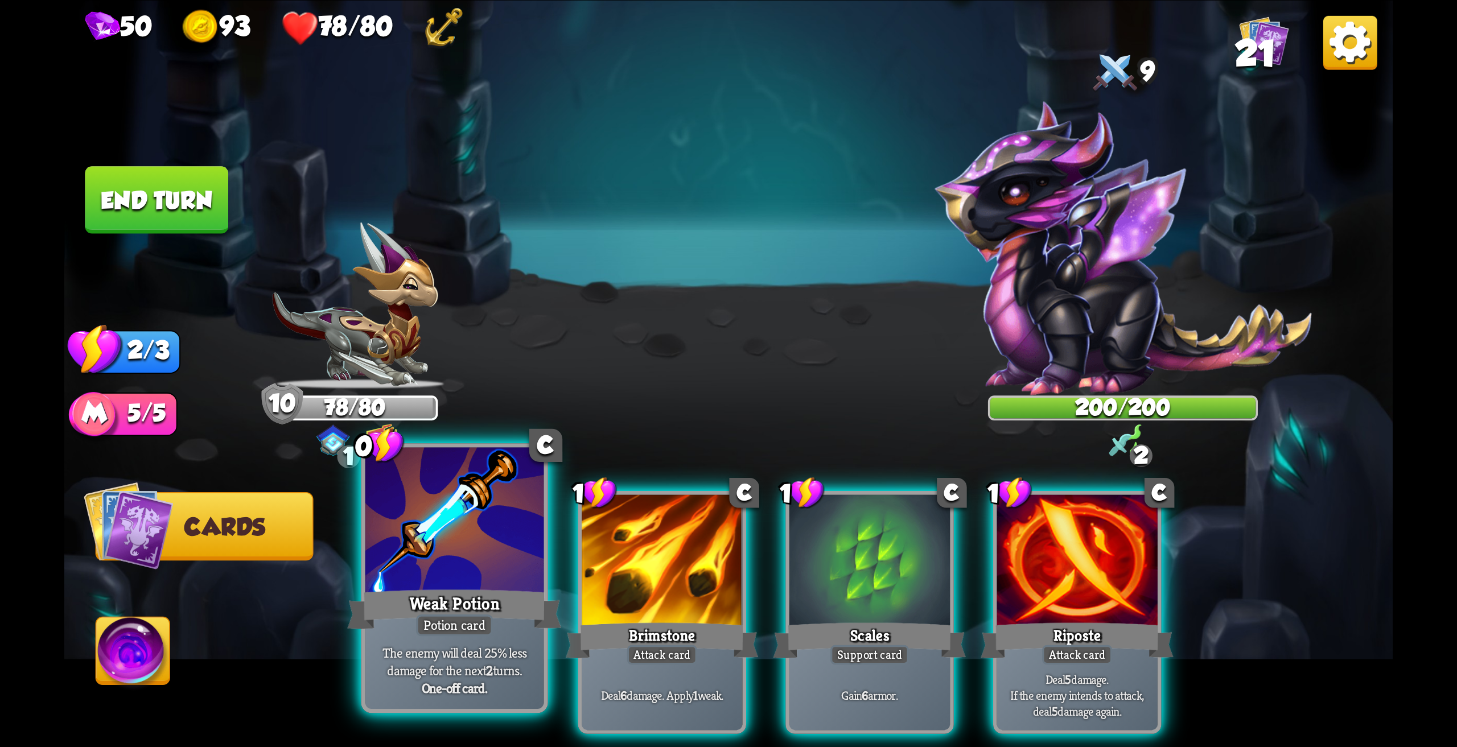
click at [419, 566] on div at bounding box center [454, 522] width 179 height 150
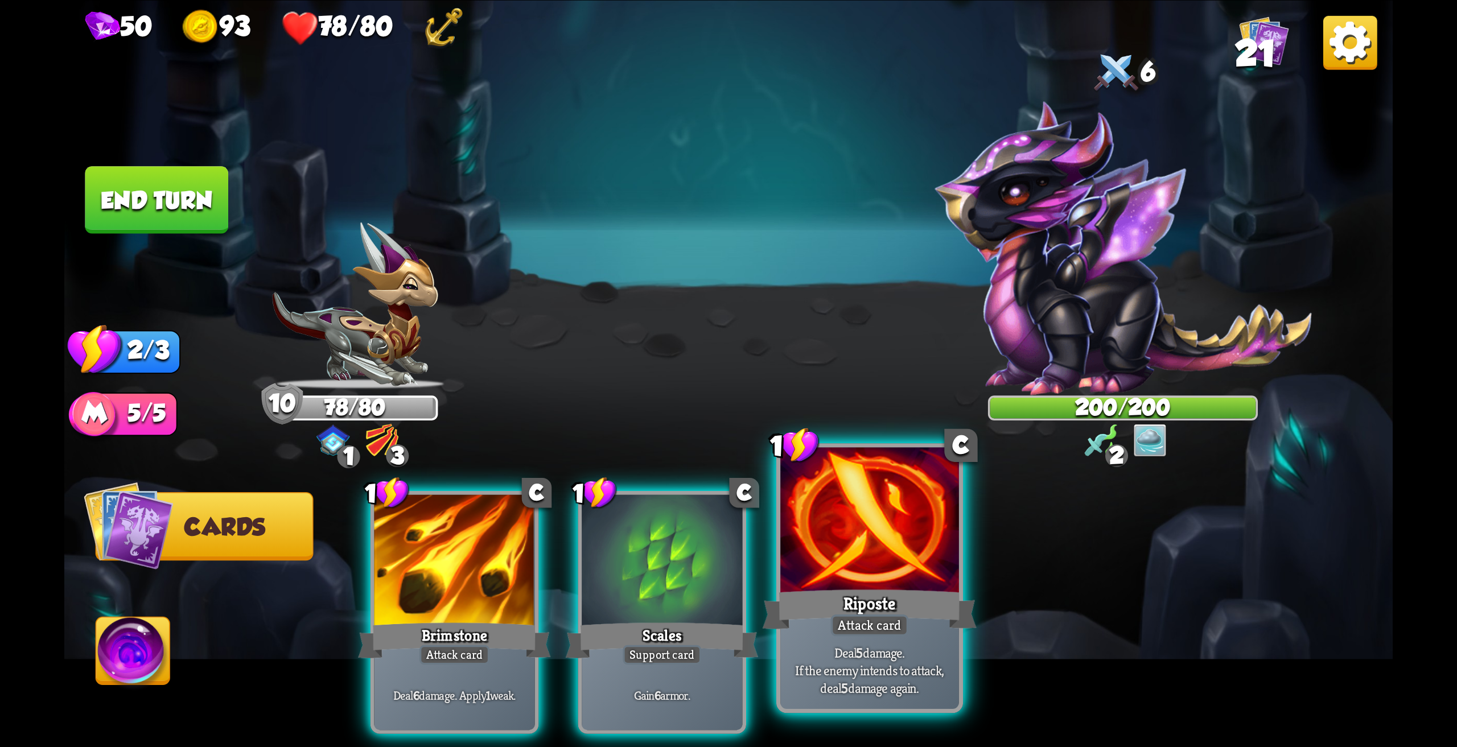
click at [947, 570] on div at bounding box center [869, 522] width 179 height 150
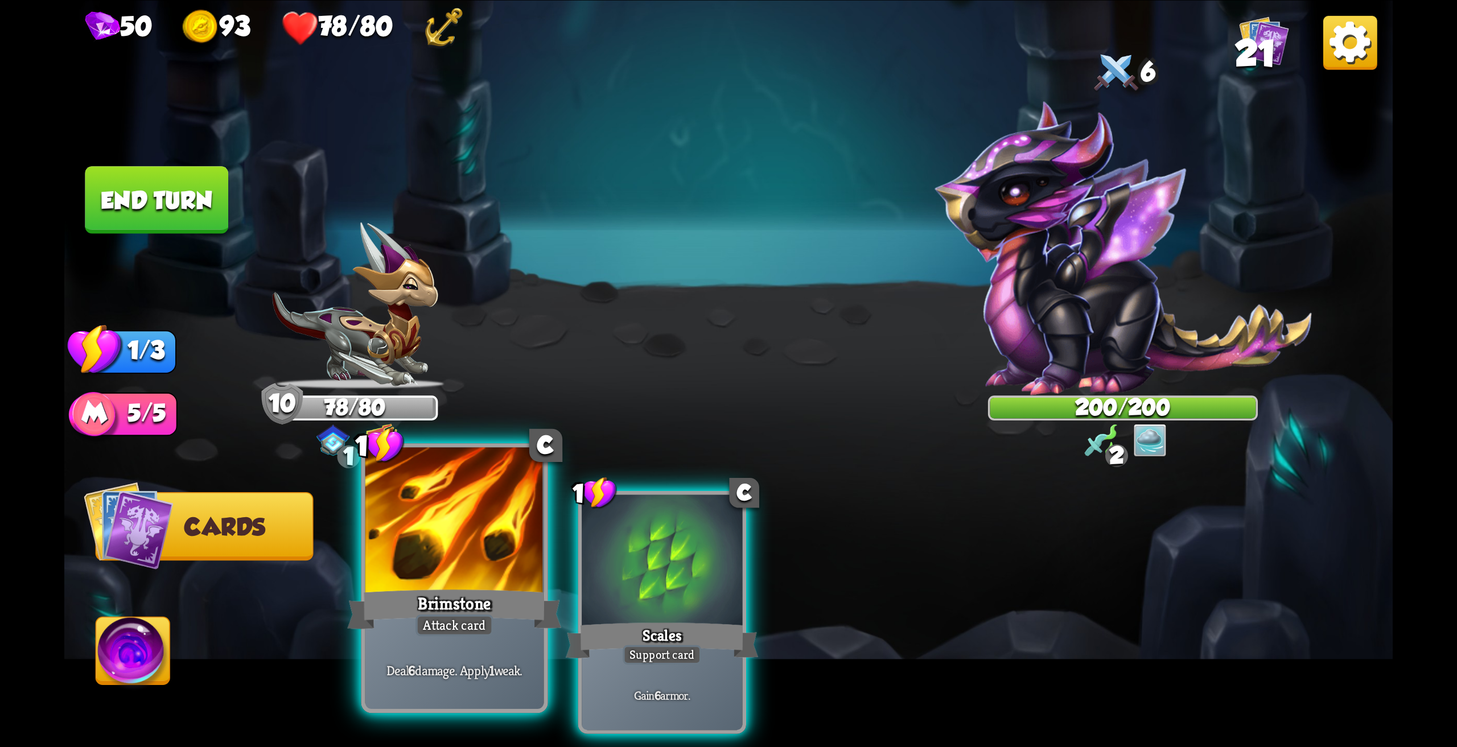
click at [436, 566] on div at bounding box center [454, 522] width 179 height 150
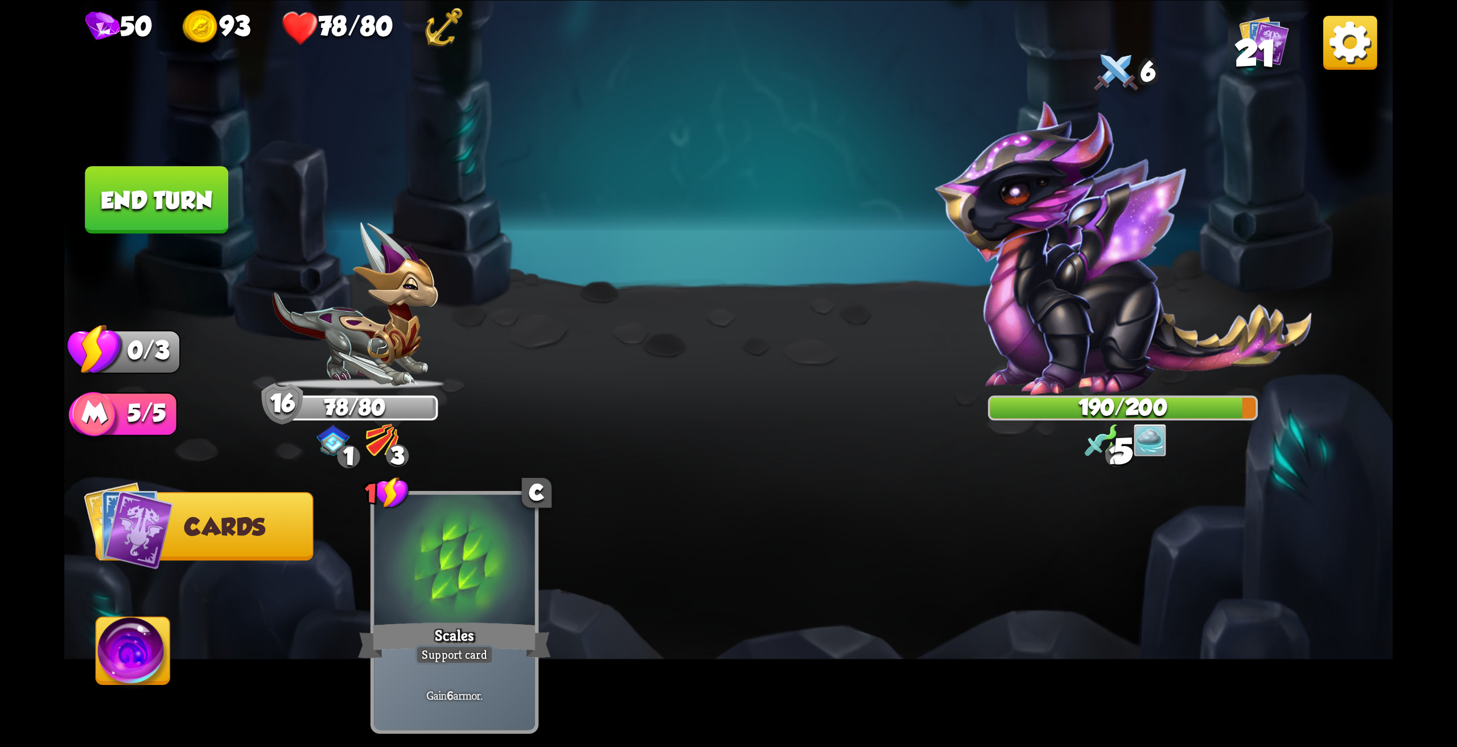
click at [165, 200] on button "End turn" at bounding box center [156, 200] width 143 height 68
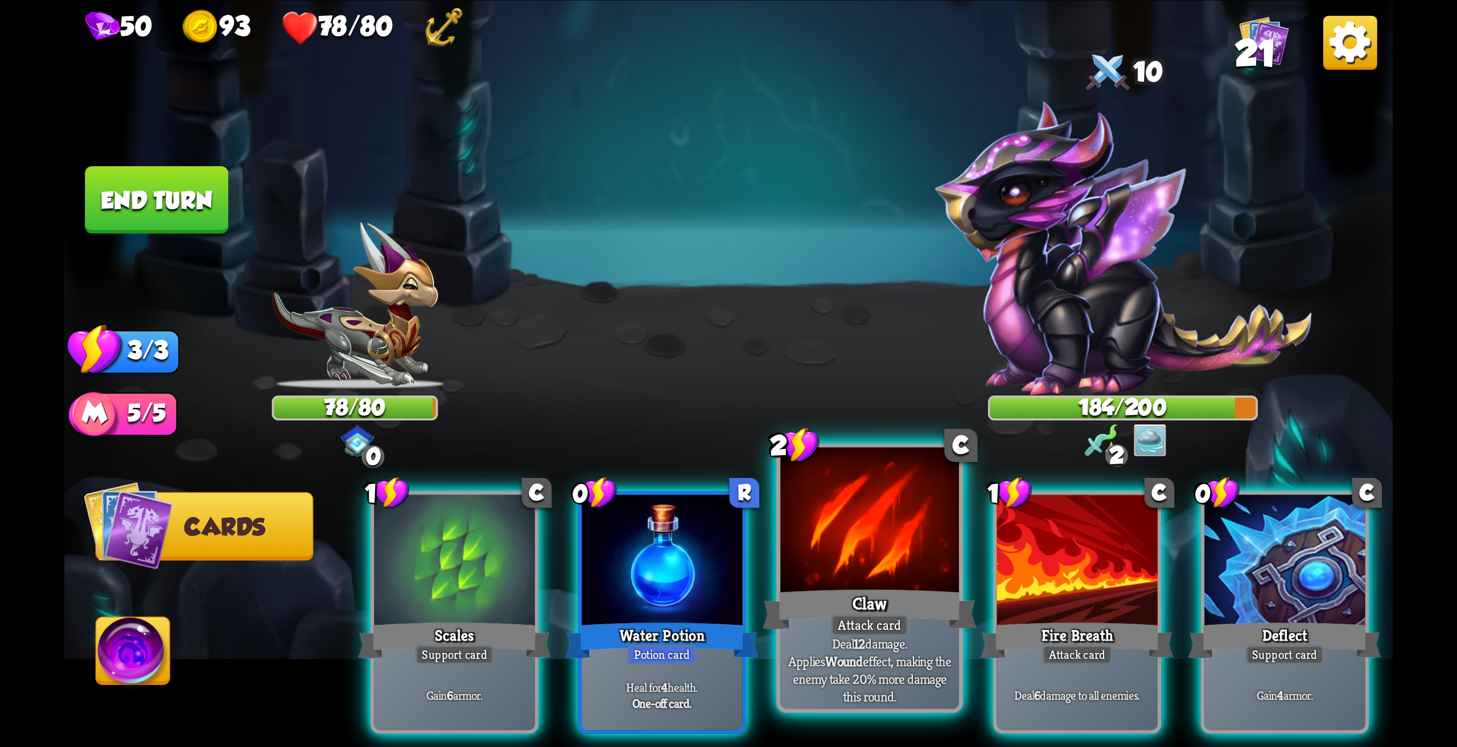
click at [822, 546] on div at bounding box center [869, 522] width 179 height 150
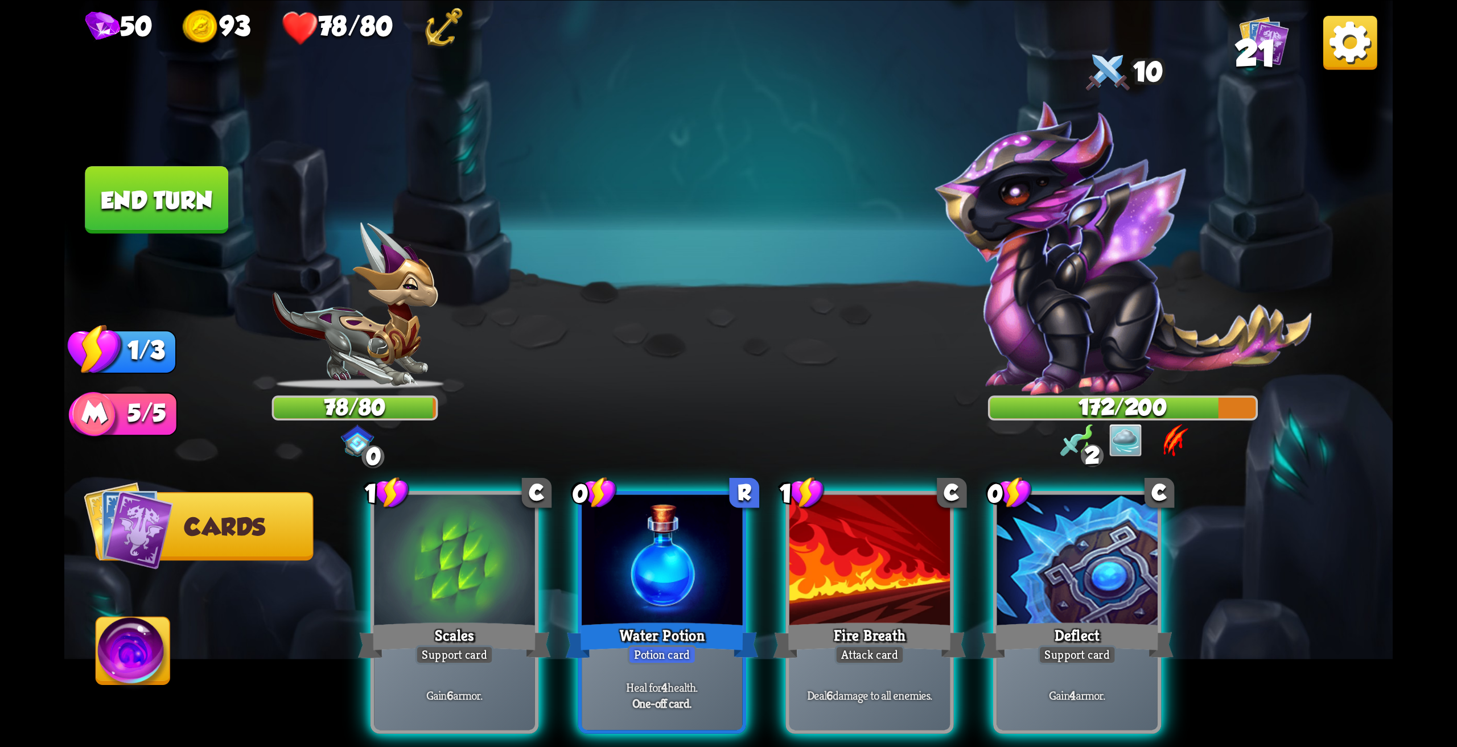
click at [113, 650] on img at bounding box center [133, 654] width 74 height 75
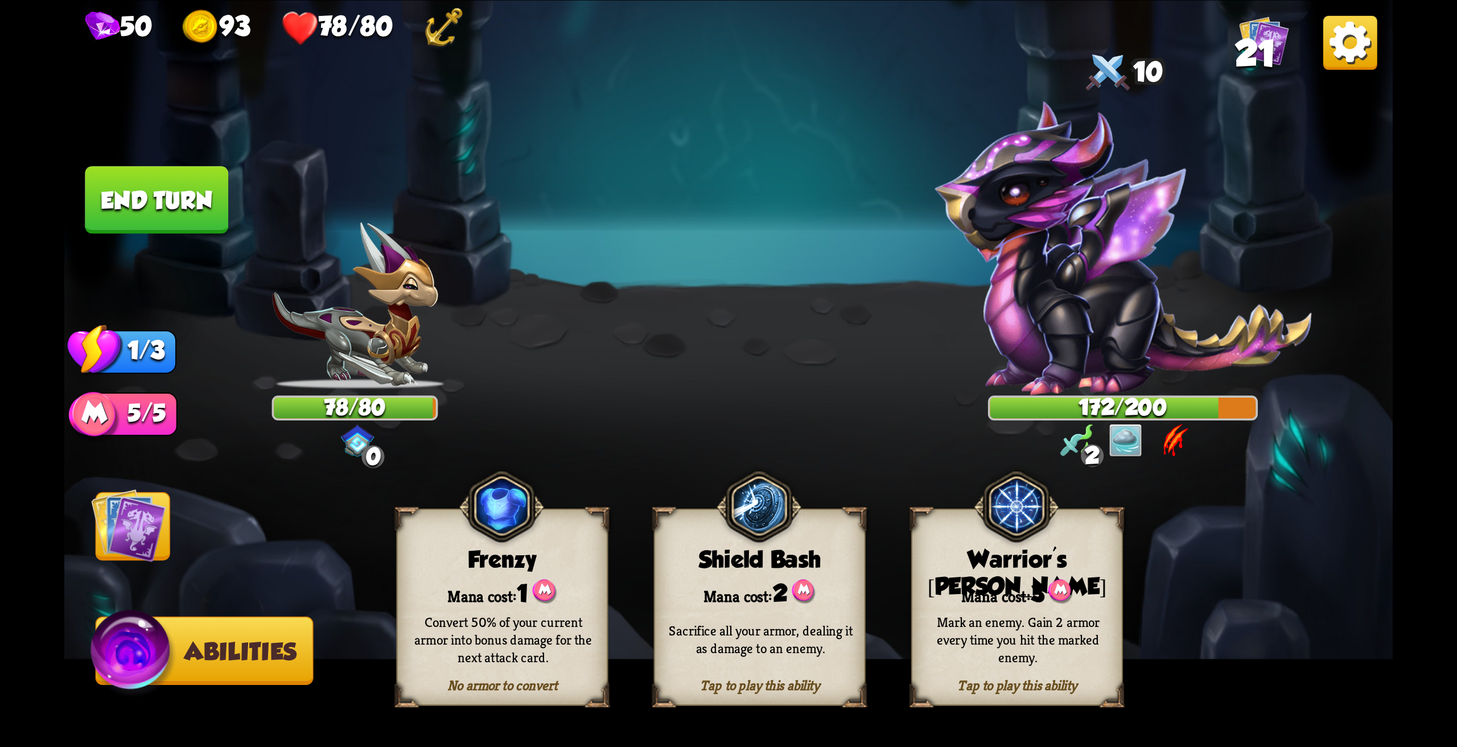
click at [1035, 608] on div "Mark an enemy. Gain 2 armor every time you hit the marked enemy." at bounding box center [1018, 638] width 212 height 83
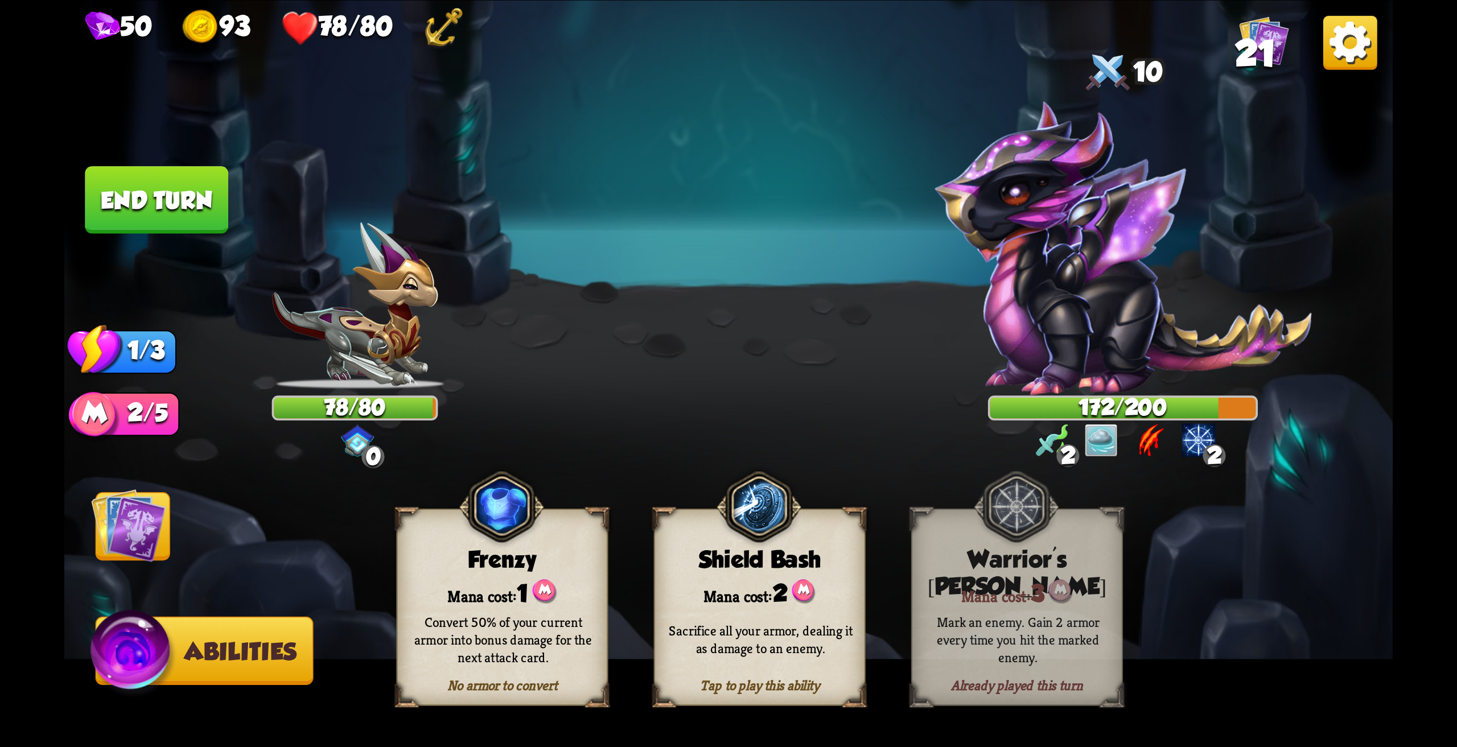
click at [119, 550] on img at bounding box center [128, 525] width 75 height 75
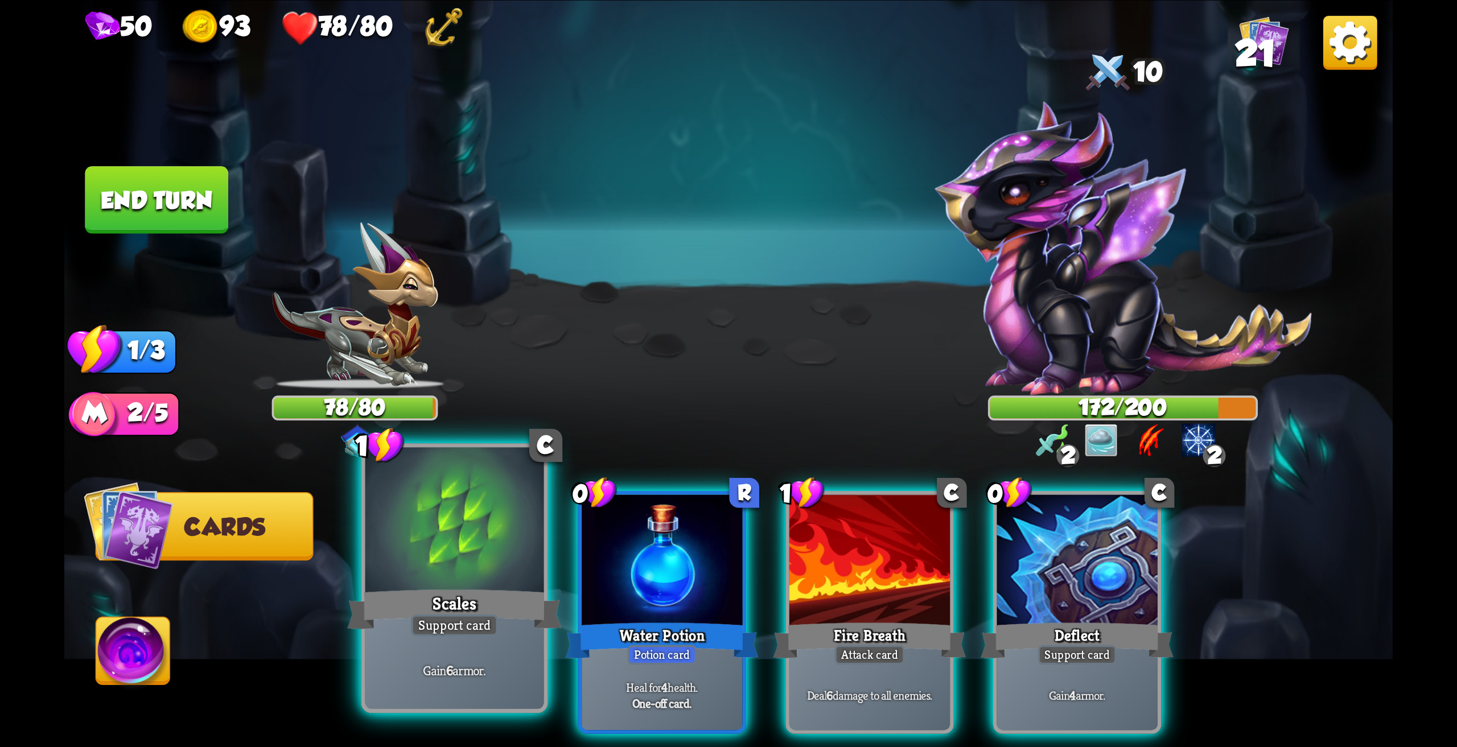
click at [425, 545] on div at bounding box center [454, 522] width 179 height 150
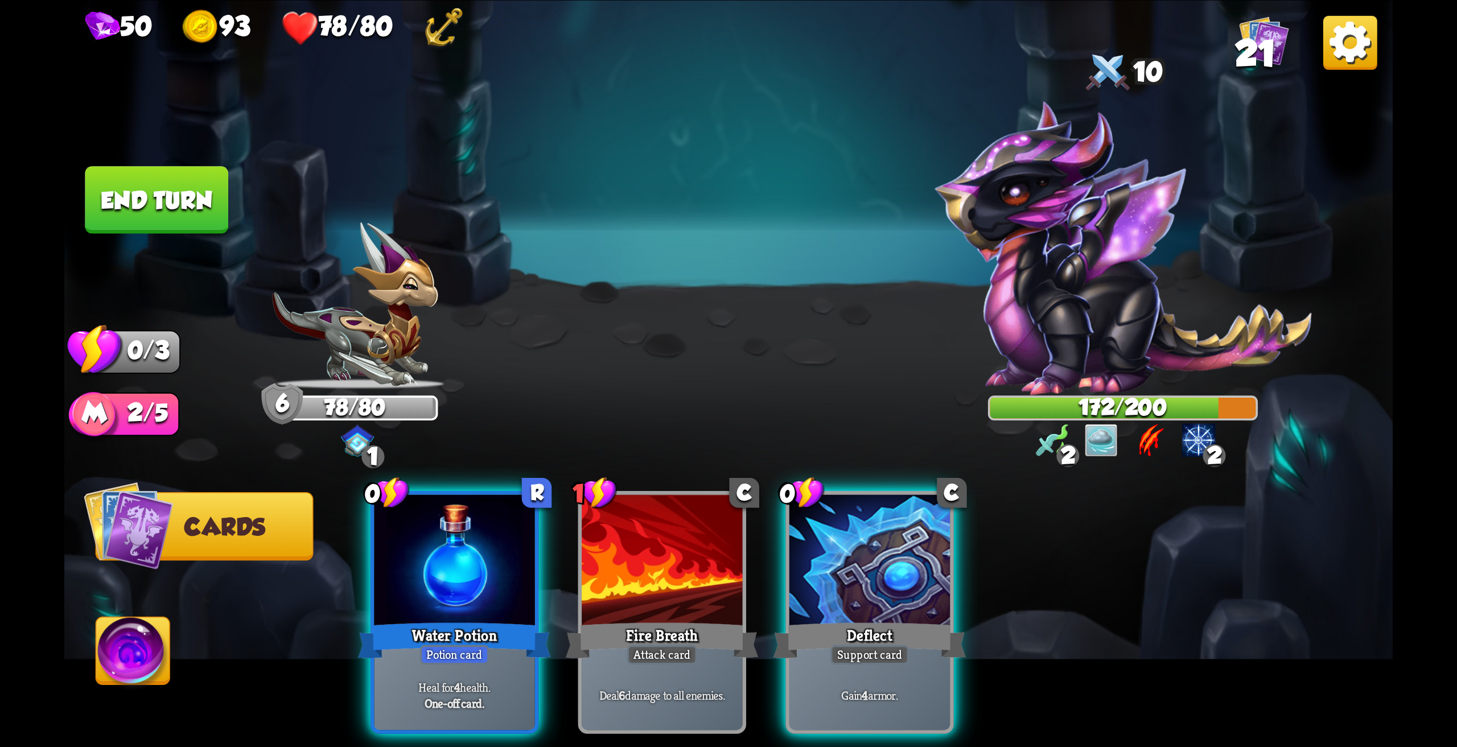
click at [819, 539] on div at bounding box center [869, 561] width 160 height 135
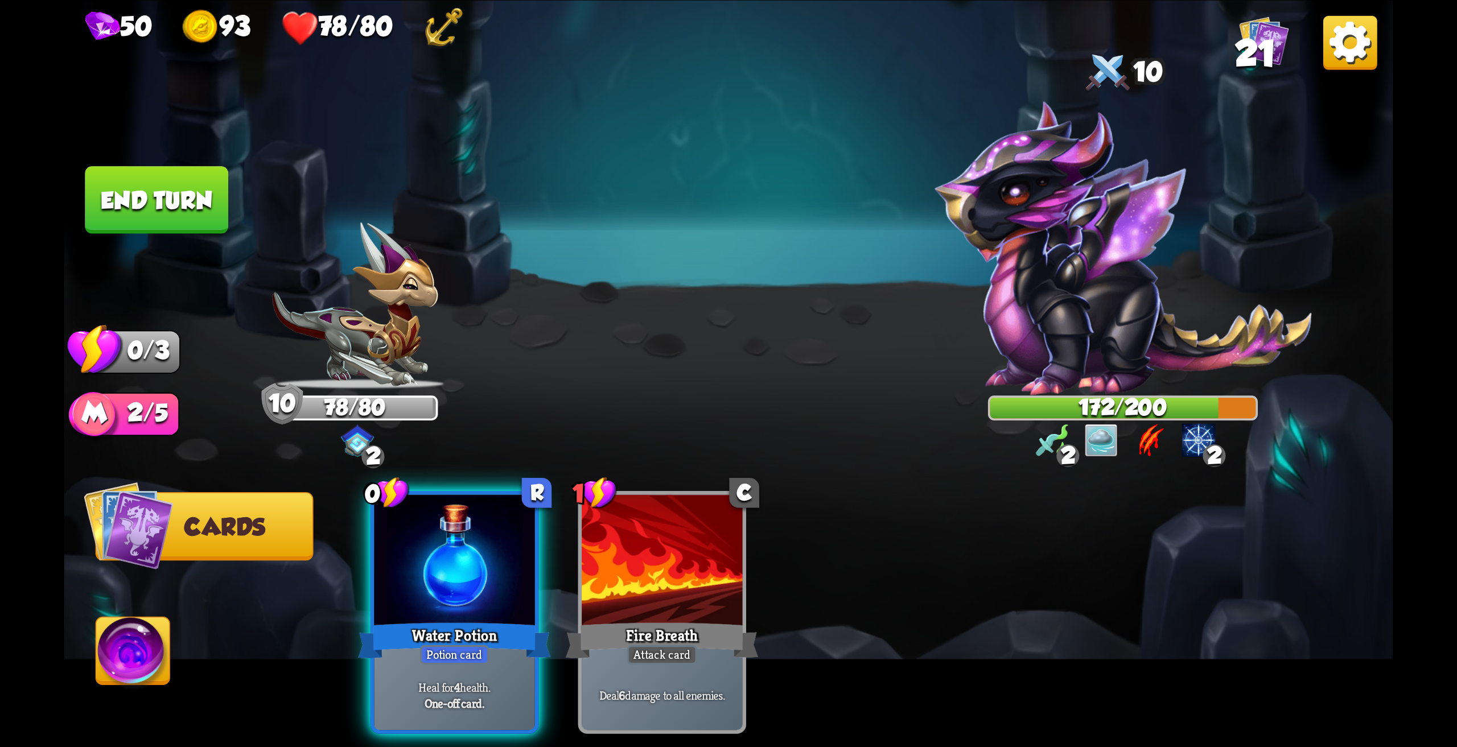
click at [203, 204] on button "End turn" at bounding box center [156, 200] width 143 height 68
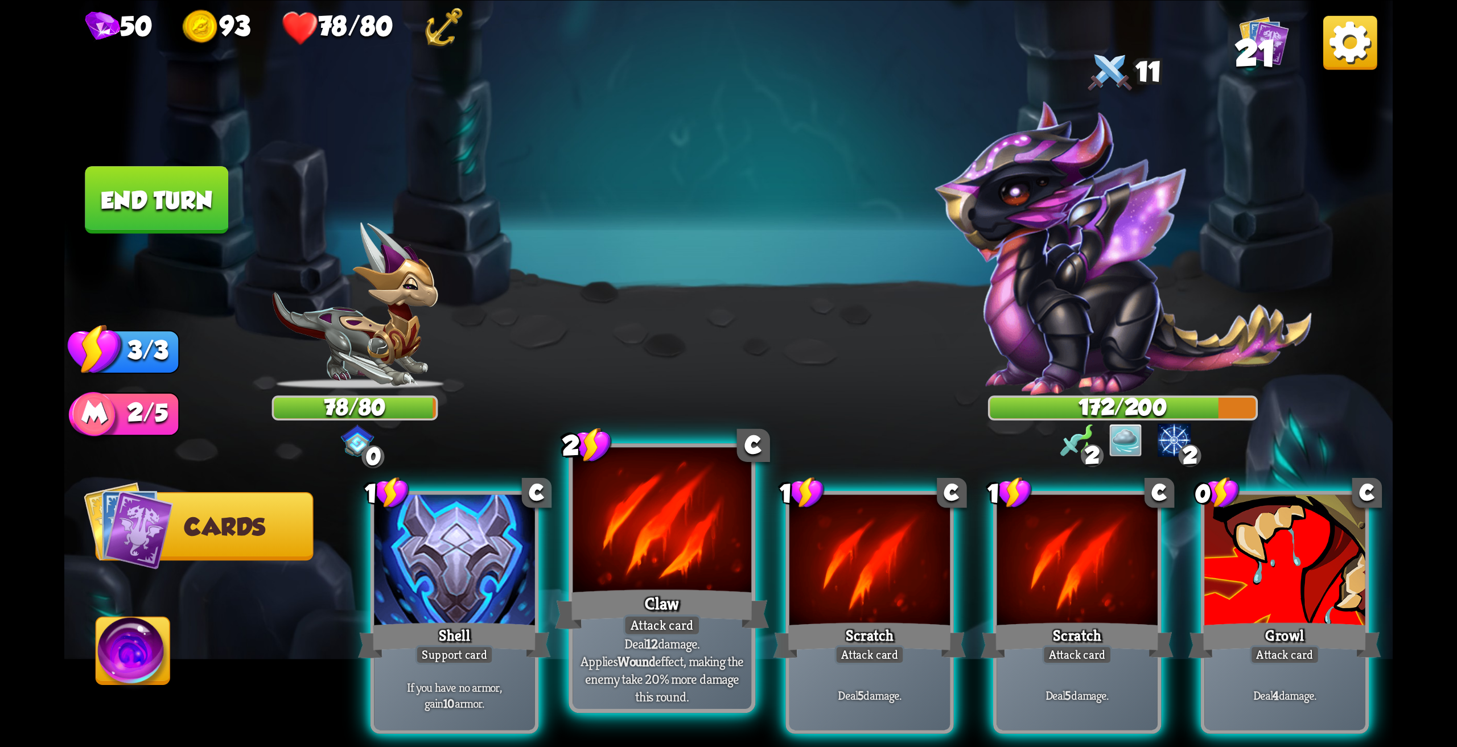
click at [657, 559] on div at bounding box center [661, 522] width 179 height 150
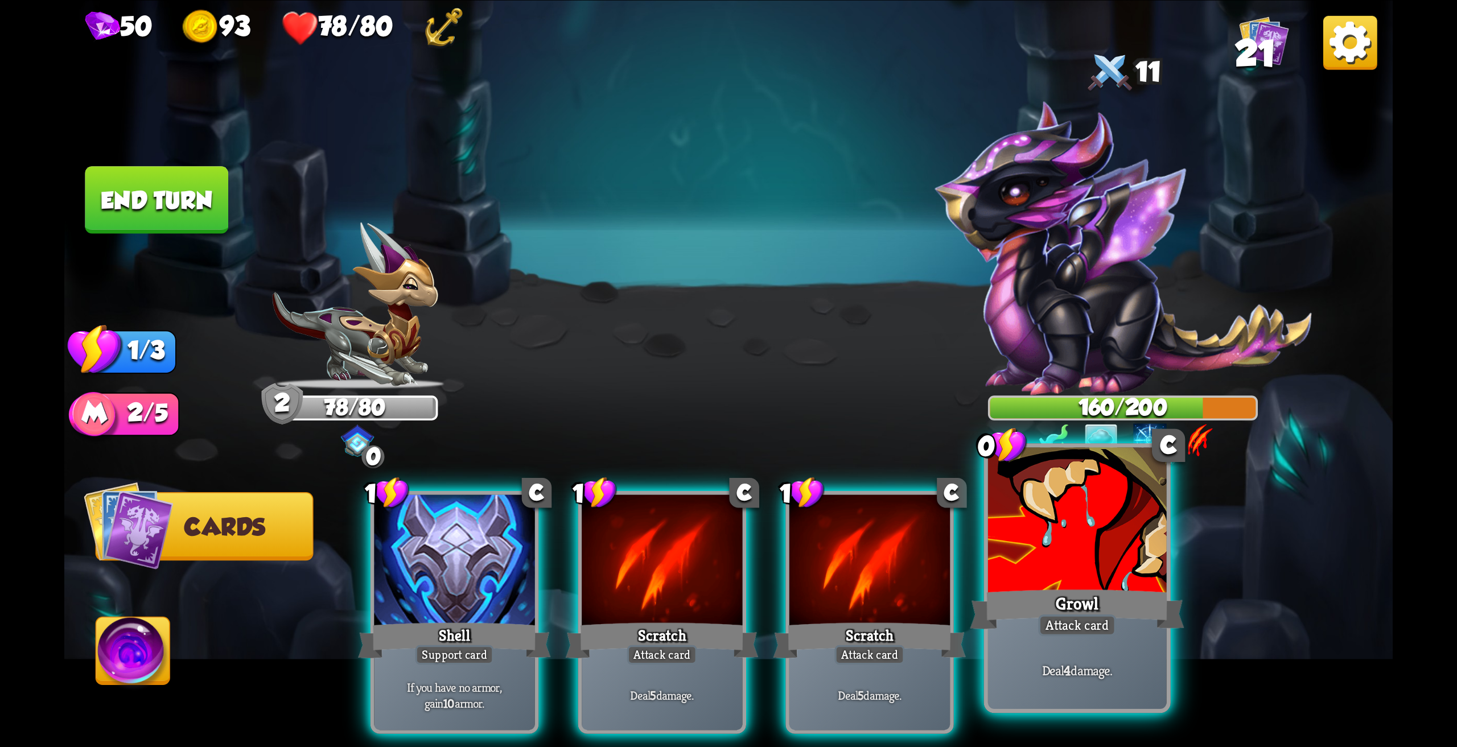
click at [1093, 561] on div at bounding box center [1077, 522] width 179 height 150
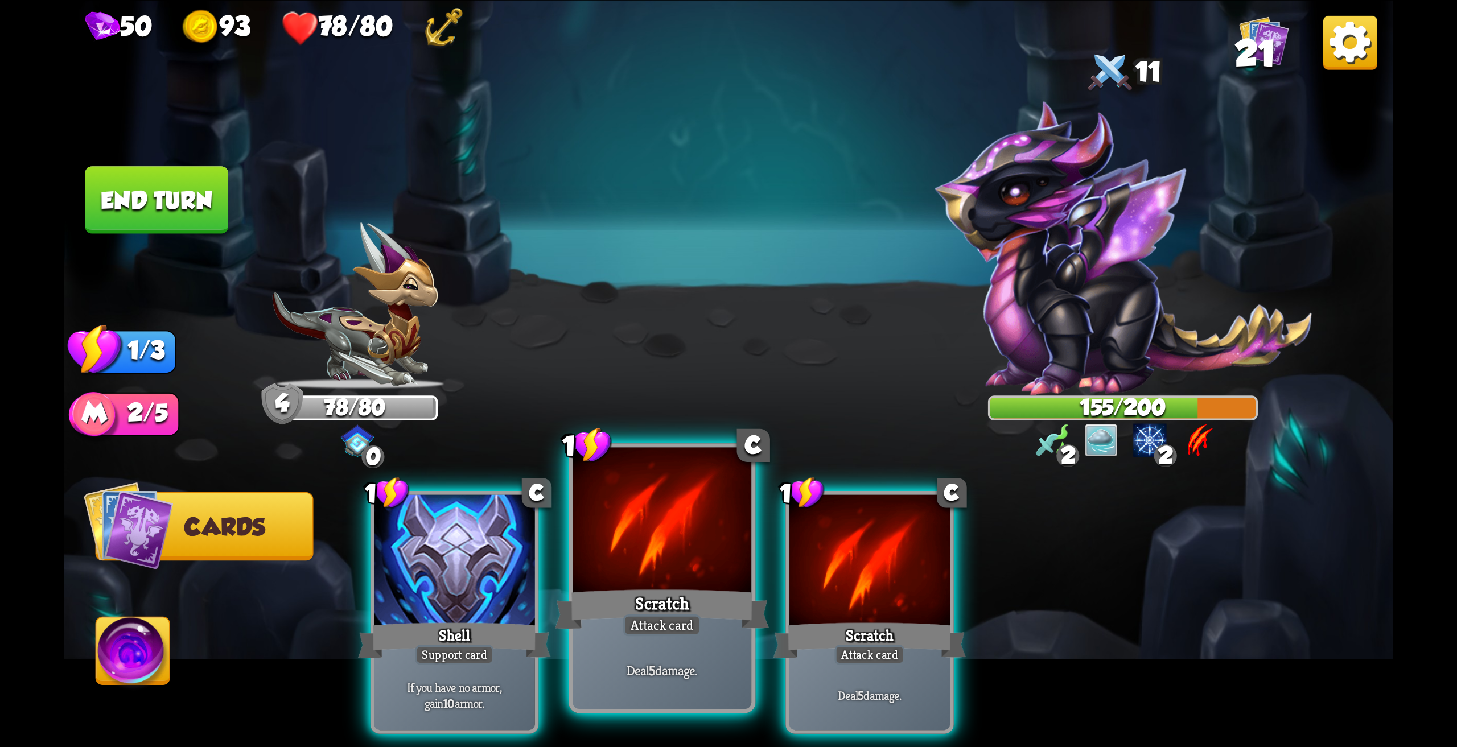
click at [691, 531] on div at bounding box center [661, 522] width 179 height 150
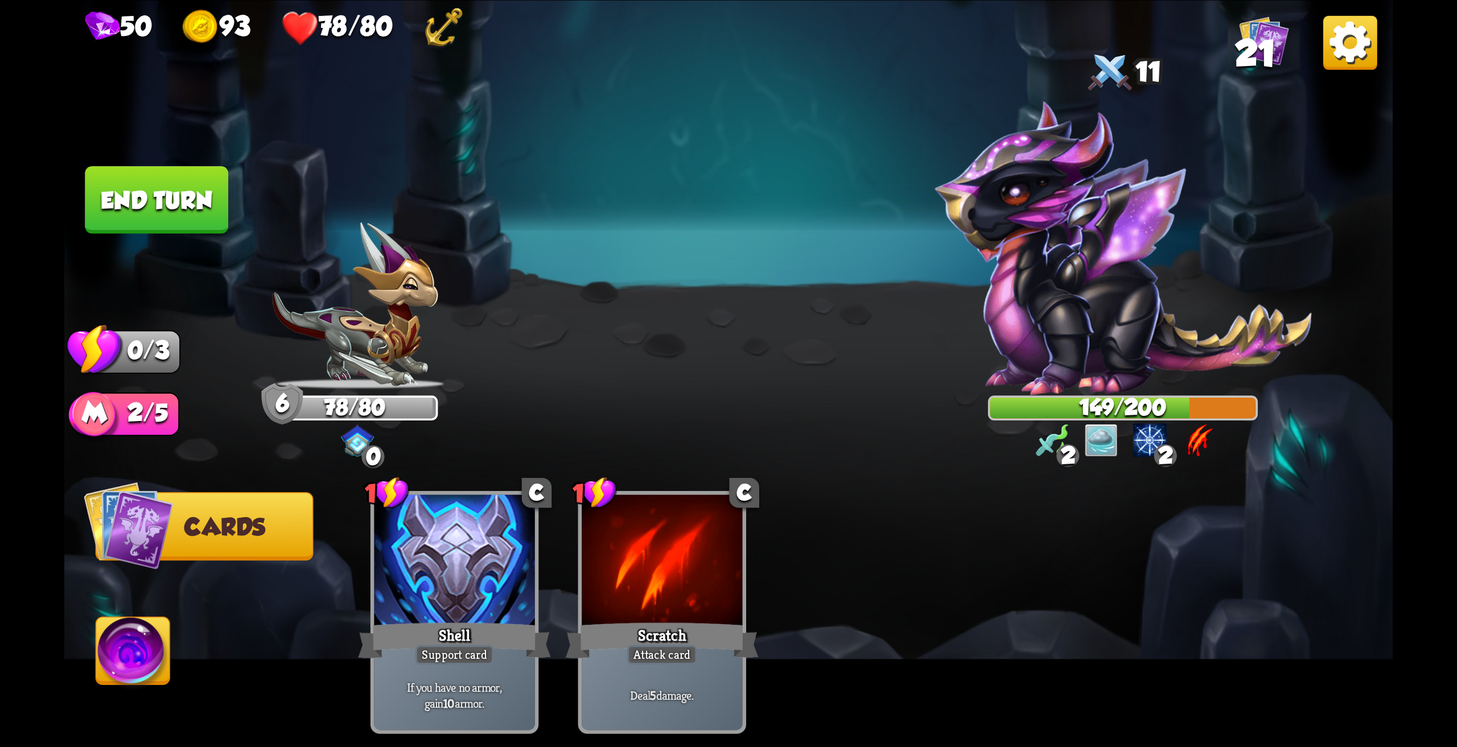
click at [165, 208] on button "End turn" at bounding box center [156, 200] width 143 height 68
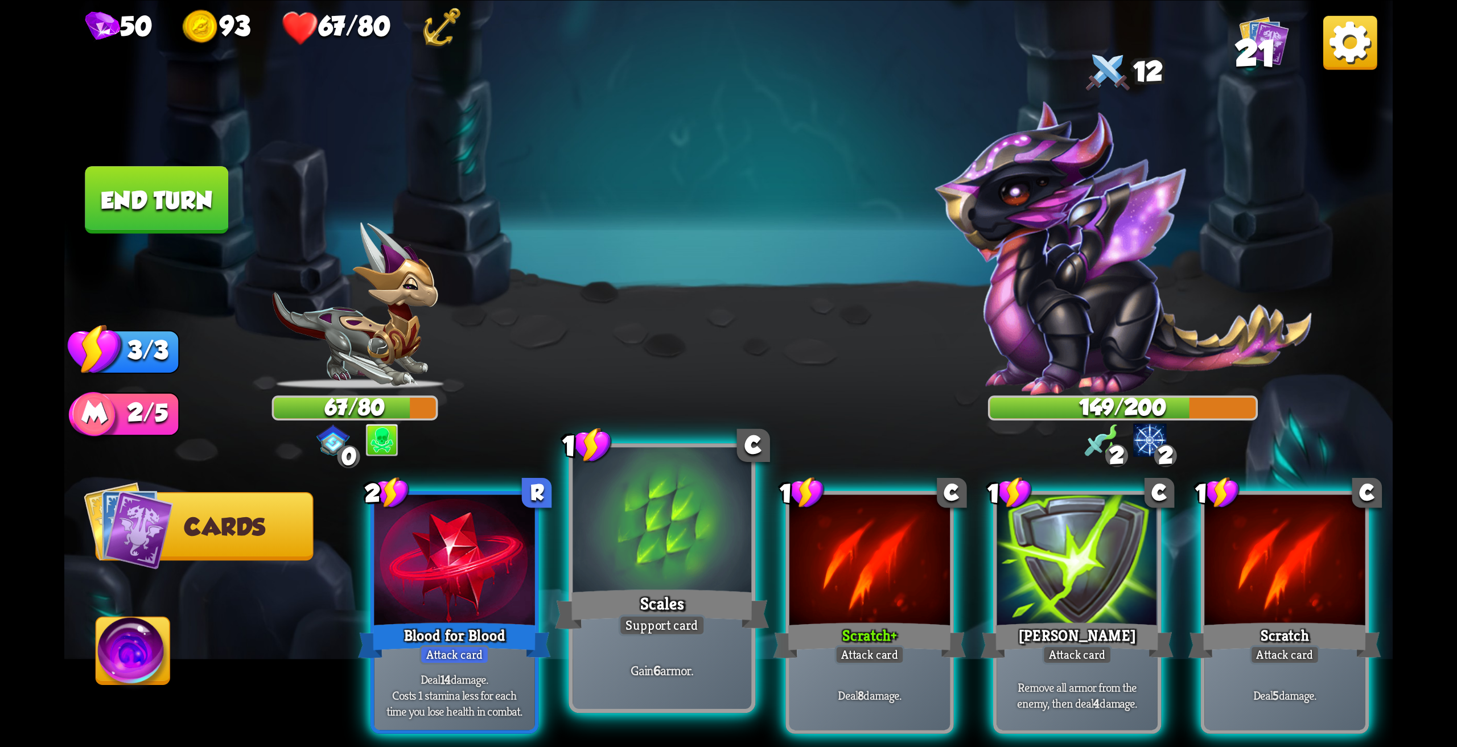
click at [678, 537] on div at bounding box center [661, 522] width 179 height 150
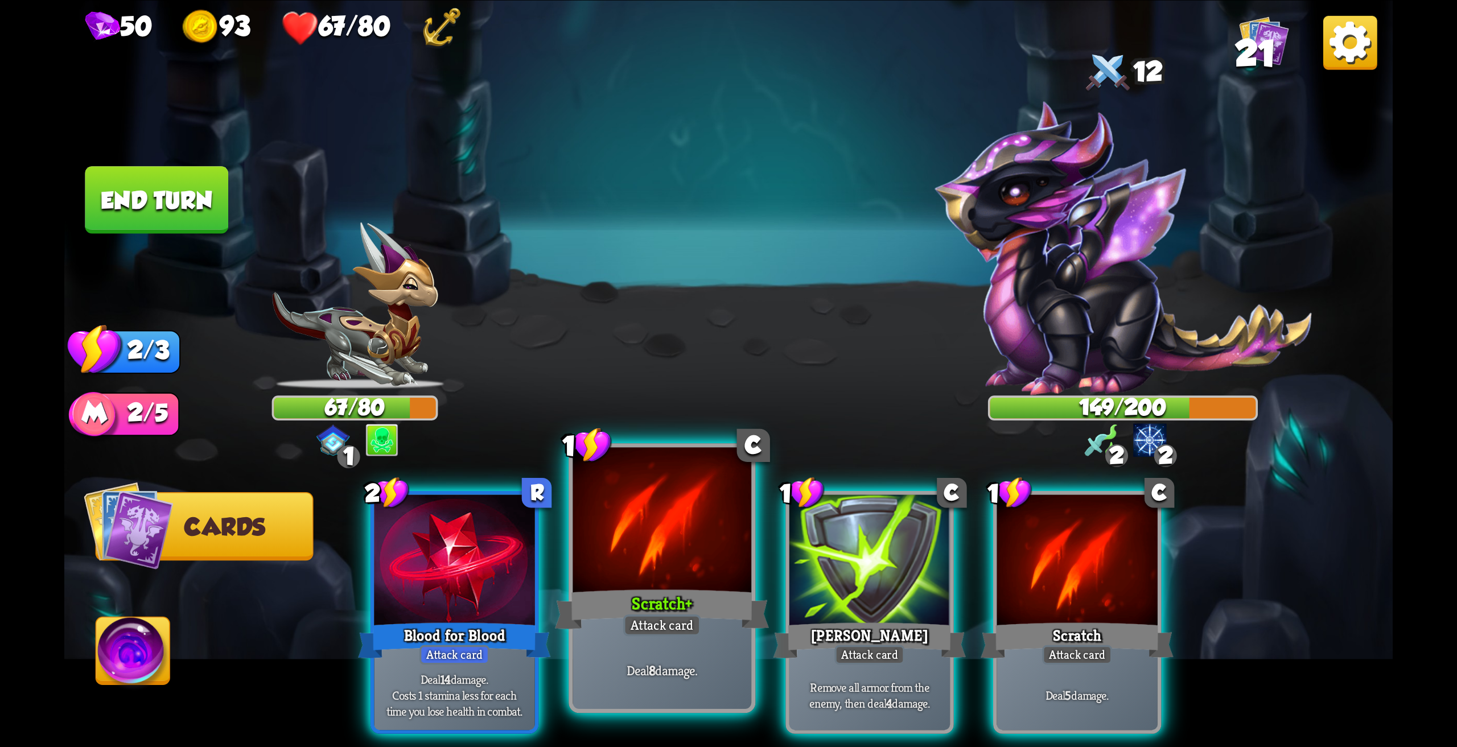
click at [673, 542] on div at bounding box center [661, 522] width 179 height 150
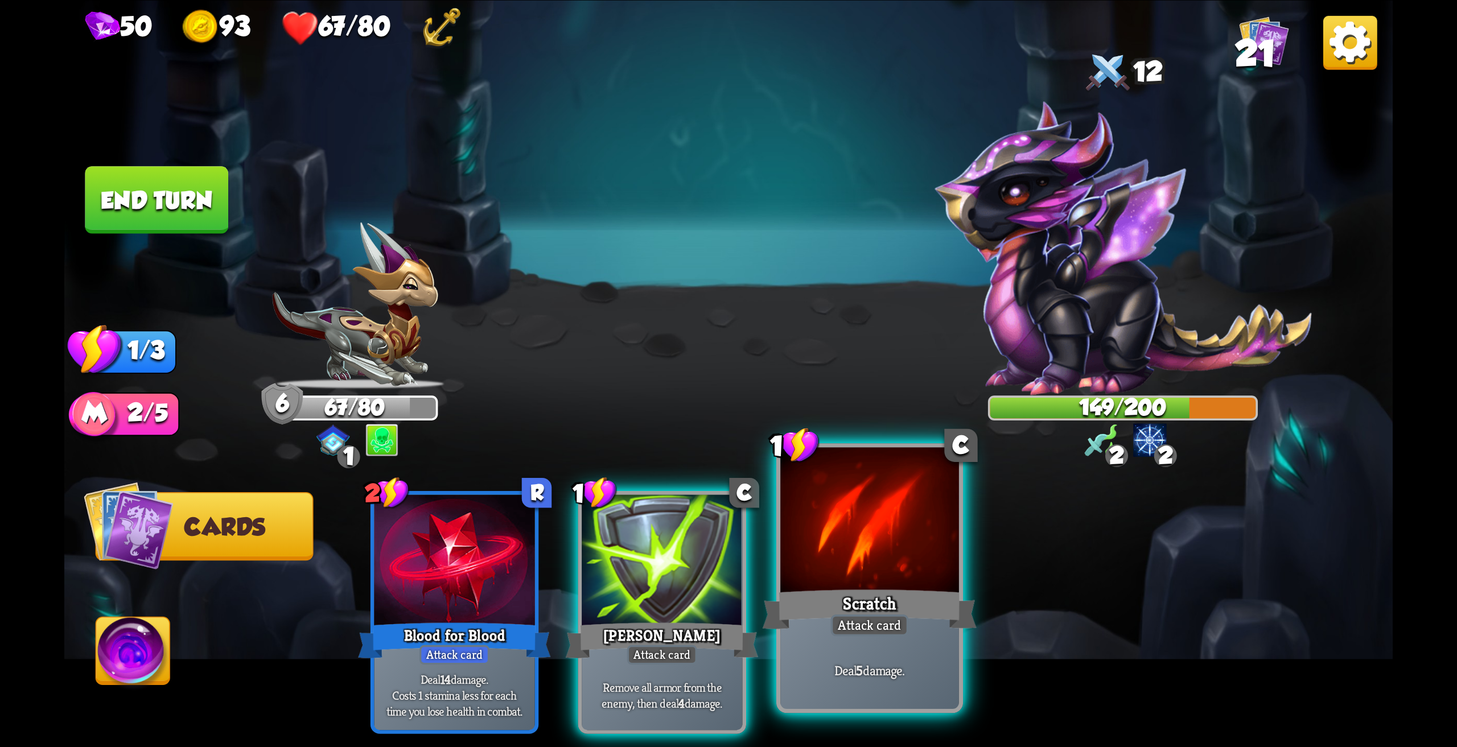
click at [893, 554] on div at bounding box center [869, 522] width 179 height 150
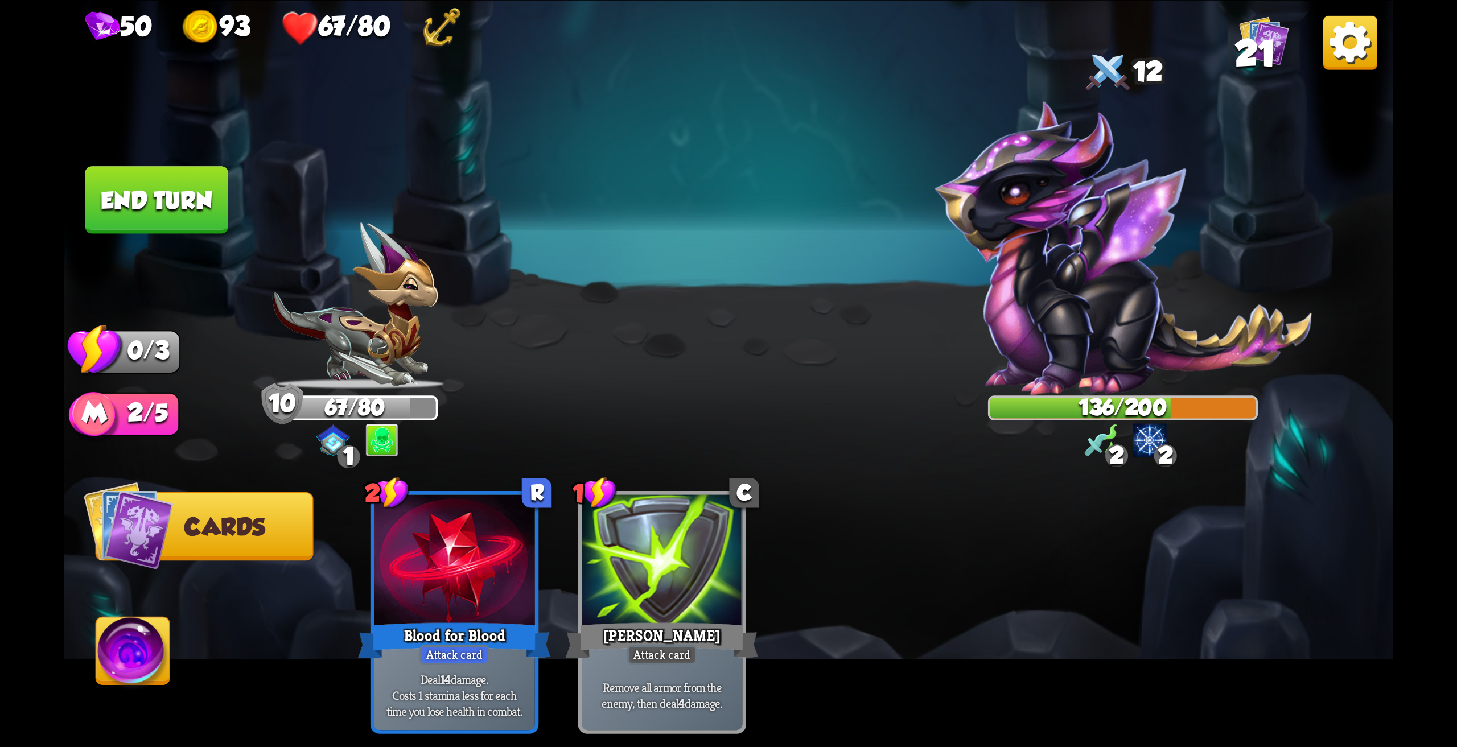
click at [162, 193] on button "End turn" at bounding box center [156, 200] width 143 height 68
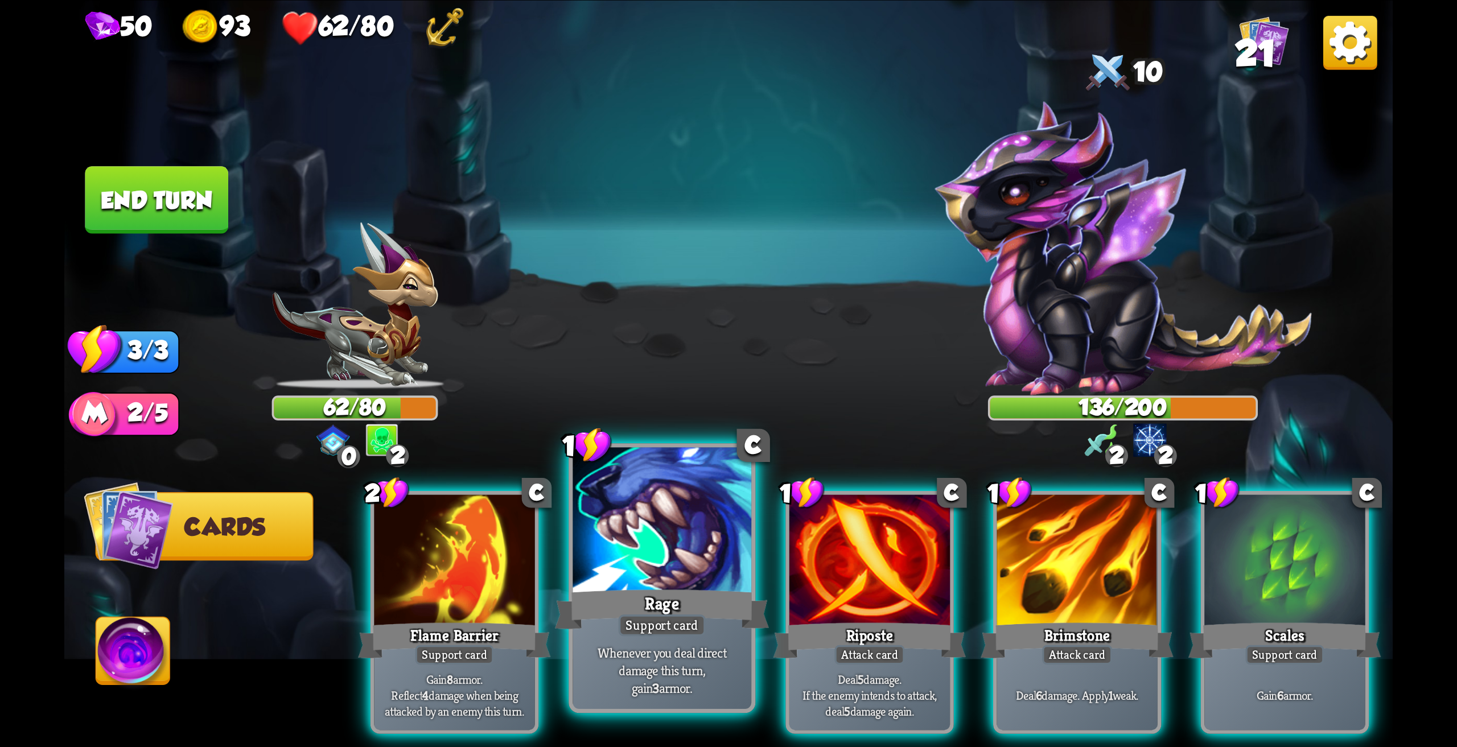
click at [674, 574] on div at bounding box center [661, 522] width 179 height 150
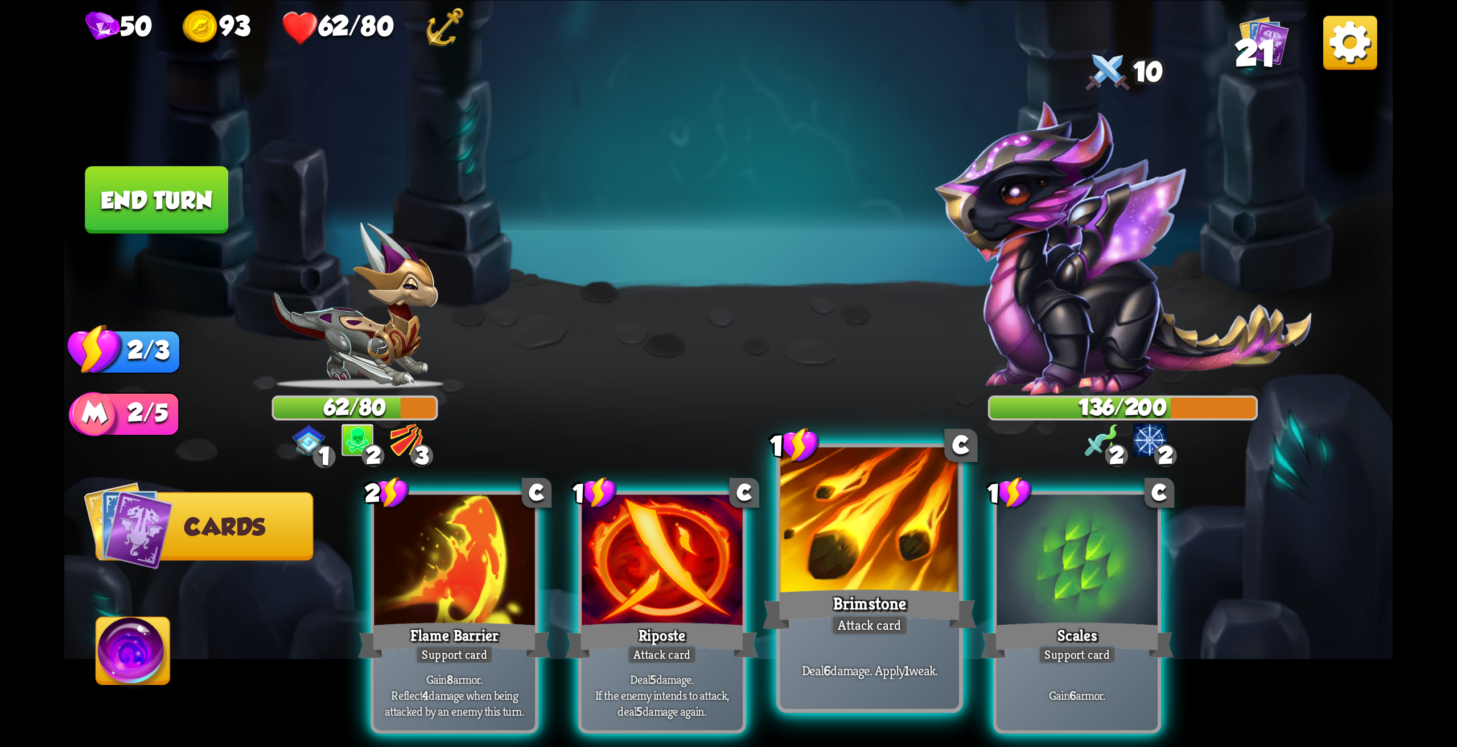
click at [852, 537] on div at bounding box center [869, 522] width 179 height 150
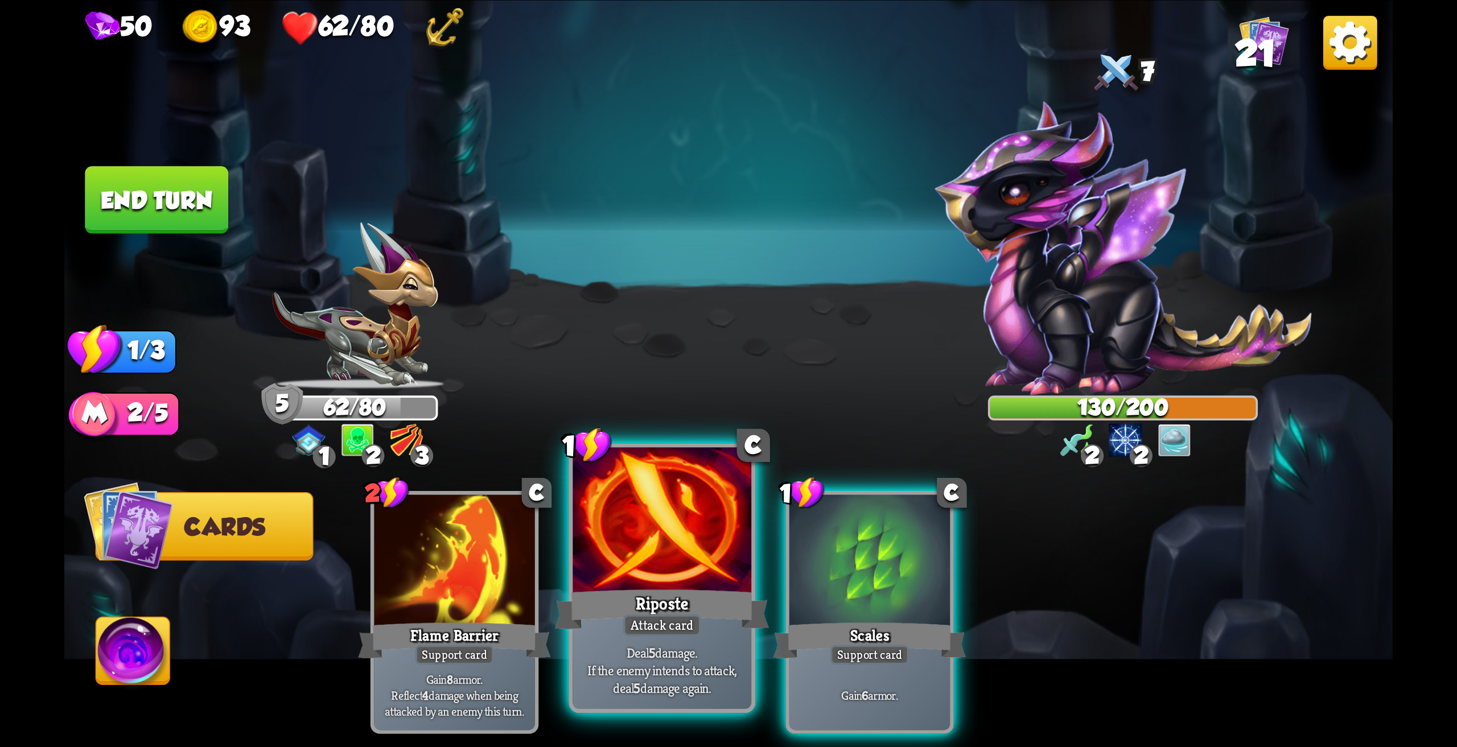
click at [681, 558] on div at bounding box center [661, 522] width 179 height 150
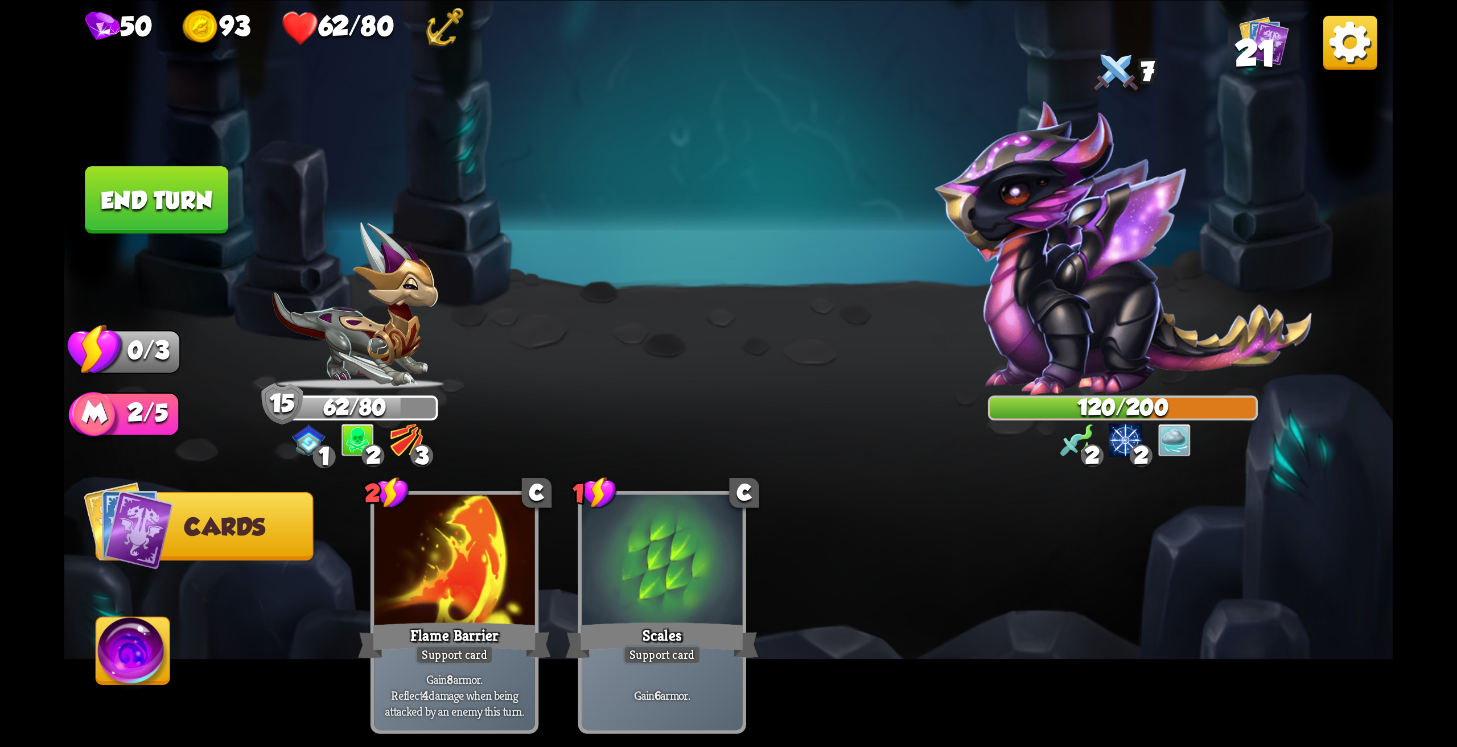
click at [180, 209] on button "End turn" at bounding box center [156, 200] width 143 height 68
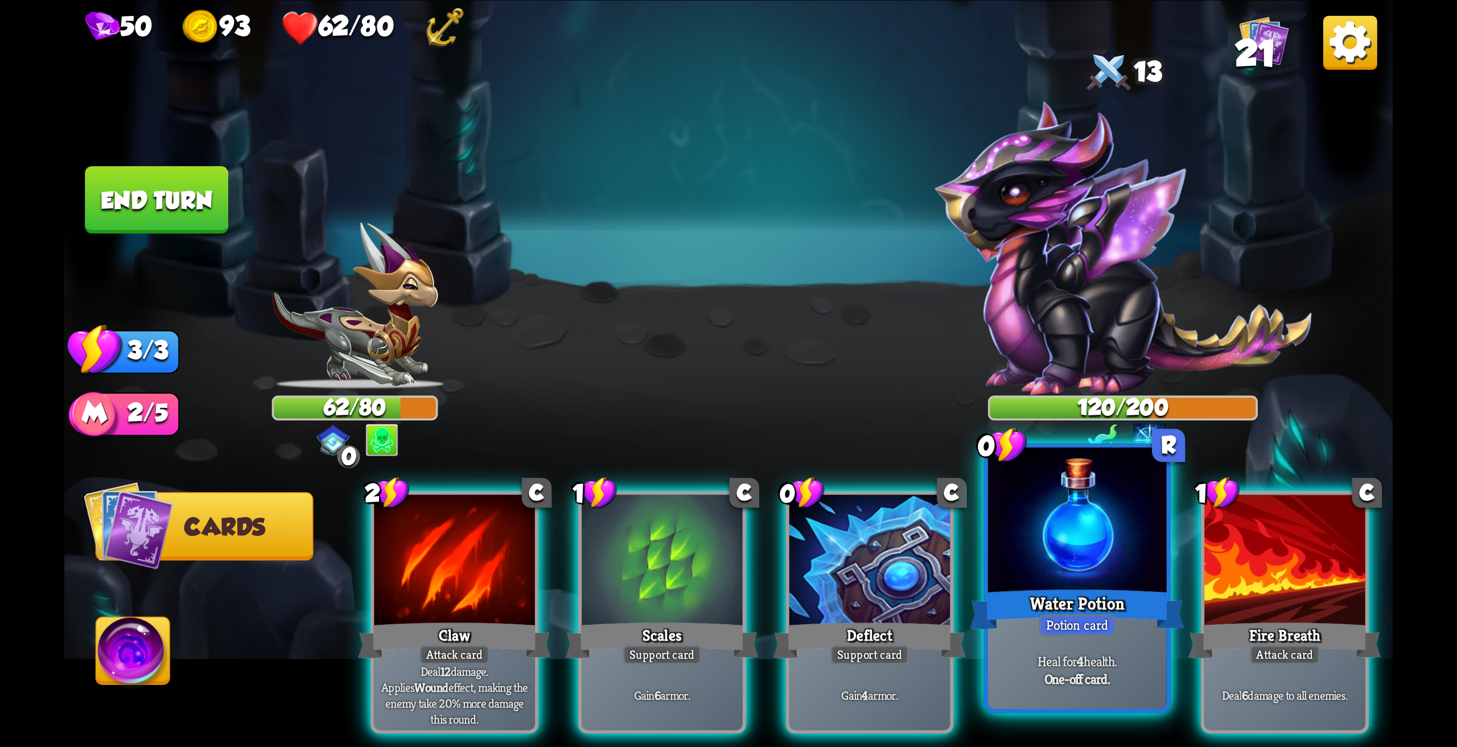
click at [1070, 562] on div at bounding box center [1077, 522] width 179 height 150
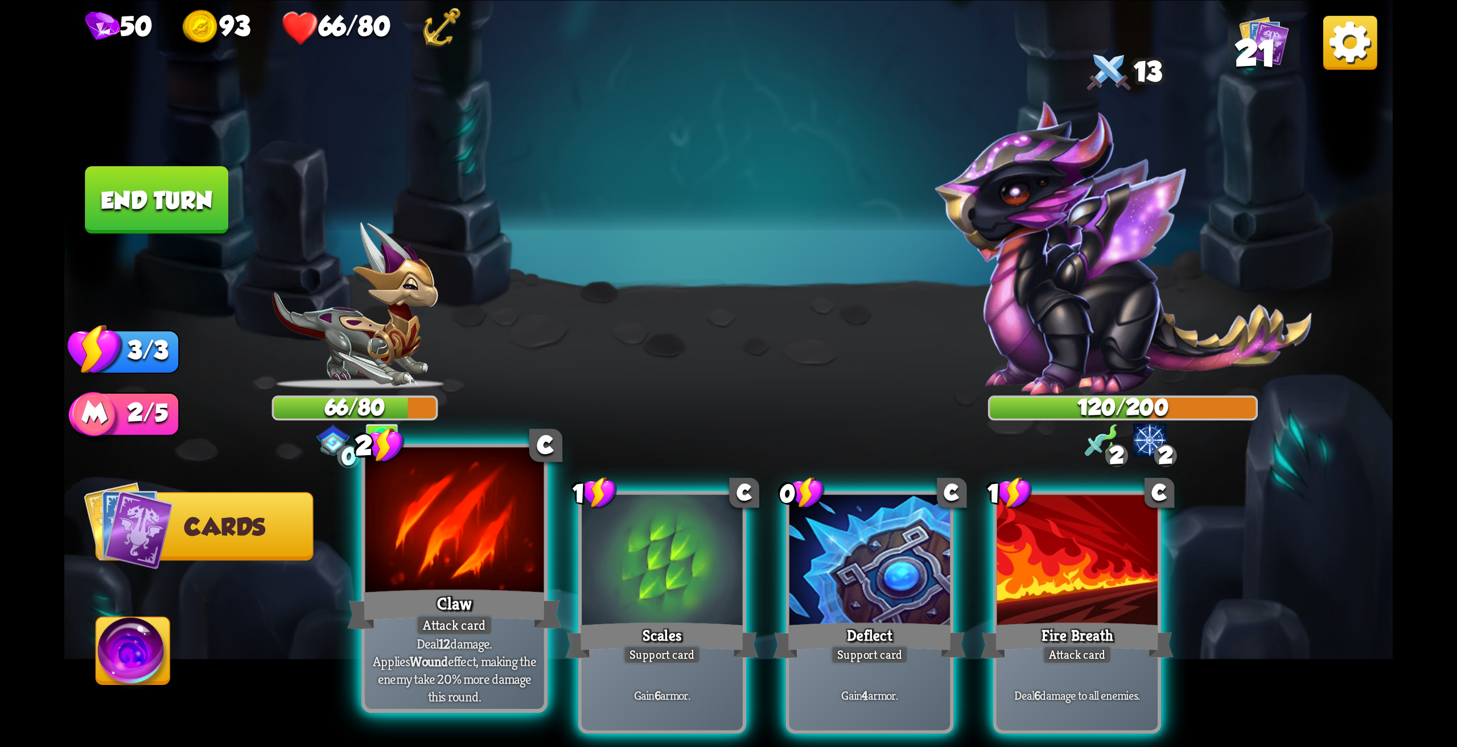
click at [464, 553] on div at bounding box center [454, 522] width 179 height 150
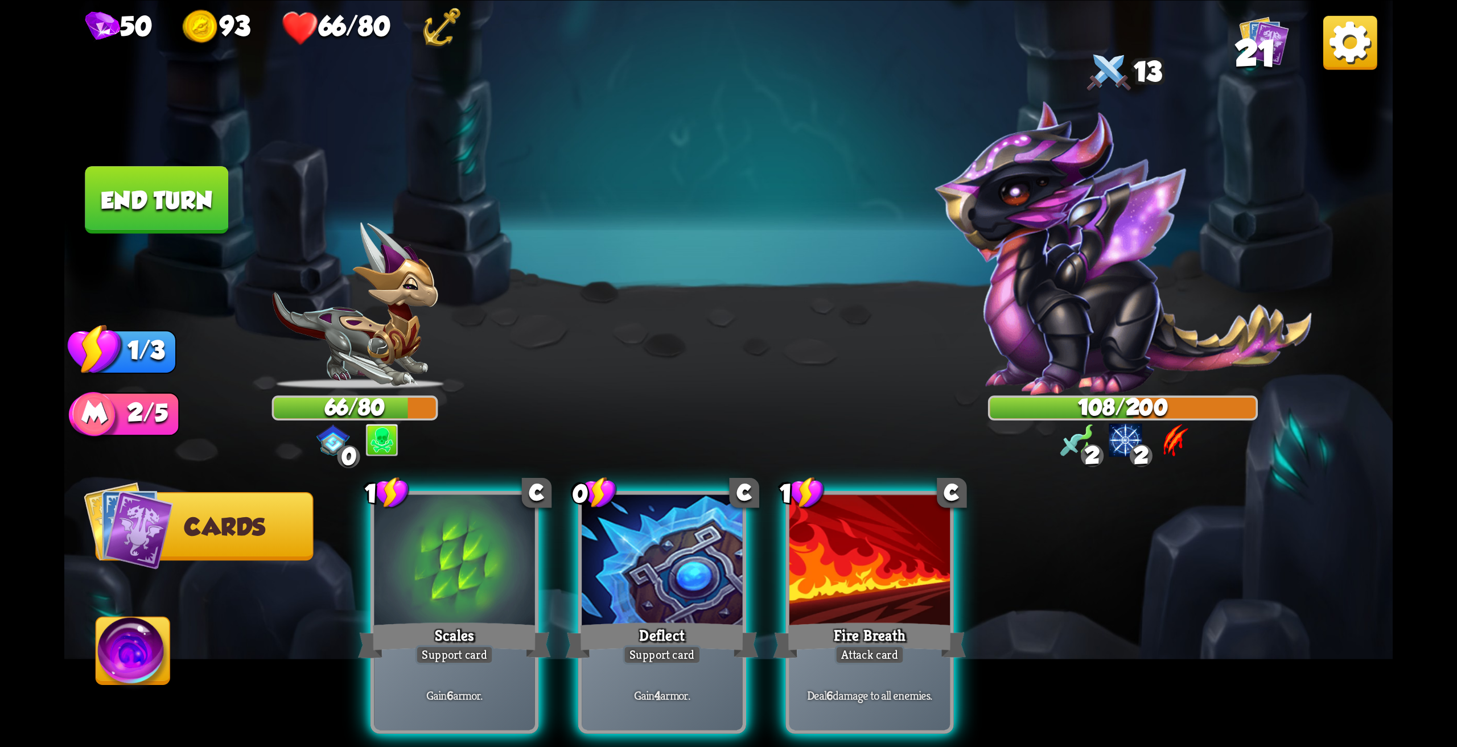
click at [131, 653] on img at bounding box center [133, 654] width 74 height 75
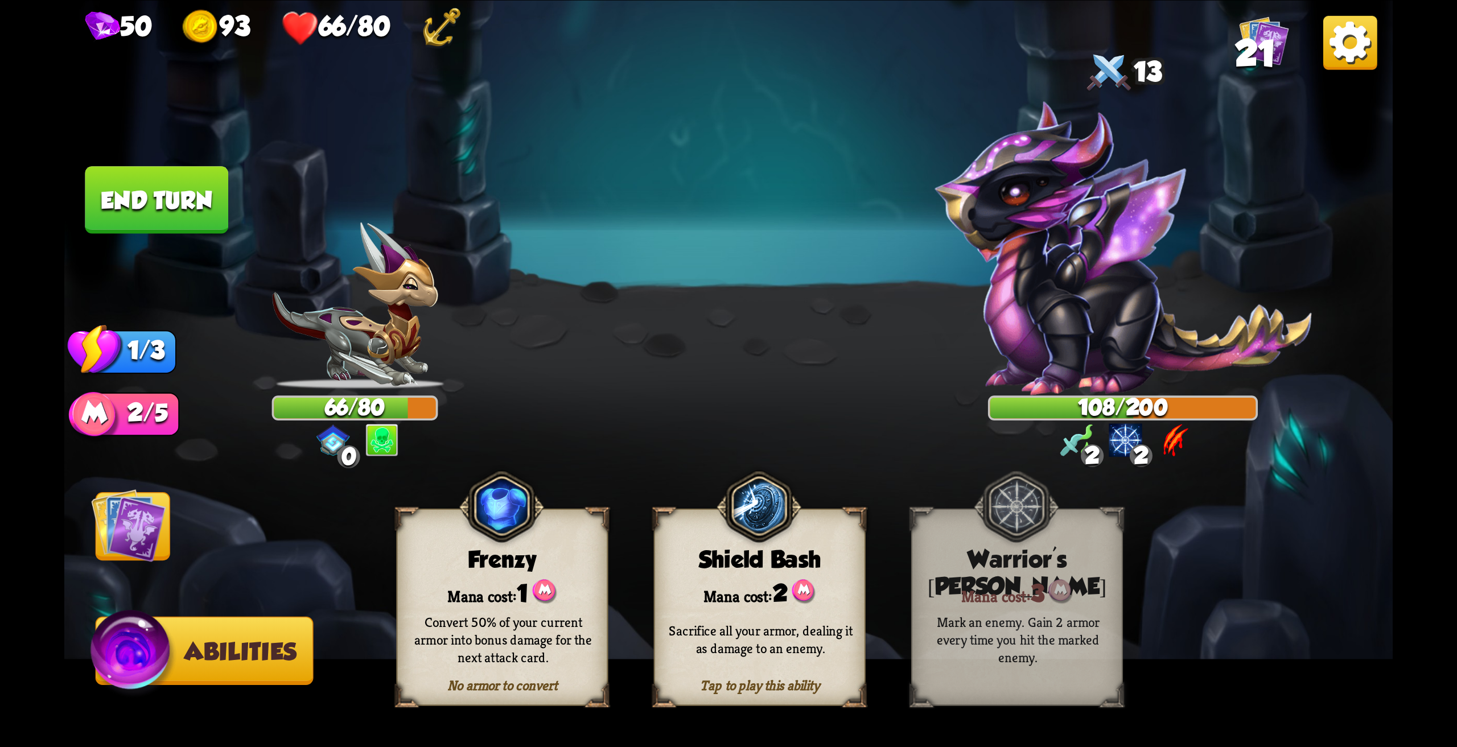
click at [129, 510] on img at bounding box center [128, 525] width 75 height 75
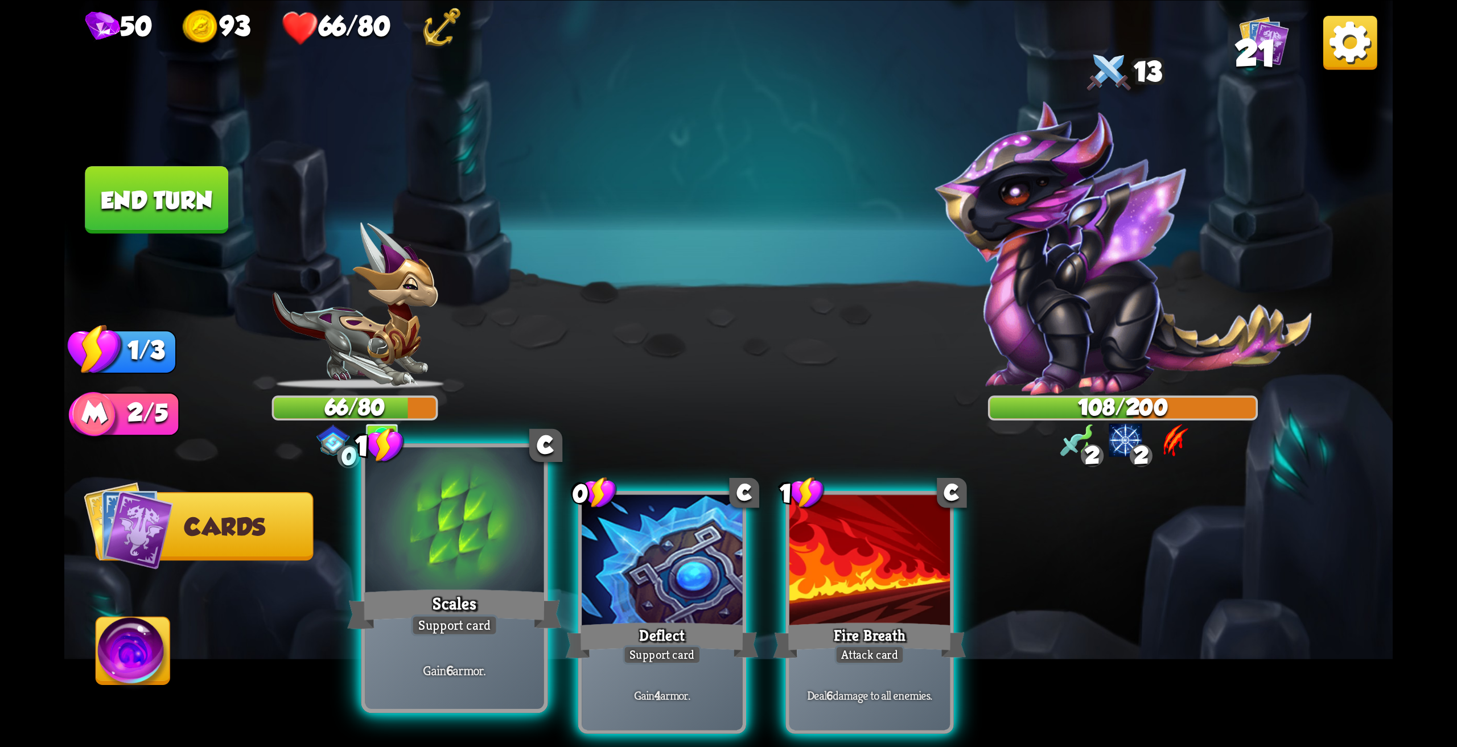
drag, startPoint x: 661, startPoint y: 578, endPoint x: 422, endPoint y: 587, distance: 239.2
click at [656, 581] on div at bounding box center [662, 561] width 160 height 135
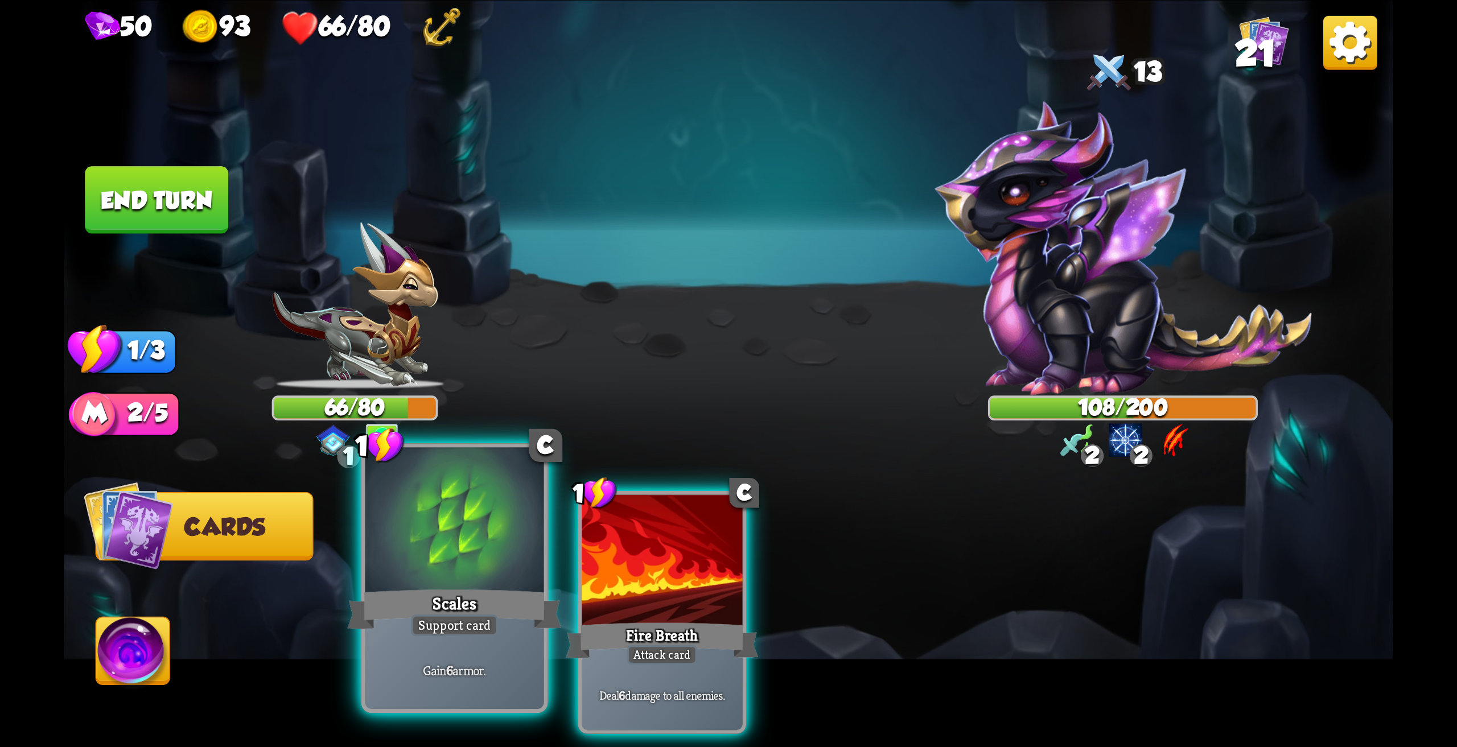
click at [414, 587] on div "Scales" at bounding box center [454, 610] width 214 height 48
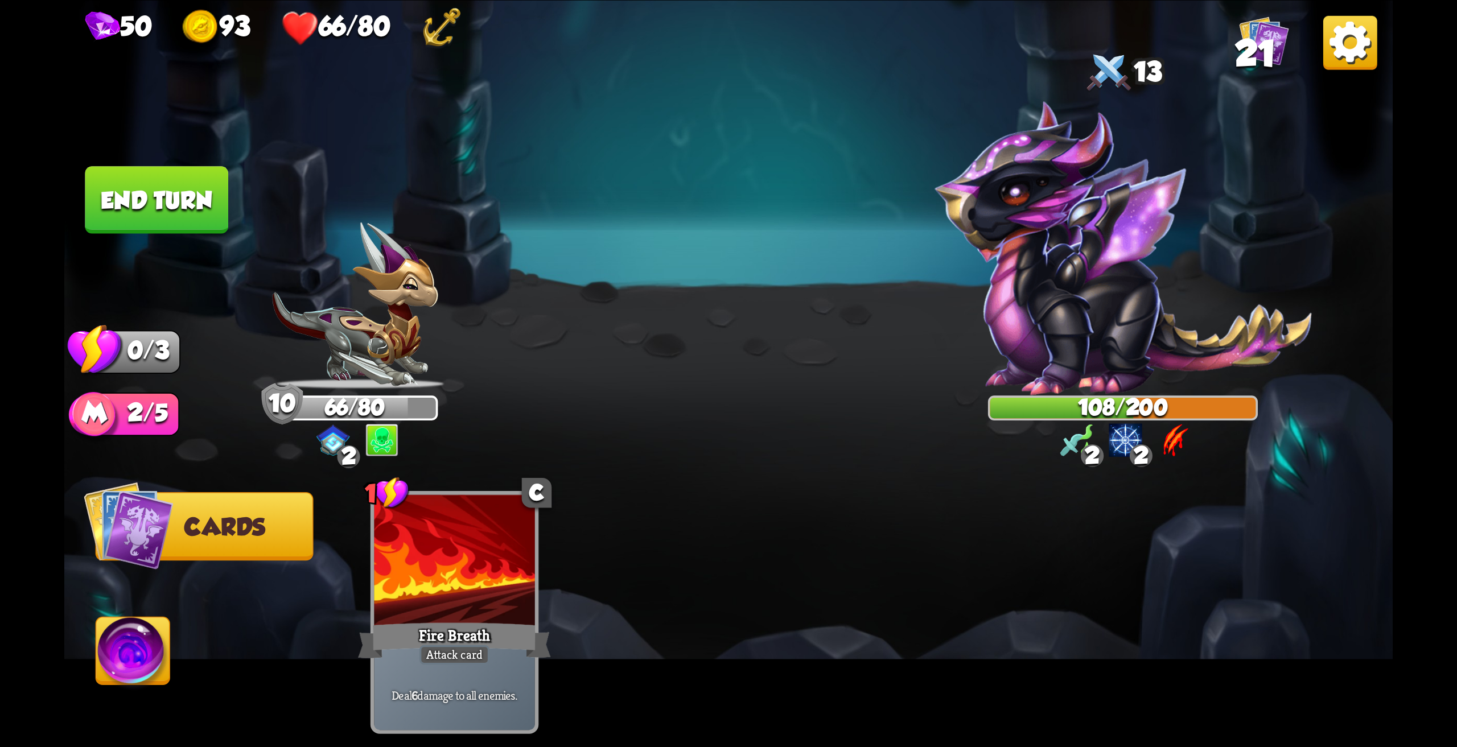
click at [168, 200] on button "End turn" at bounding box center [156, 200] width 143 height 68
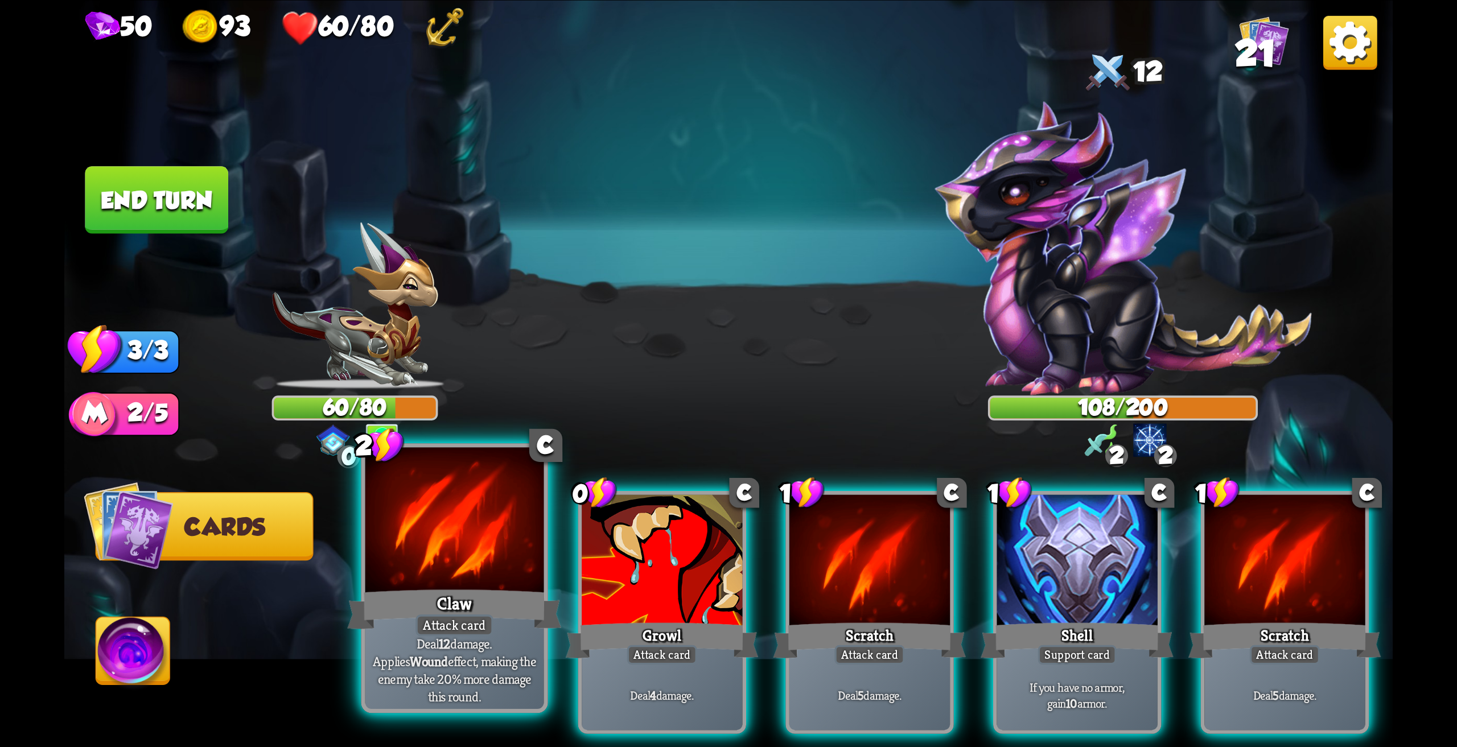
click at [432, 574] on div at bounding box center [454, 522] width 179 height 150
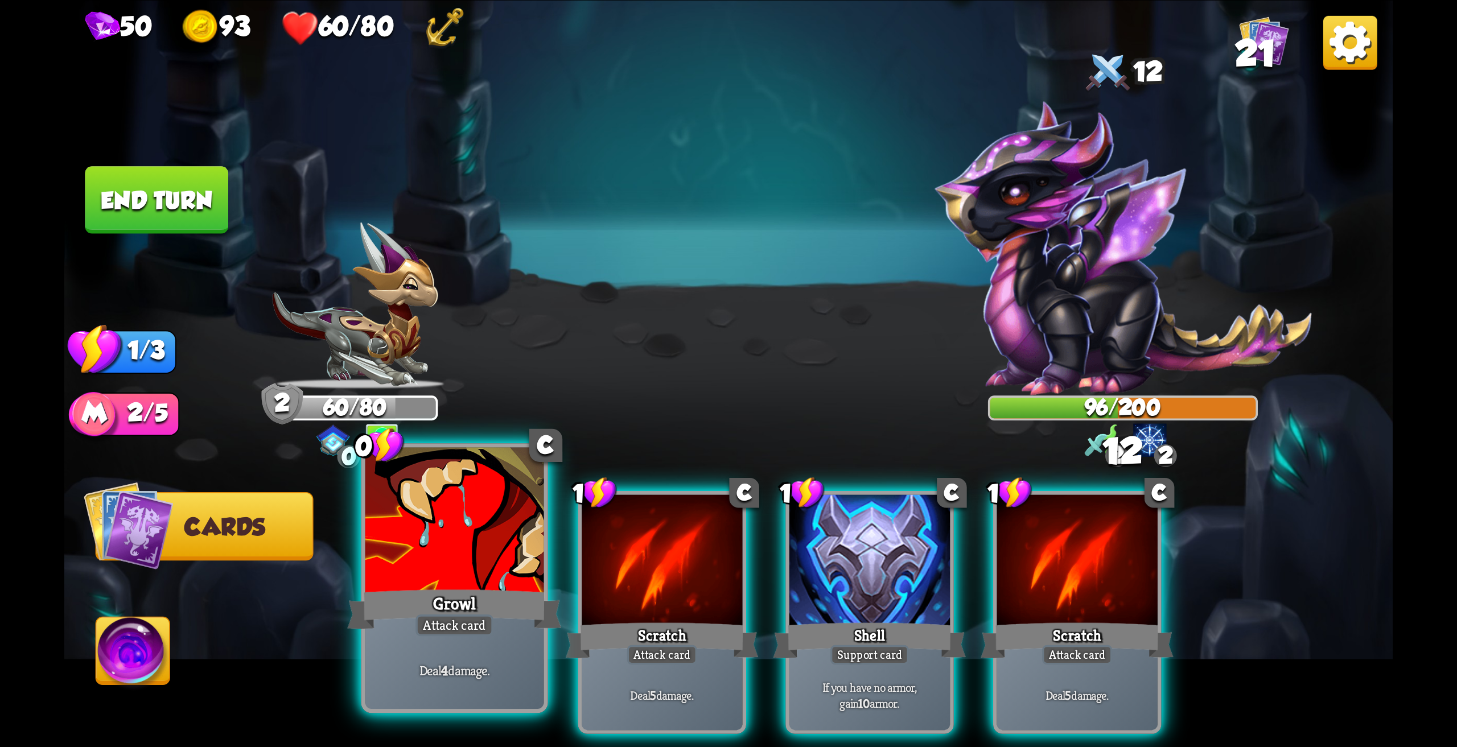
click at [419, 584] on div at bounding box center [454, 522] width 179 height 150
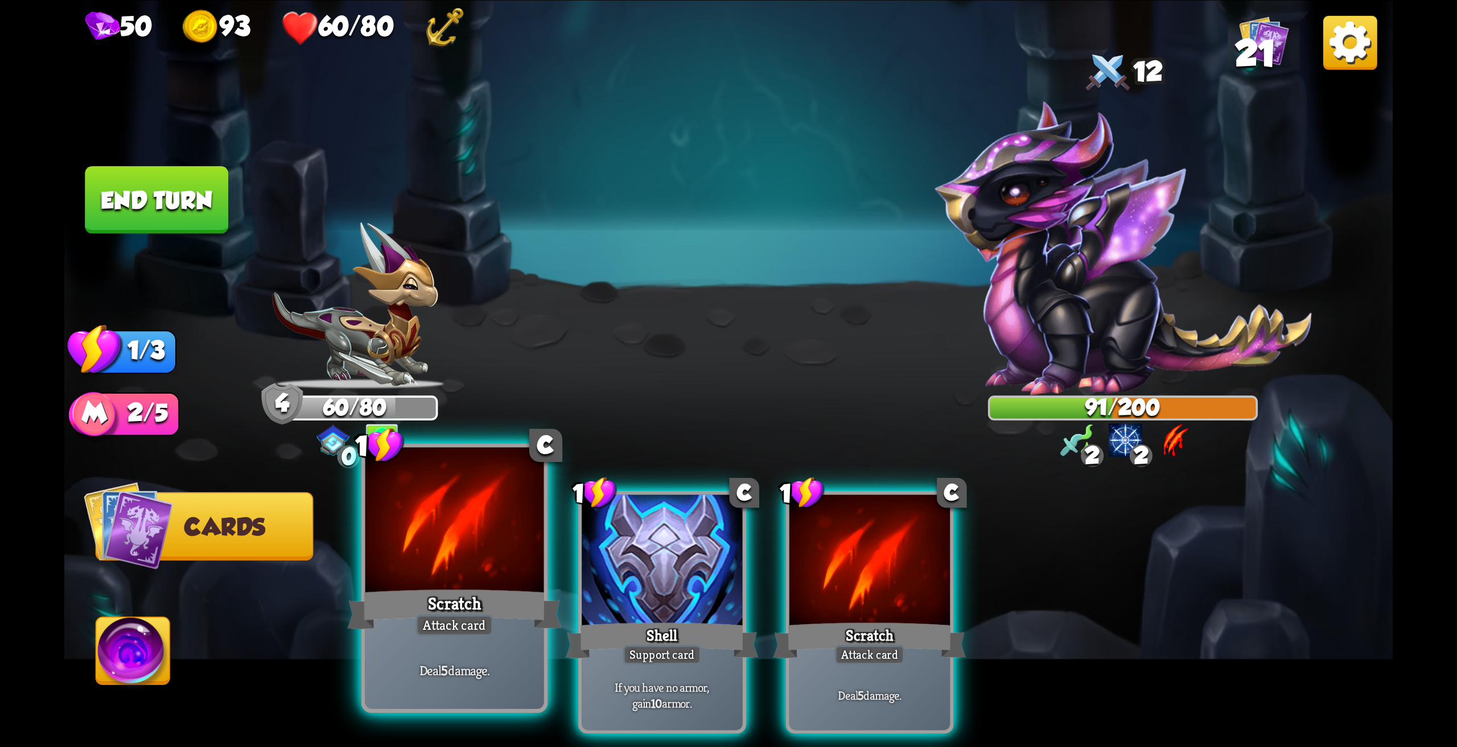
click at [473, 596] on div "Scratch" at bounding box center [454, 610] width 214 height 48
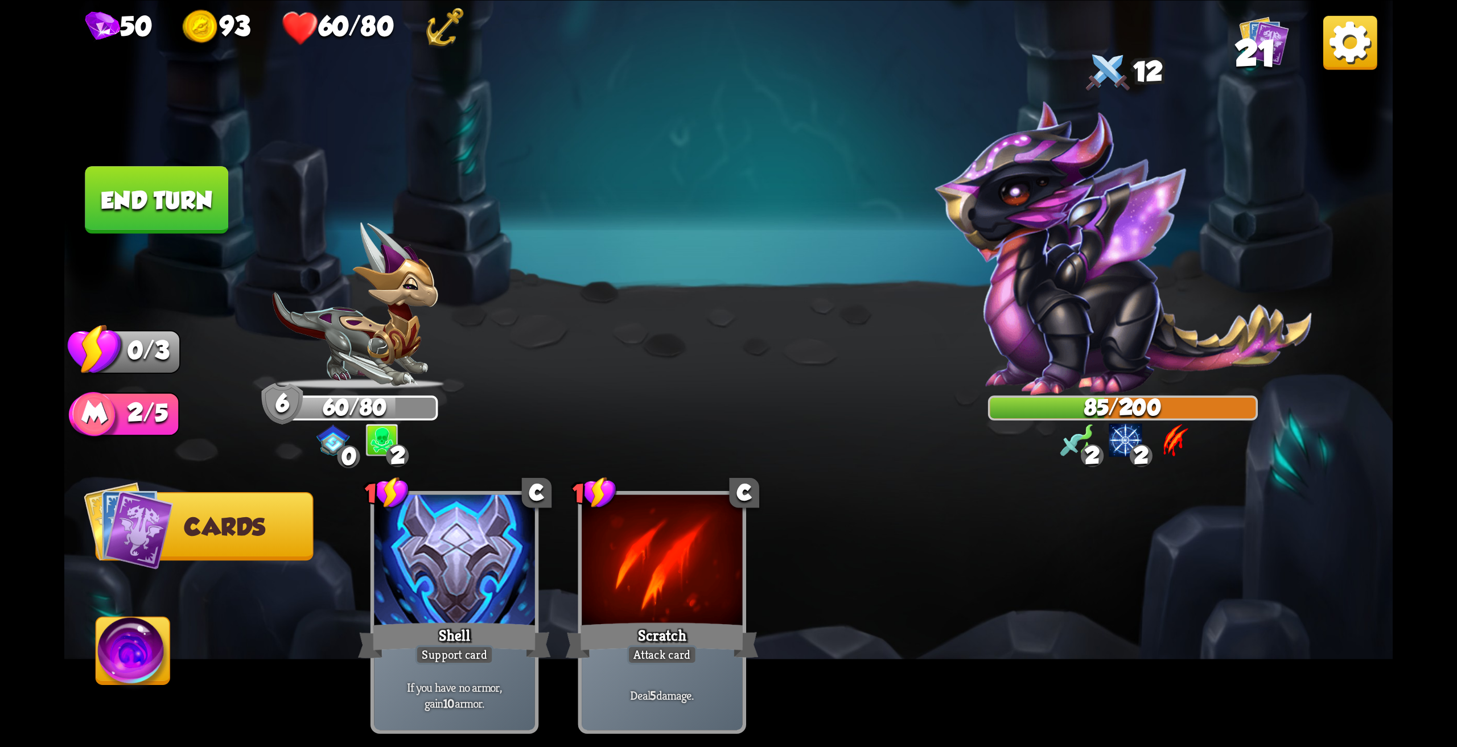
drag, startPoint x: 129, startPoint y: 631, endPoint x: 119, endPoint y: 638, distance: 12.2
click at [128, 632] on img at bounding box center [133, 654] width 74 height 75
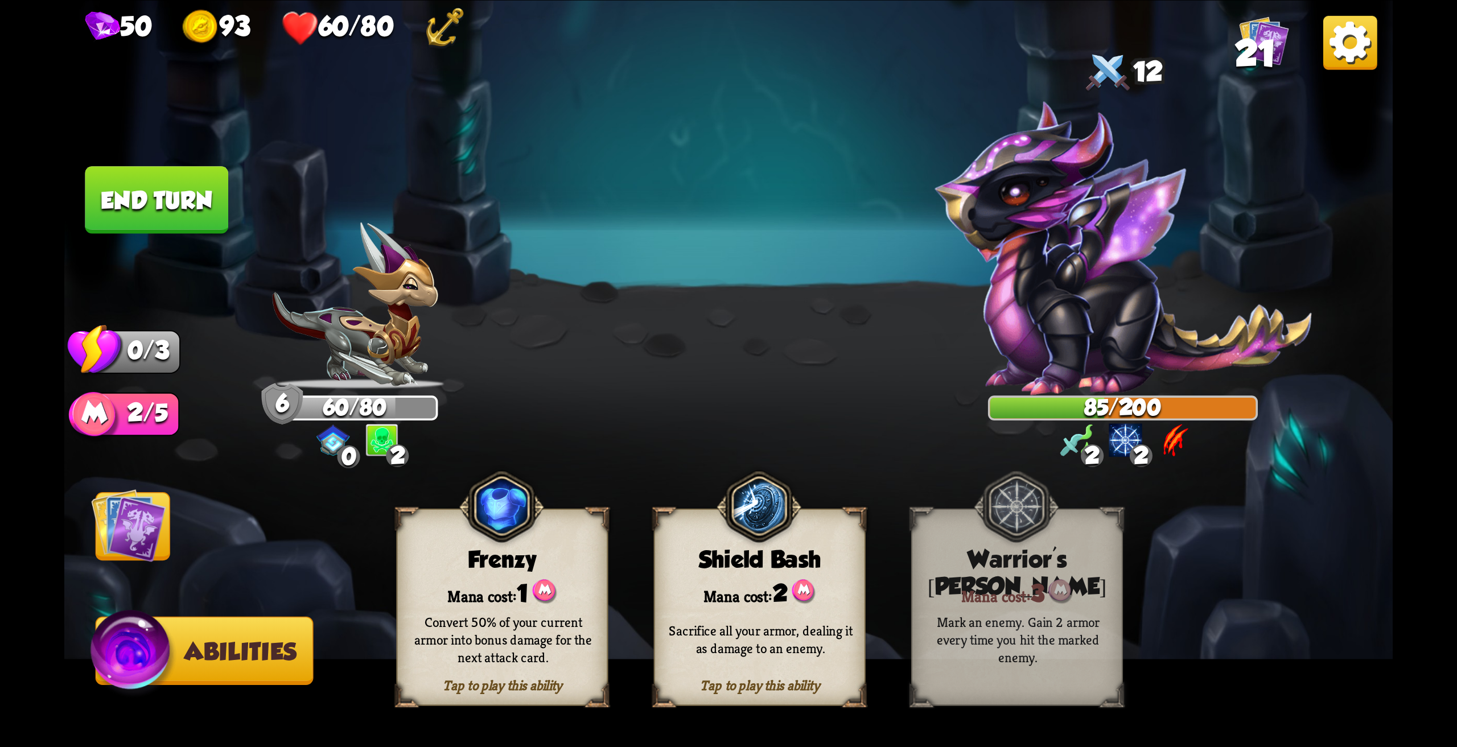
click at [179, 212] on button "End turn" at bounding box center [156, 200] width 143 height 68
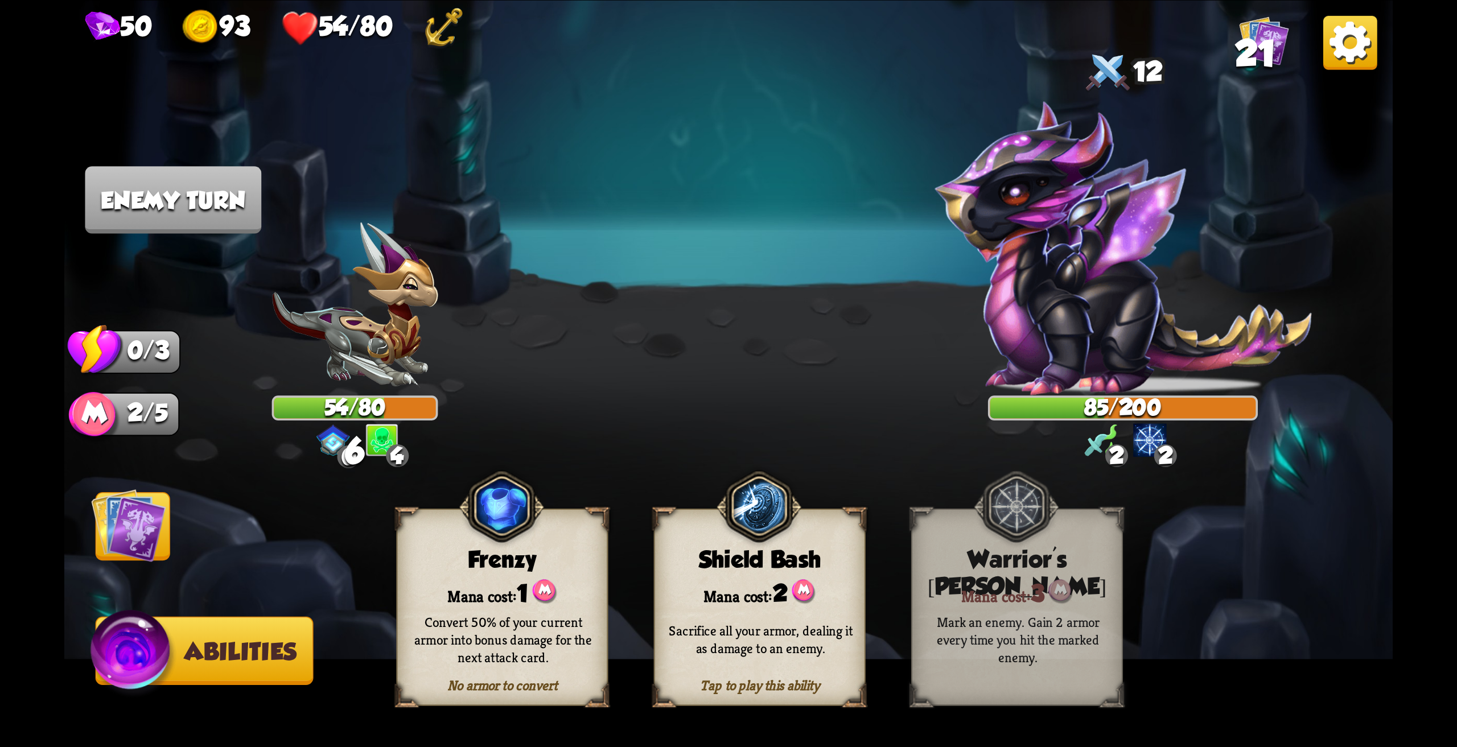
click at [107, 538] on img at bounding box center [128, 525] width 75 height 75
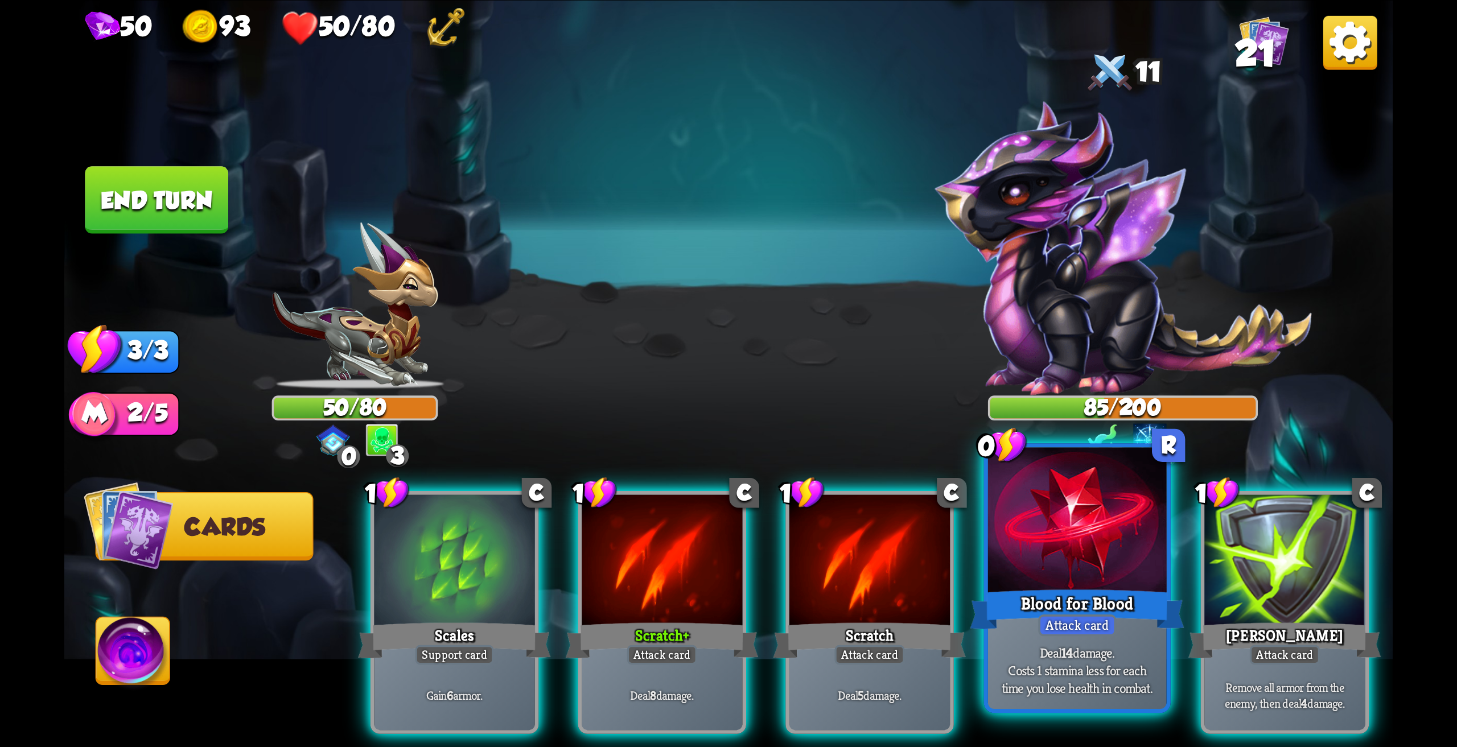
click at [1066, 572] on div at bounding box center [1077, 522] width 179 height 150
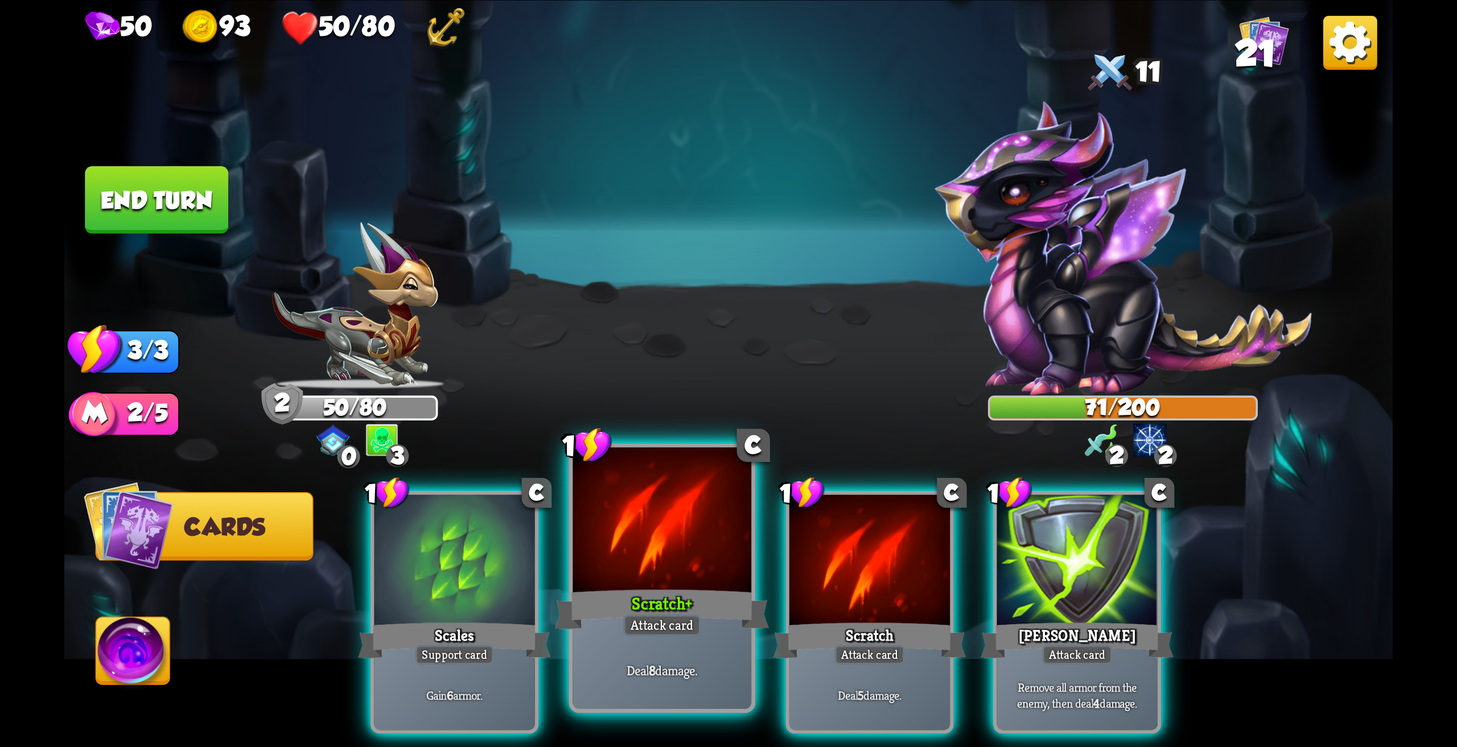
click at [670, 556] on div at bounding box center [661, 522] width 179 height 150
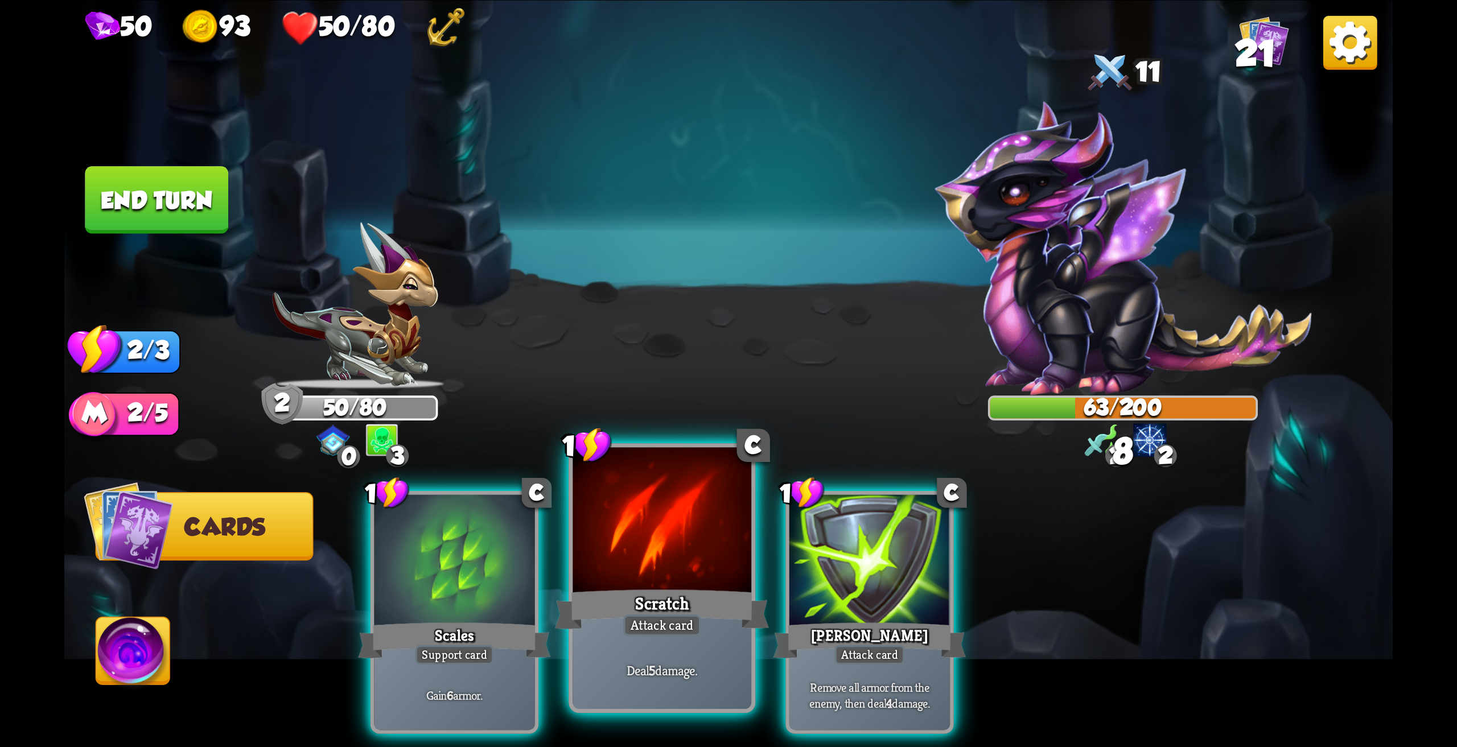
click at [636, 571] on div at bounding box center [661, 522] width 179 height 150
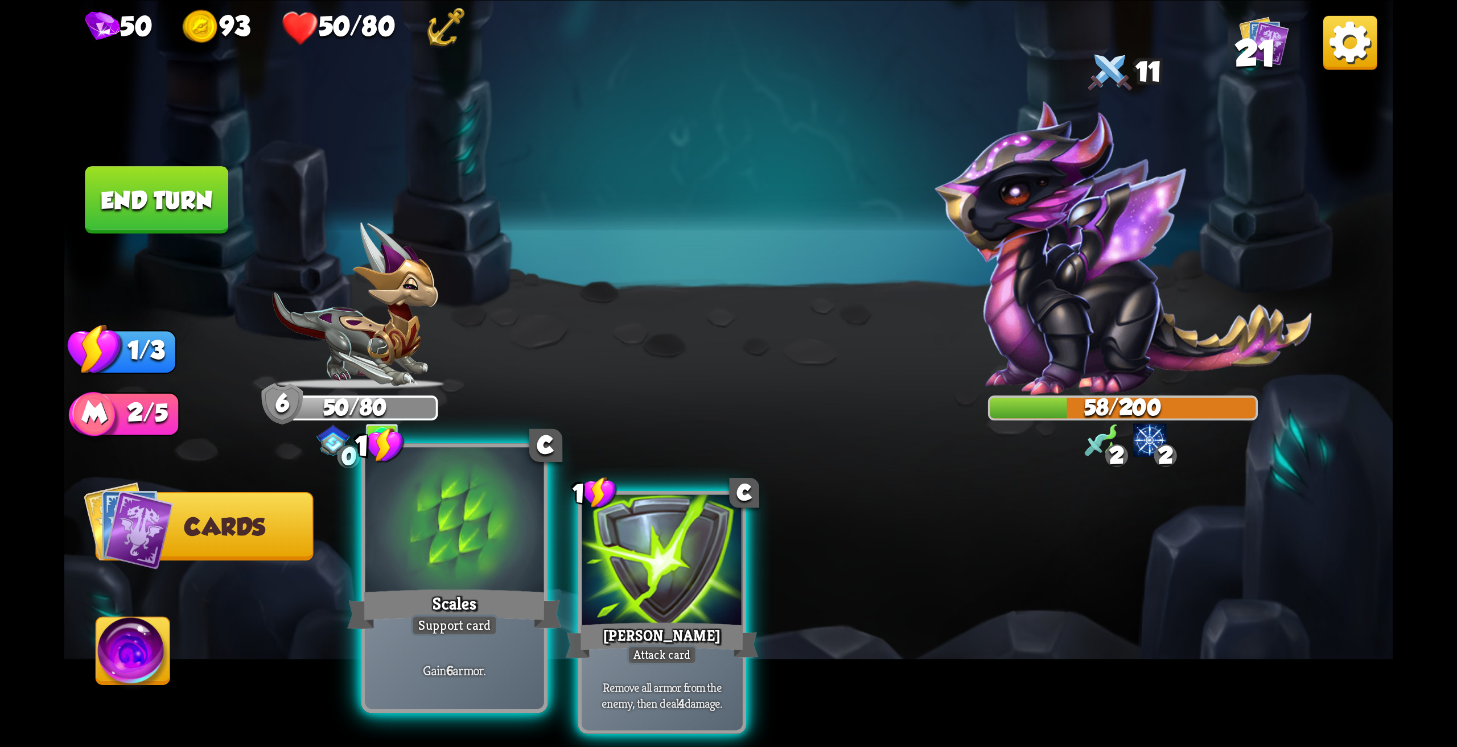
click at [461, 575] on div at bounding box center [454, 522] width 179 height 150
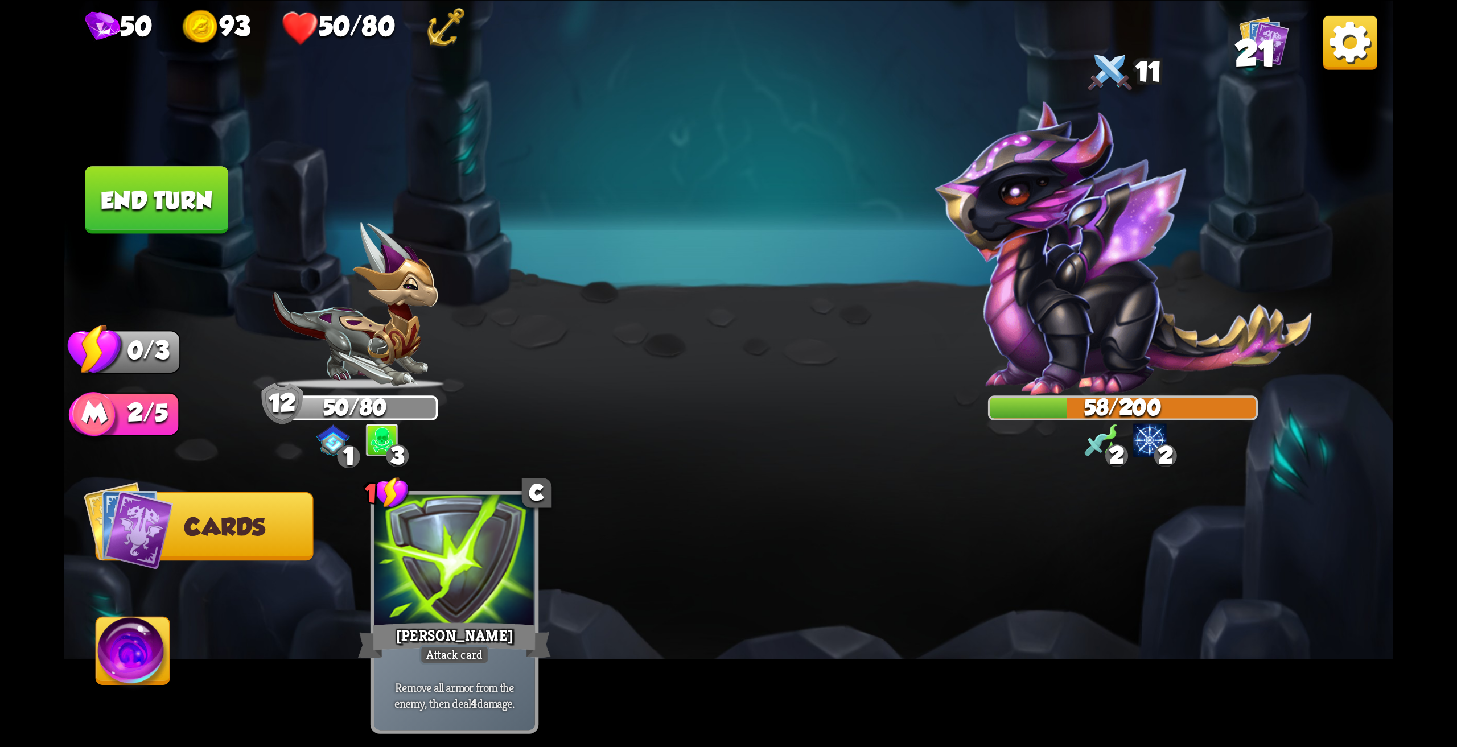
click at [133, 186] on button "End turn" at bounding box center [156, 200] width 143 height 68
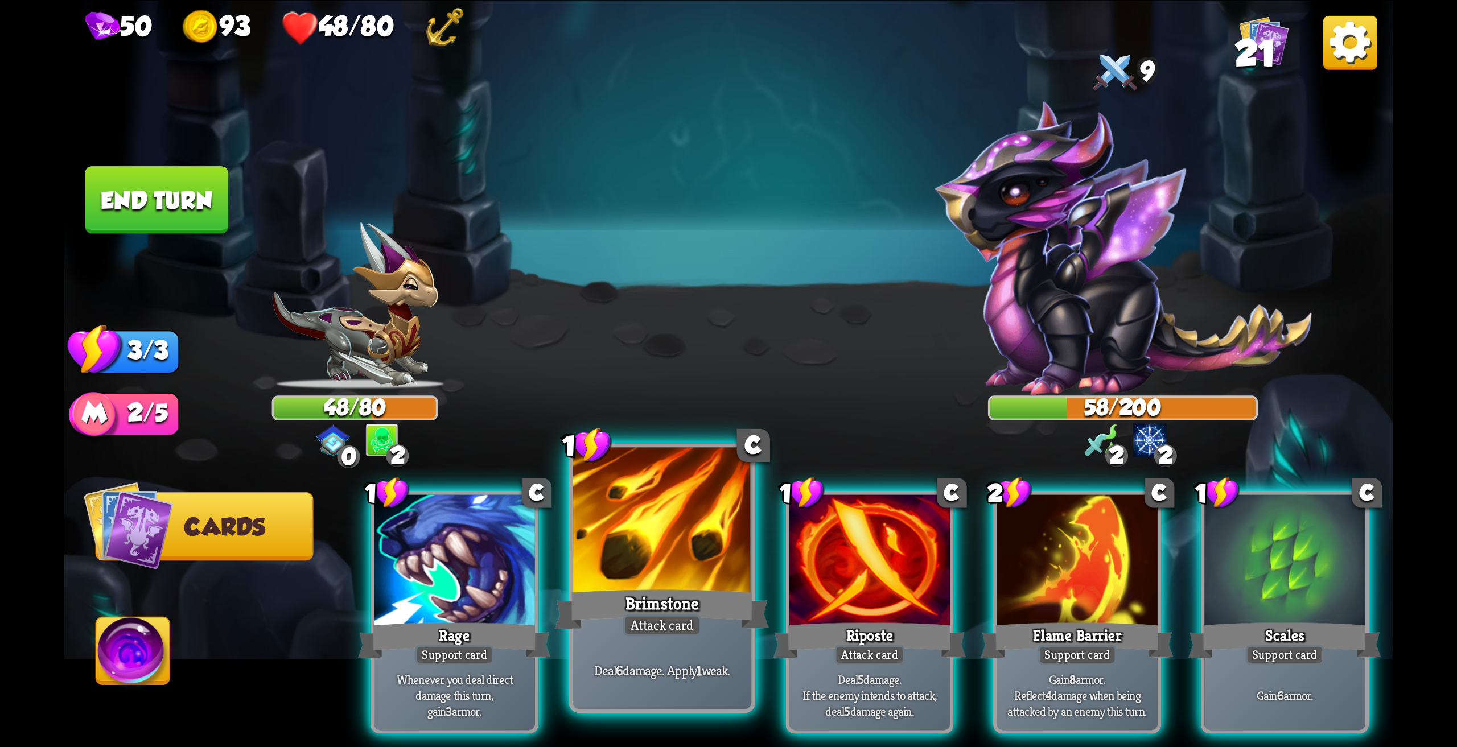
click at [635, 553] on div at bounding box center [661, 522] width 179 height 150
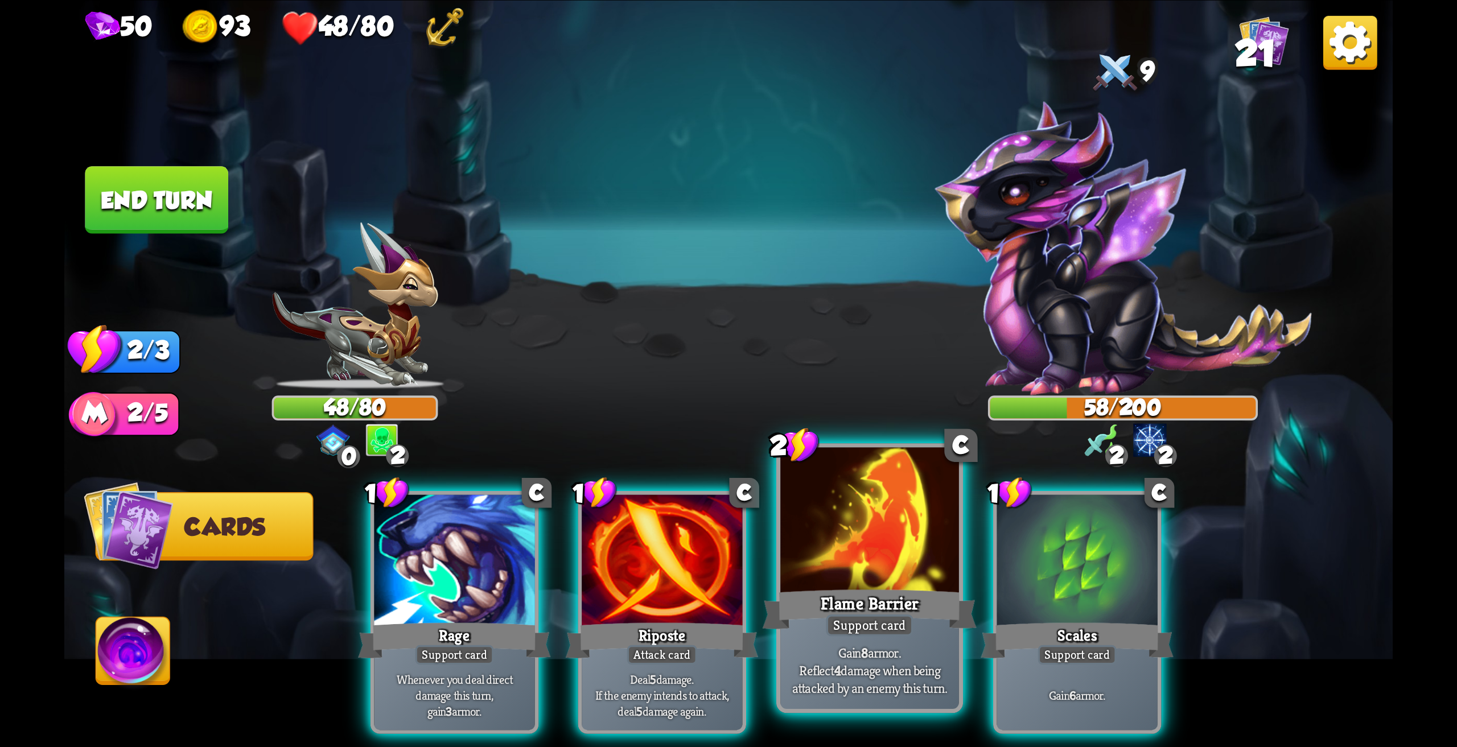
click at [883, 557] on div at bounding box center [869, 522] width 179 height 150
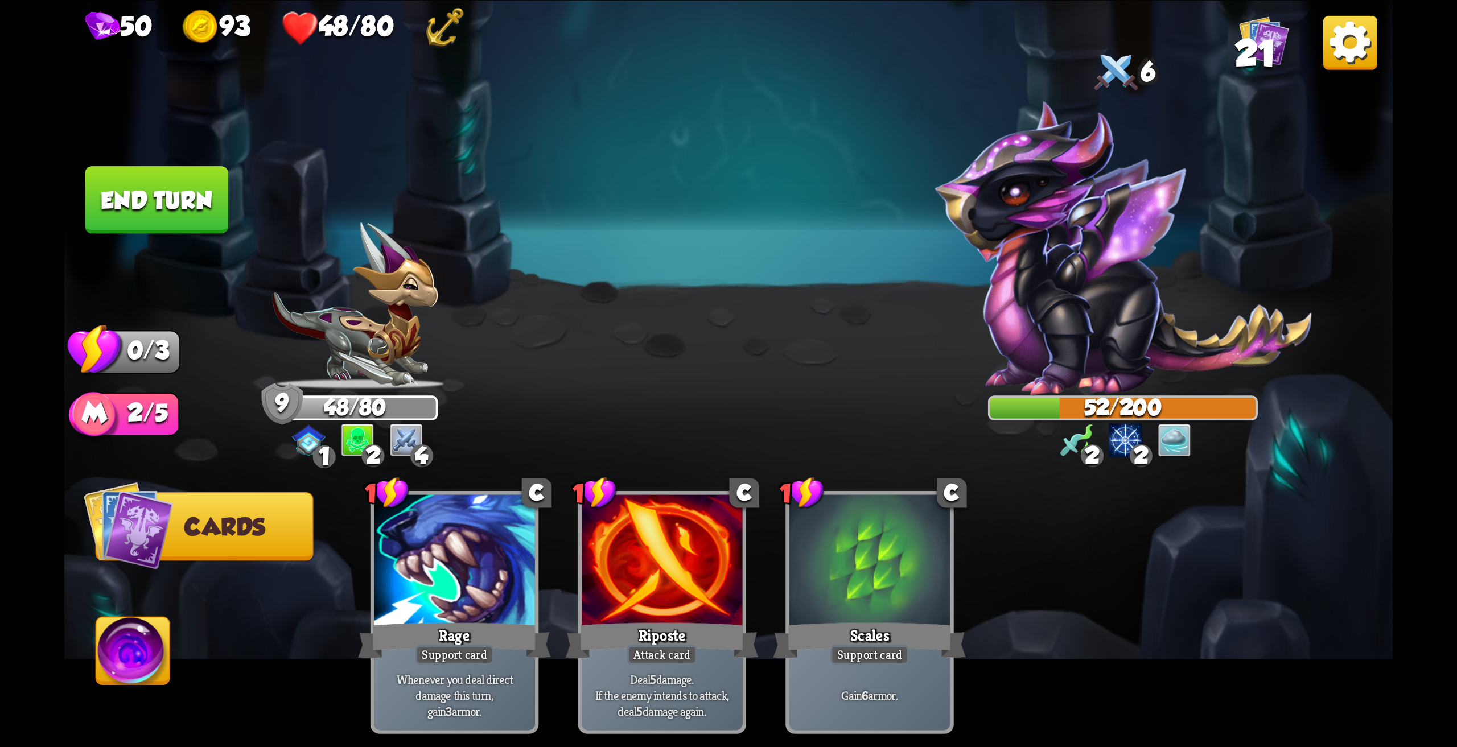
click at [189, 211] on button "End turn" at bounding box center [156, 200] width 143 height 68
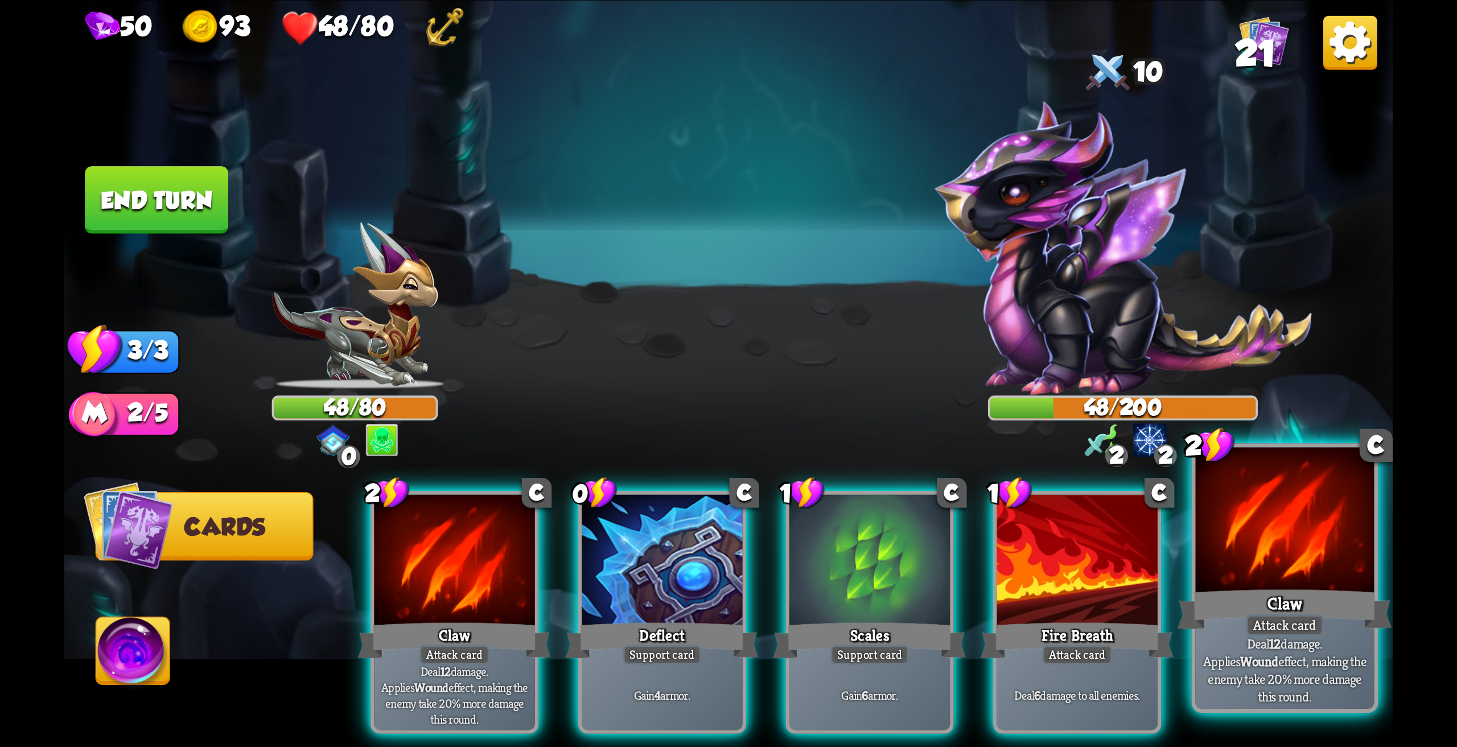
click at [1285, 554] on div at bounding box center [1285, 522] width 179 height 150
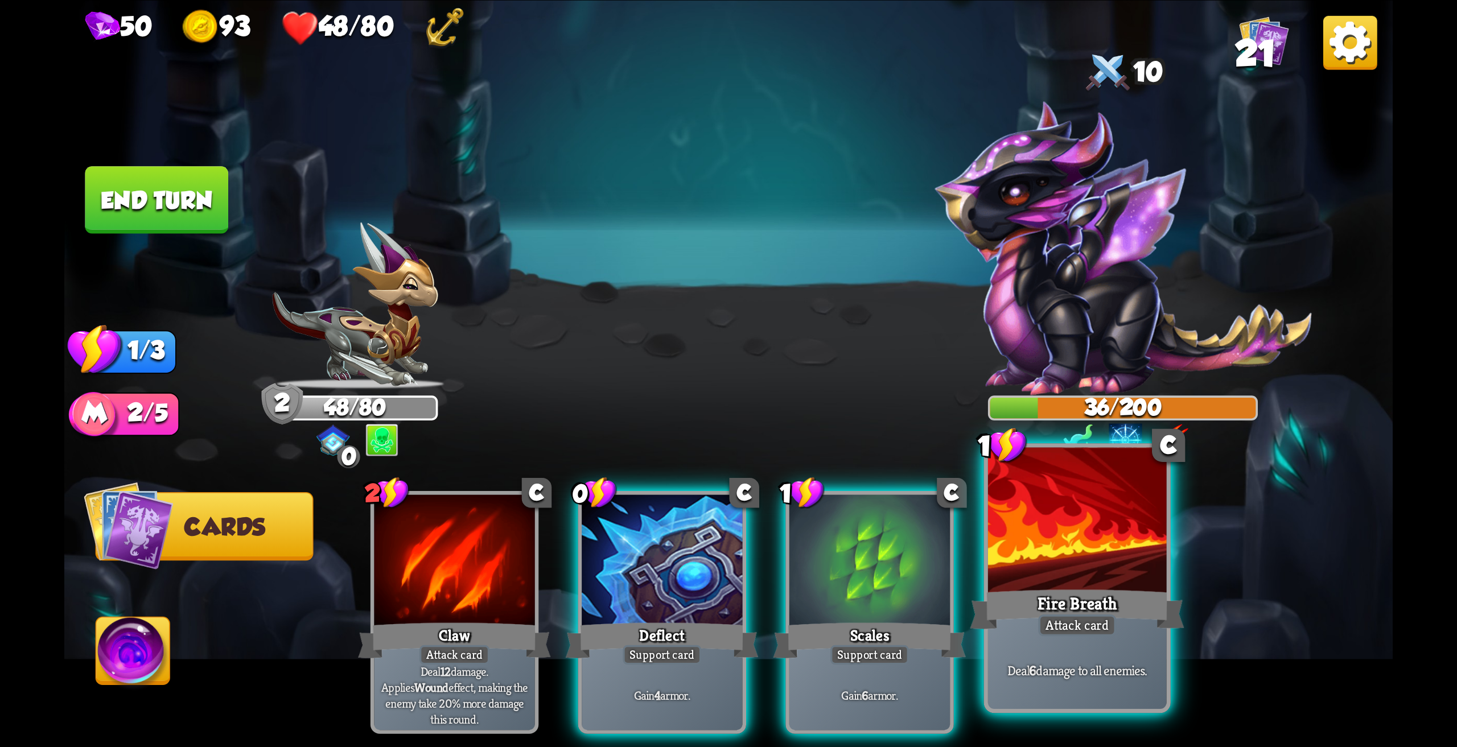
click at [1085, 564] on div at bounding box center [1077, 522] width 179 height 150
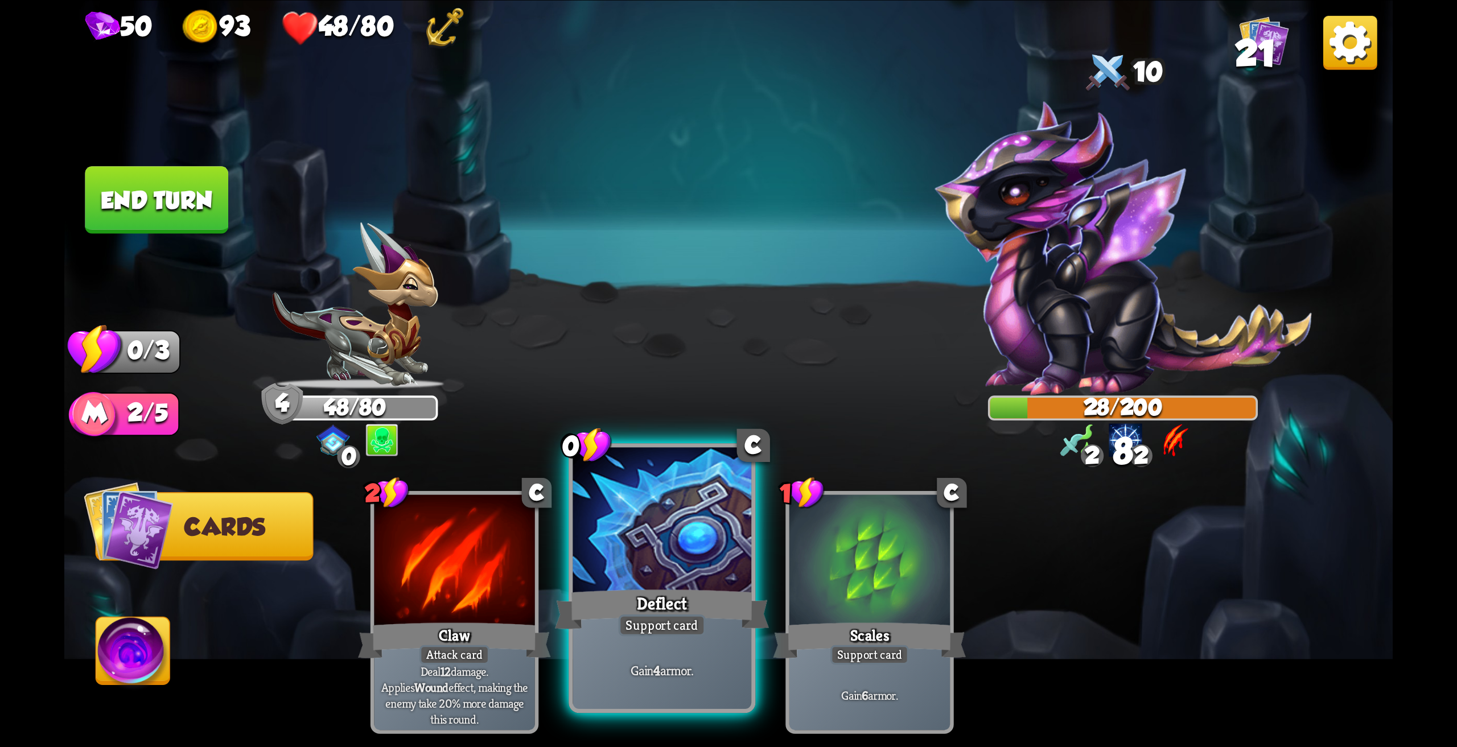
click at [657, 563] on div at bounding box center [661, 522] width 179 height 150
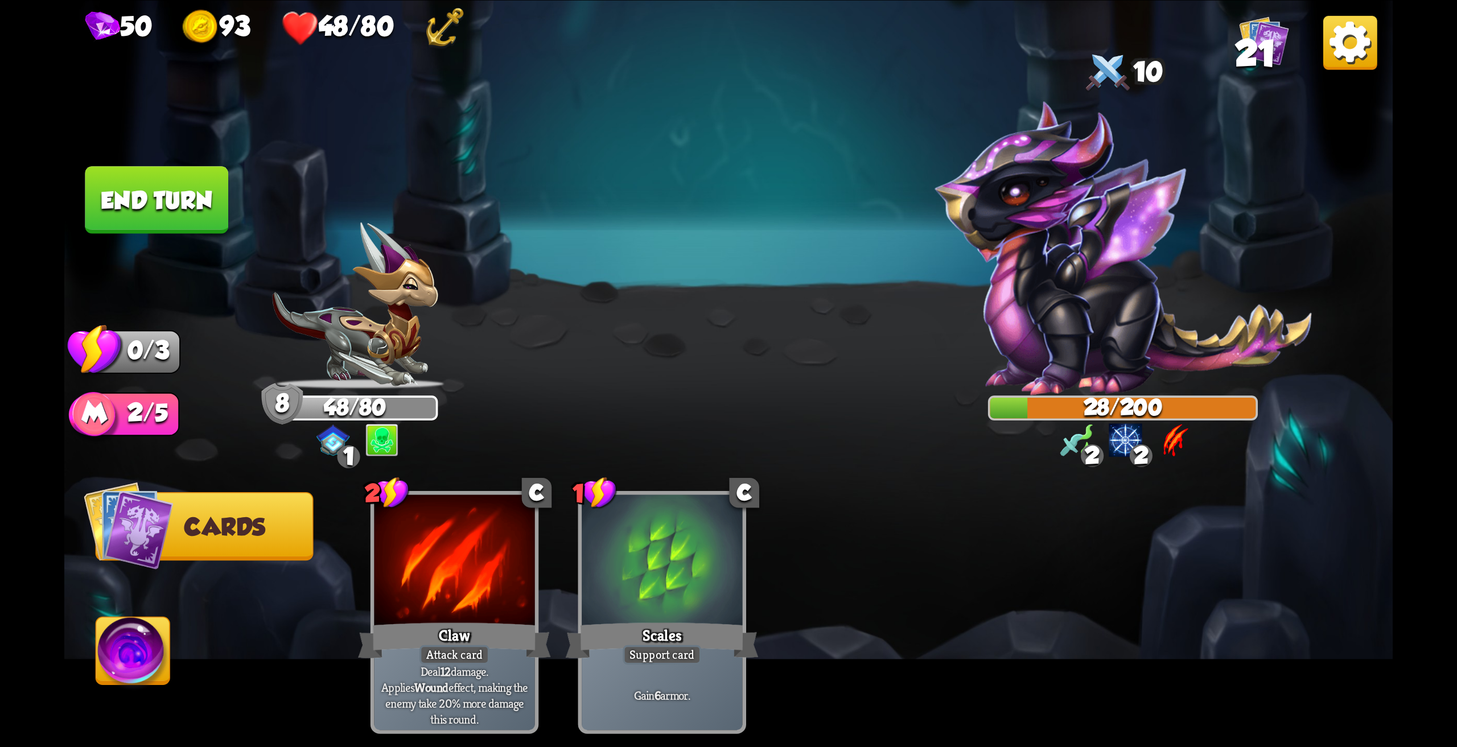
click at [170, 192] on button "End turn" at bounding box center [156, 200] width 143 height 68
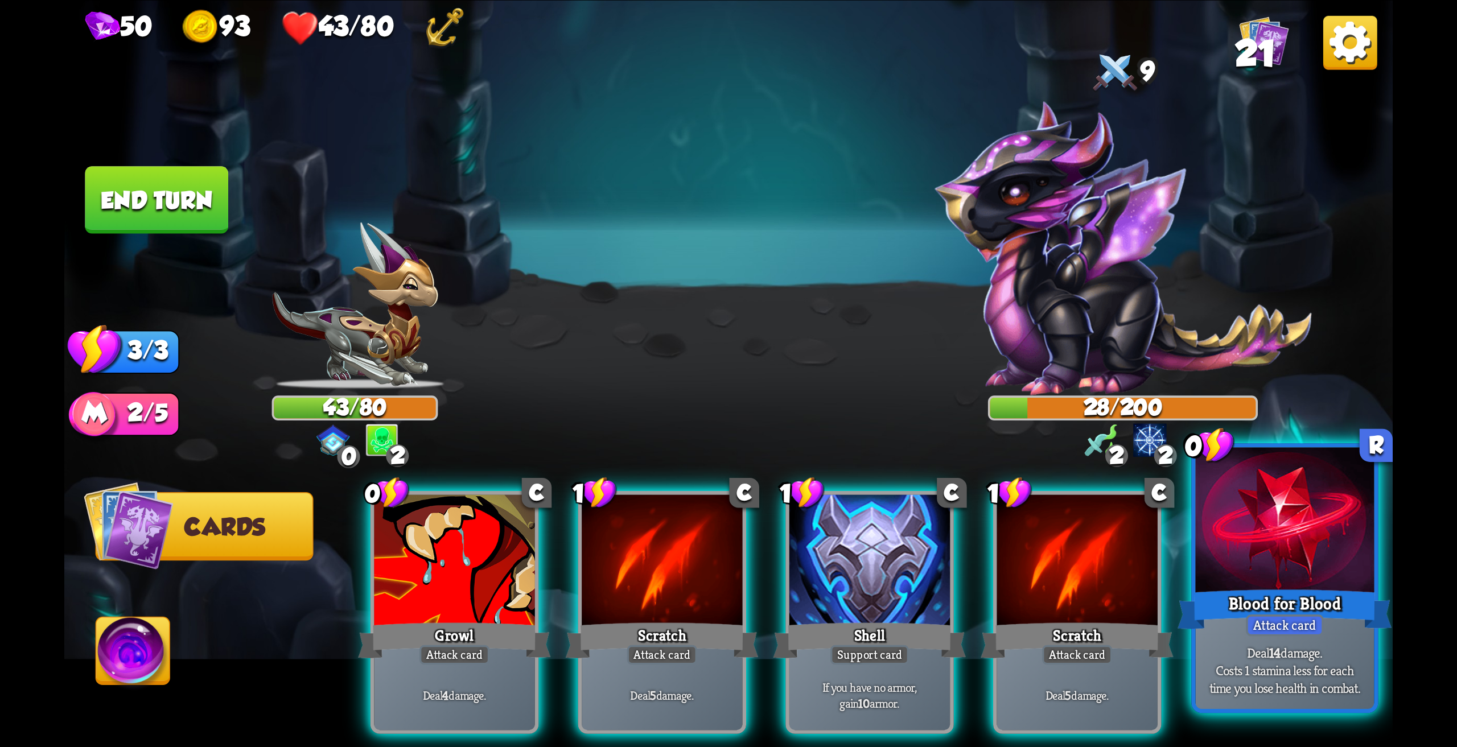
click at [1305, 542] on div at bounding box center [1285, 522] width 179 height 150
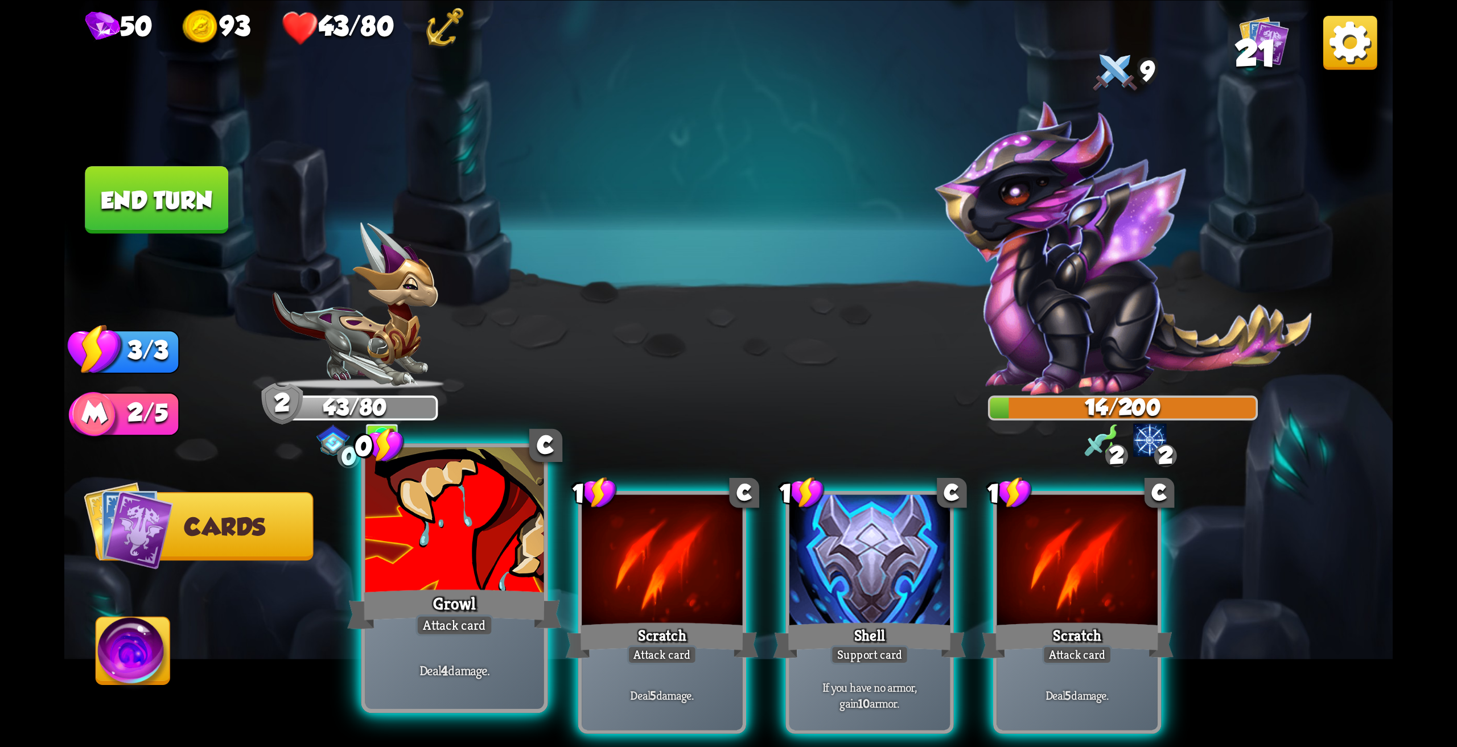
click at [483, 534] on div at bounding box center [454, 522] width 179 height 150
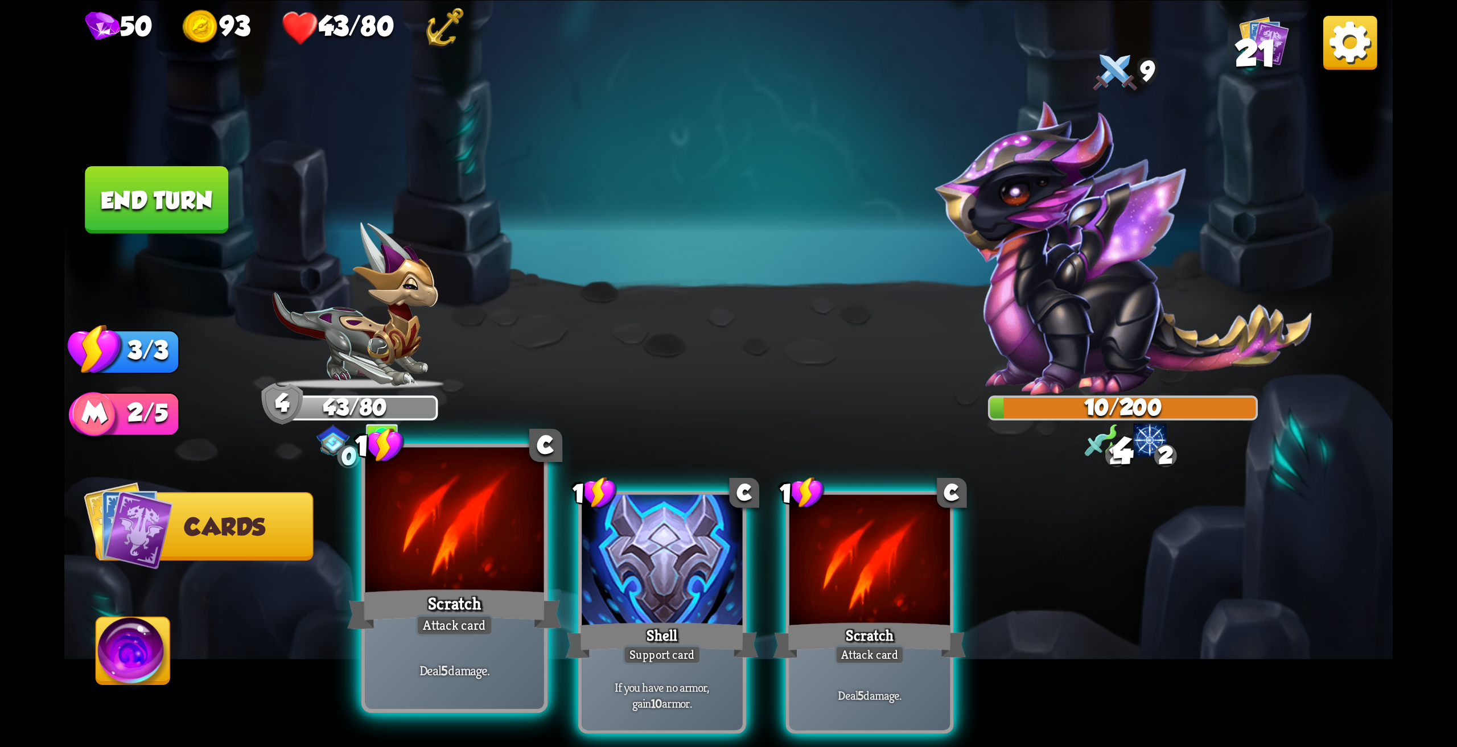
click at [458, 543] on div at bounding box center [454, 522] width 179 height 150
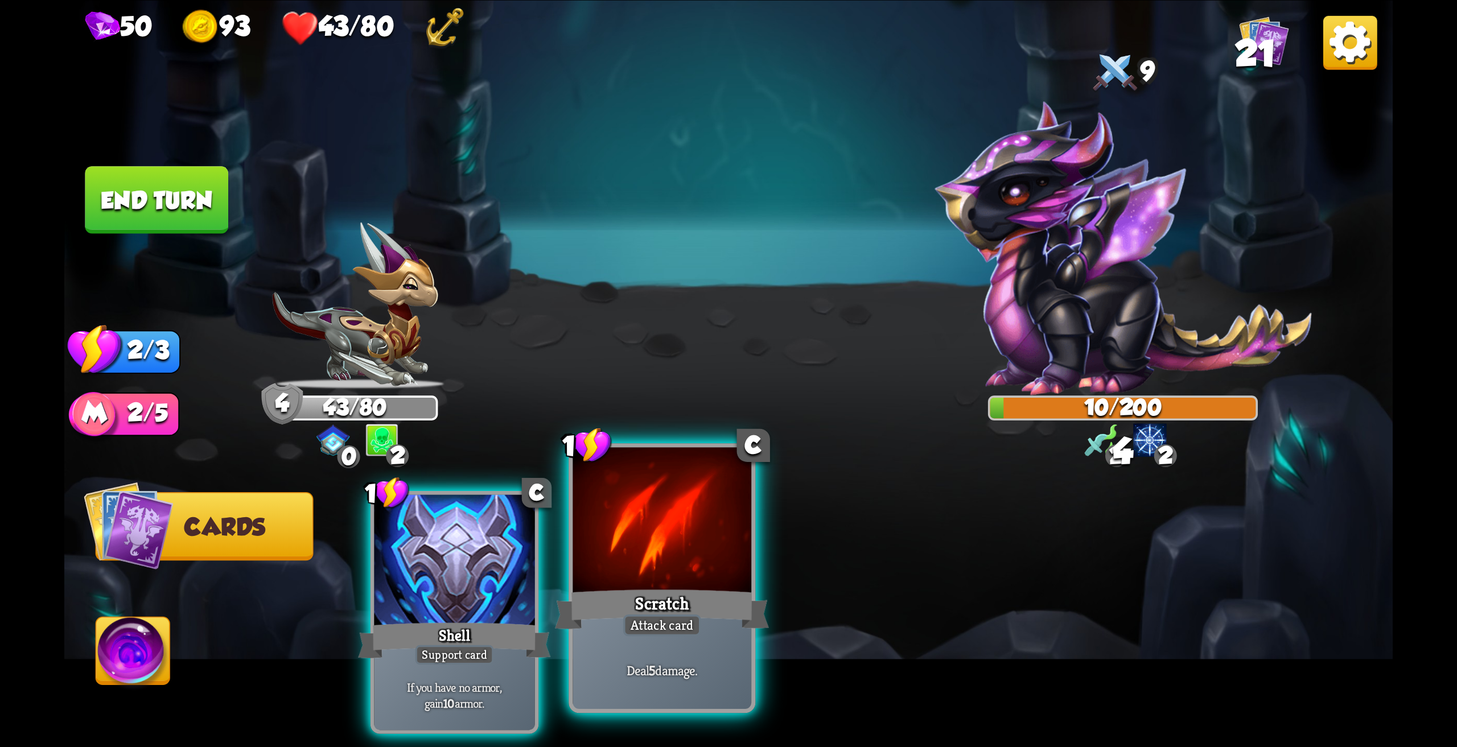
click at [628, 551] on div at bounding box center [661, 522] width 179 height 150
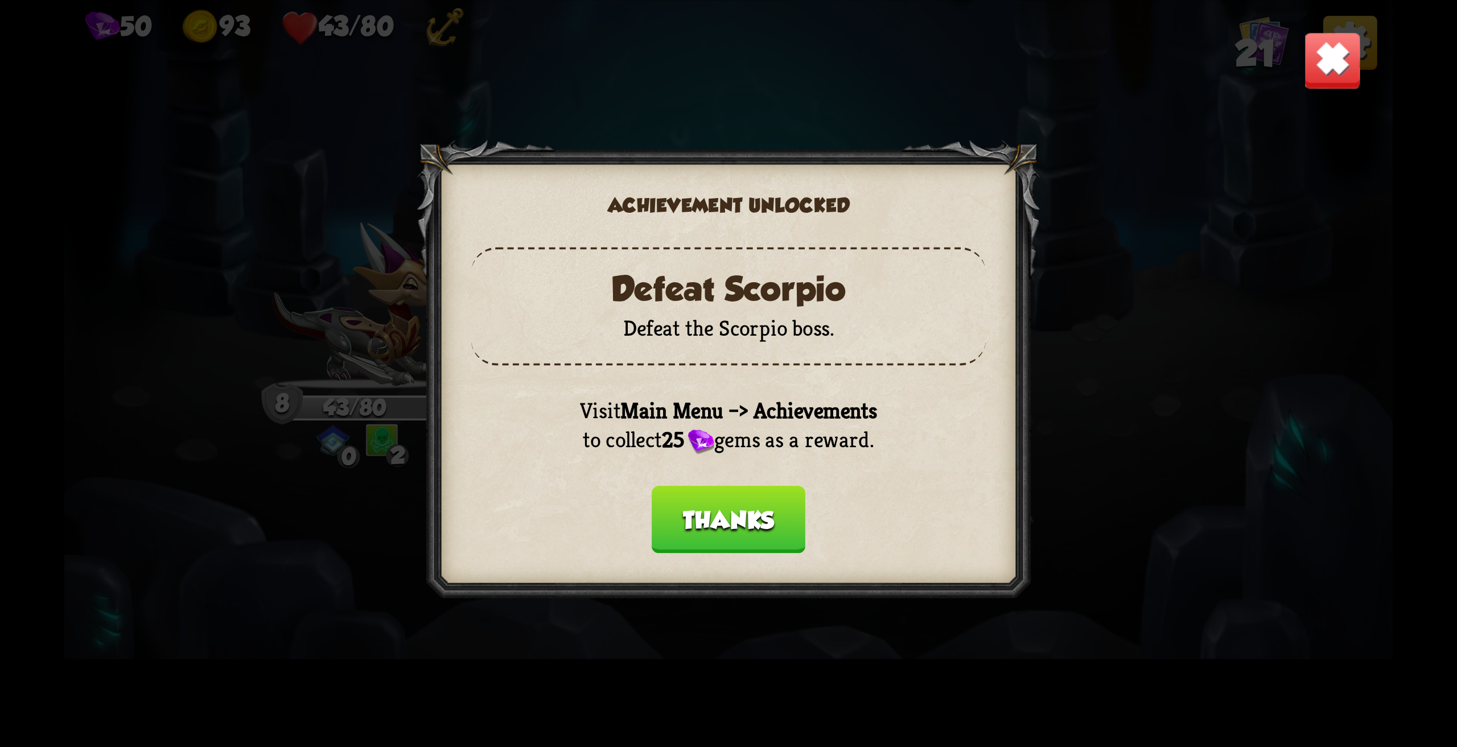
click at [742, 527] on button "Thanks" at bounding box center [729, 519] width 154 height 68
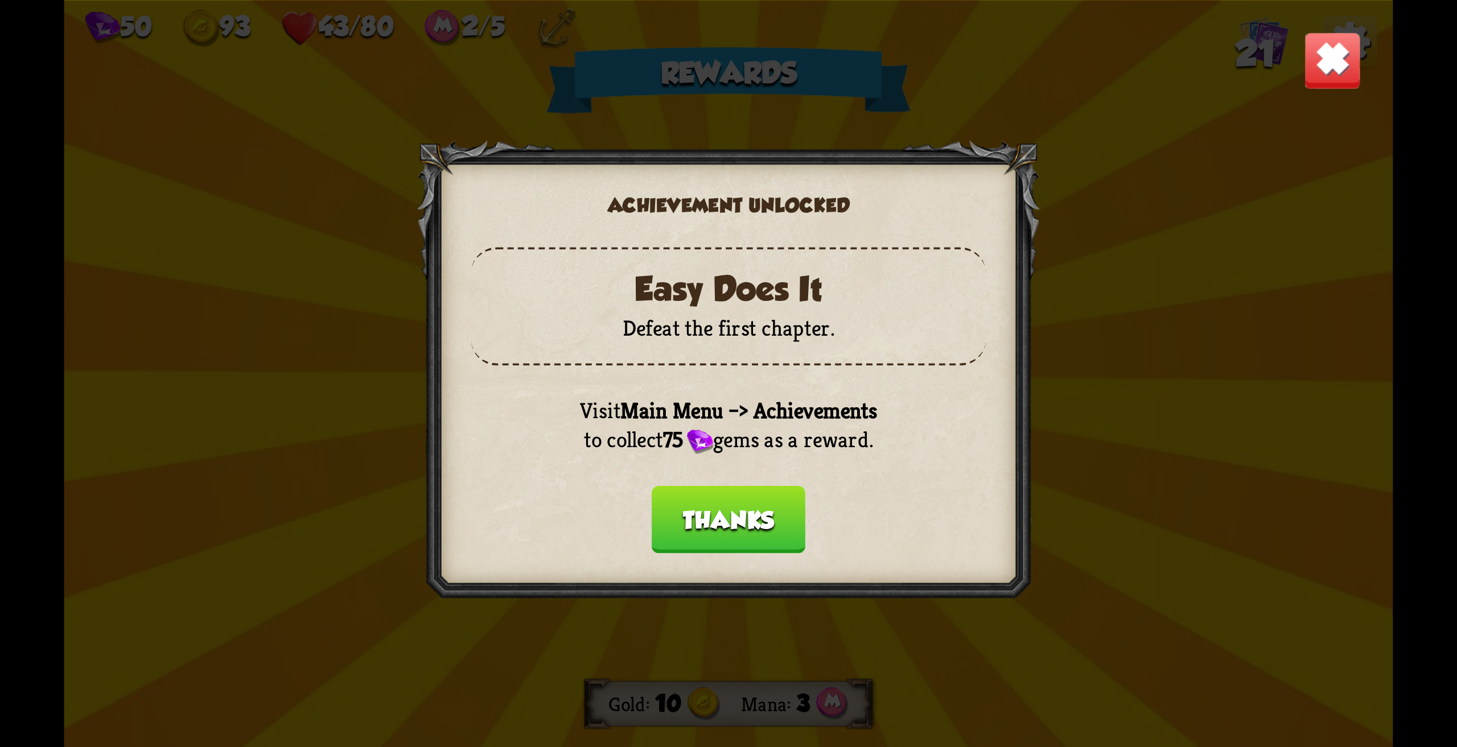
click at [742, 527] on button "Thanks" at bounding box center [729, 519] width 154 height 68
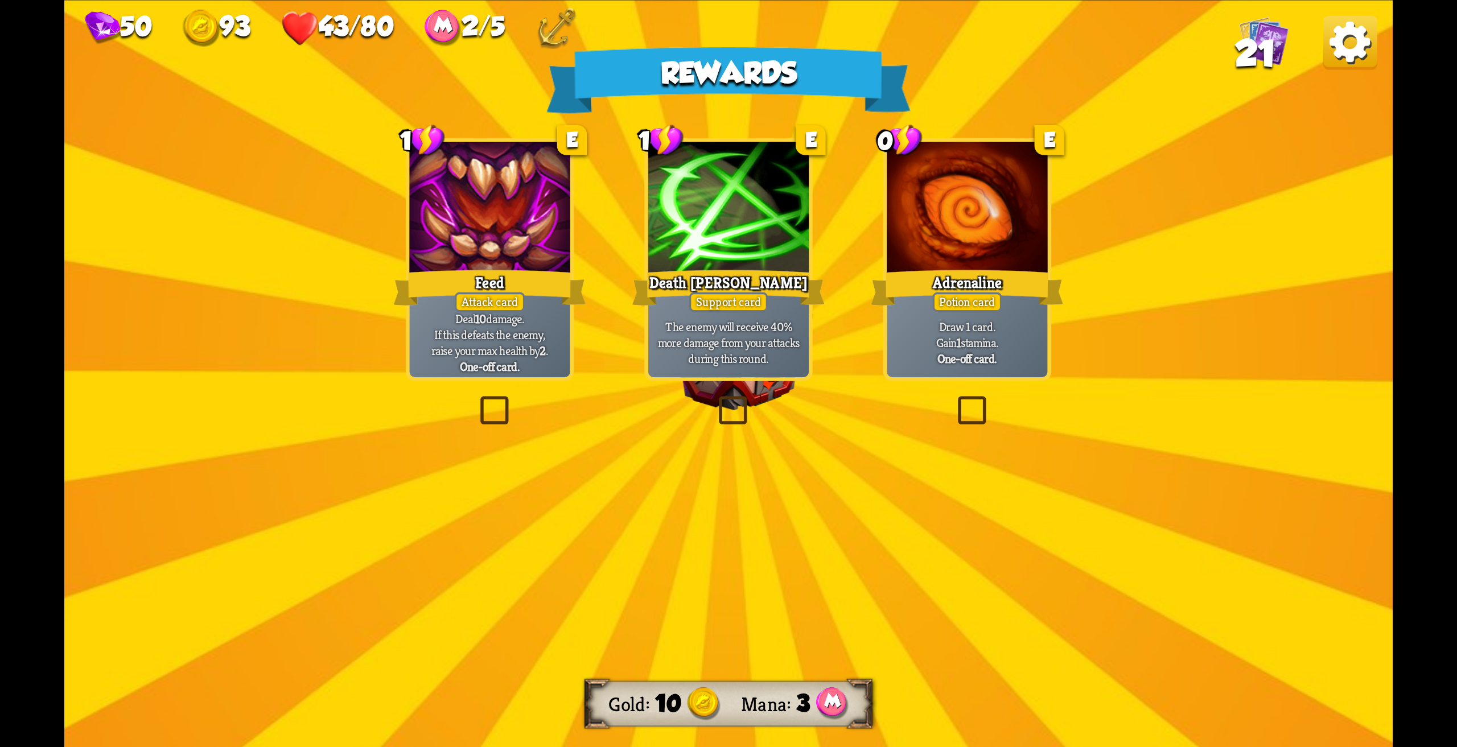
click at [1361, 33] on img at bounding box center [1350, 42] width 54 height 54
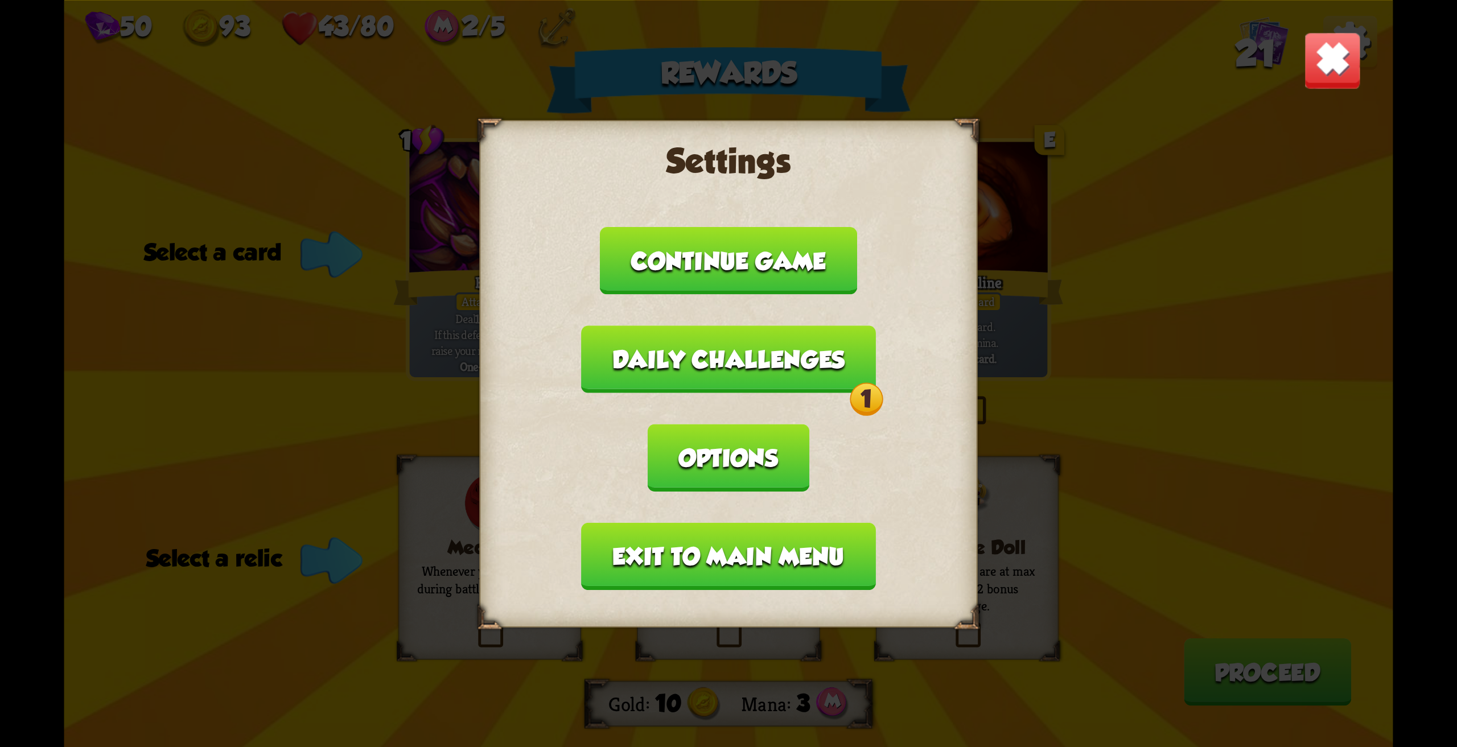
click at [798, 372] on button "Daily challenges 1" at bounding box center [728, 359] width 295 height 68
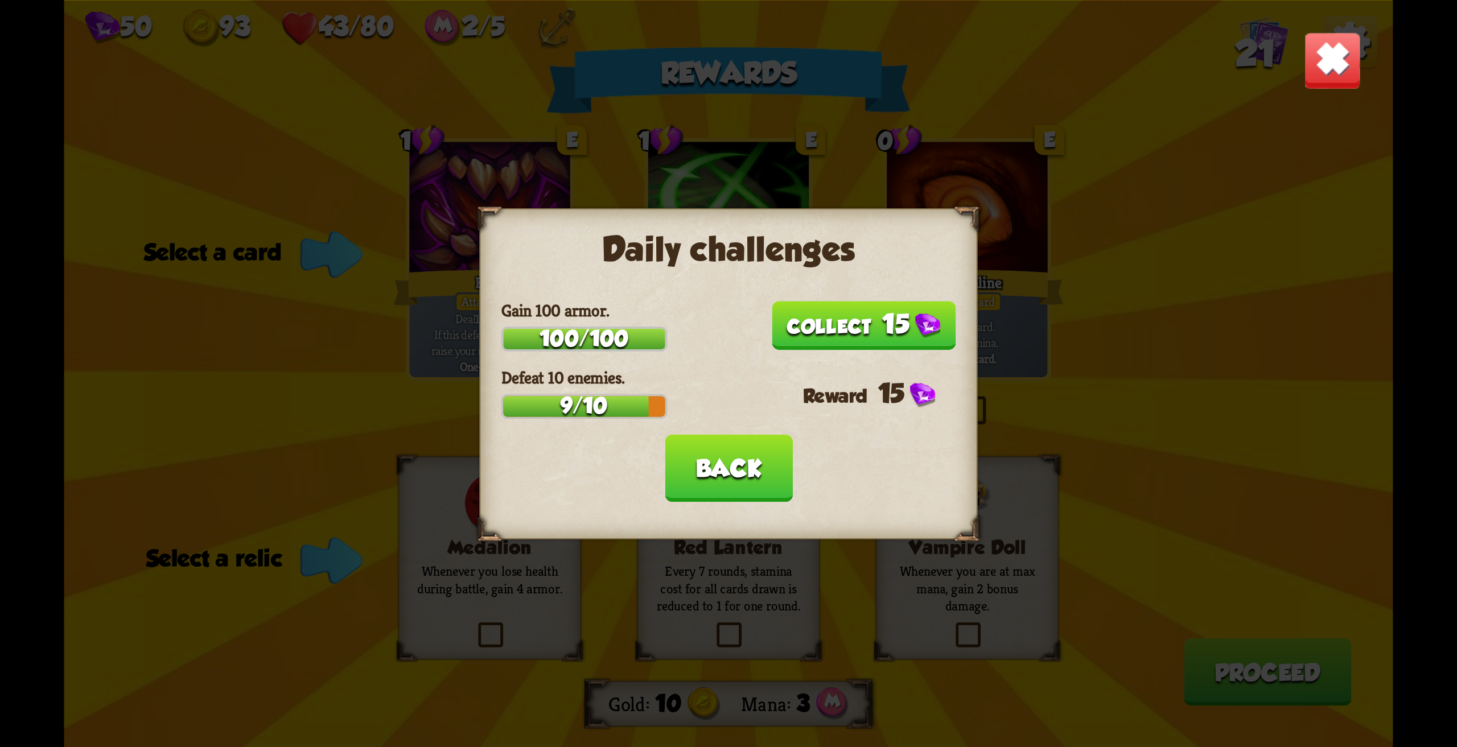
click at [843, 327] on button "15" at bounding box center [864, 325] width 184 height 49
click at [834, 400] on div "15" at bounding box center [879, 393] width 153 height 30
click at [731, 467] on button "Back" at bounding box center [728, 468] width 127 height 68
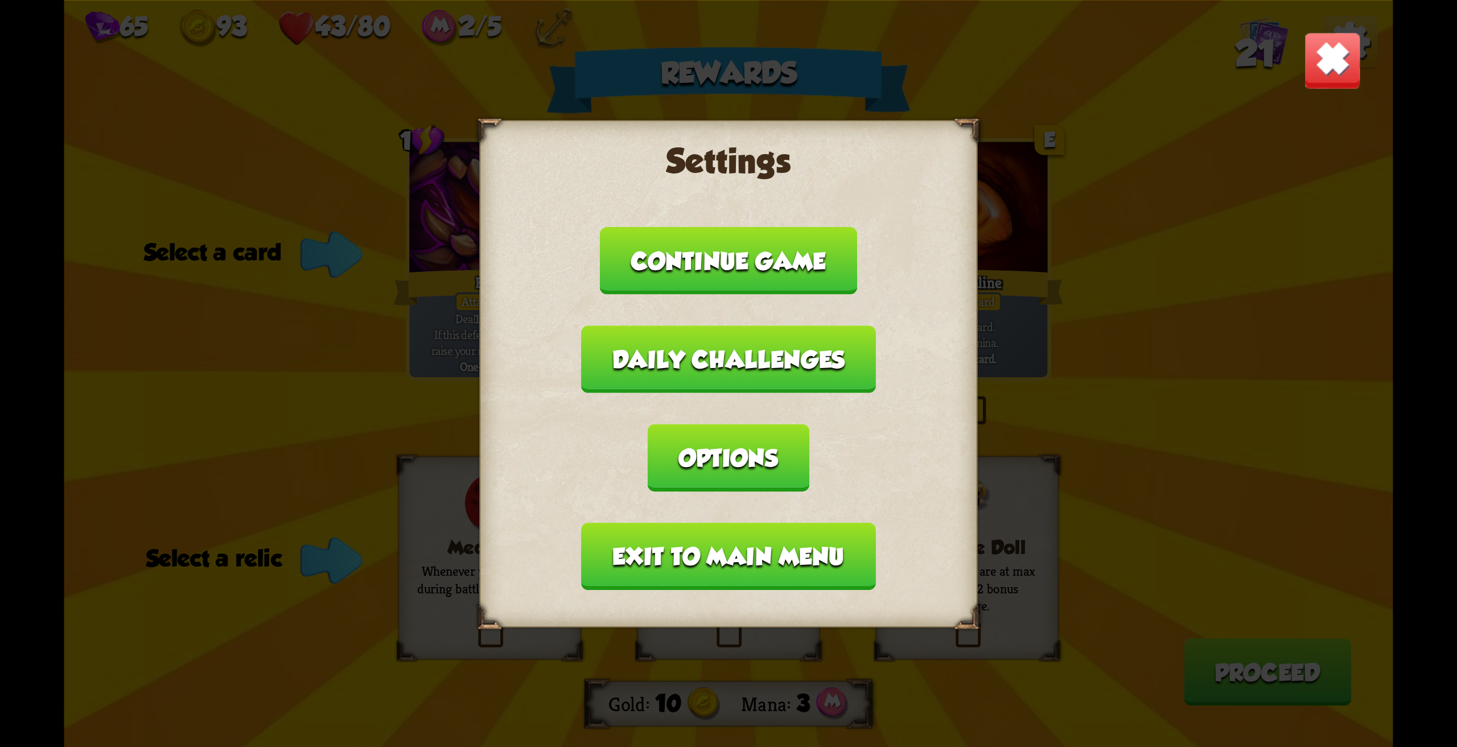
click at [776, 463] on button "Options" at bounding box center [729, 458] width 162 height 68
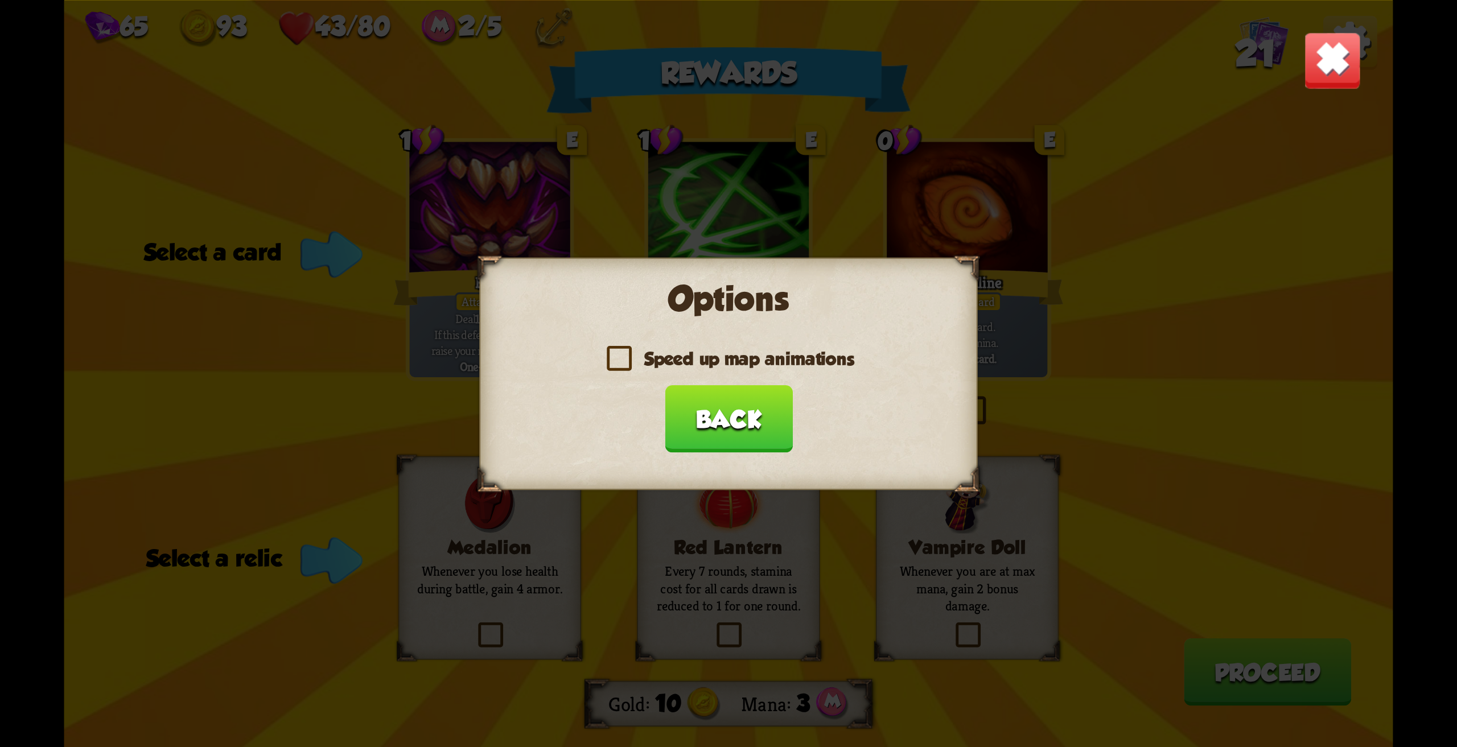
click at [737, 418] on button "Back" at bounding box center [728, 419] width 127 height 68
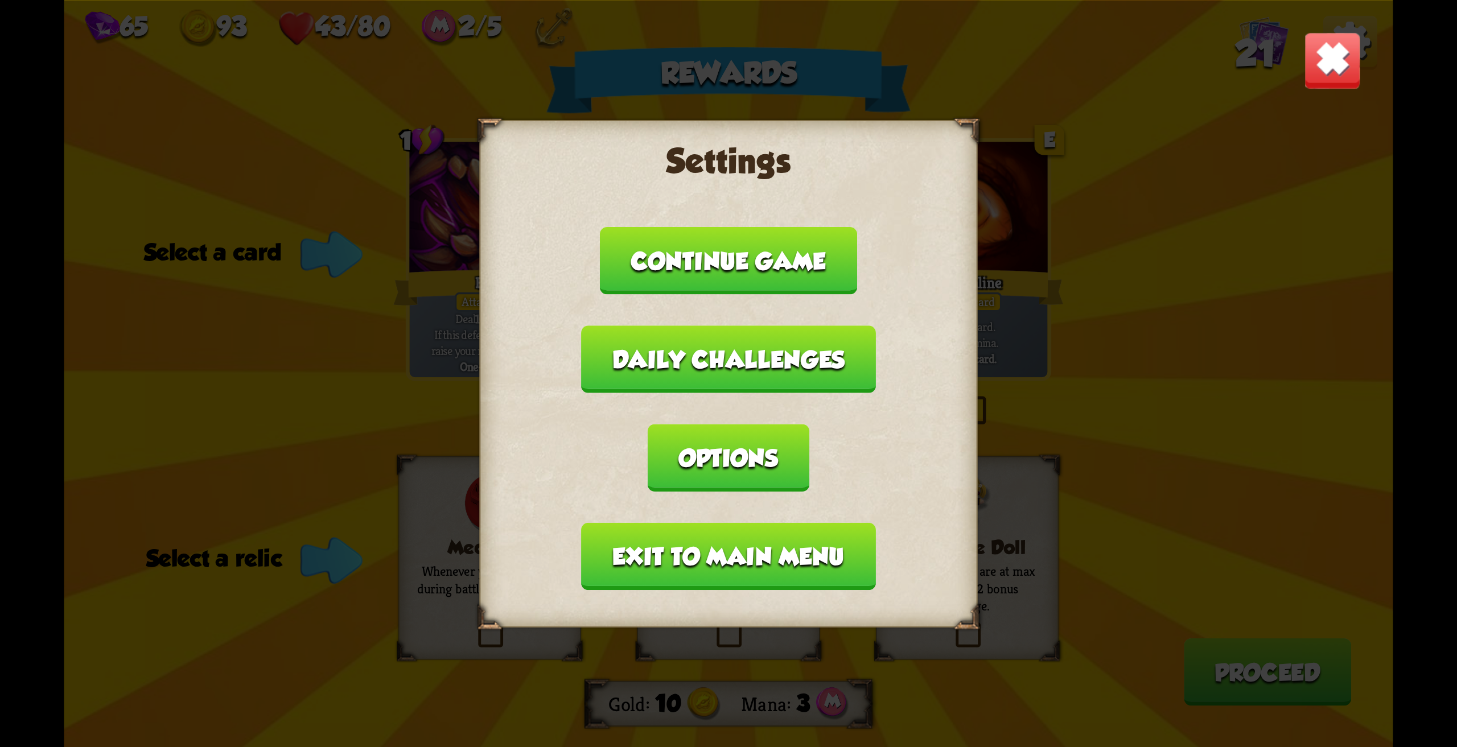
click at [762, 283] on button "Continue game" at bounding box center [728, 260] width 257 height 68
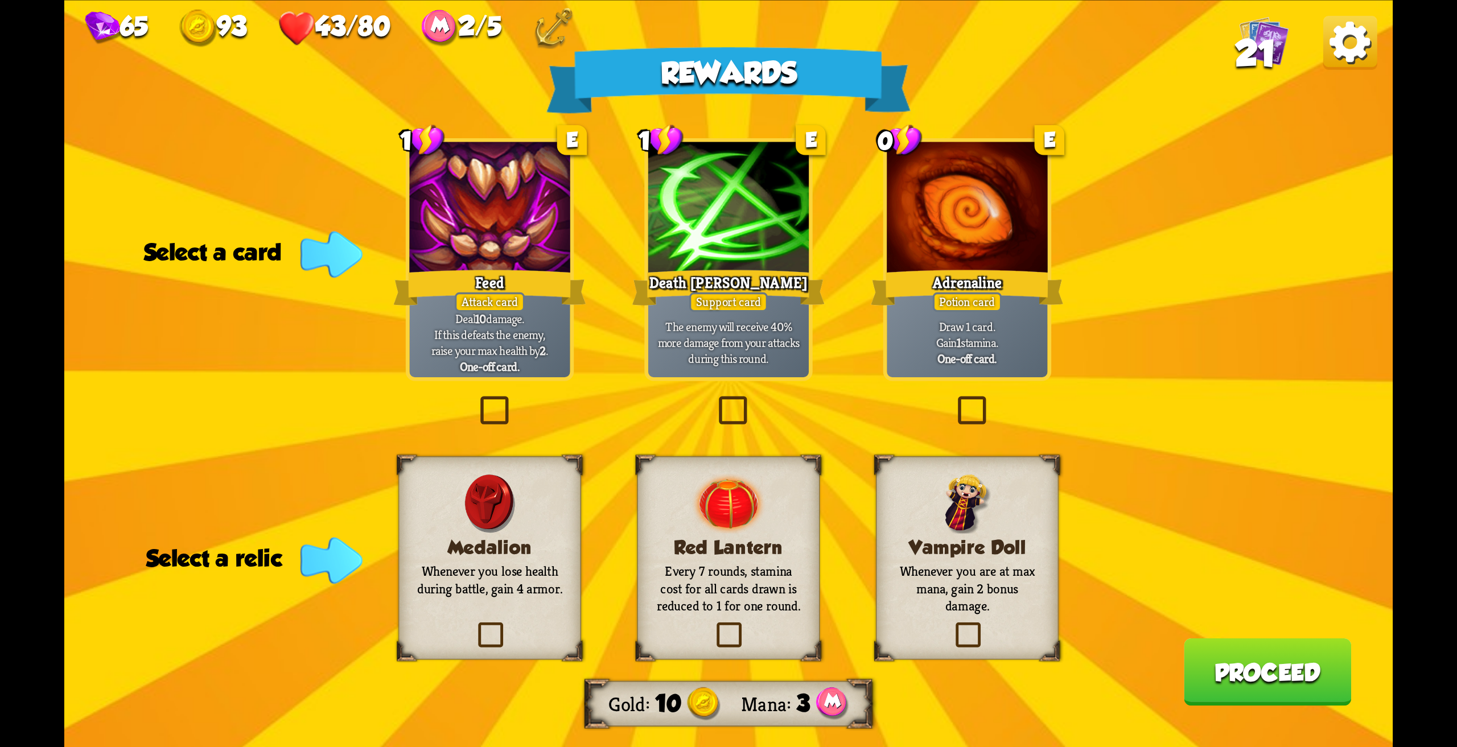
click at [708, 315] on div "The enemy will receive 40% more damage from your attacks during this round." at bounding box center [728, 342] width 160 height 70
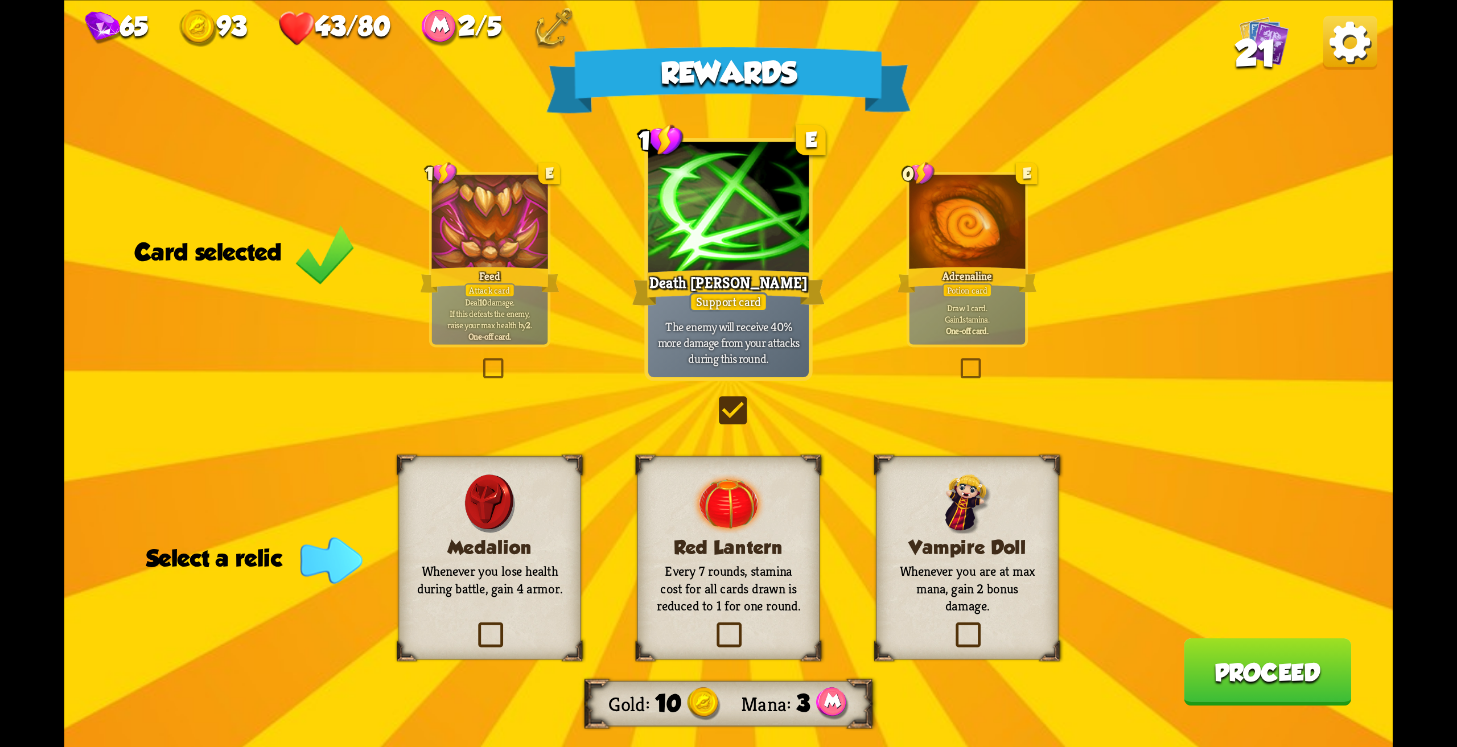
click at [497, 513] on img at bounding box center [490, 503] width 52 height 60
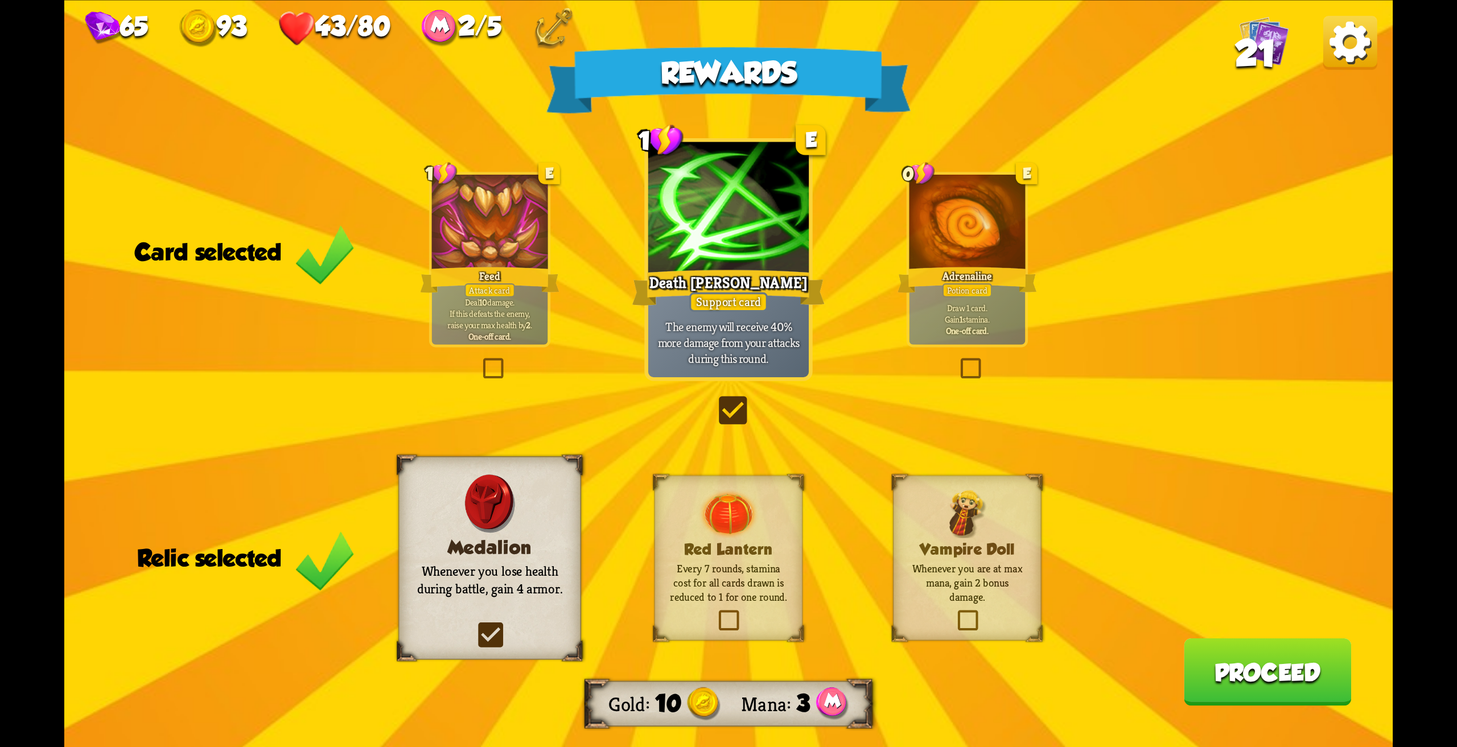
click at [1241, 678] on button "Proceed" at bounding box center [1268, 672] width 168 height 68
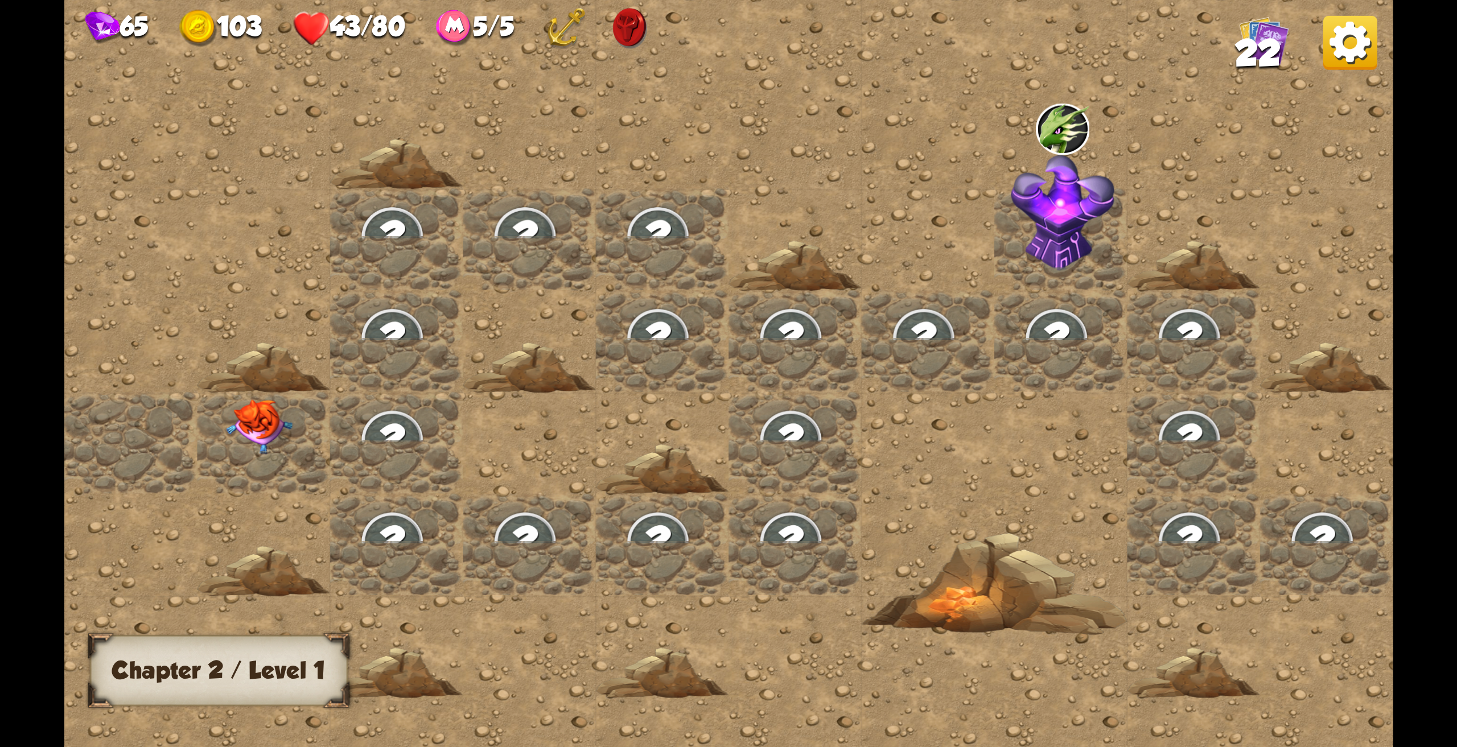
click at [258, 419] on img at bounding box center [259, 426] width 67 height 55
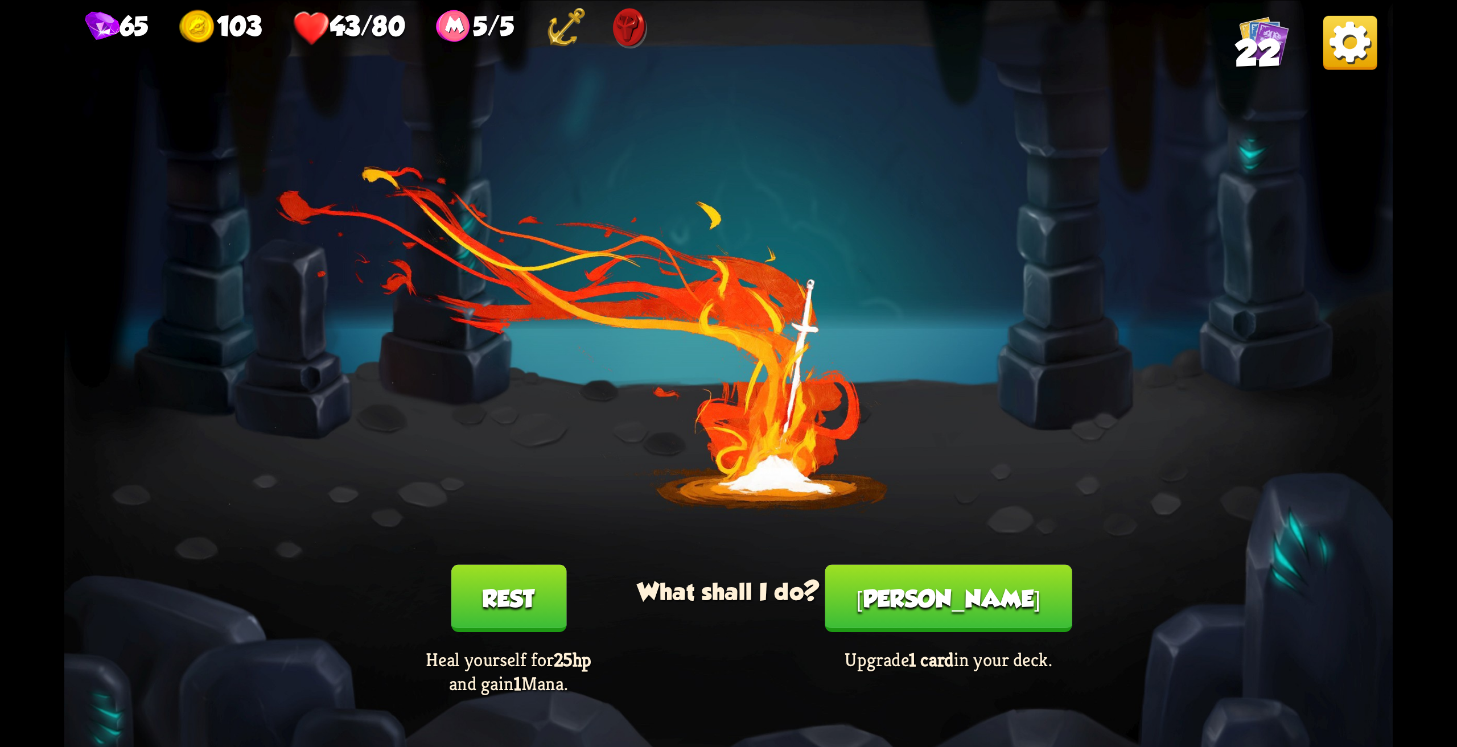
click at [491, 577] on button "Rest" at bounding box center [508, 598] width 115 height 68
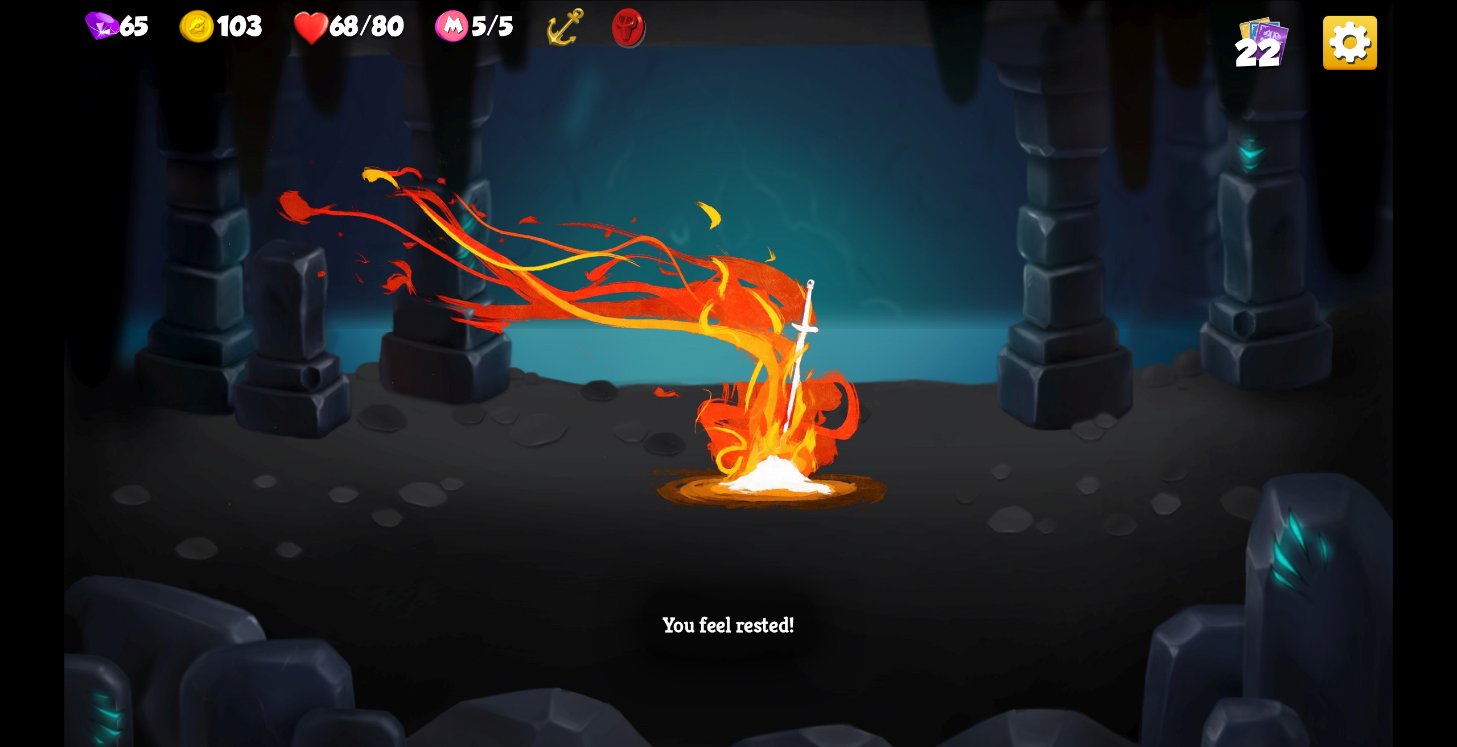
click at [719, 562] on div "You feel rested!" at bounding box center [728, 373] width 1328 height 747
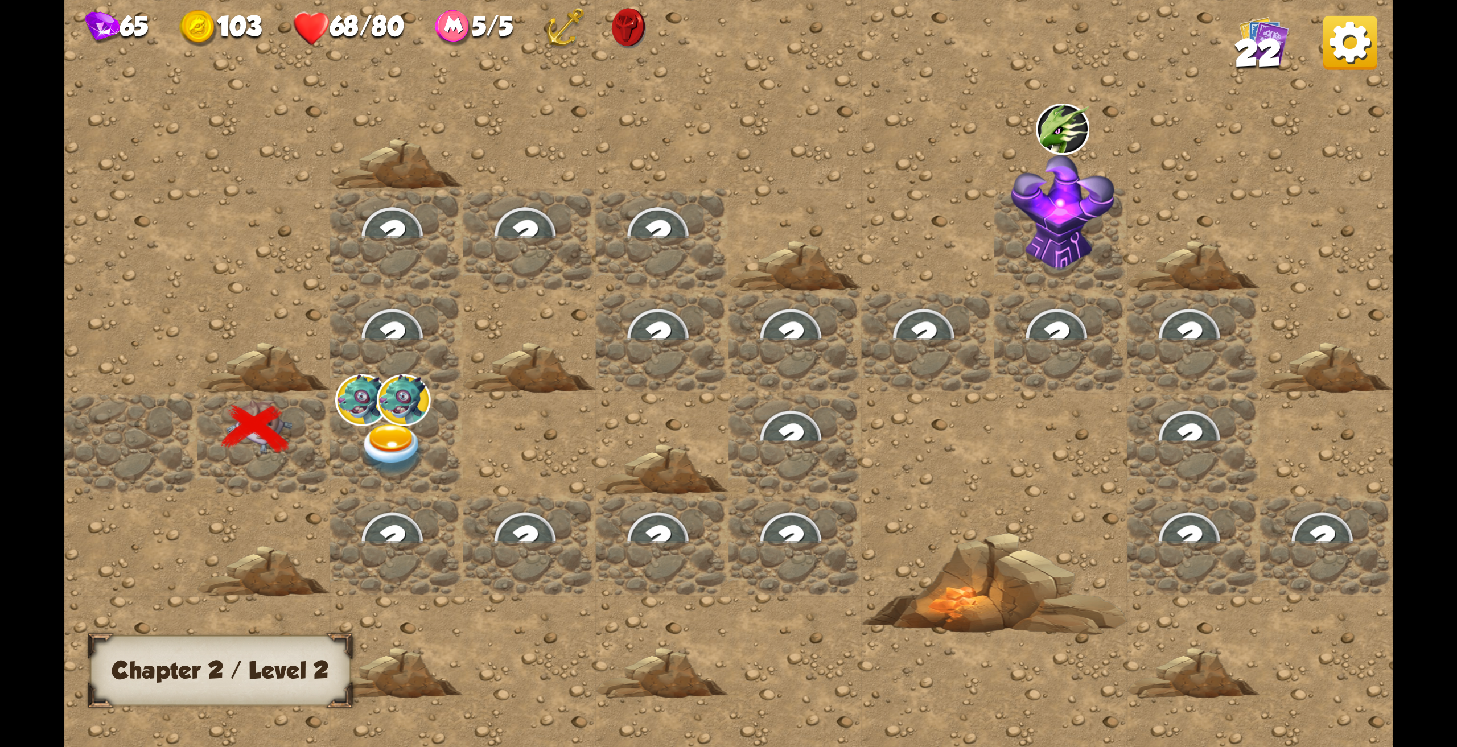
click at [391, 439] on img at bounding box center [392, 449] width 67 height 52
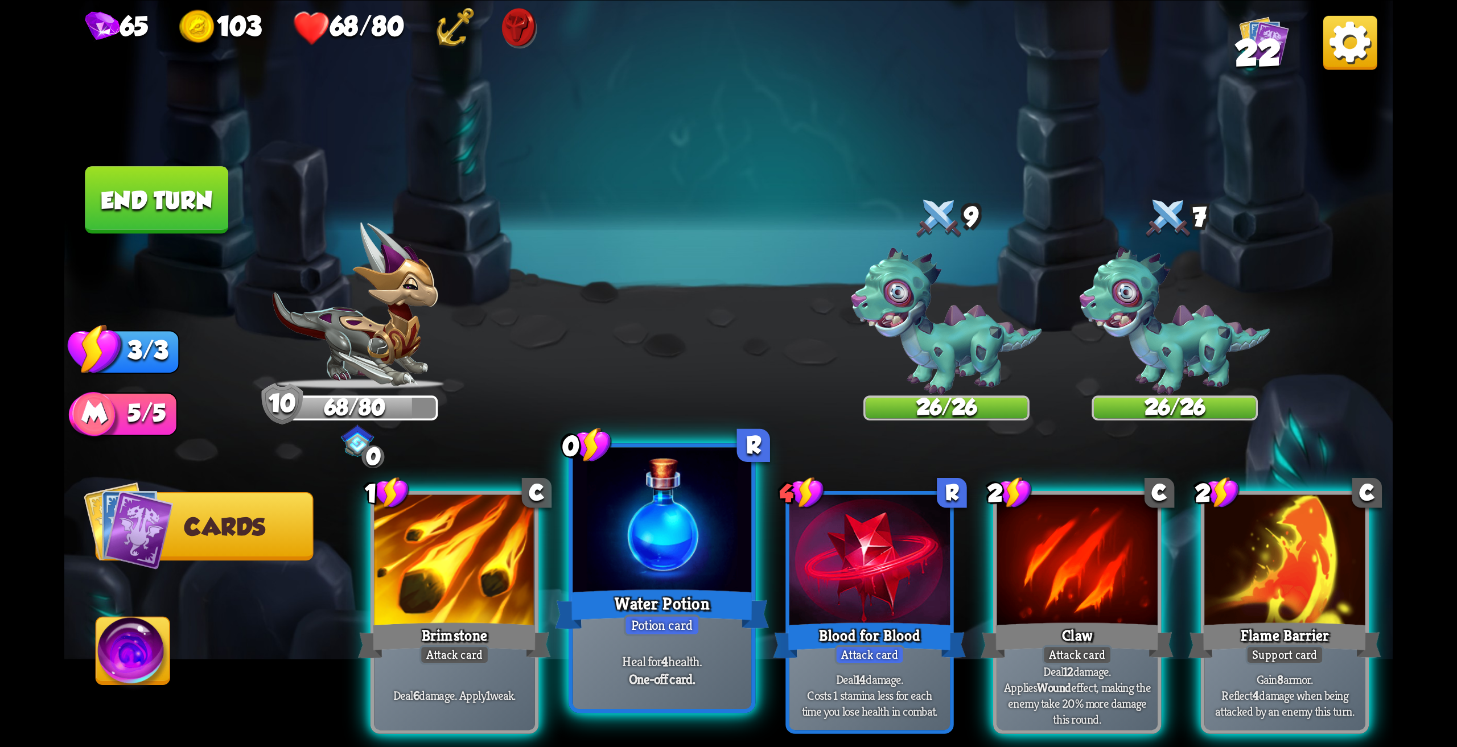
click at [646, 571] on div at bounding box center [661, 522] width 179 height 150
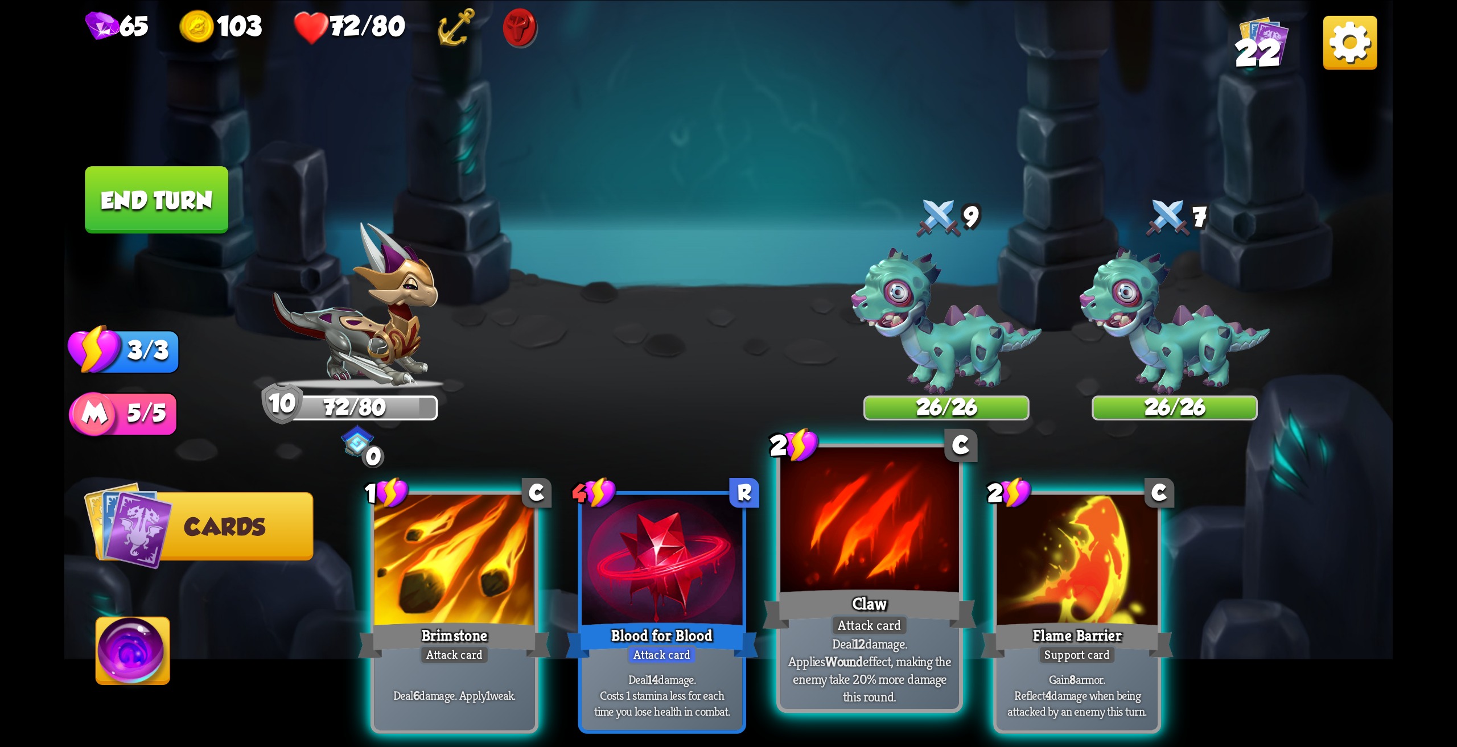
click at [851, 530] on div at bounding box center [869, 522] width 179 height 150
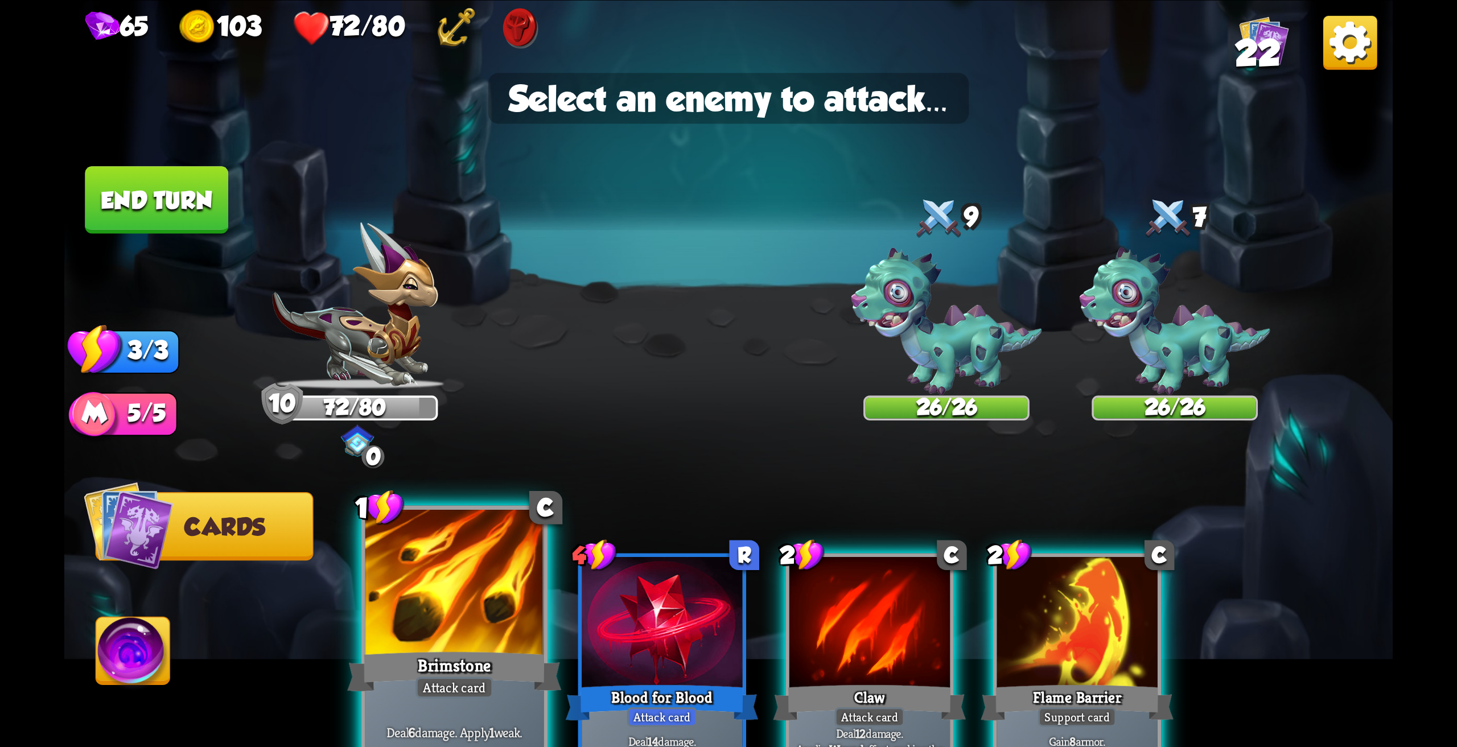
click at [438, 590] on div at bounding box center [454, 584] width 179 height 150
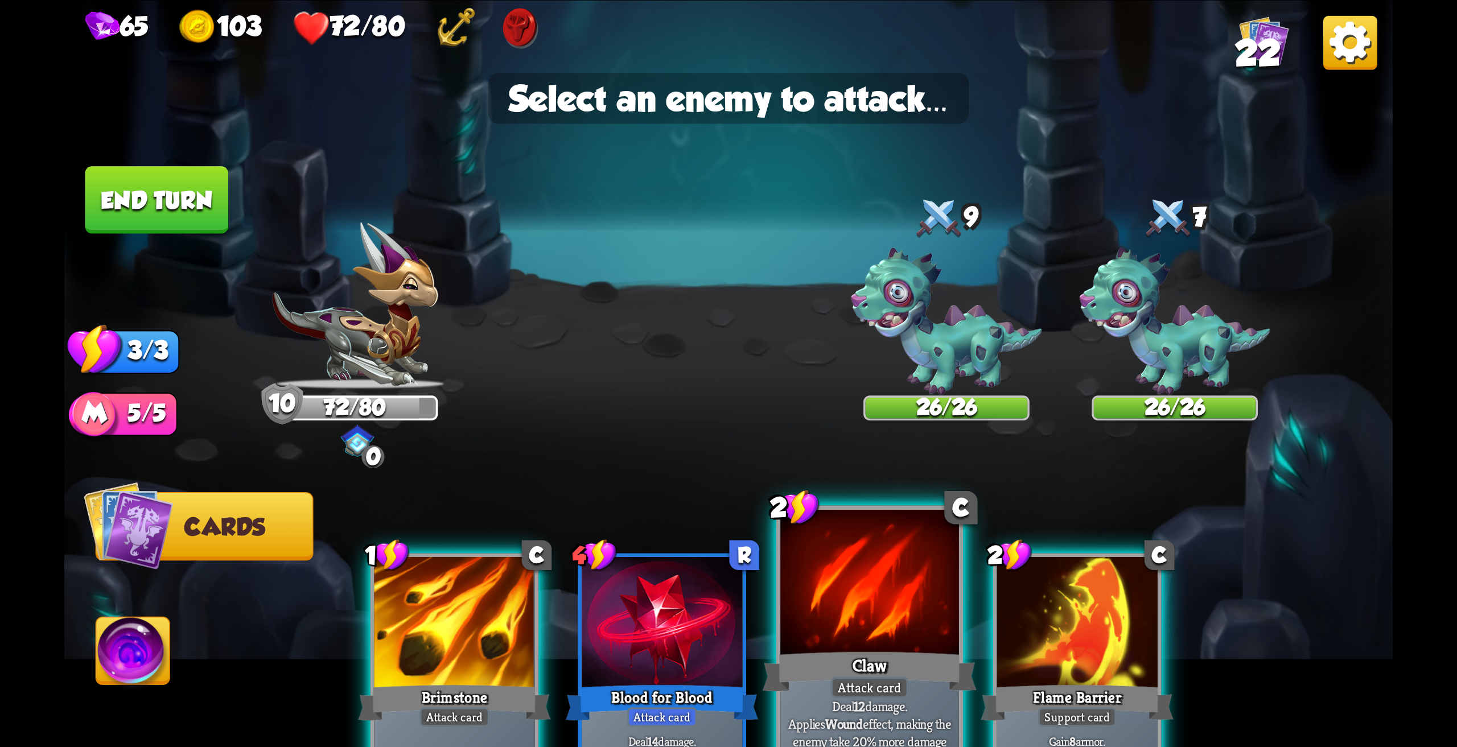
click at [811, 612] on div at bounding box center [869, 584] width 179 height 150
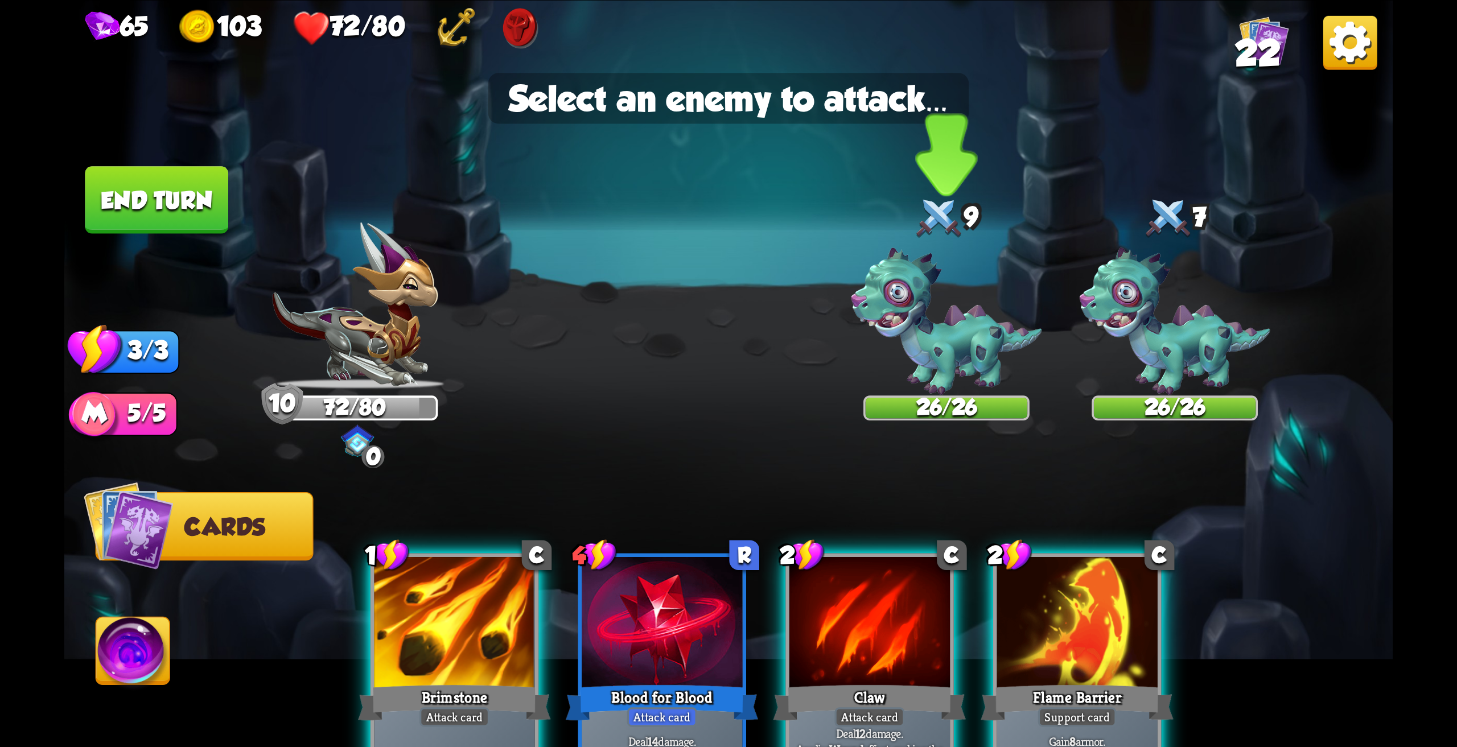
click at [951, 347] on img at bounding box center [946, 321] width 191 height 147
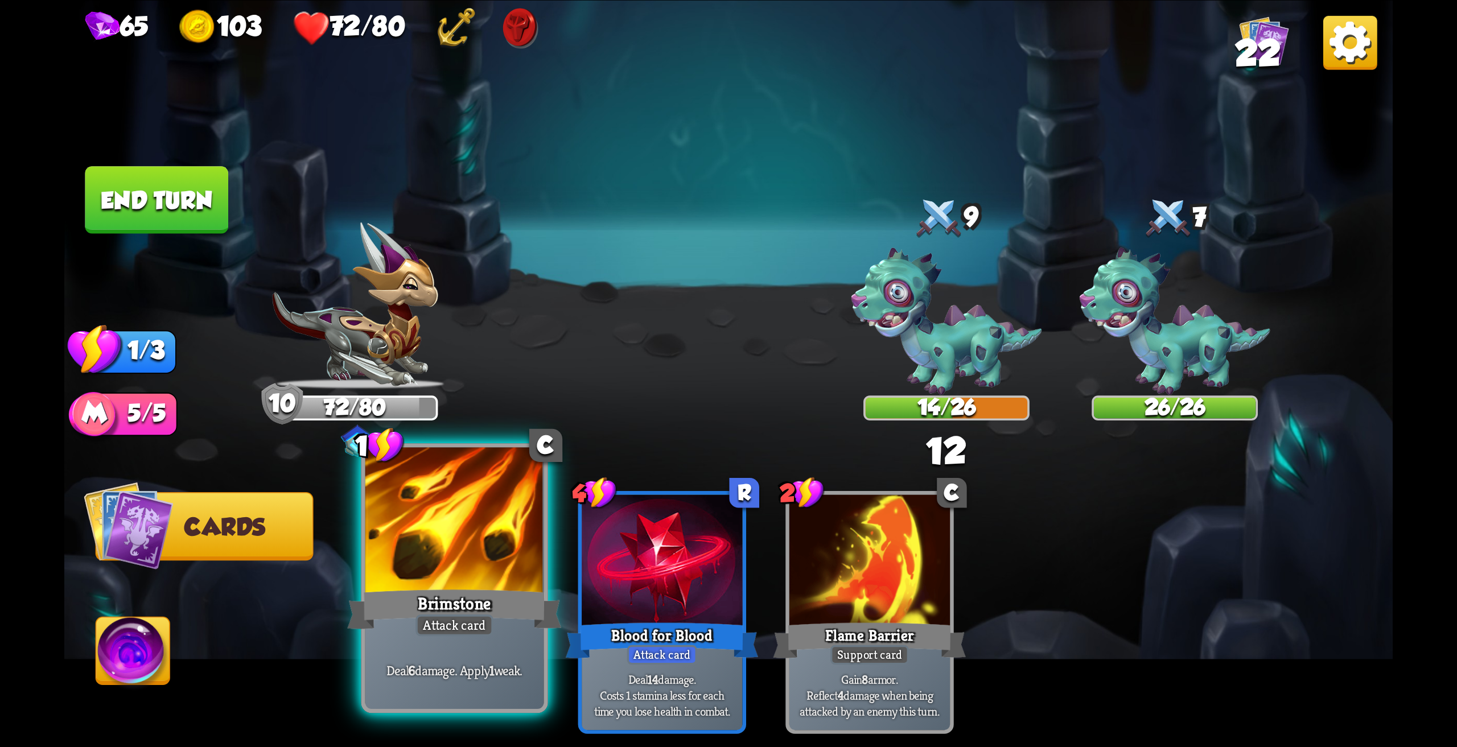
click at [447, 570] on div at bounding box center [454, 522] width 179 height 150
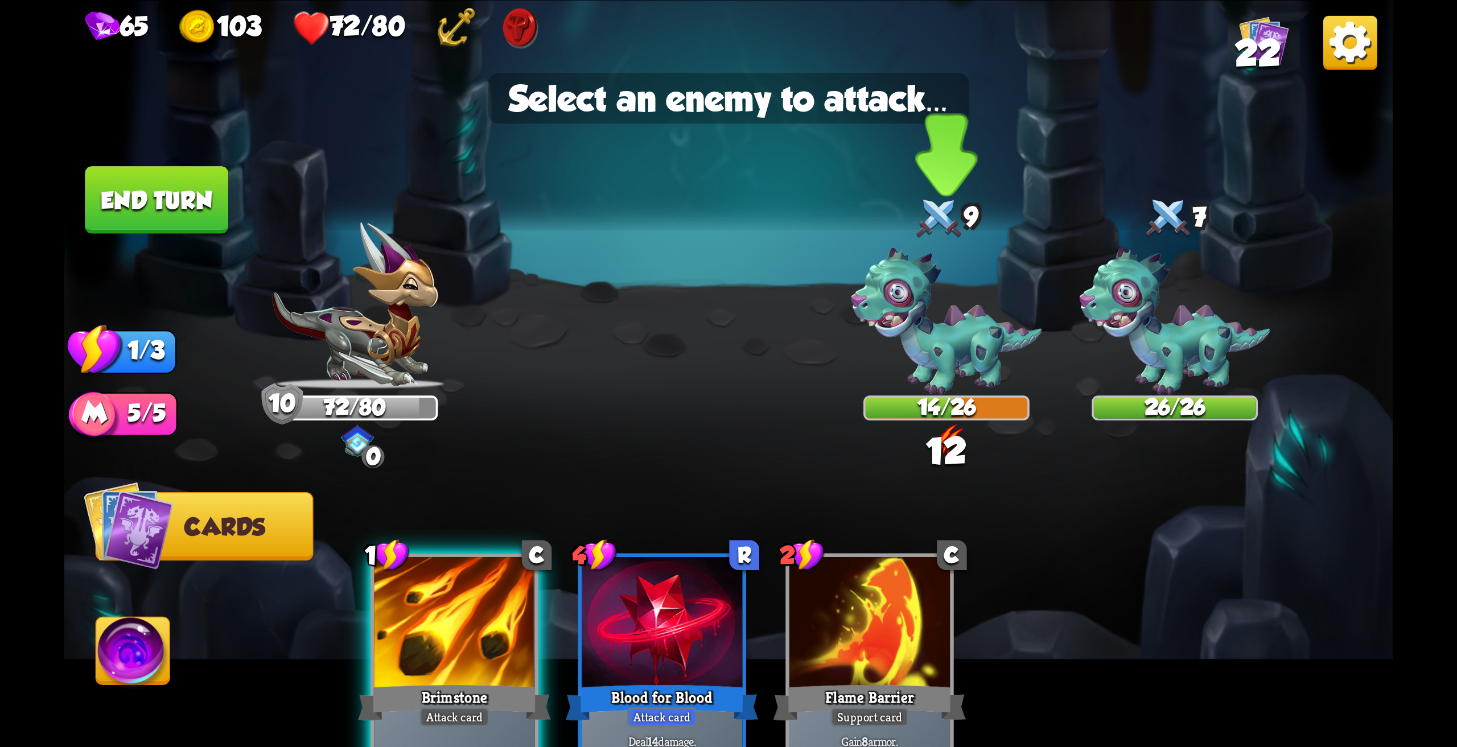
click at [914, 364] on img at bounding box center [946, 321] width 191 height 147
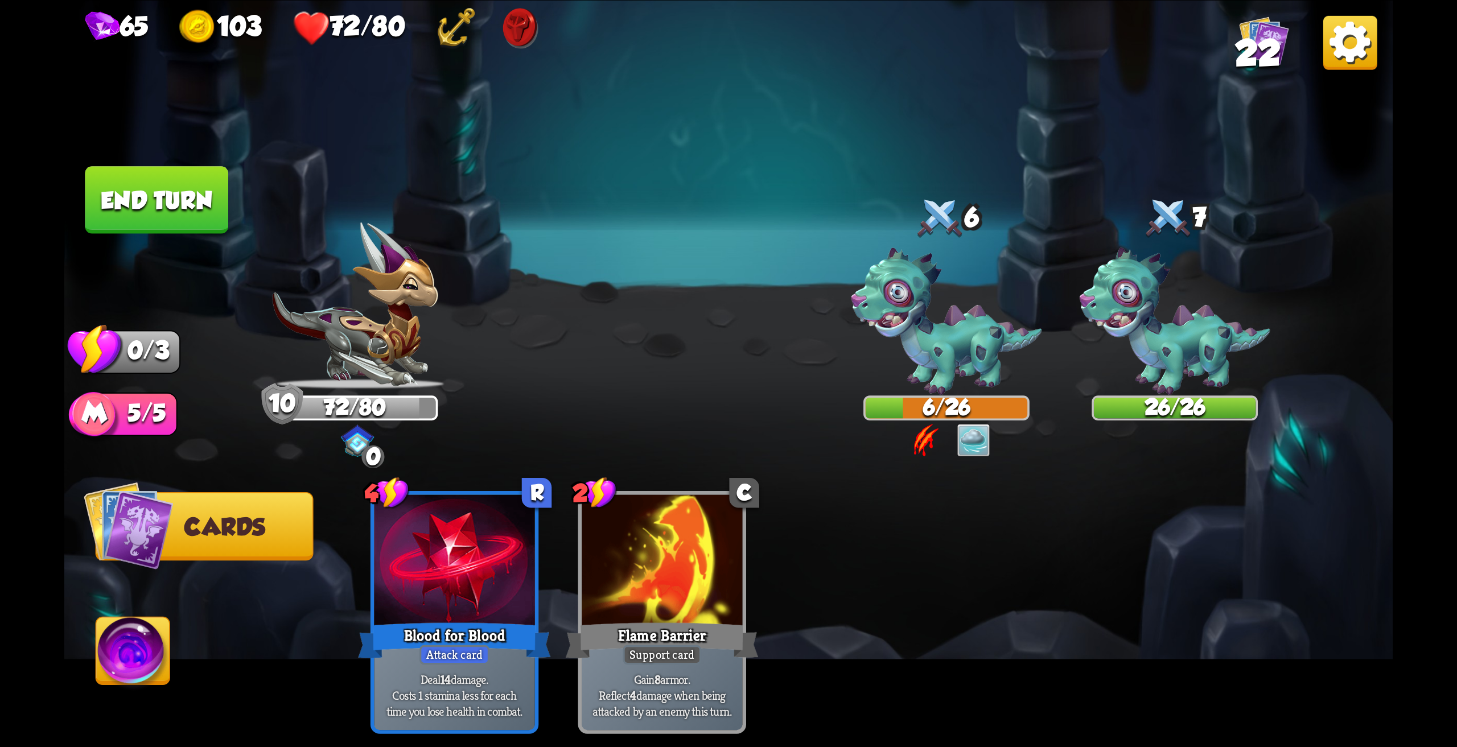
click at [188, 212] on button "End turn" at bounding box center [156, 200] width 143 height 68
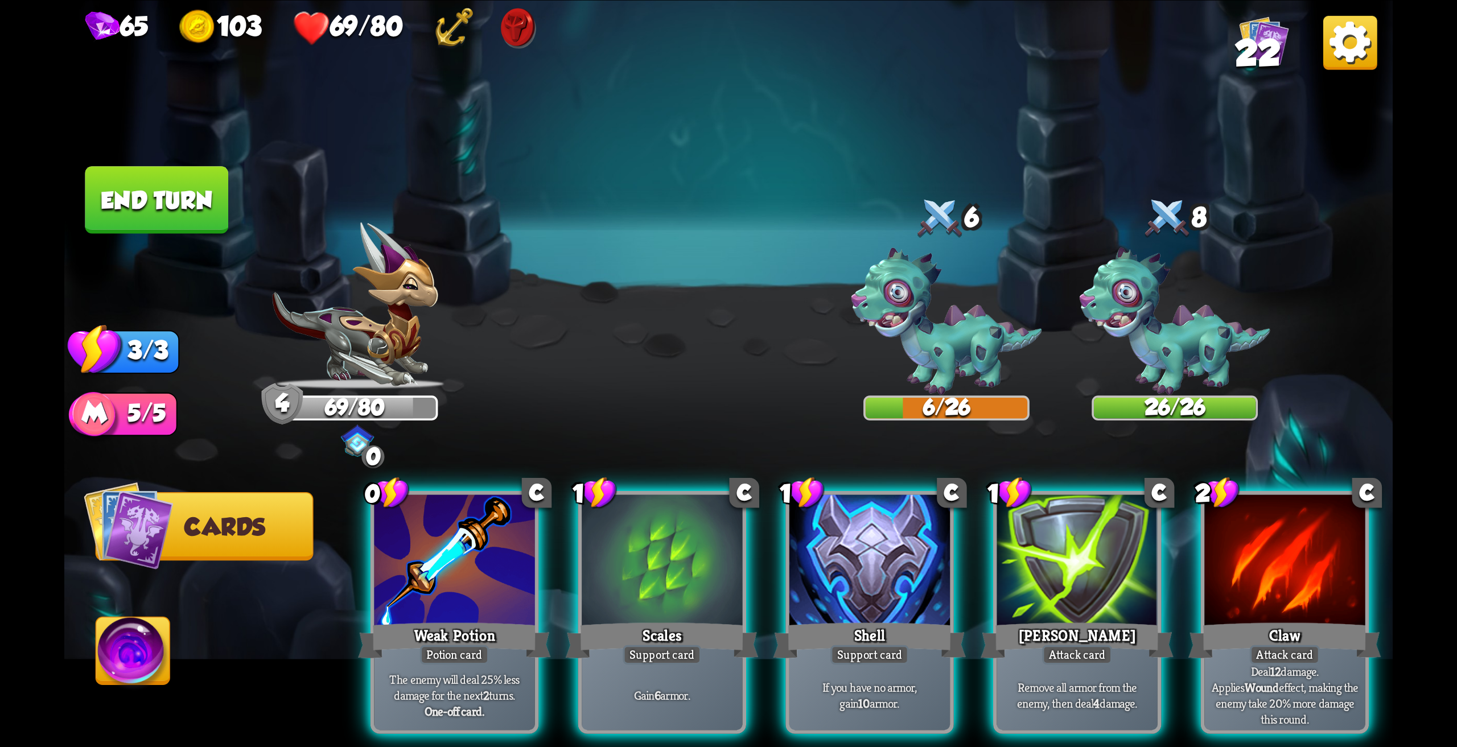
click at [134, 654] on img at bounding box center [133, 654] width 74 height 75
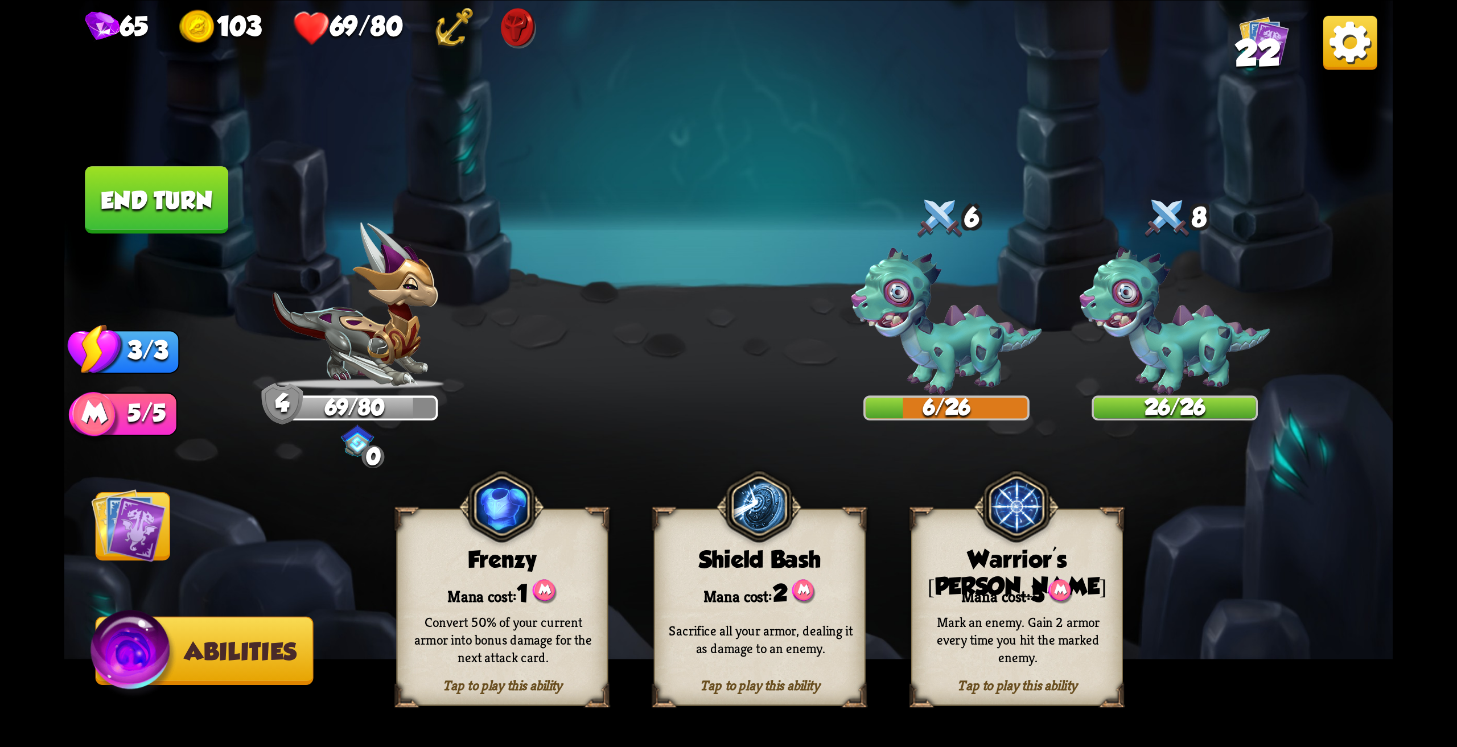
click at [146, 547] on img at bounding box center [128, 525] width 75 height 75
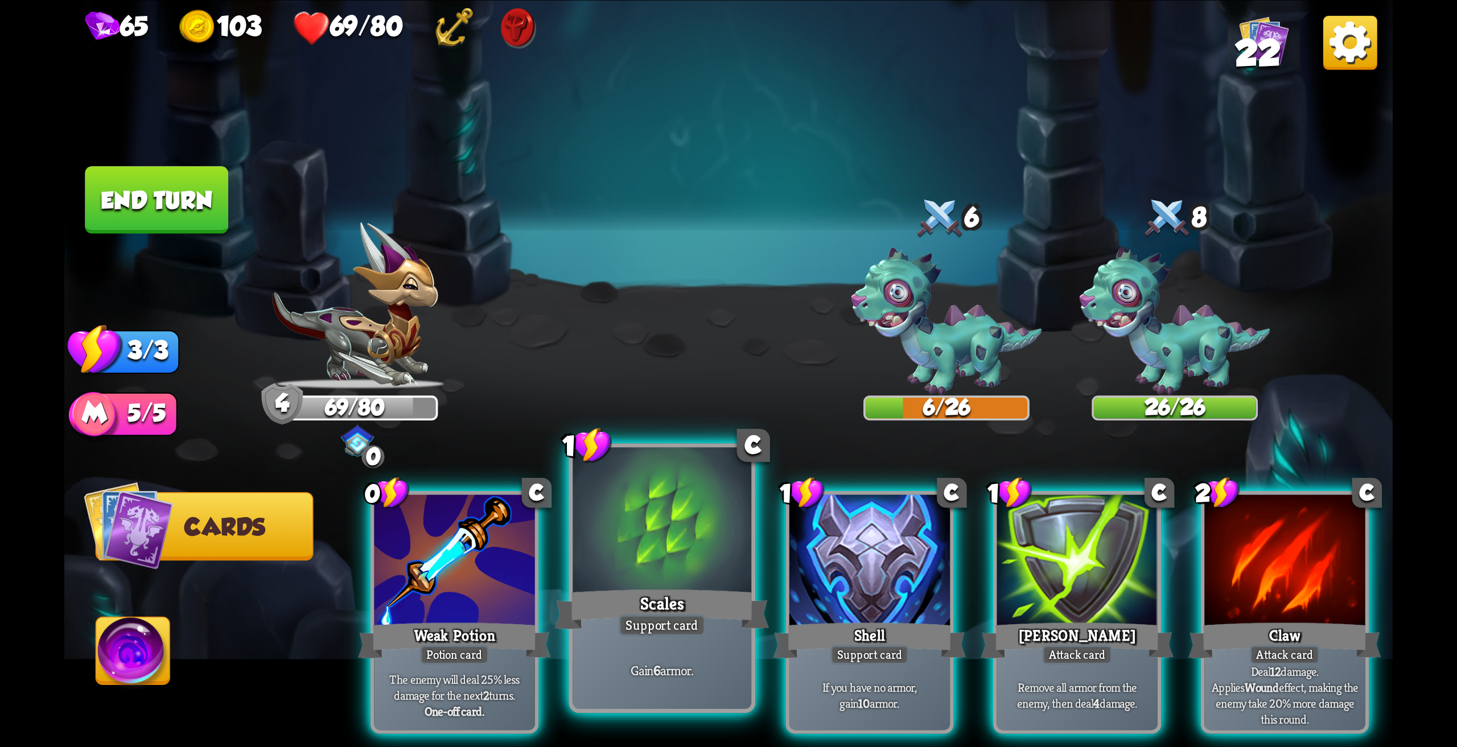
click at [673, 578] on div at bounding box center [661, 522] width 179 height 150
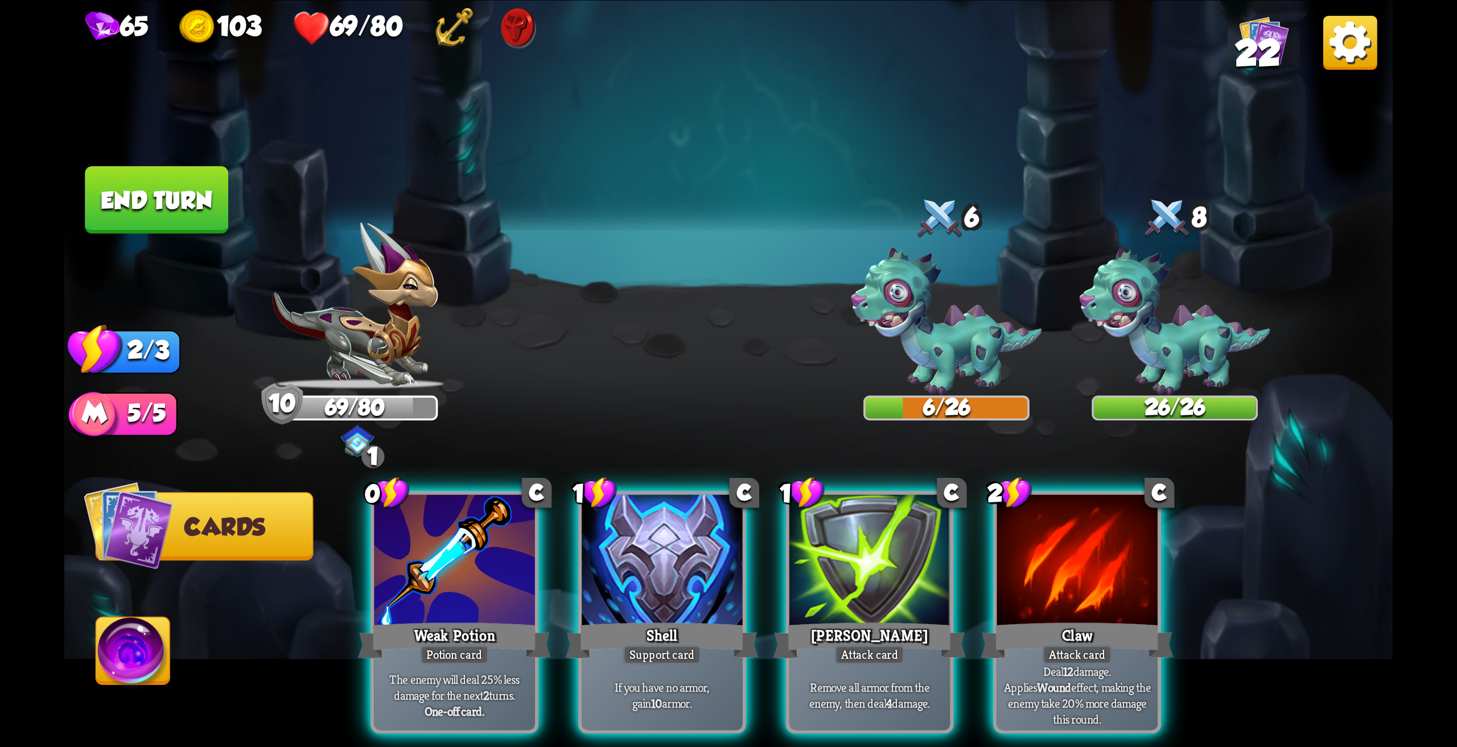
click at [118, 656] on img at bounding box center [133, 654] width 74 height 75
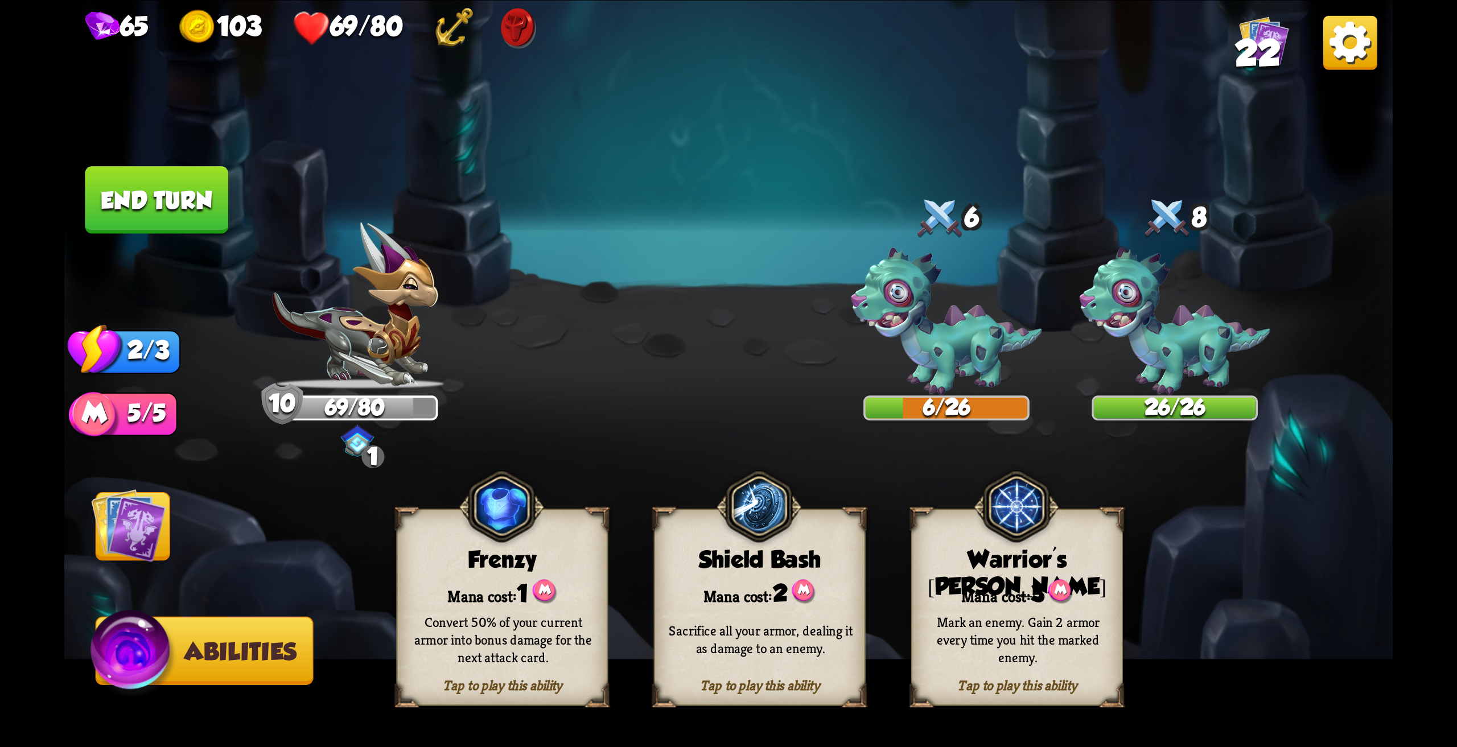
click at [768, 613] on div "Sacrifice all your armor, dealing it as damage to an enemy." at bounding box center [761, 638] width 212 height 83
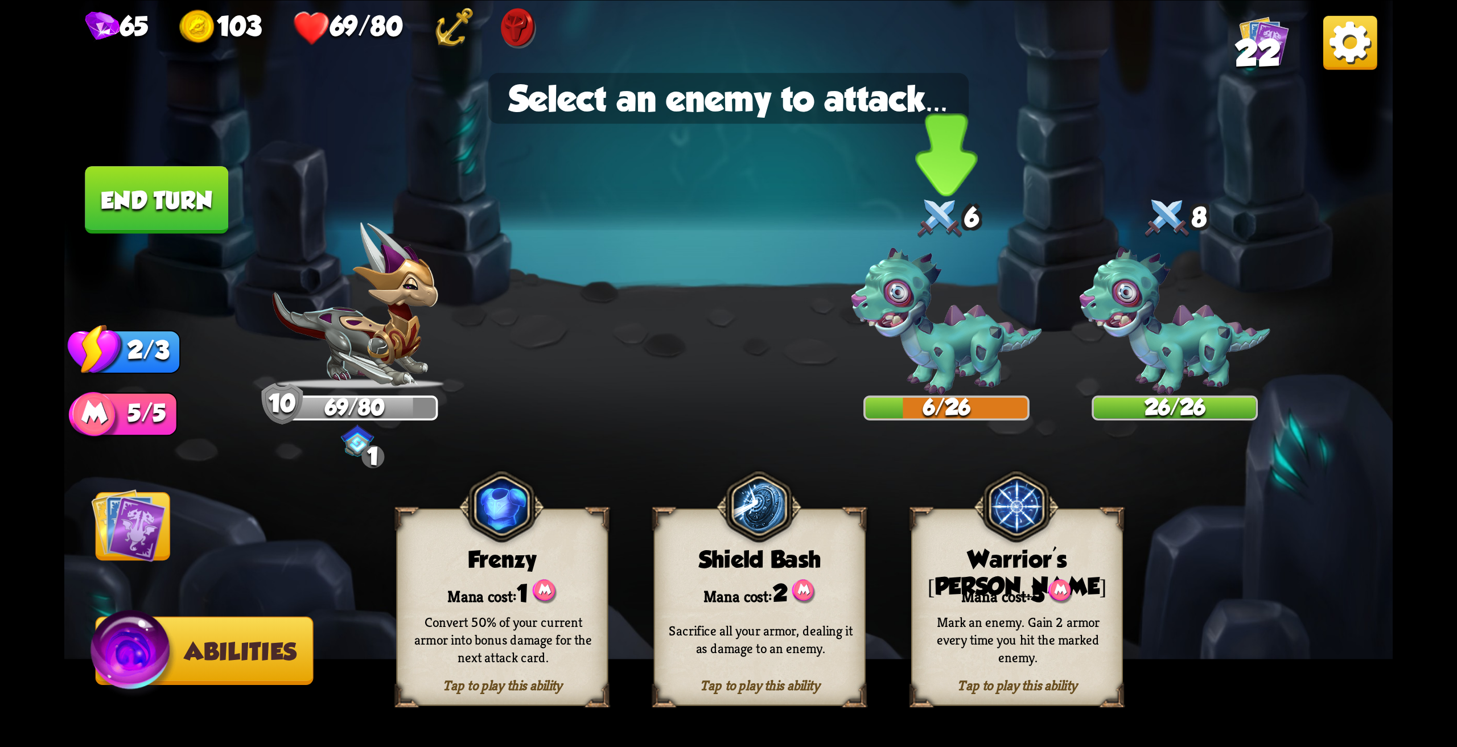
click at [921, 335] on img at bounding box center [946, 321] width 191 height 147
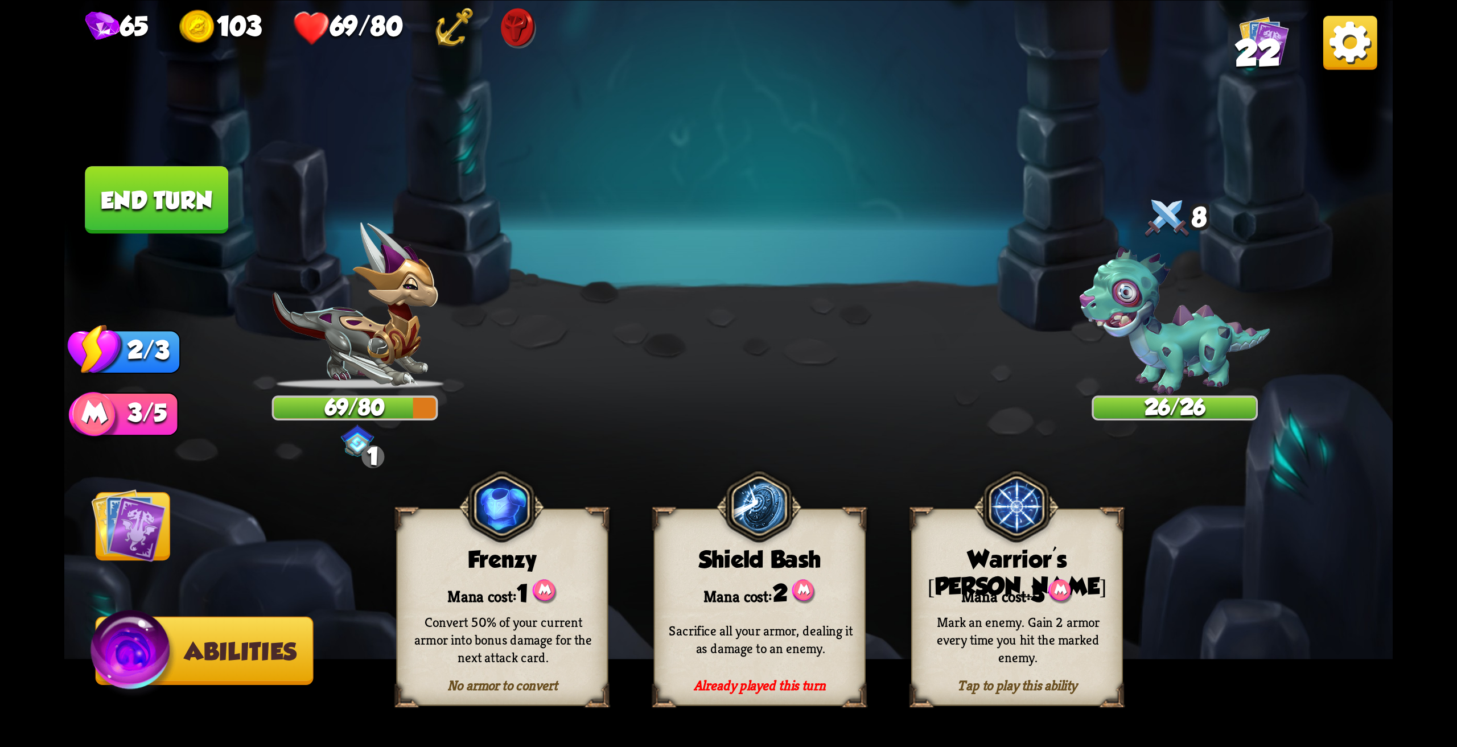
click at [137, 521] on img at bounding box center [128, 525] width 75 height 75
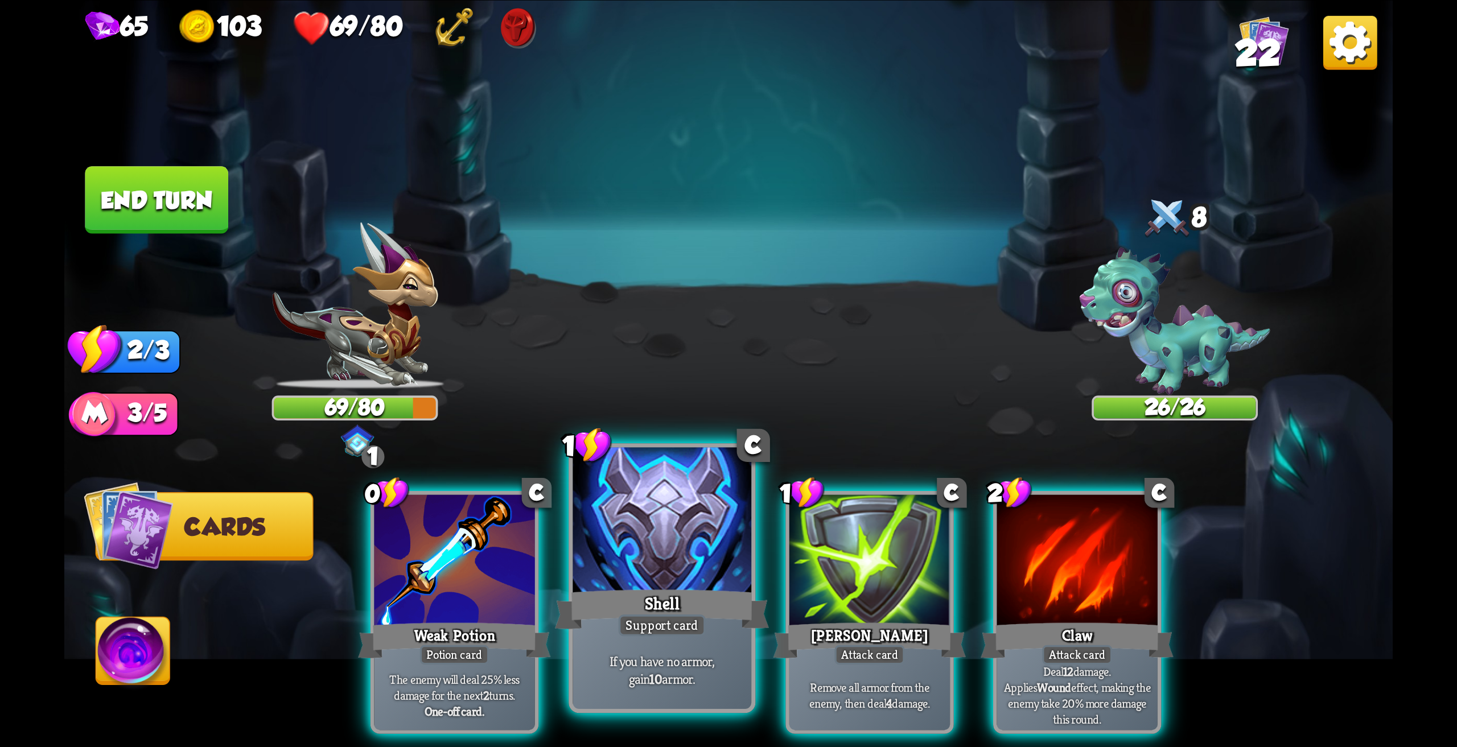
click at [687, 550] on div at bounding box center [661, 522] width 179 height 150
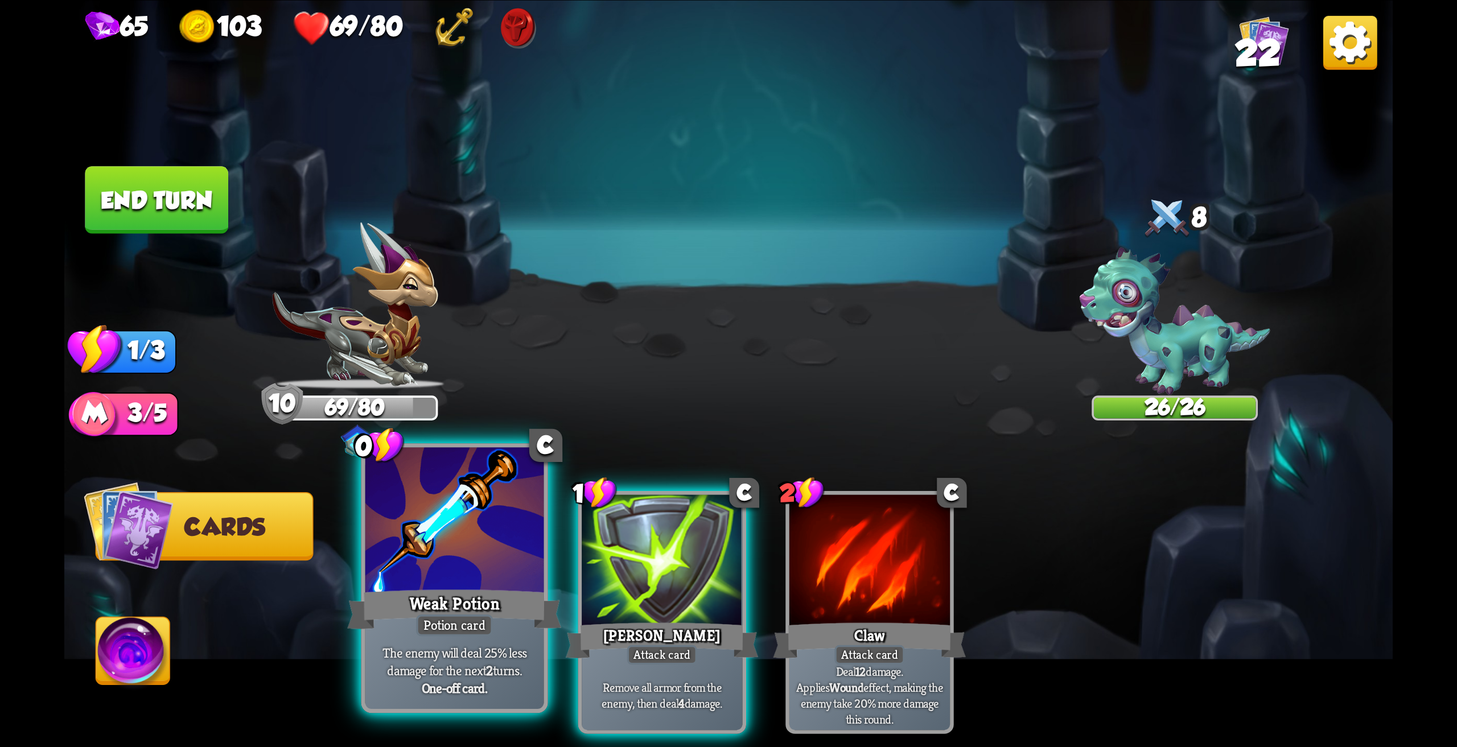
click at [467, 573] on div at bounding box center [454, 522] width 179 height 150
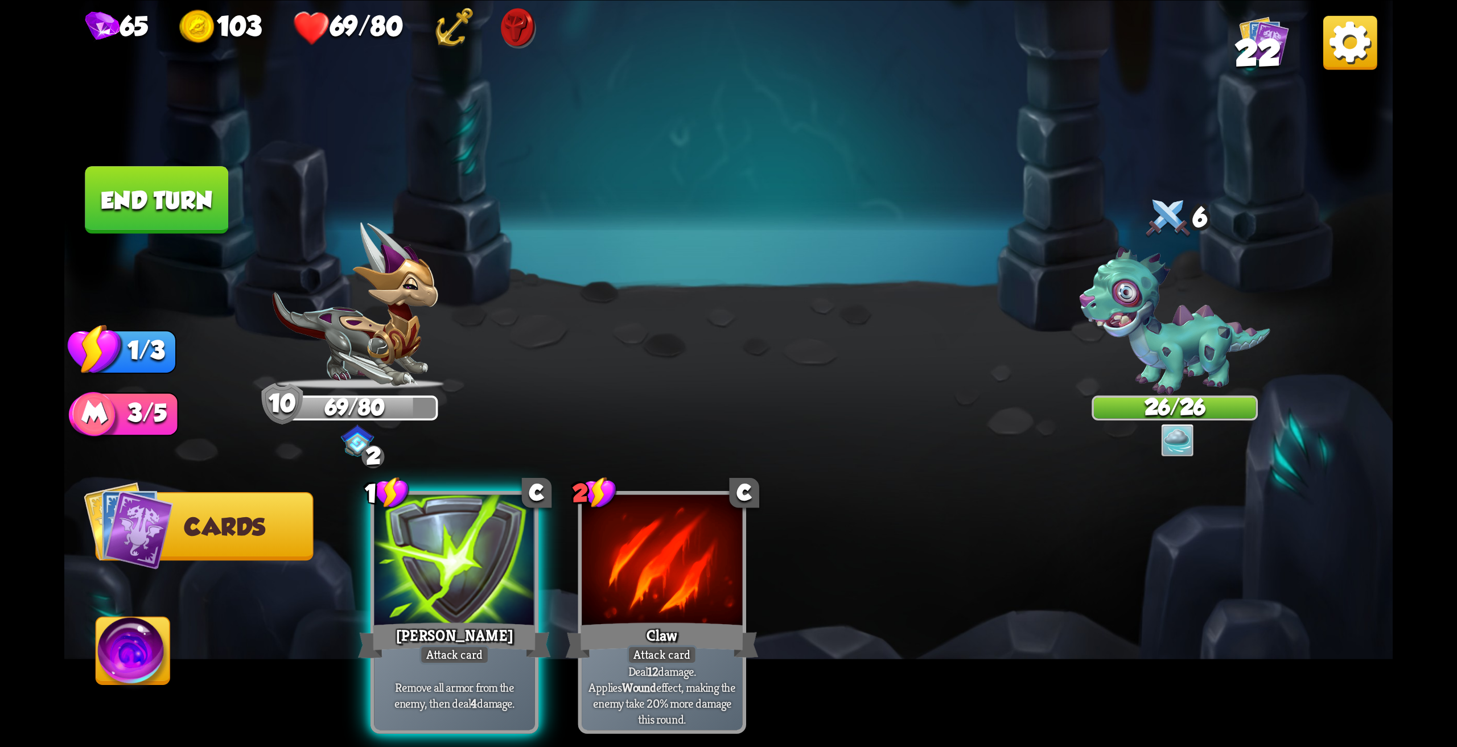
click at [465, 573] on div at bounding box center [454, 561] width 160 height 135
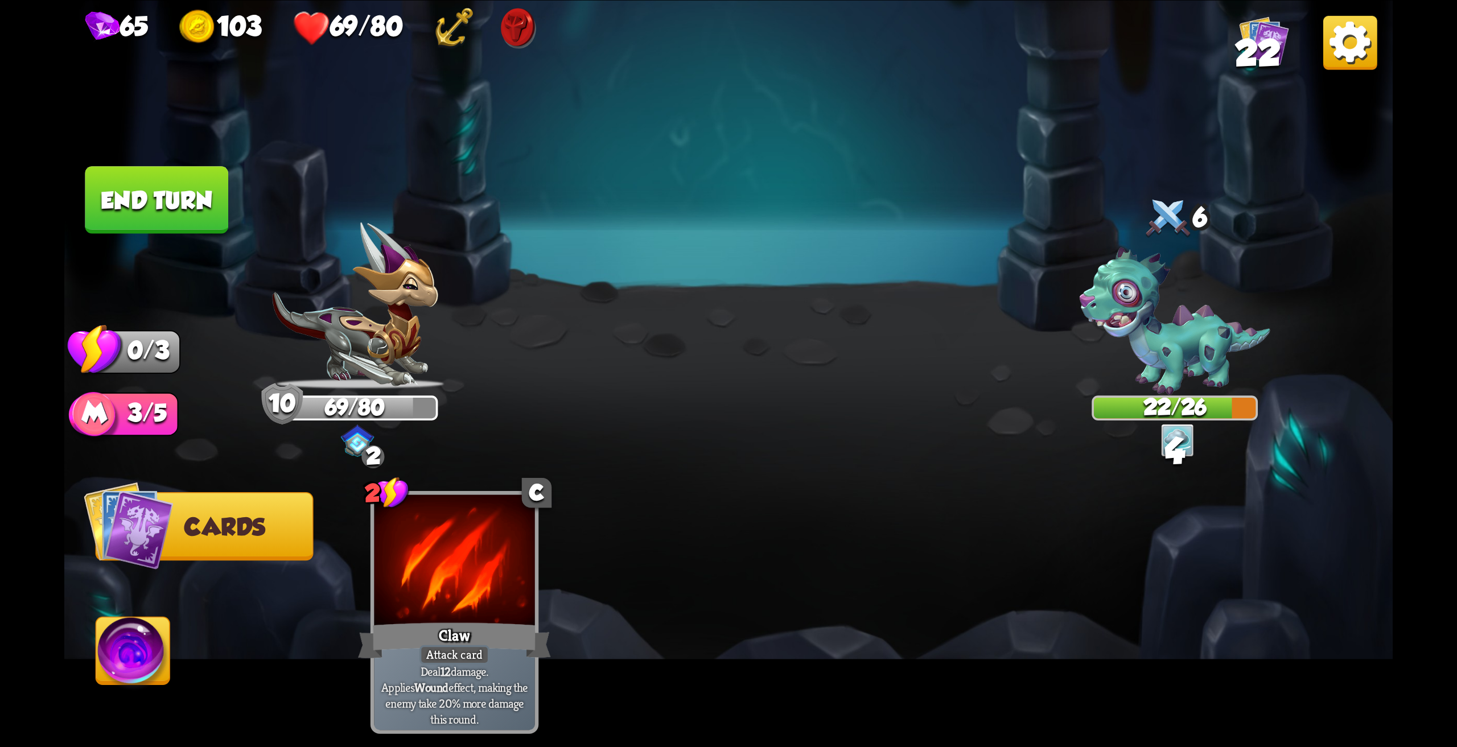
click at [179, 187] on button "End turn" at bounding box center [156, 200] width 143 height 68
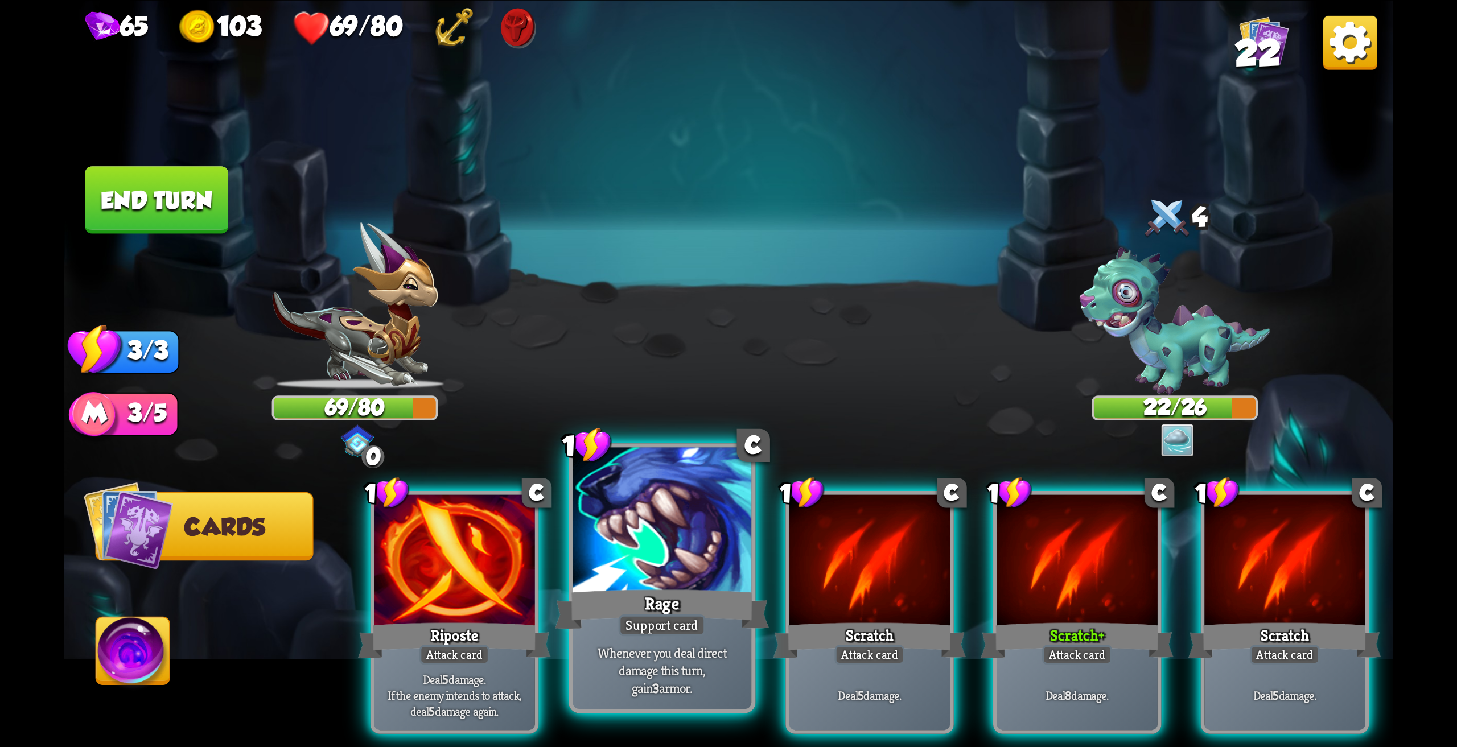
click at [607, 574] on div at bounding box center [661, 522] width 179 height 150
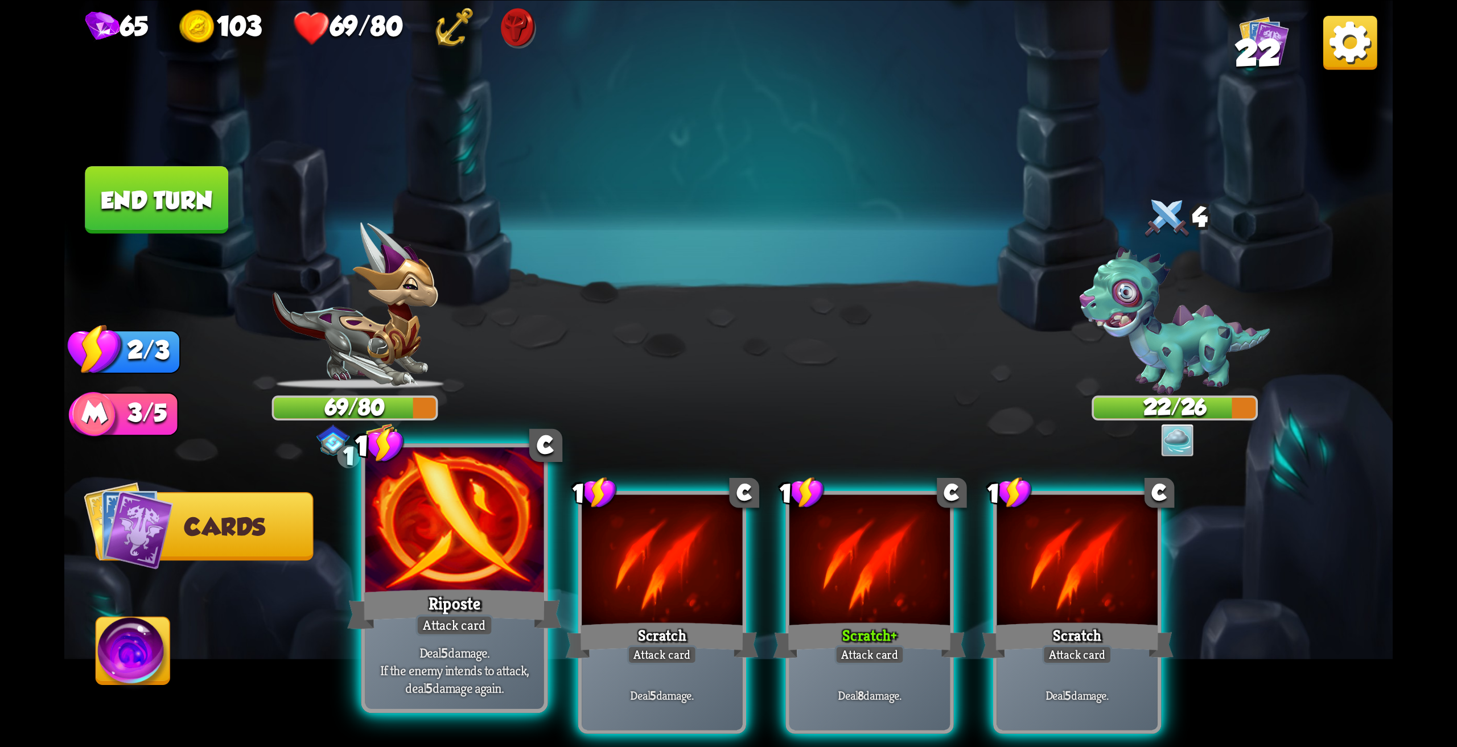
click at [483, 573] on div at bounding box center [454, 522] width 179 height 150
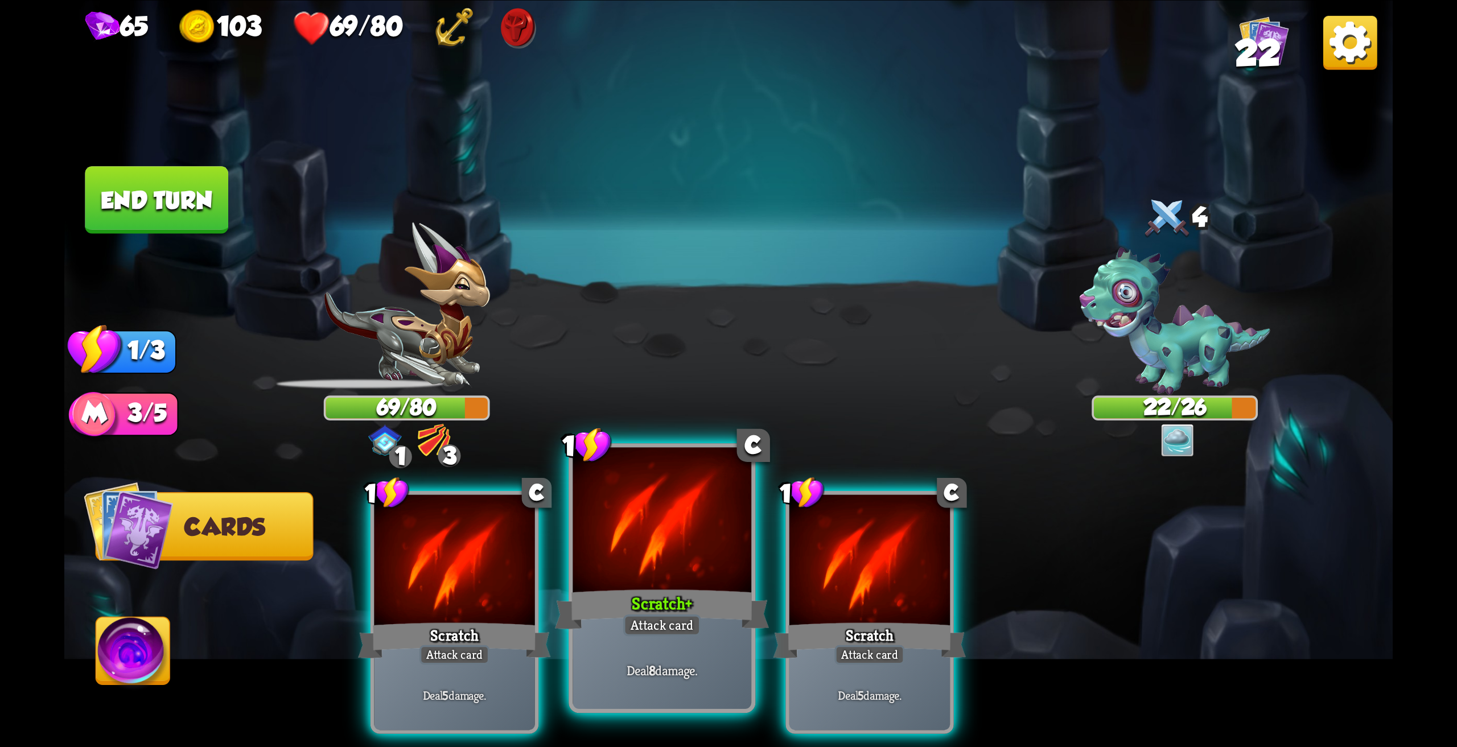
click at [695, 564] on div at bounding box center [661, 522] width 179 height 150
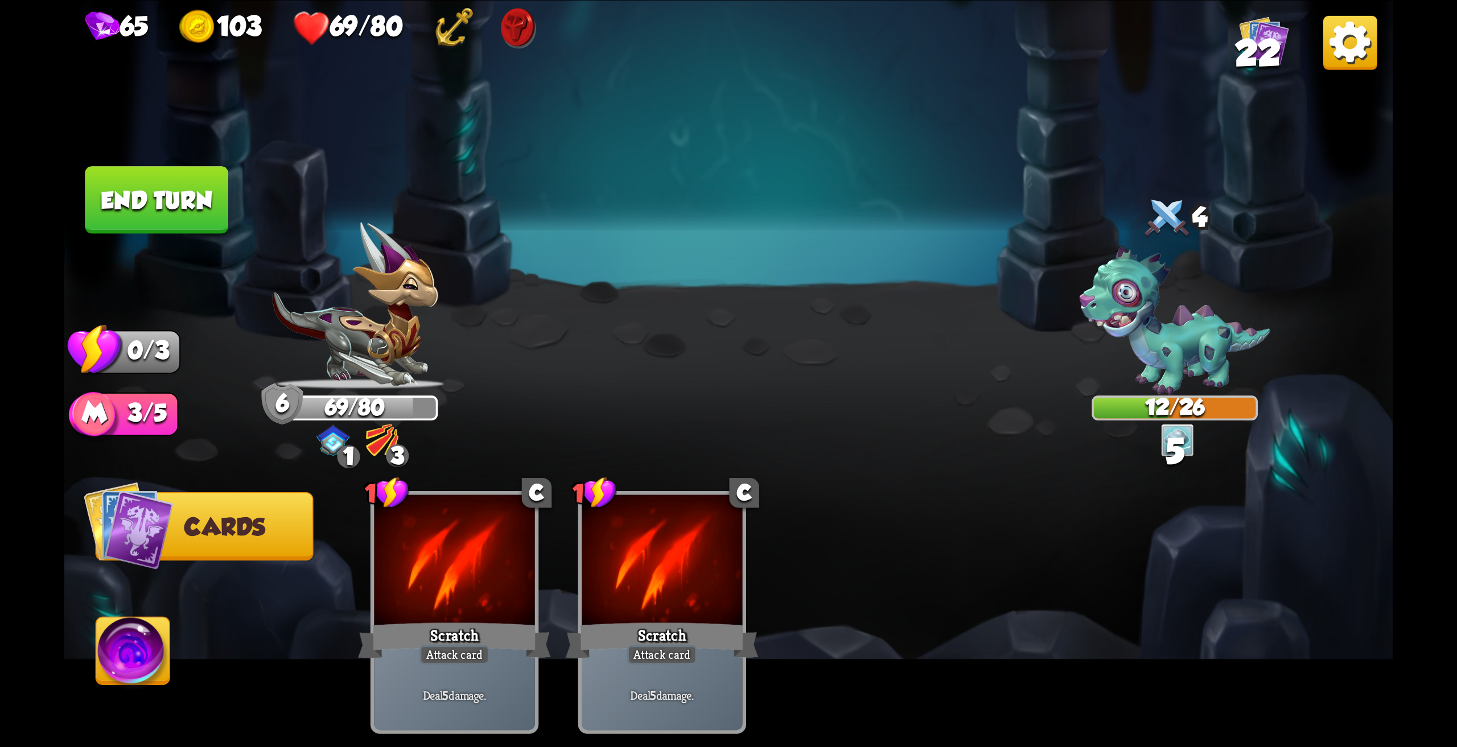
click at [151, 189] on button "End turn" at bounding box center [156, 200] width 143 height 68
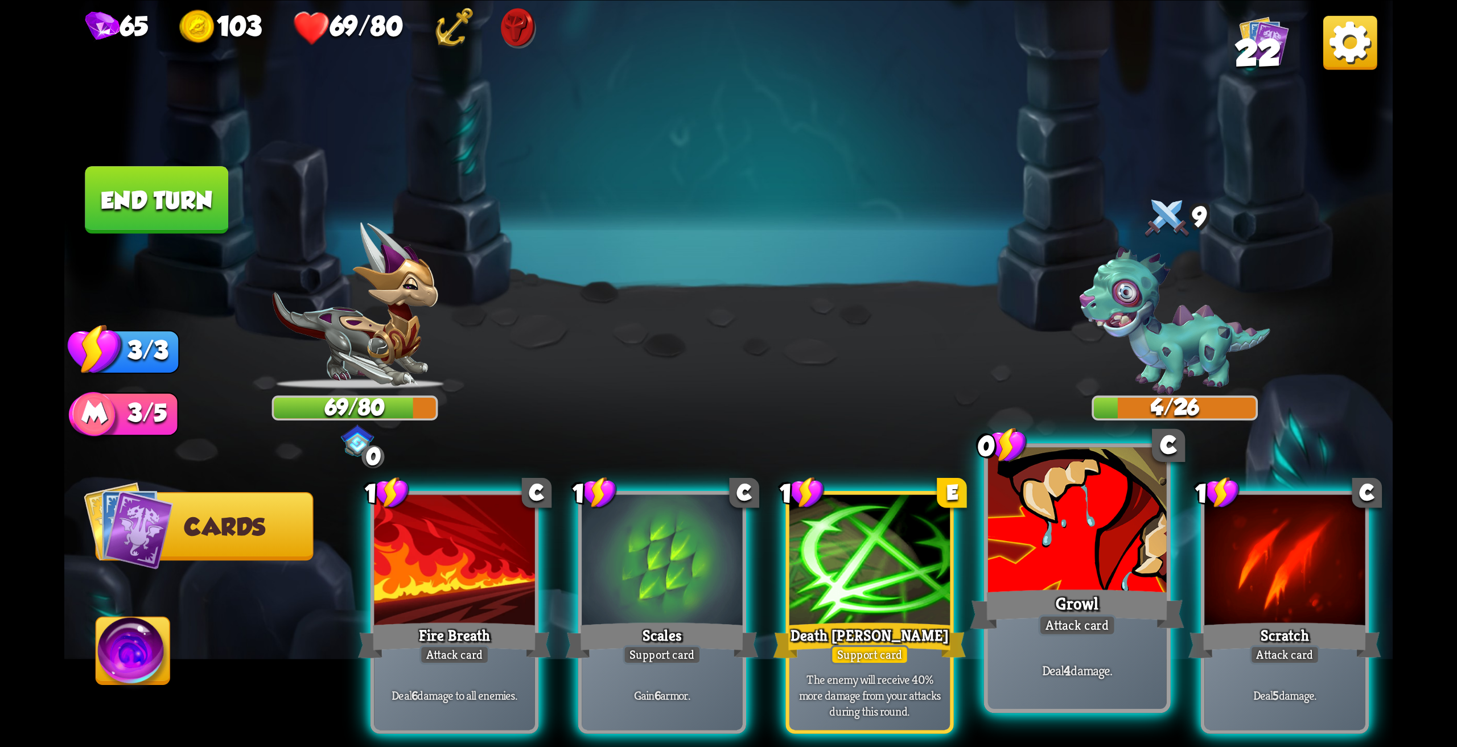
click at [1108, 563] on div at bounding box center [1077, 522] width 179 height 150
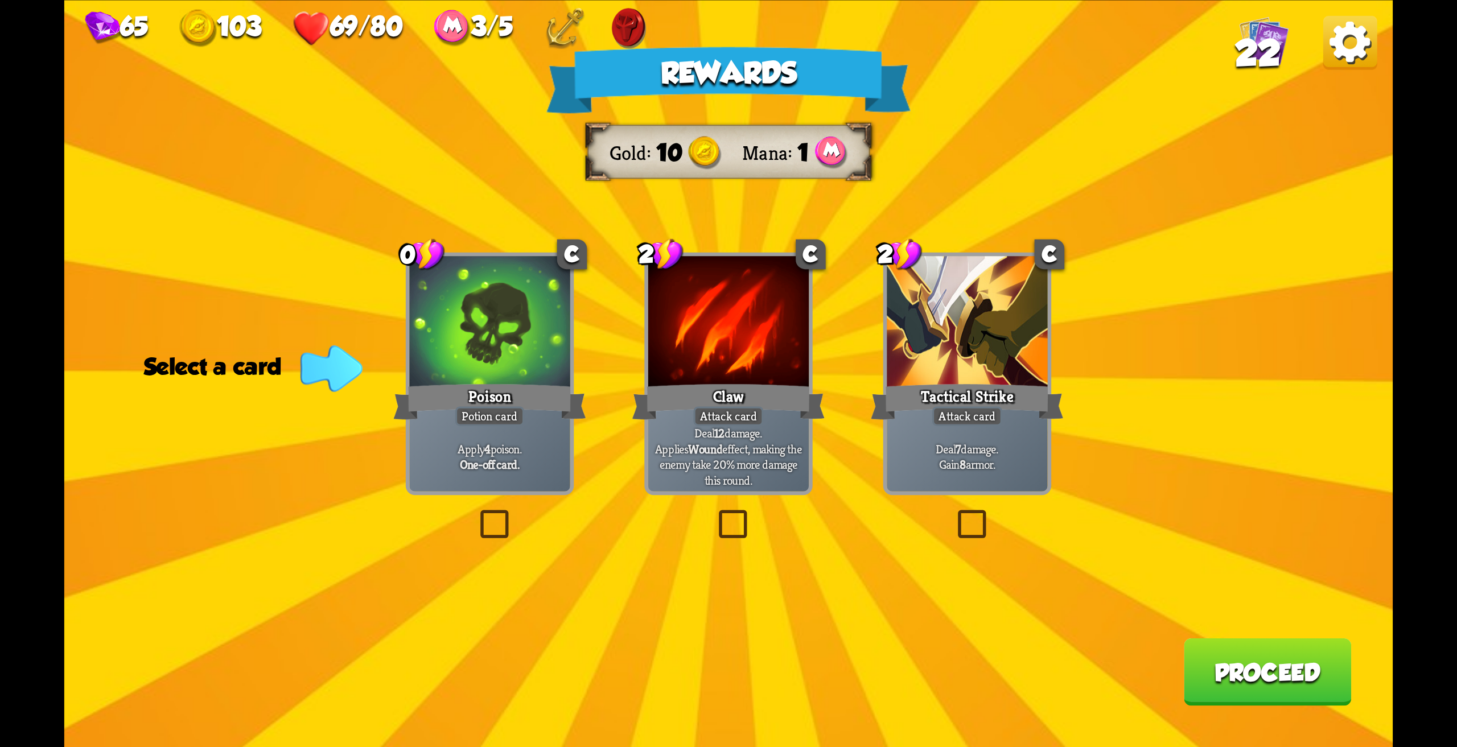
click at [915, 336] on div at bounding box center [967, 323] width 160 height 135
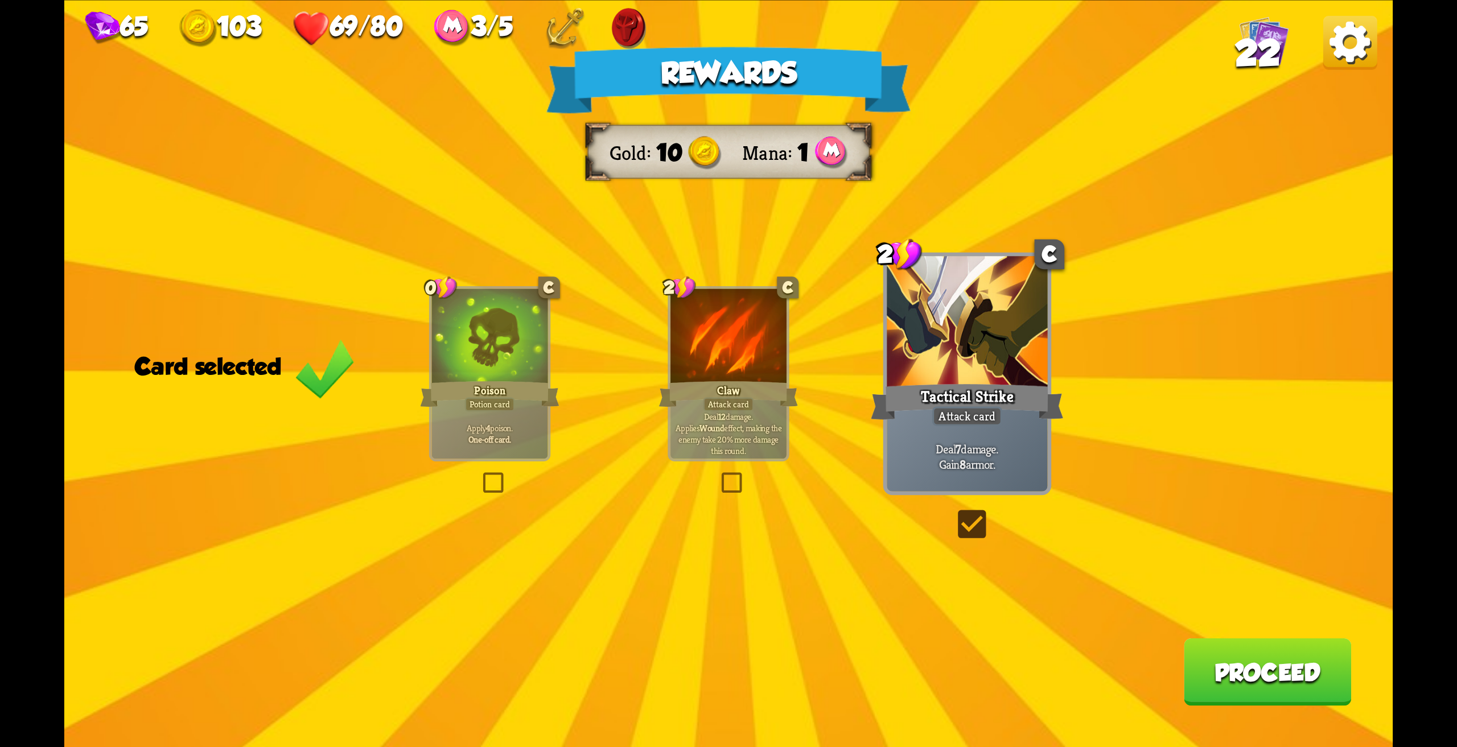
click at [1209, 697] on button "Proceed" at bounding box center [1268, 672] width 168 height 68
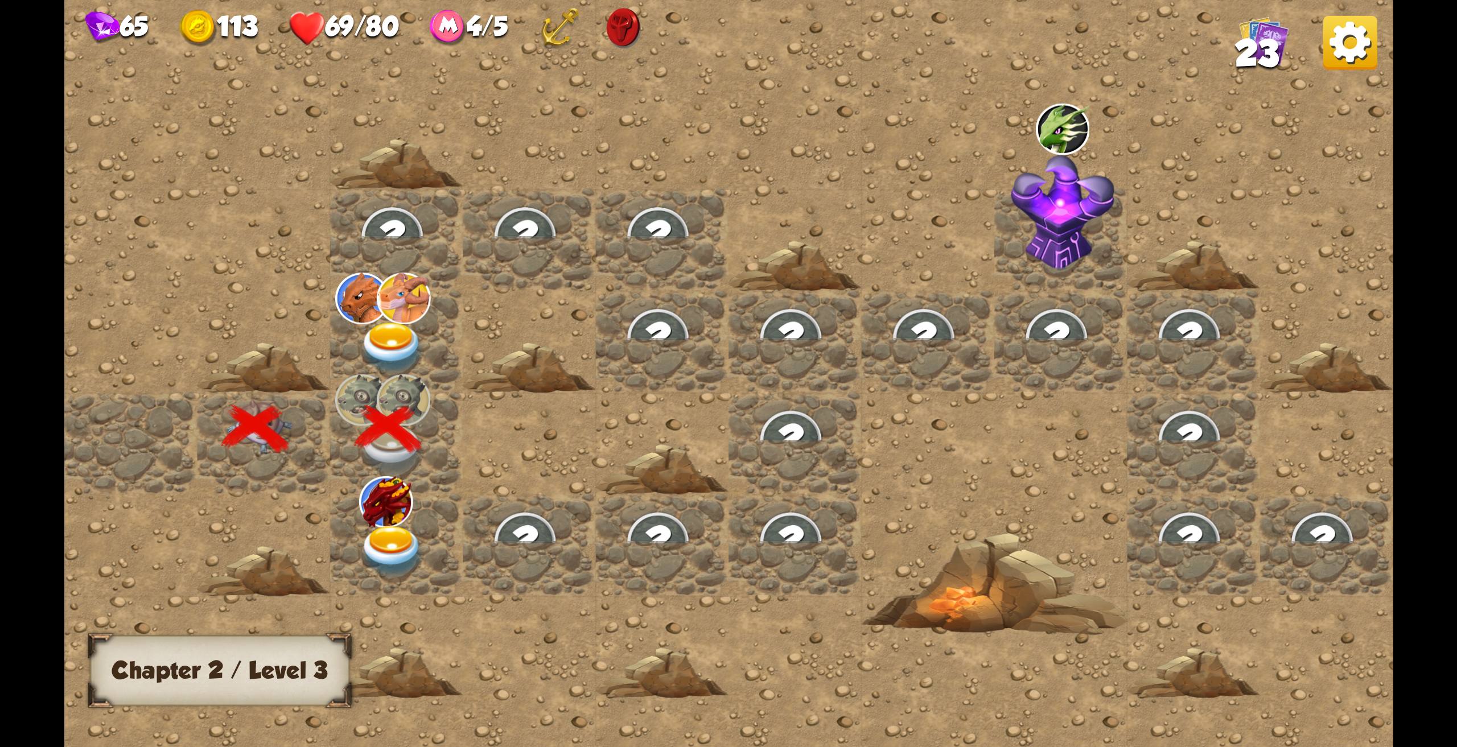
click at [1344, 52] on img at bounding box center [1350, 42] width 54 height 54
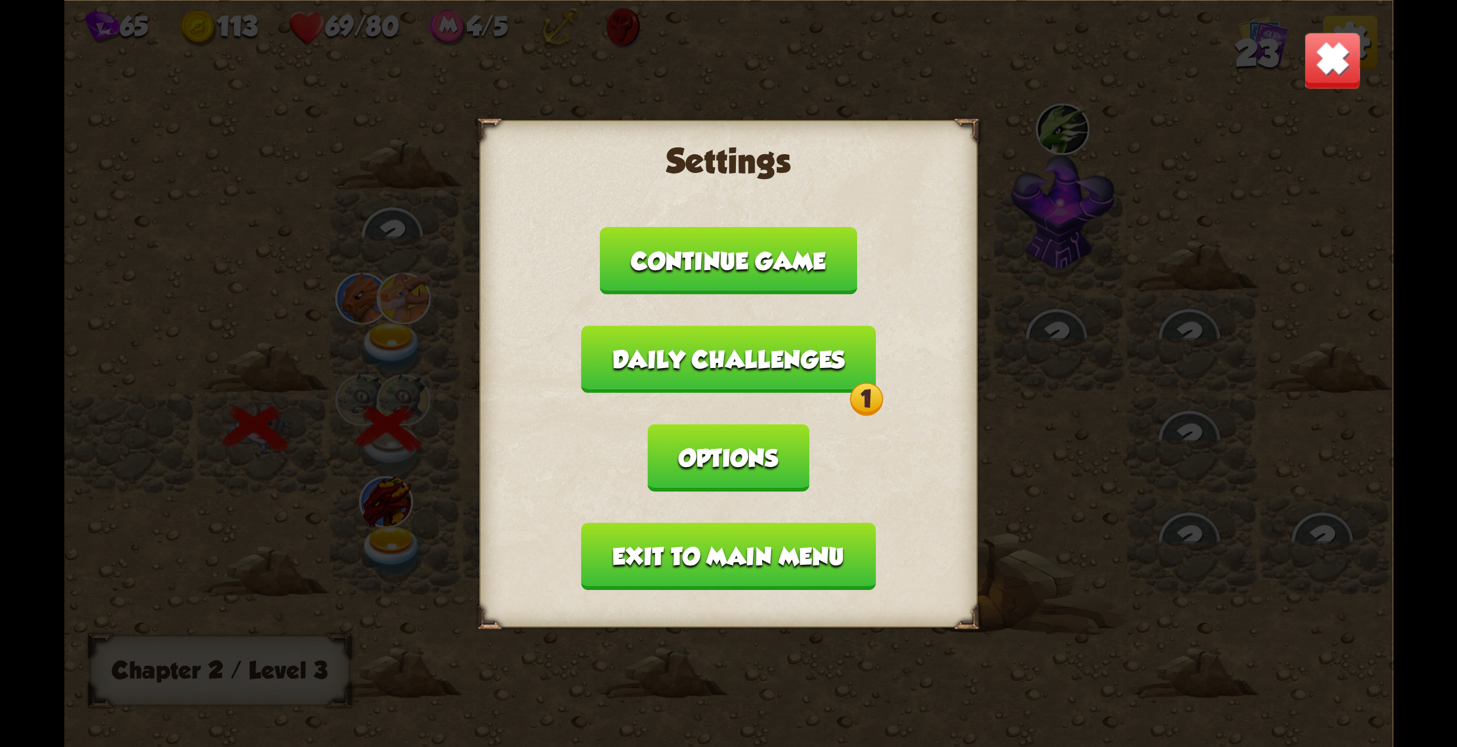
click at [786, 384] on button "Daily challenges 1" at bounding box center [728, 359] width 295 height 68
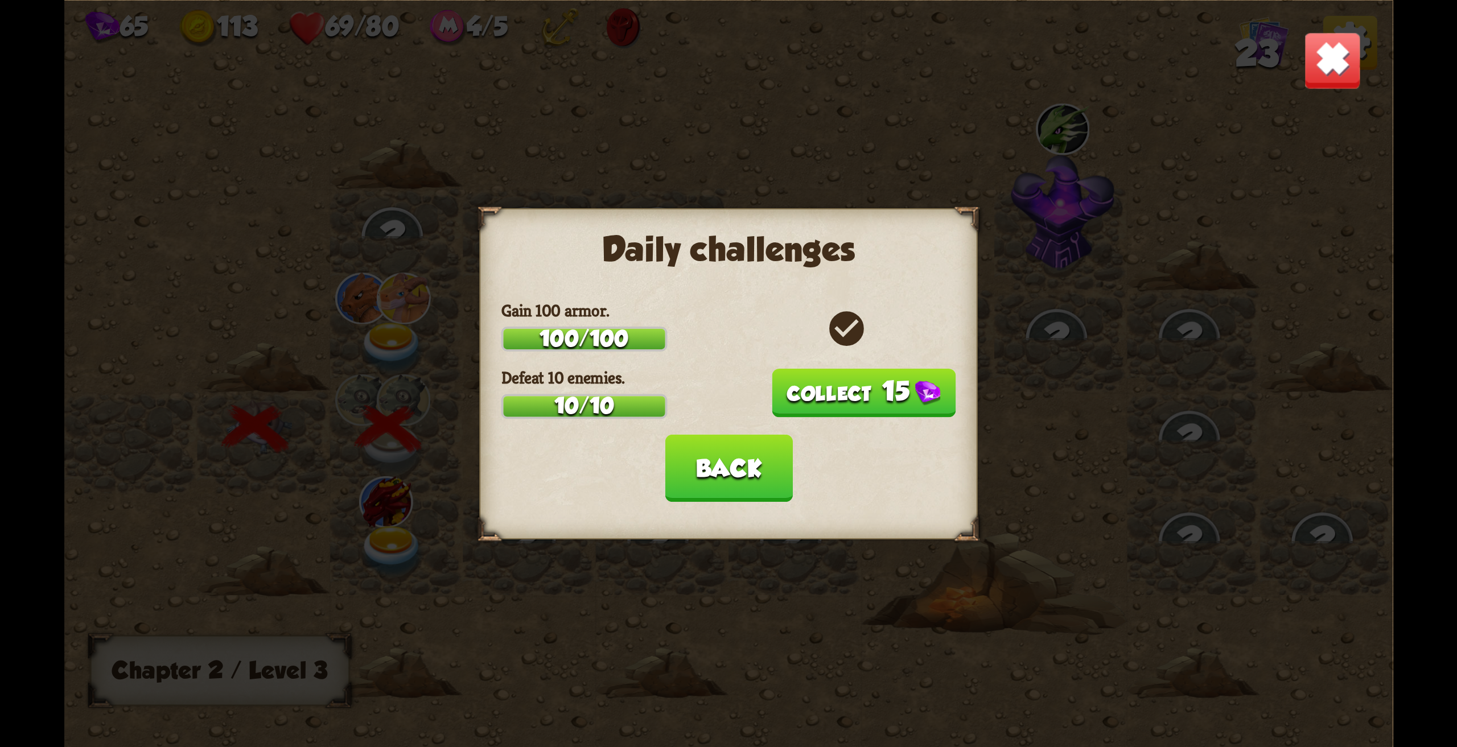
click at [835, 399] on button "15" at bounding box center [864, 392] width 184 height 49
click at [722, 469] on button "Back" at bounding box center [728, 468] width 127 height 68
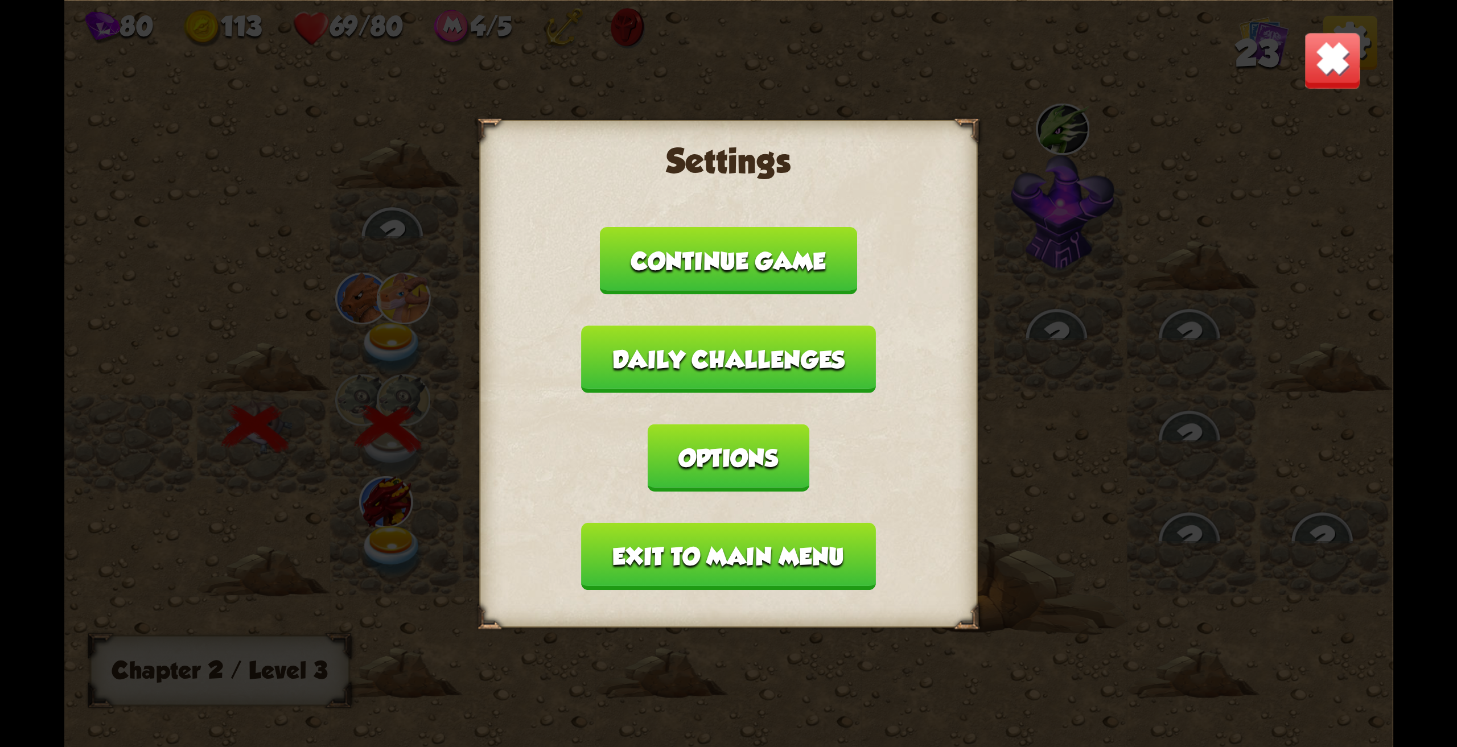
click at [745, 549] on button "Exit to main menu" at bounding box center [729, 556] width 294 height 68
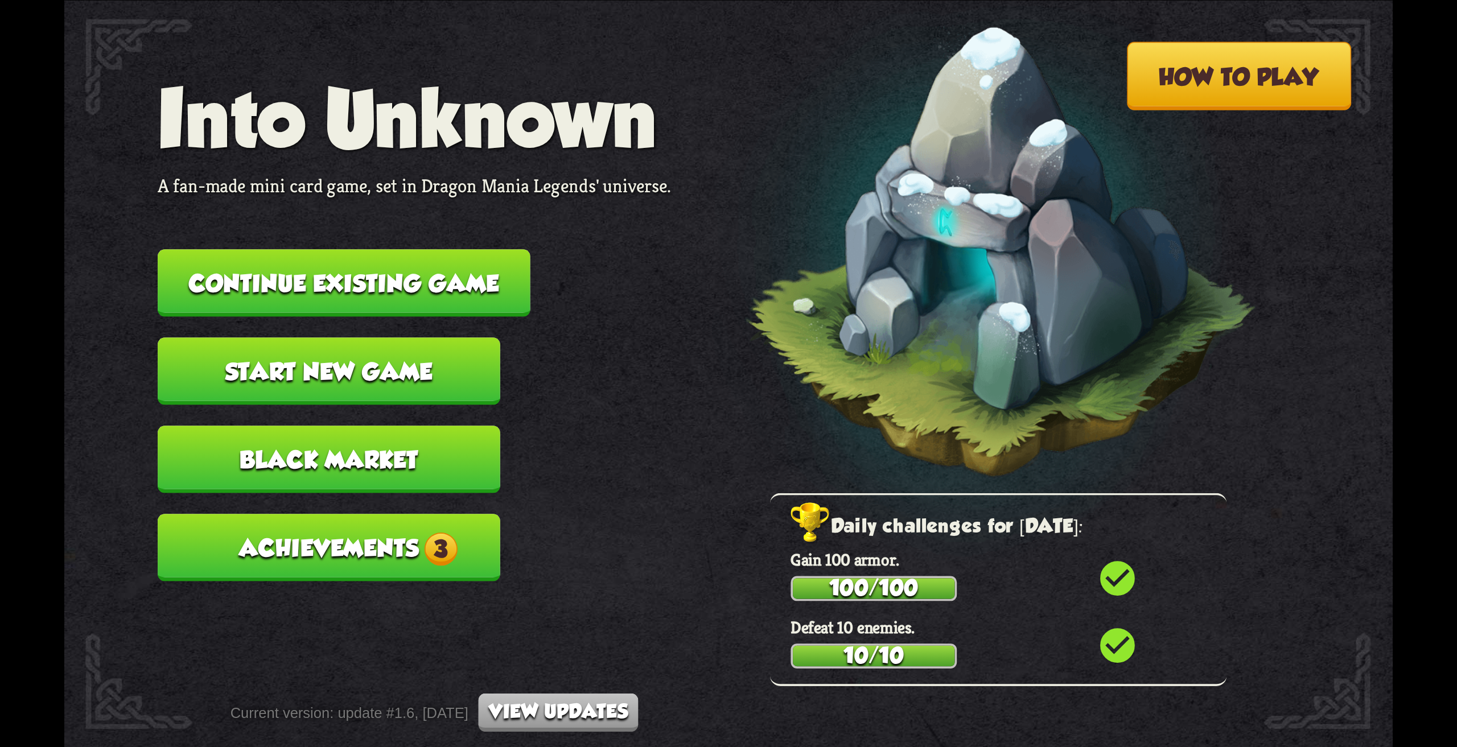
click at [391, 559] on button "Achievements 3" at bounding box center [329, 548] width 343 height 68
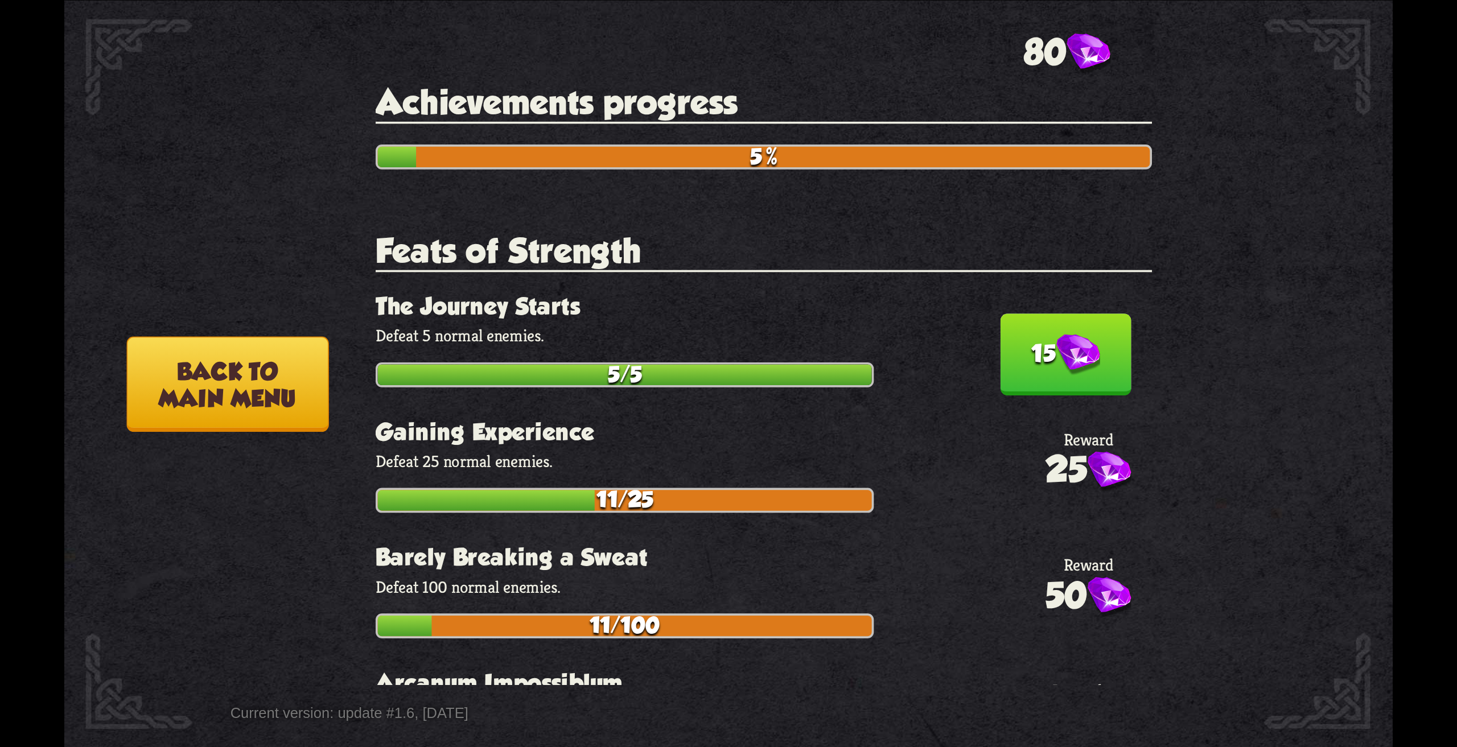
click at [1056, 344] on img at bounding box center [1078, 355] width 44 height 42
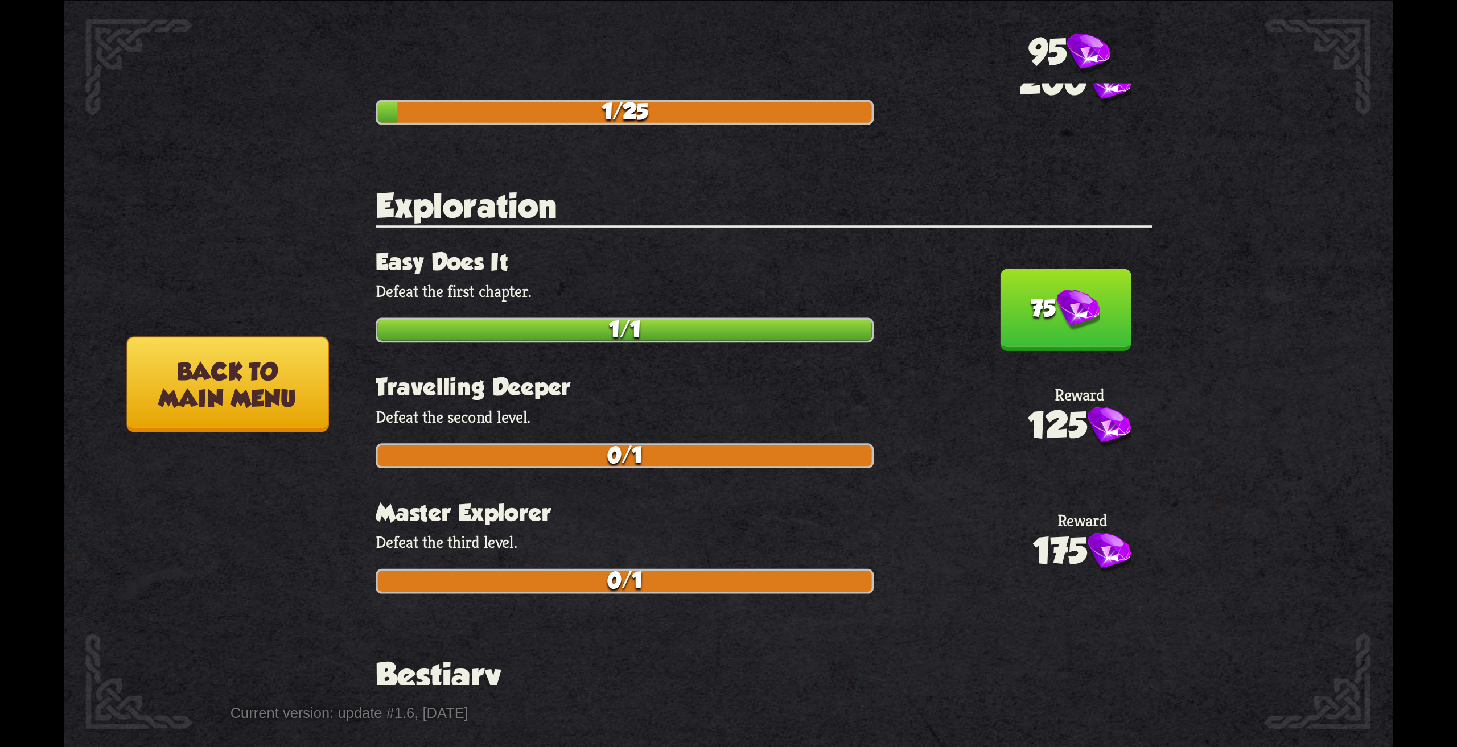
click at [1054, 327] on button "75" at bounding box center [1065, 310] width 131 height 82
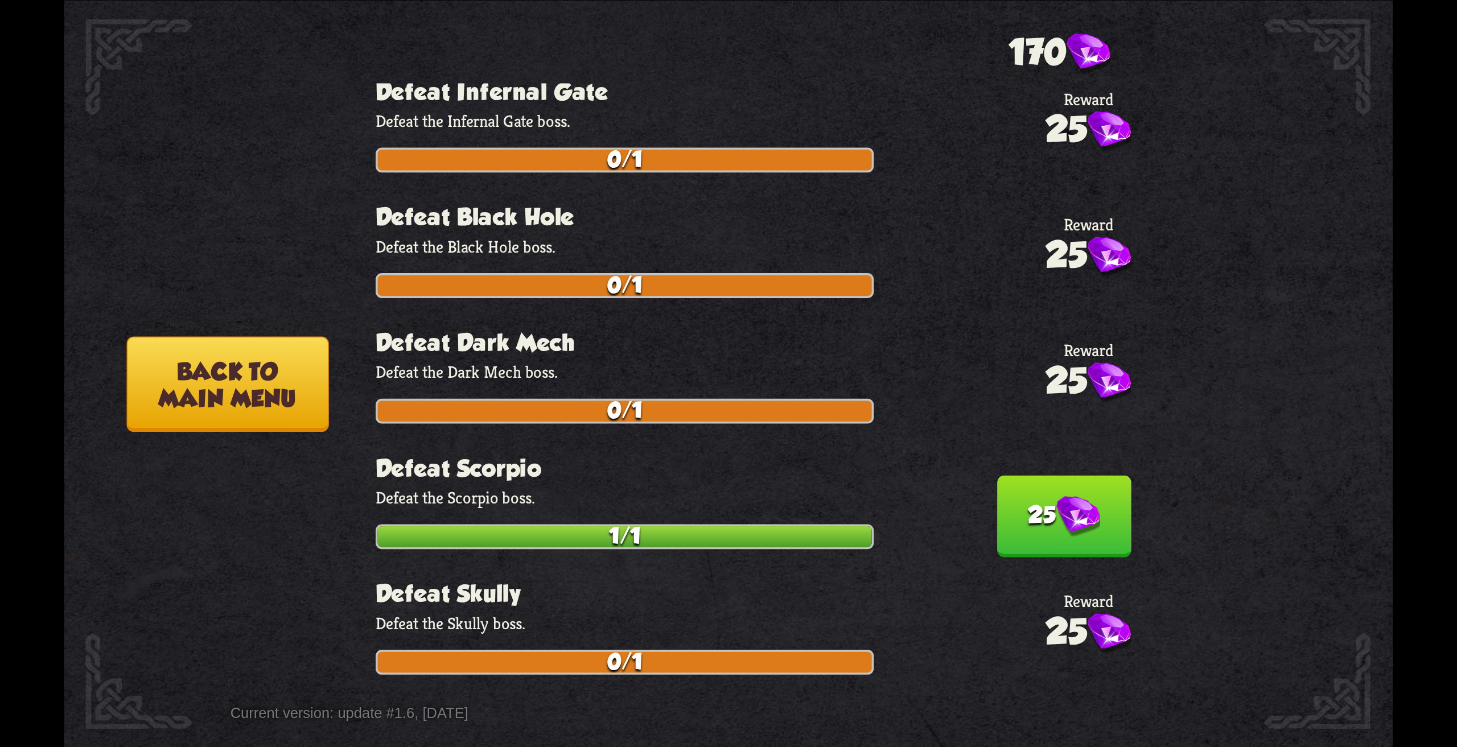
scroll to position [1309, 0]
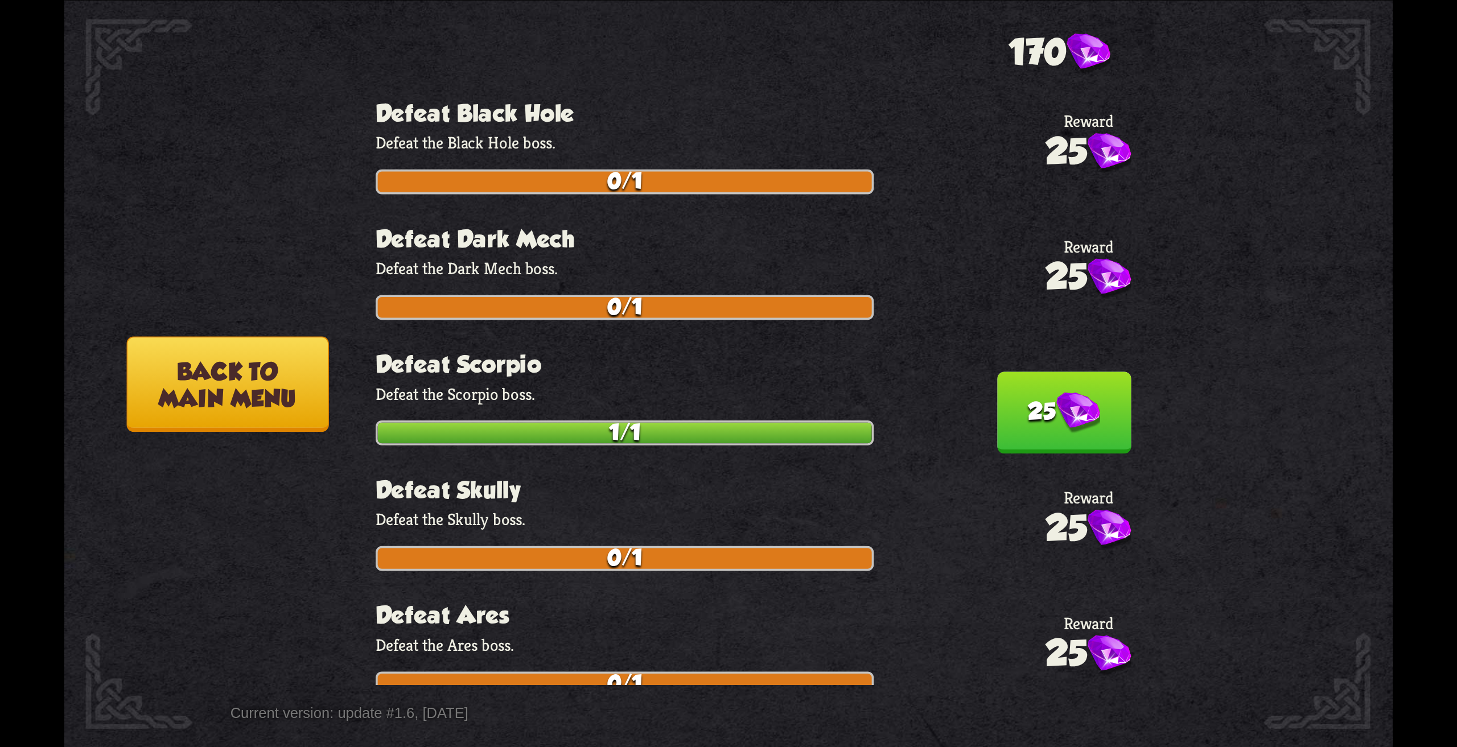
click at [1056, 397] on img at bounding box center [1078, 413] width 44 height 42
click at [266, 392] on button "Back to main menu" at bounding box center [227, 384] width 202 height 96
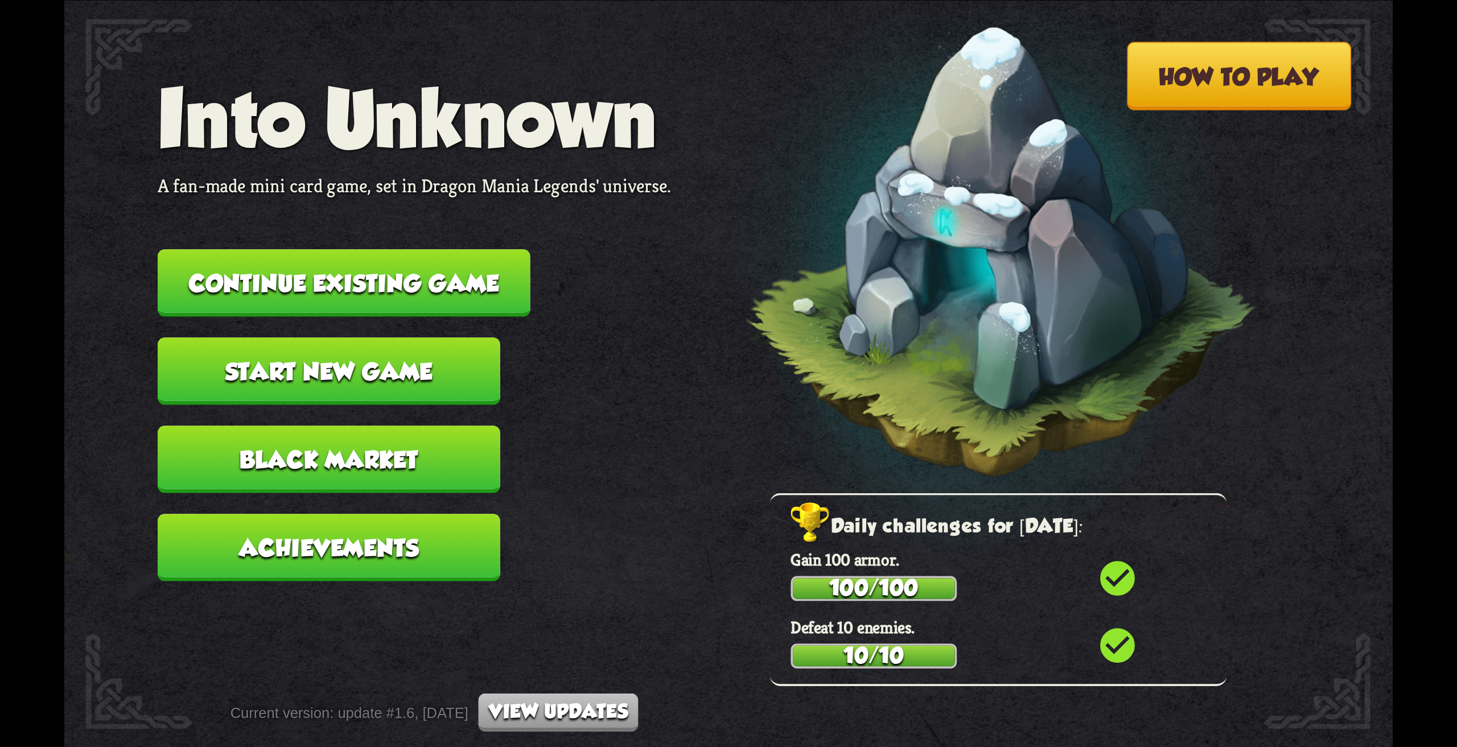
click at [399, 458] on button "Black Market" at bounding box center [329, 460] width 343 height 68
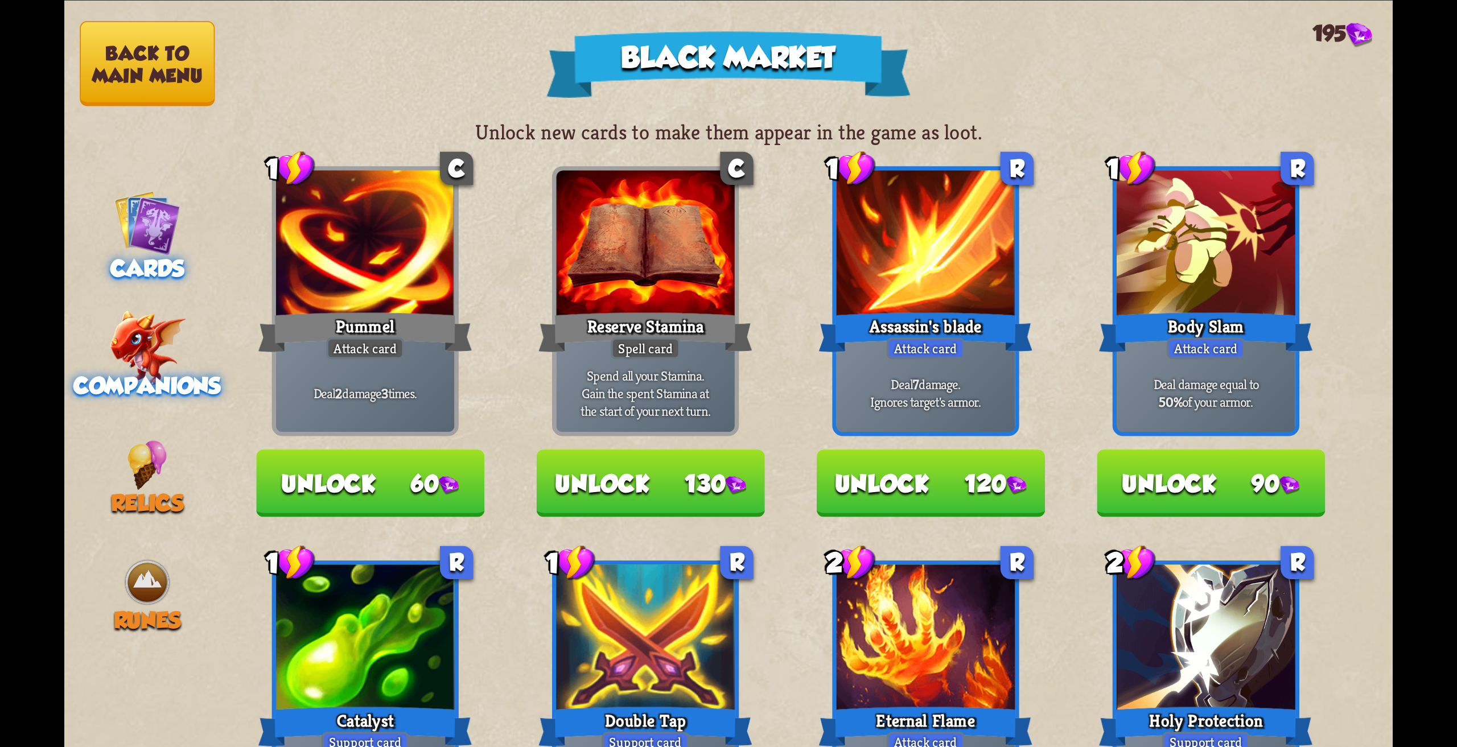
click at [117, 347] on img at bounding box center [147, 347] width 76 height 75
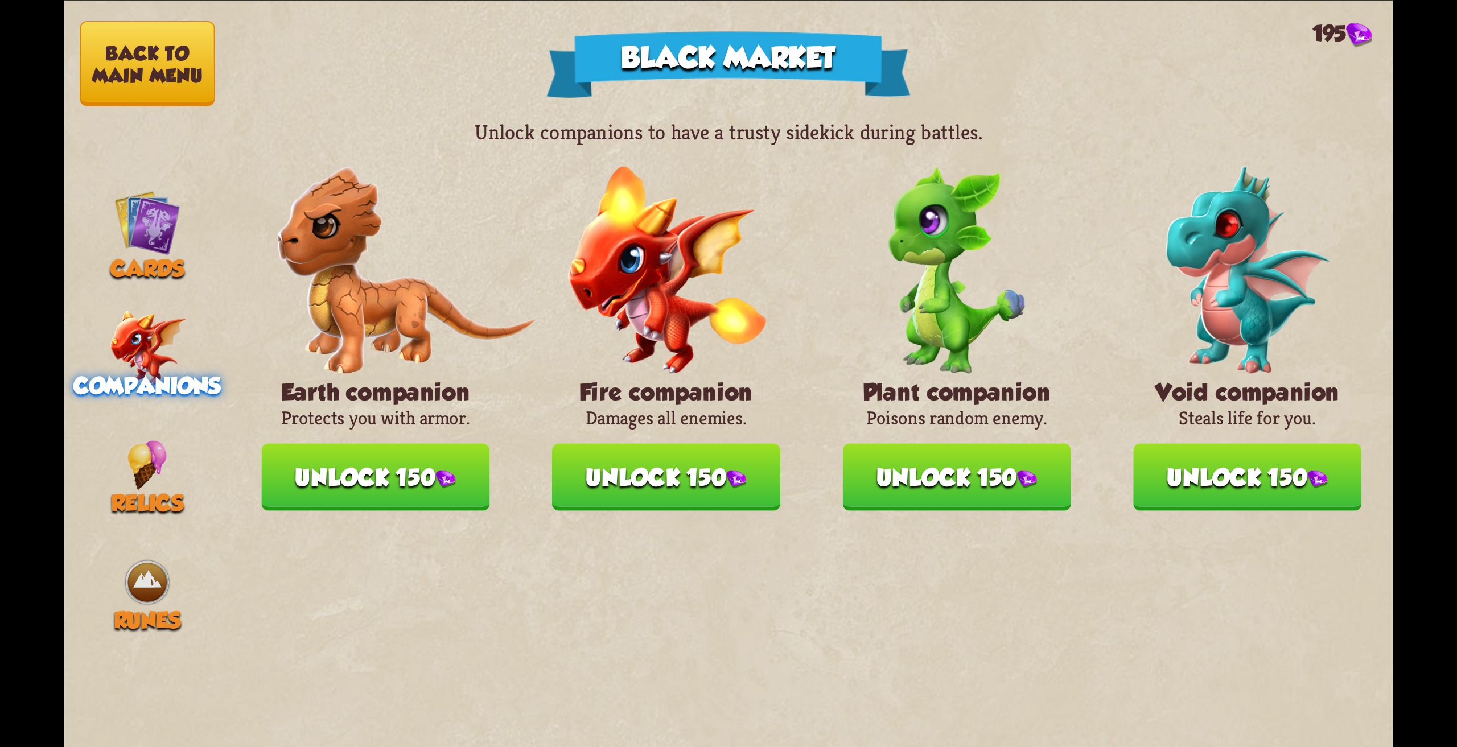
click at [1290, 450] on button "Unlock 150" at bounding box center [1247, 477] width 228 height 68
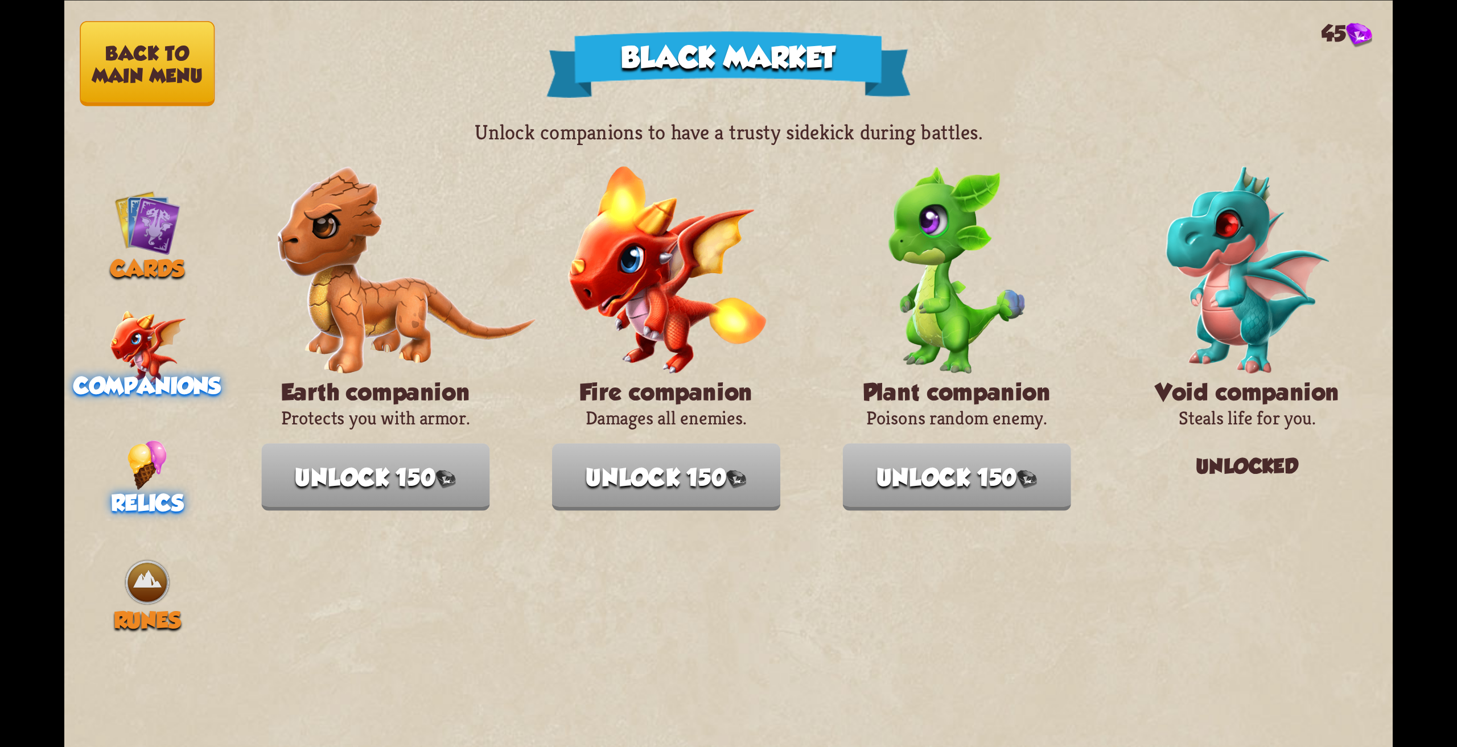
click at [142, 474] on img at bounding box center [147, 465] width 40 height 50
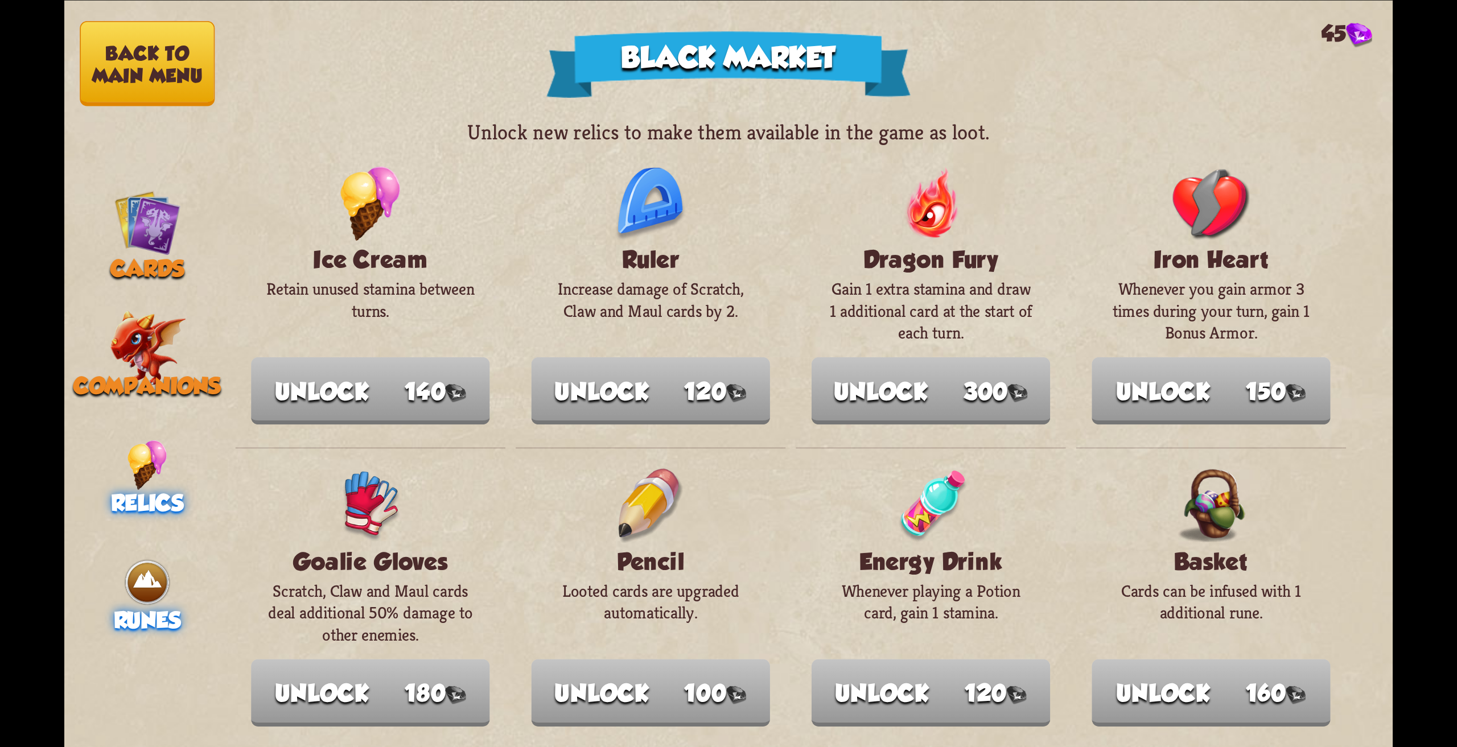
click at [153, 576] on img at bounding box center [147, 582] width 50 height 50
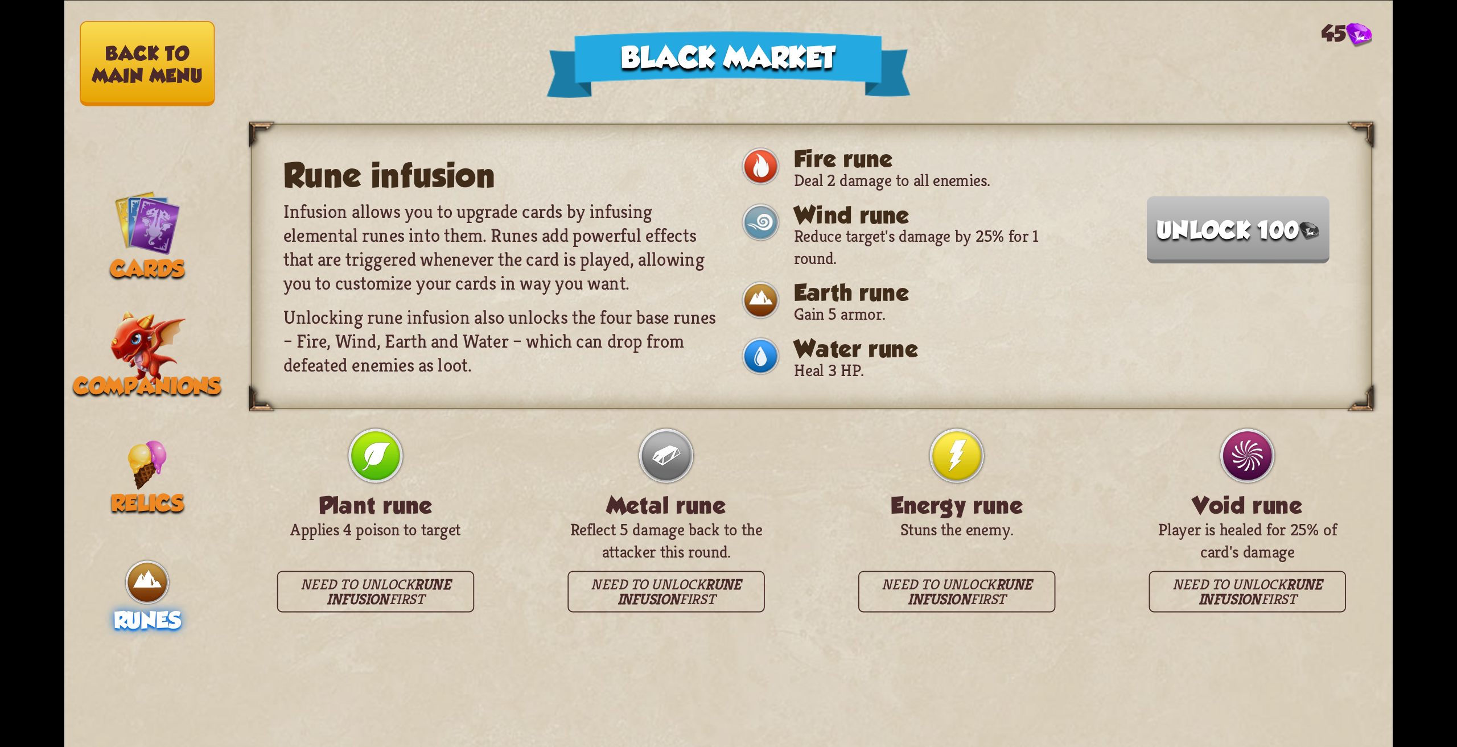
click at [133, 60] on button "Back to main menu" at bounding box center [147, 62] width 135 height 85
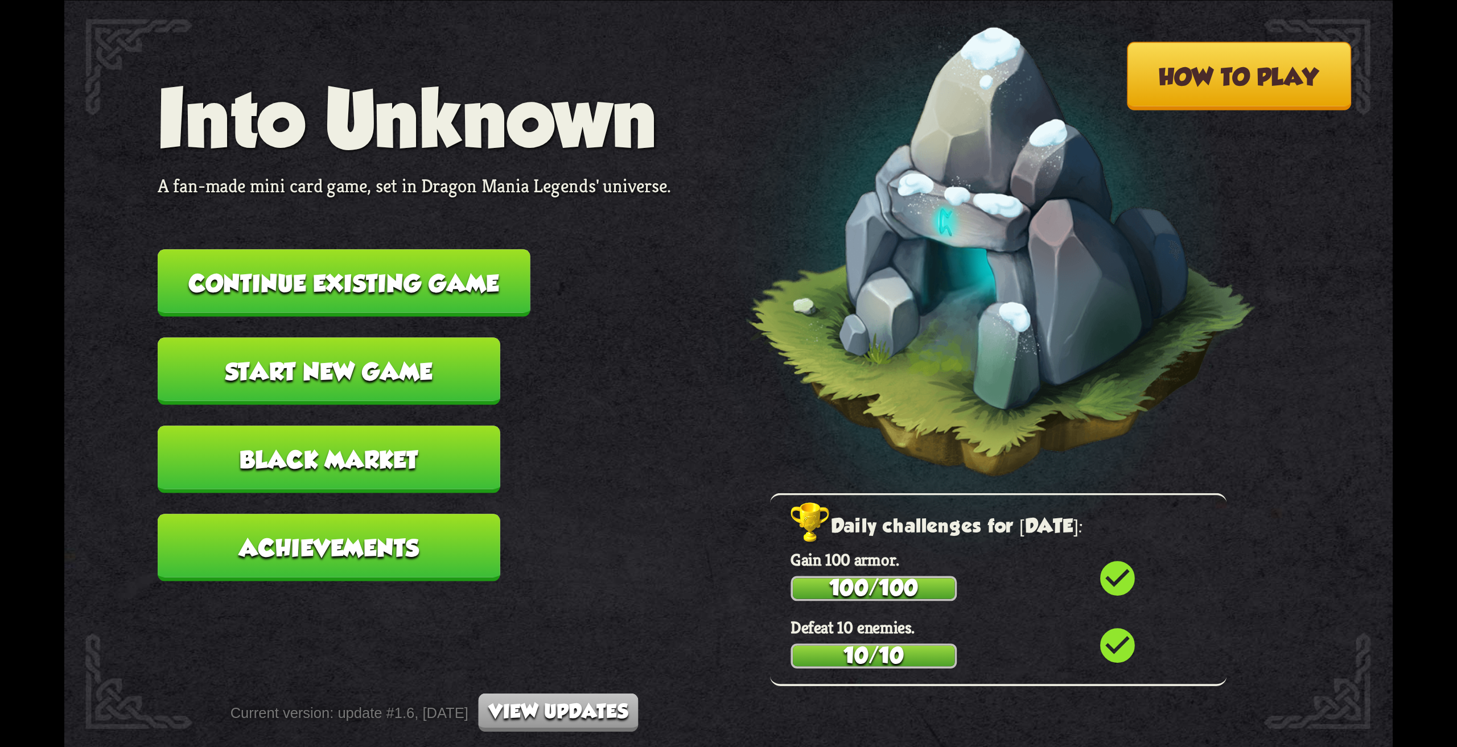
click at [373, 279] on button "Continue existing game" at bounding box center [344, 283] width 373 height 68
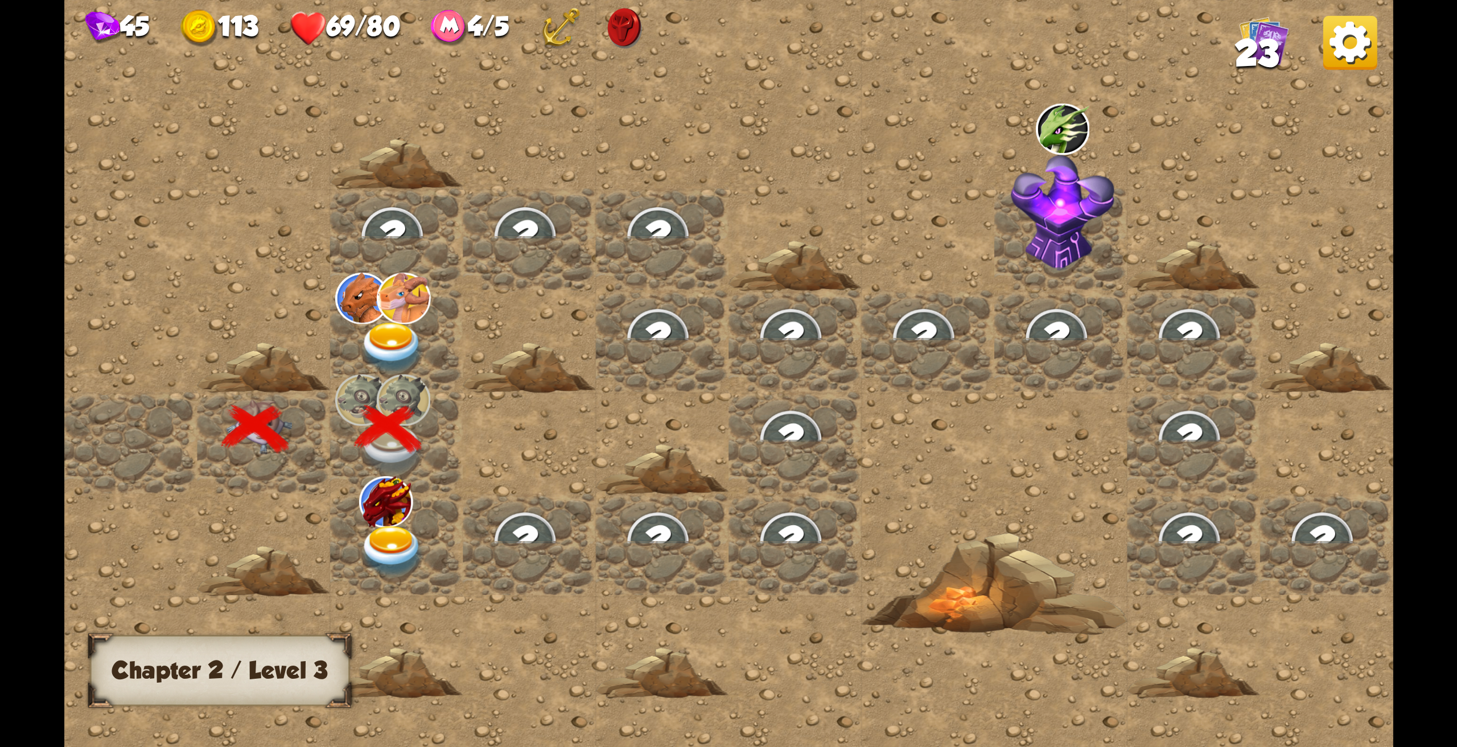
click at [1351, 45] on img at bounding box center [1350, 42] width 54 height 54
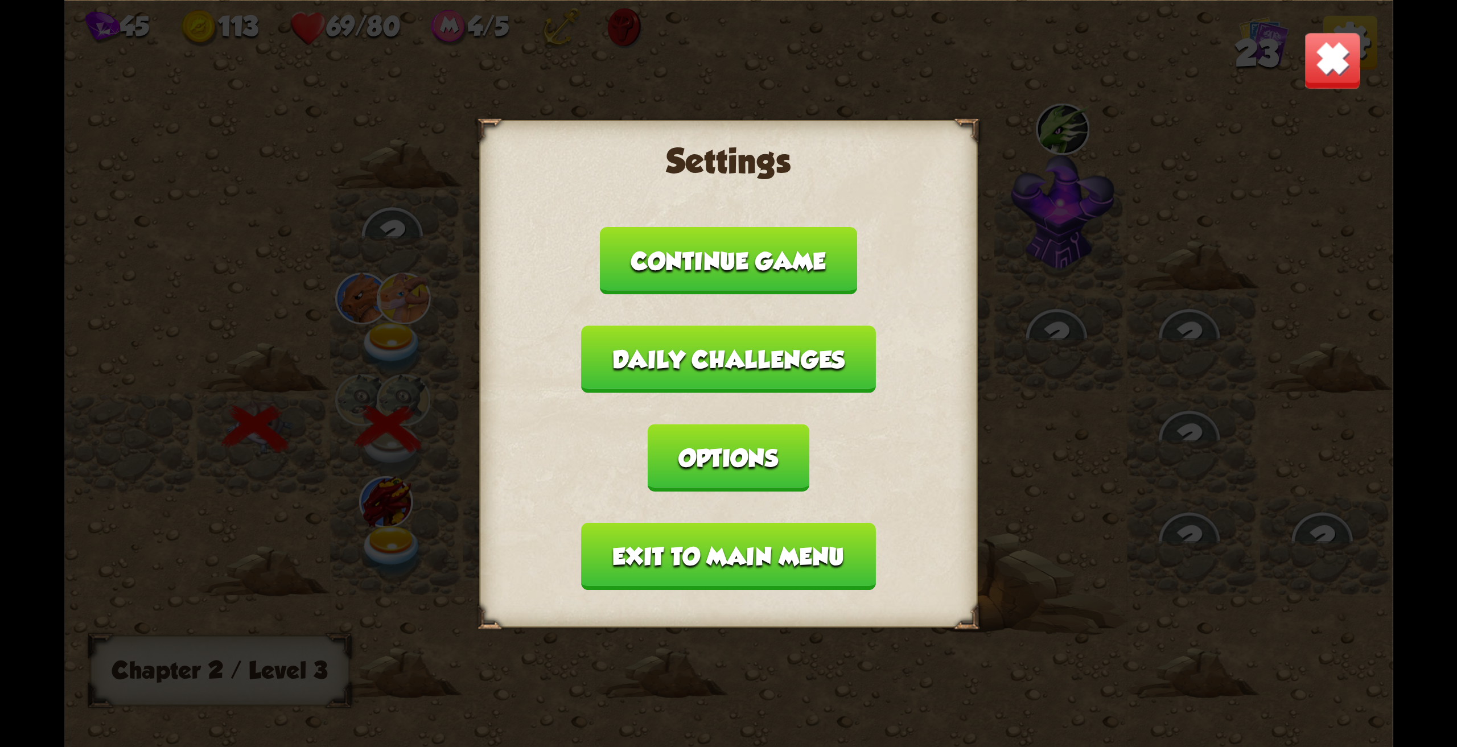
click at [727, 567] on button "Exit to main menu" at bounding box center [729, 556] width 294 height 68
